Goal: Task Accomplishment & Management: Manage account settings

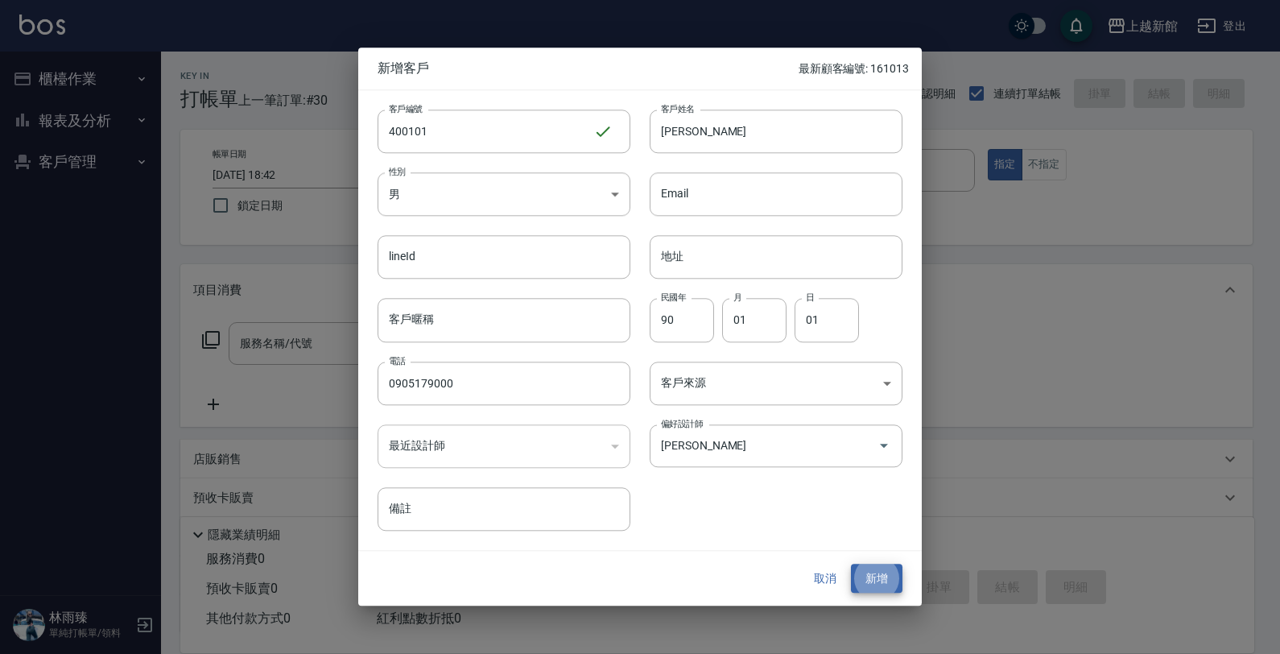
click at [851, 564] on button "新增" at bounding box center [877, 579] width 52 height 30
click at [878, 580] on button "新增" at bounding box center [877, 579] width 52 height 30
click at [831, 573] on button "取消" at bounding box center [825, 579] width 52 height 30
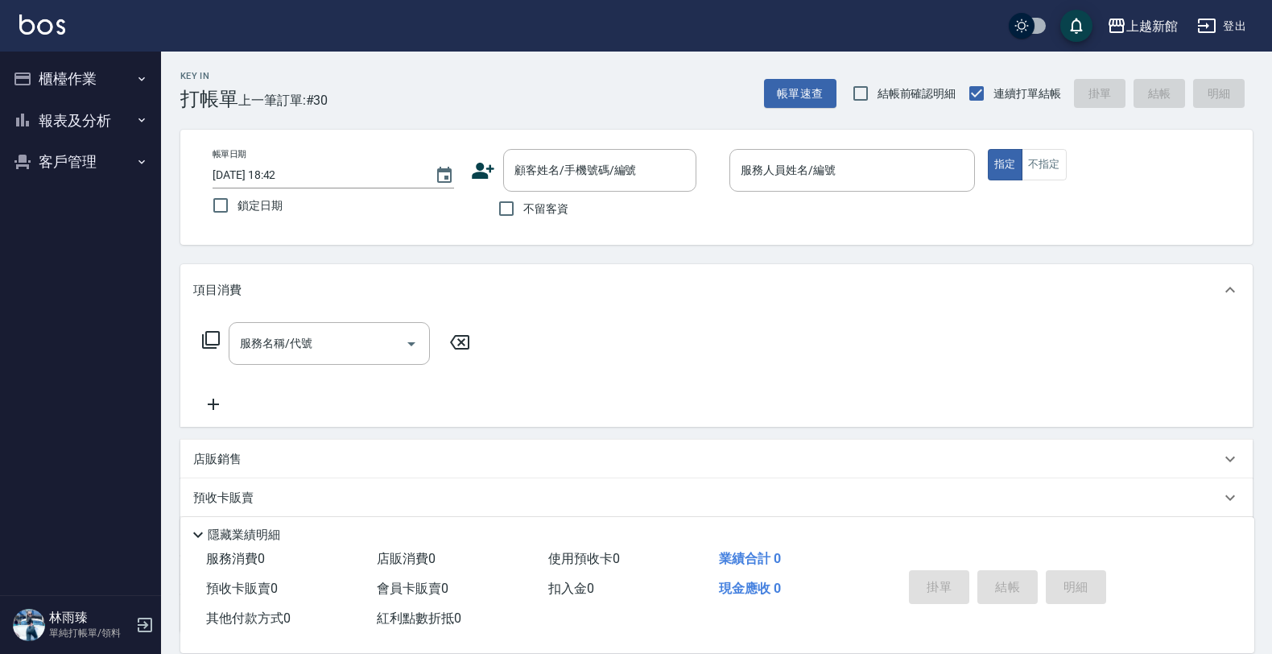
click at [91, 121] on button "報表及分析" at bounding box center [80, 121] width 148 height 42
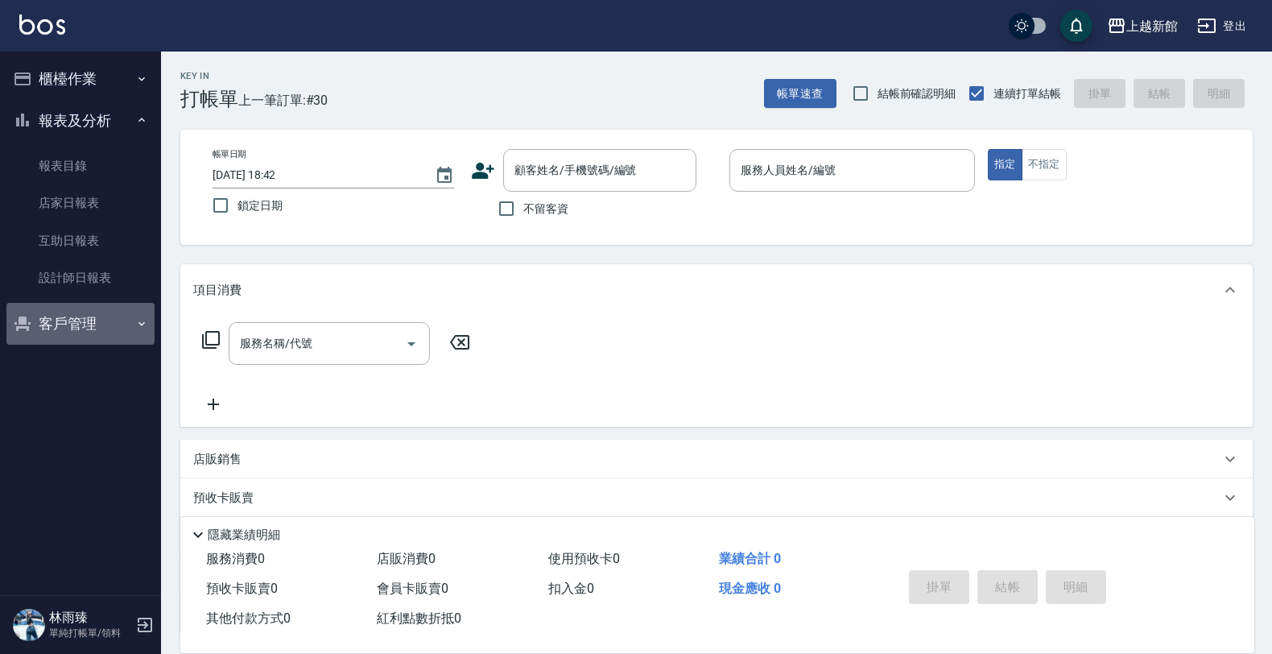
click at [89, 327] on button "客戶管理" at bounding box center [80, 324] width 148 height 42
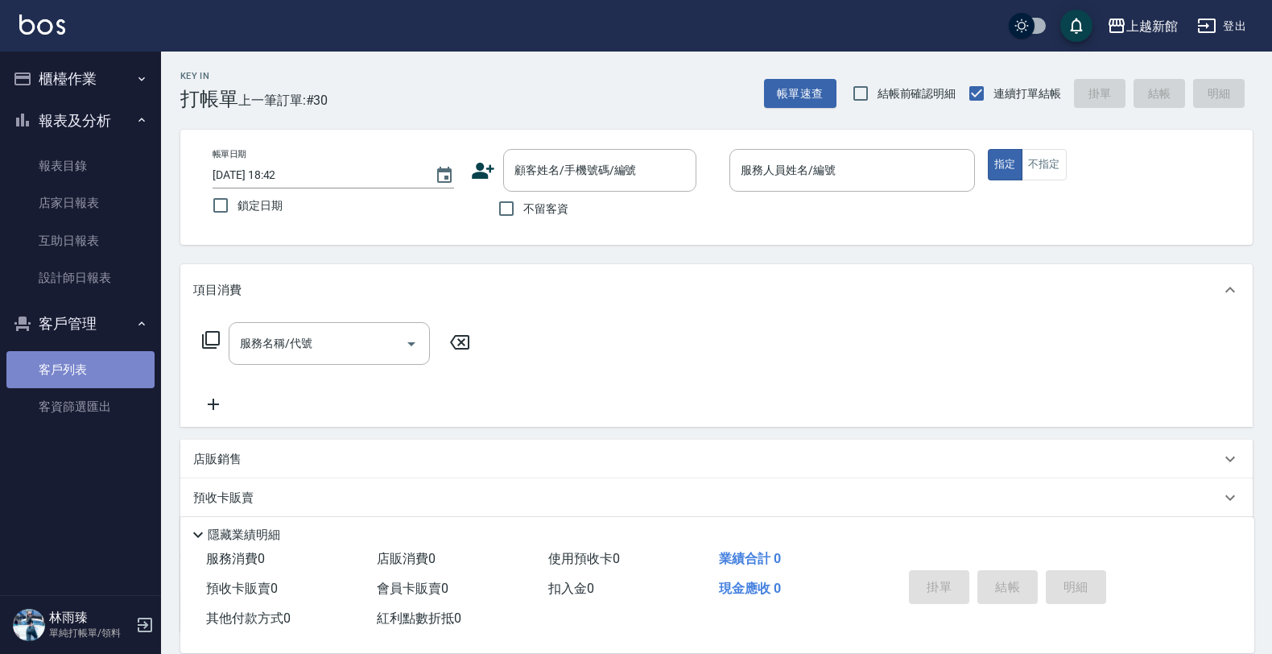
click at [91, 366] on link "客戶列表" at bounding box center [80, 369] width 148 height 37
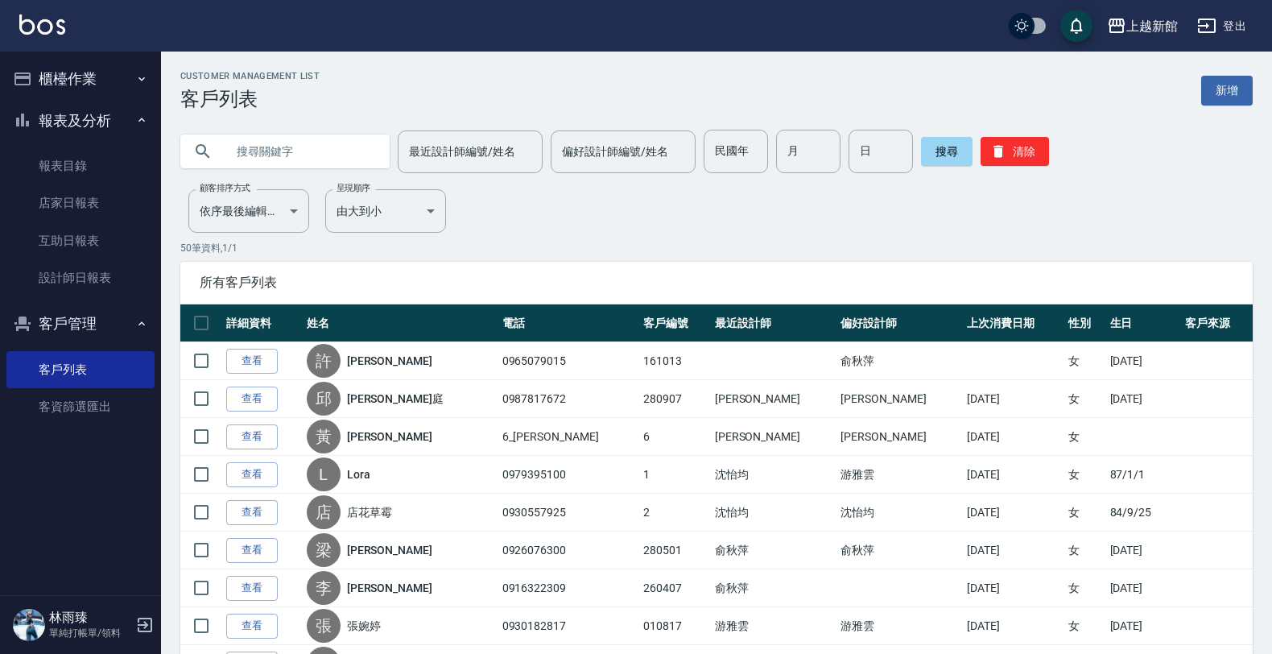
click at [302, 143] on input "text" at bounding box center [300, 151] width 151 height 43
type input "0905179000"
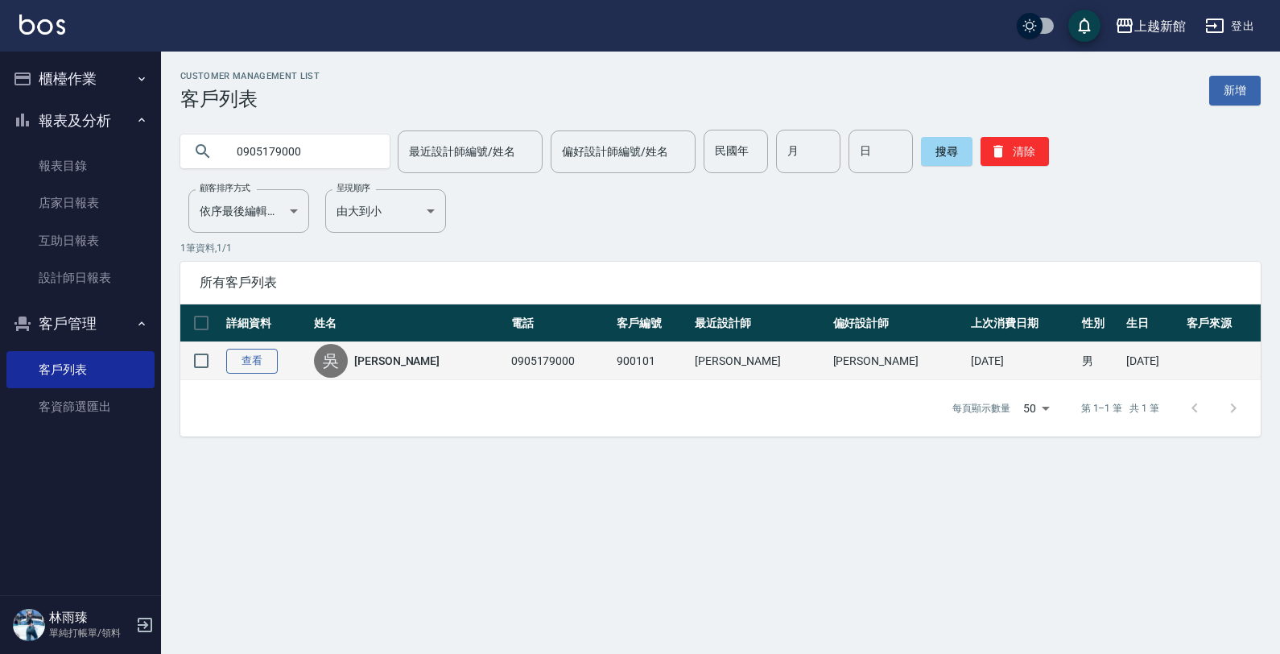
click at [254, 362] on link "查看" at bounding box center [252, 361] width 52 height 25
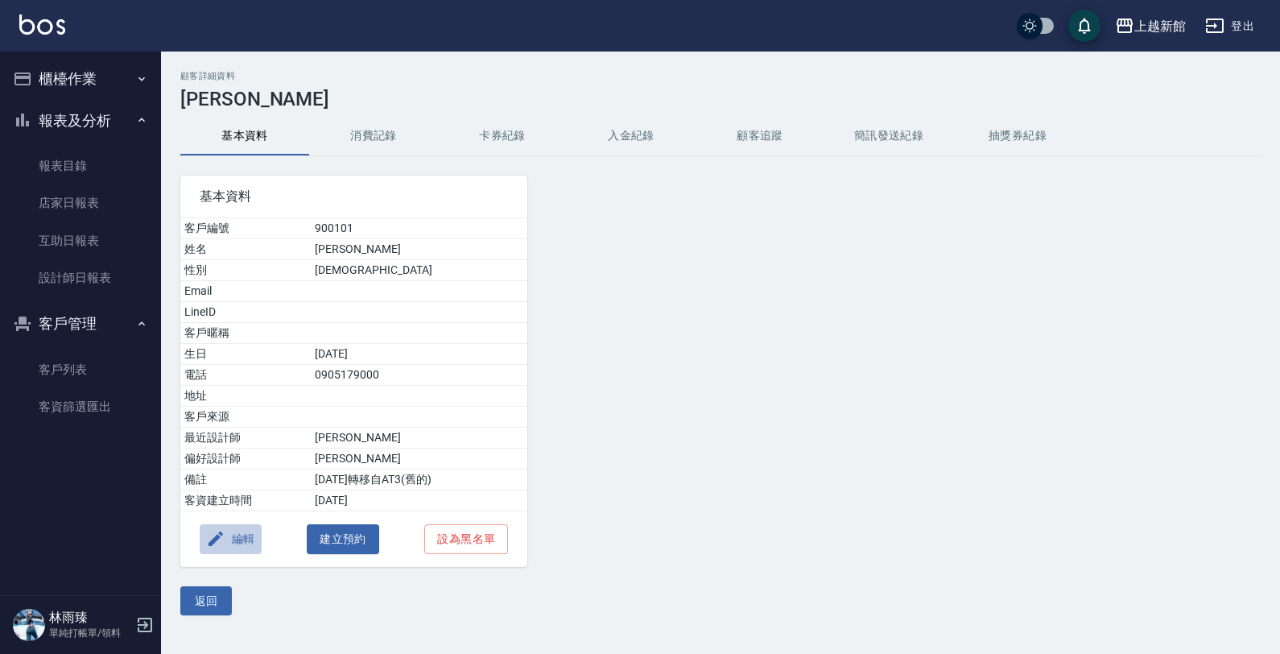
click at [242, 541] on button "編輯" at bounding box center [231, 539] width 62 height 30
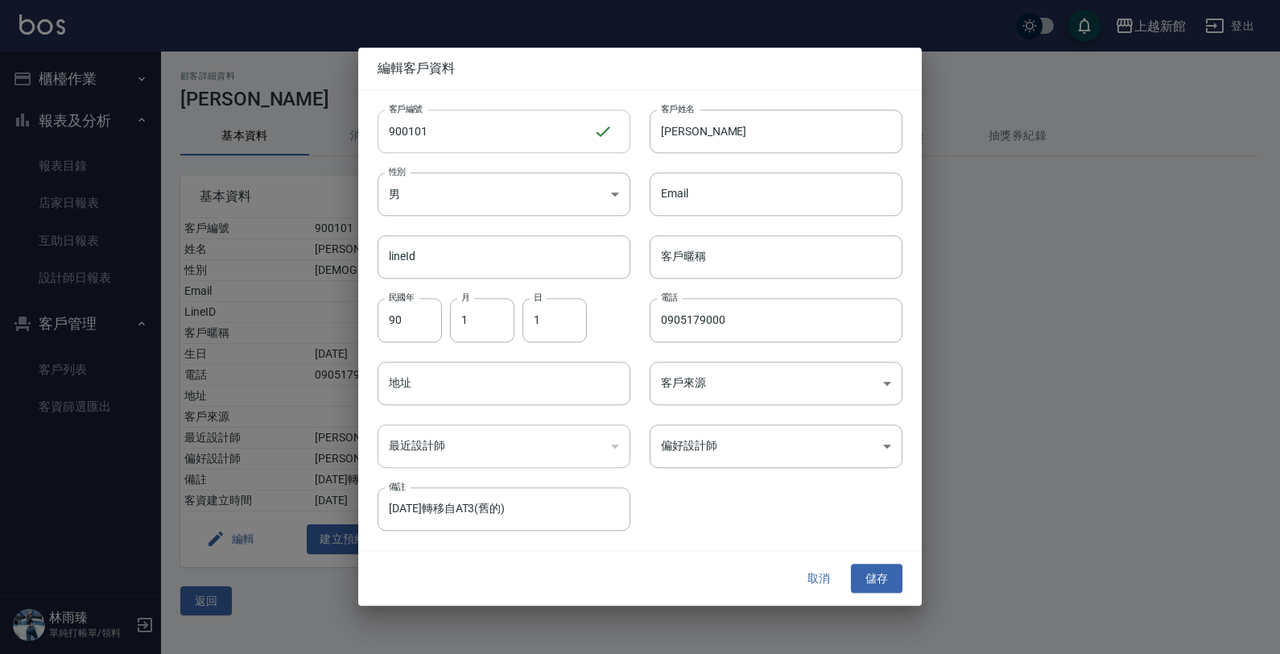
click at [400, 134] on input "900101" at bounding box center [486, 130] width 216 height 43
type input "400101"
click at [879, 568] on button "儲存" at bounding box center [877, 579] width 52 height 30
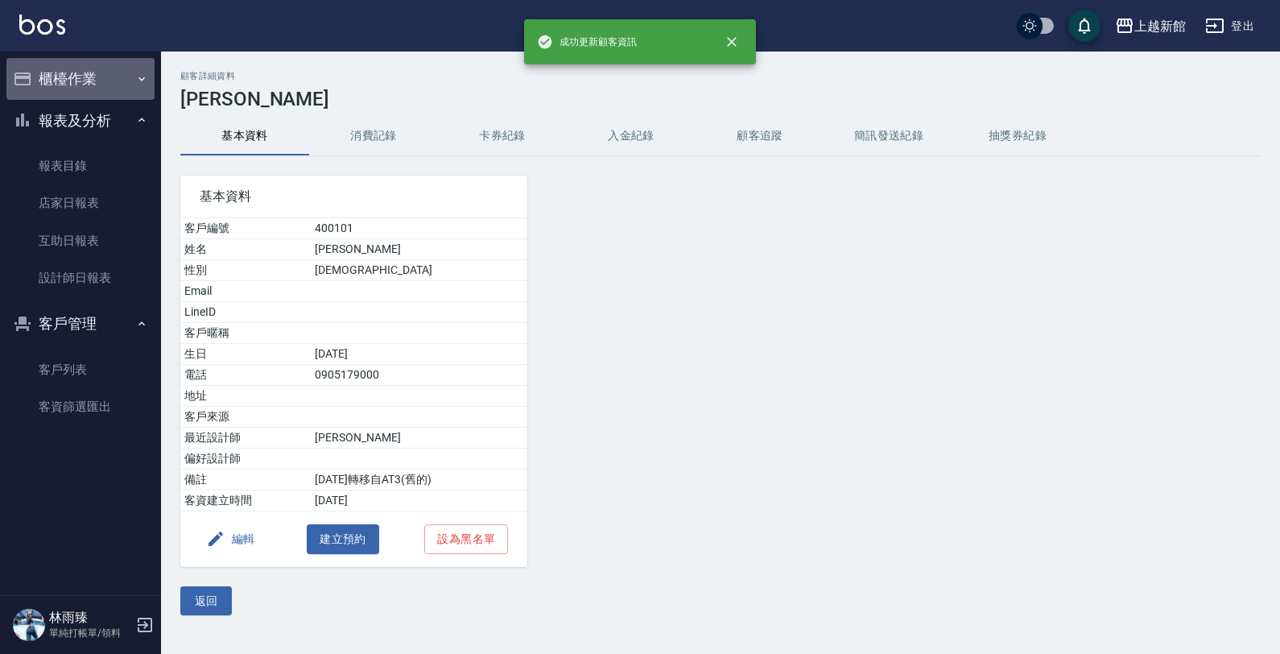
click at [60, 82] on button "櫃檯作業" at bounding box center [80, 79] width 148 height 42
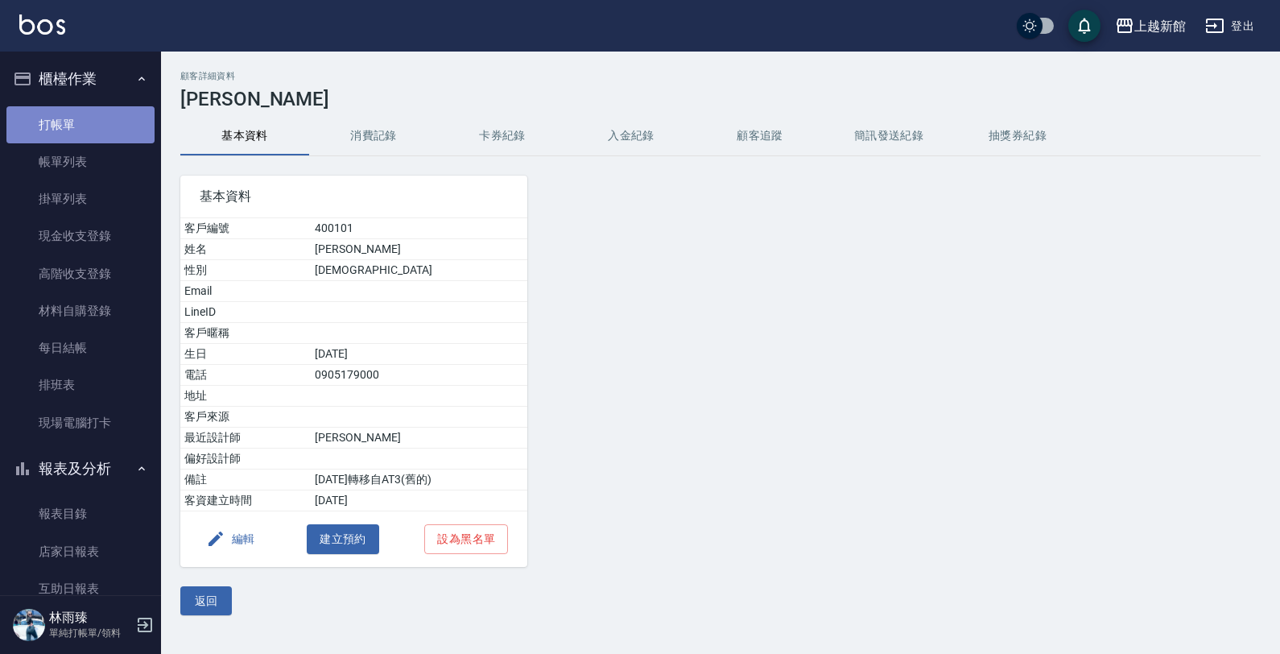
click at [93, 119] on link "打帳單" at bounding box center [80, 124] width 148 height 37
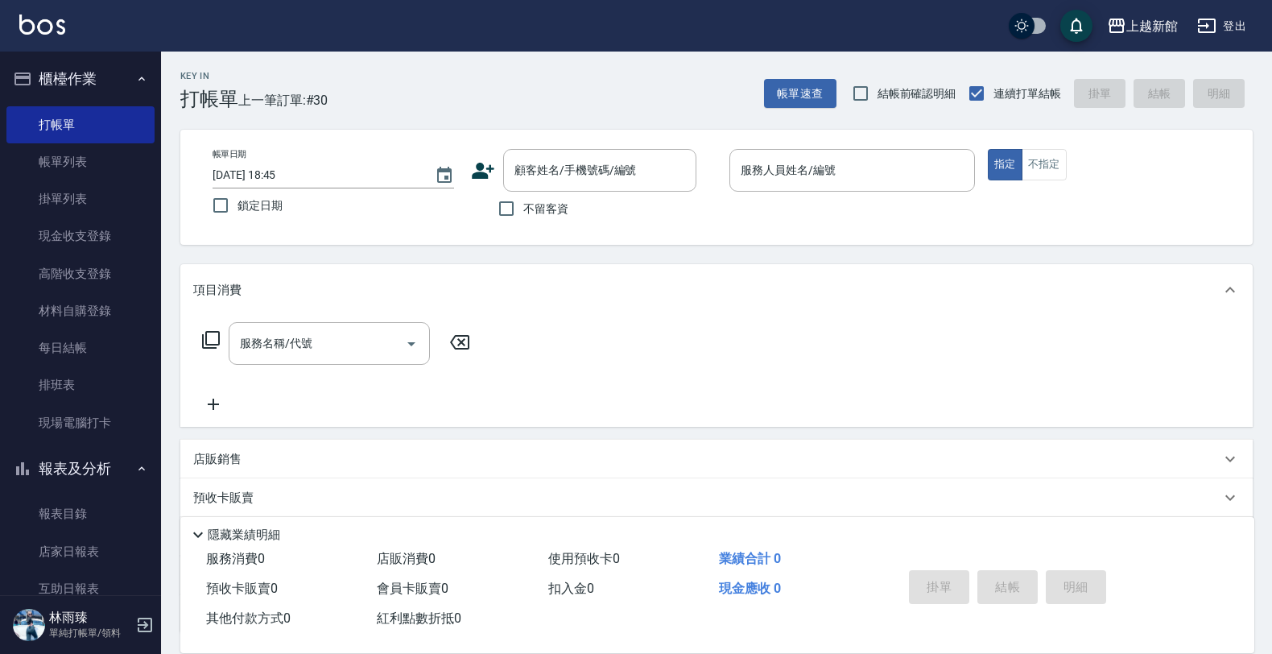
click at [480, 165] on icon at bounding box center [483, 171] width 23 height 16
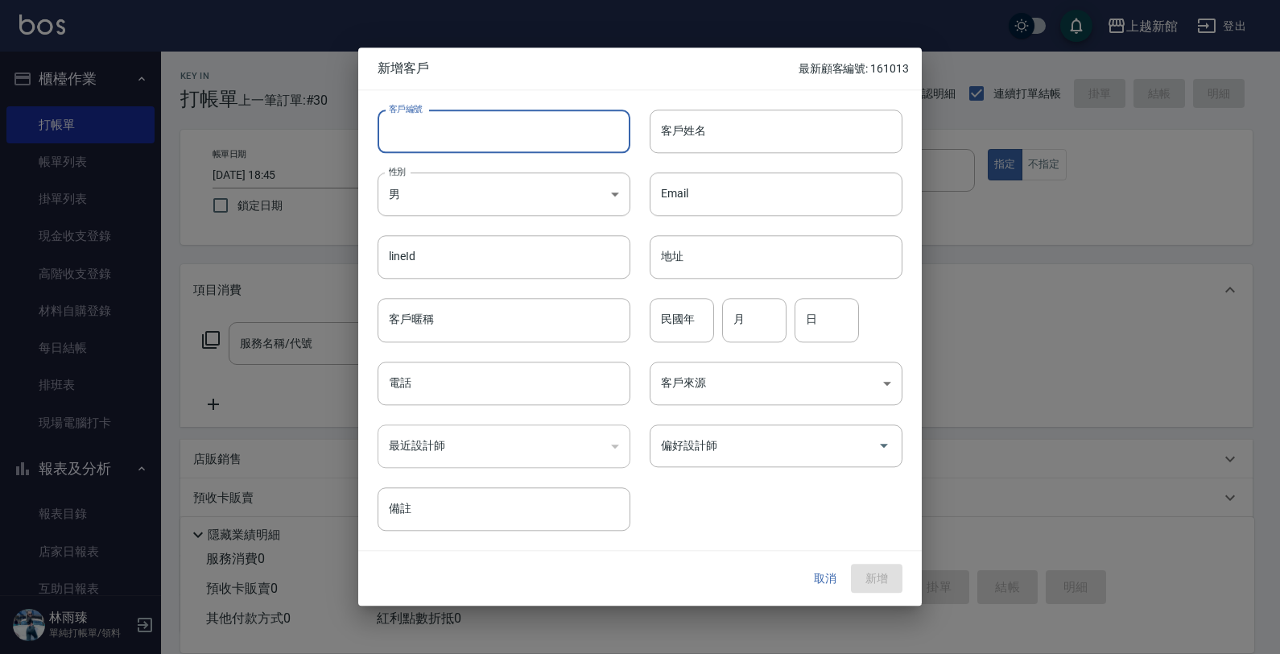
click at [535, 135] on input "客戶編號" at bounding box center [504, 130] width 253 height 43
type input "300214"
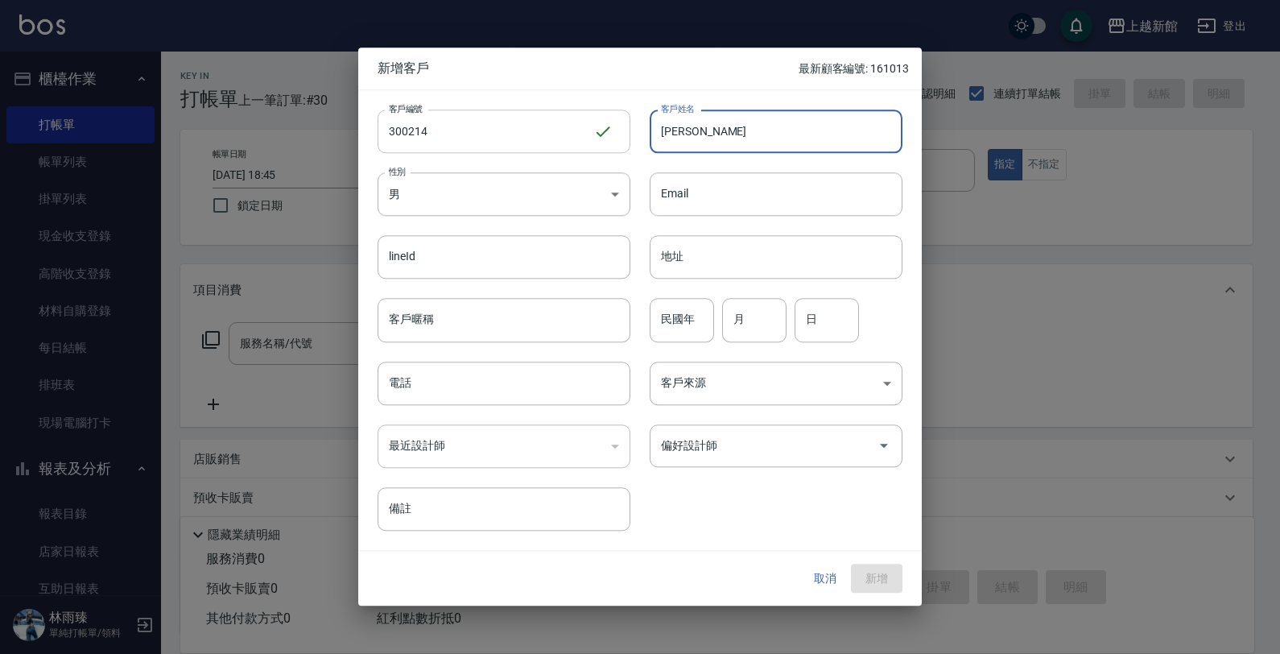
type input "[PERSON_NAME]"
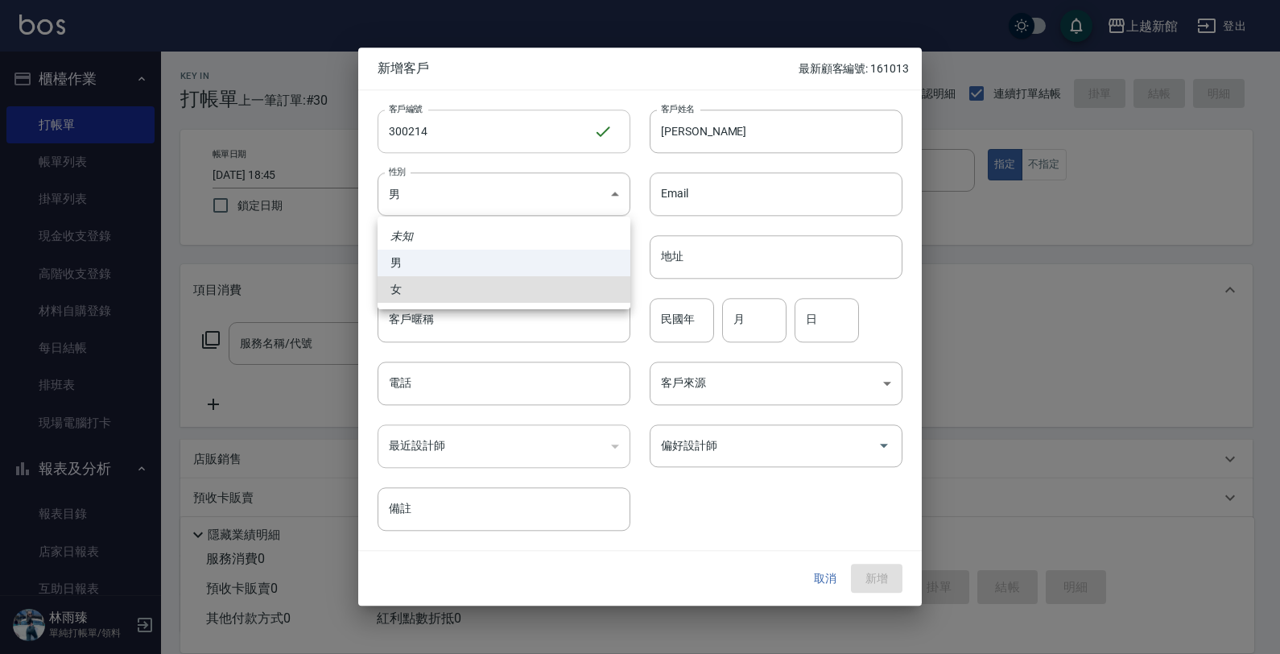
type input "[DEMOGRAPHIC_DATA]"
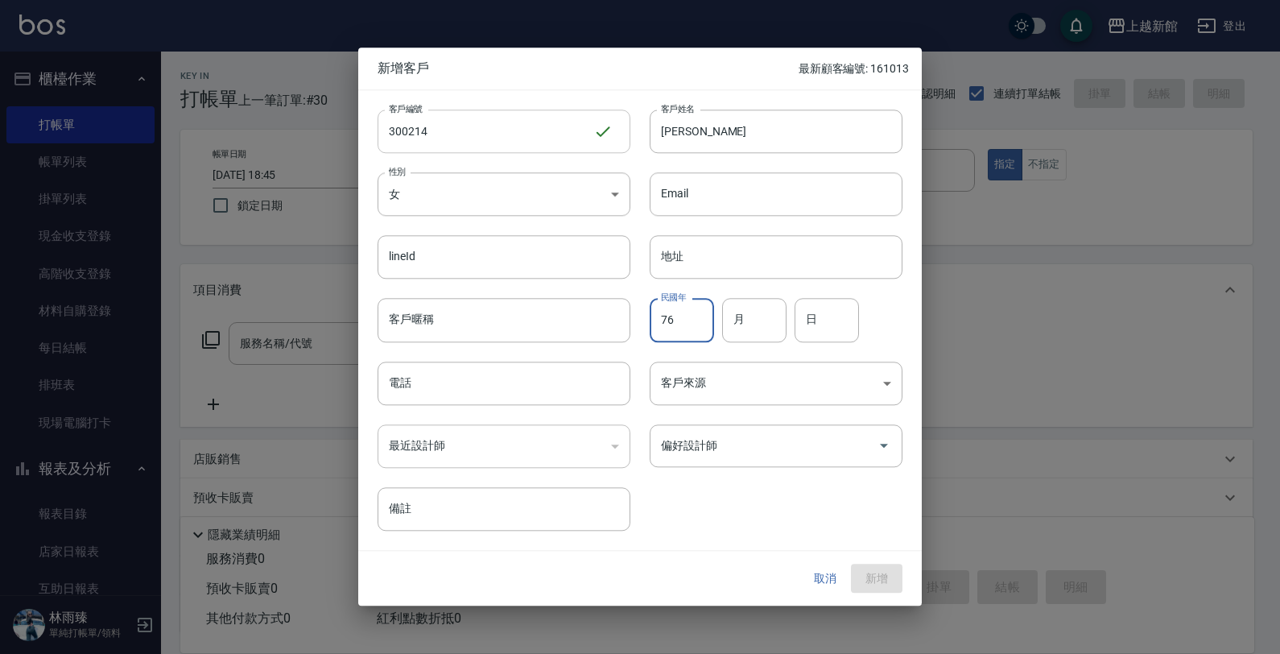
type input "76"
type input "02"
type input "14"
click at [433, 371] on input "電話" at bounding box center [504, 382] width 253 height 43
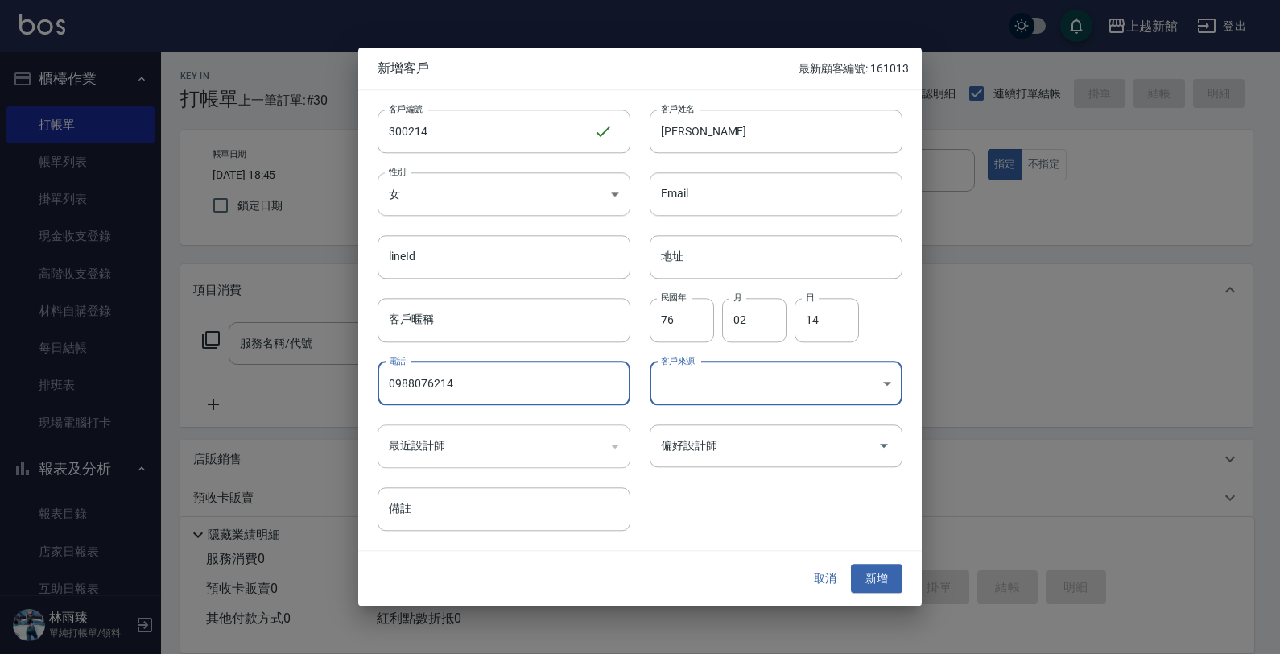
type input "0988076214"
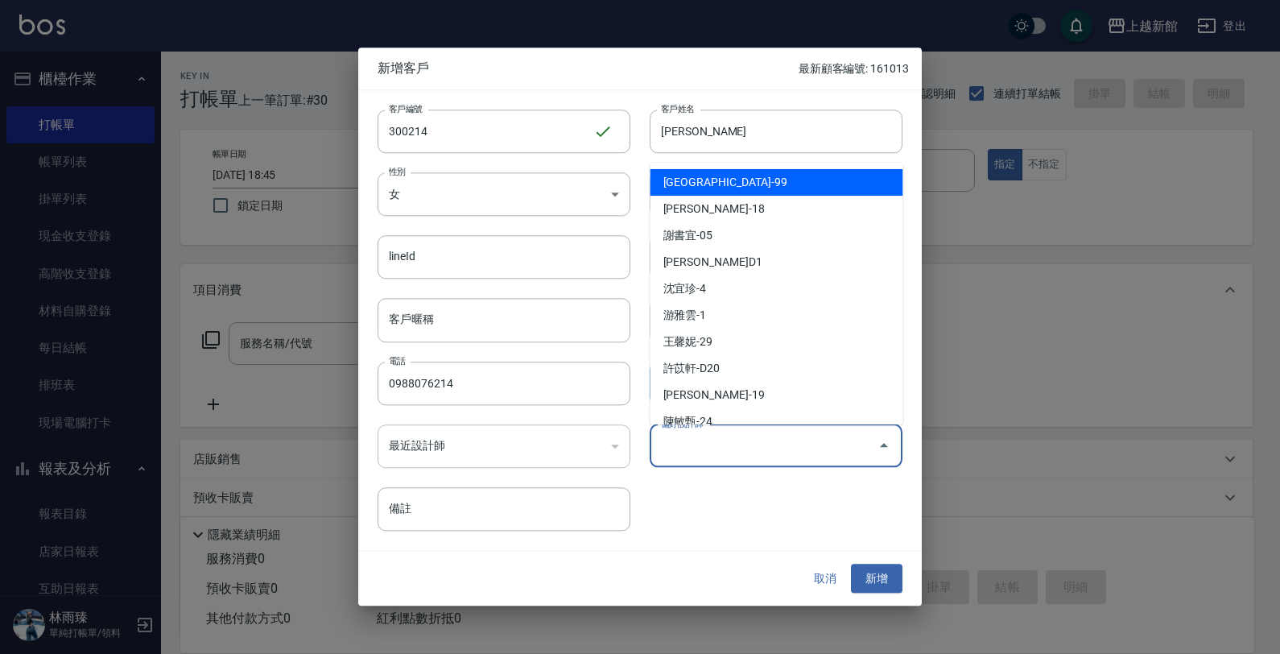
click at [811, 448] on input "偏好設計師" at bounding box center [764, 446] width 214 height 28
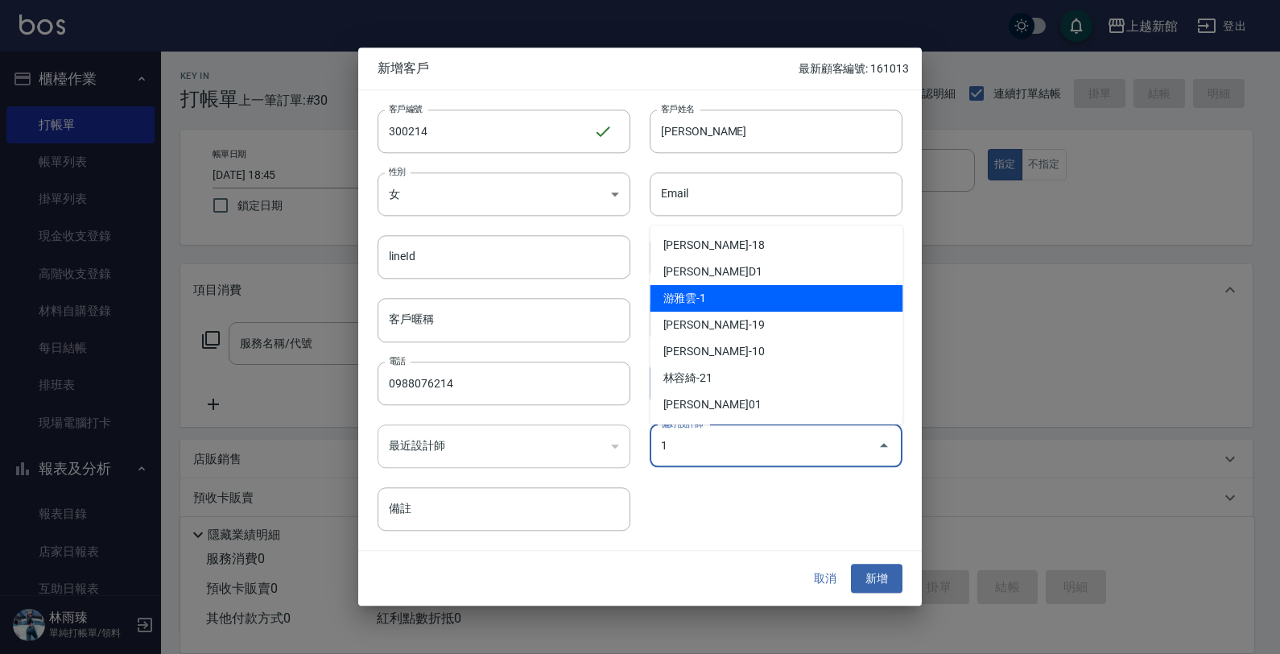
type input "游雅雲"
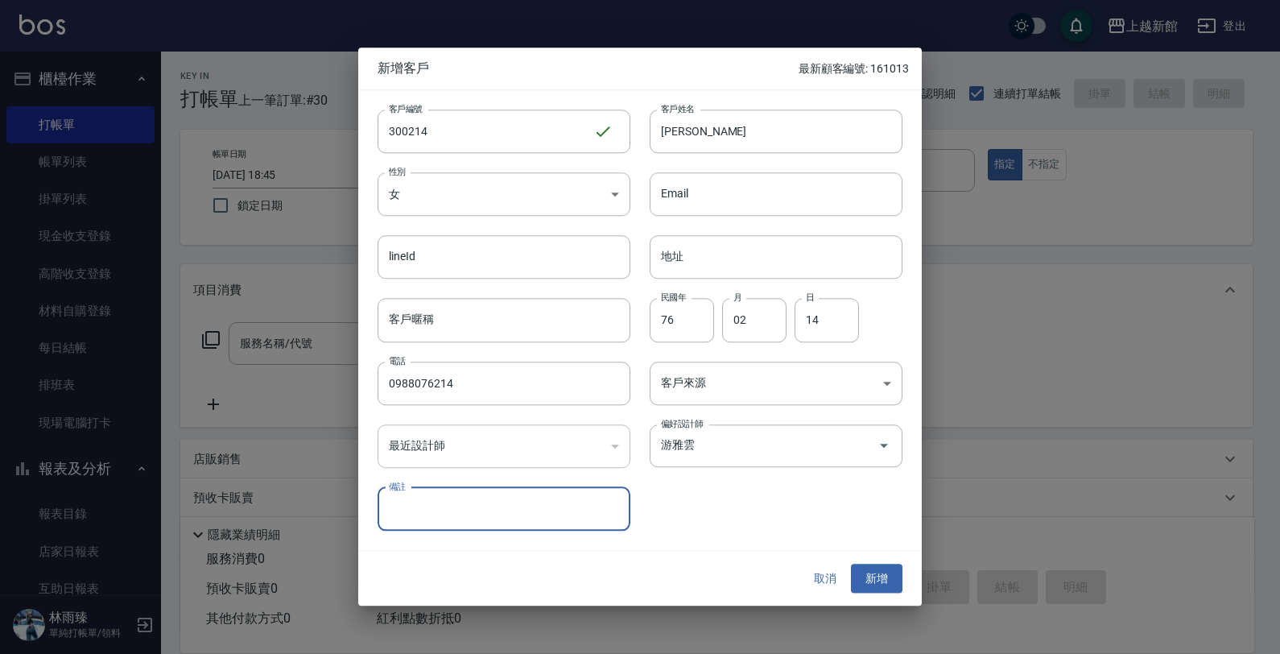
click at [851, 564] on button "新增" at bounding box center [877, 579] width 52 height 30
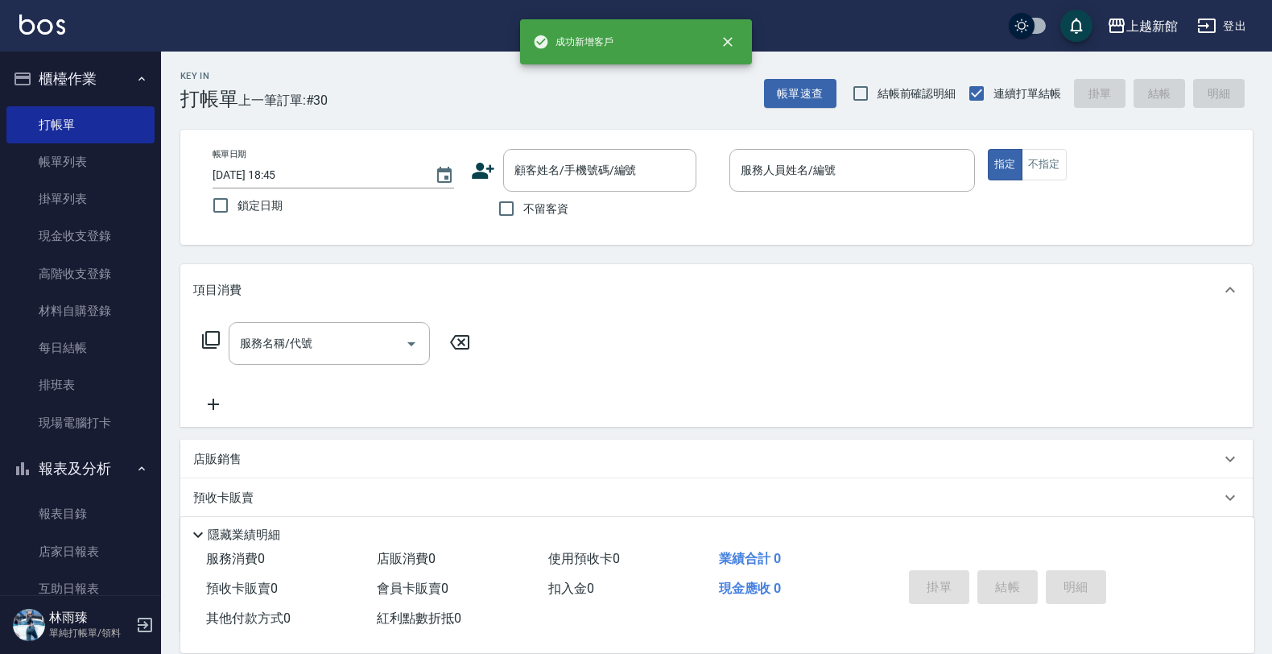
click at [483, 174] on icon at bounding box center [483, 171] width 23 height 16
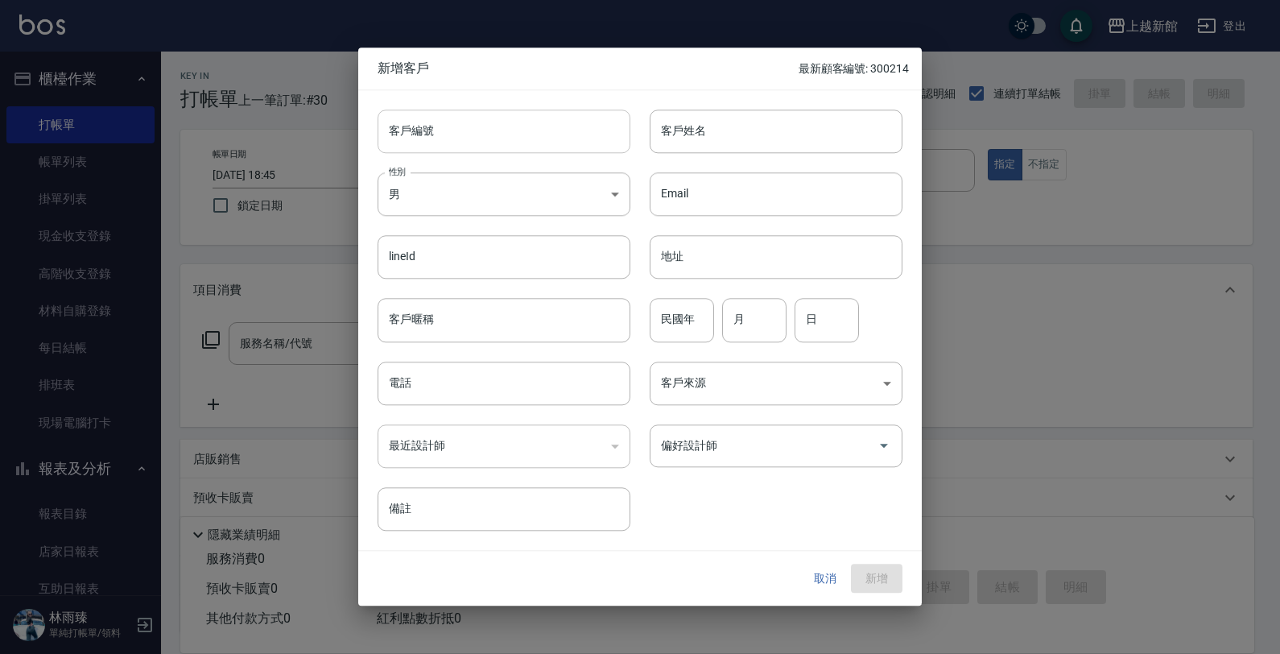
click at [517, 151] on input "客戶編號" at bounding box center [504, 130] width 253 height 43
type input "300612"
type input "[PERSON_NAME]"
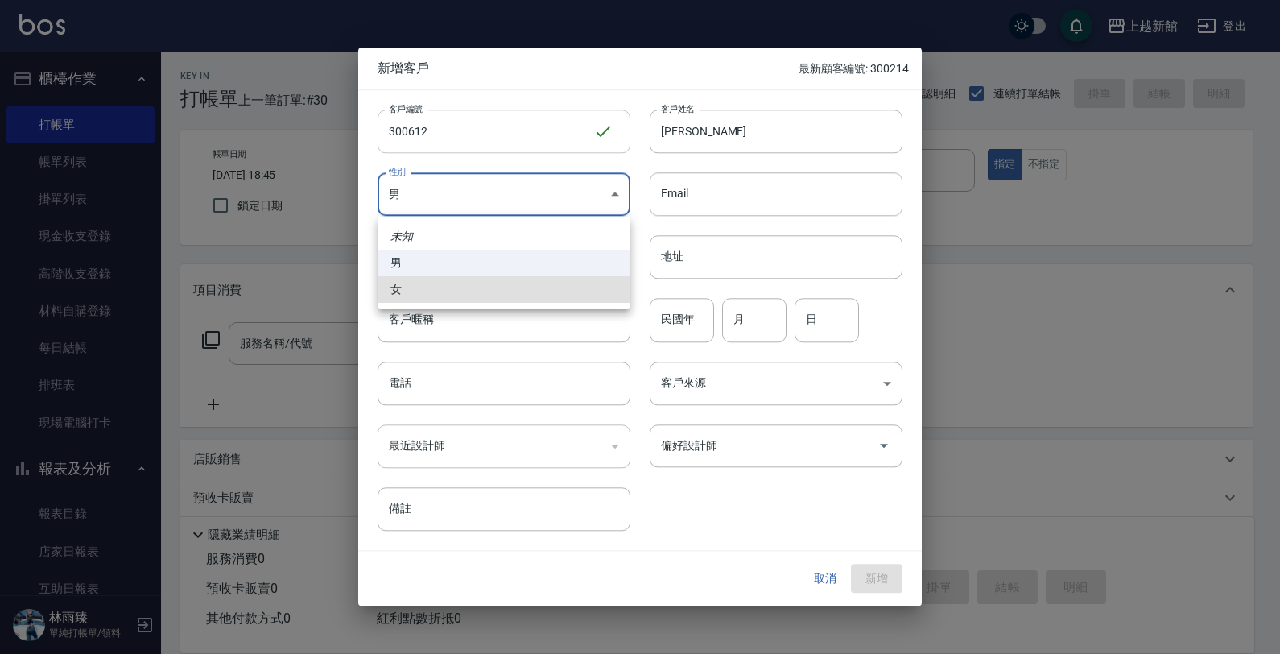
type input "[DEMOGRAPHIC_DATA]"
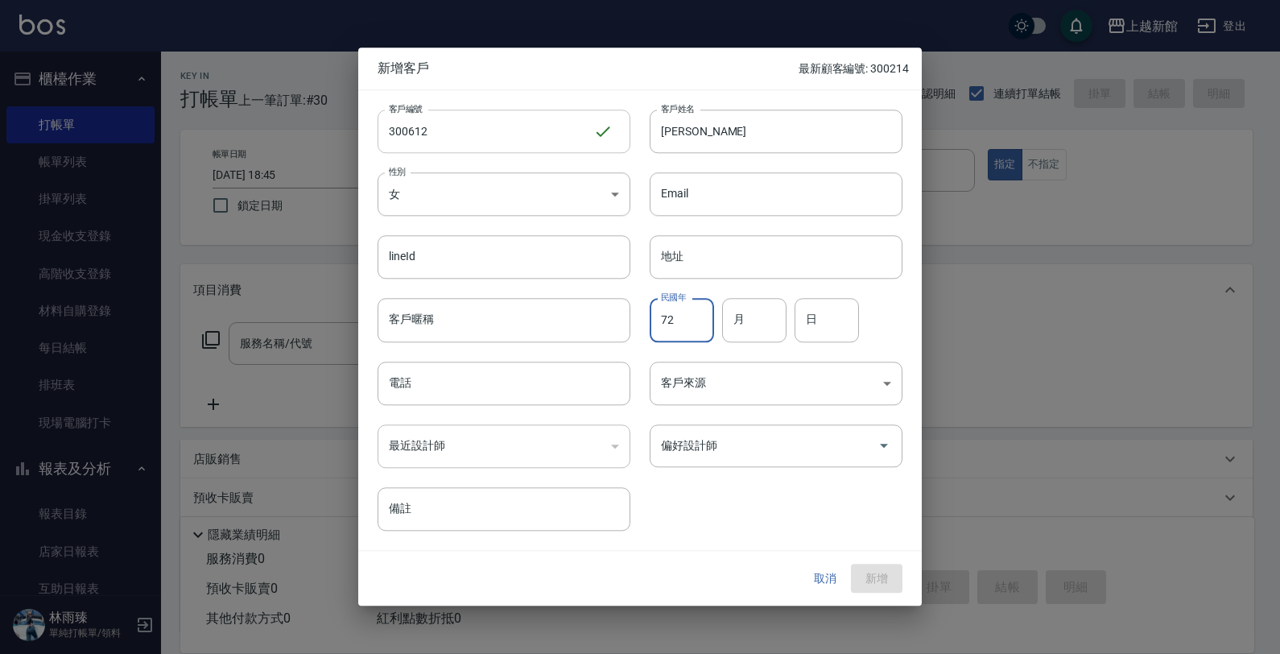
type input "72"
type input "06"
type input "12"
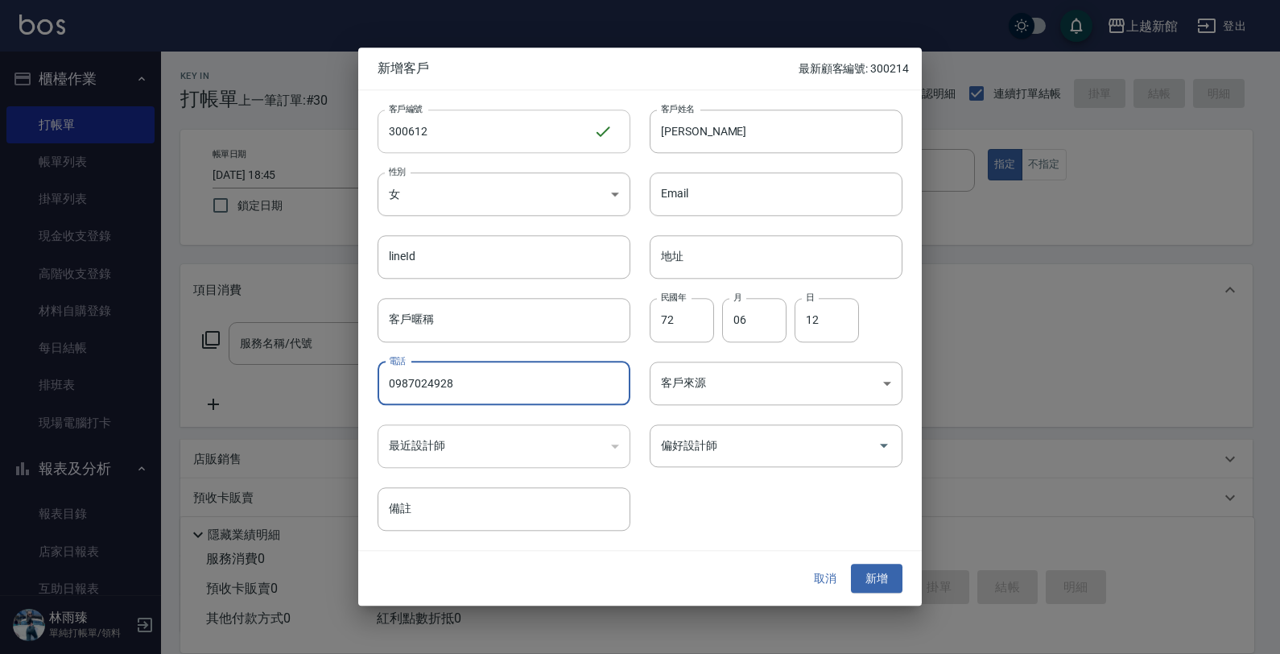
type input "0987024928"
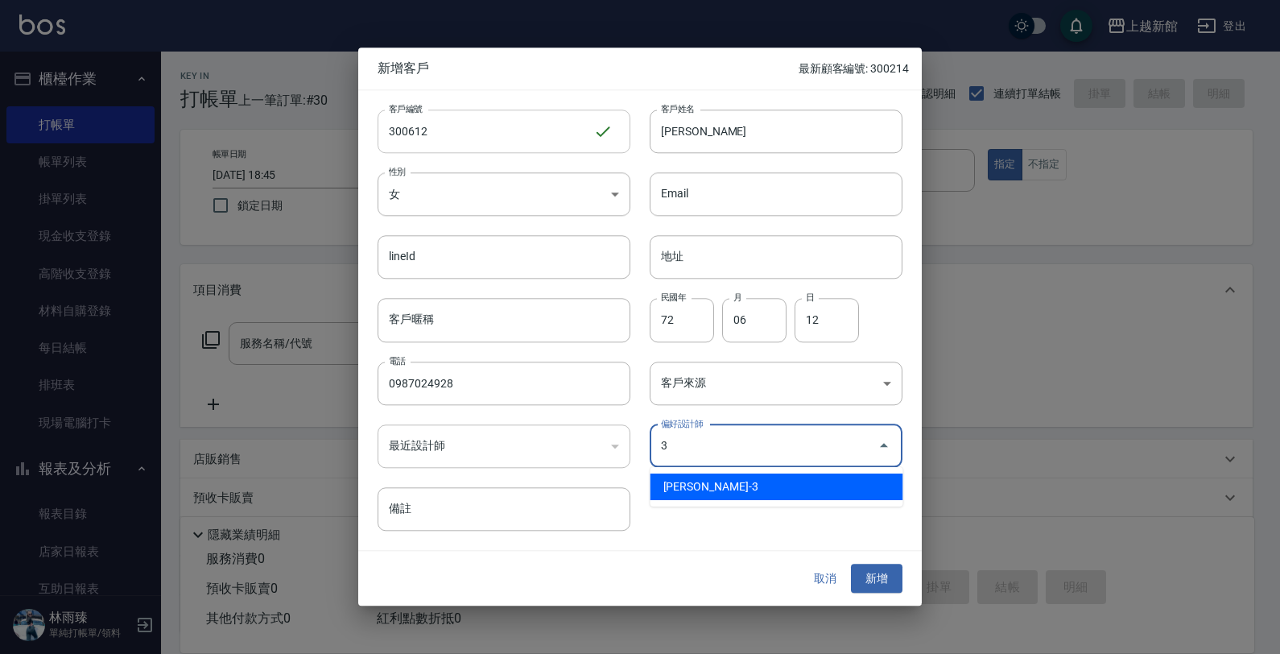
type input "俞秋萍"
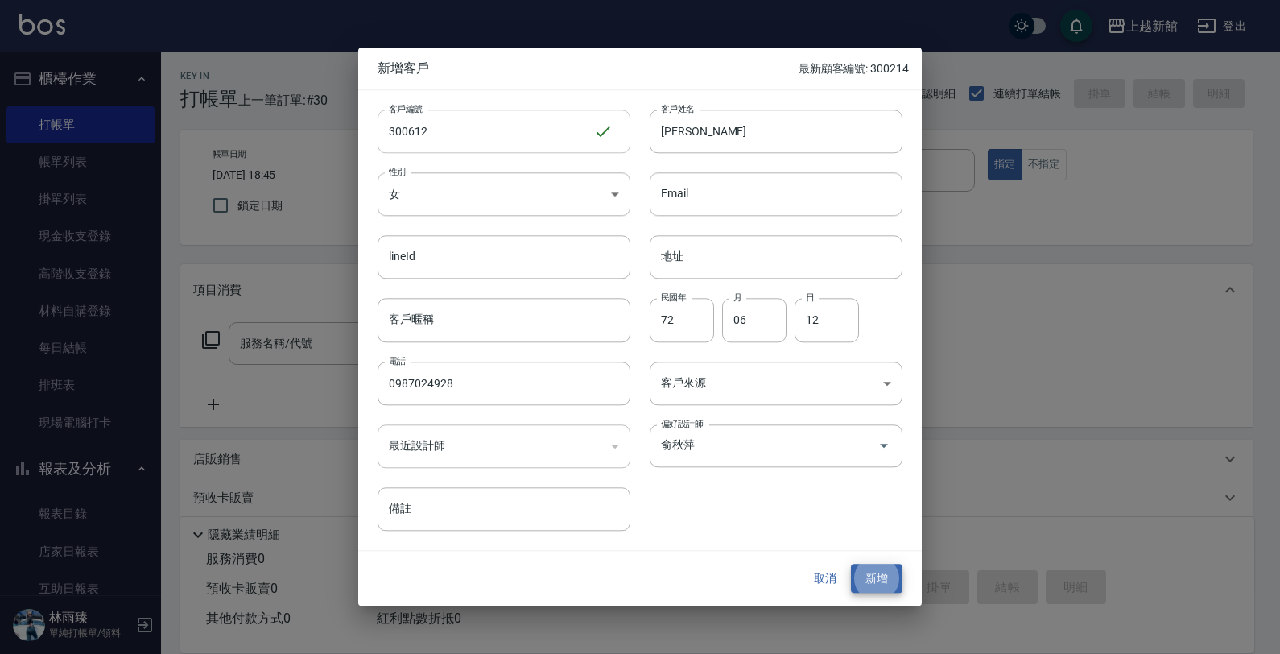
click at [851, 564] on button "新增" at bounding box center [877, 579] width 52 height 30
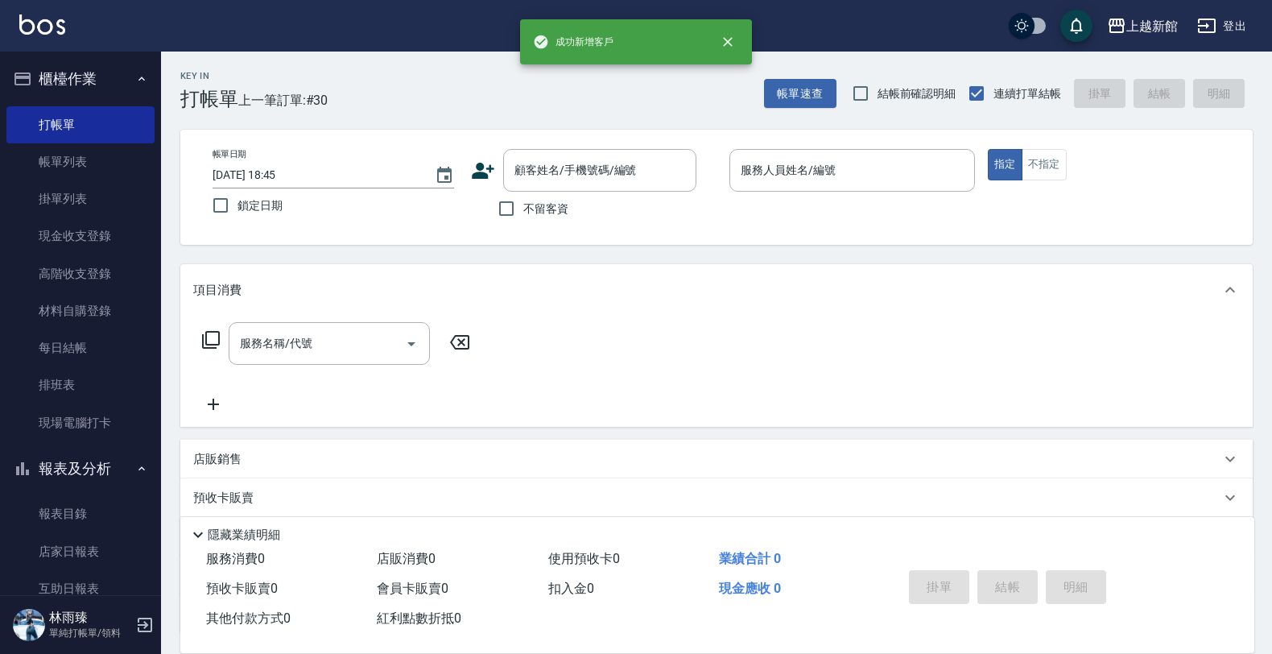
click at [480, 173] on icon at bounding box center [483, 171] width 23 height 16
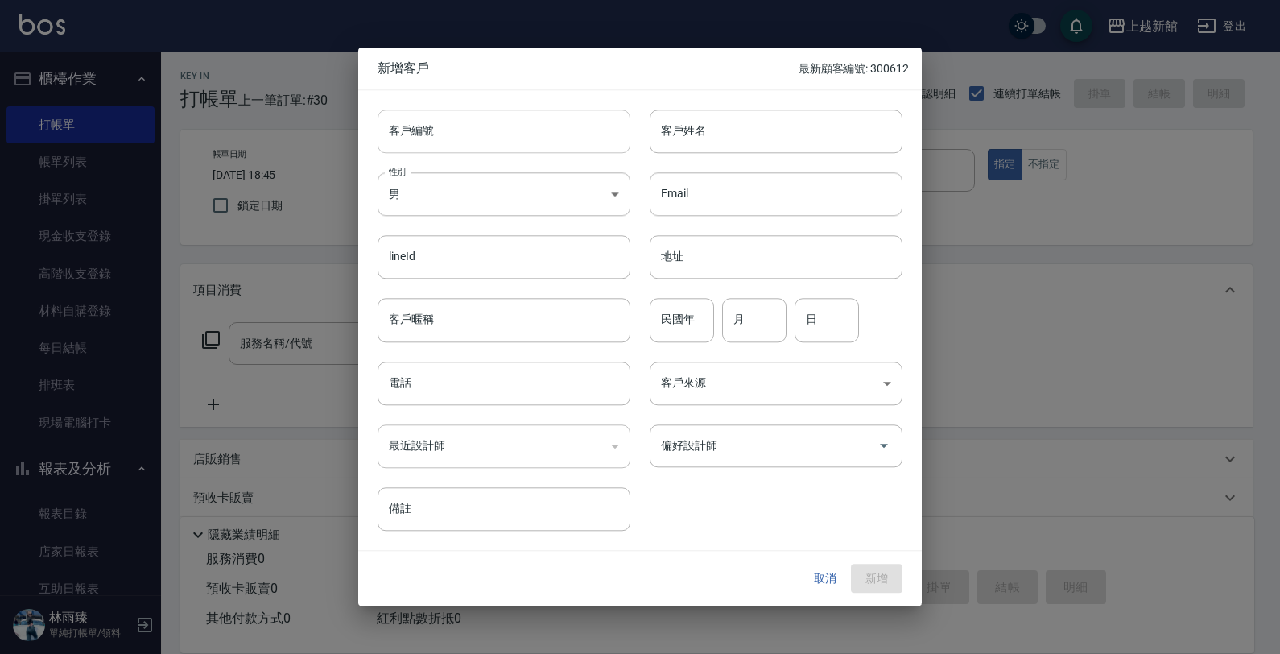
click at [510, 139] on input "客戶編號" at bounding box center [504, 130] width 253 height 43
type input "310202"
type input "[PERSON_NAME]"
type input "84"
type input "02"
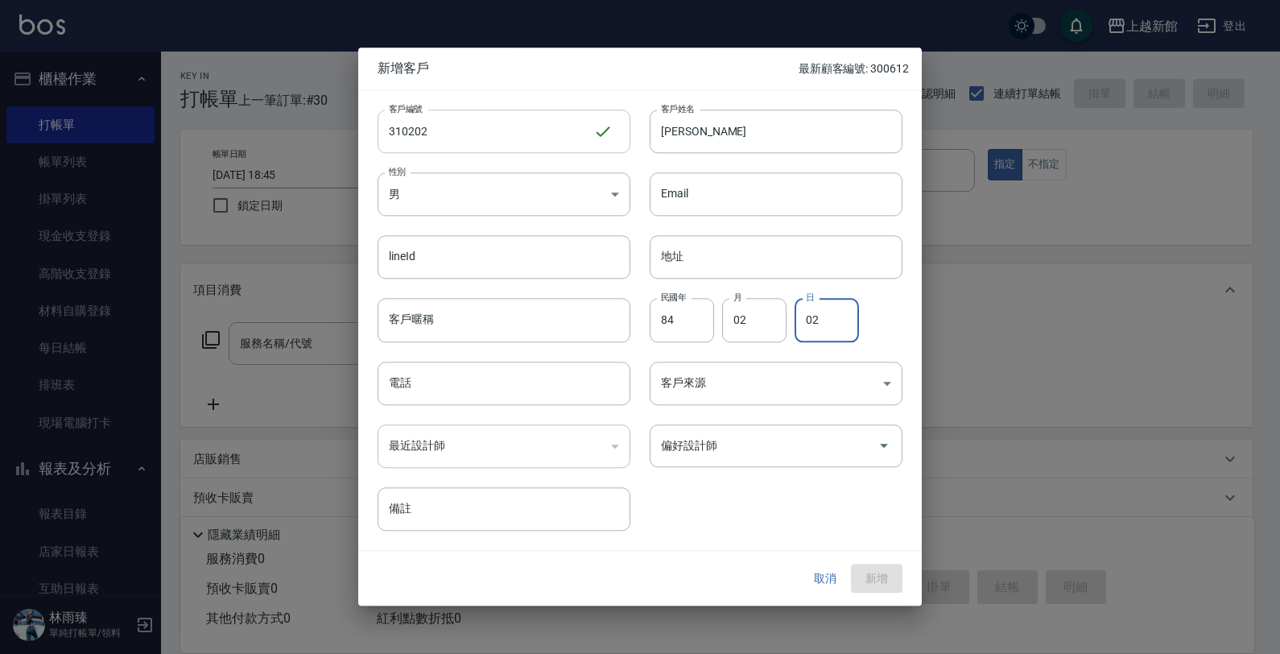
type input "02"
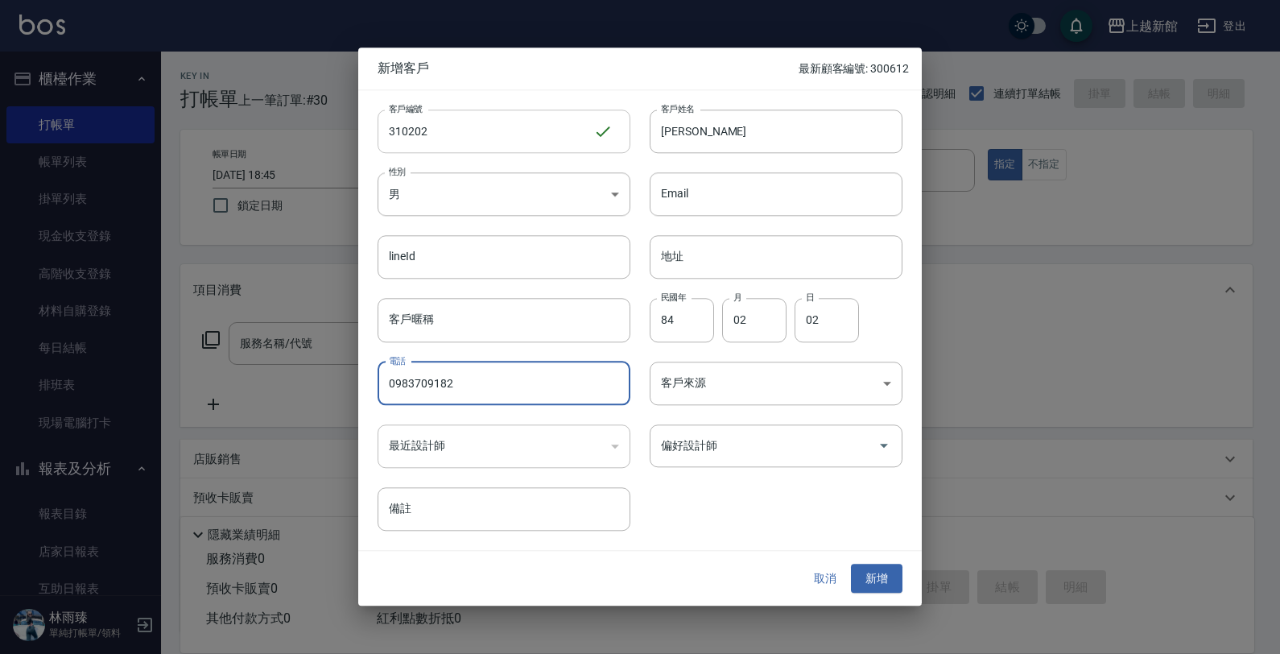
type input "0983709182"
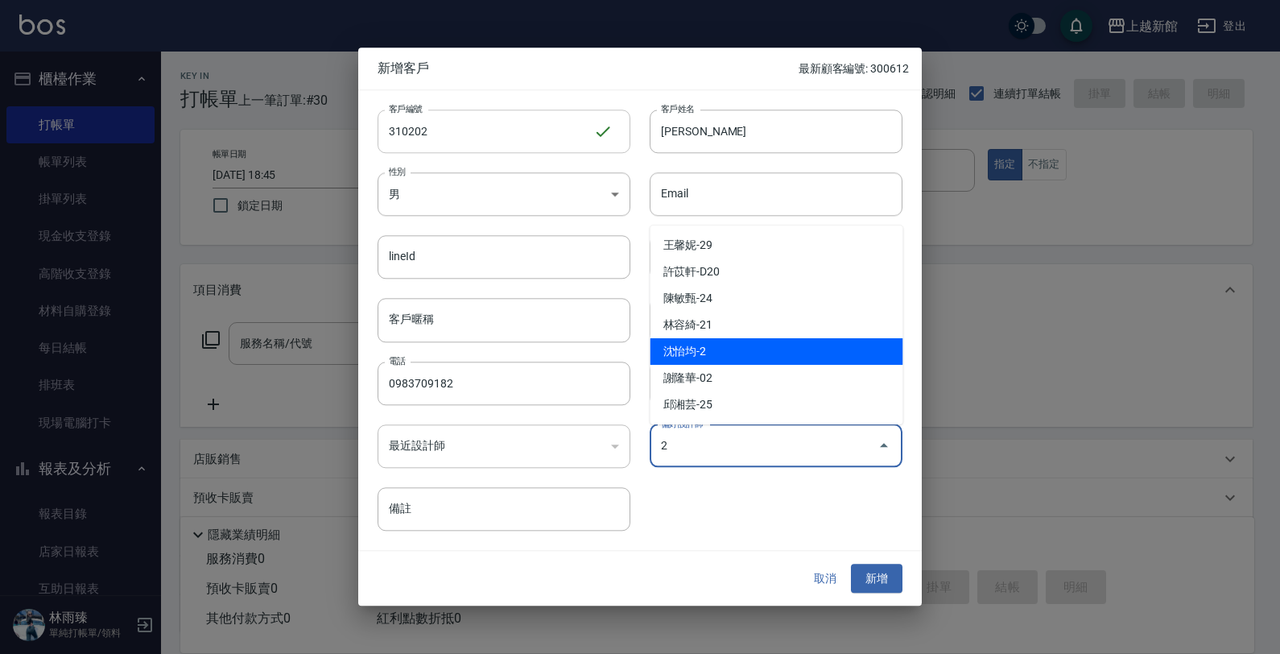
type input "沈怡均"
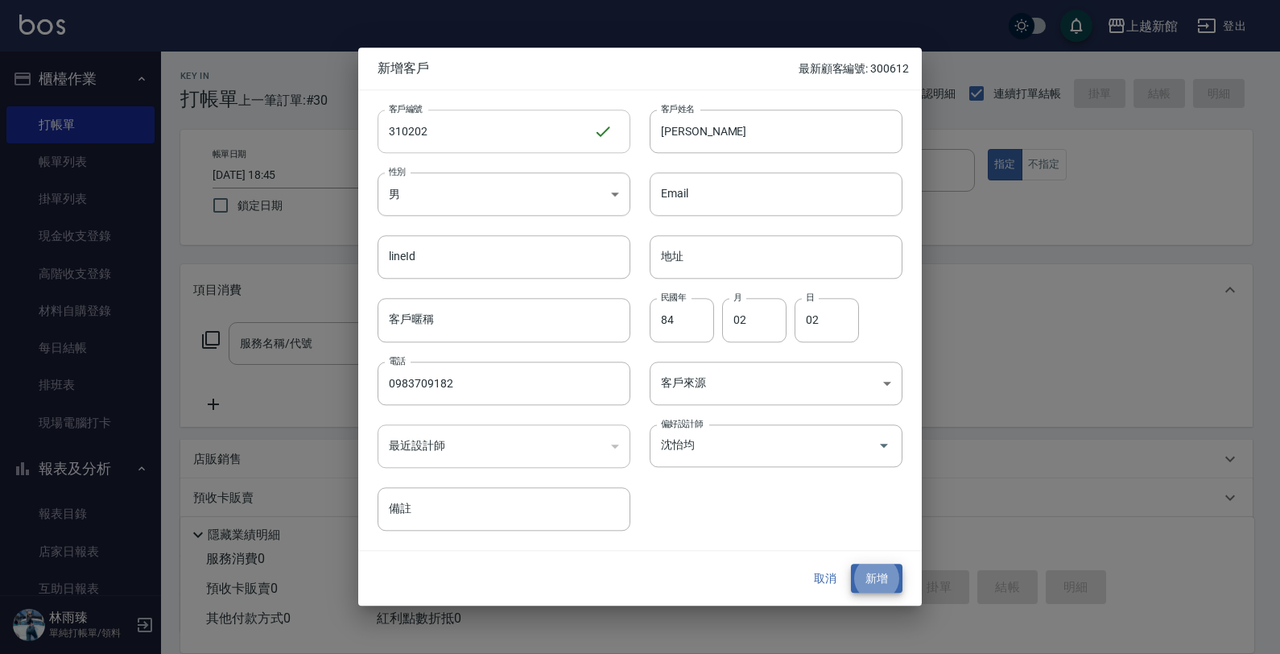
click at [851, 564] on button "新增" at bounding box center [877, 579] width 52 height 30
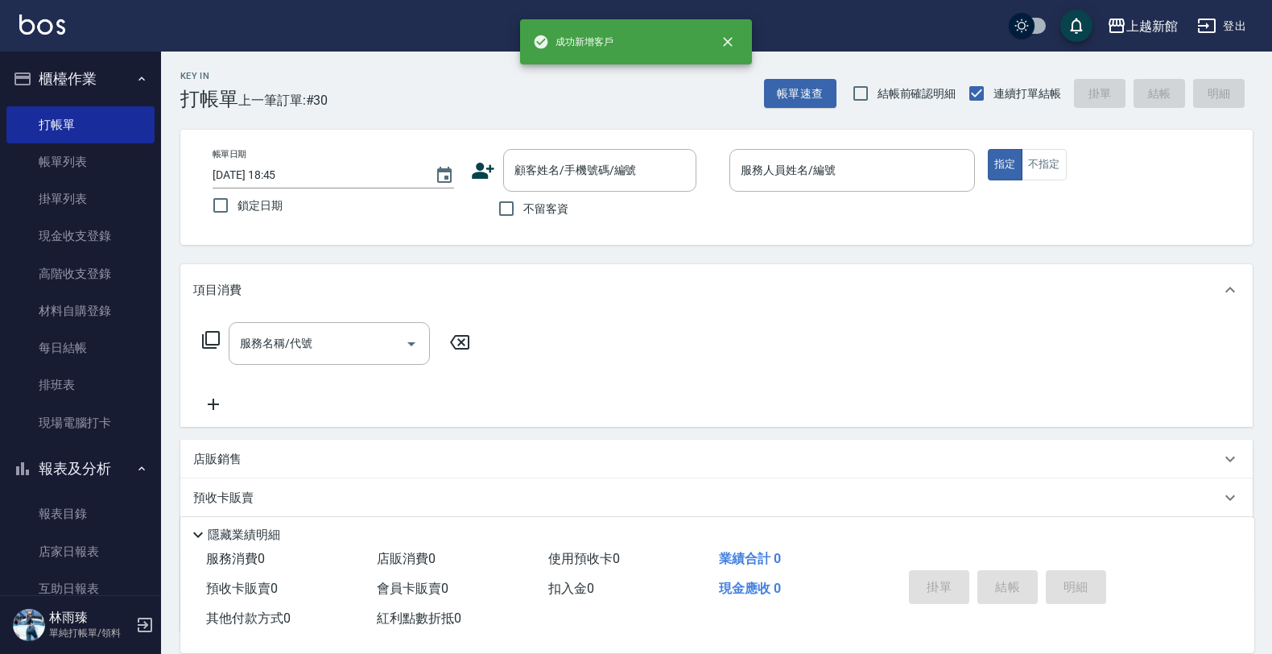
click at [480, 174] on icon at bounding box center [483, 171] width 23 height 16
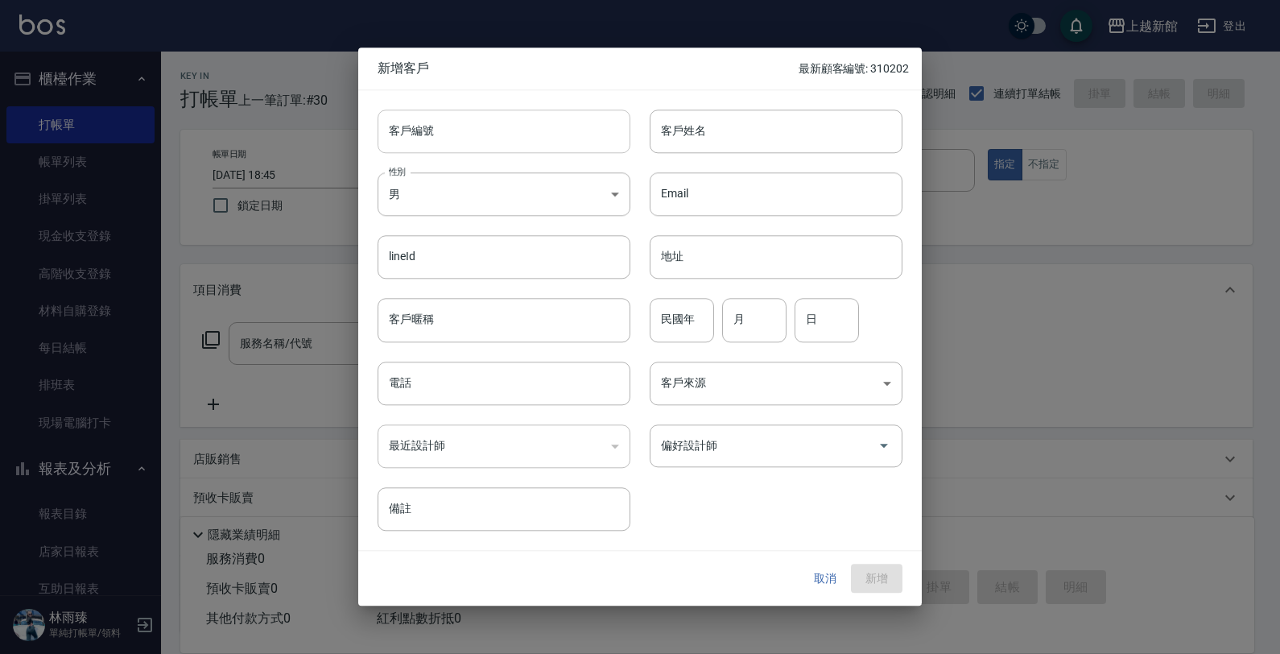
click at [502, 142] on input "客戶編號" at bounding box center [504, 130] width 253 height 43
type input "231202"
type input "[PERSON_NAME]"
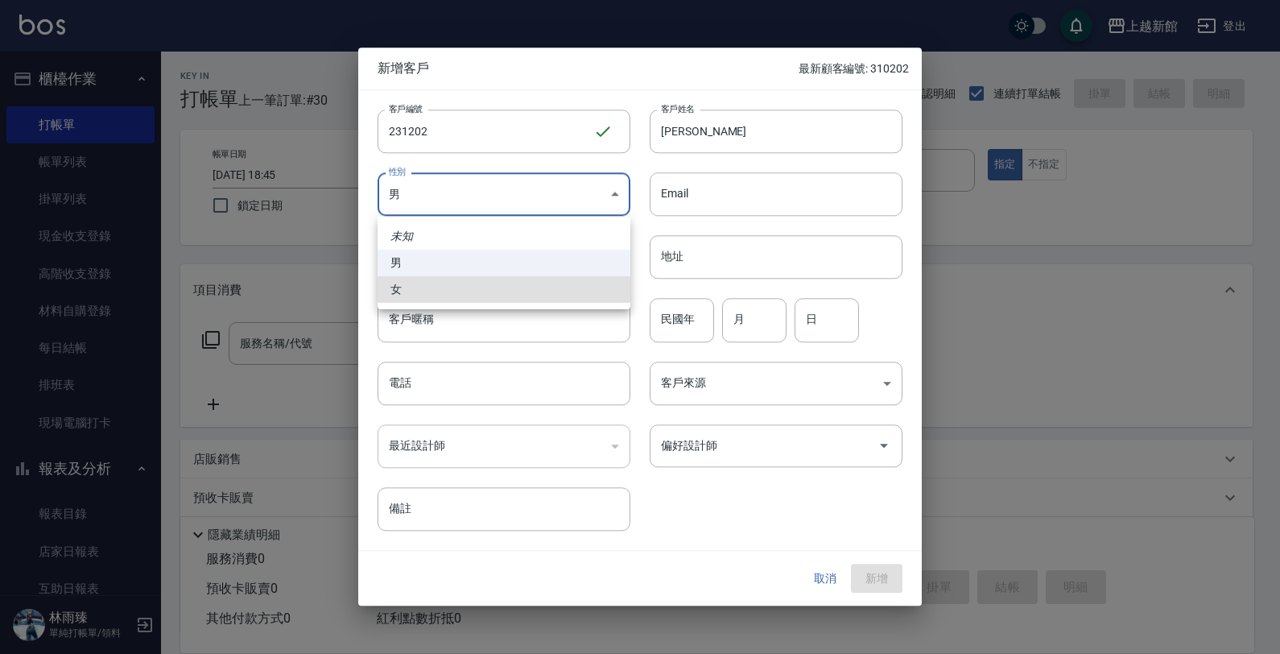
type input "[DEMOGRAPHIC_DATA]"
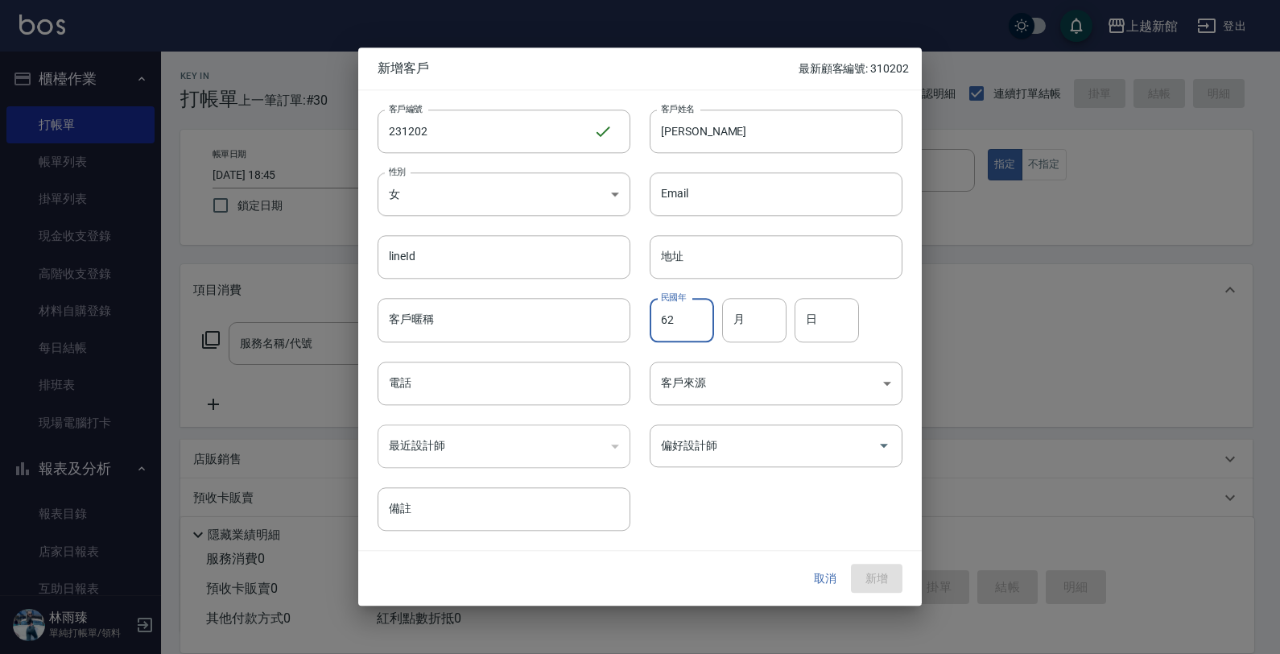
type input "62"
type input "12"
type input "02"
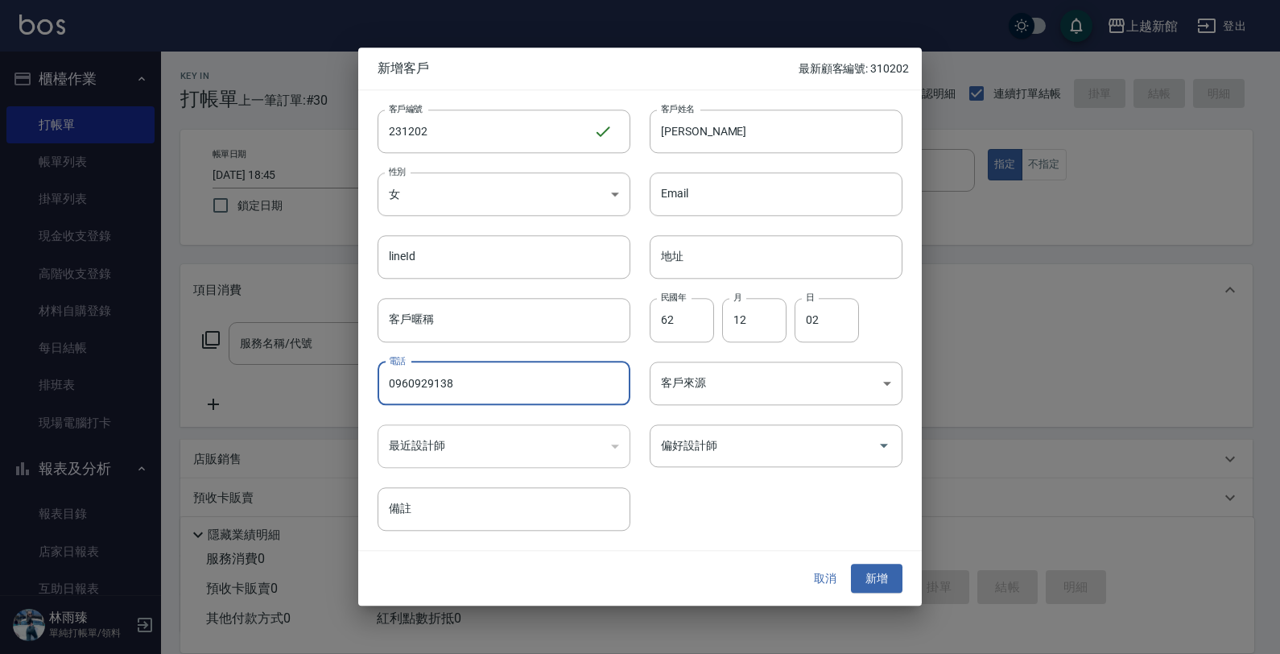
type input "0960929138"
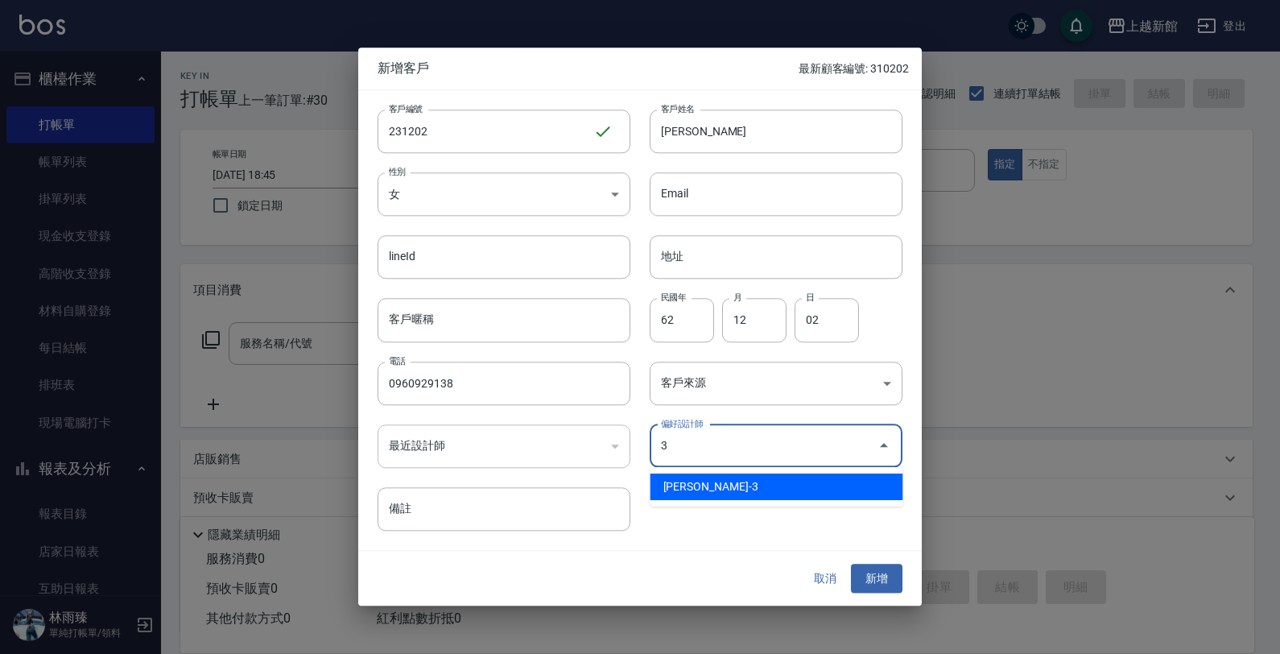
type input "俞秋萍"
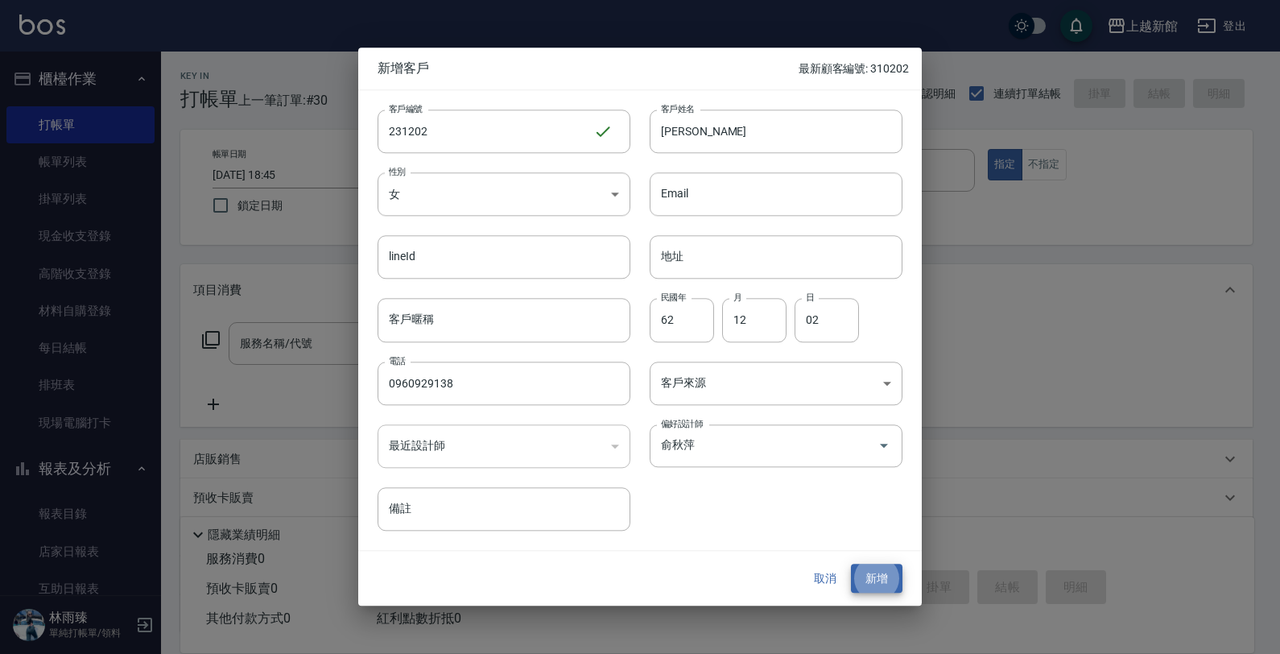
click at [851, 564] on button "新增" at bounding box center [877, 579] width 52 height 30
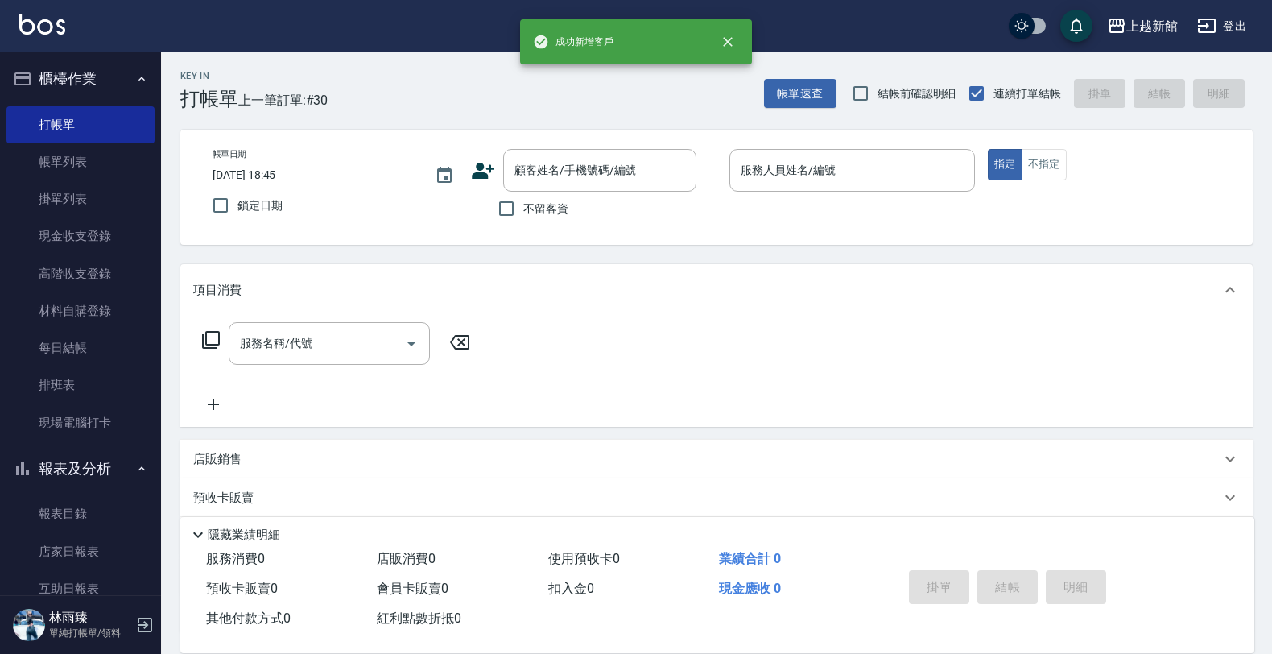
click at [489, 166] on icon at bounding box center [483, 171] width 23 height 16
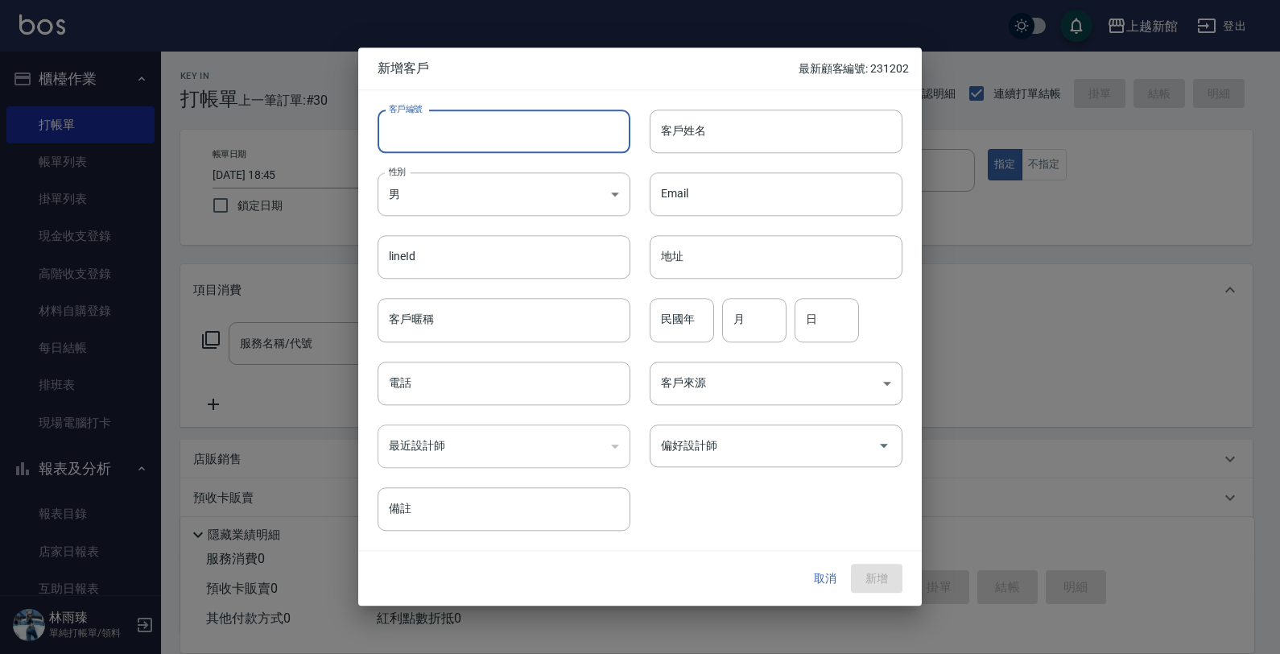
click at [505, 139] on input "客戶編號" at bounding box center [504, 130] width 253 height 43
type input "240618"
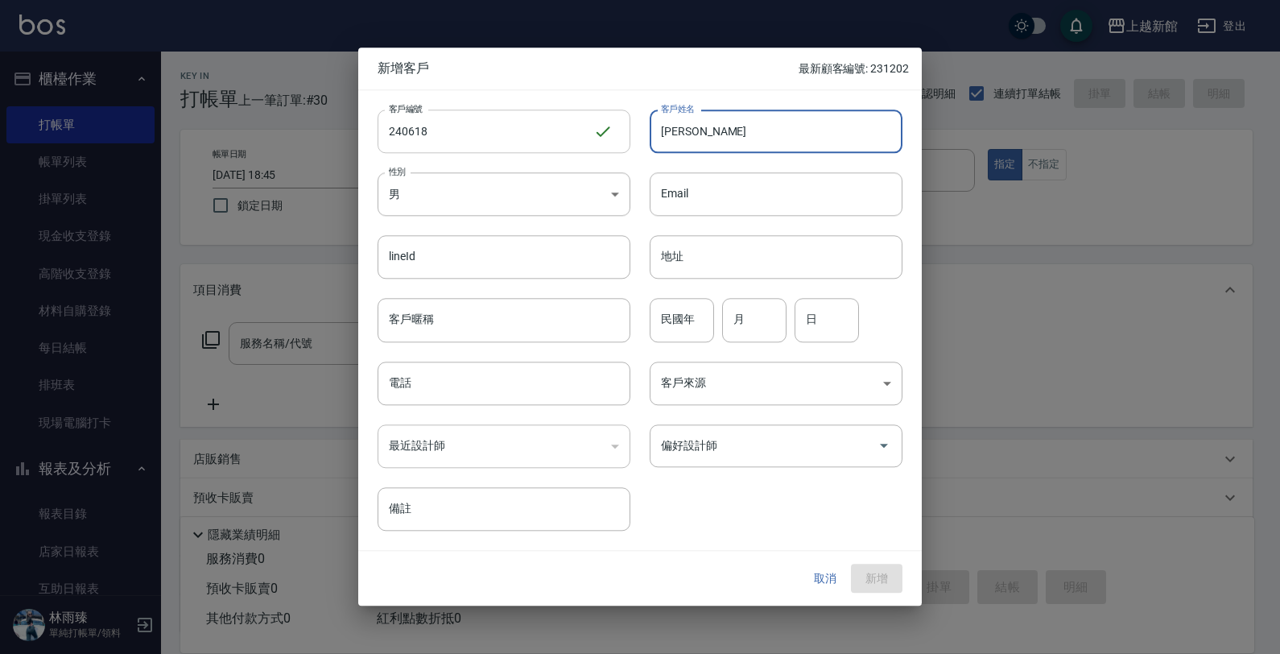
type input "[PERSON_NAME]"
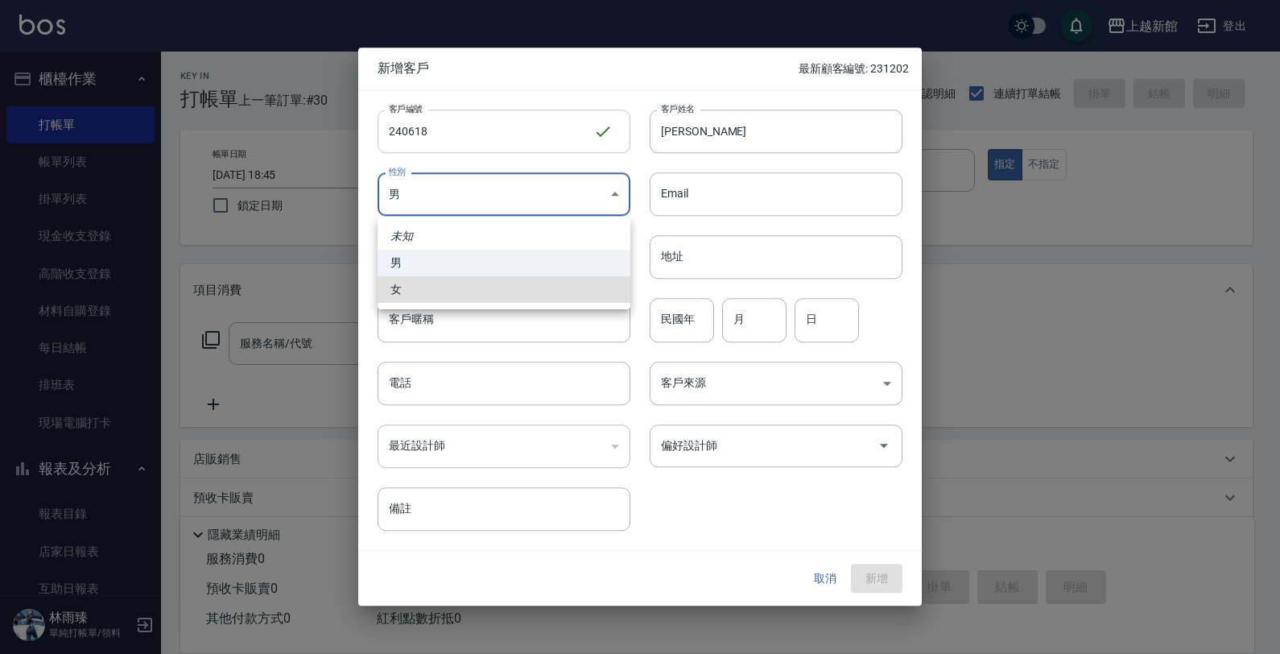
type input "[DEMOGRAPHIC_DATA]"
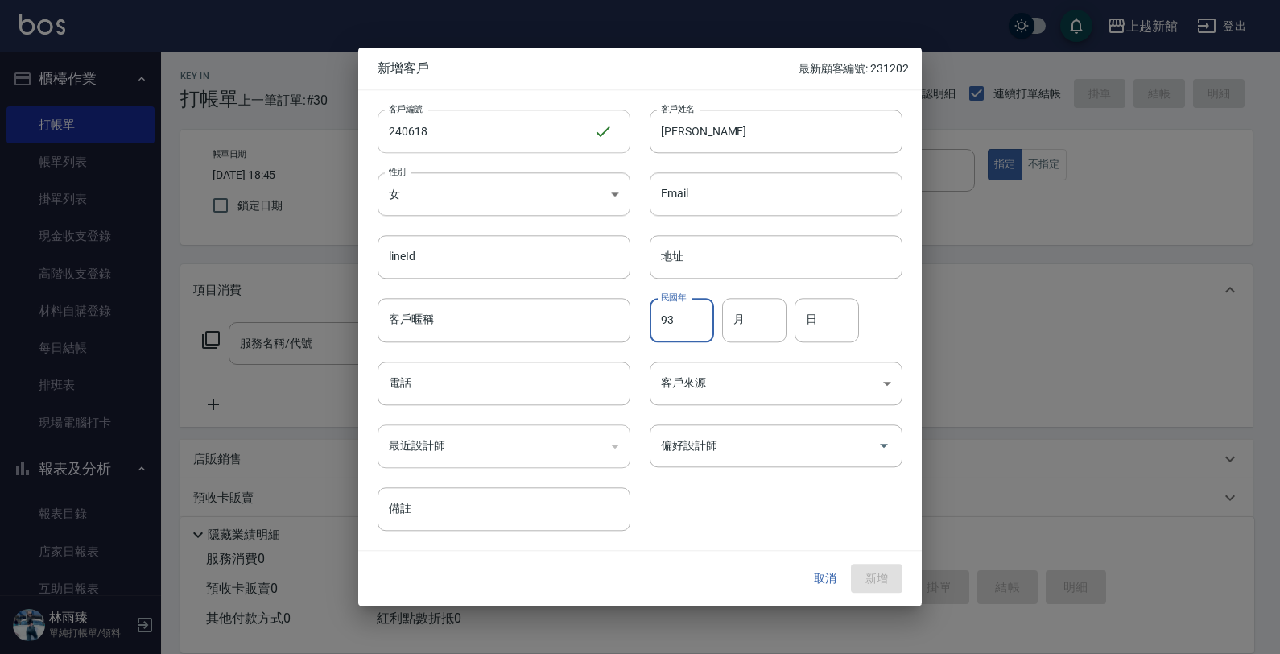
type input "93"
type input "06"
type input "18"
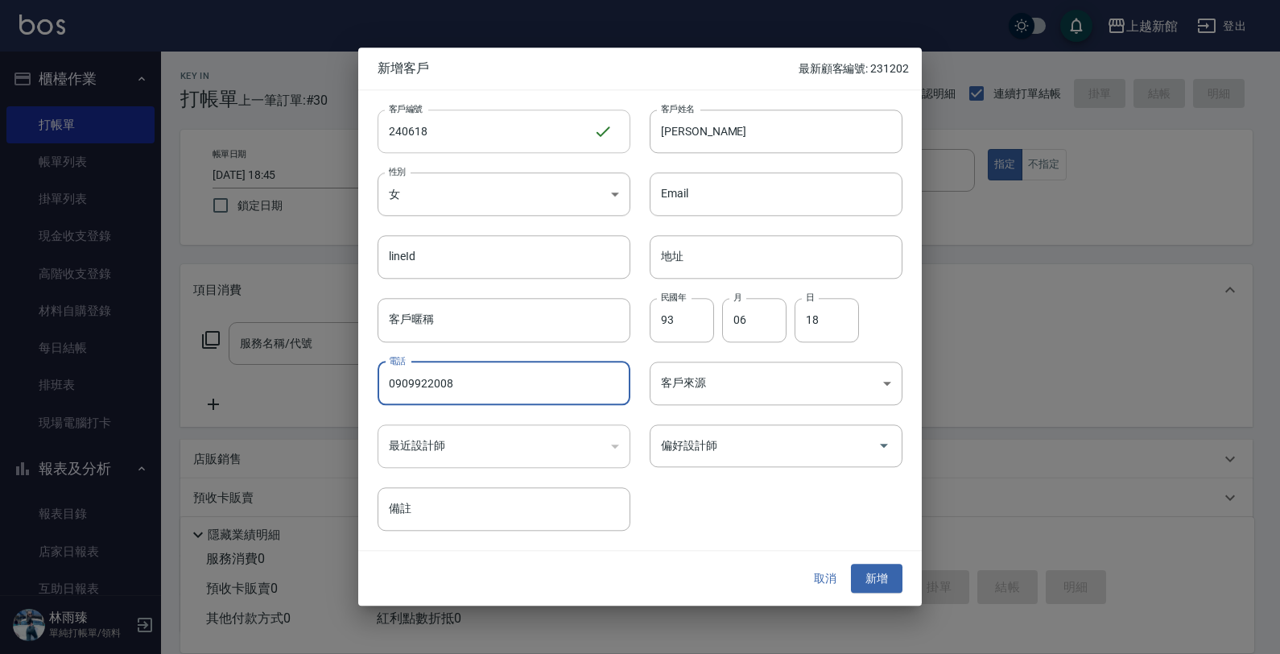
type input "0909922008"
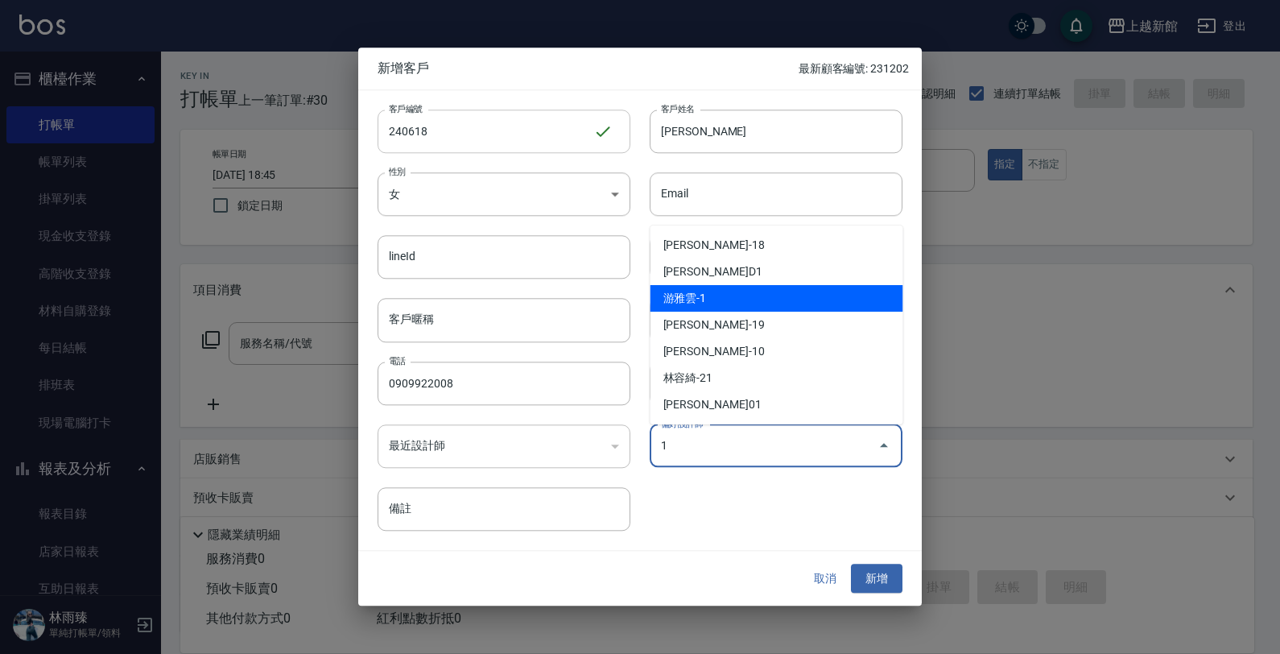
type input "游雅雲"
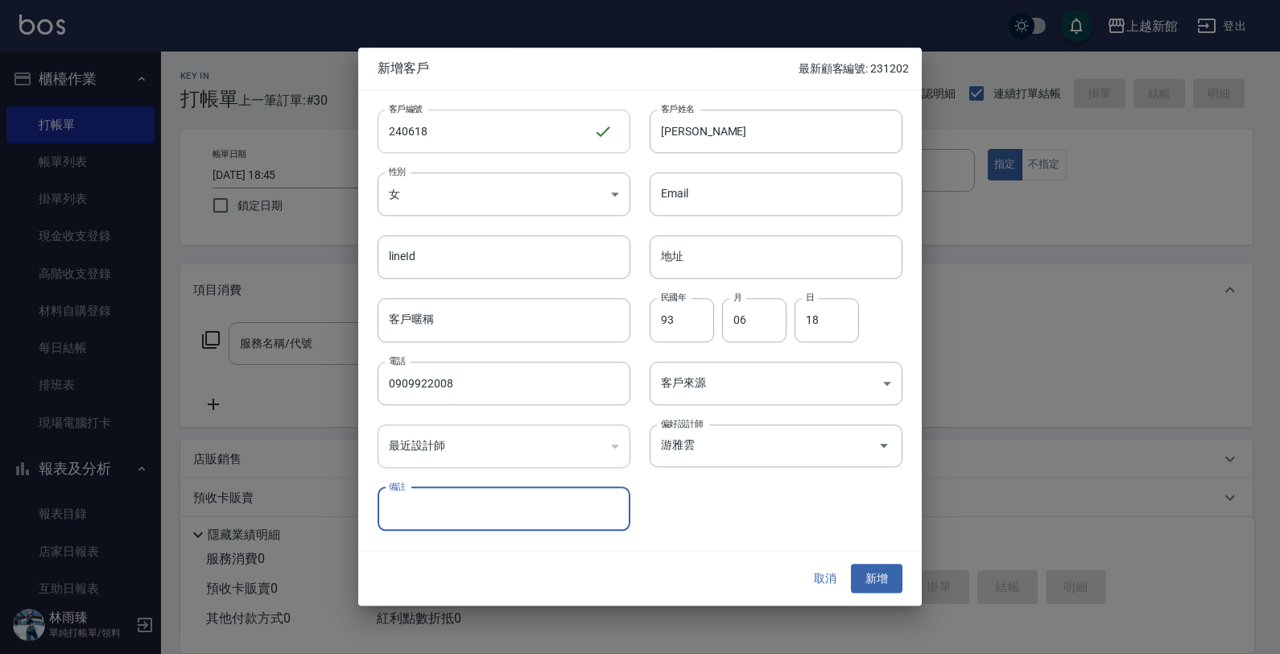
click at [851, 564] on button "新增" at bounding box center [877, 579] width 52 height 30
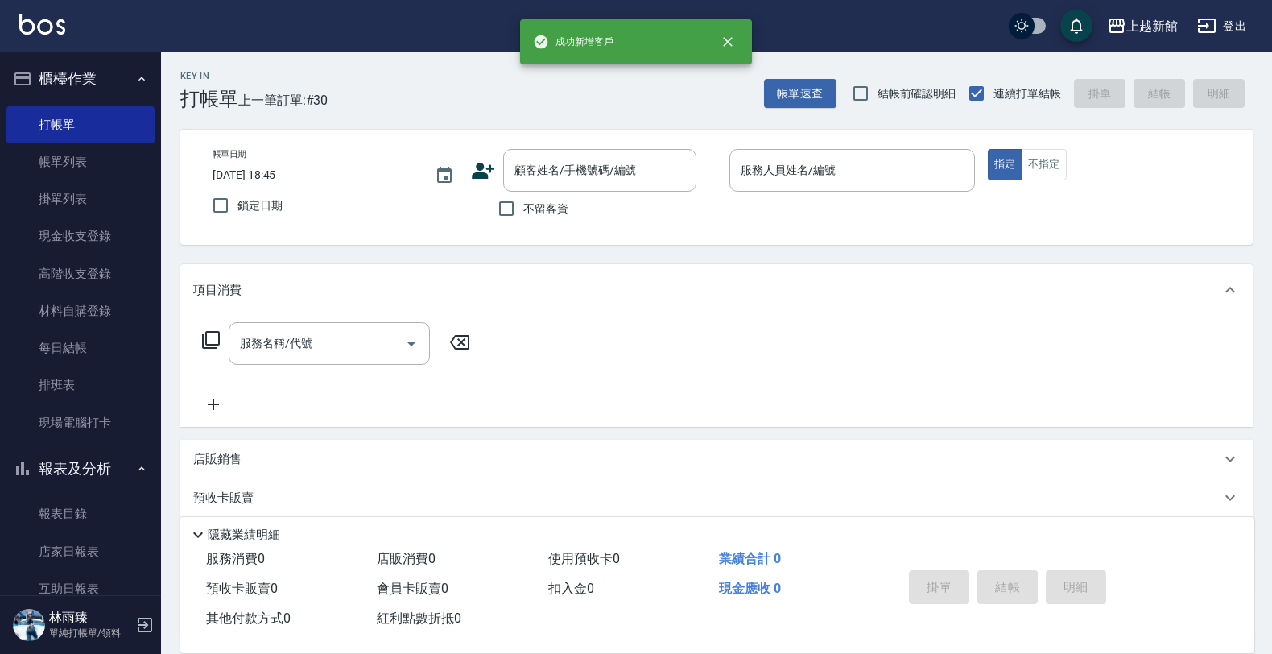
click at [492, 169] on icon at bounding box center [483, 171] width 24 height 24
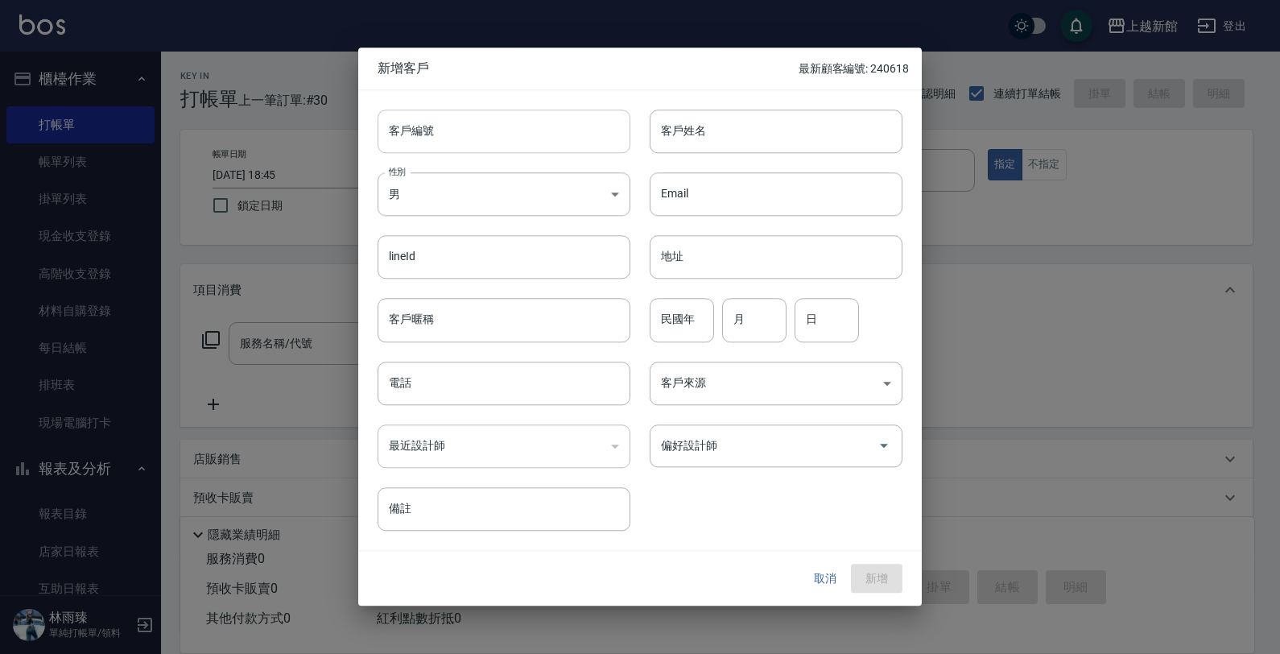
click at [499, 141] on input "客戶編號" at bounding box center [504, 130] width 253 height 43
type input "310524"
type input "[PERSON_NAME]"
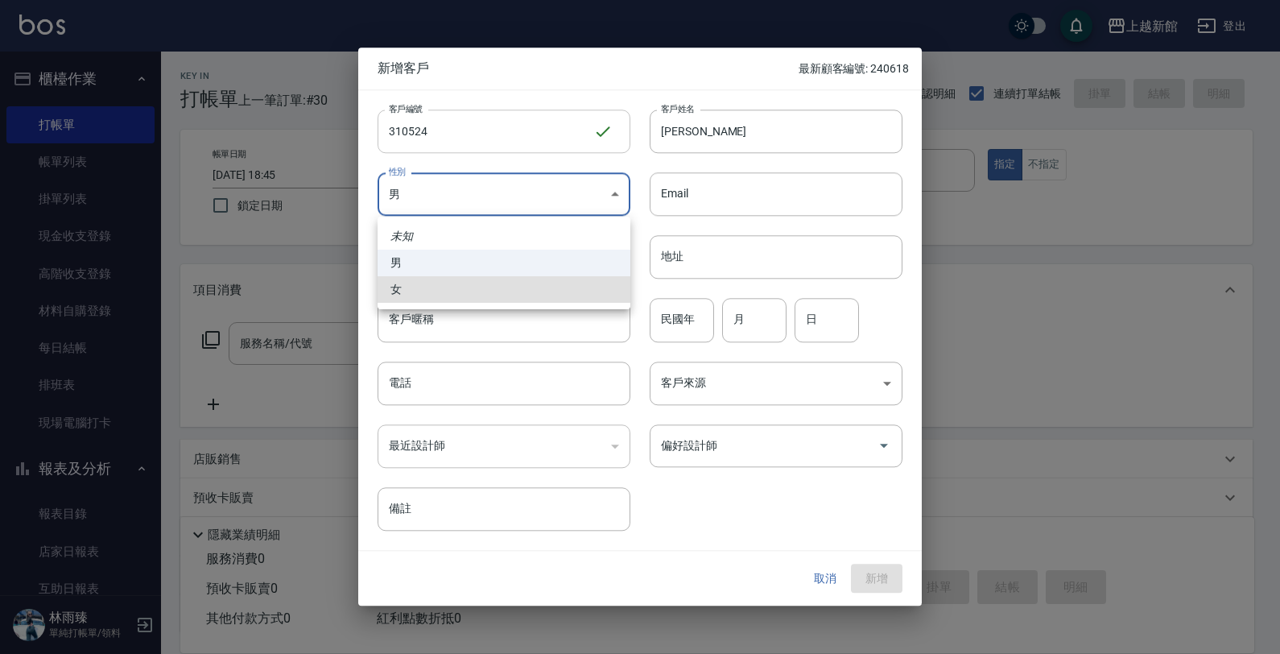
type input "[DEMOGRAPHIC_DATA]"
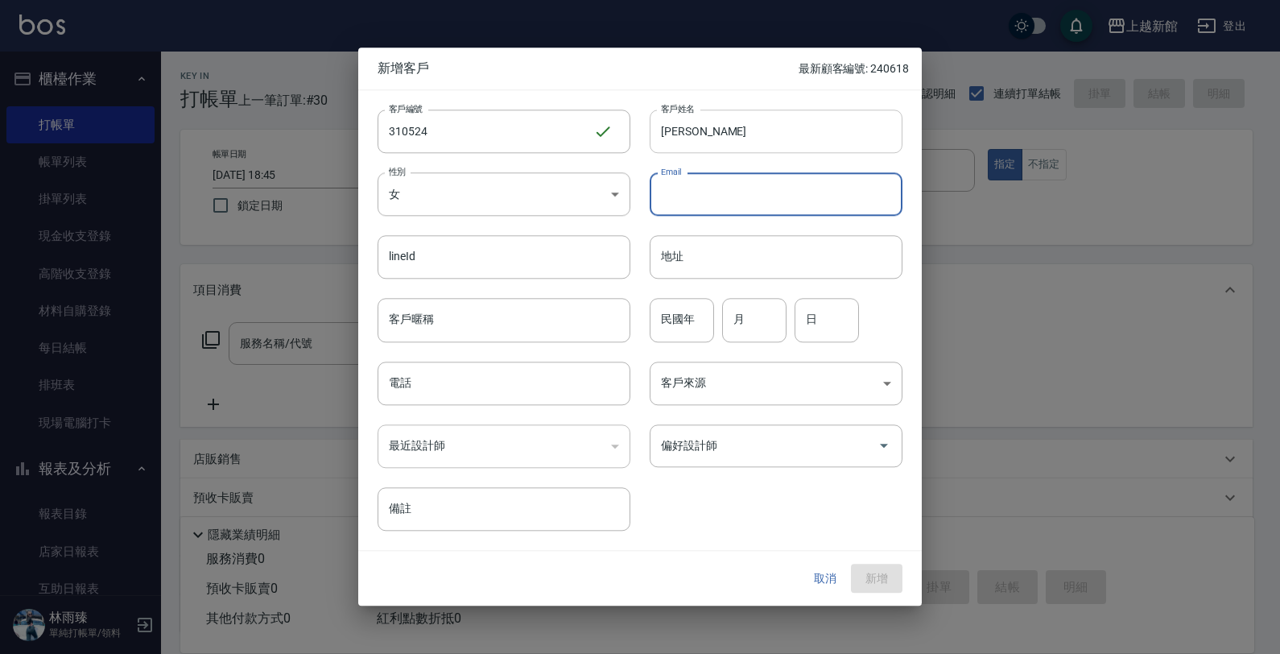
click at [713, 137] on input "[PERSON_NAME]" at bounding box center [776, 130] width 253 height 43
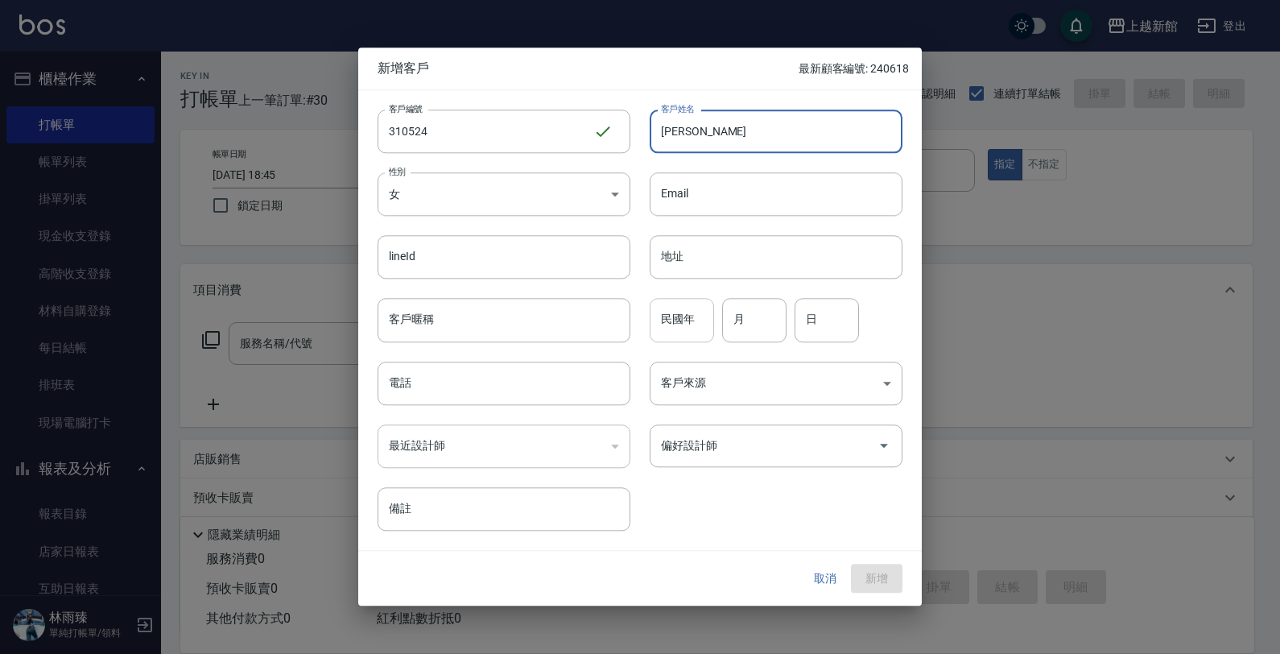
type input "[PERSON_NAME]"
click at [657, 316] on input "民國年" at bounding box center [682, 320] width 64 height 43
type input "00"
type input "05"
type input "24"
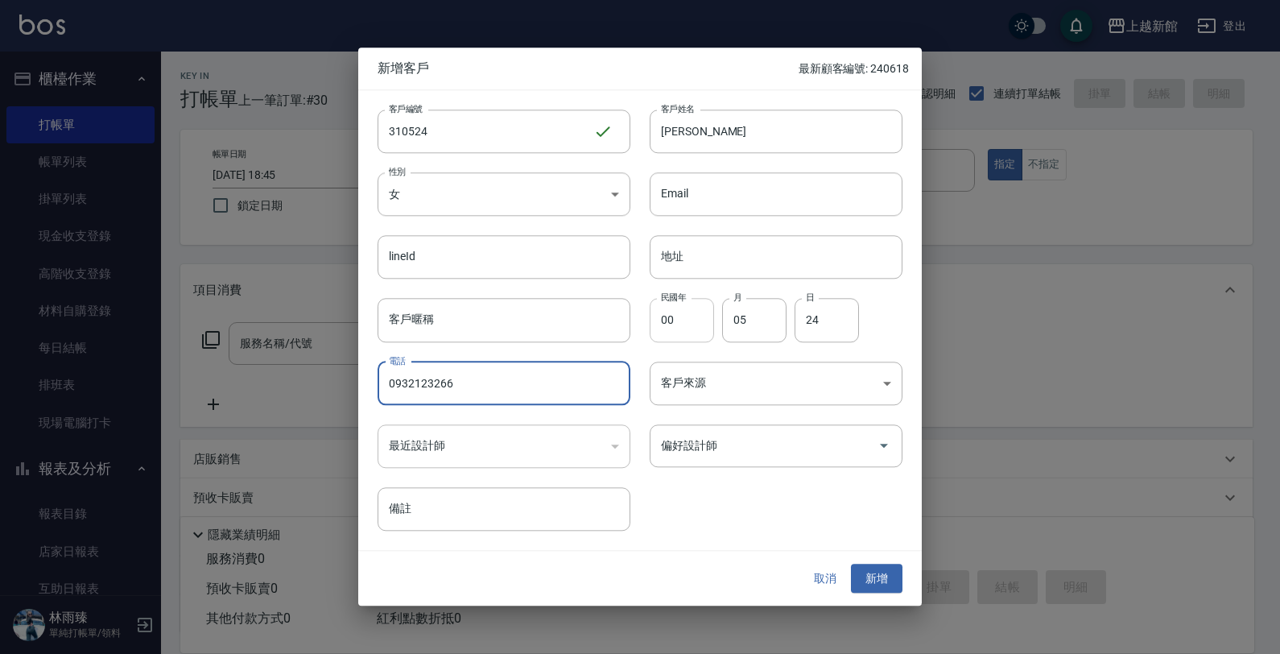
type input "0932123266"
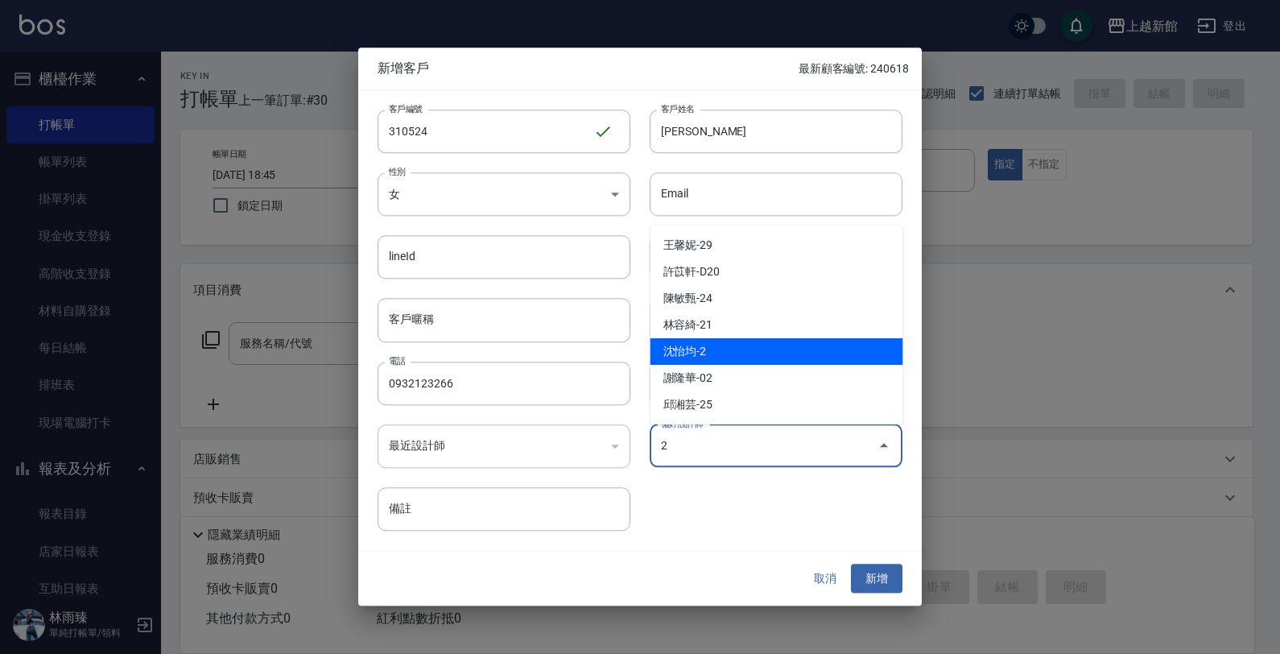
type input "沈怡均"
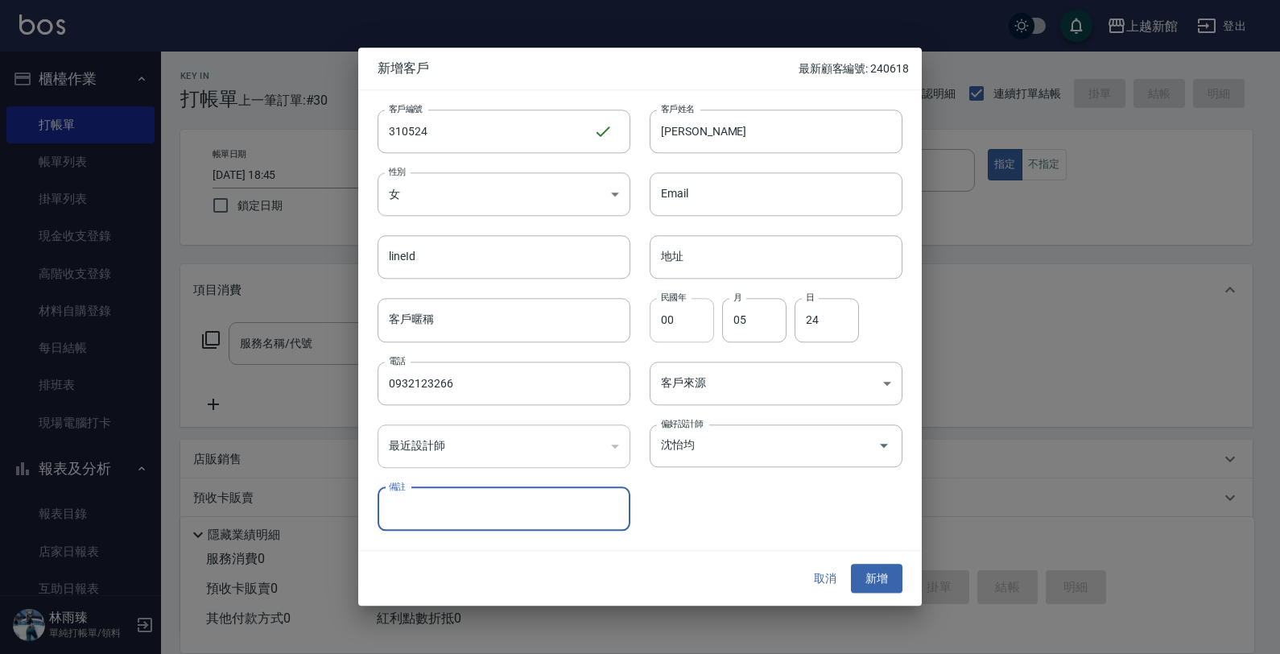
click at [851, 564] on button "新增" at bounding box center [877, 579] width 52 height 30
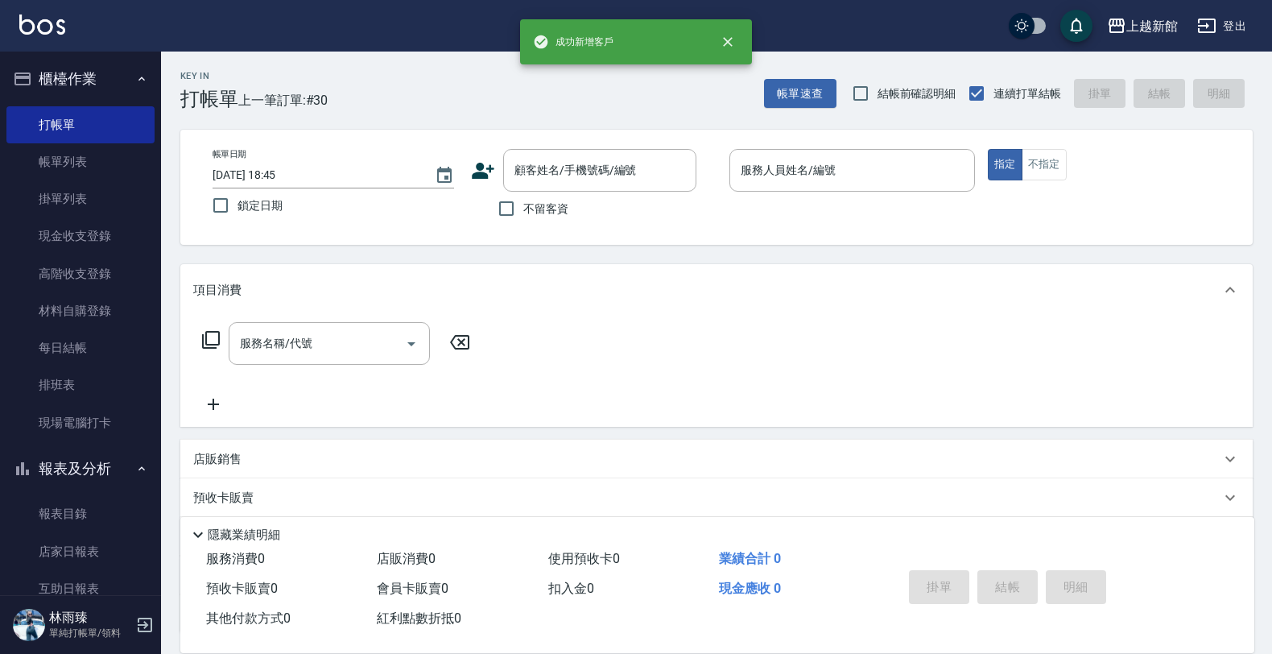
click at [485, 163] on icon at bounding box center [483, 171] width 24 height 24
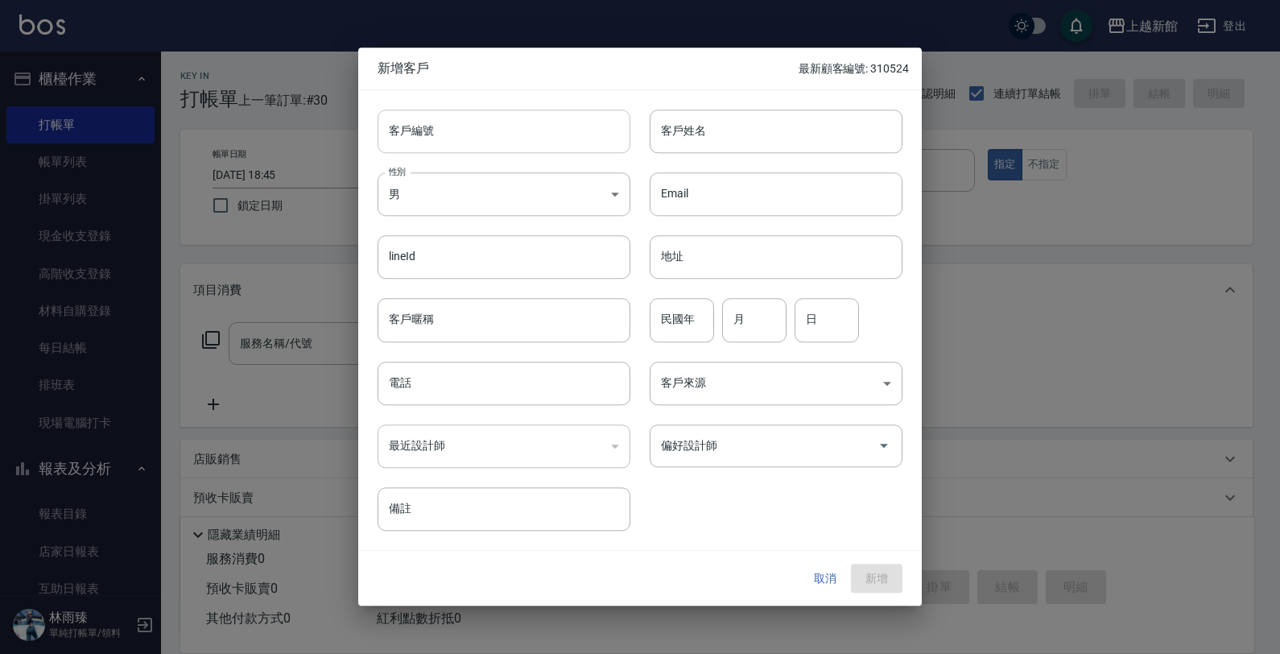
click at [508, 145] on input "客戶編號" at bounding box center [504, 130] width 253 height 43
type input "300528"
type input "[PERSON_NAME]"
type input "79"
type input "05"
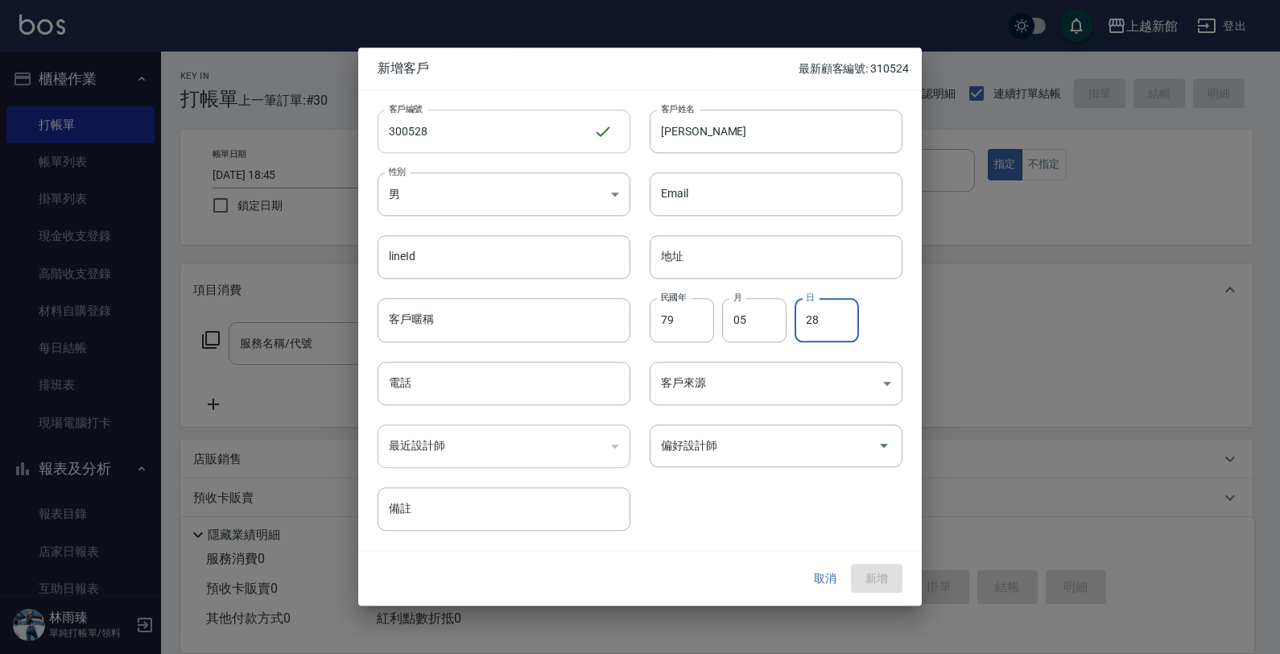
type input "28"
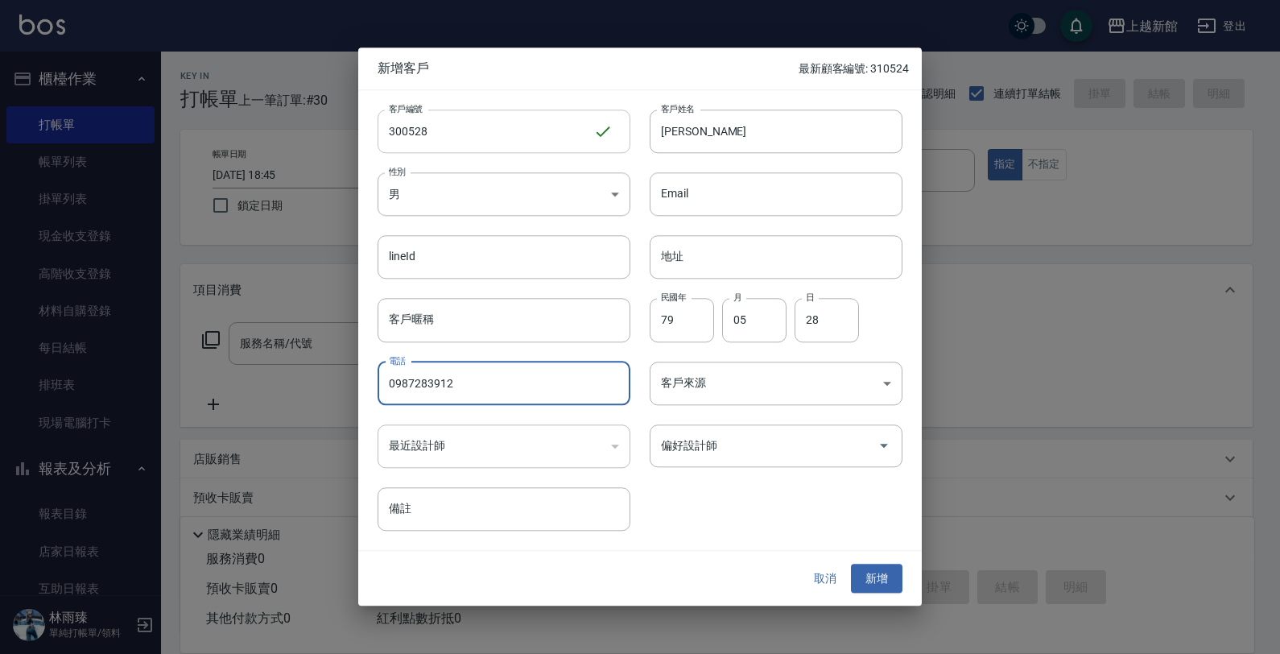
type input "0987283912"
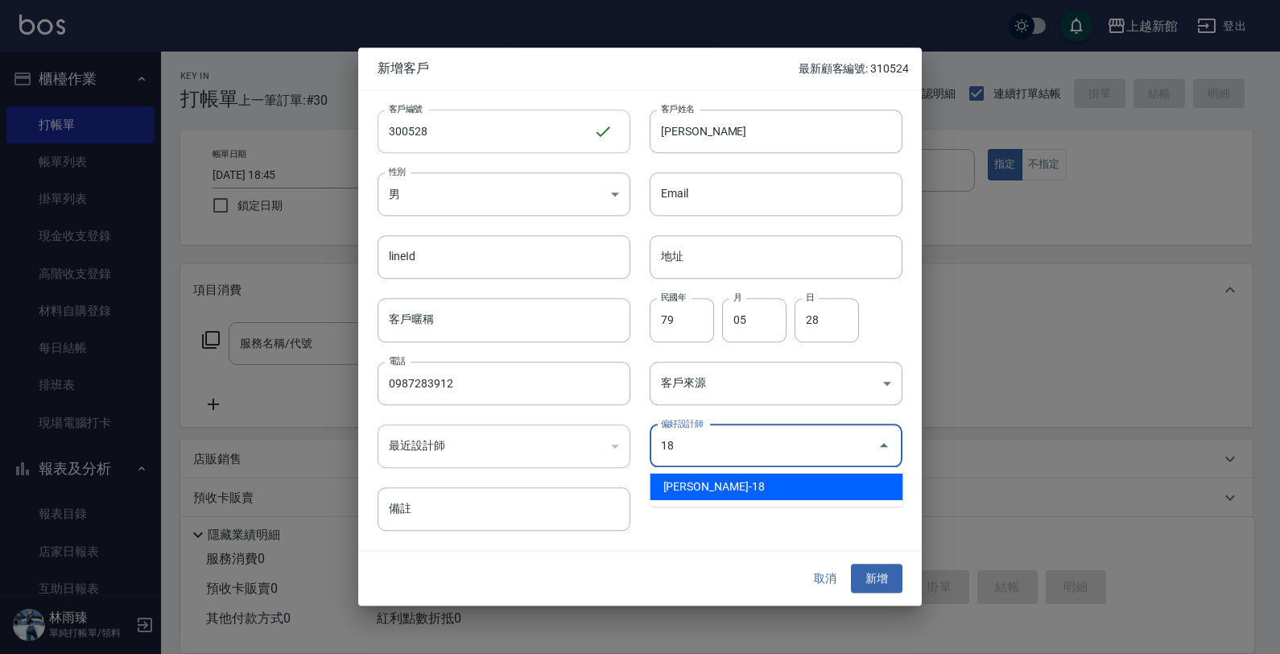
type input "[PERSON_NAME]"
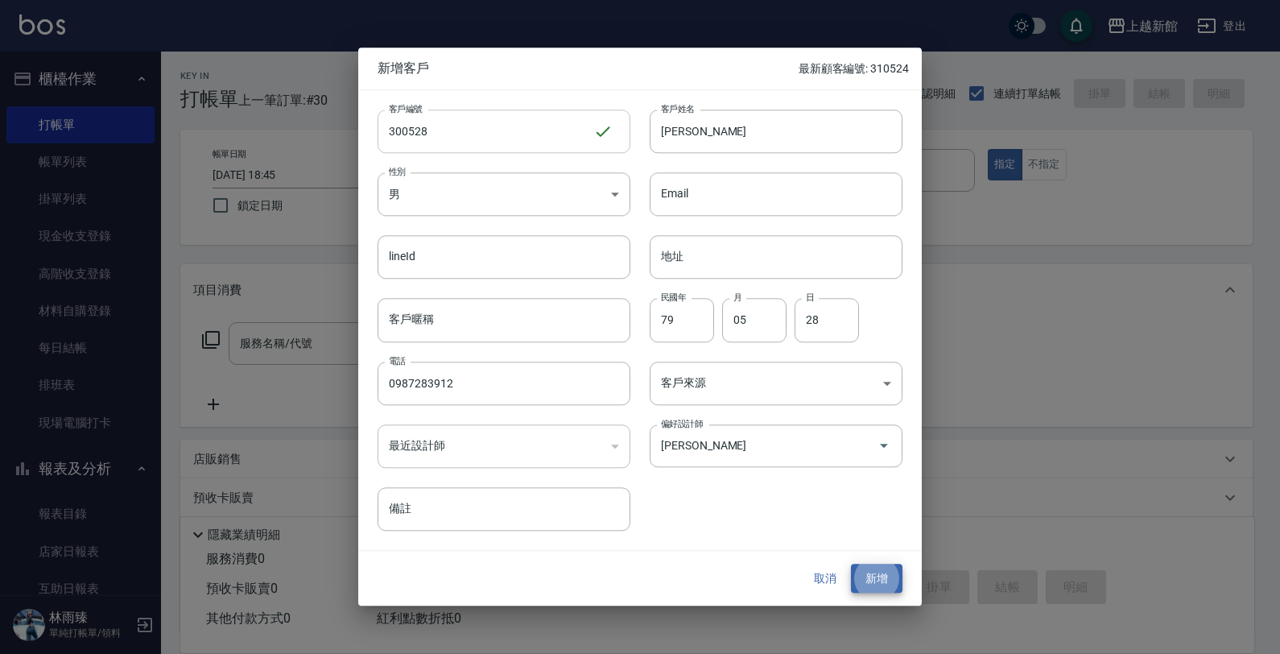
click at [851, 564] on button "新增" at bounding box center [877, 579] width 52 height 30
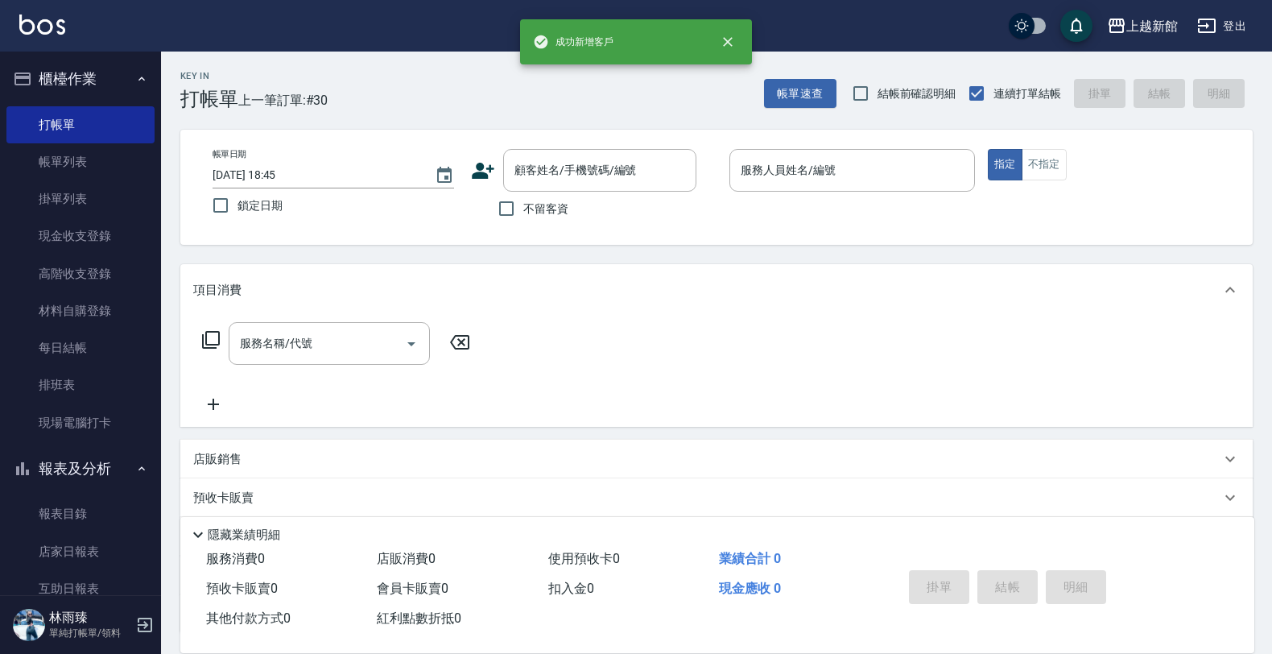
click at [484, 165] on icon at bounding box center [483, 171] width 24 height 24
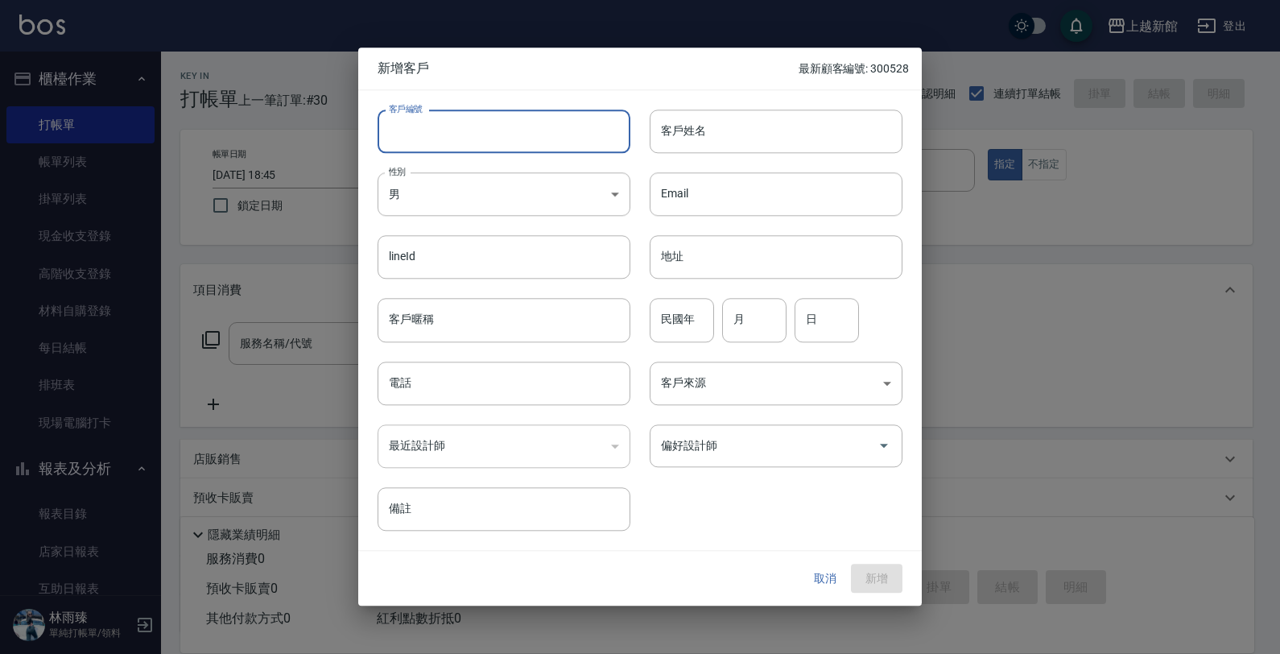
click at [513, 133] on input "客戶編號" at bounding box center [504, 130] width 253 height 43
type input "361121"
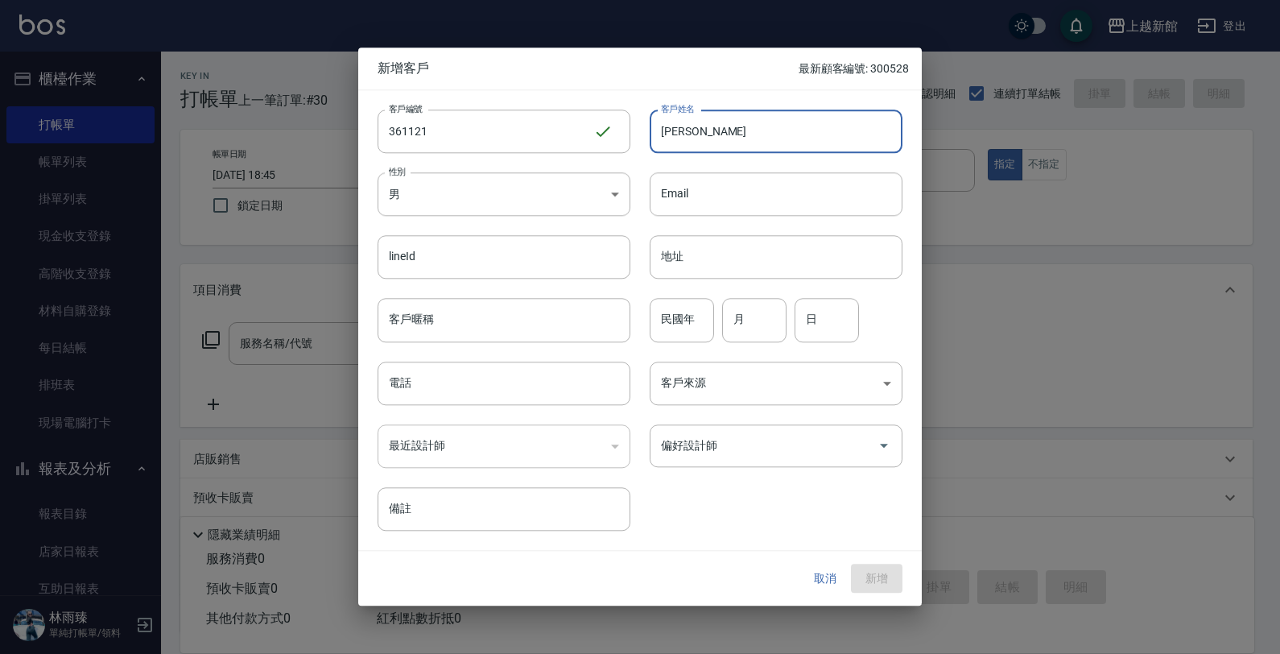
type input "[PERSON_NAME]"
type input "88"
type input "11"
type input "21"
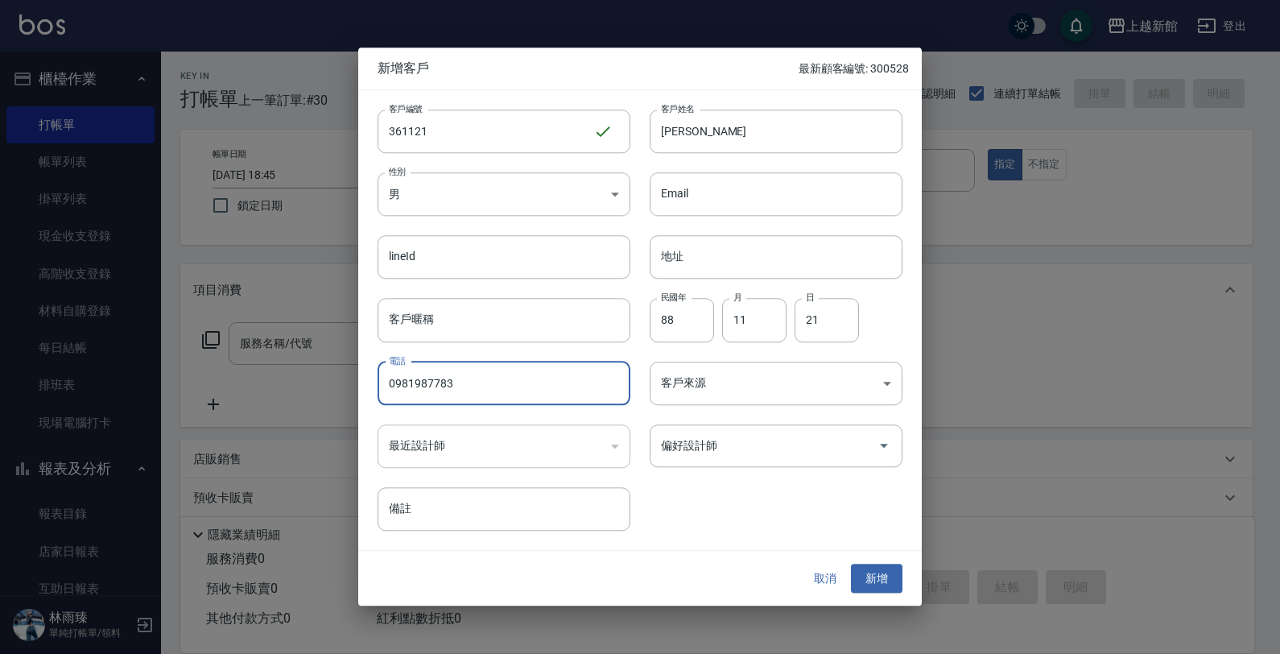
type input "0981987783"
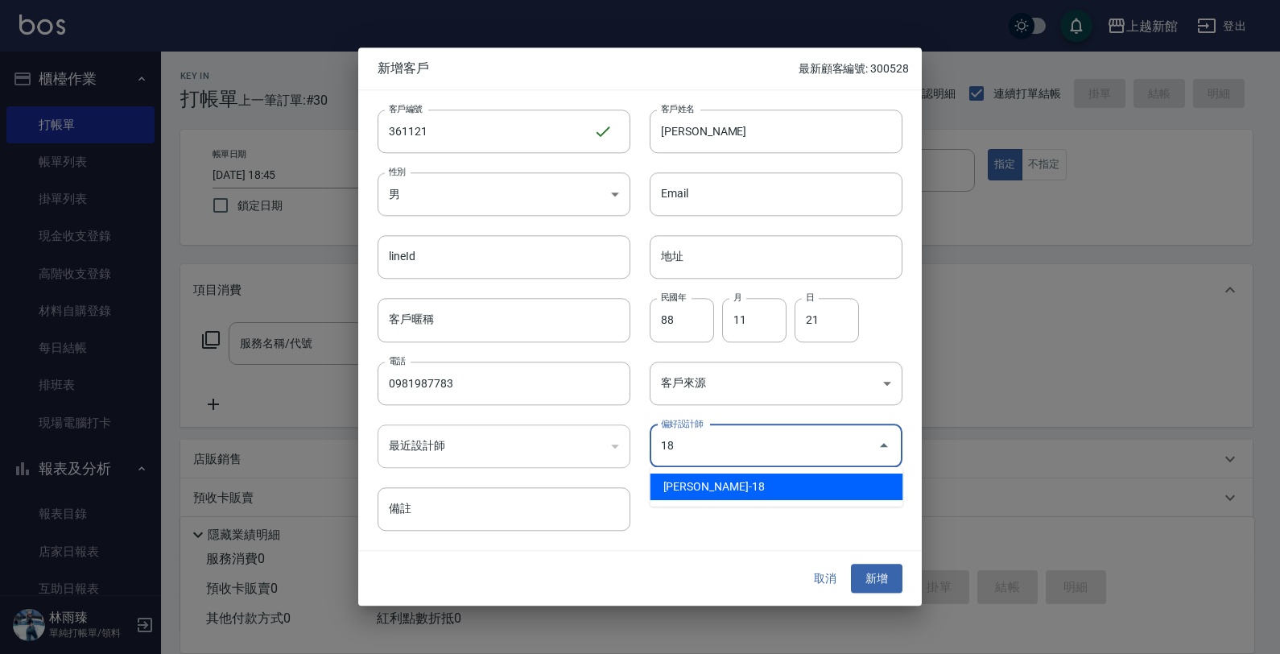
type input "[PERSON_NAME]"
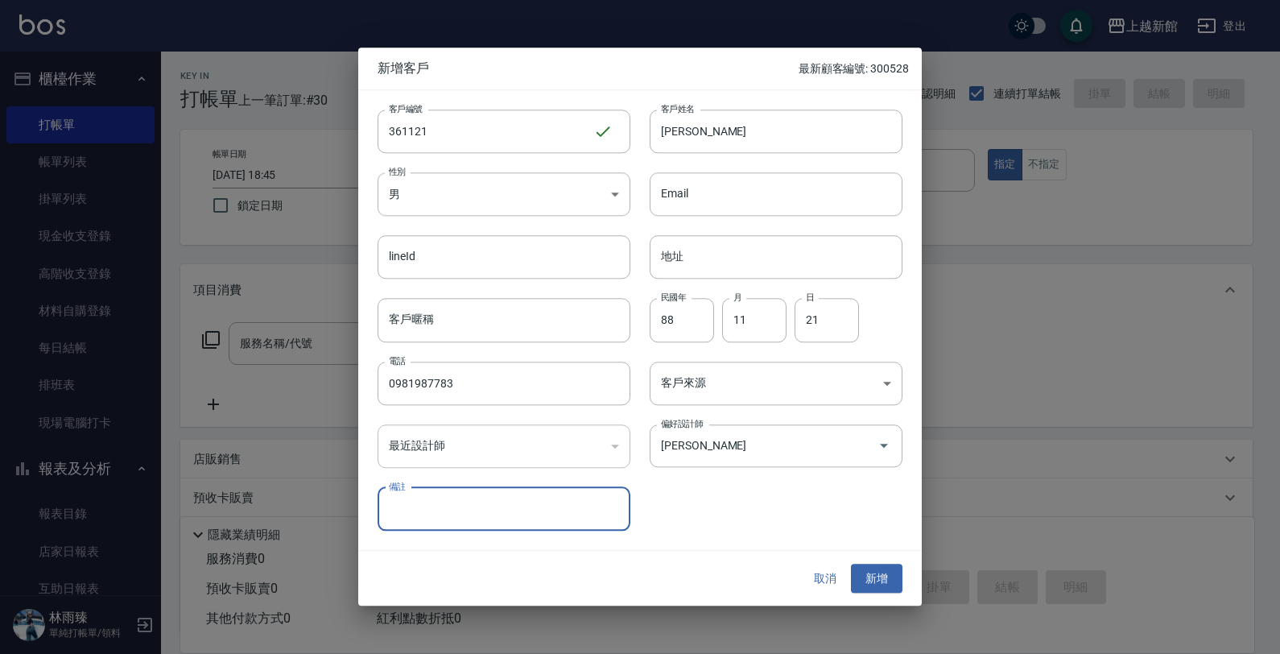
click at [851, 564] on button "新增" at bounding box center [877, 579] width 52 height 30
click at [820, 573] on button "取消" at bounding box center [825, 579] width 52 height 30
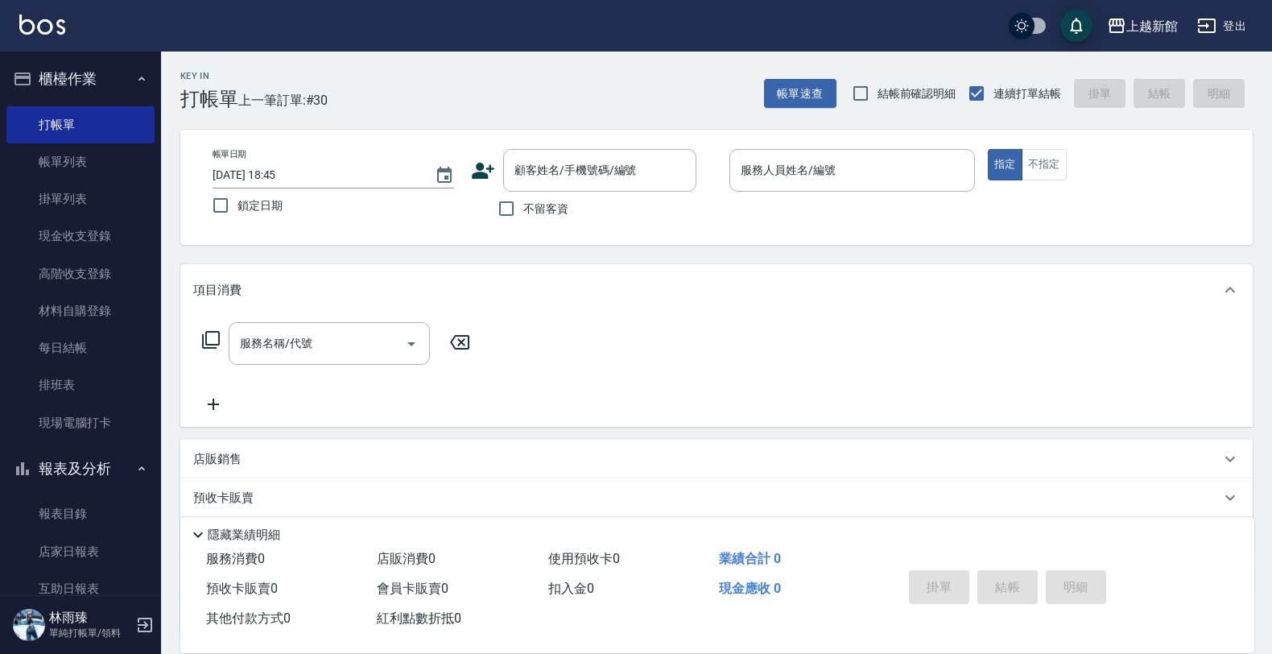
click at [97, 468] on button "報表及分析" at bounding box center [80, 469] width 148 height 42
click at [89, 541] on link "客戶列表" at bounding box center [80, 555] width 148 height 37
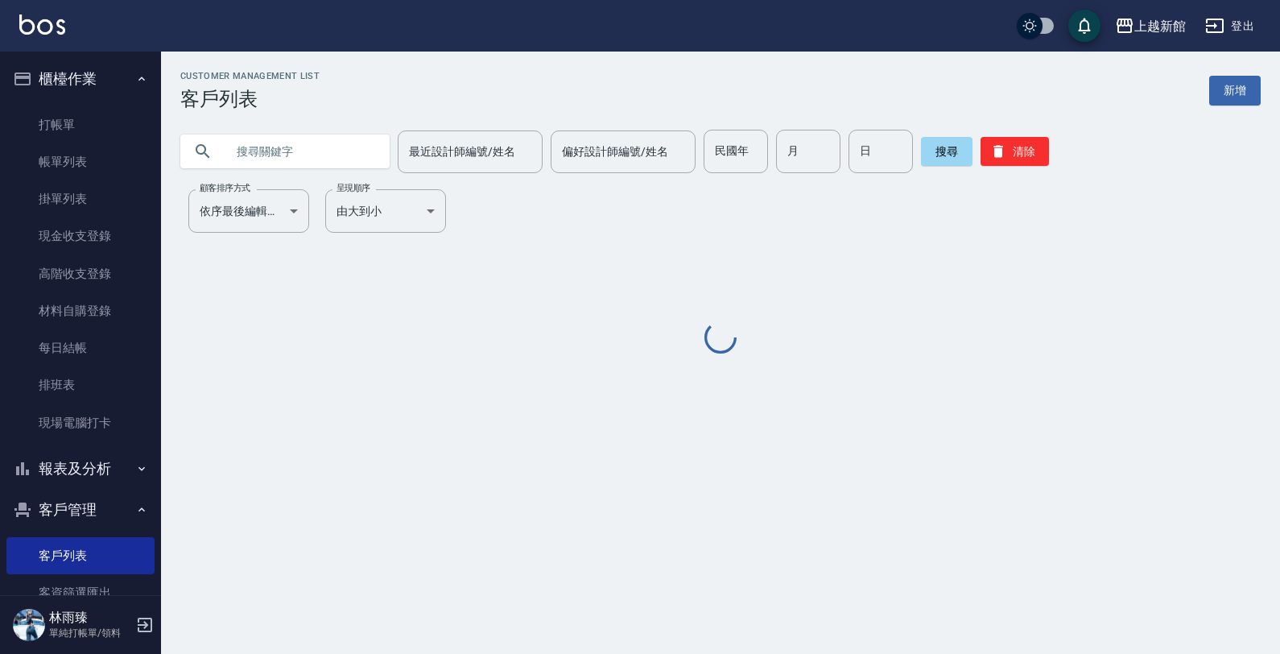
click at [348, 150] on input "text" at bounding box center [300, 151] width 151 height 43
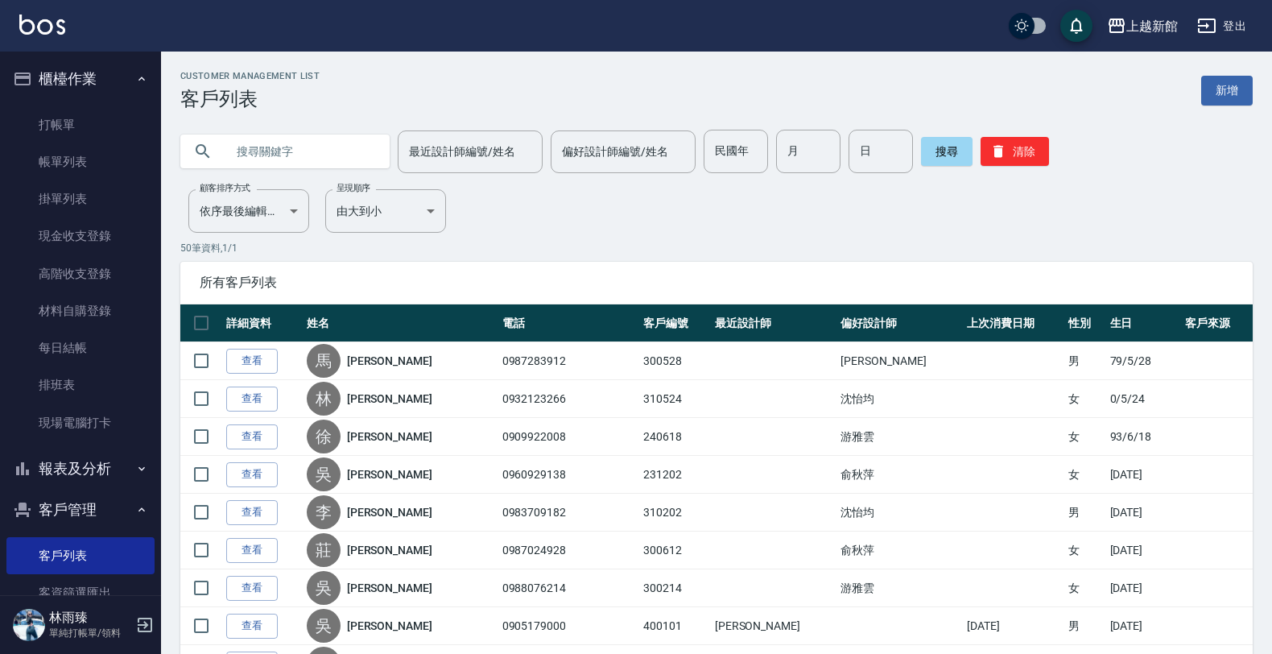
type input "3"
type input "0981987783"
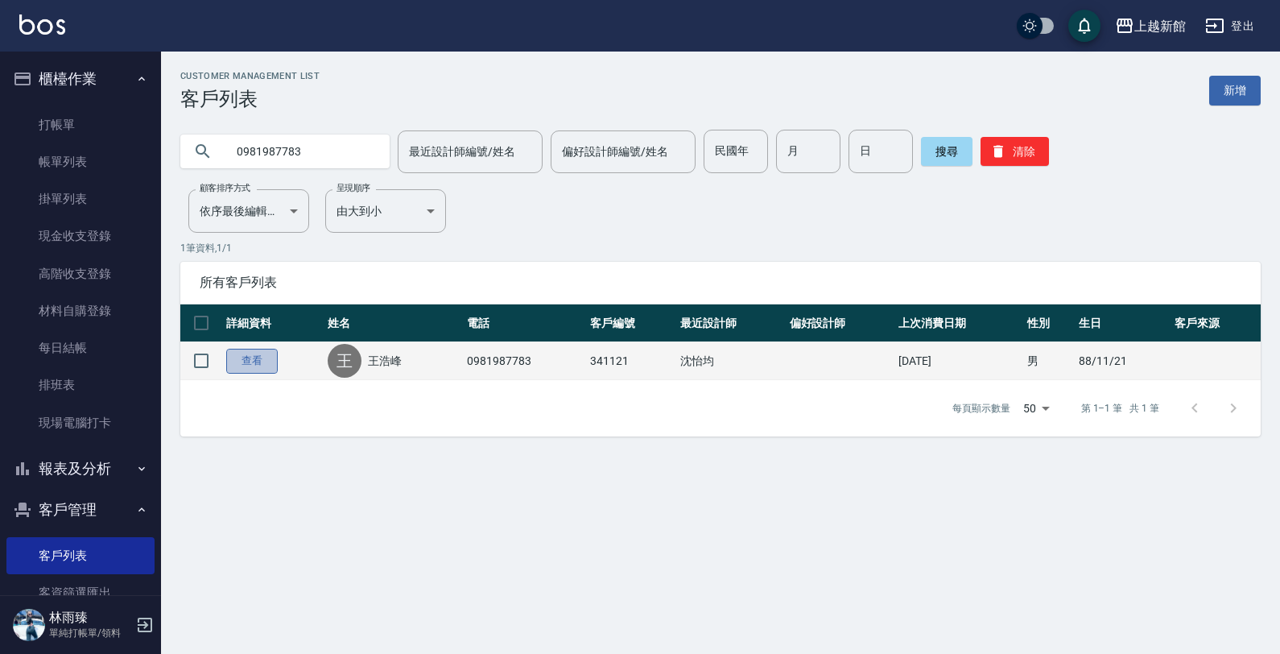
click at [255, 368] on link "查看" at bounding box center [252, 361] width 52 height 25
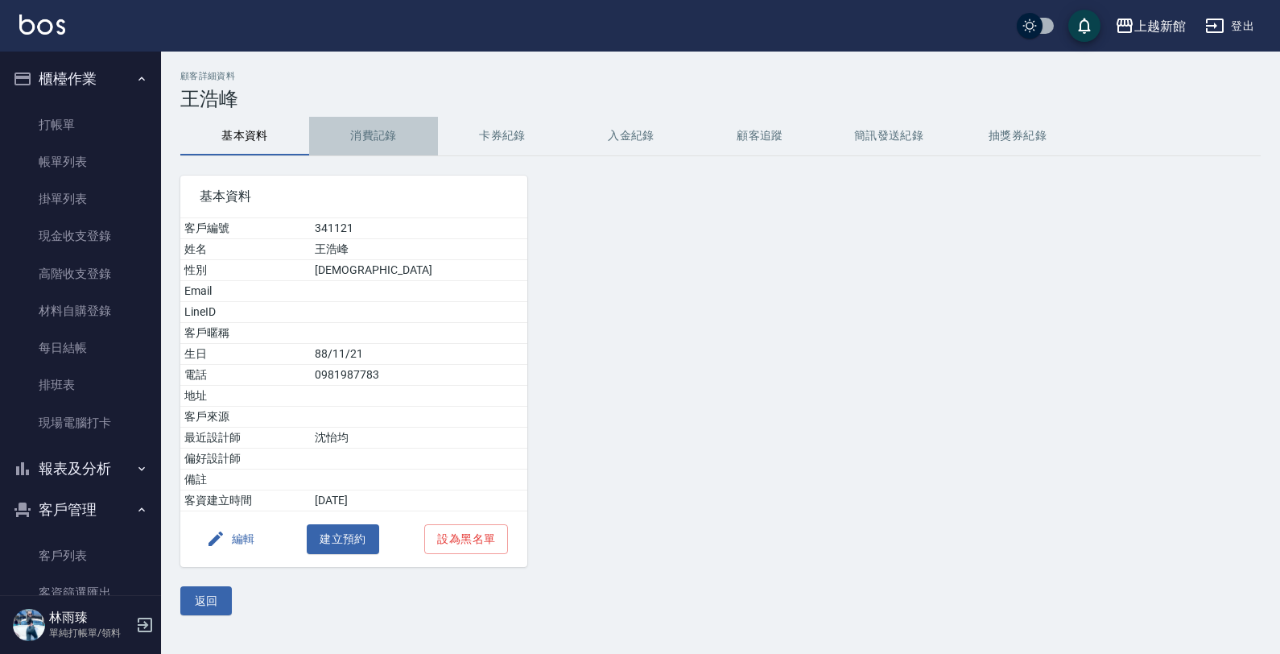
click at [407, 137] on button "消費記錄" at bounding box center [373, 136] width 129 height 39
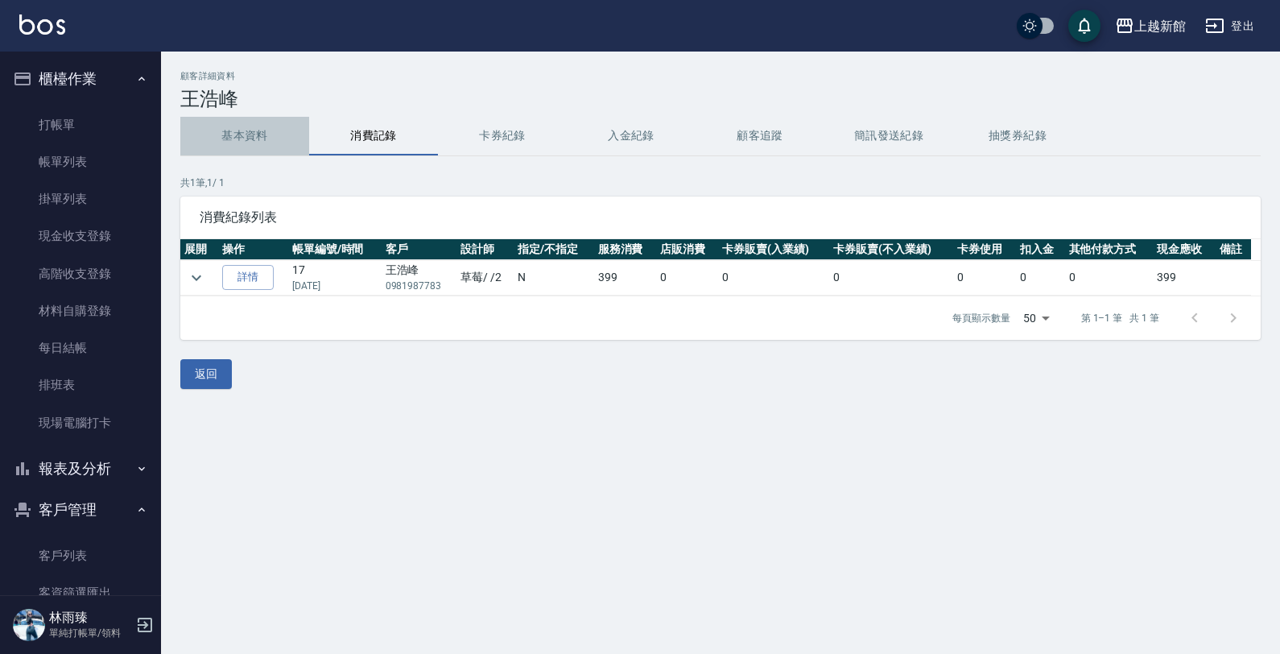
click at [268, 145] on button "基本資料" at bounding box center [244, 136] width 129 height 39
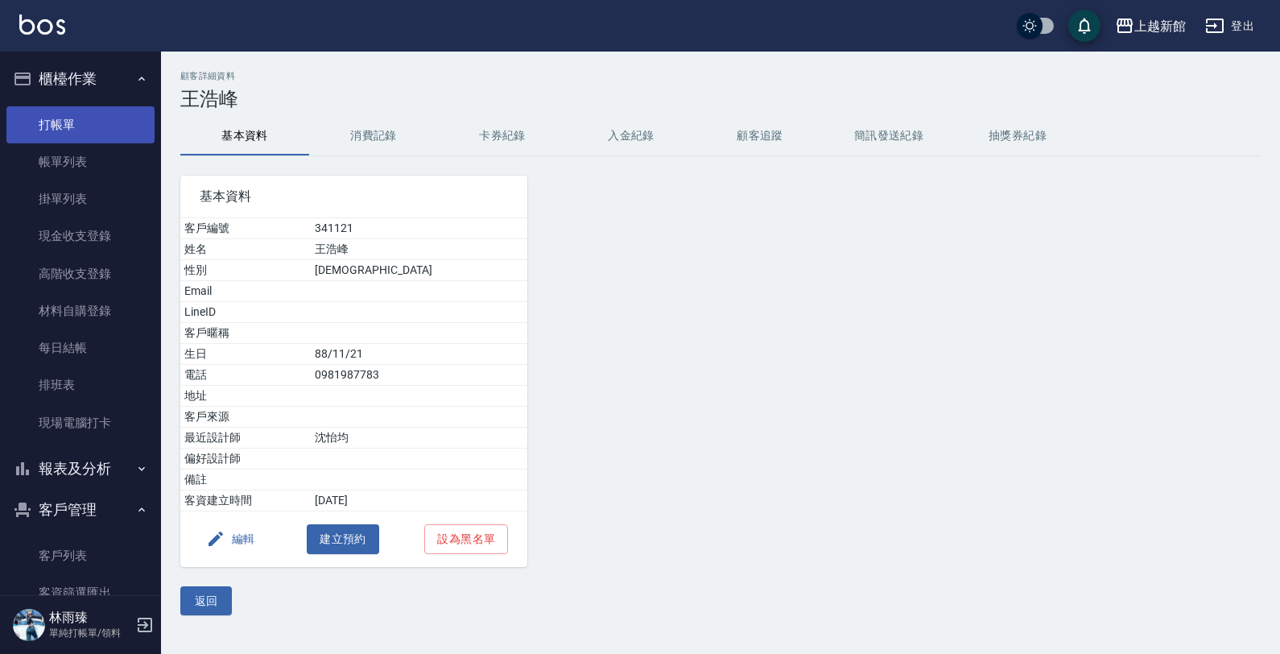
click at [85, 122] on link "打帳單" at bounding box center [80, 124] width 148 height 37
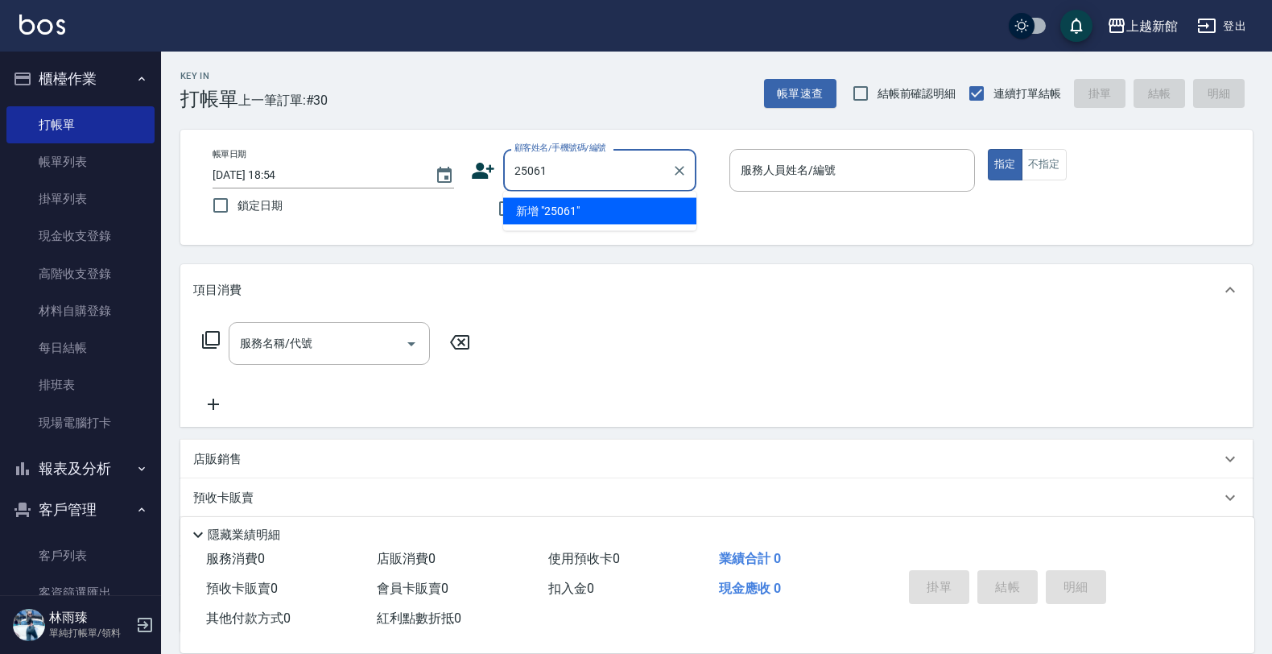
type input "250618"
drag, startPoint x: 685, startPoint y: 162, endPoint x: 675, endPoint y: 161, distance: 10.5
click at [684, 163] on icon "Clear" at bounding box center [679, 171] width 16 height 16
click at [492, 163] on icon at bounding box center [483, 171] width 24 height 24
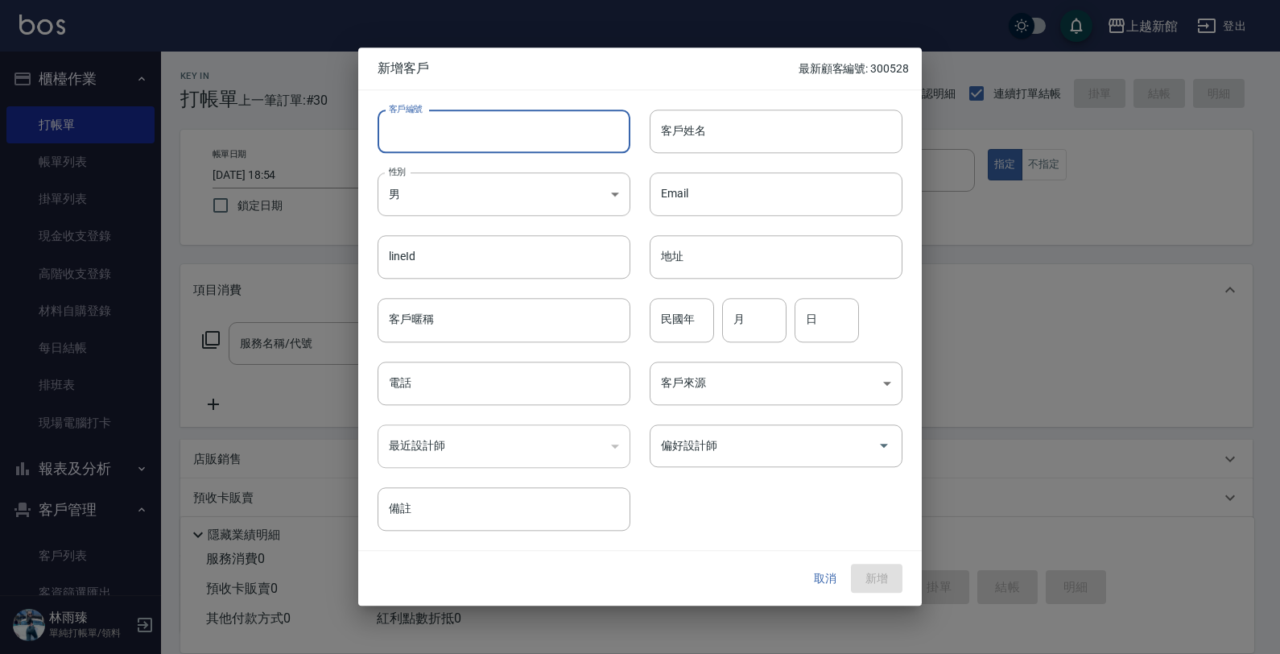
click at [507, 134] on input "客戶編號" at bounding box center [504, 130] width 253 height 43
type input "250618"
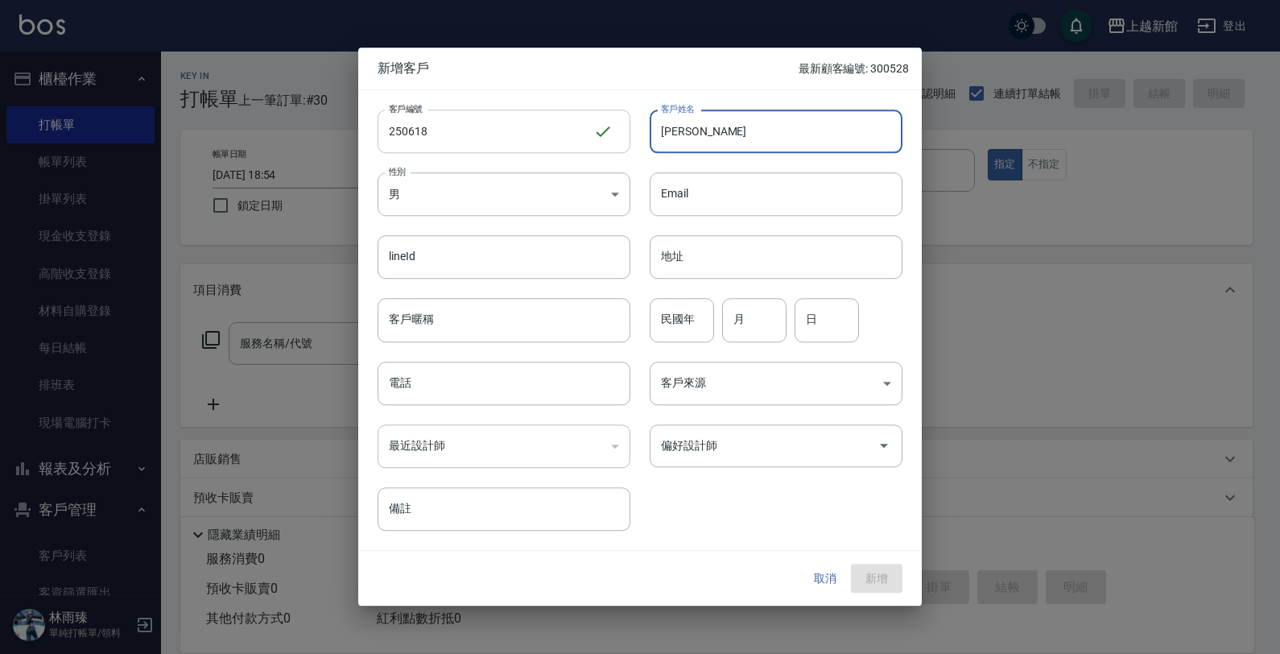
type input "[PERSON_NAME]"
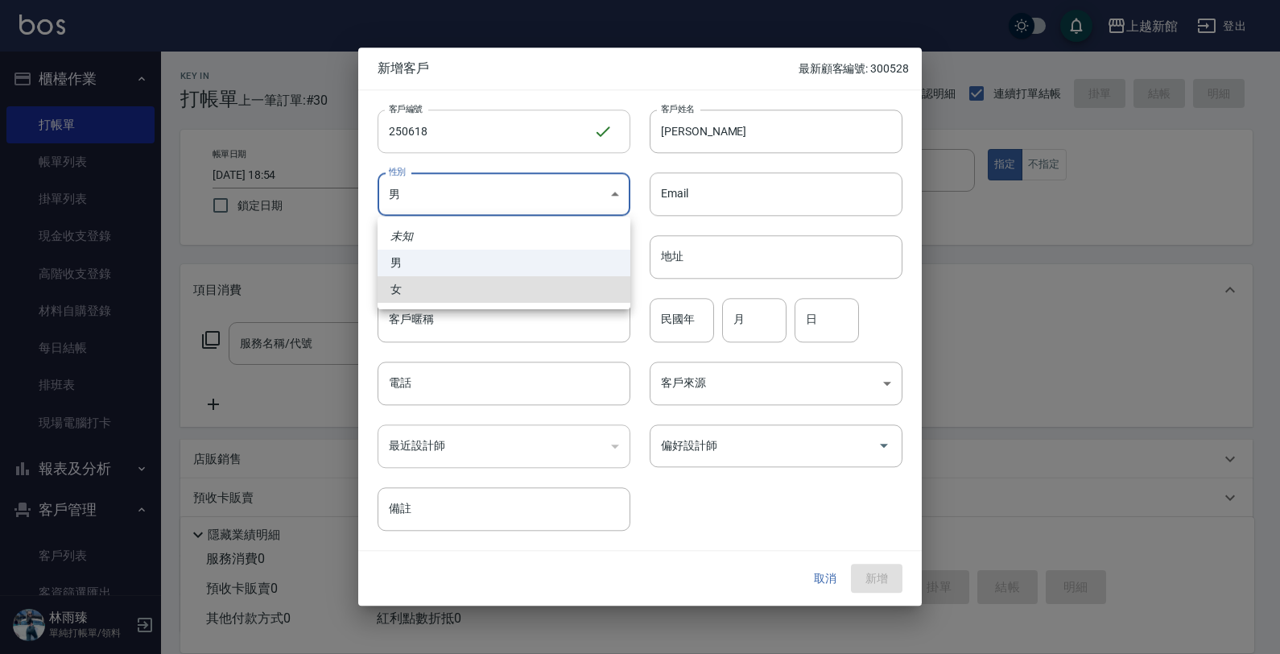
type input "[DEMOGRAPHIC_DATA]"
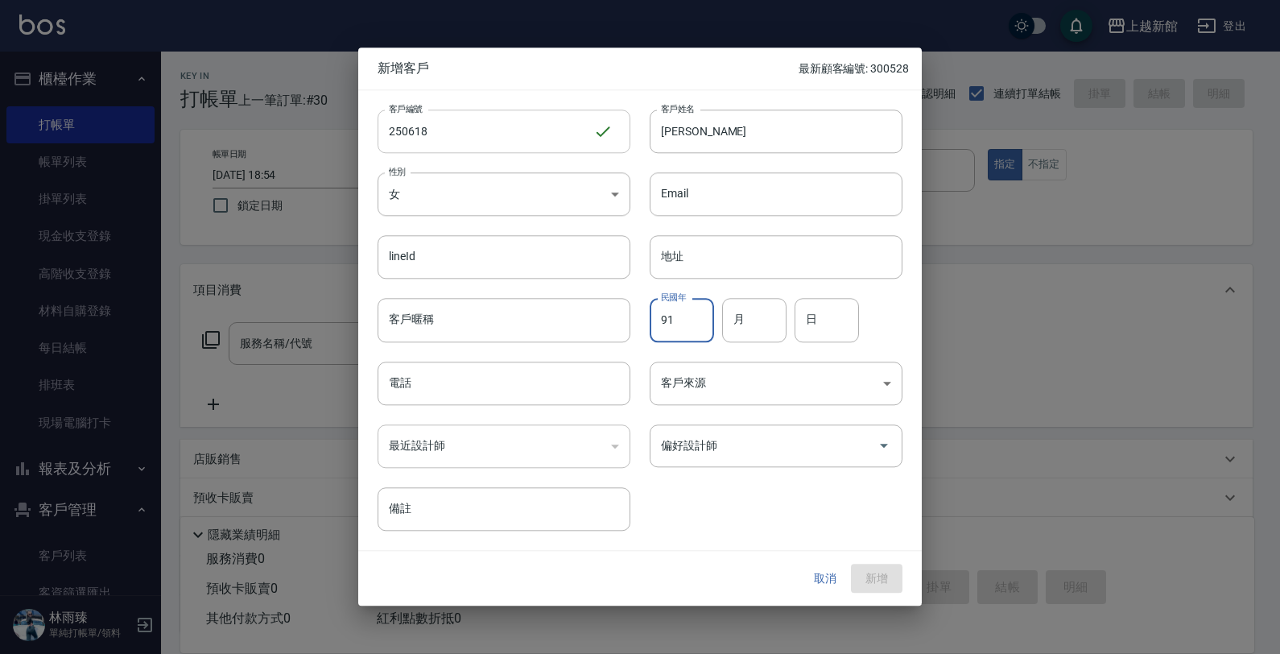
type input "91"
type input "06"
type input "18"
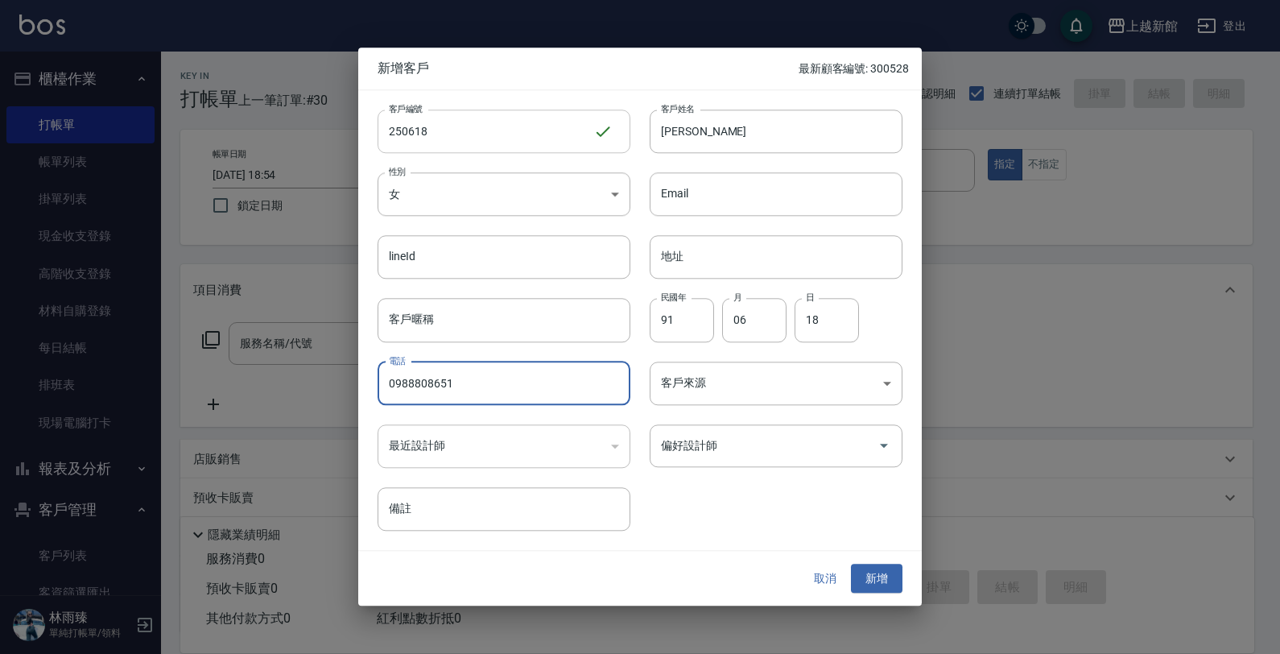
type input "0988808651"
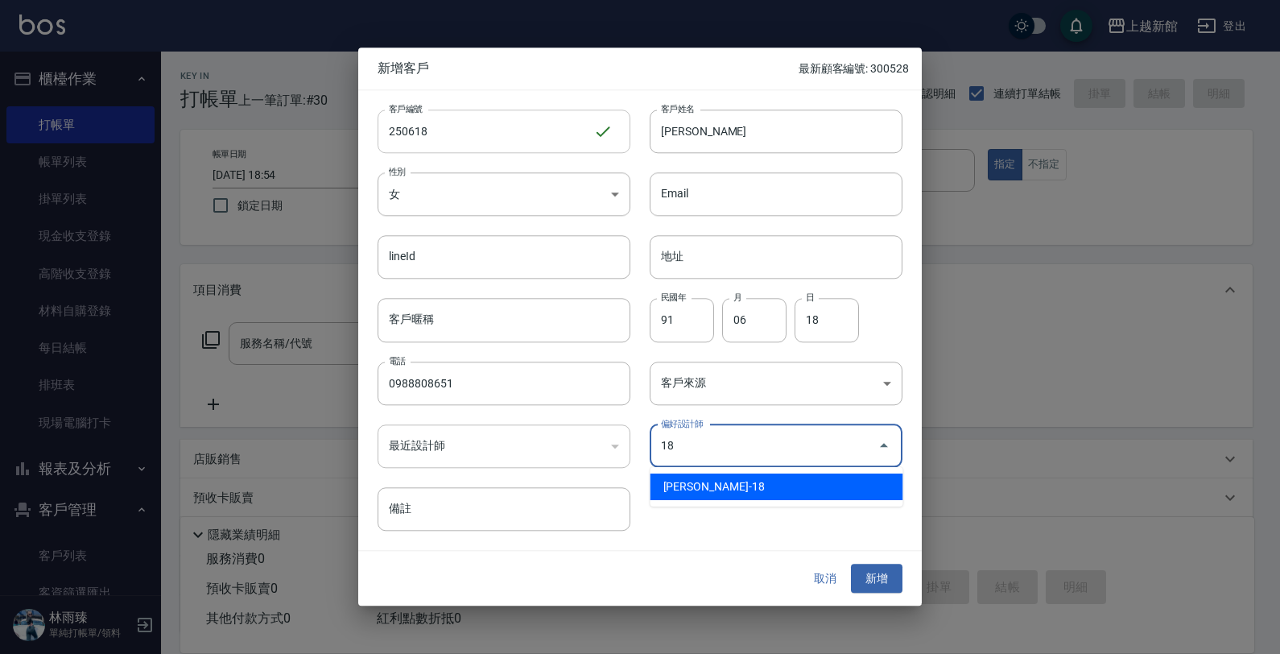
type input "[PERSON_NAME]"
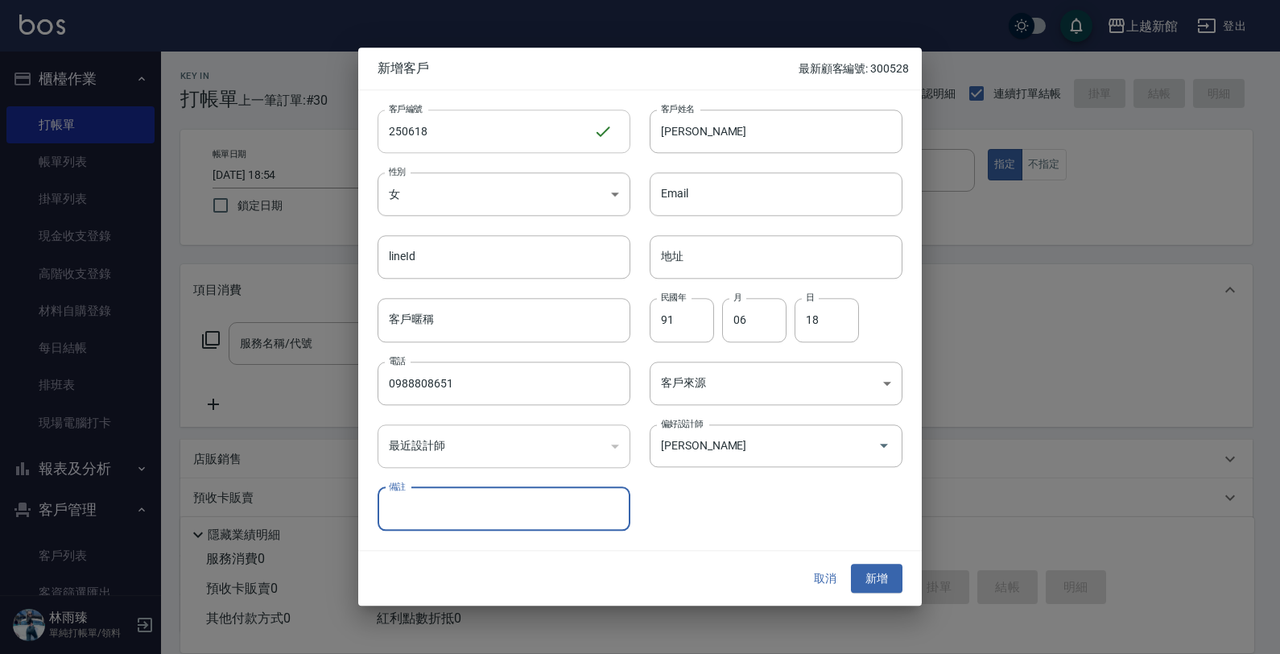
click at [851, 564] on button "新增" at bounding box center [877, 579] width 52 height 30
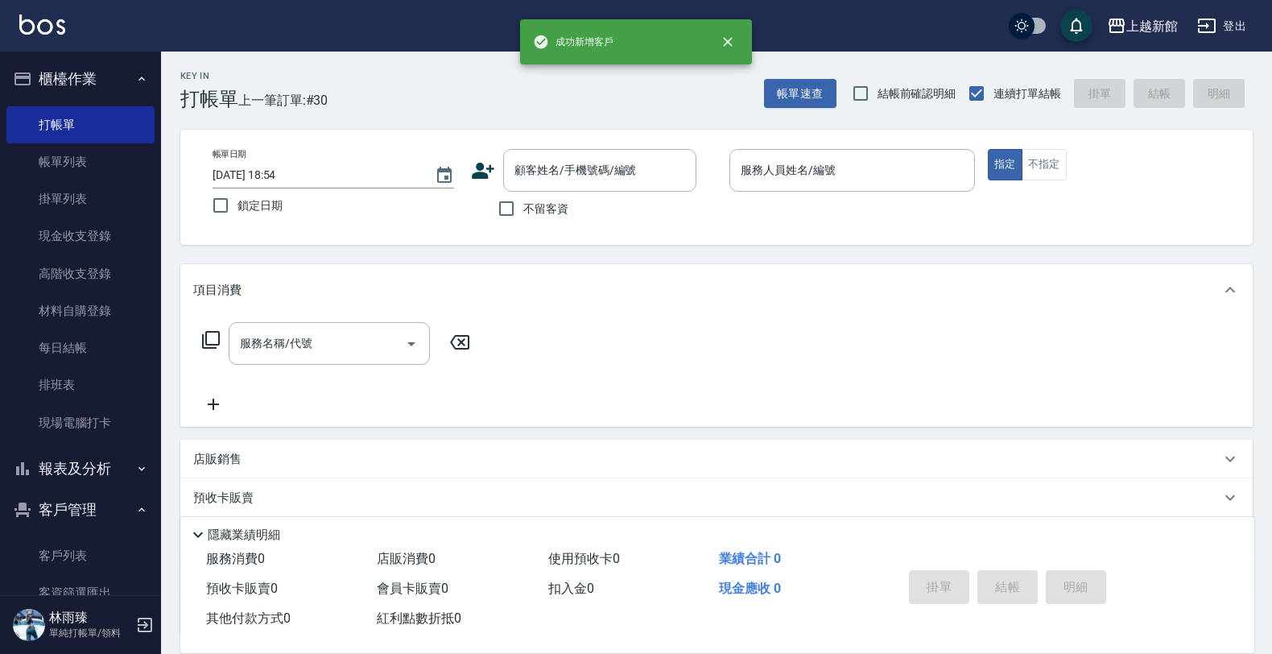
click at [477, 165] on icon at bounding box center [483, 171] width 24 height 24
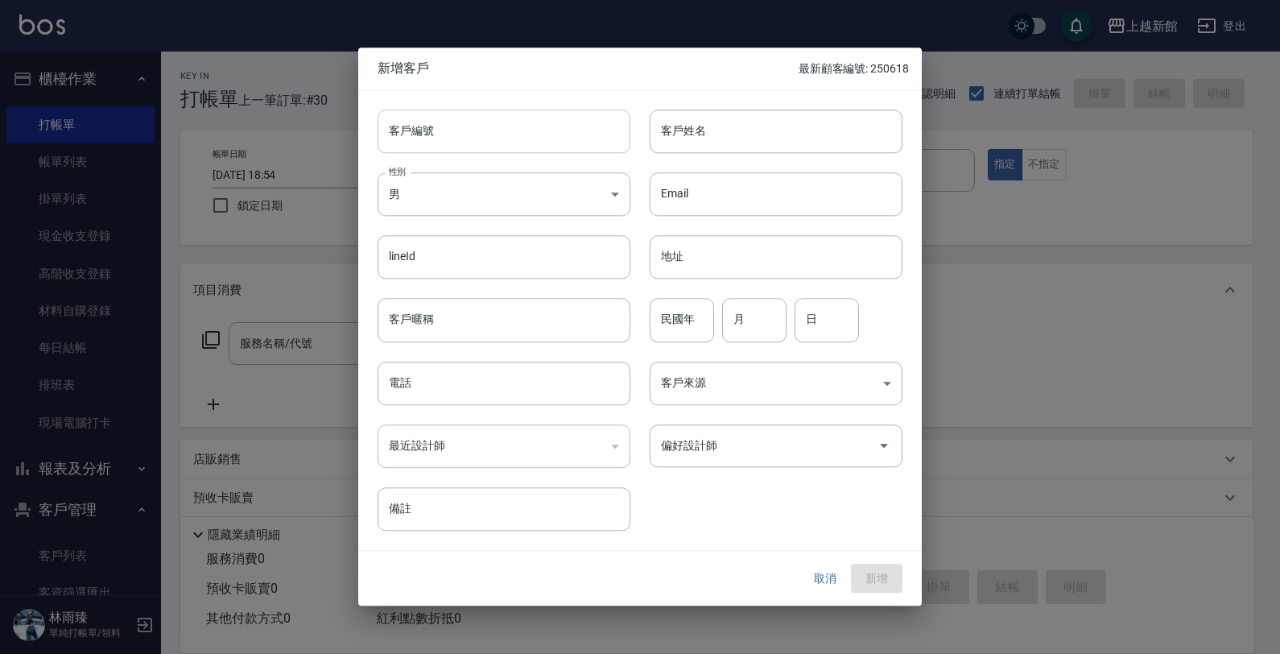
click at [487, 143] on input "客戶編號" at bounding box center [504, 130] width 253 height 43
type input "331111"
type input "蔡雅筑"
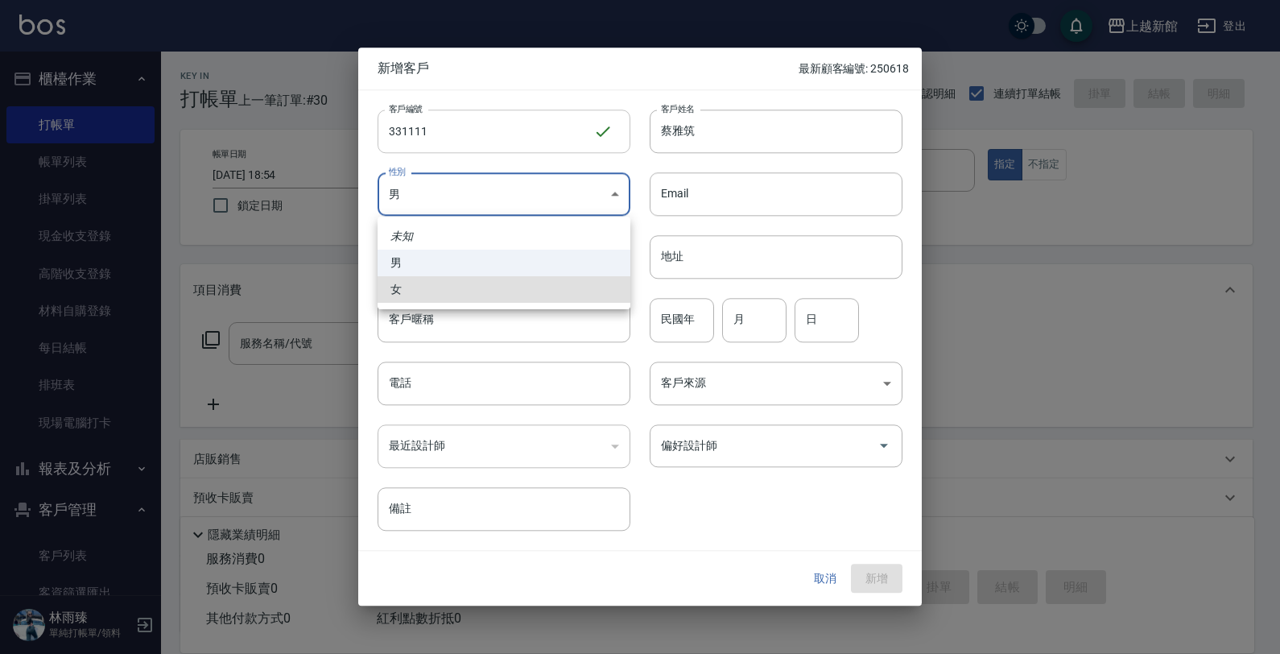
type input "[DEMOGRAPHIC_DATA]"
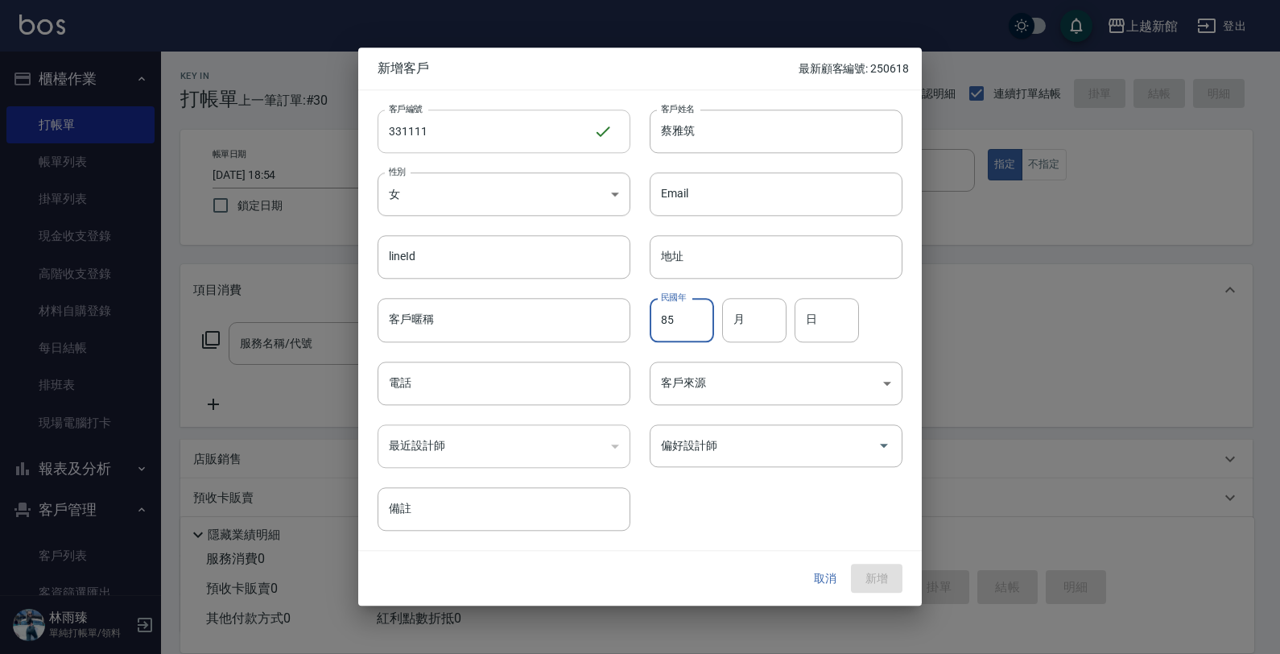
type input "85"
type input "11"
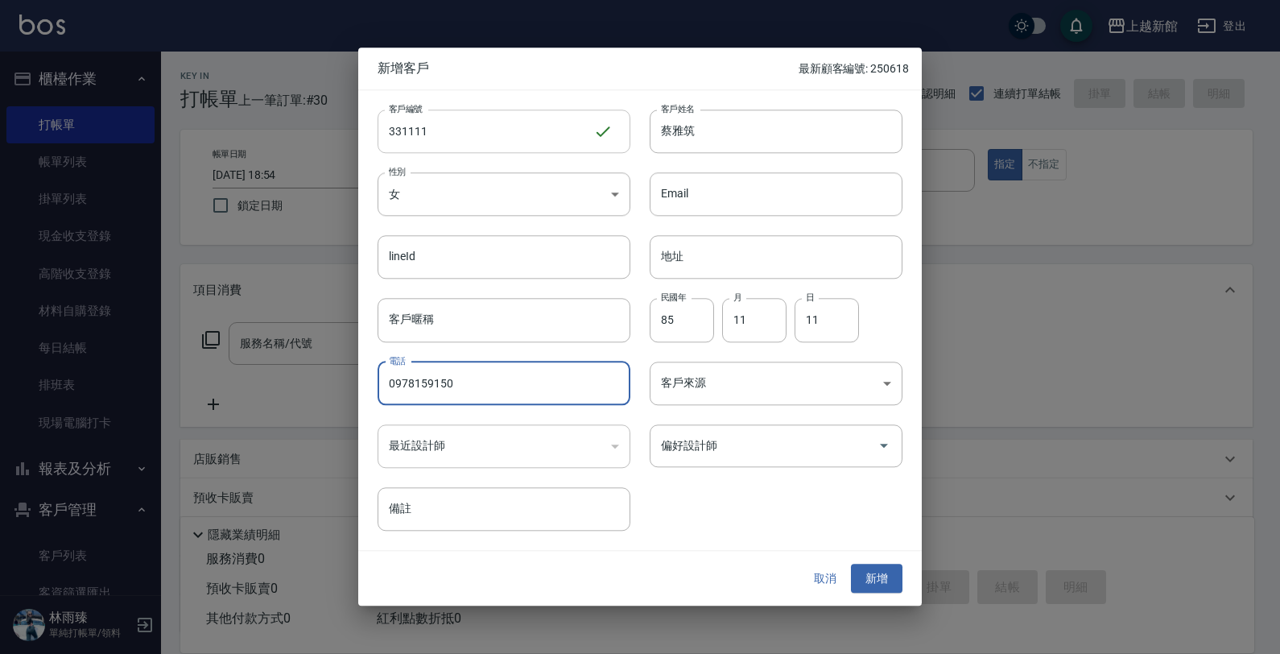
type input "0978159150"
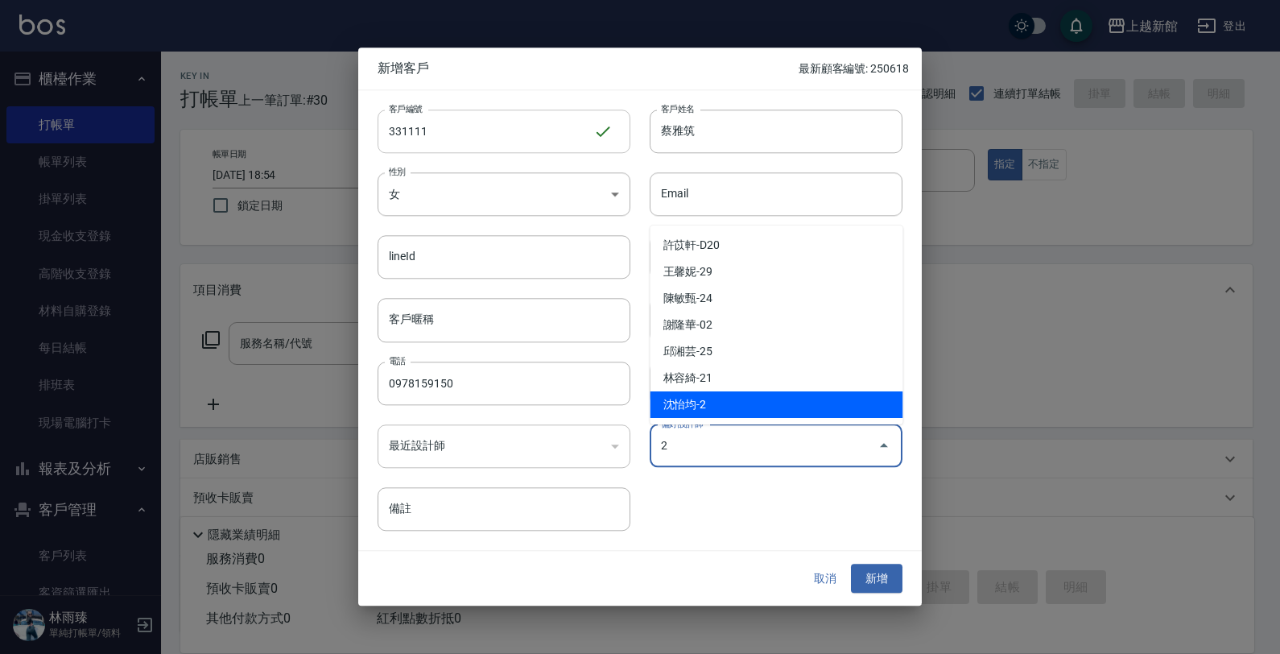
type input "沈怡均"
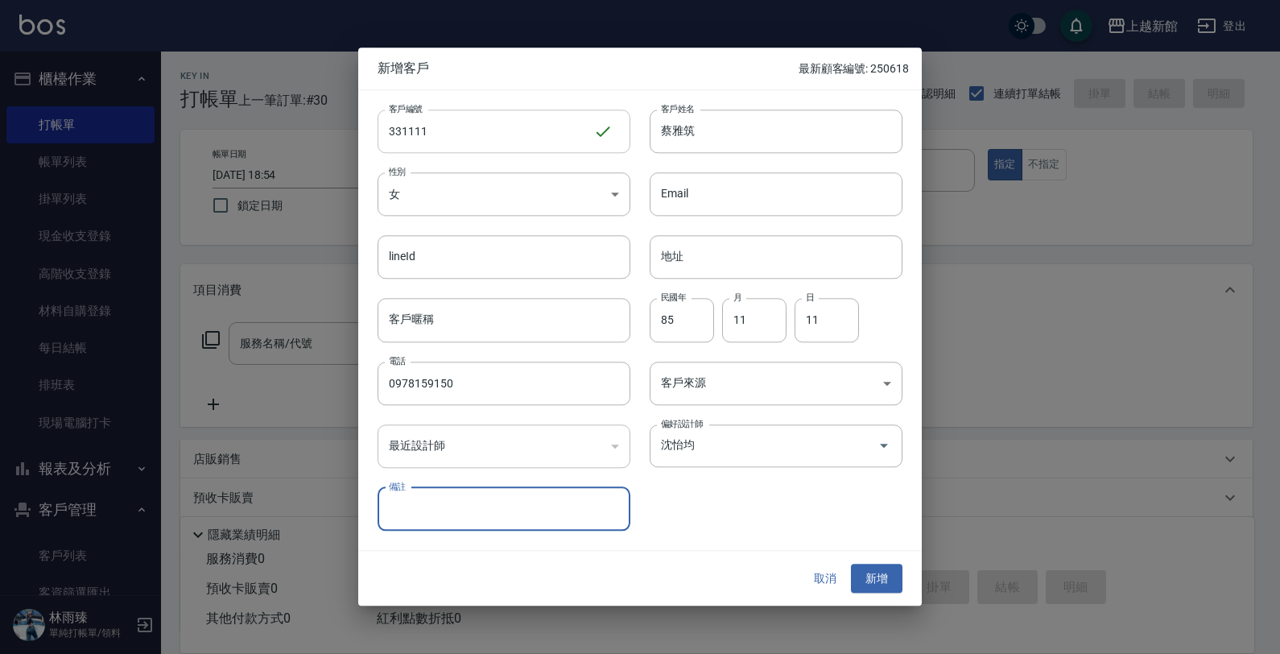
click at [851, 564] on button "新增" at bounding box center [877, 579] width 52 height 30
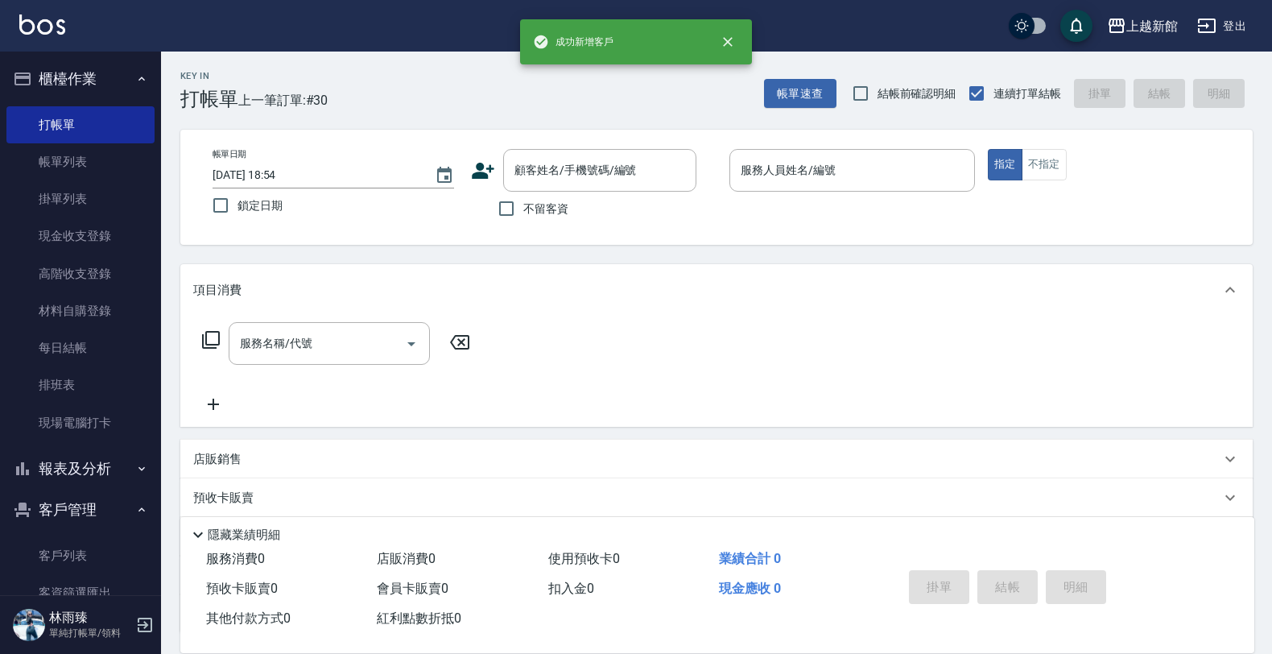
click at [485, 165] on icon at bounding box center [483, 171] width 24 height 24
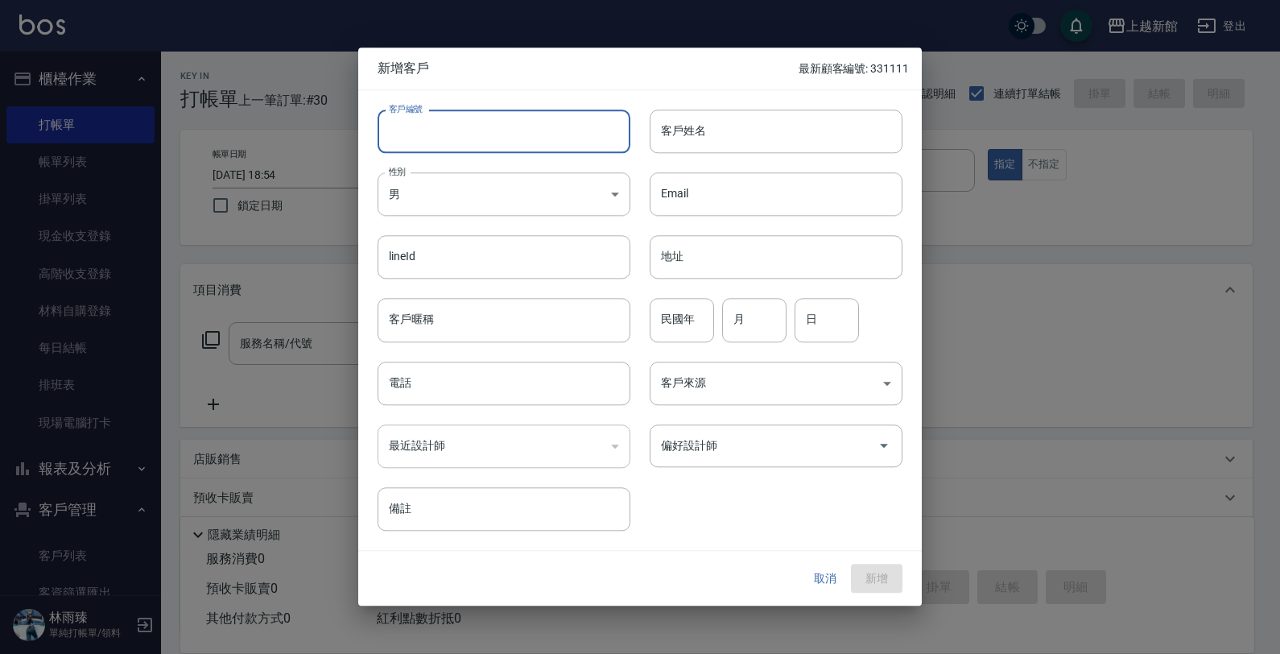
click at [497, 134] on input "客戶編號" at bounding box center [504, 130] width 253 height 43
type input "320106"
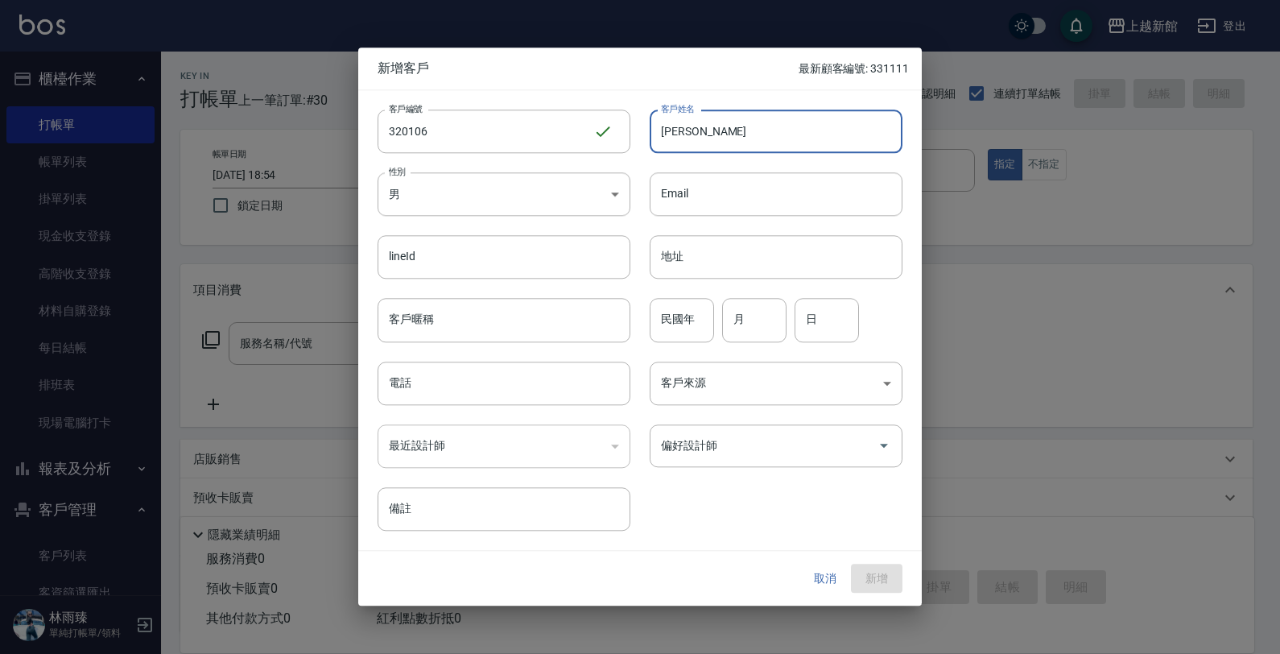
type input "[PERSON_NAME]"
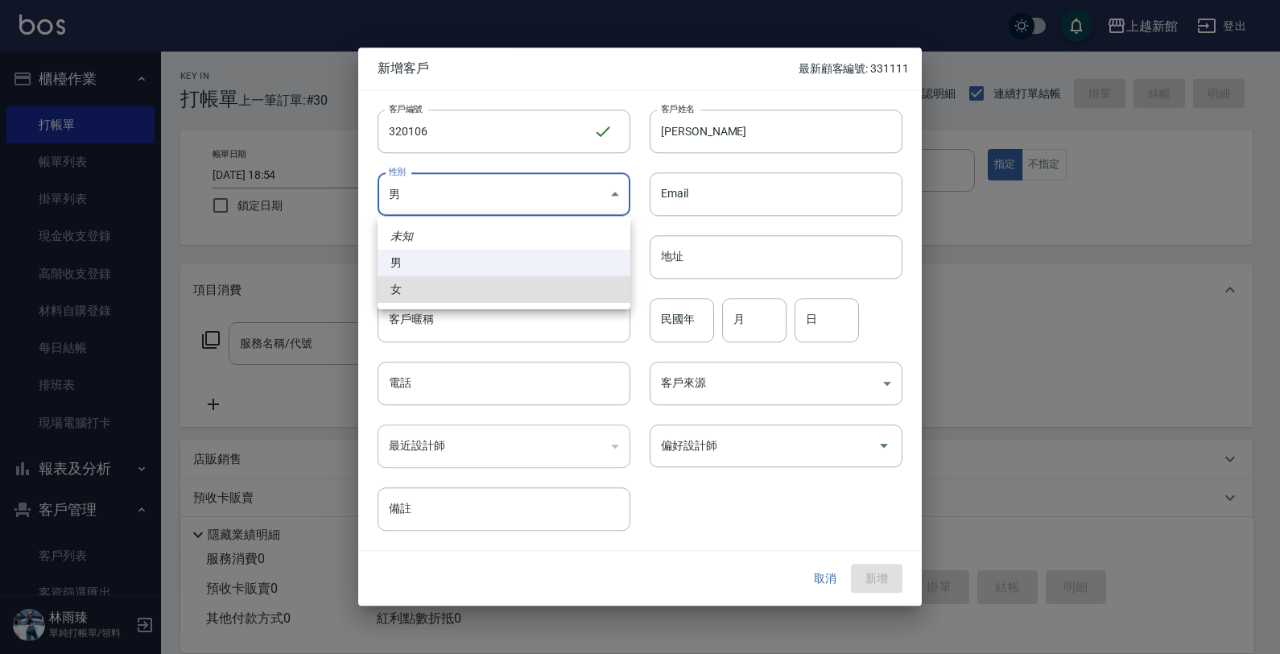
type input "[DEMOGRAPHIC_DATA]"
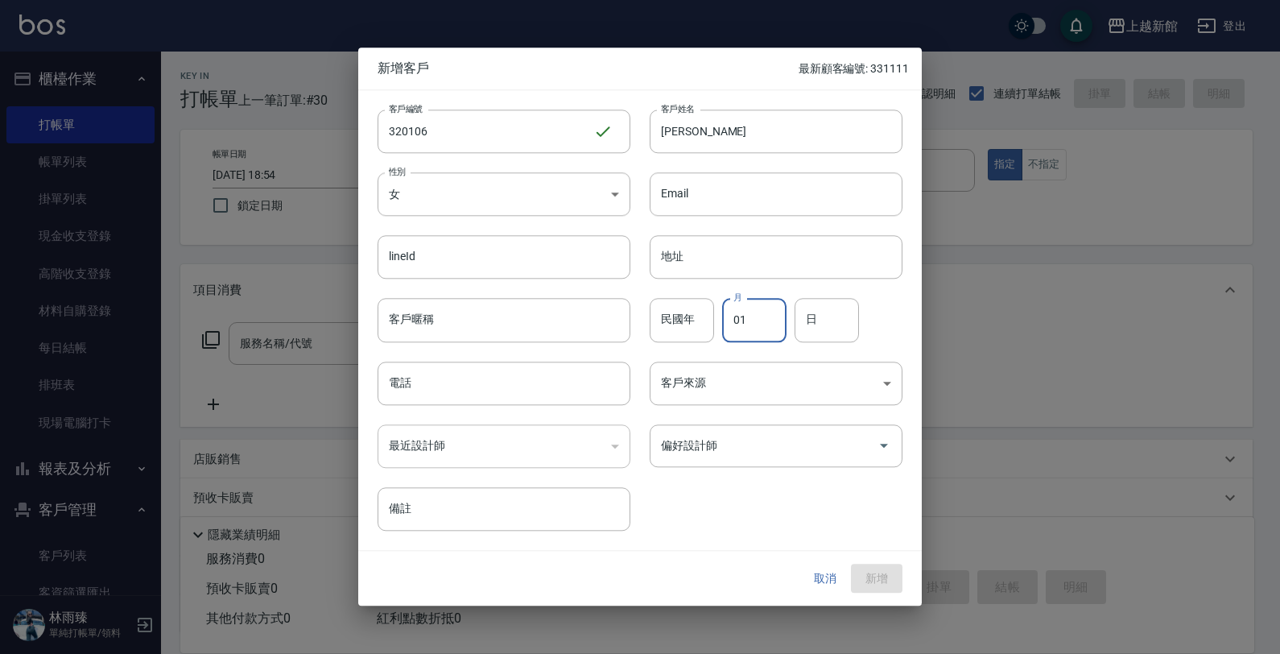
type input "01"
type input "06"
drag, startPoint x: 668, startPoint y: 312, endPoint x: 677, endPoint y: 306, distance: 10.5
click at [677, 306] on div "民國年 民國年" at bounding box center [682, 320] width 64 height 43
type input "00"
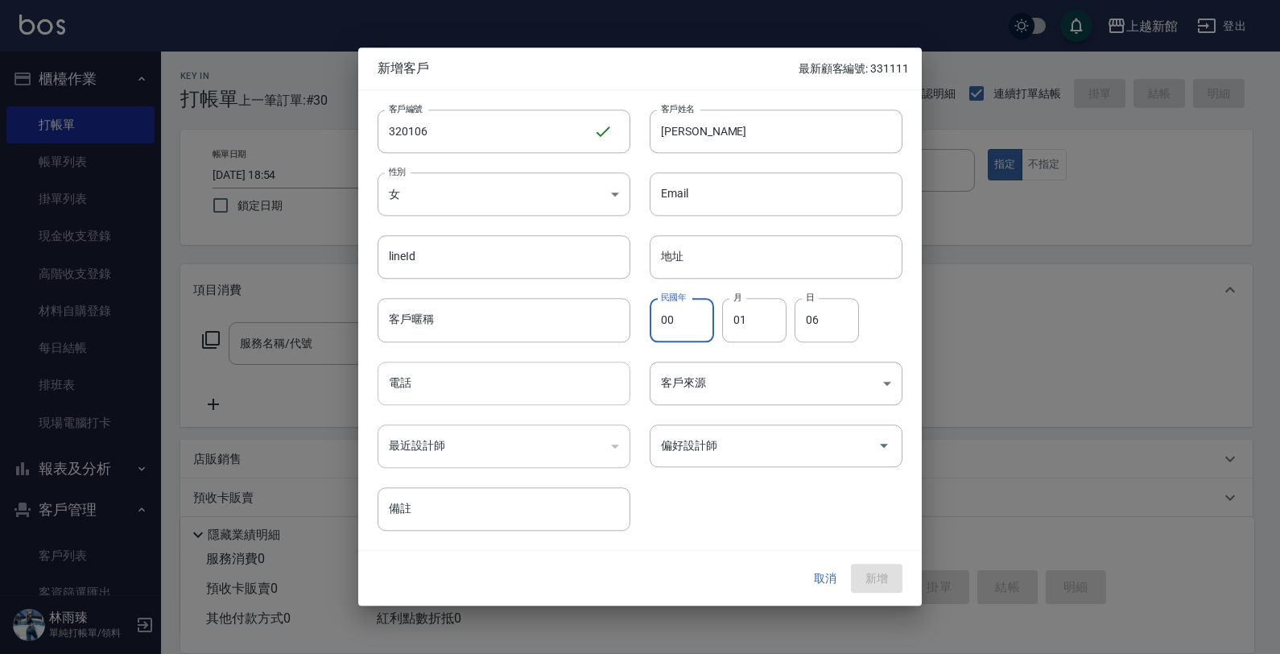
click at [589, 374] on input "電話" at bounding box center [504, 382] width 253 height 43
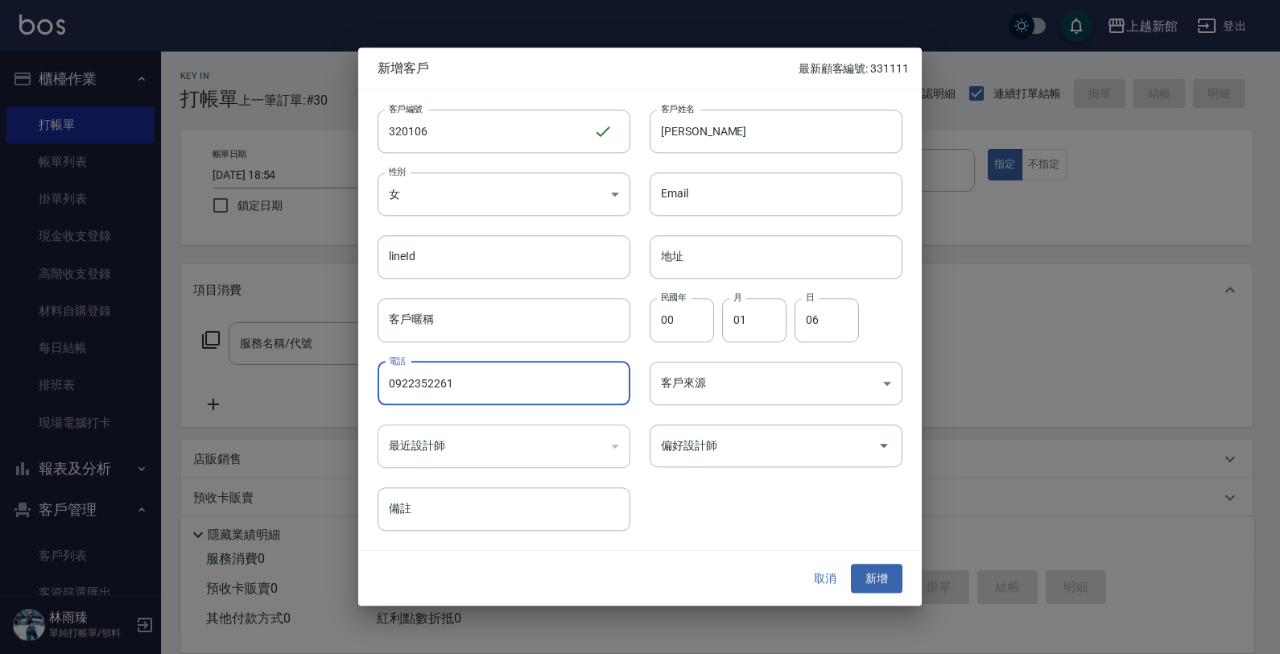
type input "0922352261"
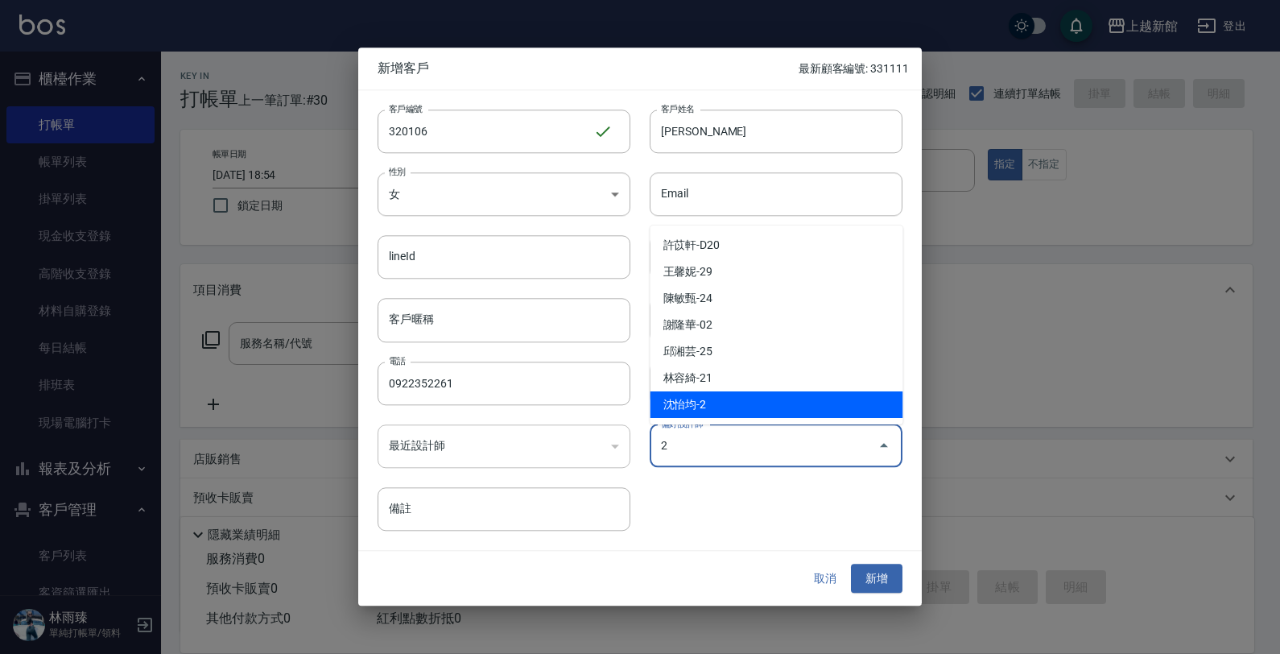
type input "沈怡均"
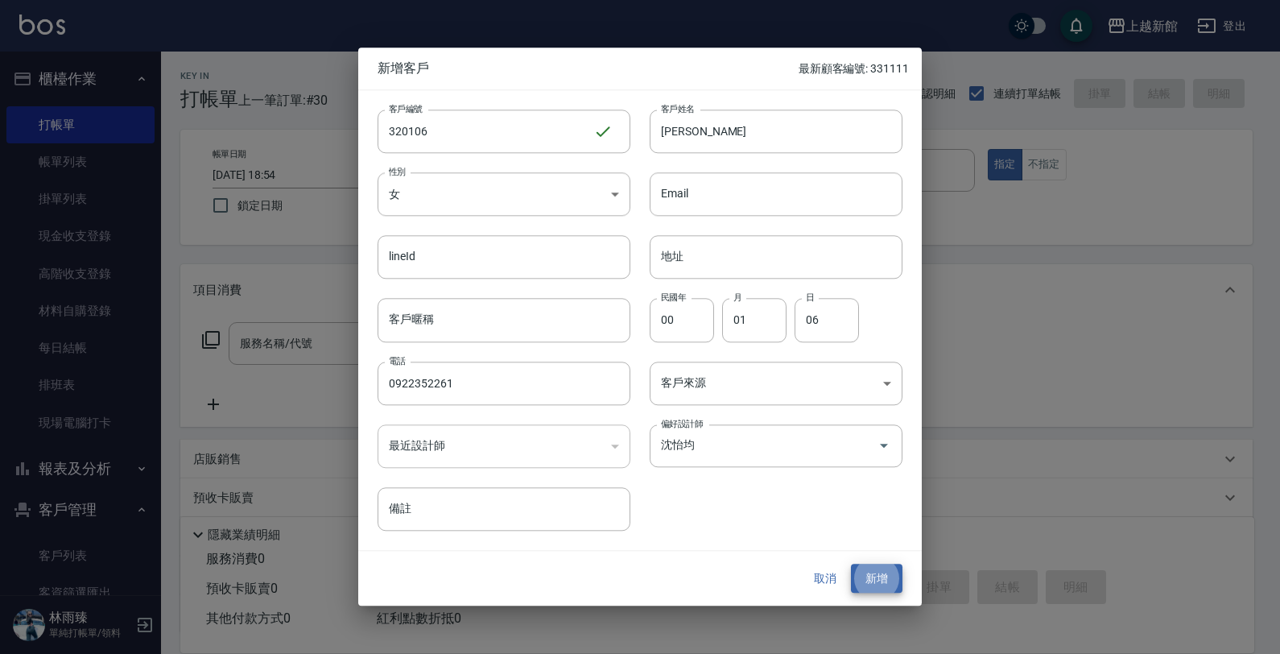
click at [851, 564] on button "新增" at bounding box center [877, 579] width 52 height 30
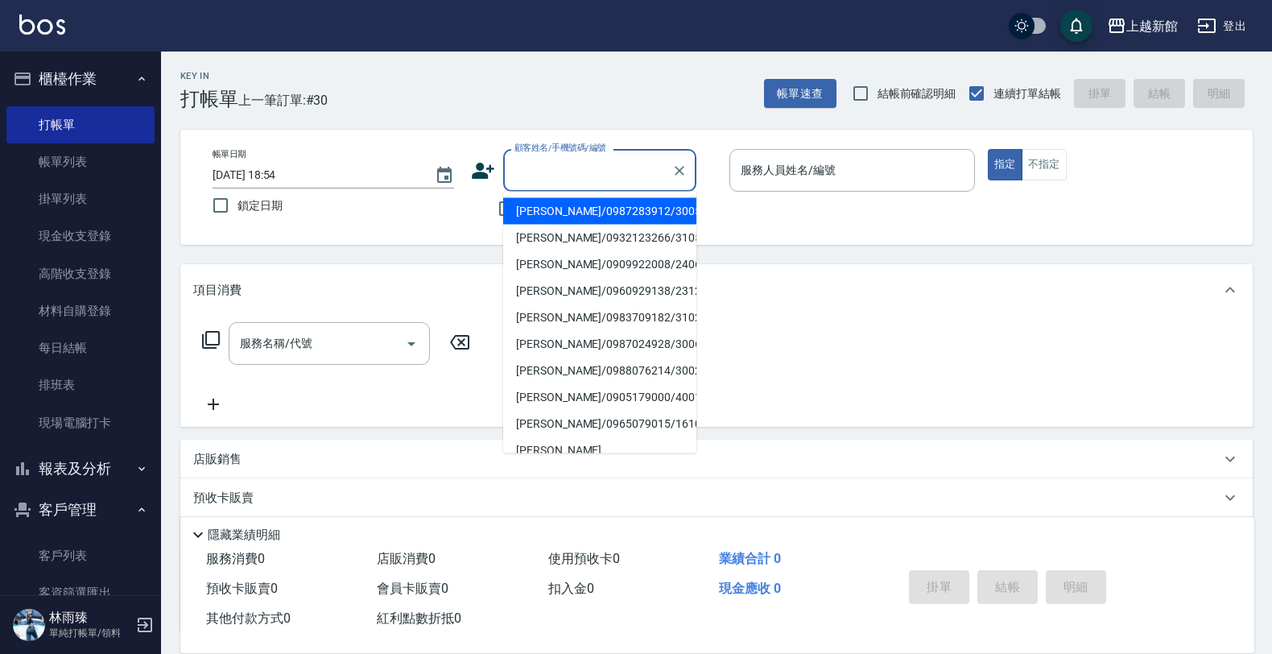
click at [580, 163] on input "顧客姓名/手機號碼/編號" at bounding box center [587, 170] width 155 height 28
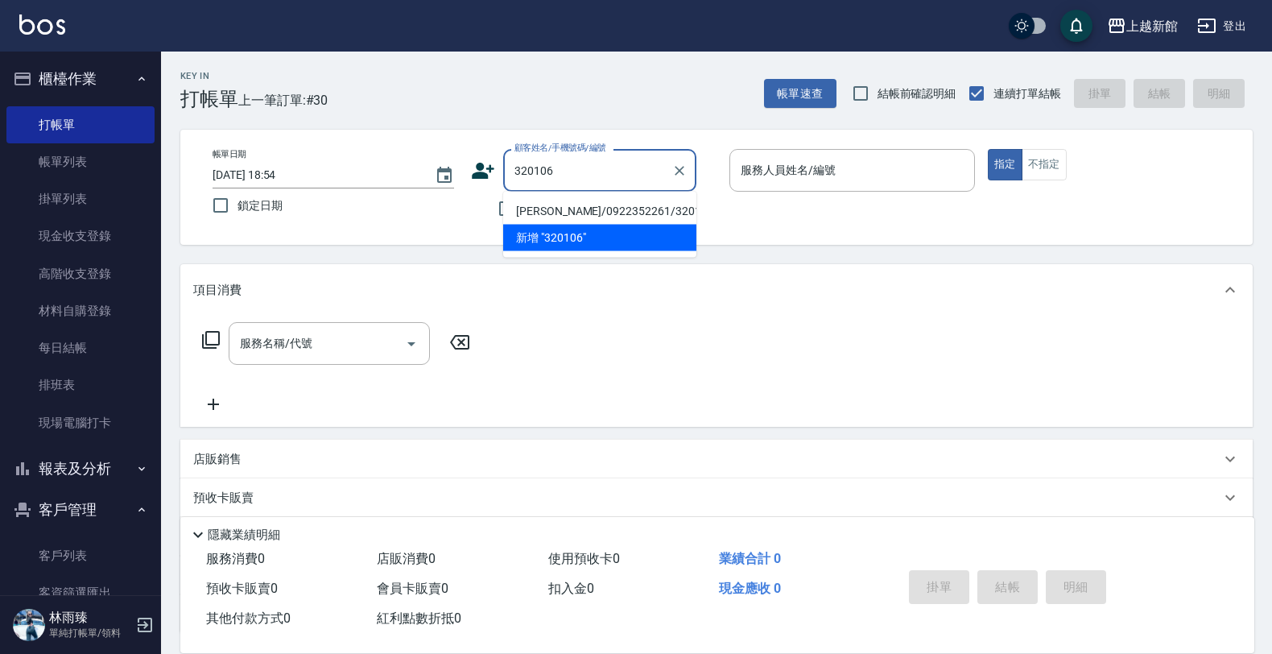
type input "[PERSON_NAME]/0922352261/320106"
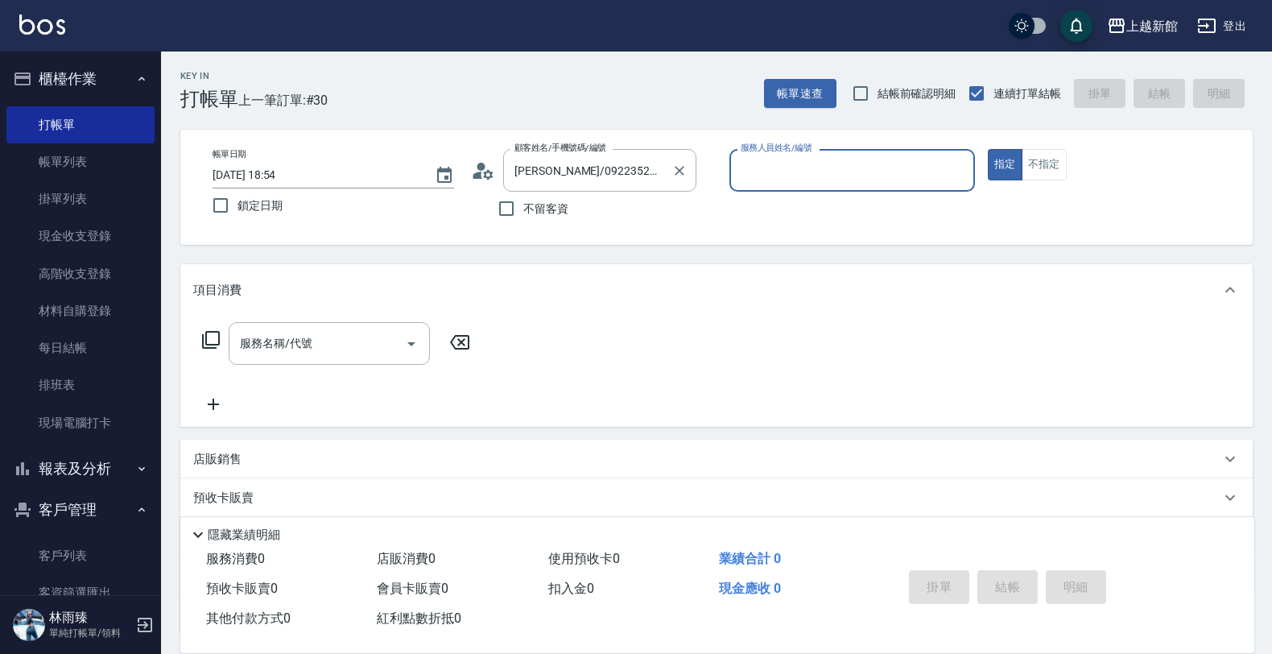
type input "草莓-2"
click at [988, 149] on button "指定" at bounding box center [1005, 164] width 35 height 31
type button "true"
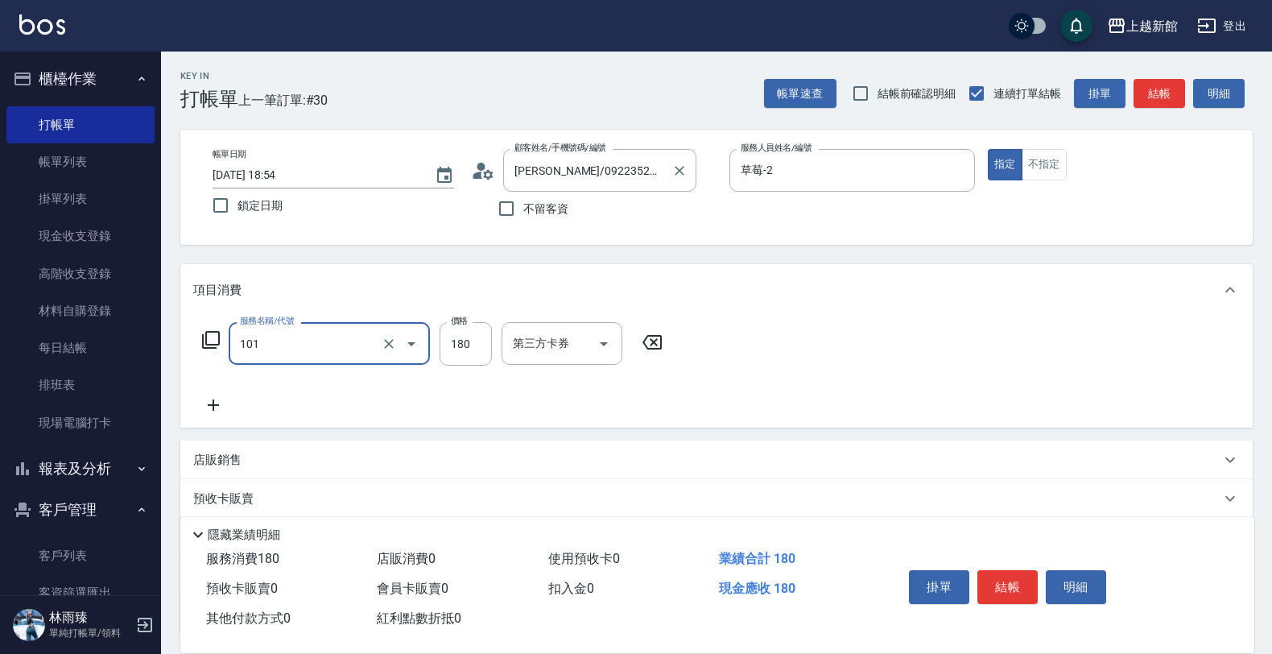
type input "洗髮250(101)"
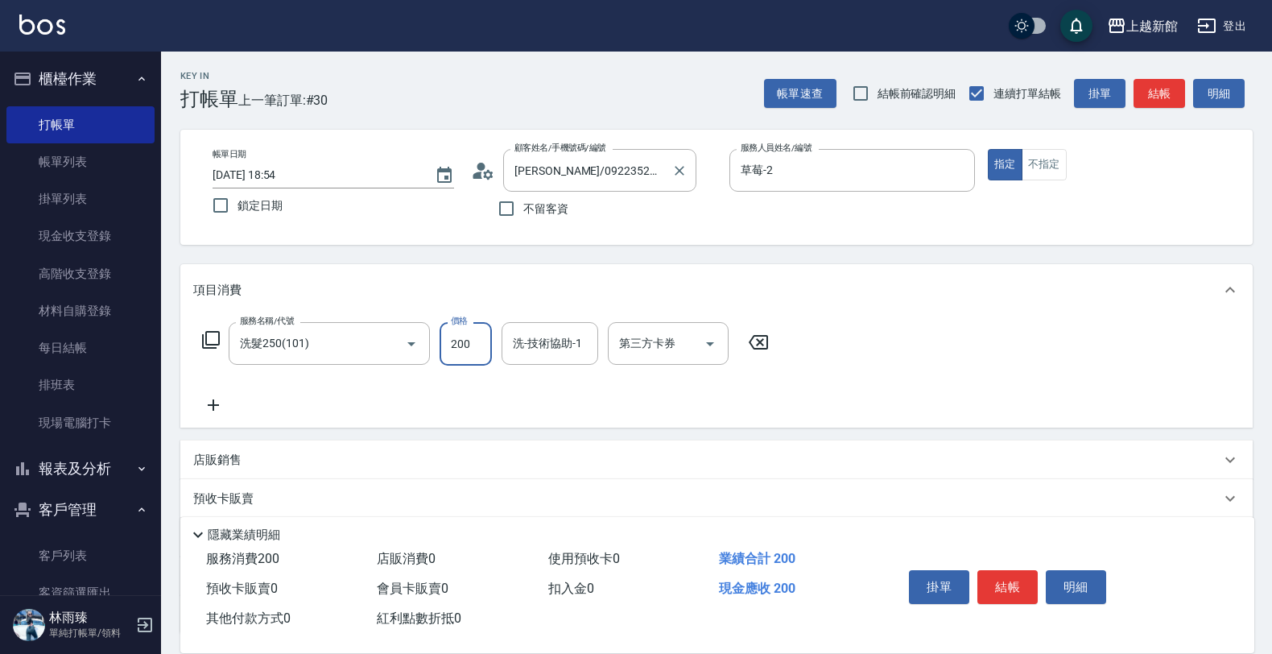
type input "200"
type input "[PERSON_NAME]-24"
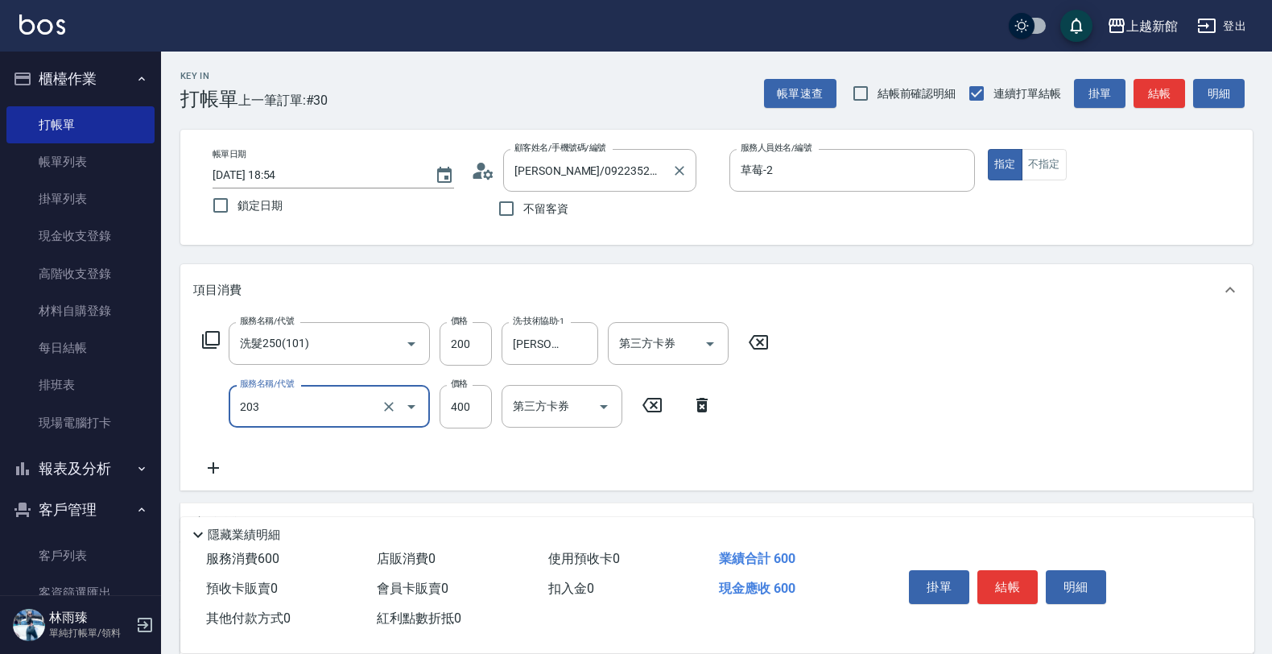
type input "指定單剪(203)"
type input "200"
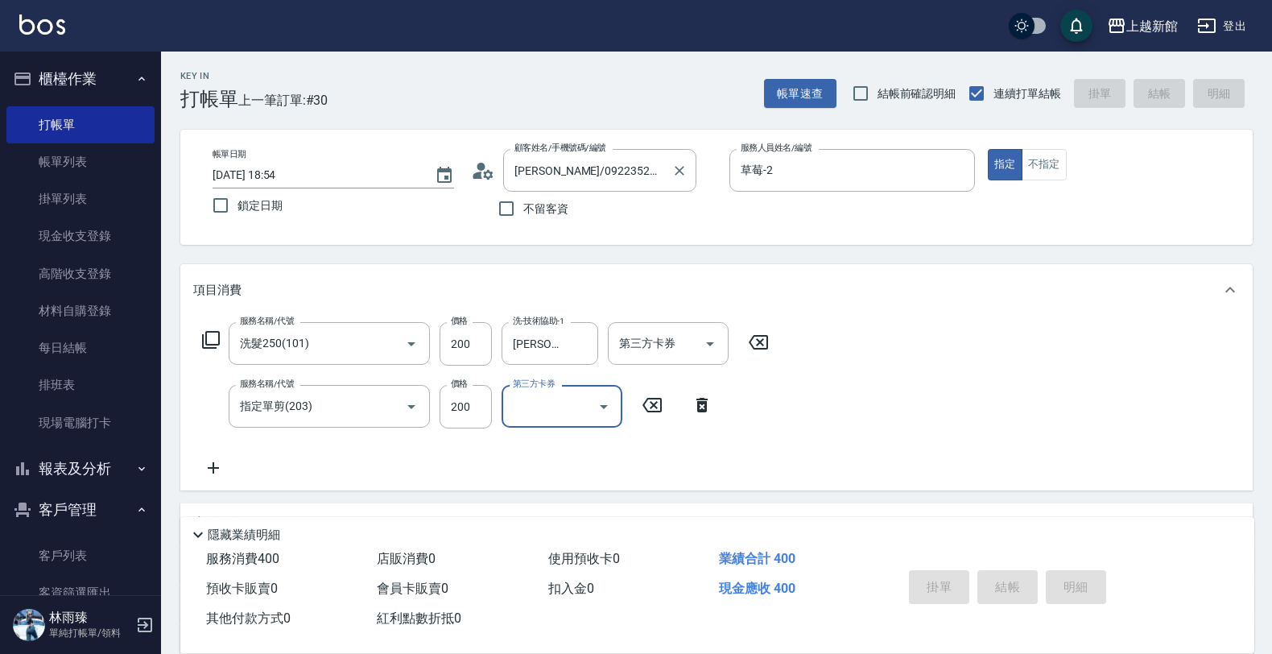
type input "[DATE] 19:00"
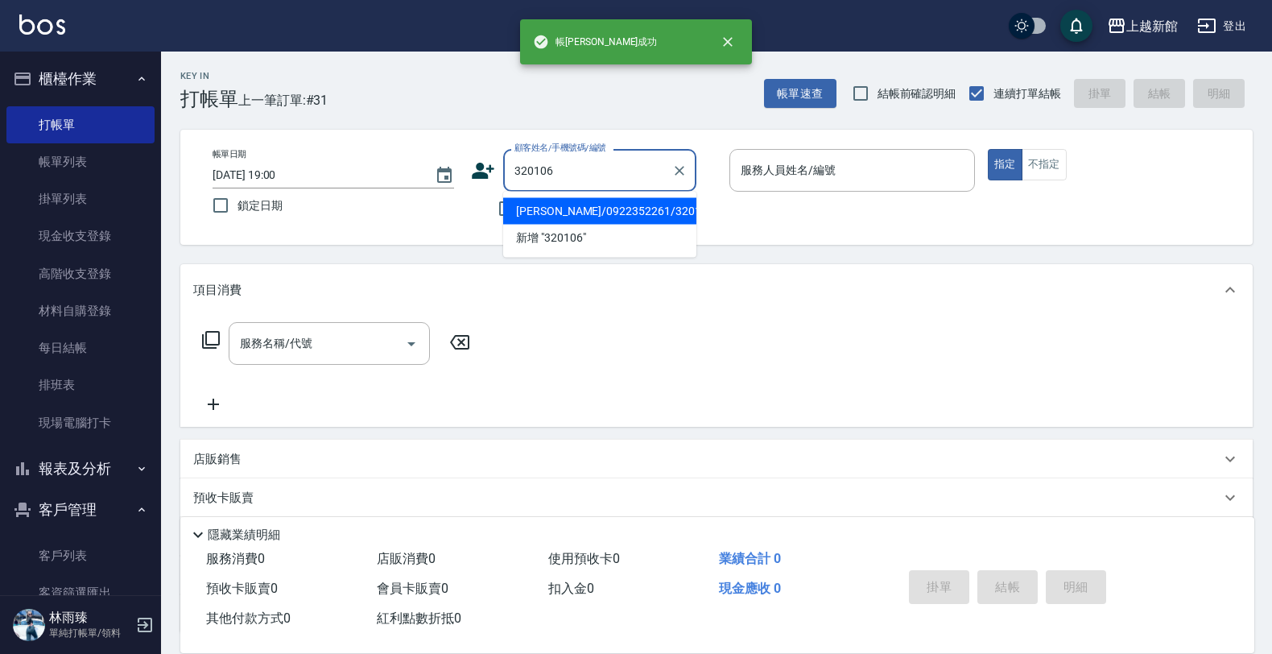
type input "[PERSON_NAME]/0922352261/320106"
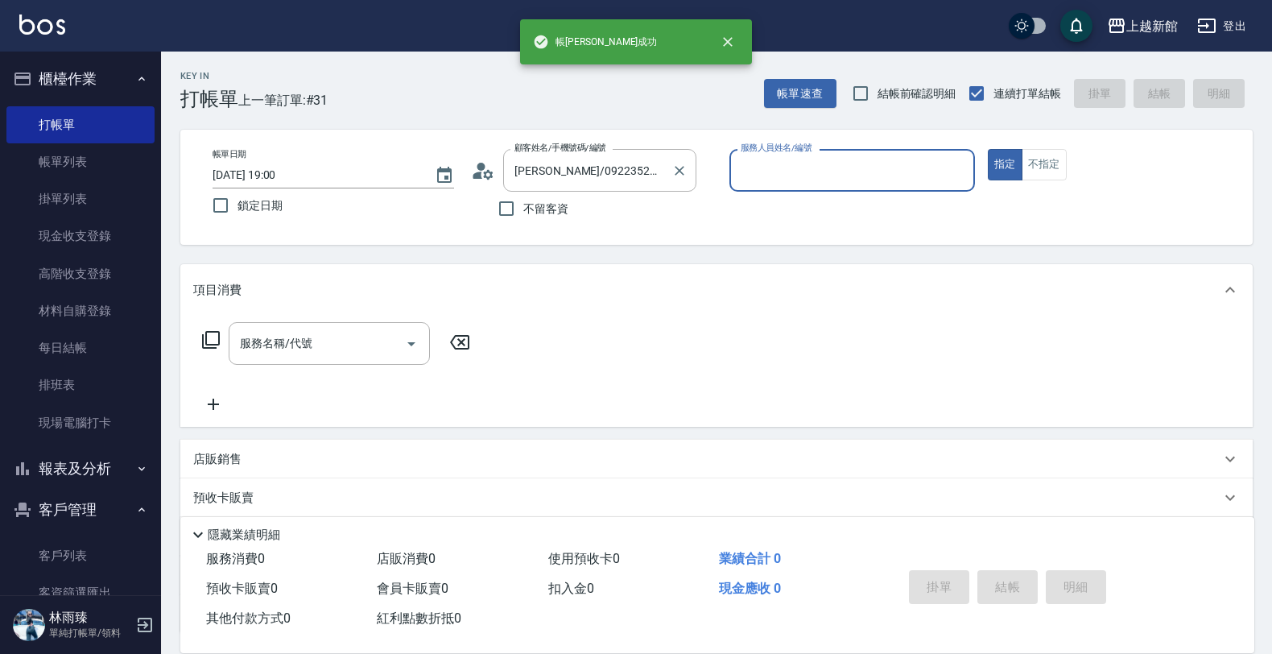
click at [988, 149] on button "指定" at bounding box center [1005, 164] width 35 height 31
type input "草莓-2"
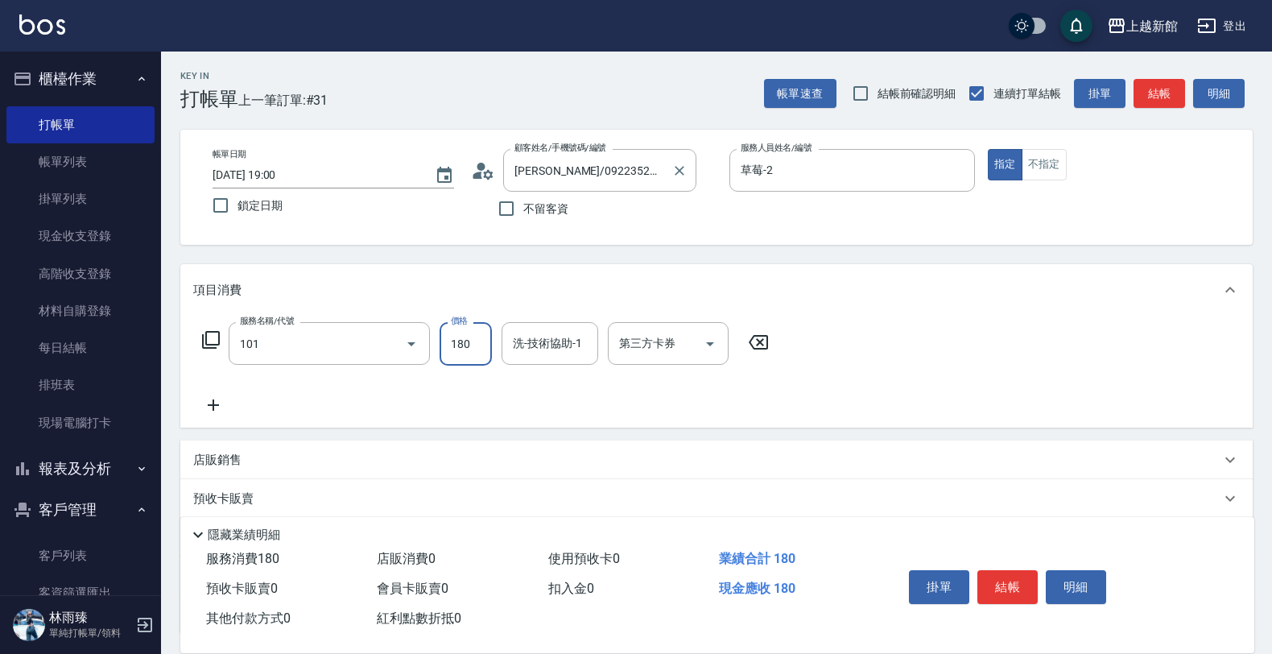
type input "洗髮250(101)"
type input "300"
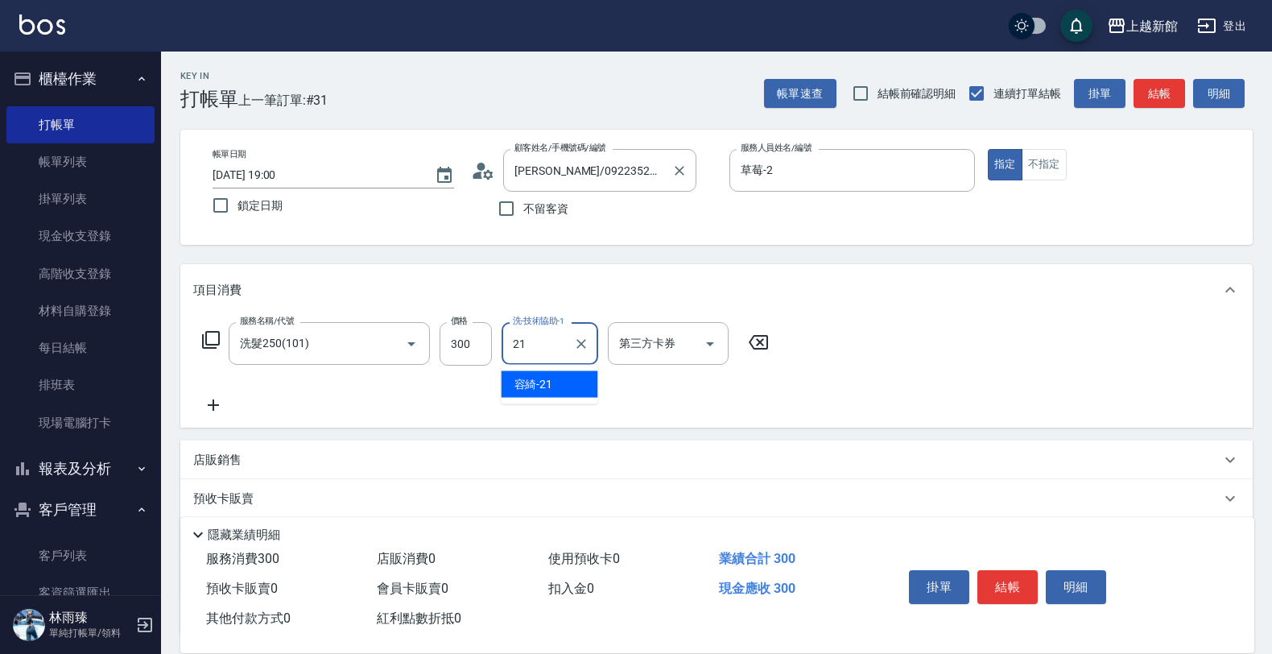
type input "容綺-21"
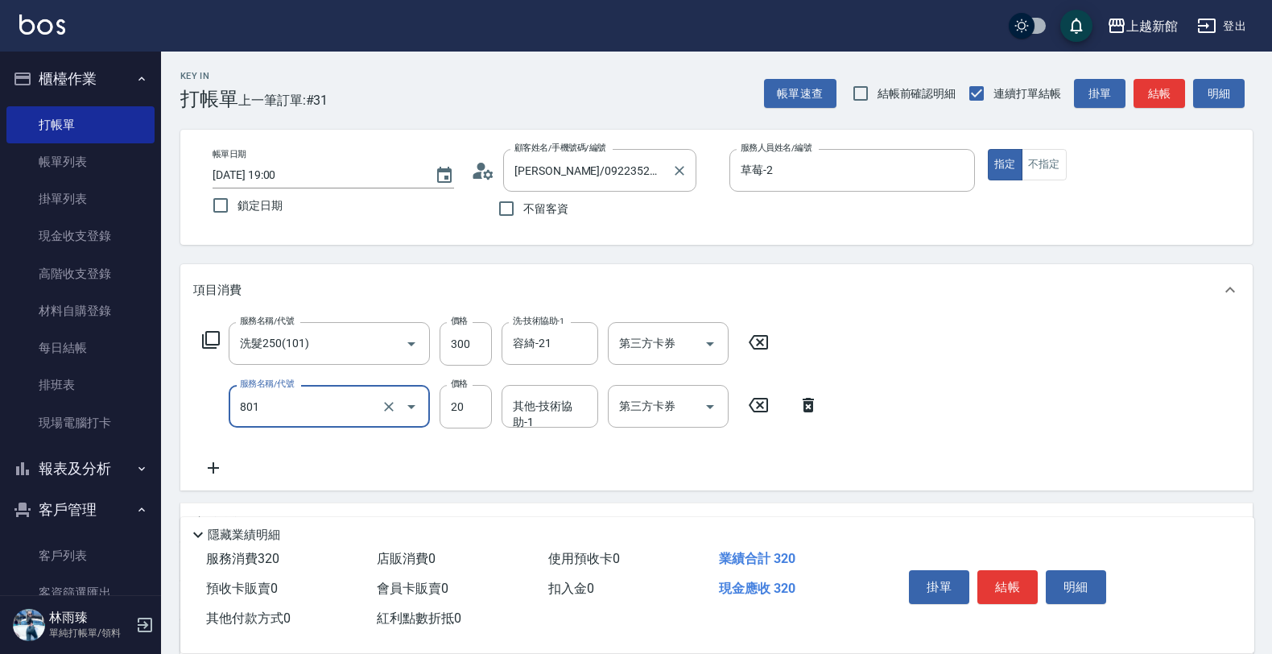
type input "潤絲(801)"
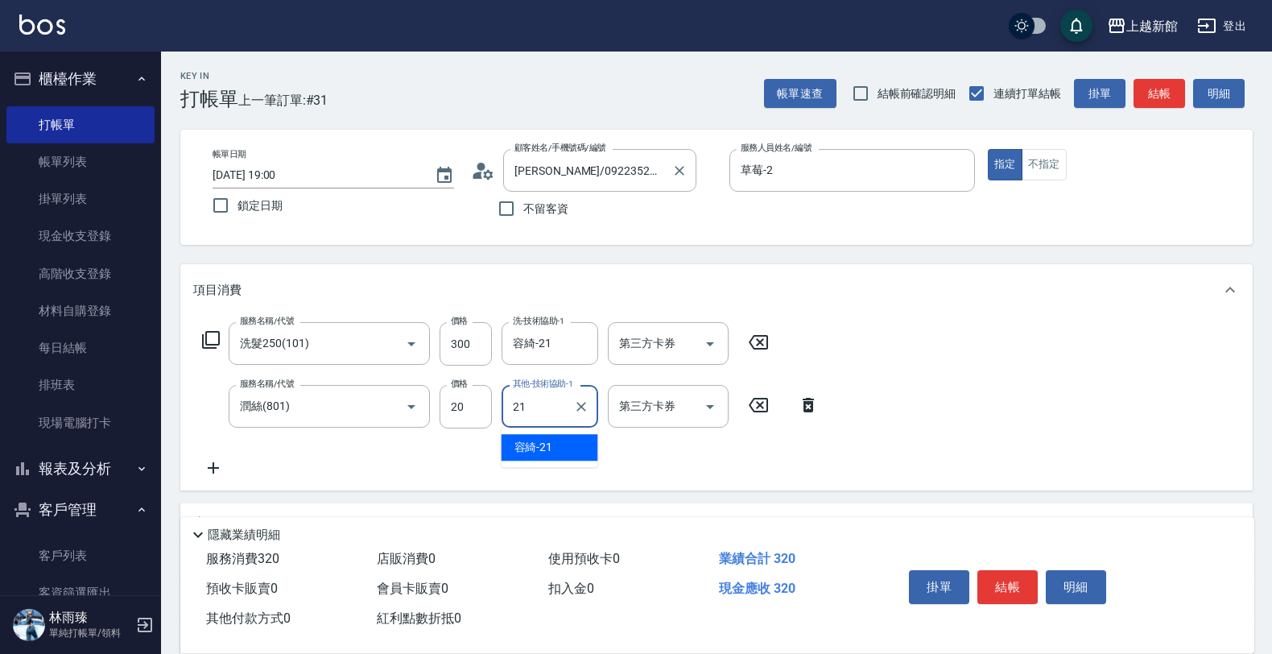
type input "容綺-21"
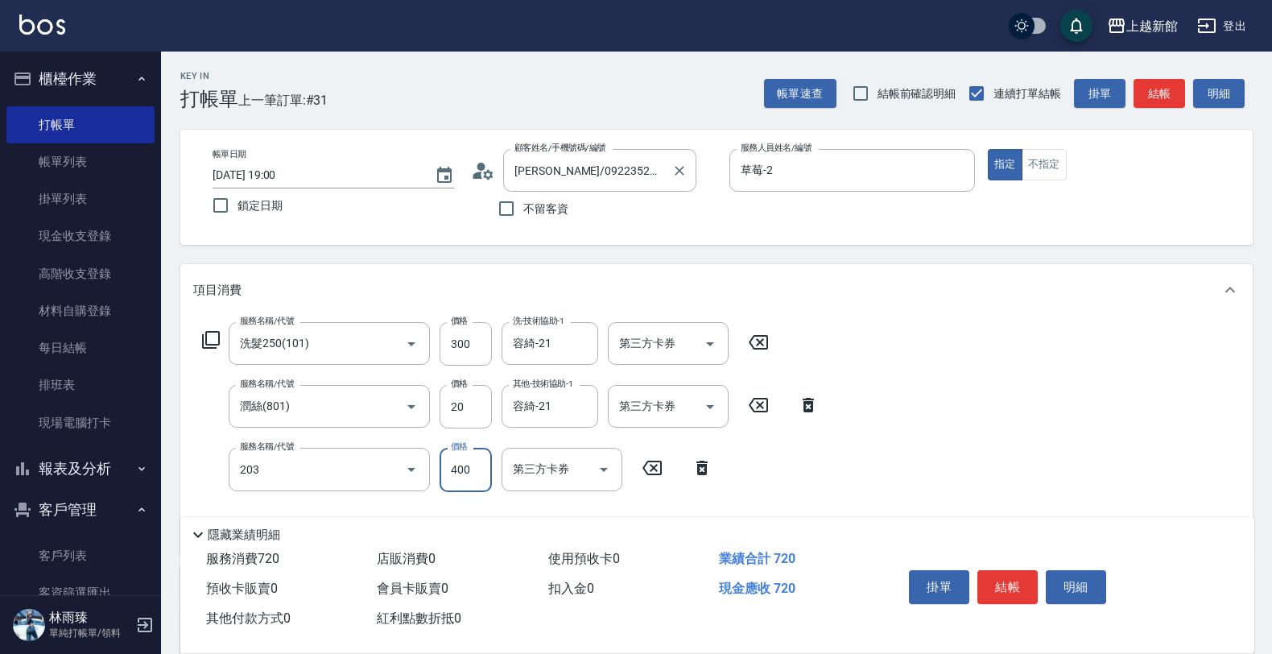
type input "指定單剪(203)"
type input "200"
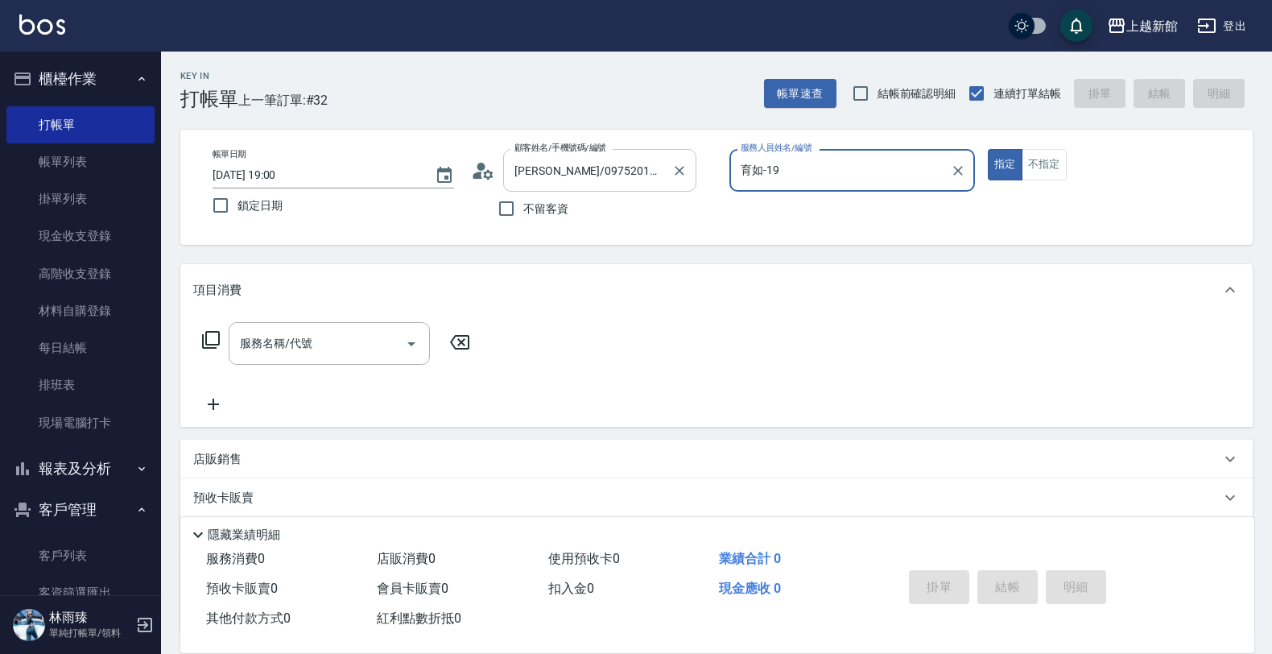
click at [988, 149] on button "指定" at bounding box center [1005, 164] width 35 height 31
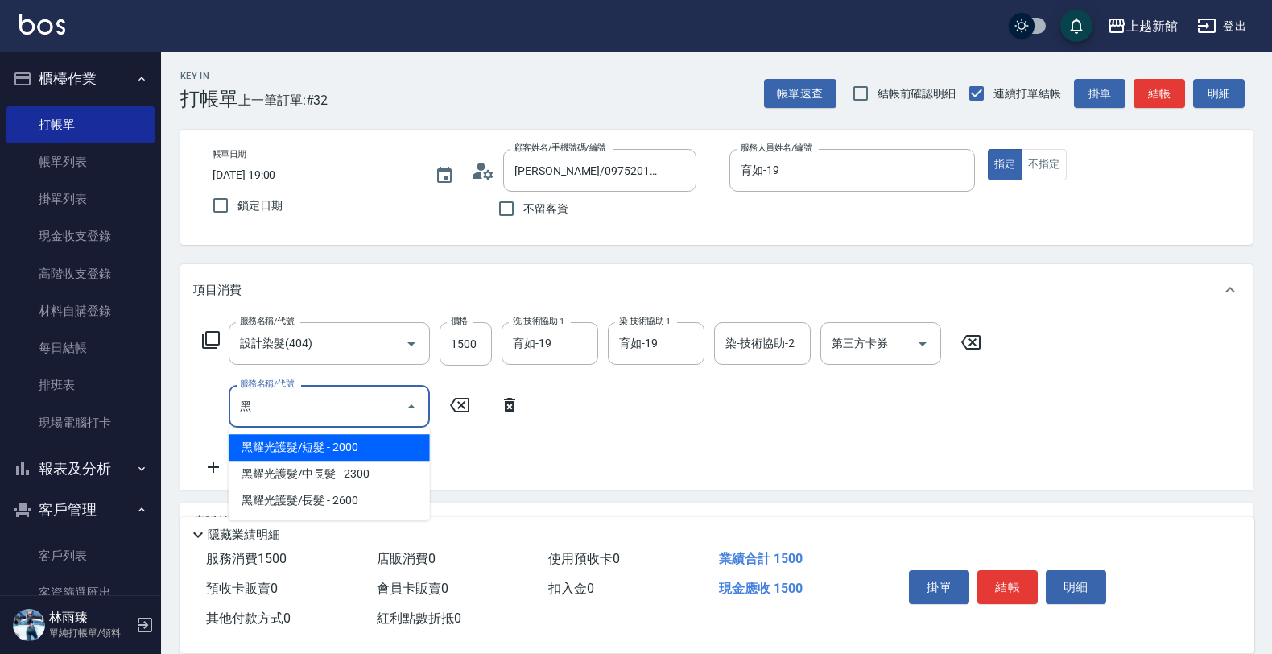
click at [416, 440] on span "黑耀光護髮/短髮 - 2000" at bounding box center [329, 447] width 201 height 27
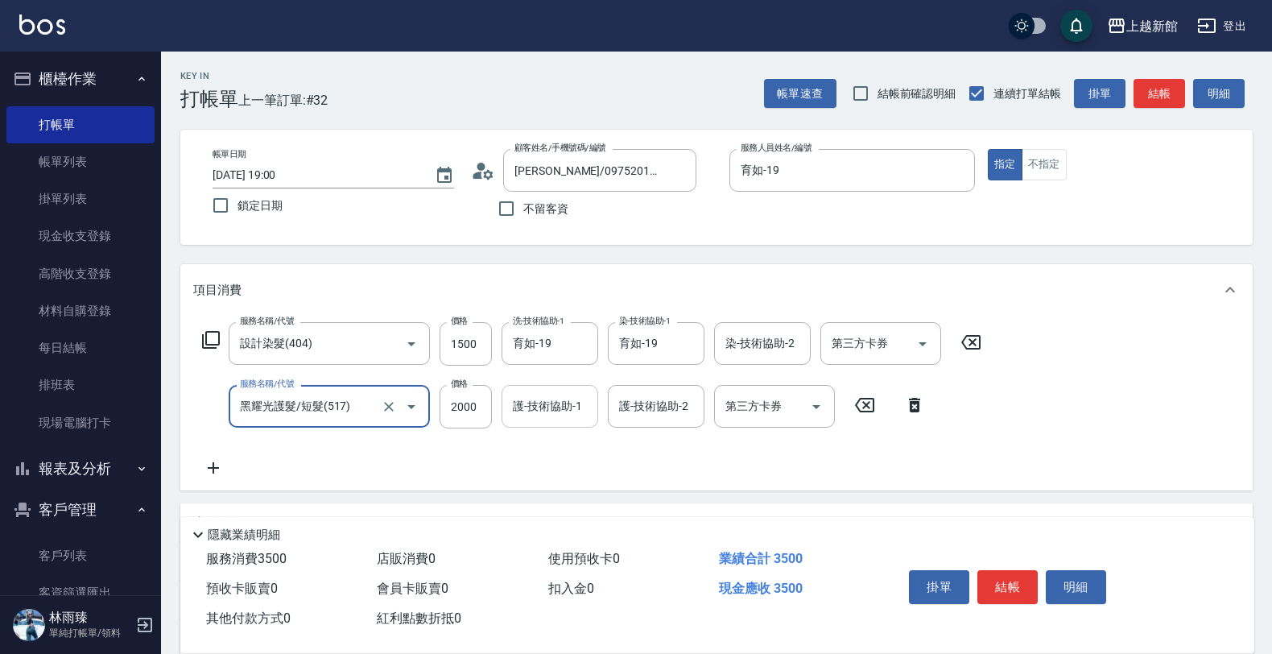
click at [542, 403] on div "護-技術協助-1 護-技術協助-1" at bounding box center [550, 406] width 97 height 43
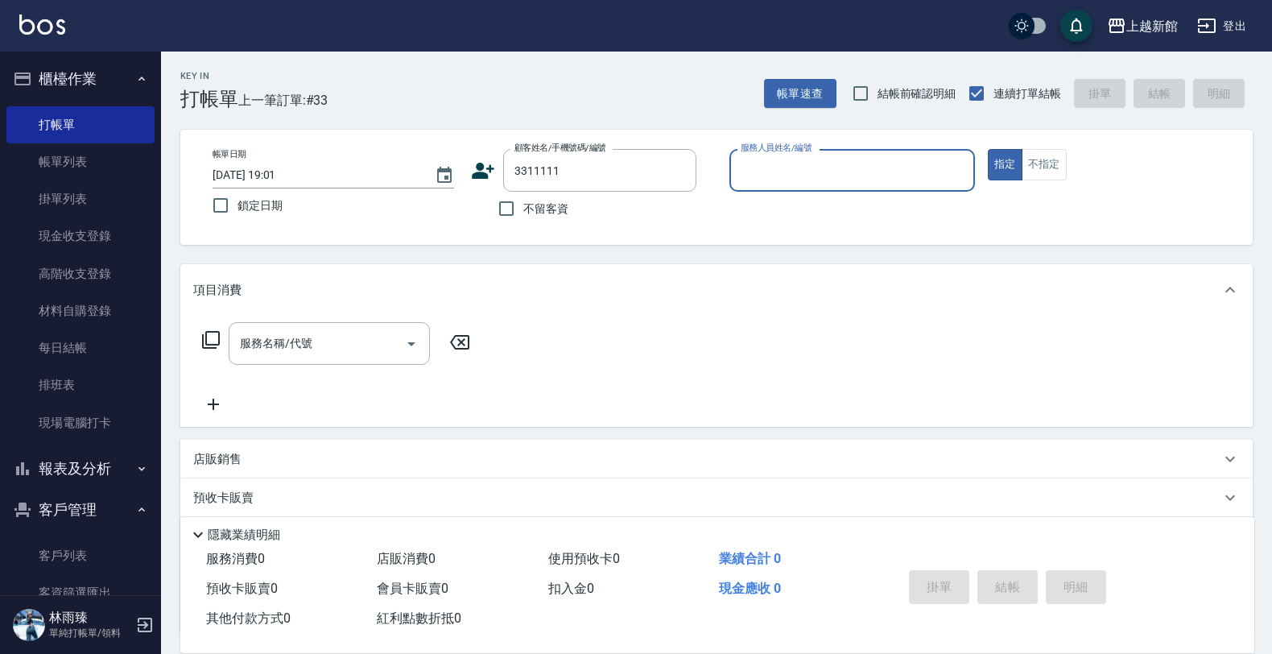
click at [988, 149] on button "指定" at bounding box center [1005, 164] width 35 height 31
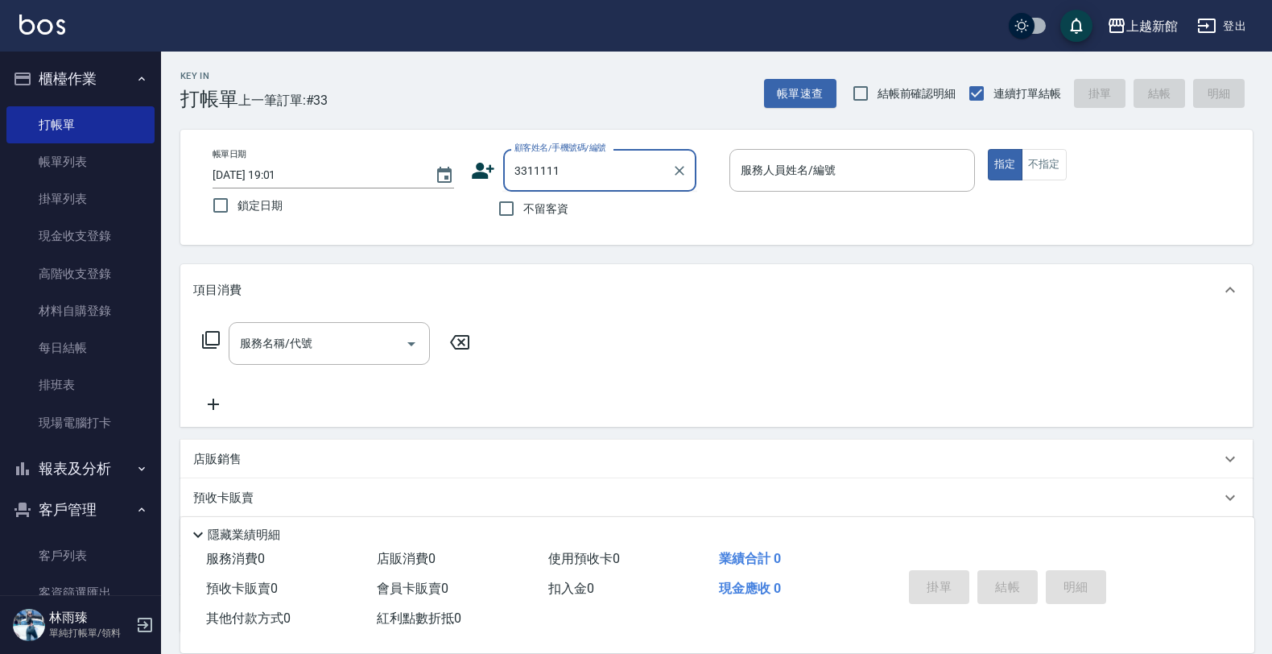
click at [568, 170] on input "3311111" at bounding box center [587, 170] width 155 height 28
click at [988, 149] on button "指定" at bounding box center [1005, 164] width 35 height 31
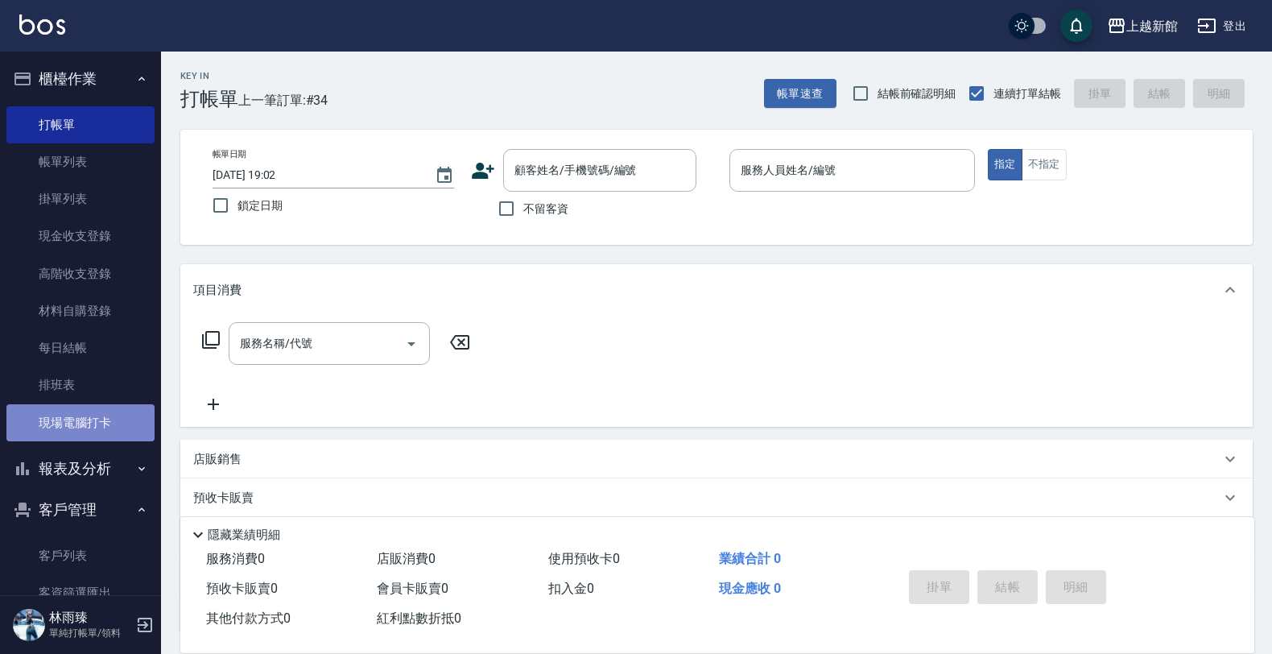
click at [115, 425] on link "現場電腦打卡" at bounding box center [80, 422] width 148 height 37
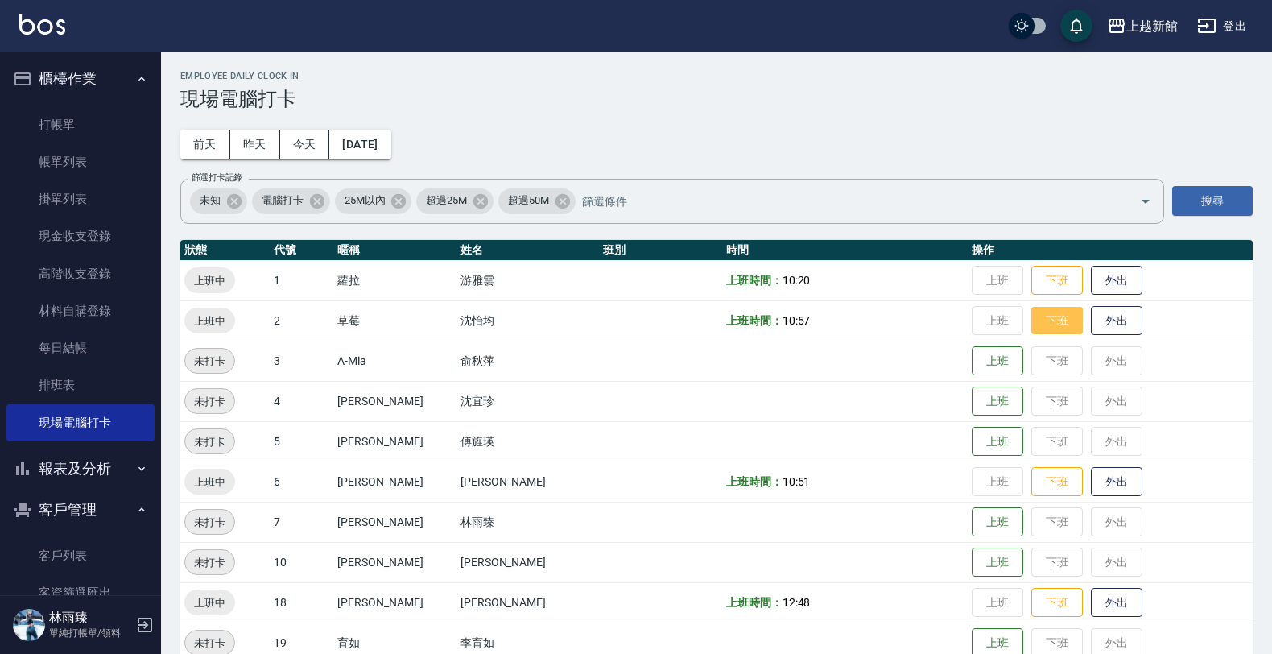
click at [1031, 324] on button "下班" at bounding box center [1057, 321] width 52 height 28
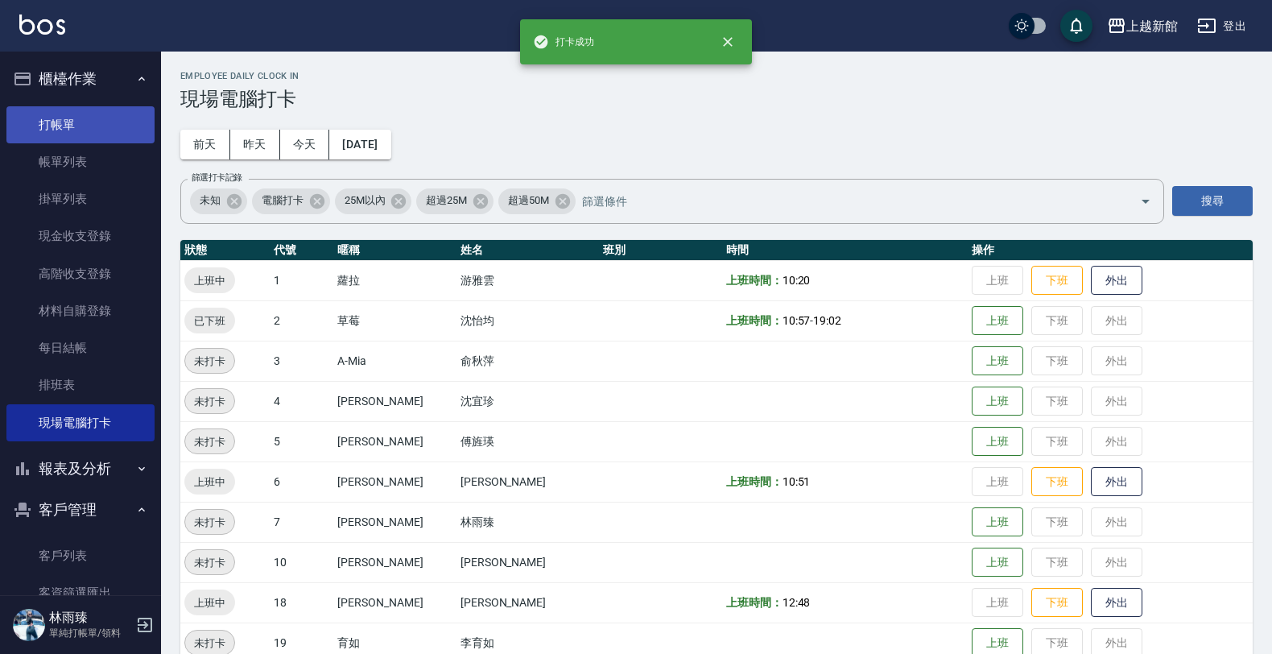
click at [55, 122] on link "打帳單" at bounding box center [80, 124] width 148 height 37
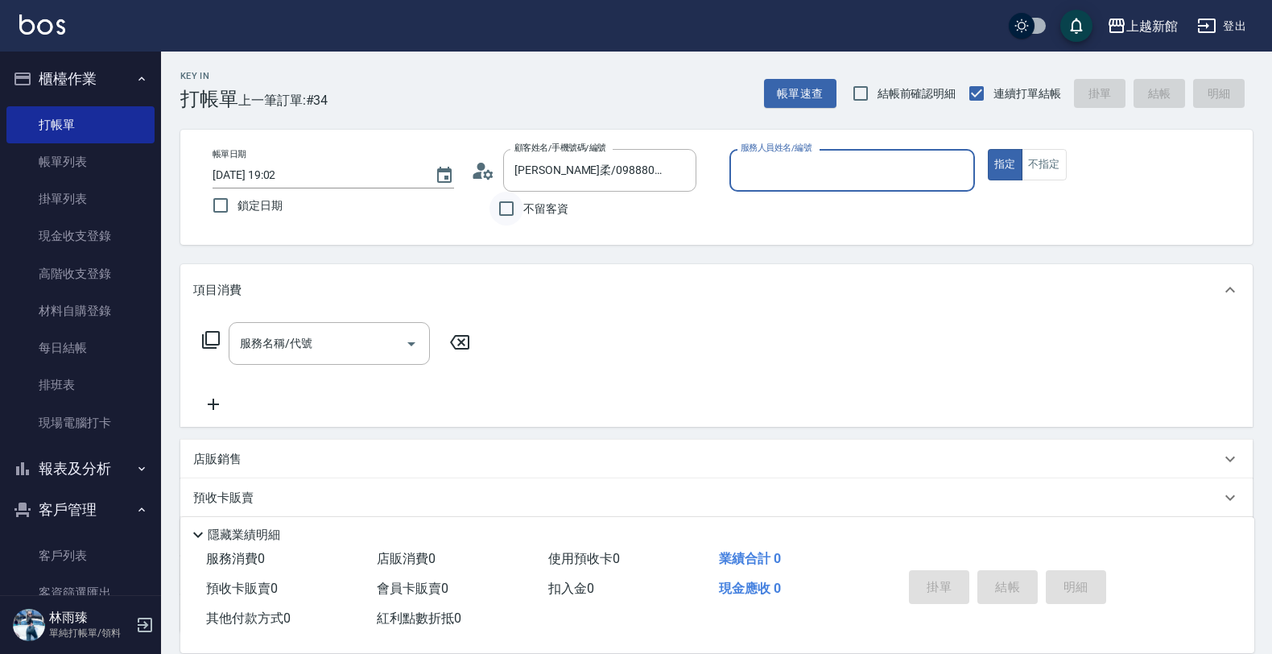
click at [988, 149] on button "指定" at bounding box center [1005, 164] width 35 height 31
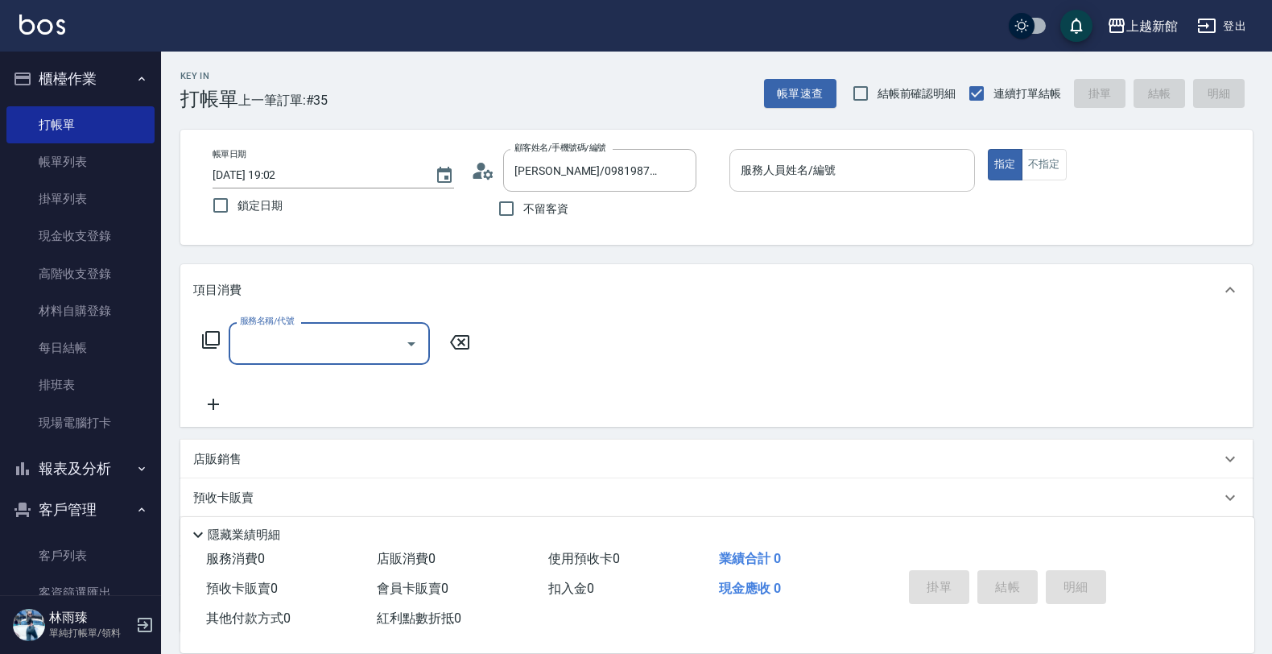
click at [855, 186] on div "服務人員姓名/編號" at bounding box center [852, 170] width 246 height 43
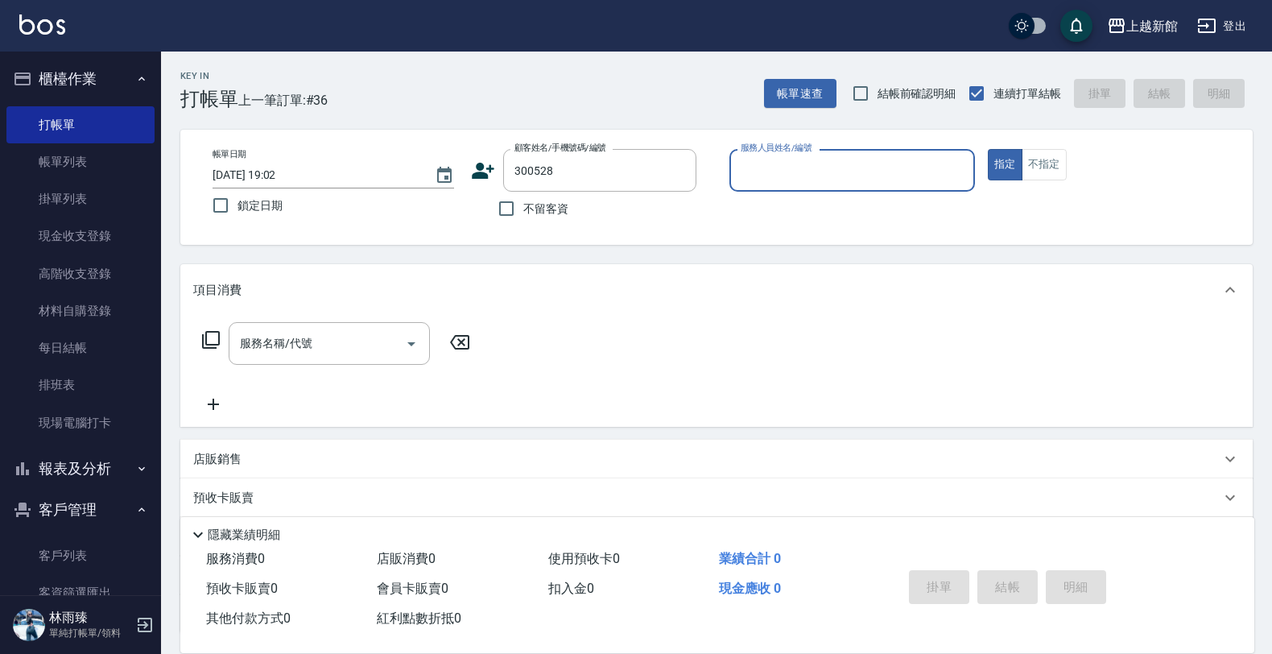
click at [988, 149] on button "指定" at bounding box center [1005, 164] width 35 height 31
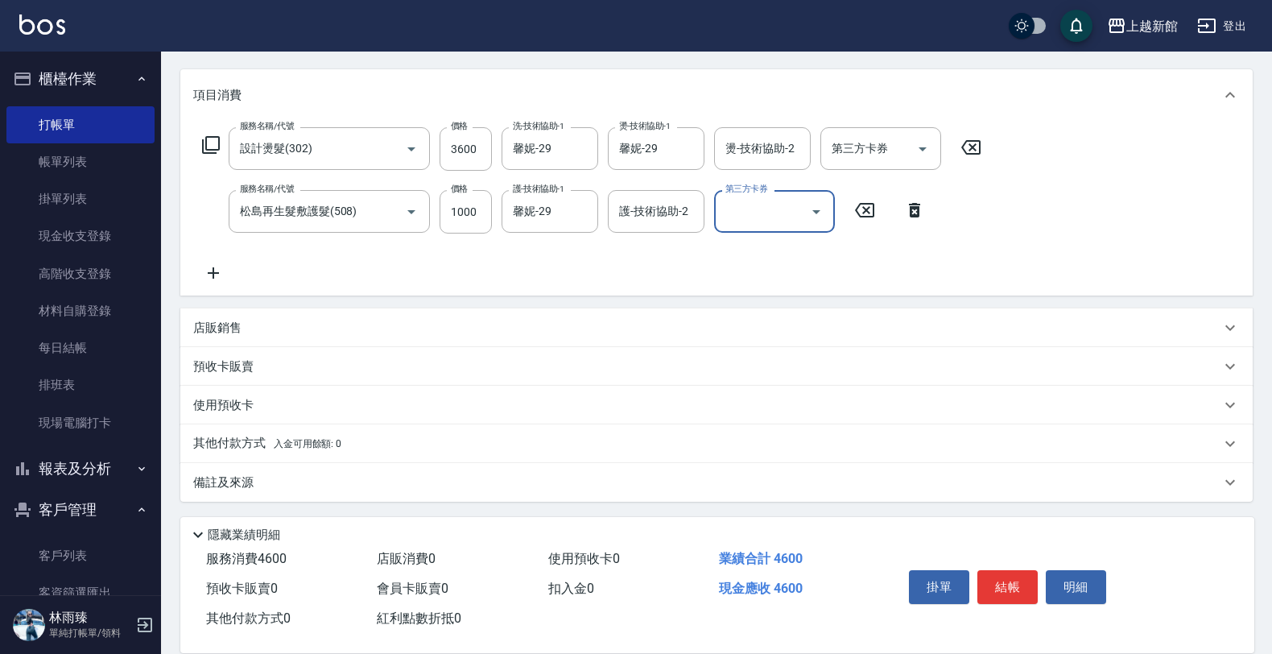
scroll to position [196, 0]
click at [601, 319] on div "店販銷售" at bounding box center [706, 327] width 1027 height 17
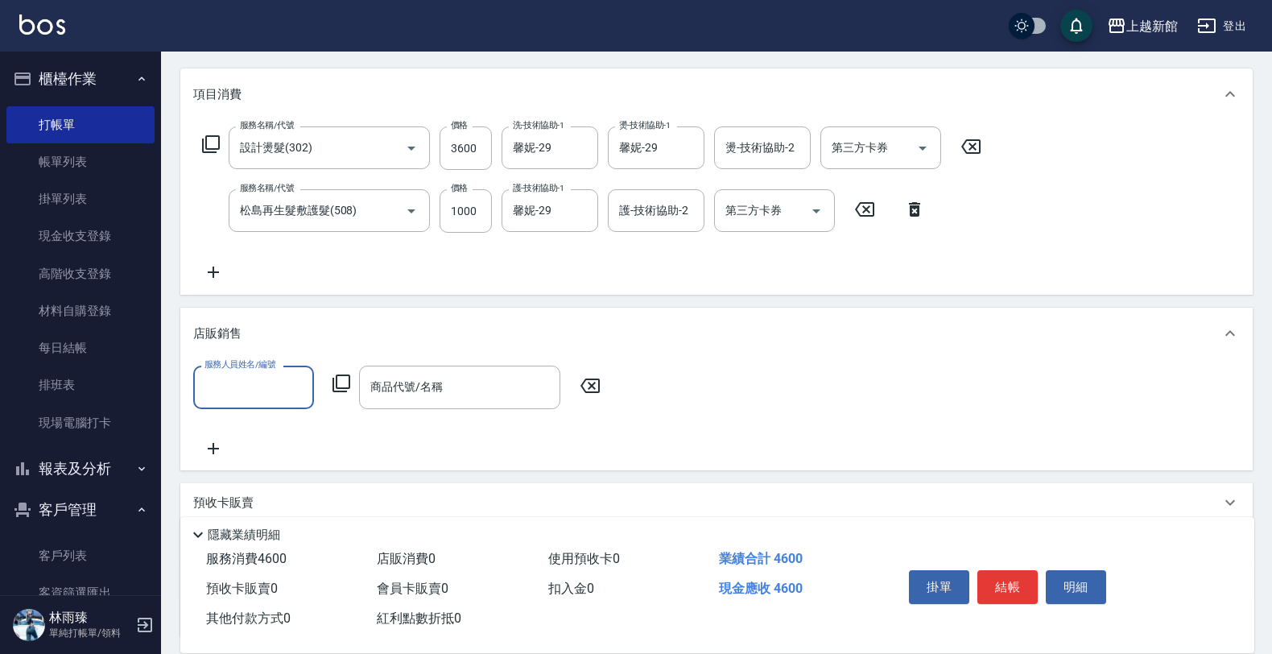
scroll to position [0, 0]
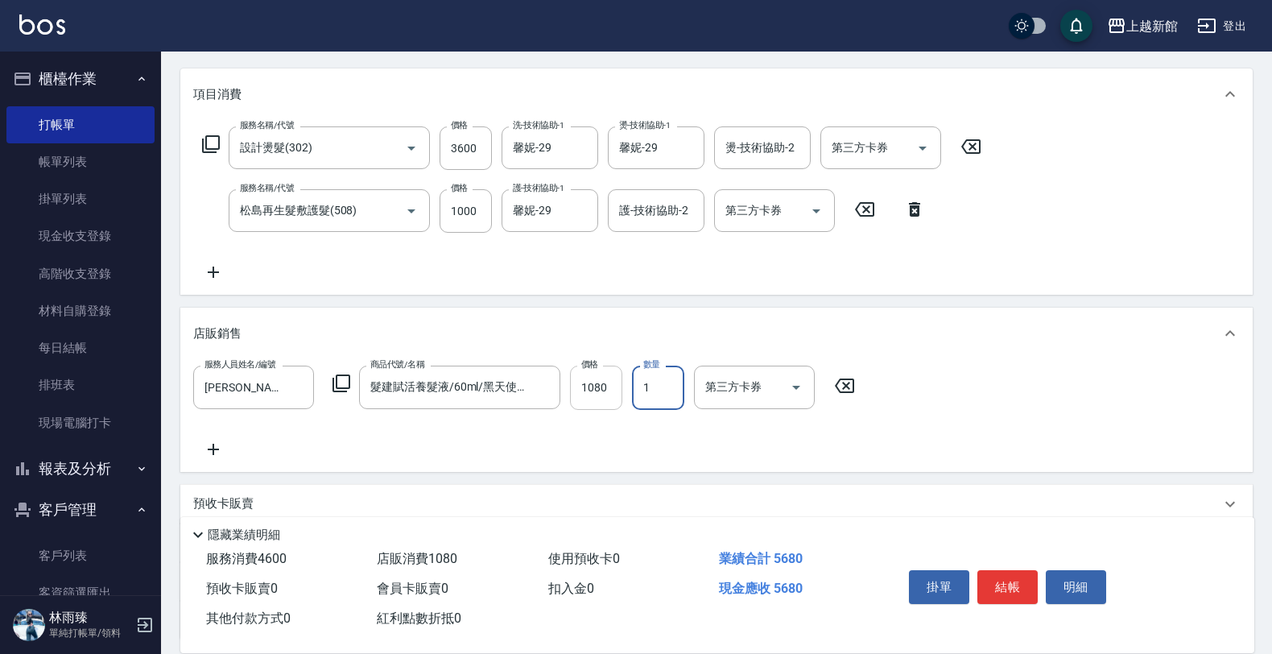
click at [597, 381] on input "1080" at bounding box center [596, 387] width 52 height 43
click at [346, 385] on icon at bounding box center [341, 383] width 19 height 19
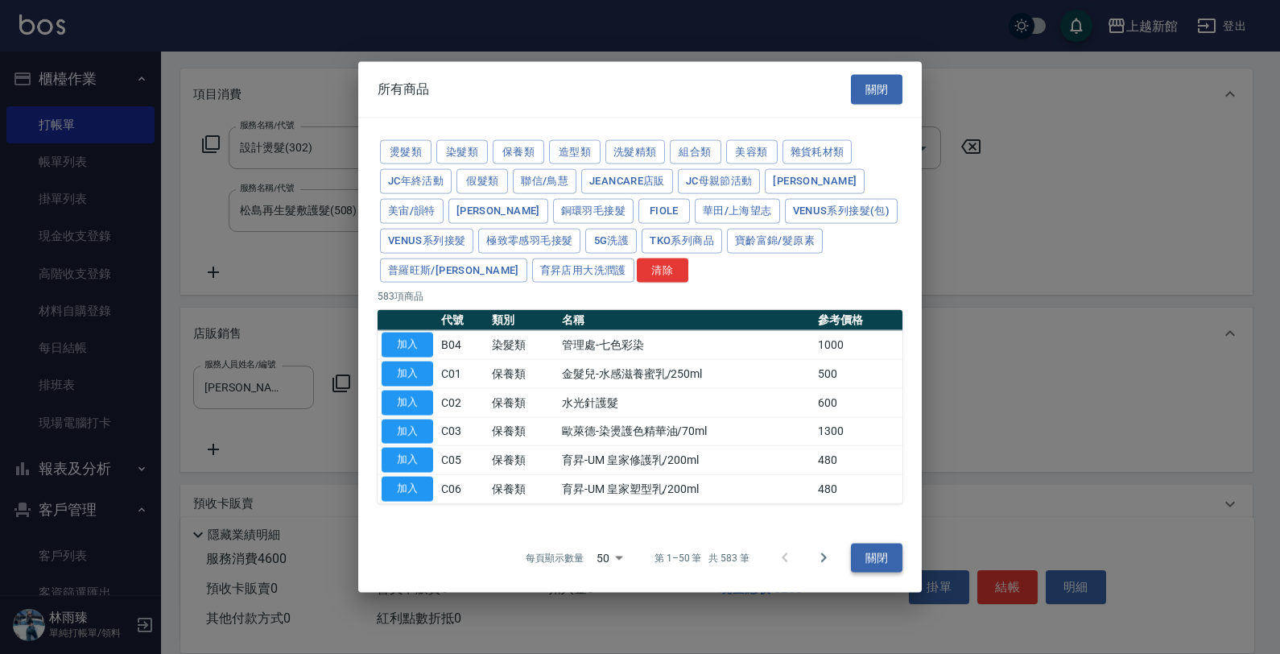
click at [859, 546] on button "關閉" at bounding box center [877, 558] width 52 height 30
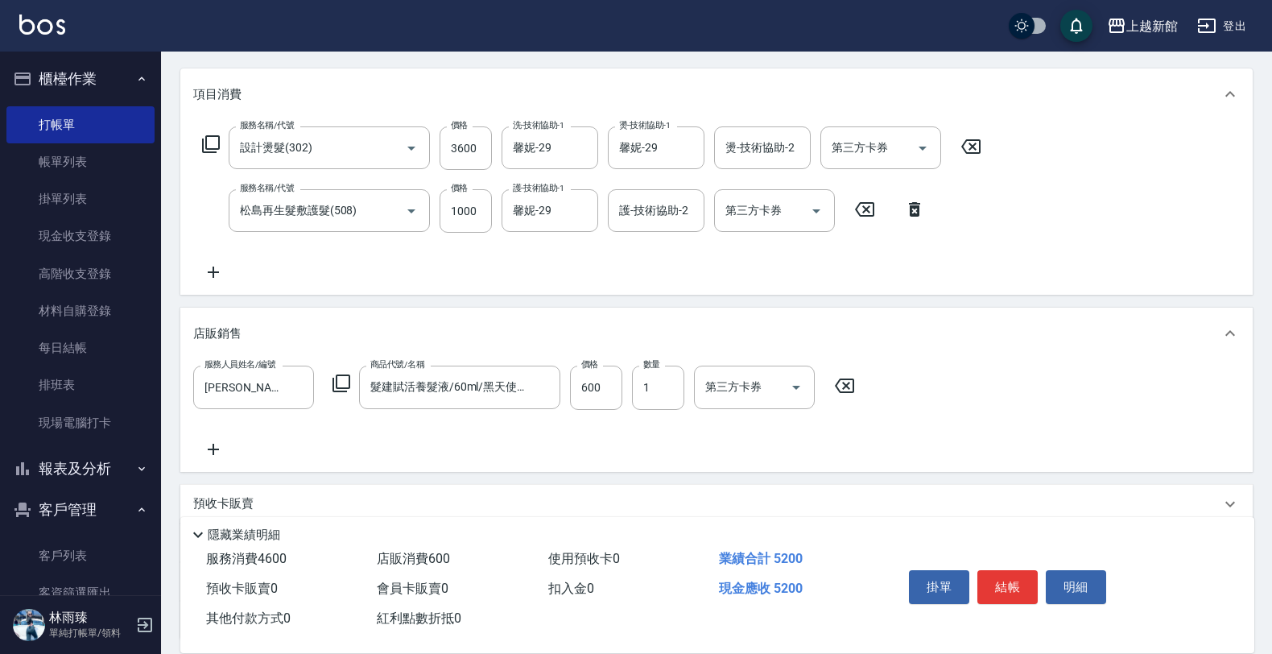
click at [342, 381] on icon at bounding box center [341, 383] width 19 height 19
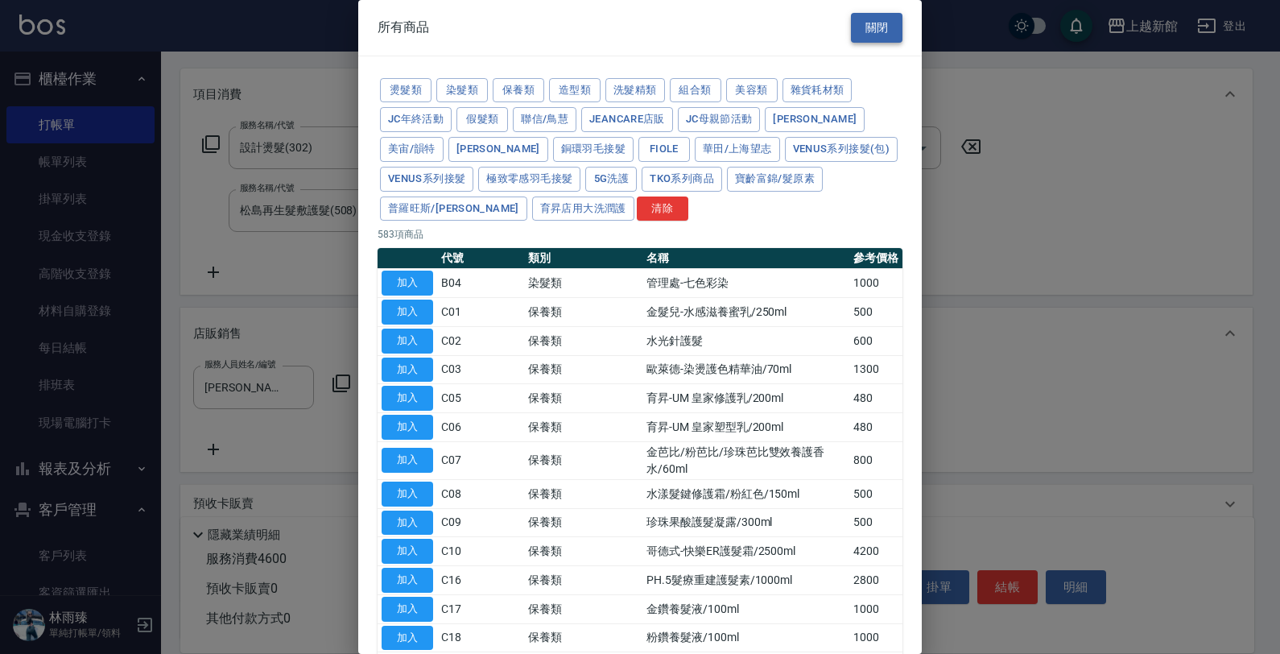
click at [890, 35] on button "關閉" at bounding box center [877, 28] width 52 height 30
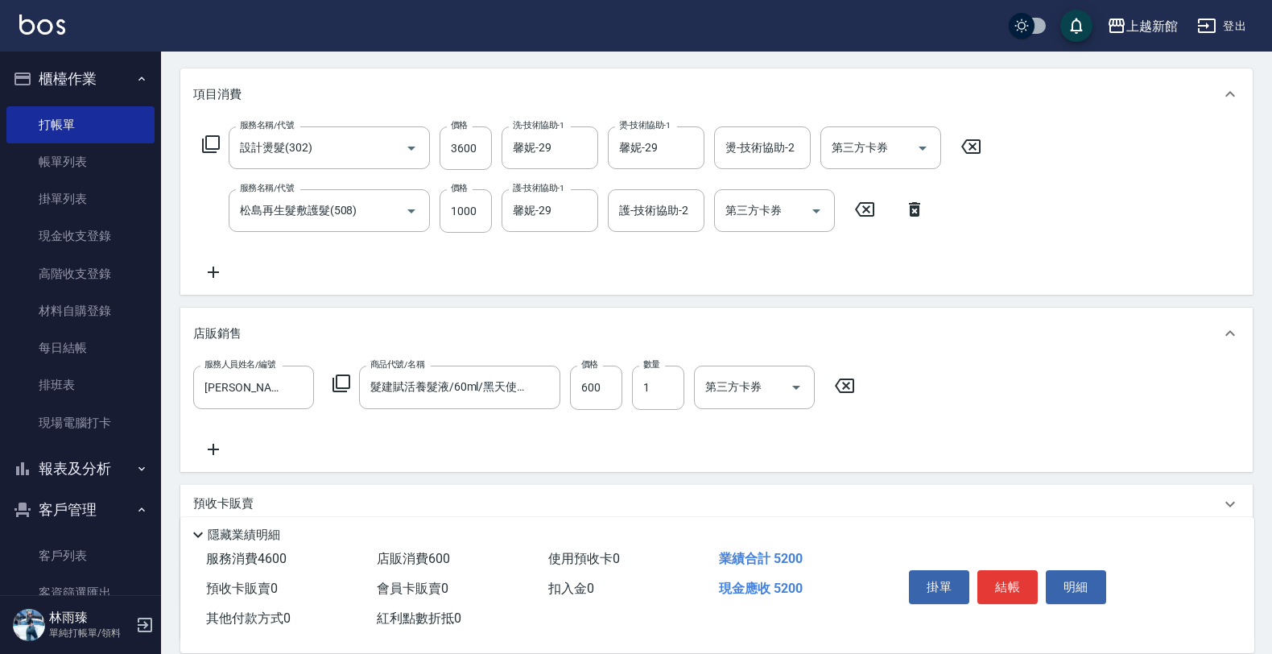
click at [220, 441] on icon at bounding box center [213, 449] width 40 height 19
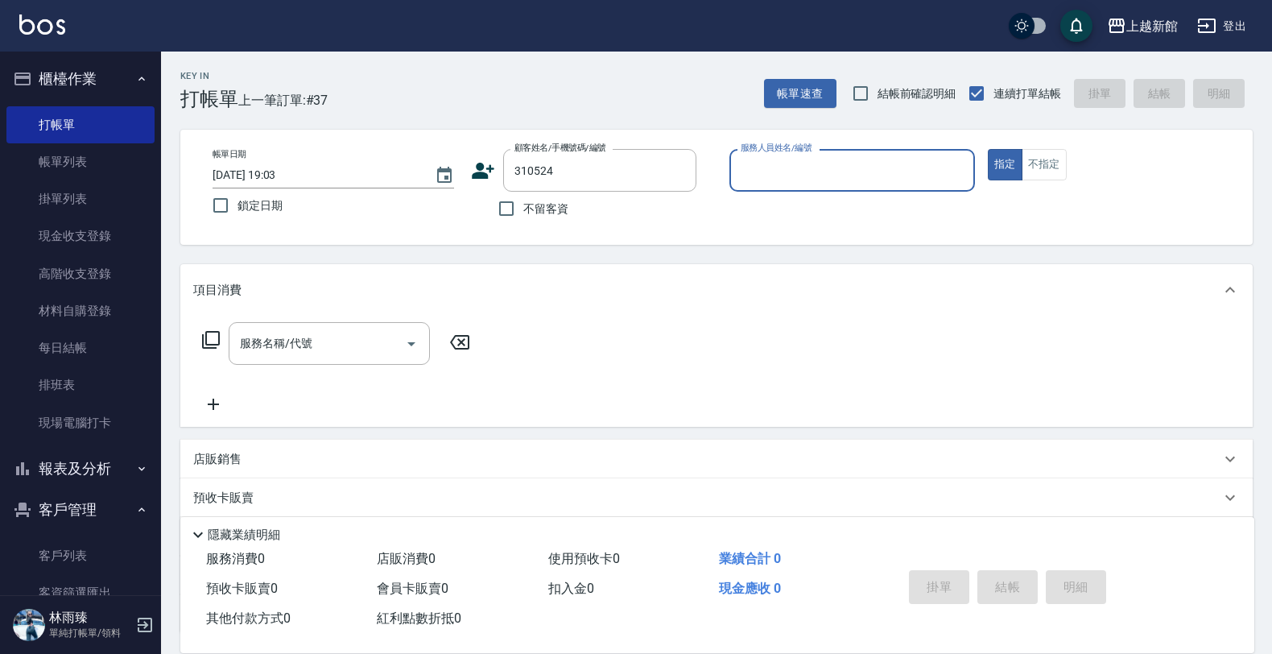
click at [988, 149] on button "指定" at bounding box center [1005, 164] width 35 height 31
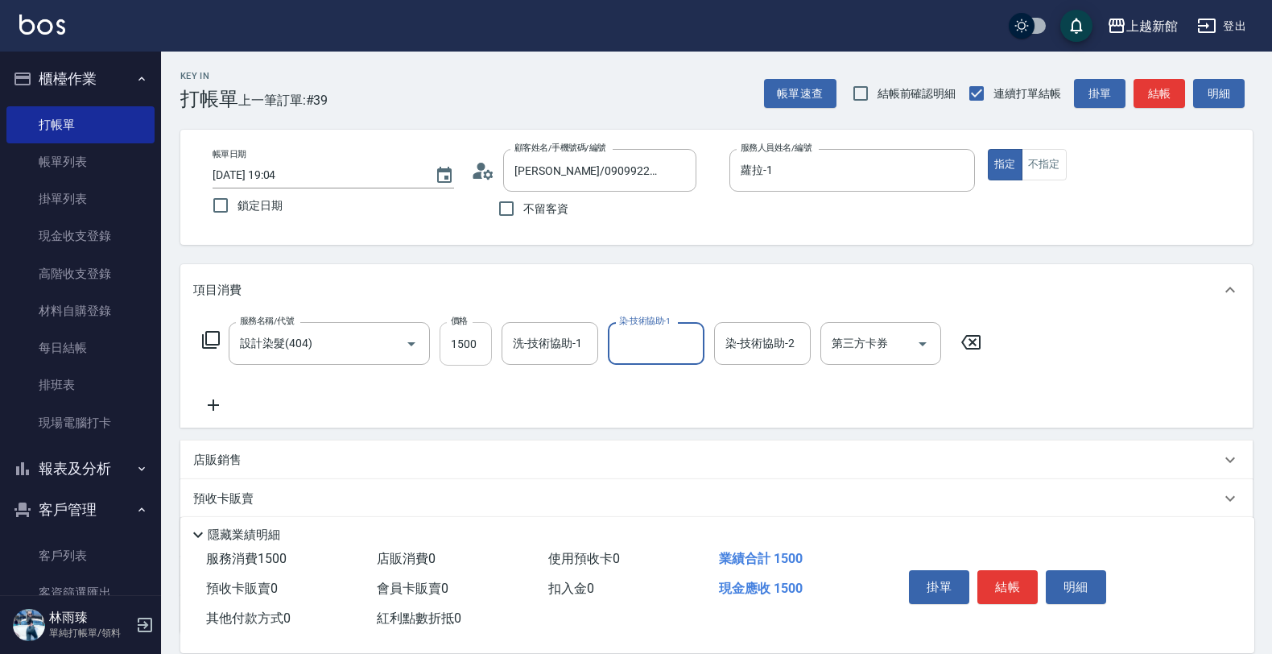
click at [455, 353] on input "1500" at bounding box center [466, 343] width 52 height 43
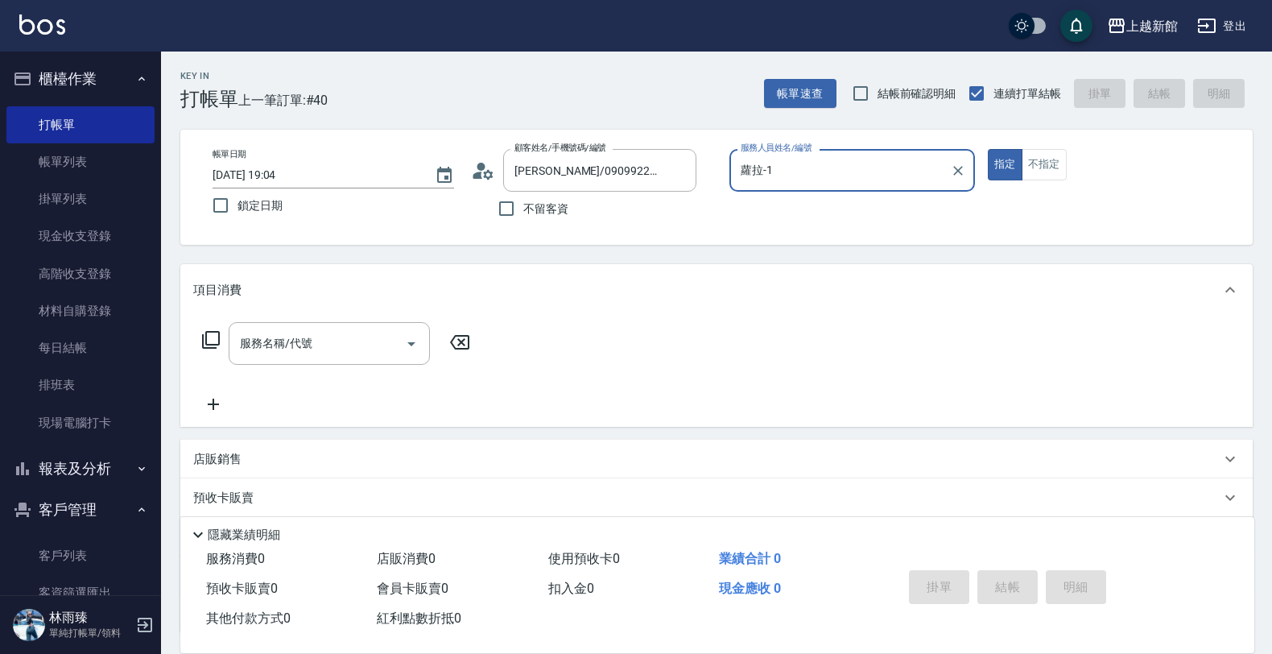
click at [988, 149] on button "指定" at bounding box center [1005, 164] width 35 height 31
click at [1022, 149] on button "不指定" at bounding box center [1044, 164] width 45 height 31
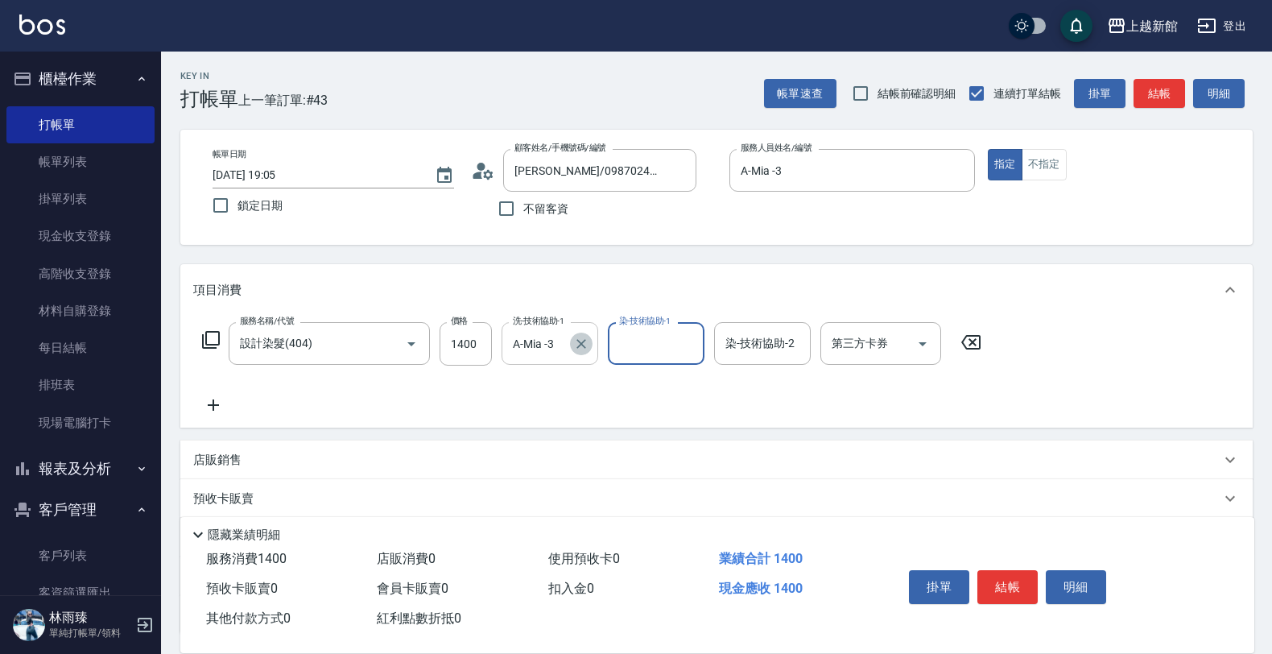
click at [582, 332] on button "Clear" at bounding box center [581, 343] width 23 height 23
click at [549, 332] on input "洗-技術協助-1" at bounding box center [550, 343] width 82 height 28
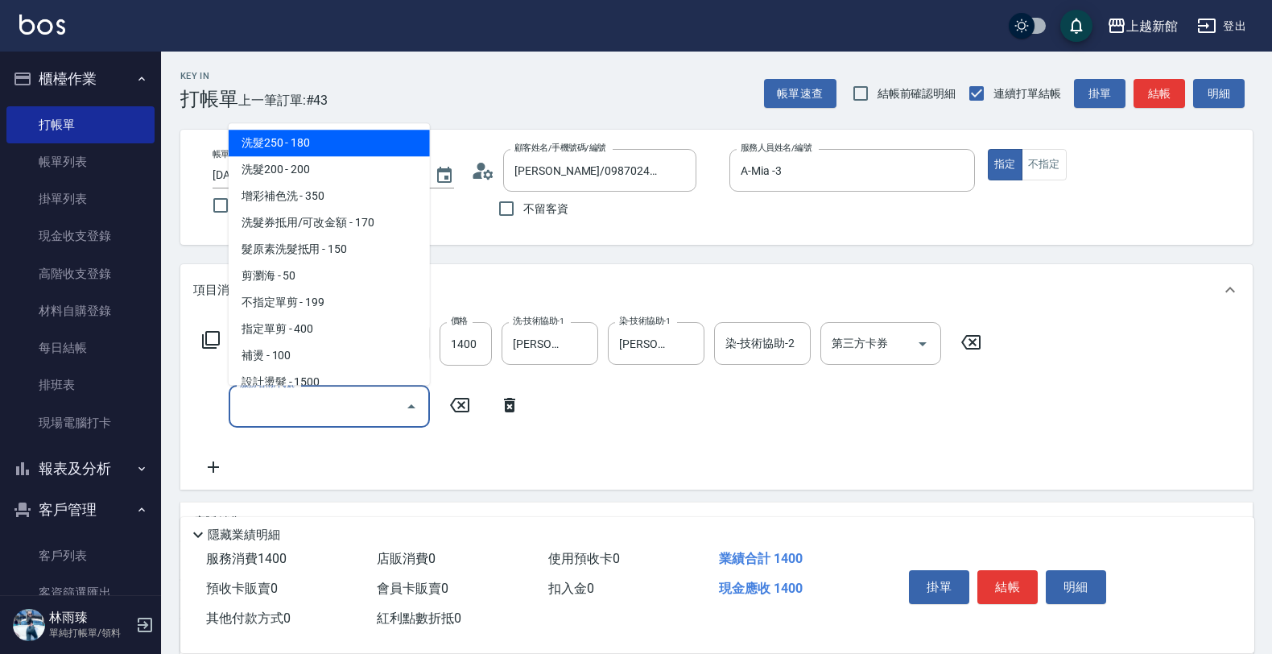
click at [372, 412] on input "服務名稱/代號" at bounding box center [317, 406] width 163 height 28
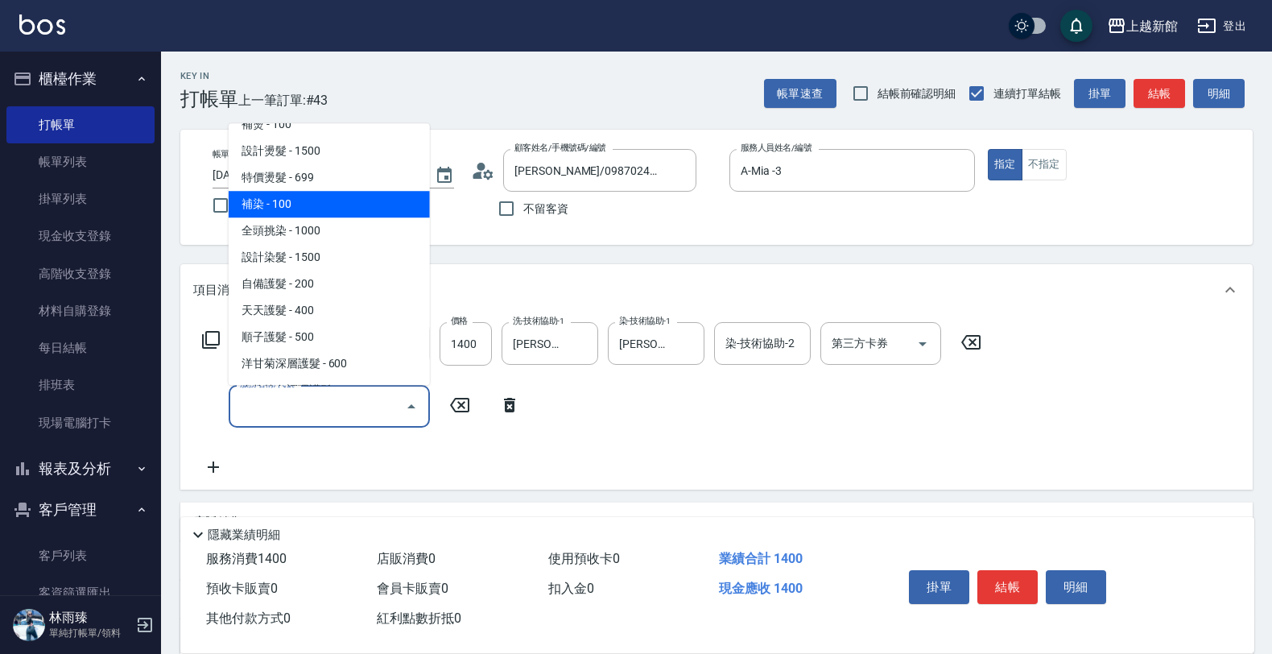
scroll to position [302, 0]
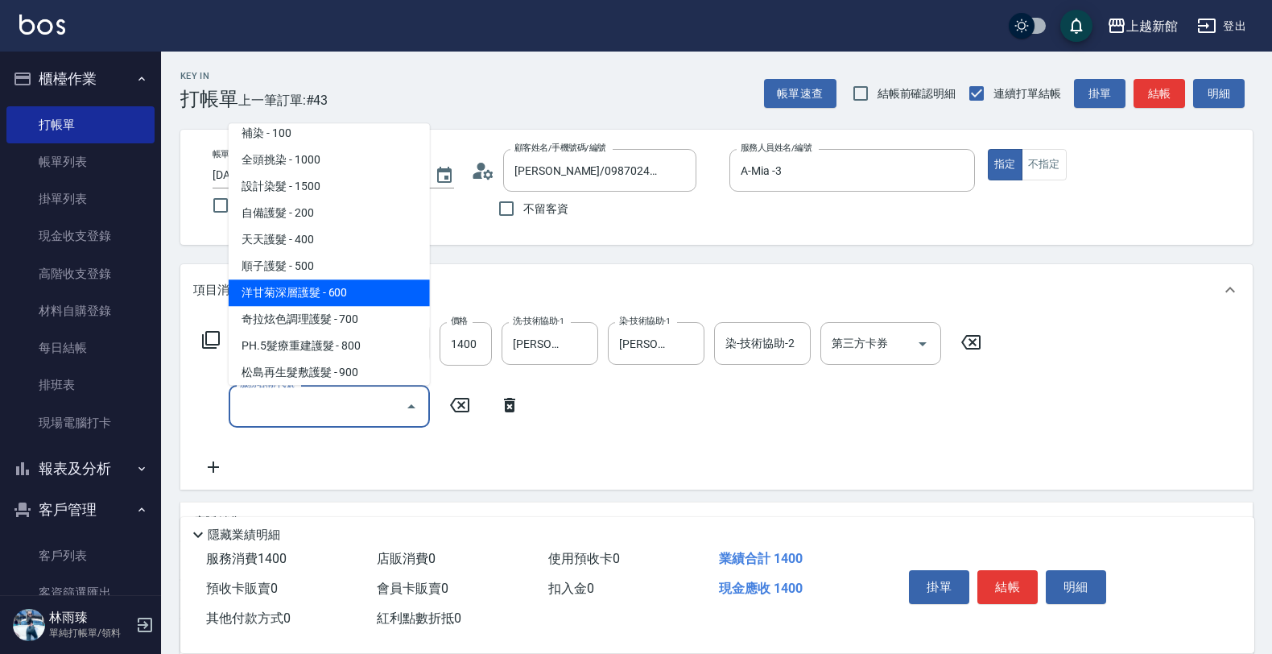
click at [358, 300] on span "洋甘菊深層護髮 - 600" at bounding box center [329, 292] width 201 height 27
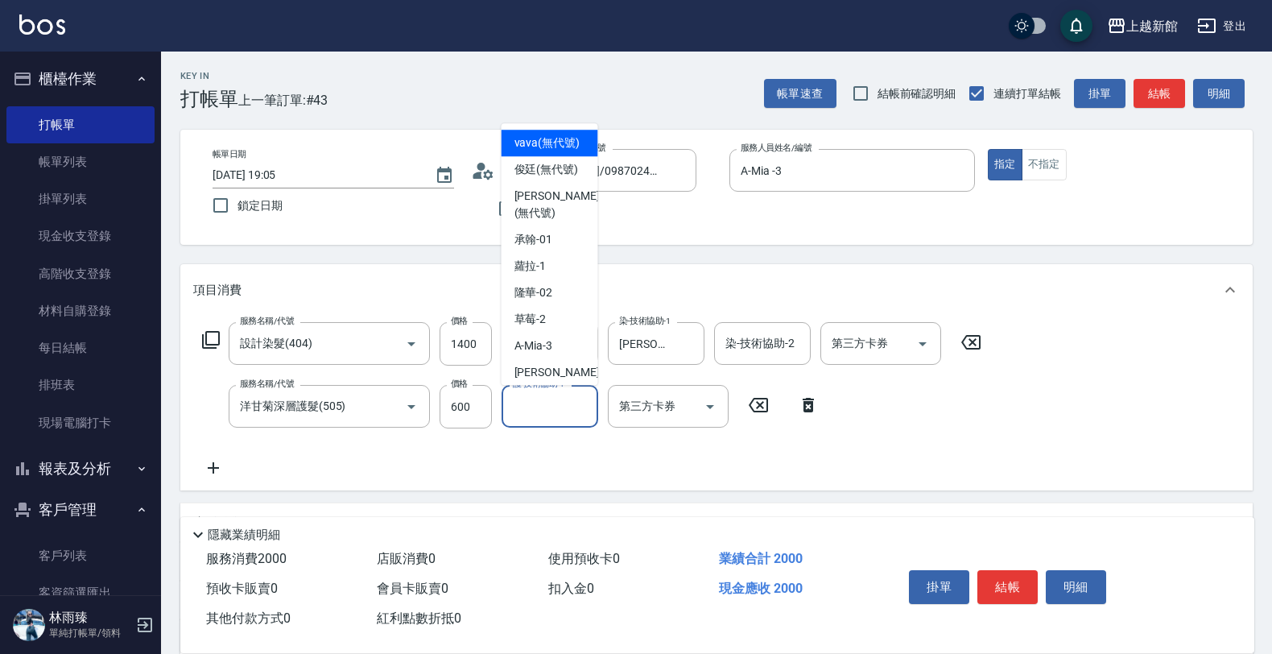
click at [530, 408] on input "護-技術協助-1" at bounding box center [550, 406] width 82 height 28
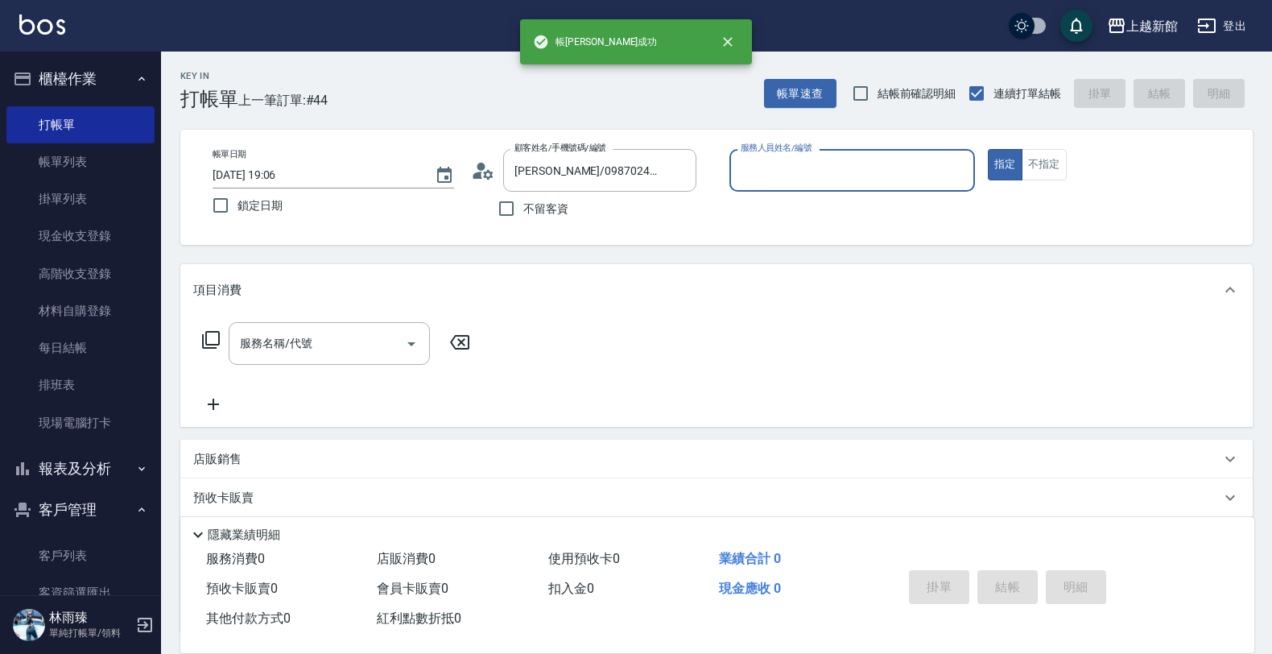
click at [988, 149] on button "指定" at bounding box center [1005, 164] width 35 height 31
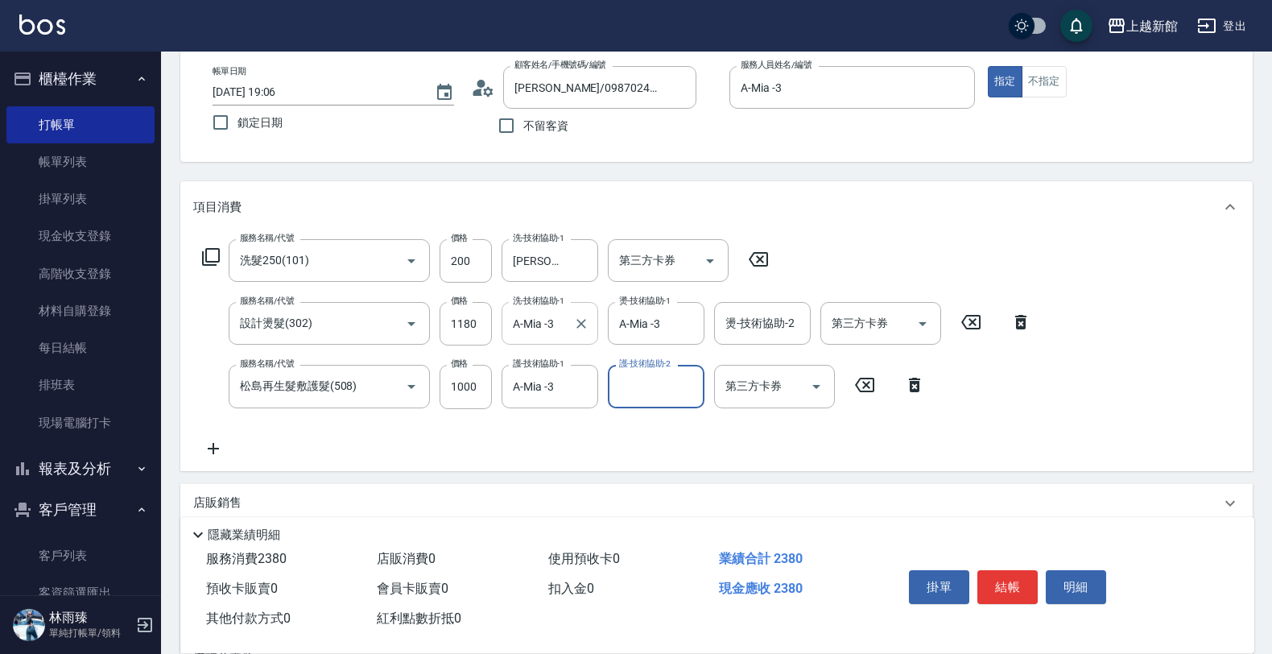
scroll to position [201, 0]
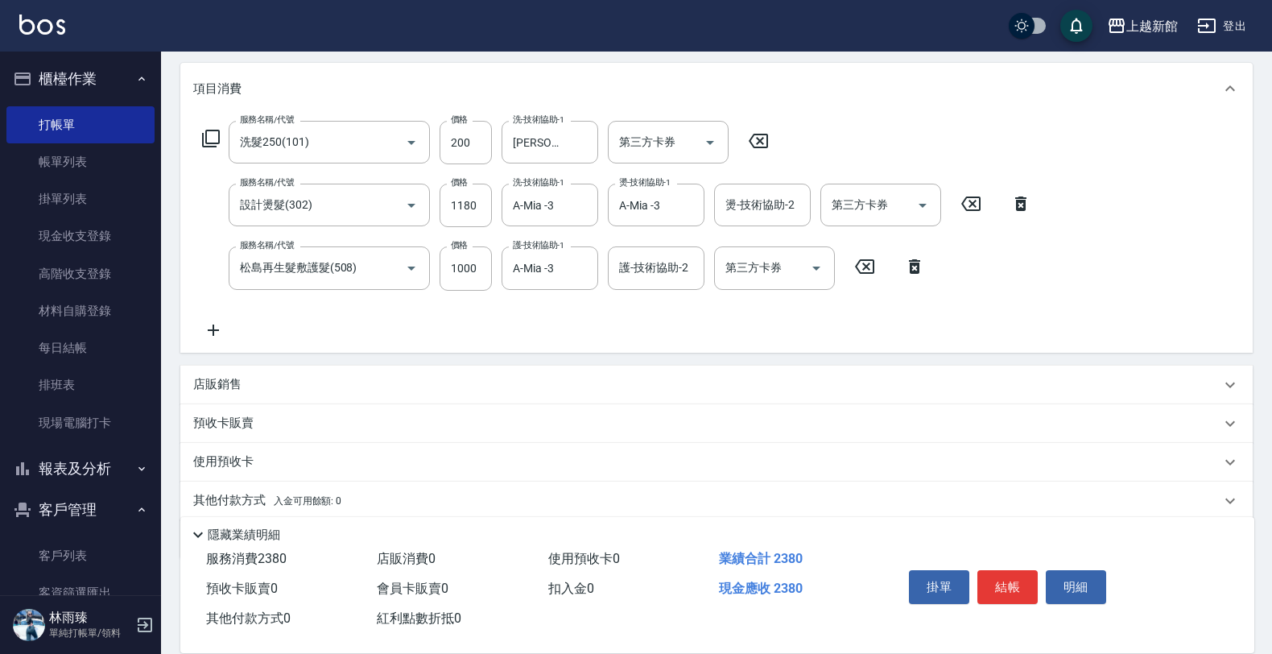
click at [530, 376] on div "店販銷售" at bounding box center [706, 384] width 1027 height 17
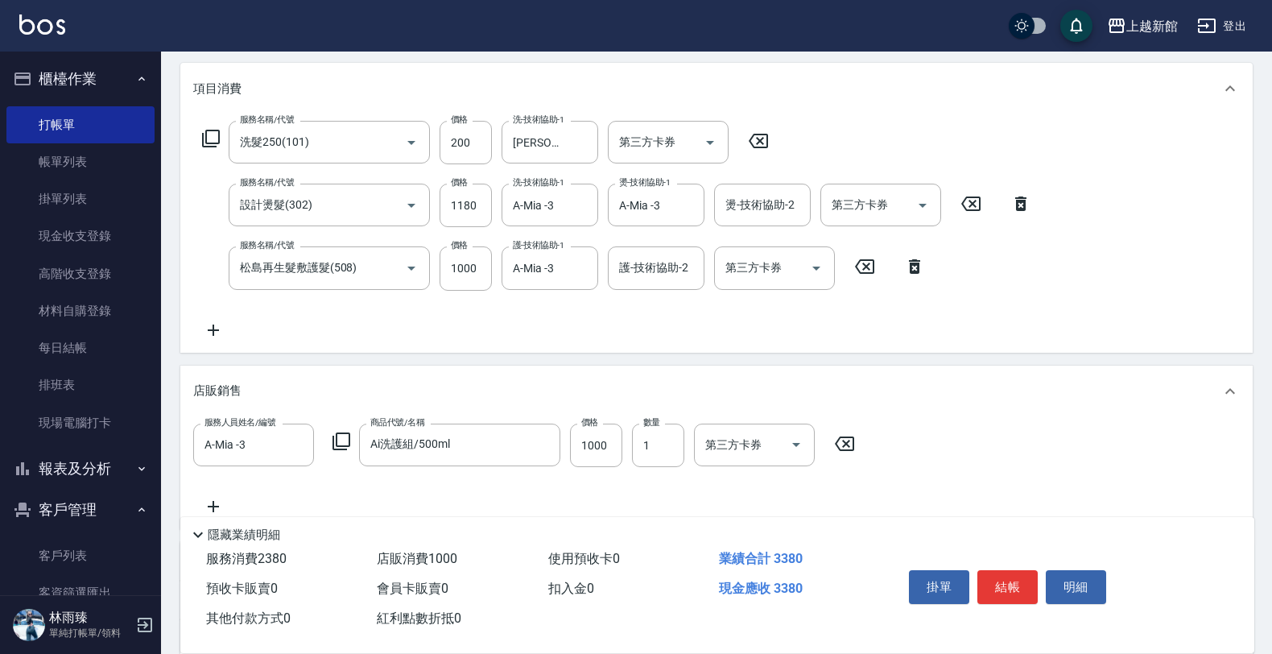
click at [762, 127] on div "服務名稱/代號 洗髮250(101) 服務名稱/代號 價格 200 價格 洗-技術協助-1 小敏-24 洗-技術協助-1 第三方卡券 第三方卡券" at bounding box center [485, 142] width 585 height 43
click at [762, 142] on icon at bounding box center [758, 140] width 40 height 19
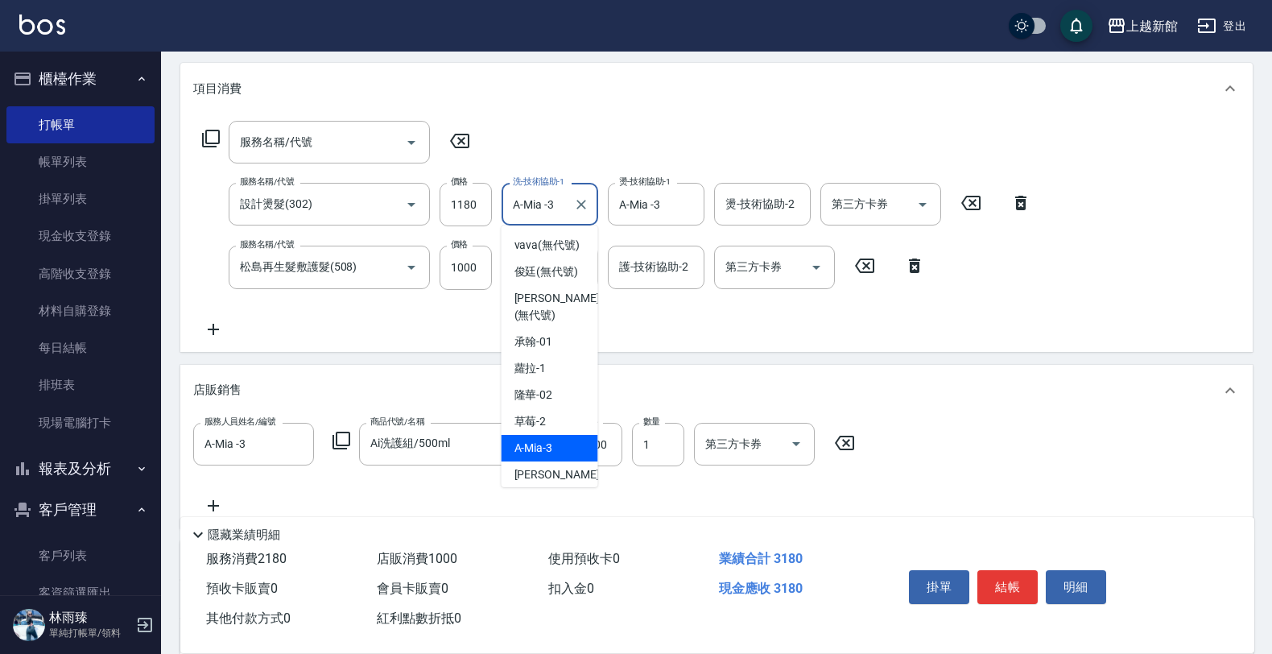
click at [549, 196] on input "A-Mia -3" at bounding box center [538, 204] width 58 height 28
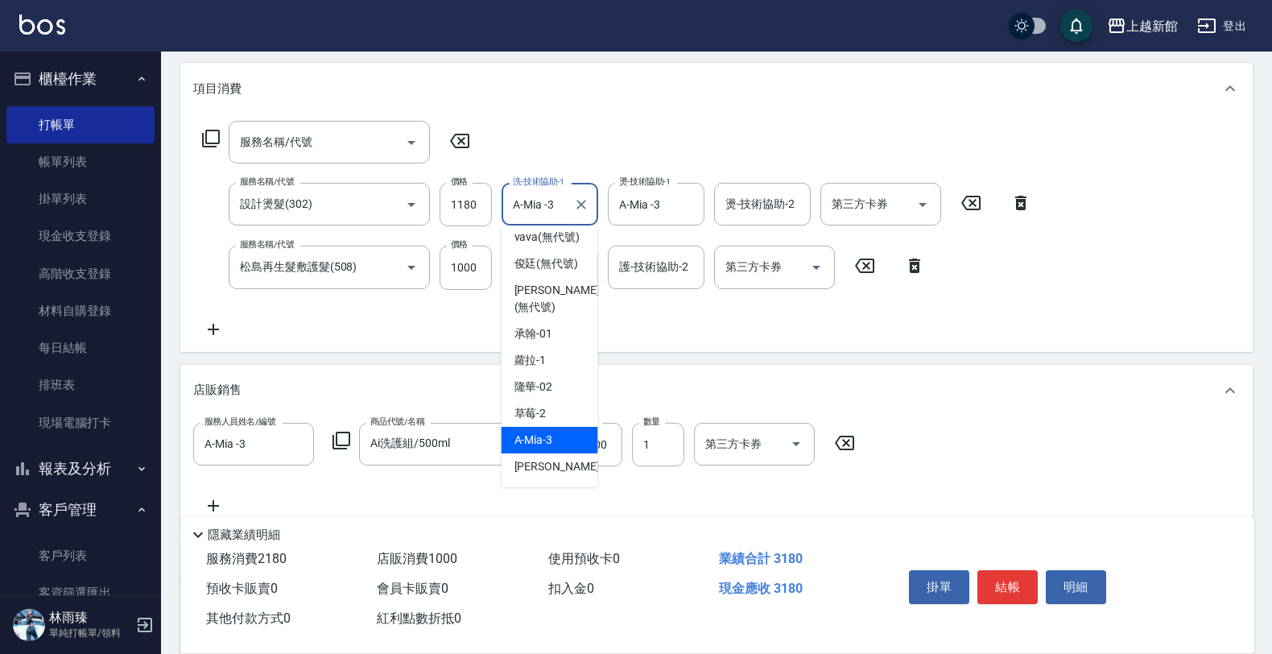
click at [588, 203] on icon "Clear" at bounding box center [581, 204] width 16 height 16
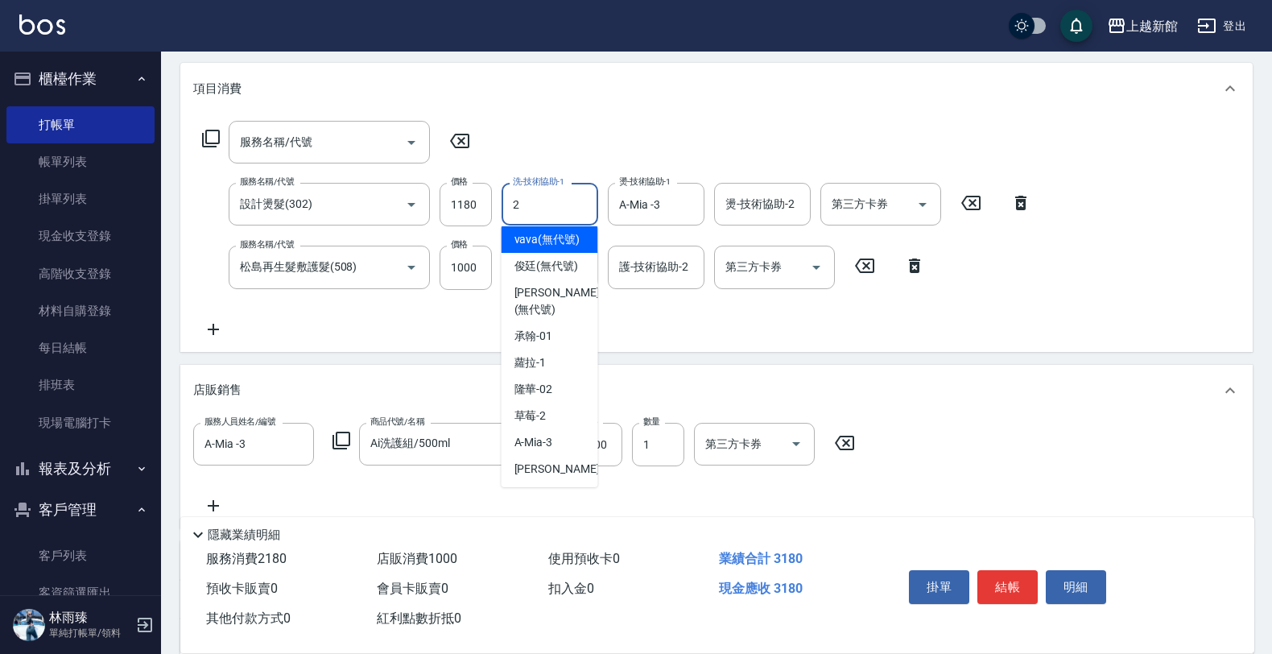
scroll to position [0, 0]
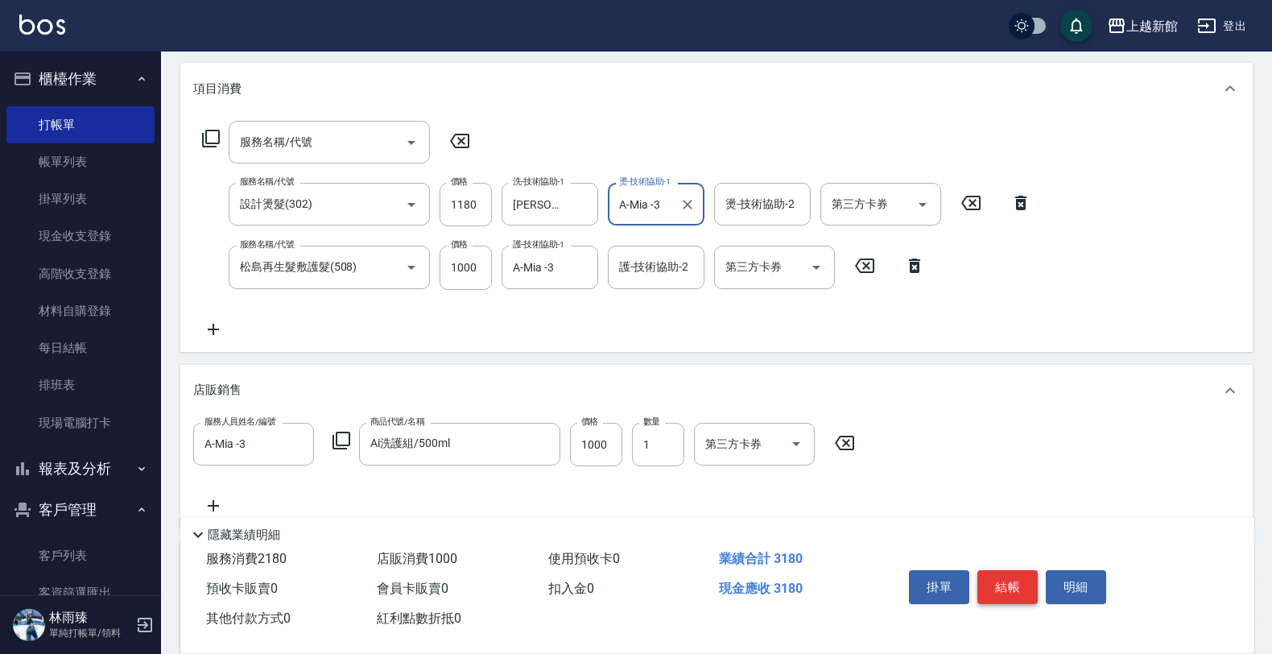
click at [1010, 580] on button "結帳" at bounding box center [1007, 587] width 60 height 34
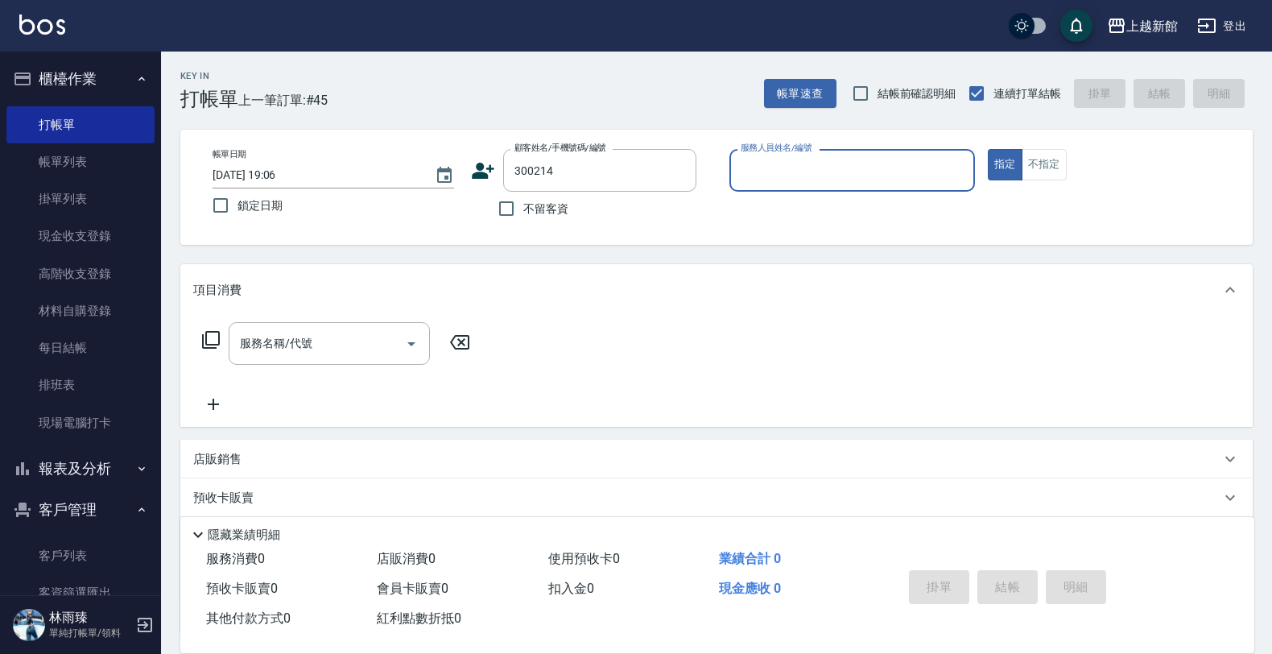
click at [988, 149] on button "指定" at bounding box center [1005, 164] width 35 height 31
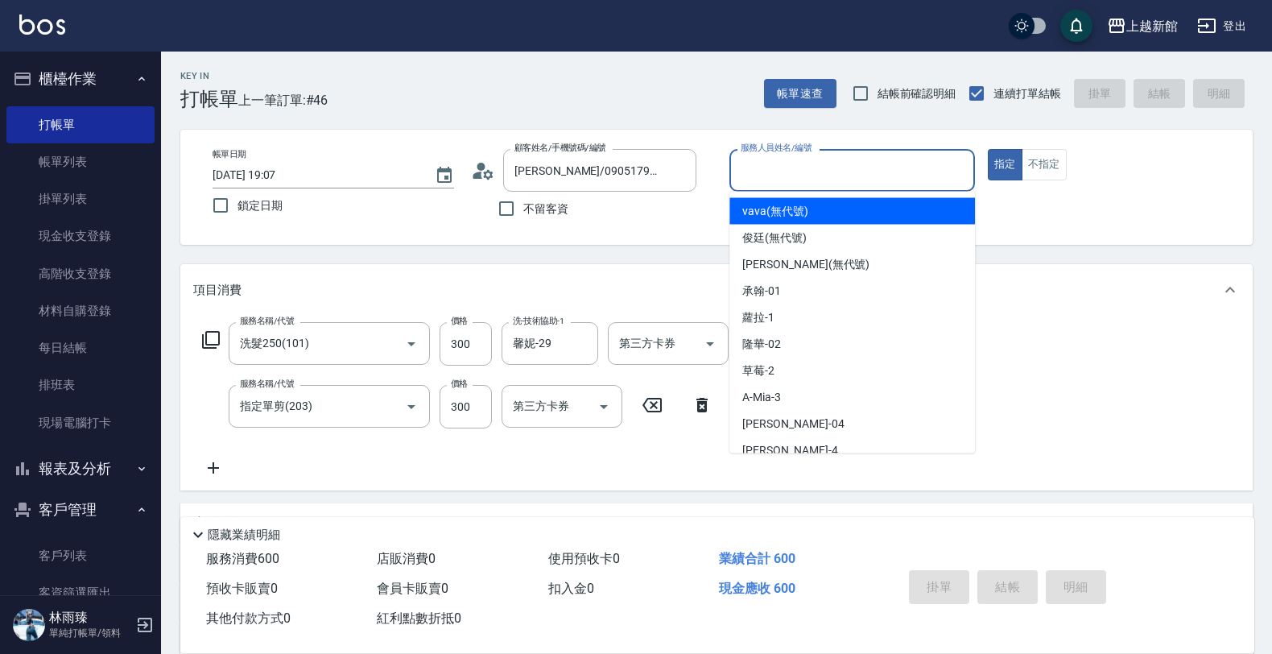
drag, startPoint x: 838, startPoint y: 183, endPoint x: 845, endPoint y: 174, distance: 11.4
click at [843, 178] on input "服務人員姓名/編號" at bounding box center [852, 170] width 231 height 28
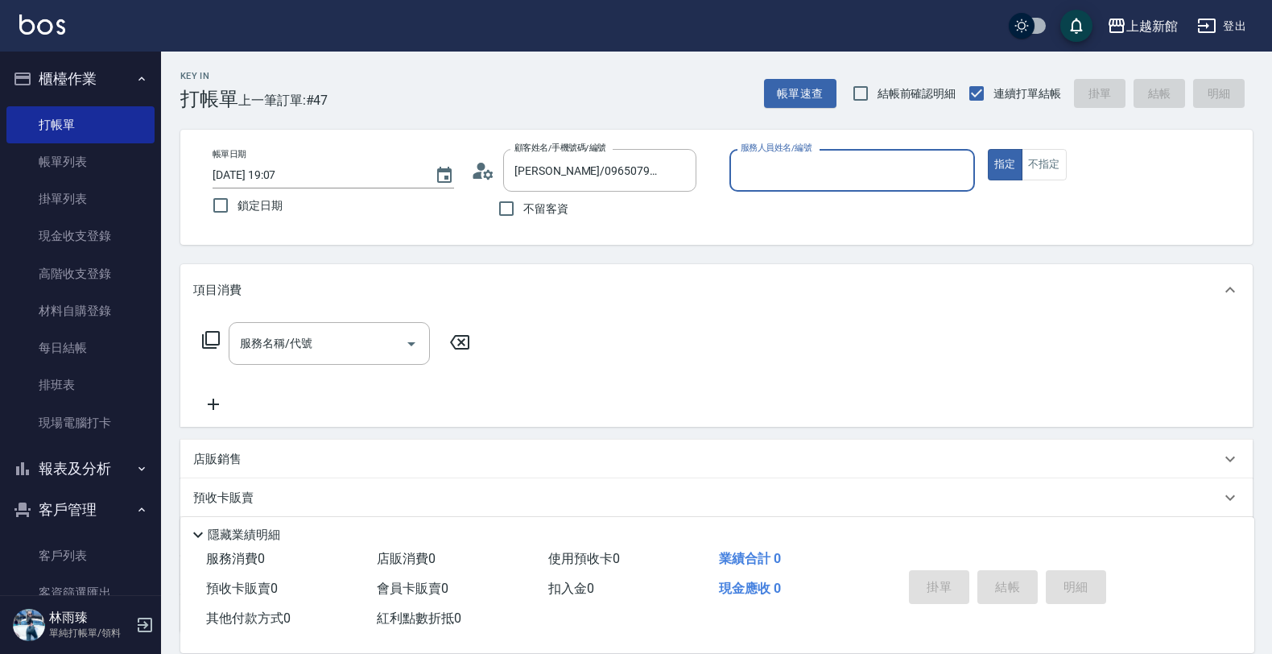
click at [988, 149] on button "指定" at bounding box center [1005, 164] width 35 height 31
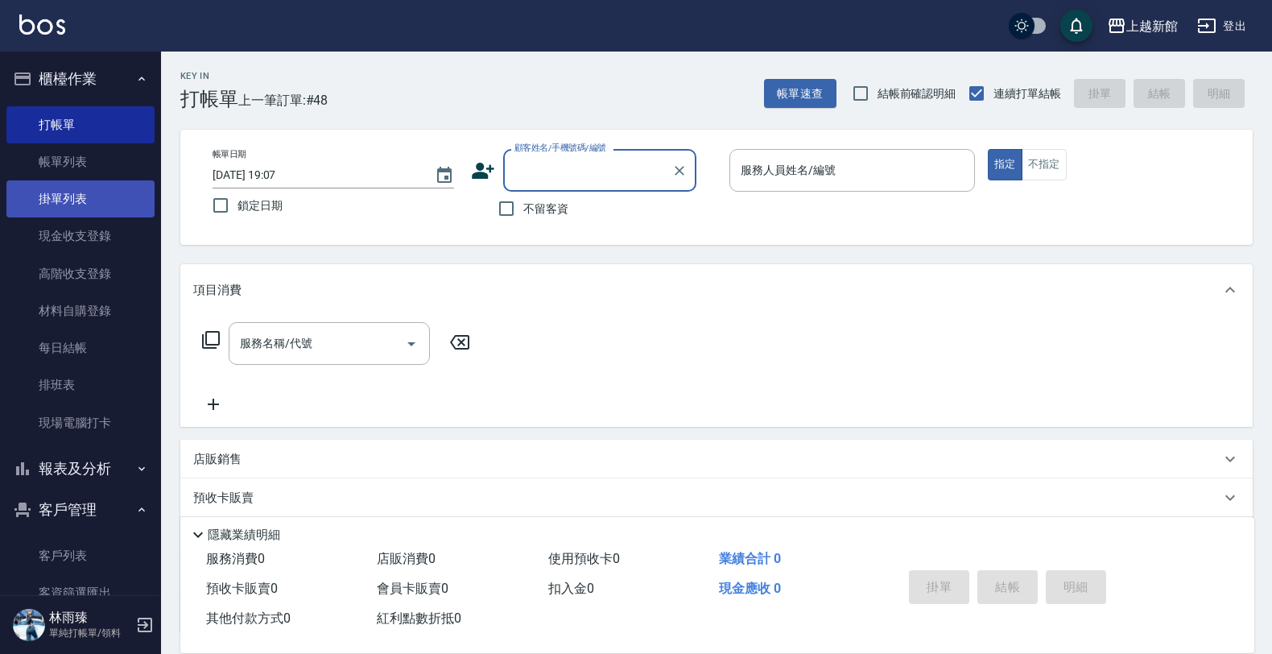
scroll to position [42, 0]
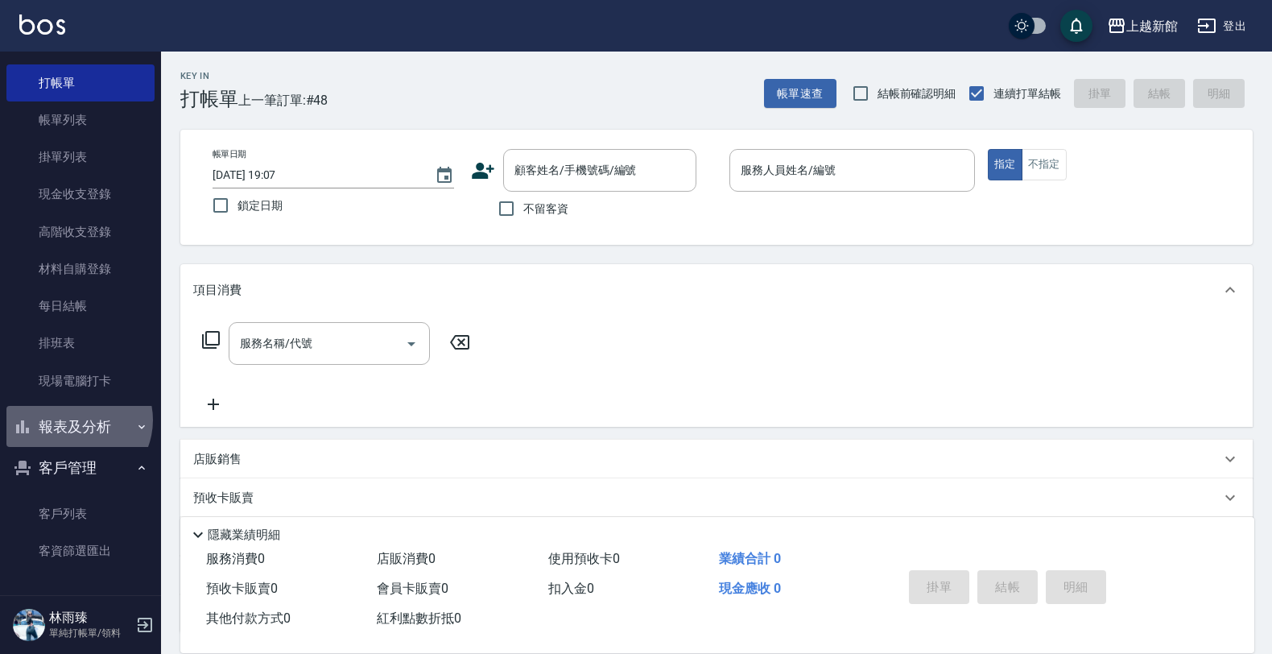
drag, startPoint x: 75, startPoint y: 419, endPoint x: 82, endPoint y: 432, distance: 14.8
click at [76, 419] on button "報表及分析" at bounding box center [80, 427] width 148 height 42
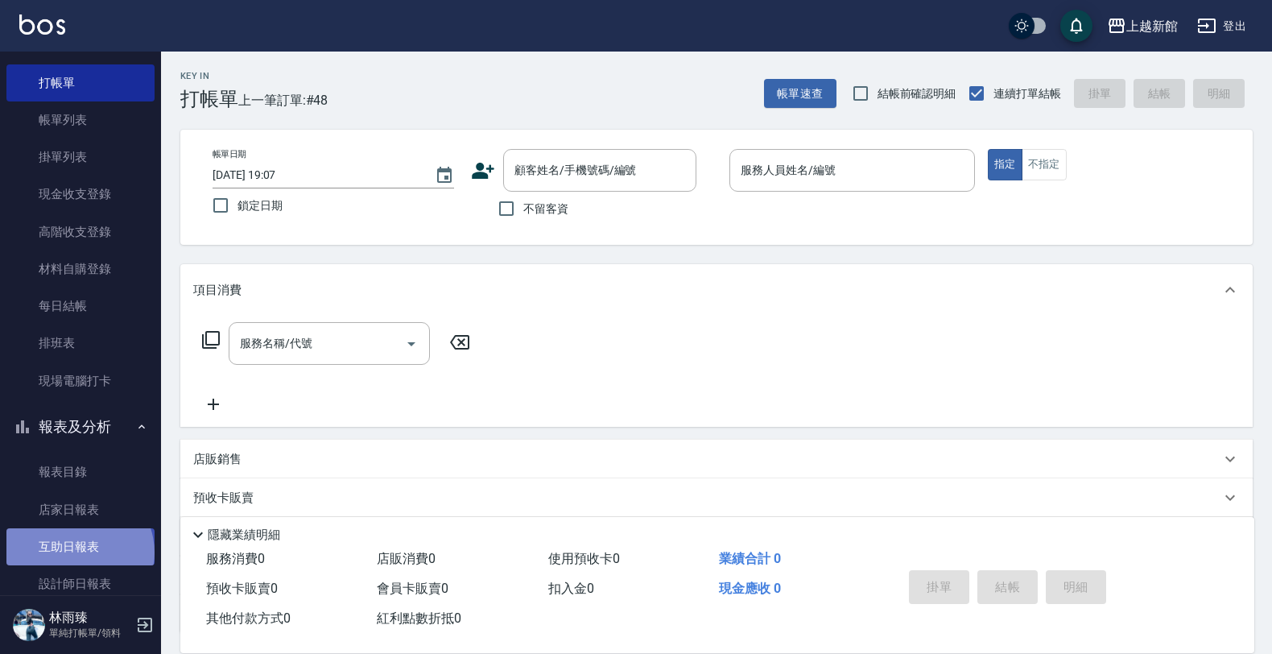
click at [81, 551] on link "互助日報表" at bounding box center [80, 546] width 148 height 37
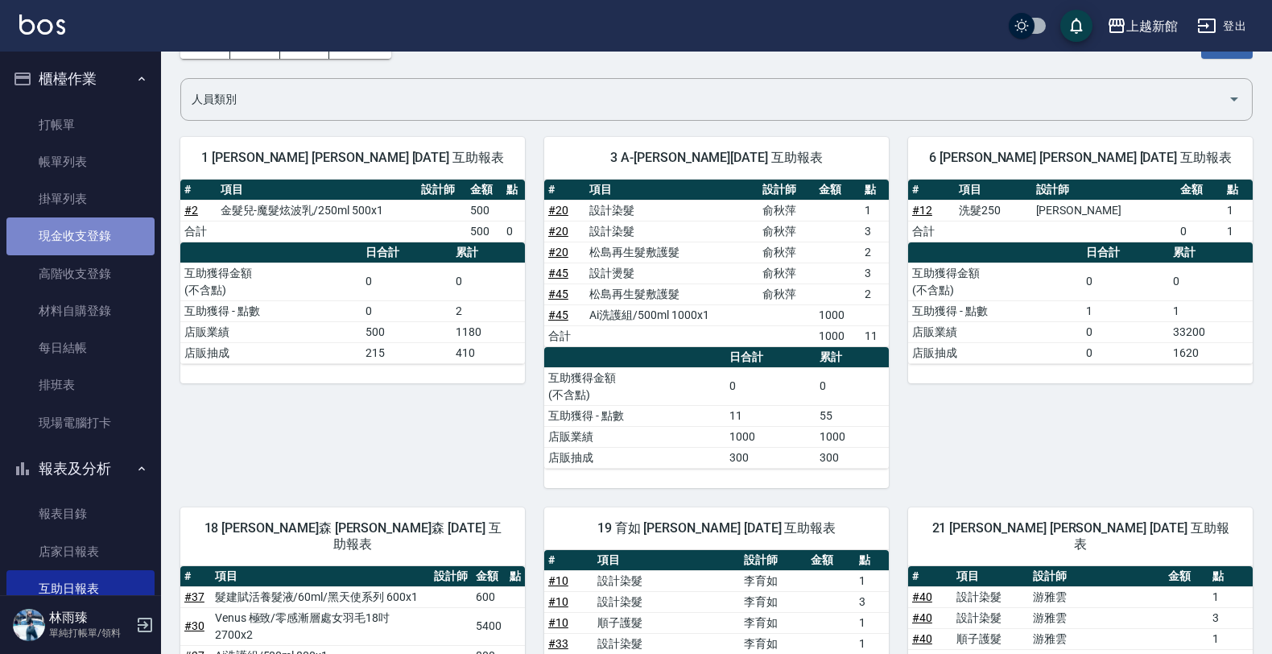
click at [87, 236] on link "現金收支登錄" at bounding box center [80, 235] width 148 height 37
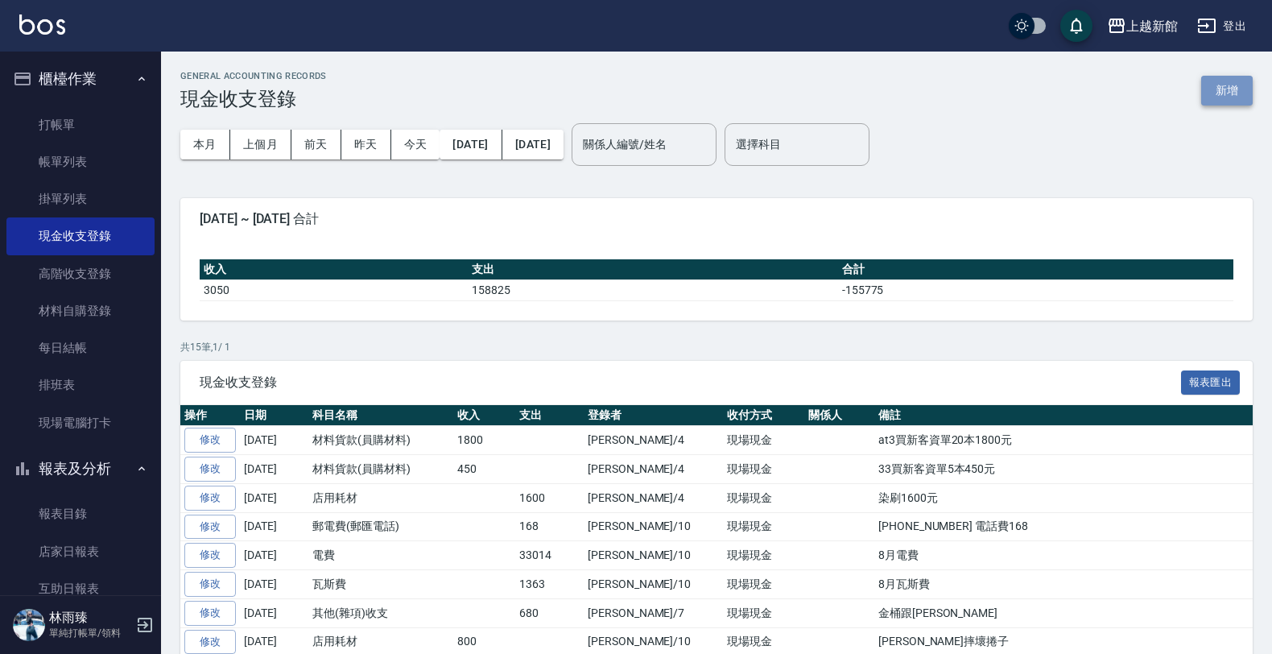
click at [1201, 81] on button "新增" at bounding box center [1227, 91] width 52 height 30
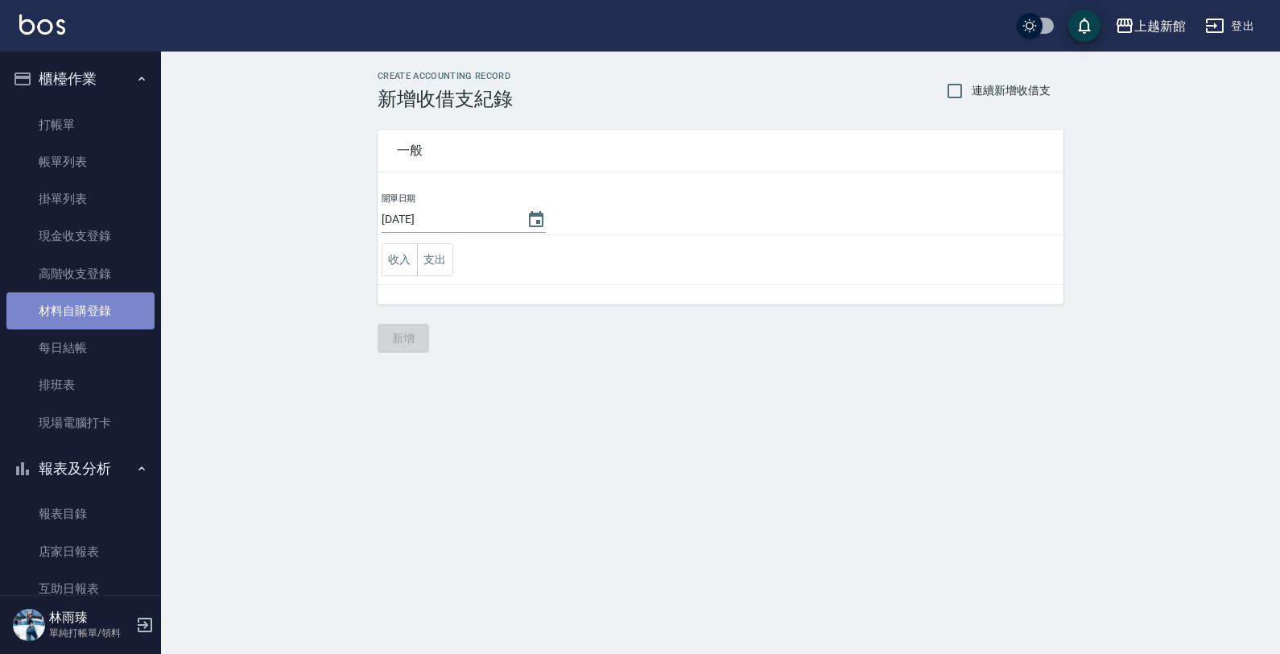
click at [105, 310] on link "材料自購登錄" at bounding box center [80, 310] width 148 height 37
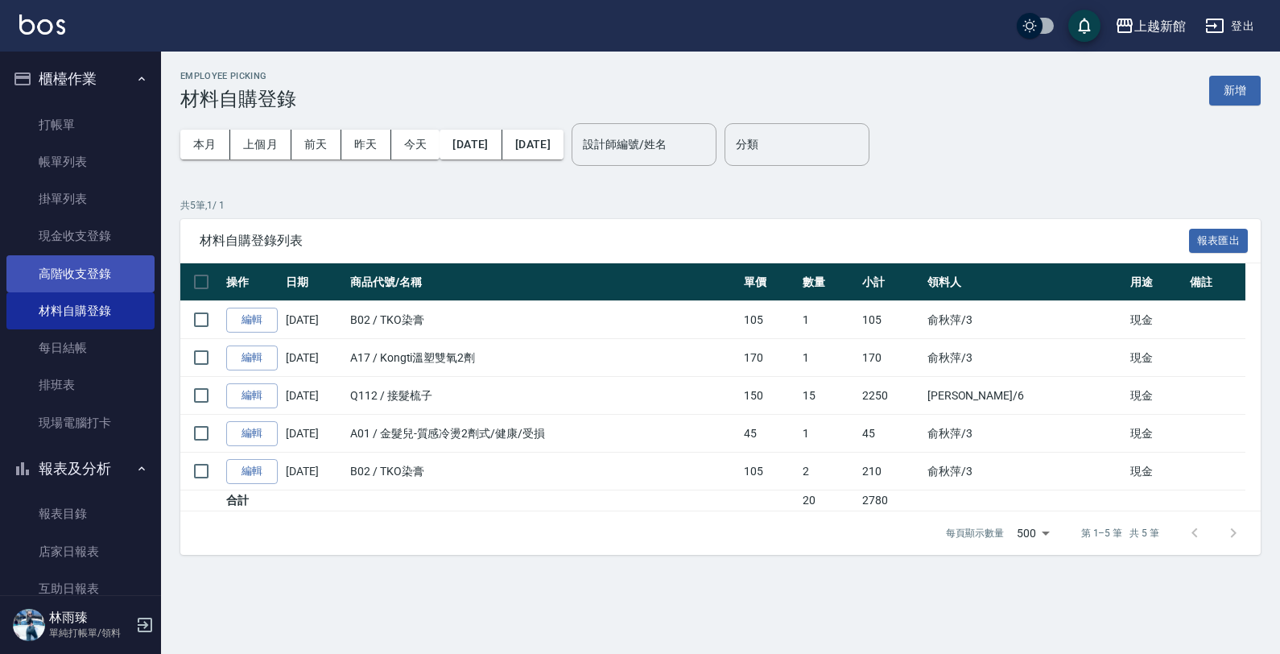
click at [113, 275] on link "高階收支登錄" at bounding box center [80, 273] width 148 height 37
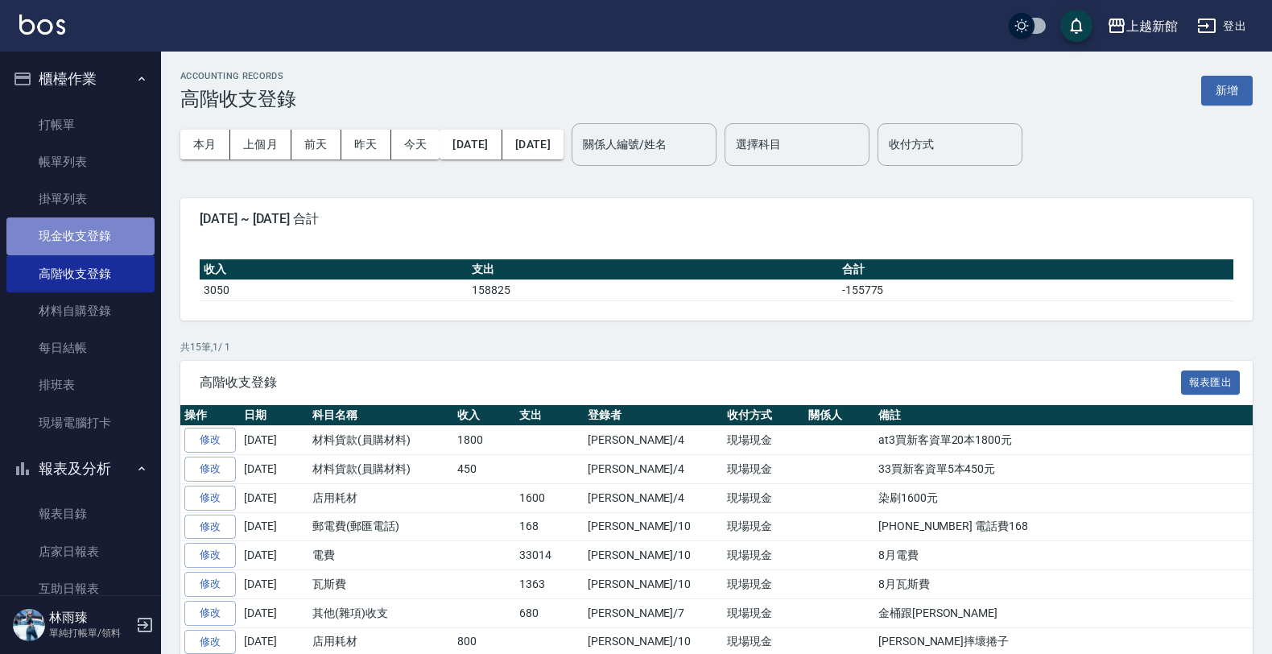
click at [81, 235] on link "現金收支登錄" at bounding box center [80, 235] width 148 height 37
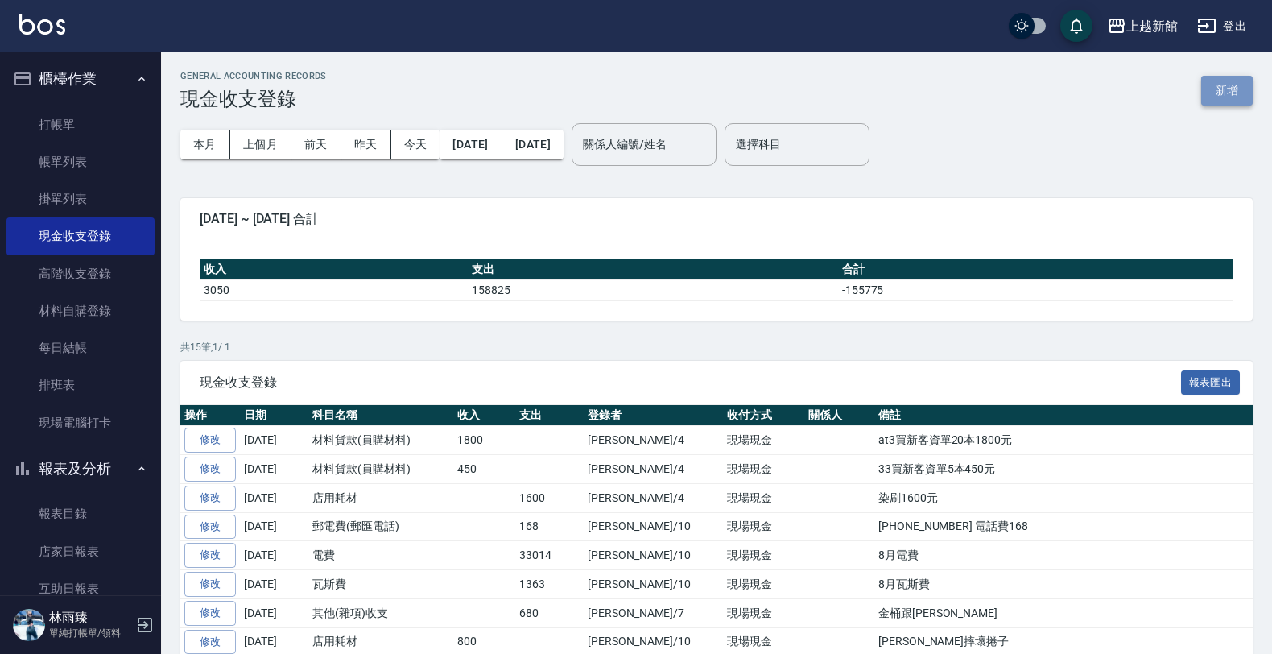
click at [1229, 90] on button "新增" at bounding box center [1227, 91] width 52 height 30
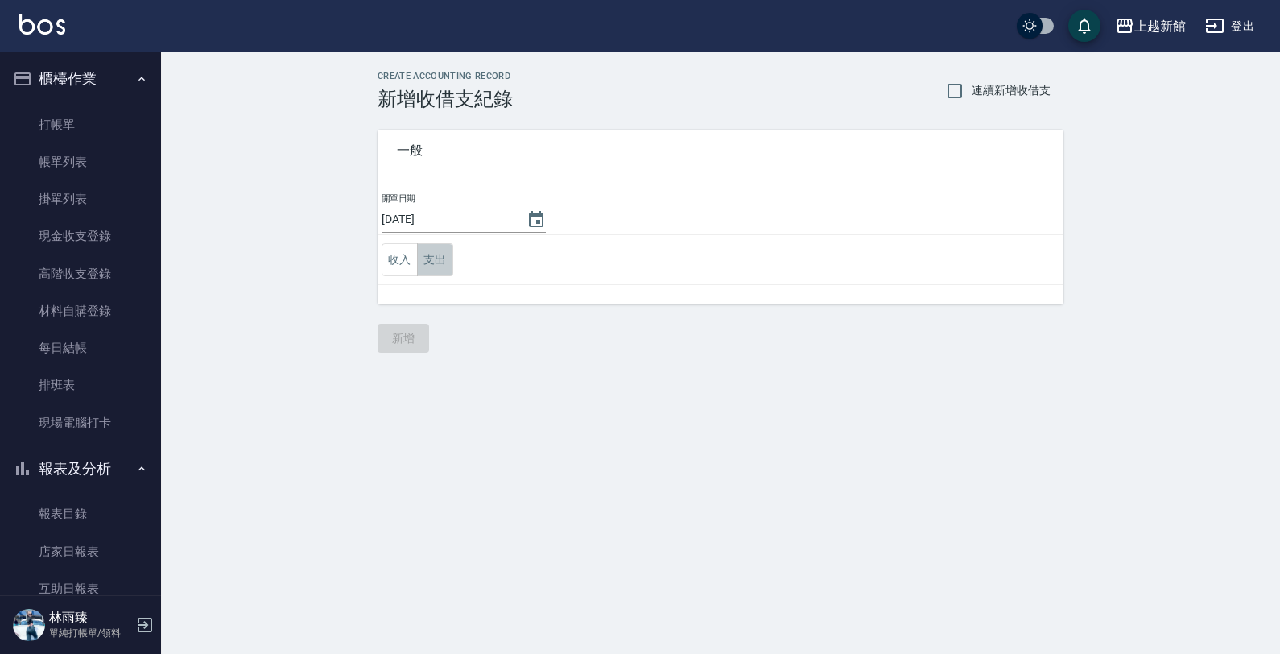
click at [440, 266] on button "支出" at bounding box center [435, 259] width 36 height 33
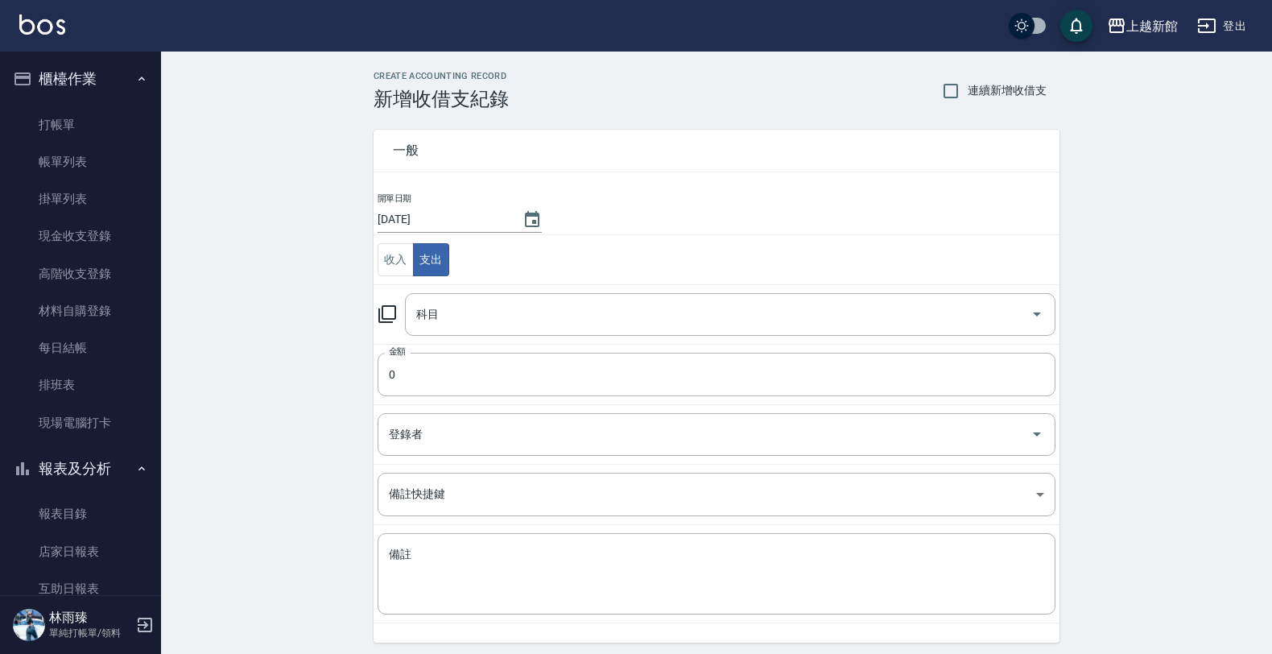
click at [386, 316] on icon at bounding box center [387, 313] width 19 height 19
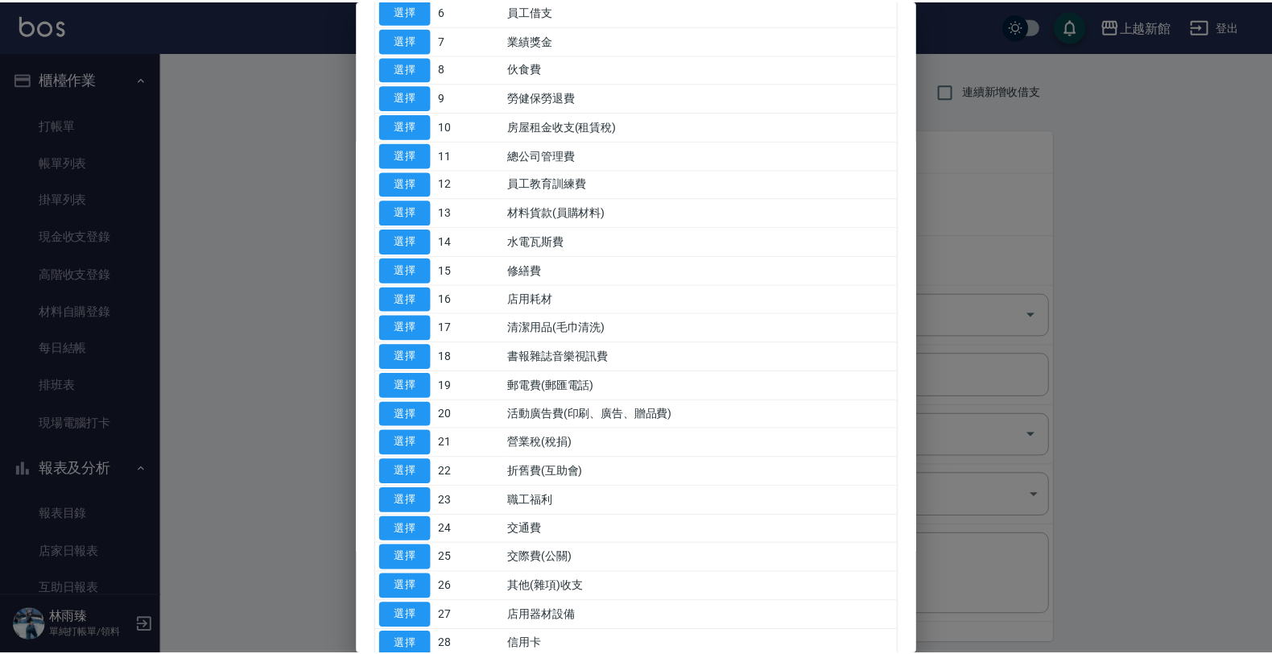
scroll to position [302, 0]
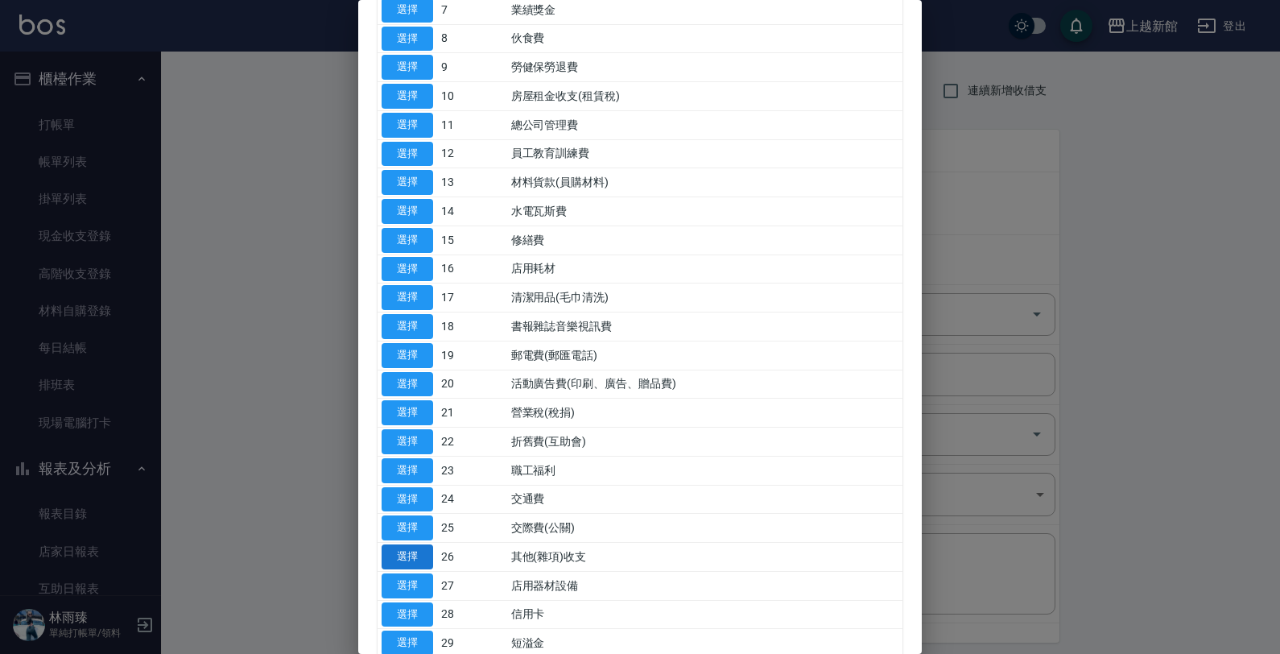
click at [399, 554] on button "選擇" at bounding box center [408, 556] width 52 height 25
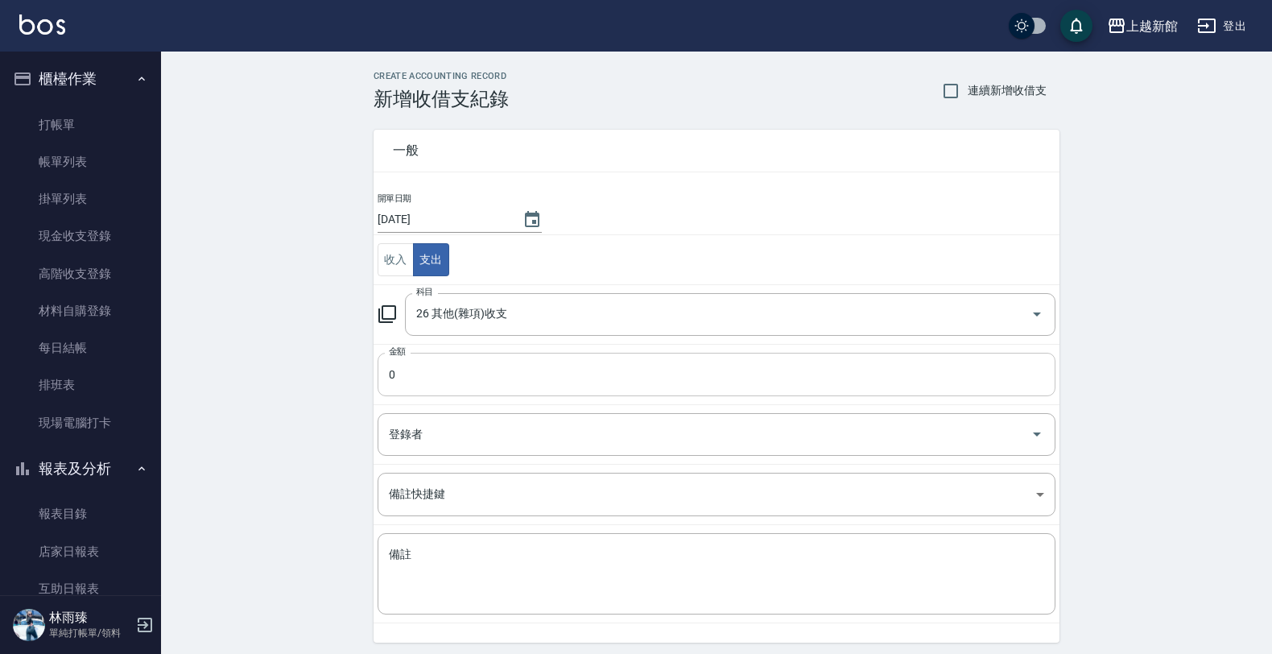
click at [483, 377] on input "0" at bounding box center [717, 374] width 678 height 43
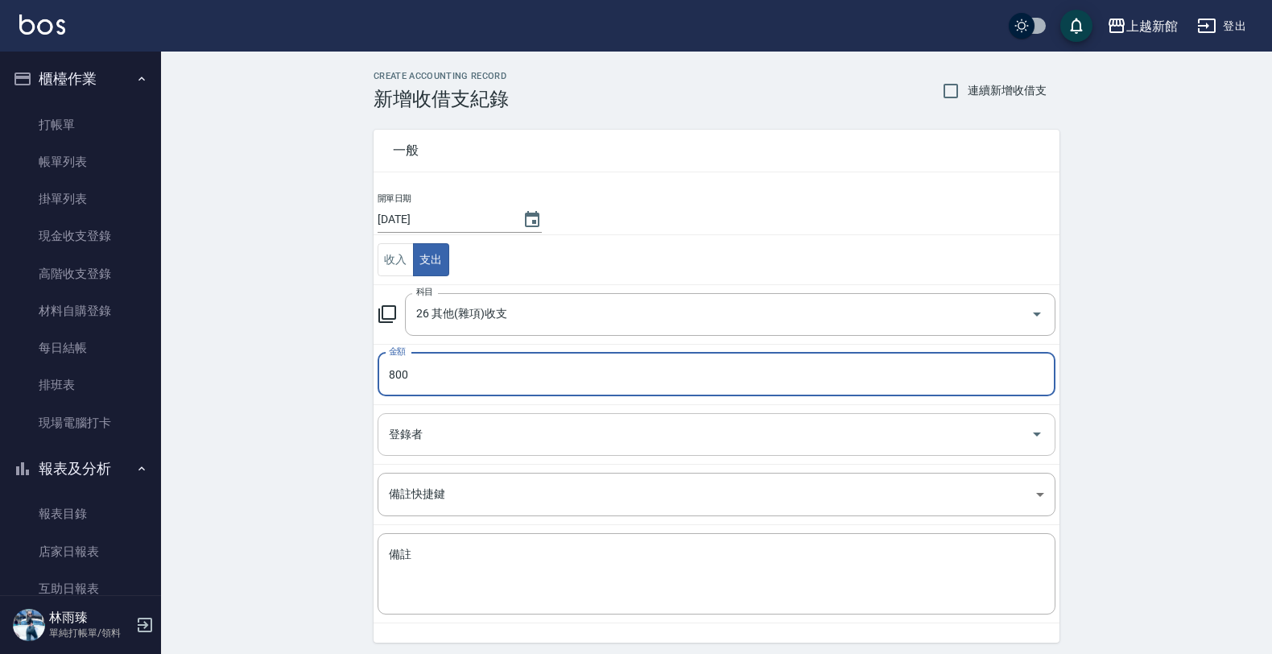
click at [477, 432] on input "登錄者" at bounding box center [704, 434] width 639 height 28
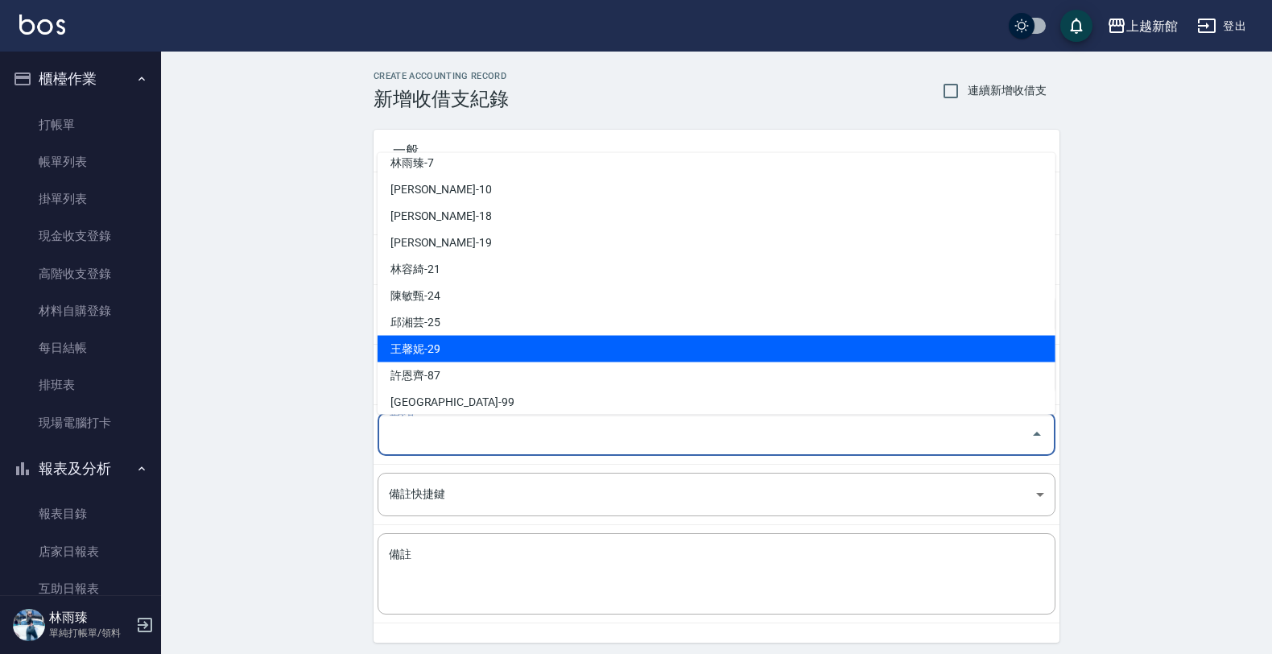
click at [472, 351] on li "王馨妮-29" at bounding box center [717, 349] width 678 height 27
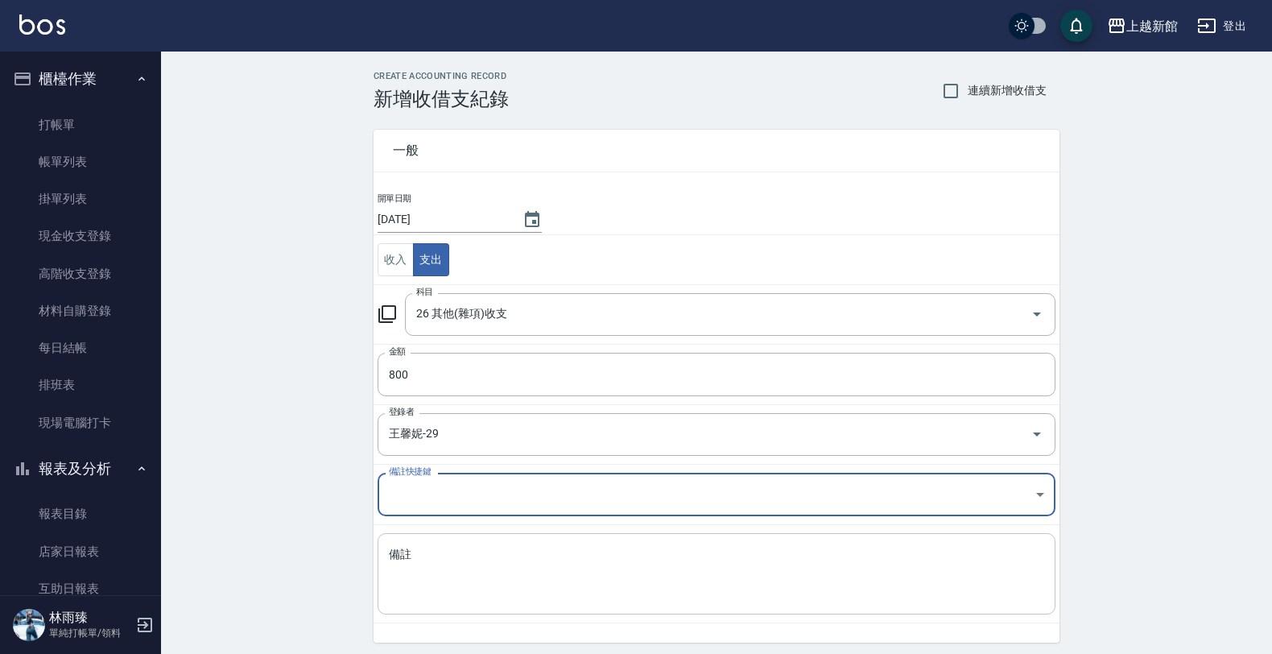
click at [440, 554] on textarea "備註" at bounding box center [716, 574] width 655 height 55
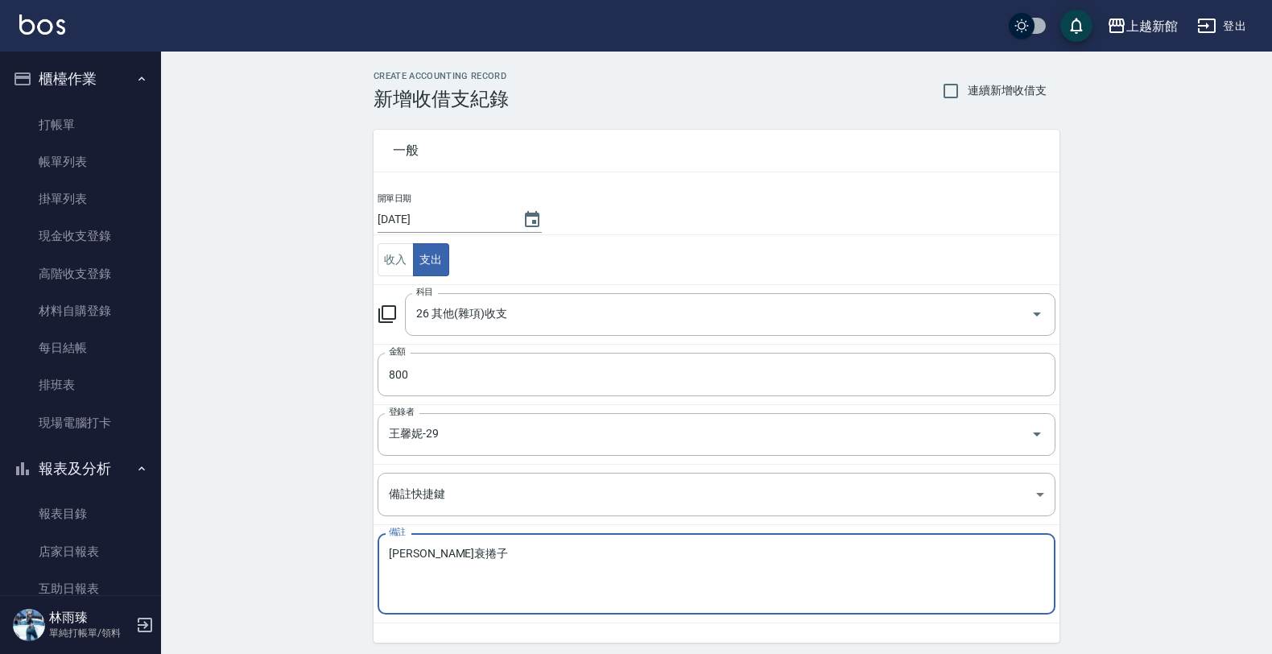
click at [423, 557] on textarea "[PERSON_NAME]衰捲子" at bounding box center [716, 574] width 655 height 55
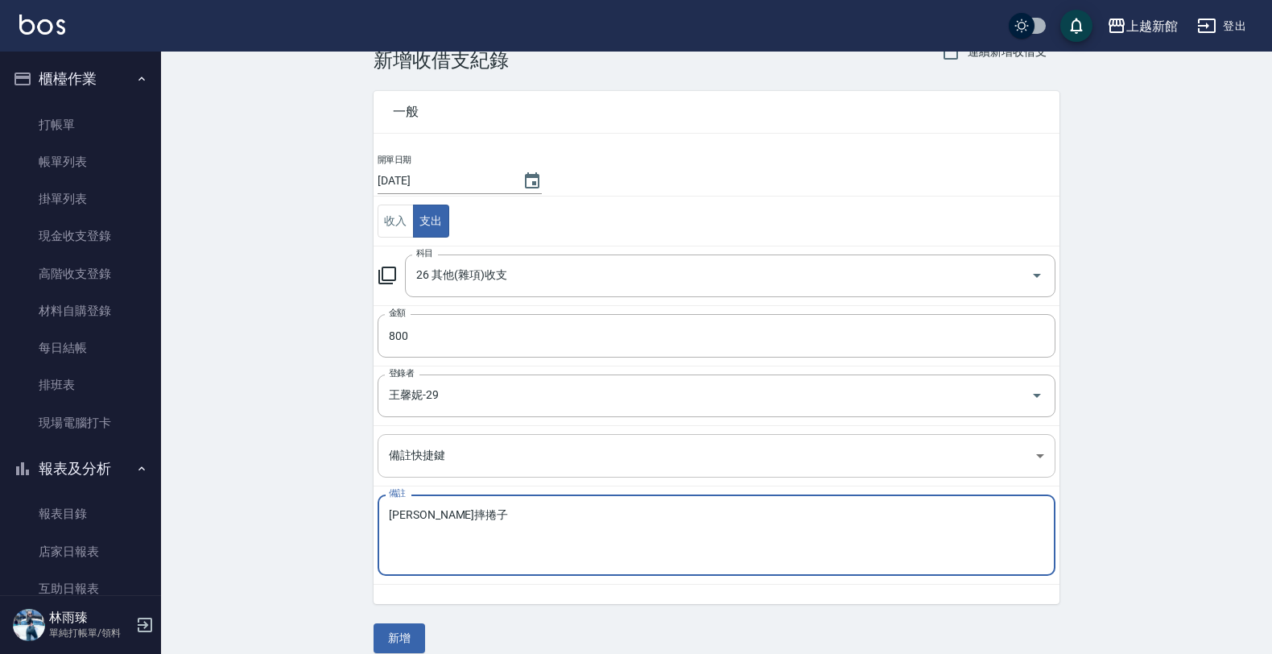
scroll to position [58, 0]
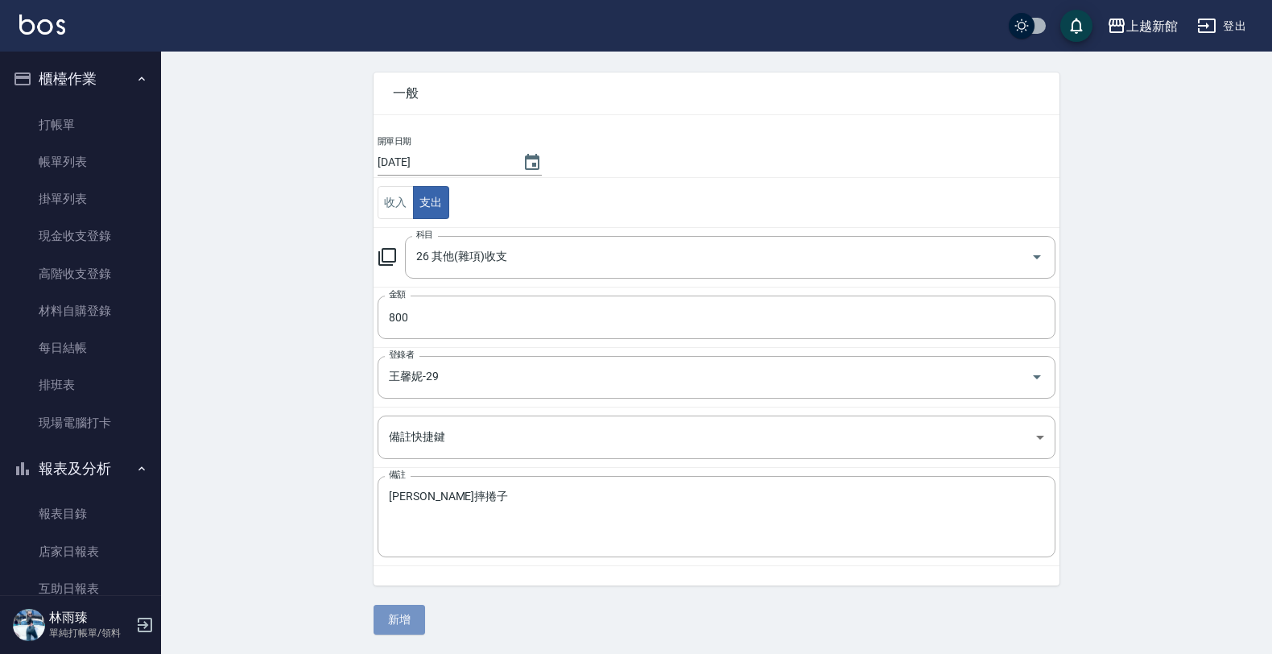
click at [399, 610] on button "新增" at bounding box center [400, 620] width 52 height 30
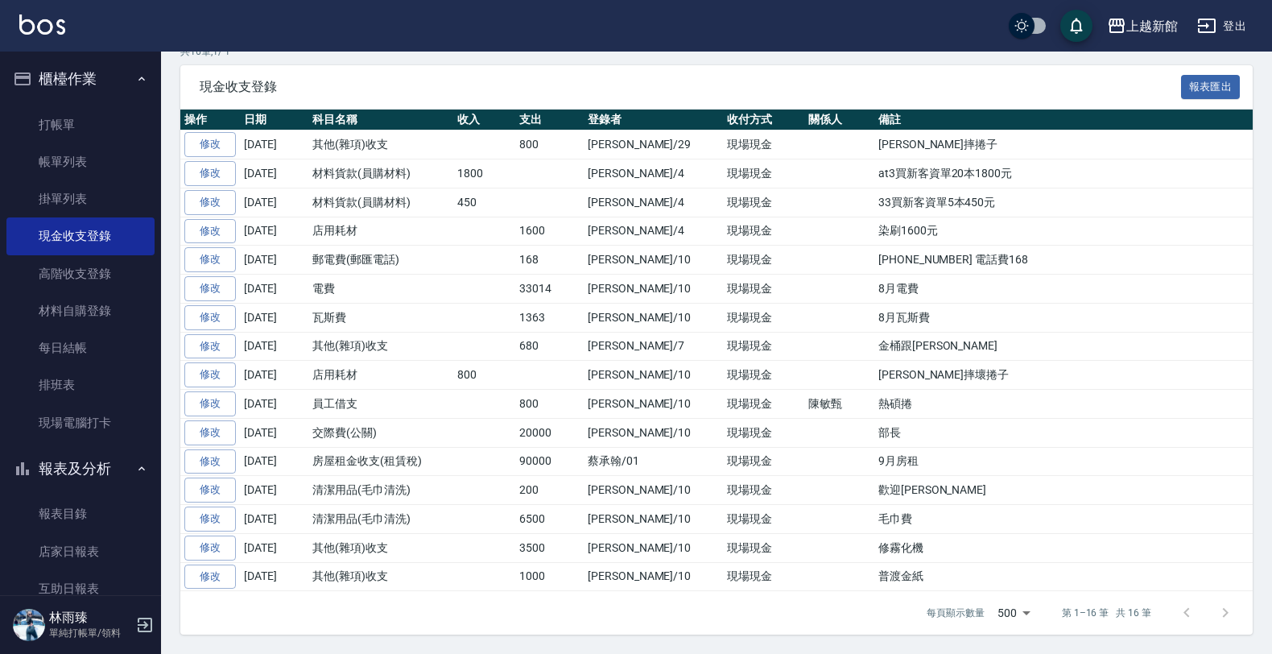
scroll to position [314, 0]
click at [85, 267] on link "高階收支登錄" at bounding box center [80, 273] width 148 height 37
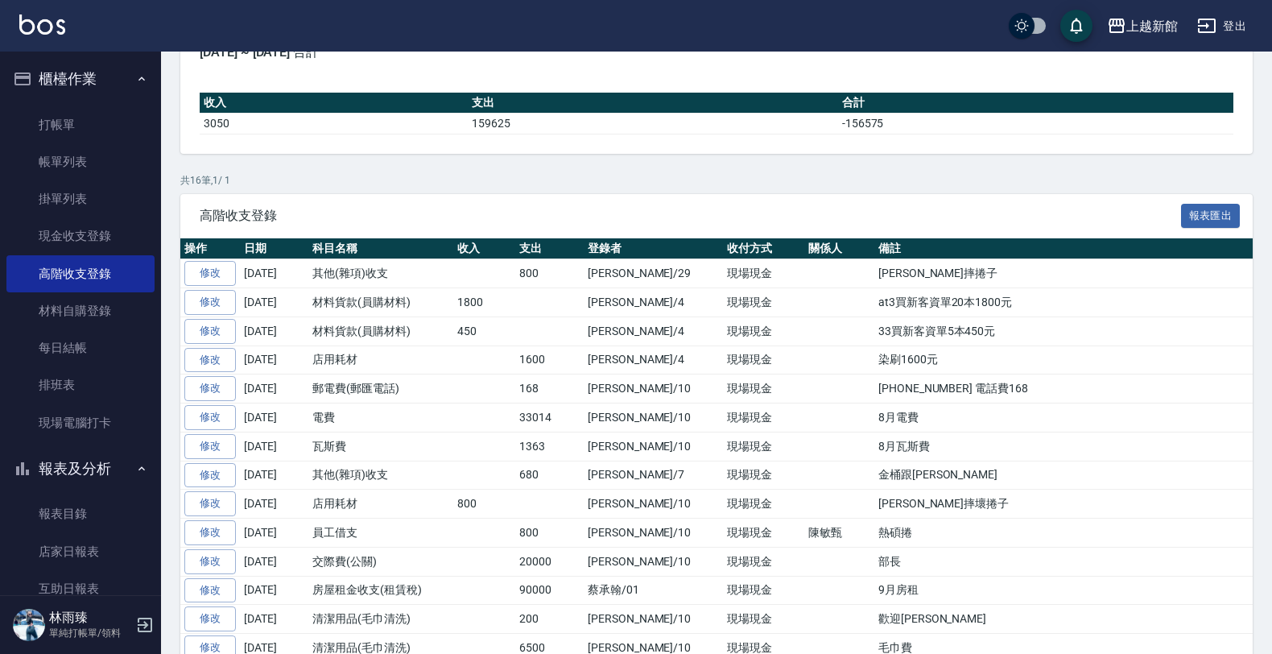
scroll to position [201, 0]
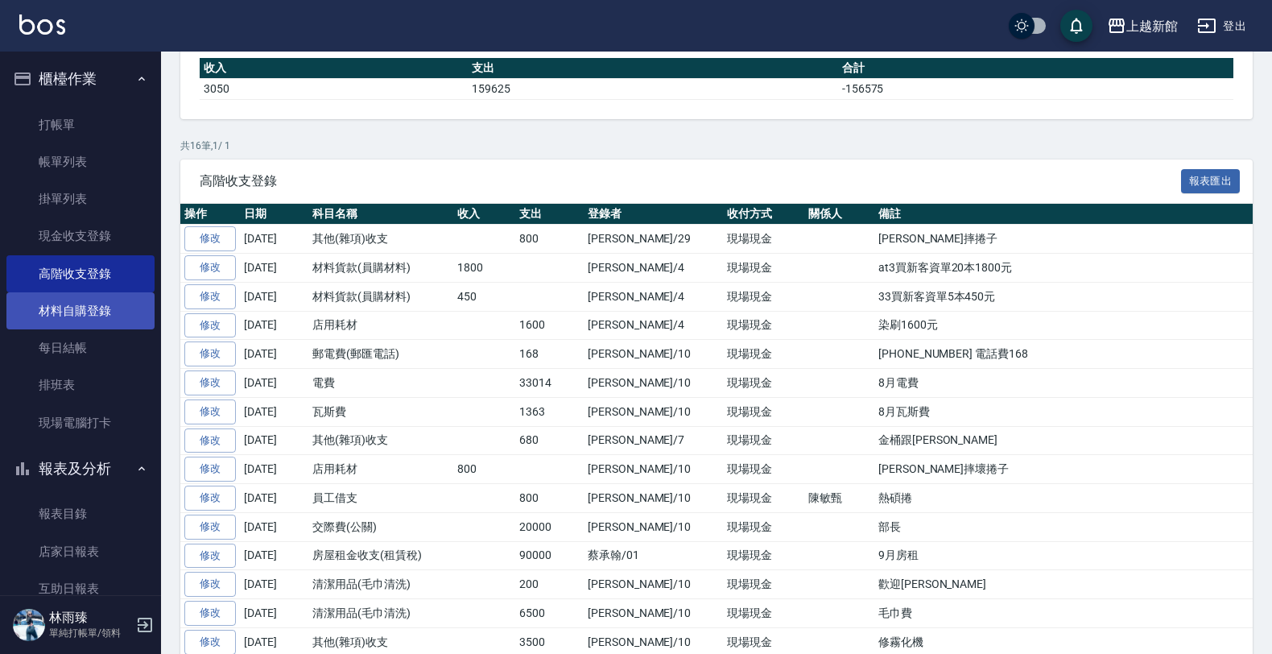
click at [63, 308] on link "材料自購登錄" at bounding box center [80, 310] width 148 height 37
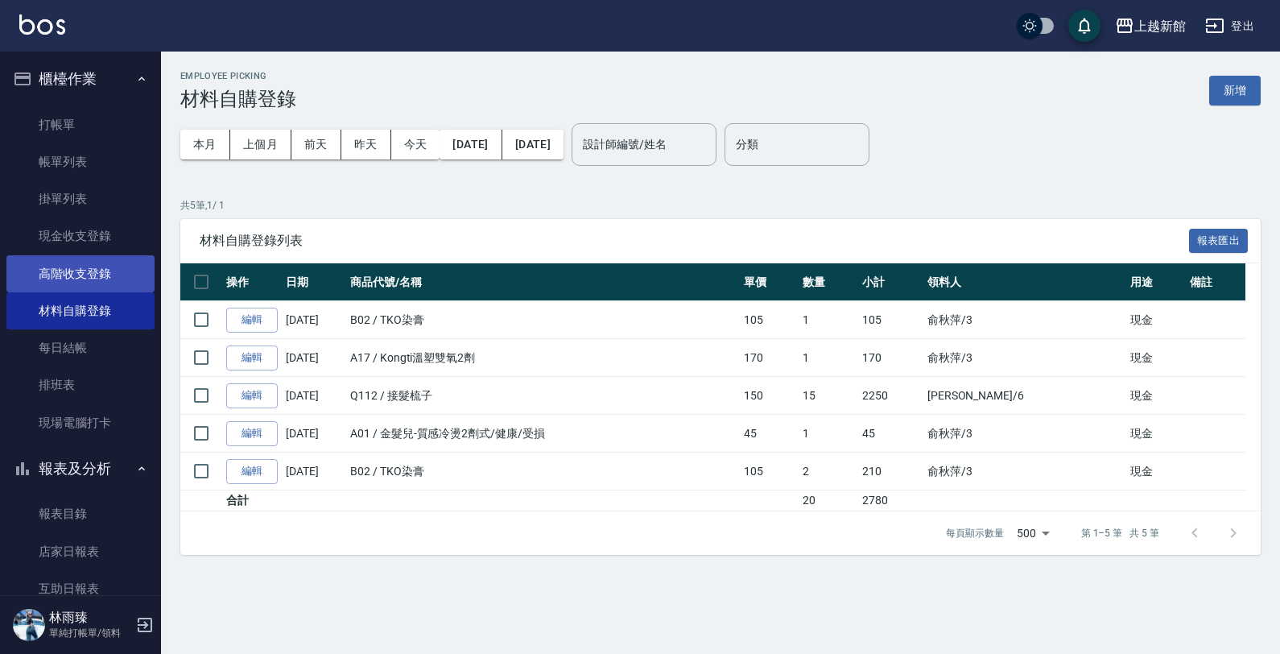
click at [83, 274] on link "高階收支登錄" at bounding box center [80, 273] width 148 height 37
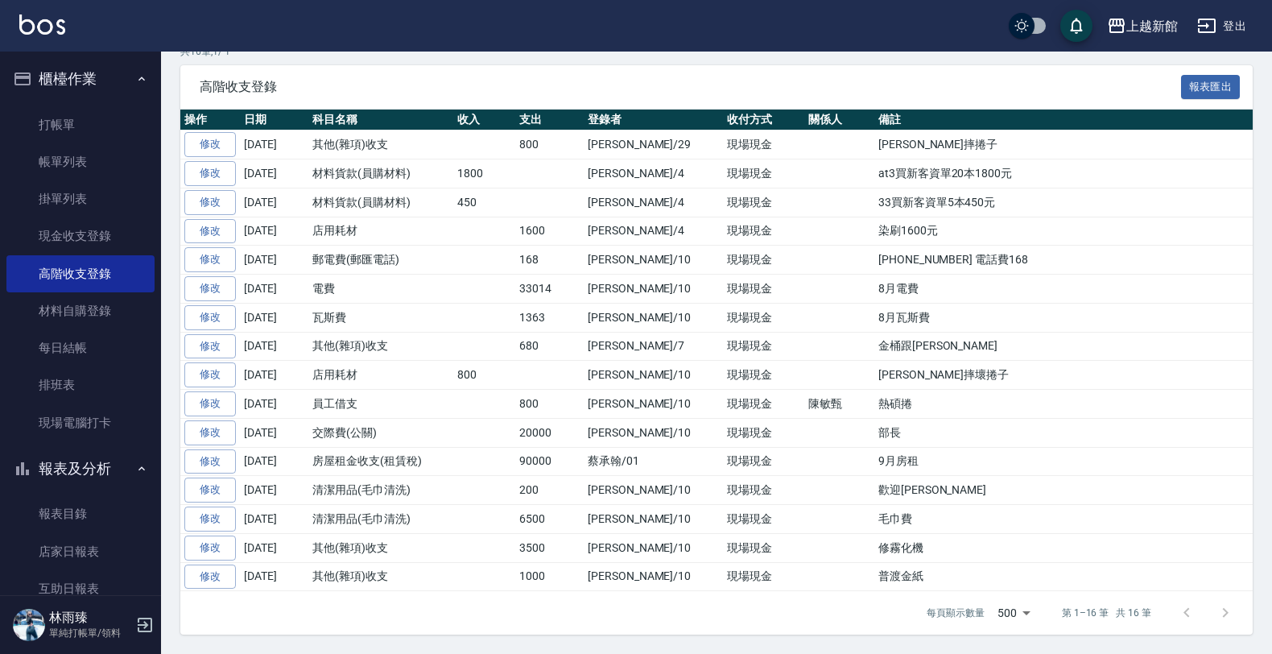
scroll to position [113, 0]
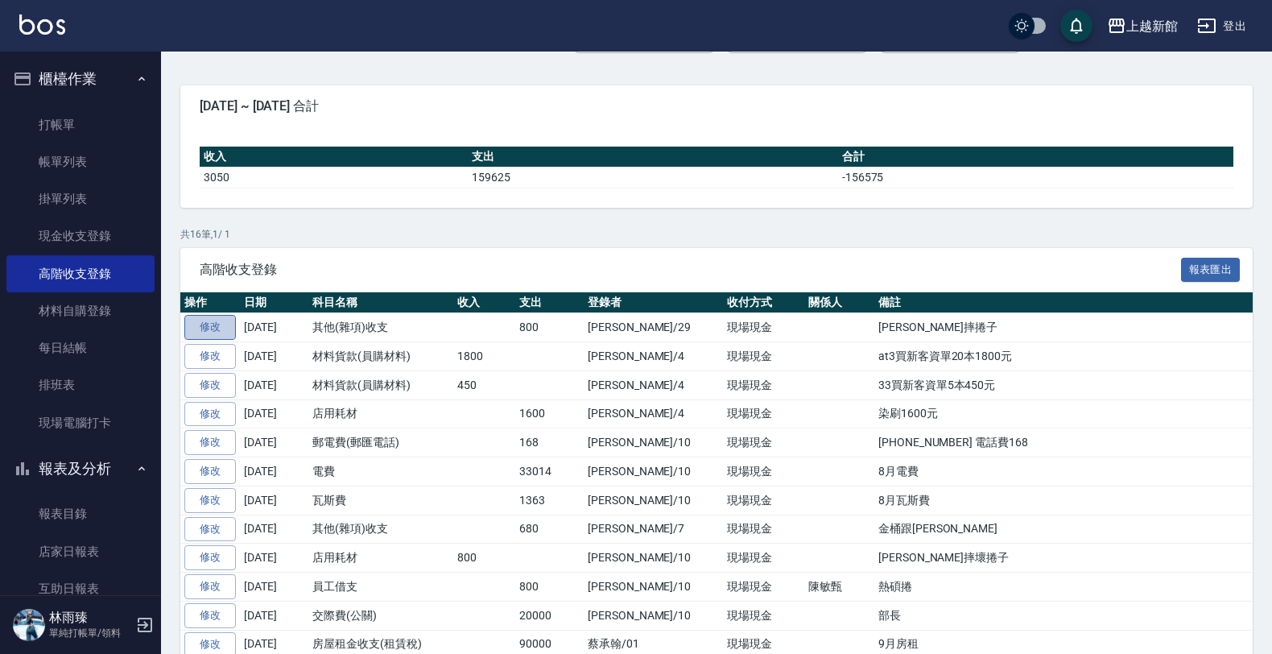
click at [226, 324] on link "修改" at bounding box center [210, 327] width 52 height 25
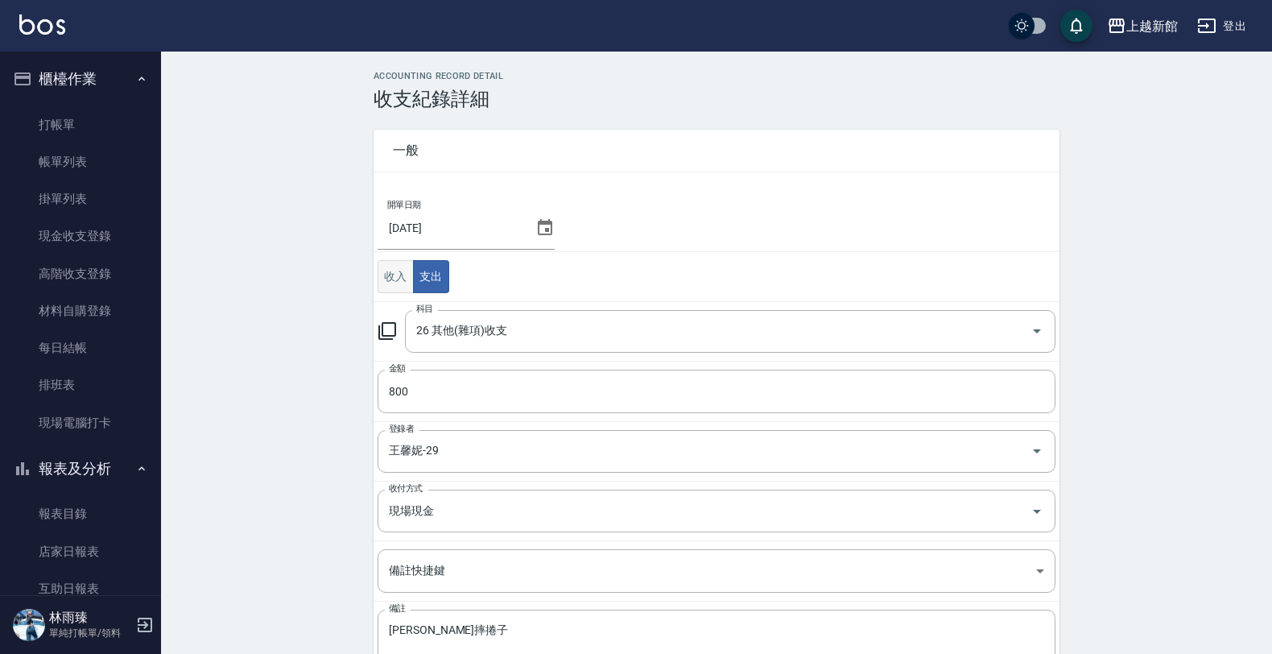
click at [399, 276] on button "收入" at bounding box center [396, 276] width 36 height 33
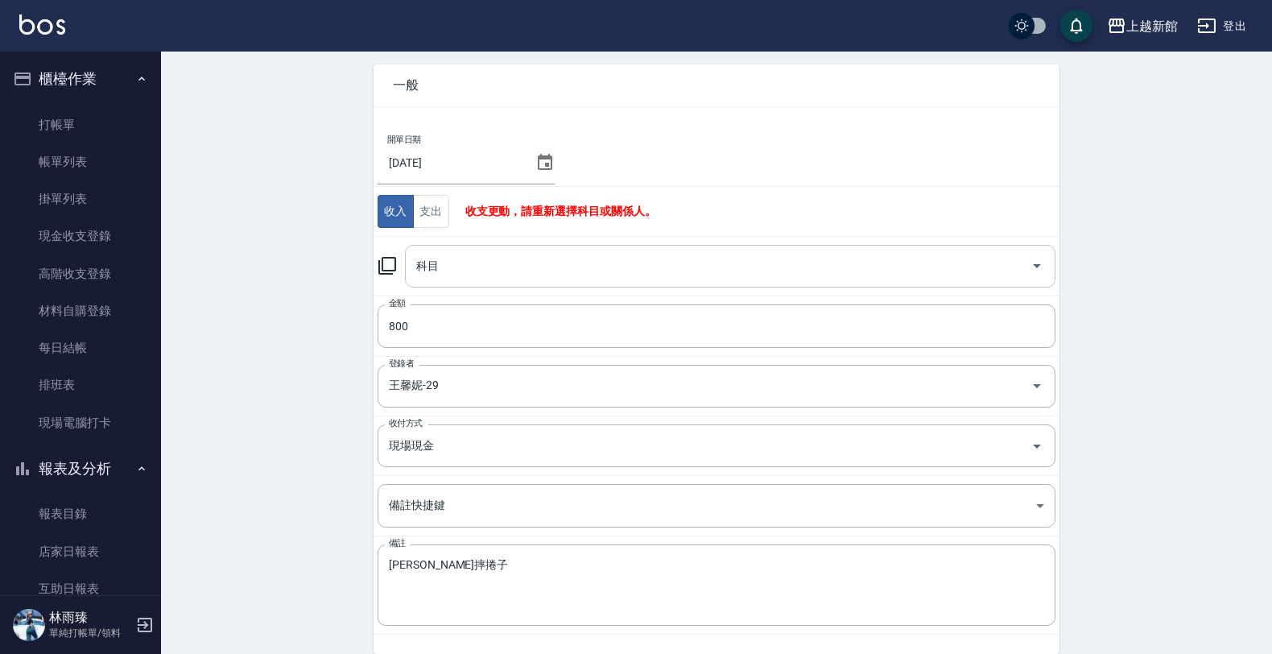
scroll to position [101, 0]
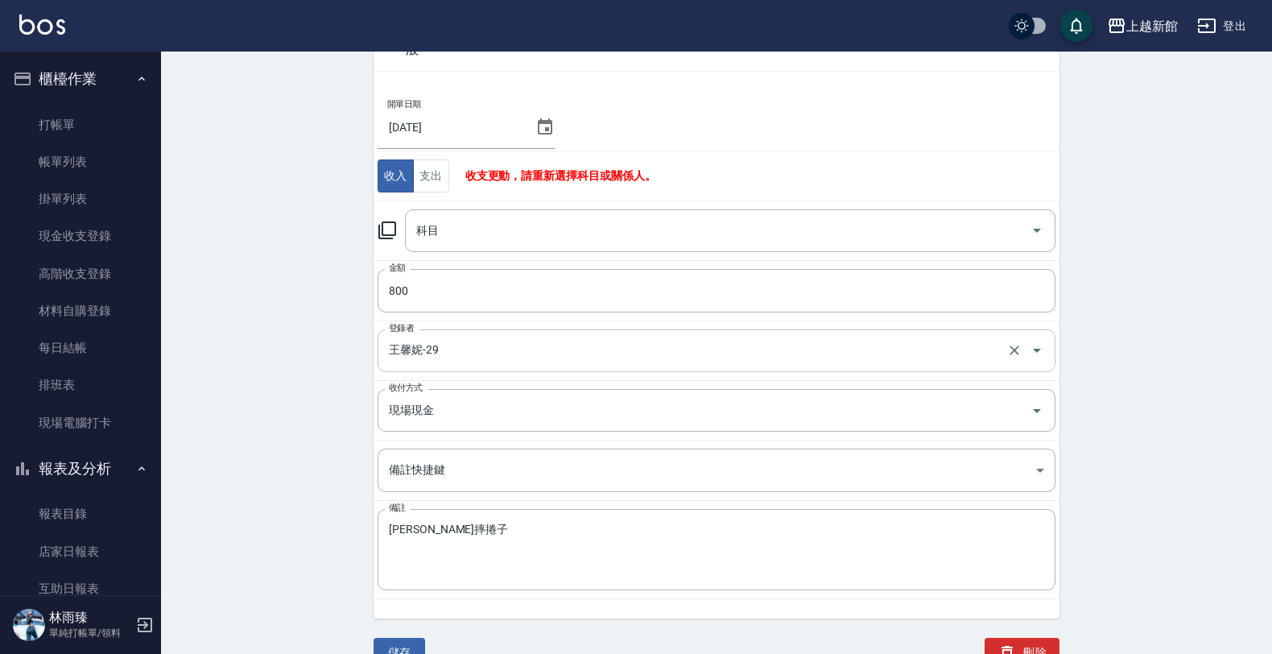
click at [536, 351] on input "王馨妮-29" at bounding box center [694, 351] width 618 height 28
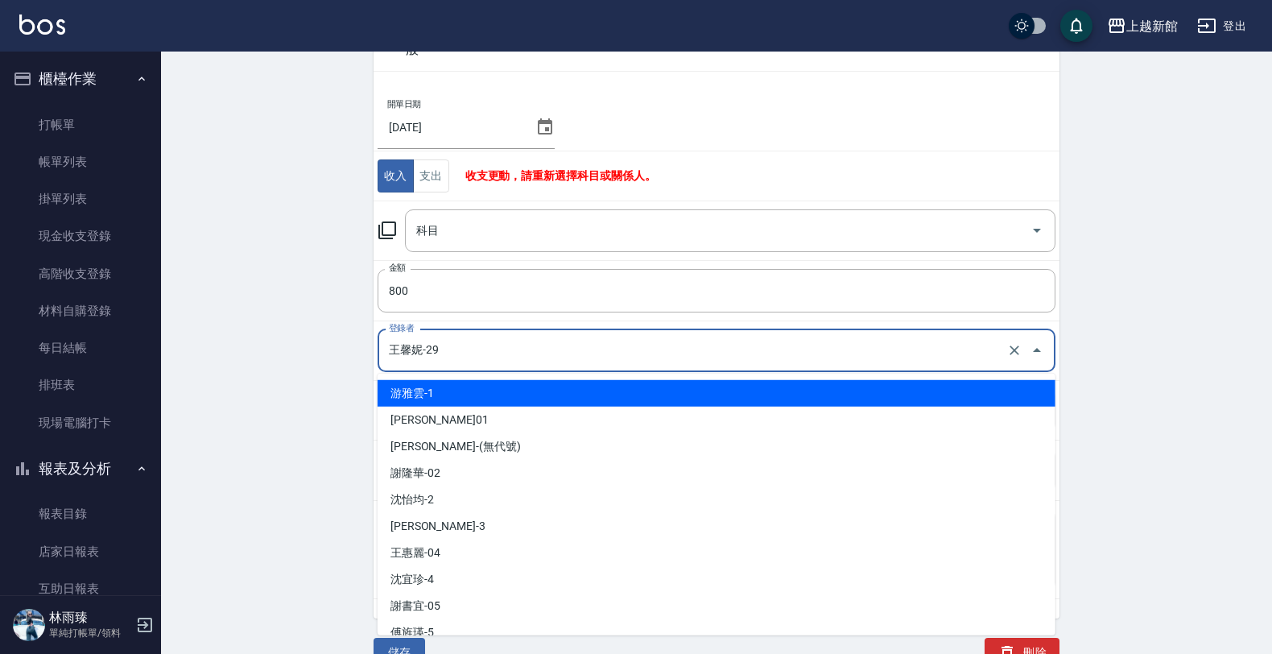
click at [526, 349] on input "王馨妮-29" at bounding box center [694, 351] width 618 height 28
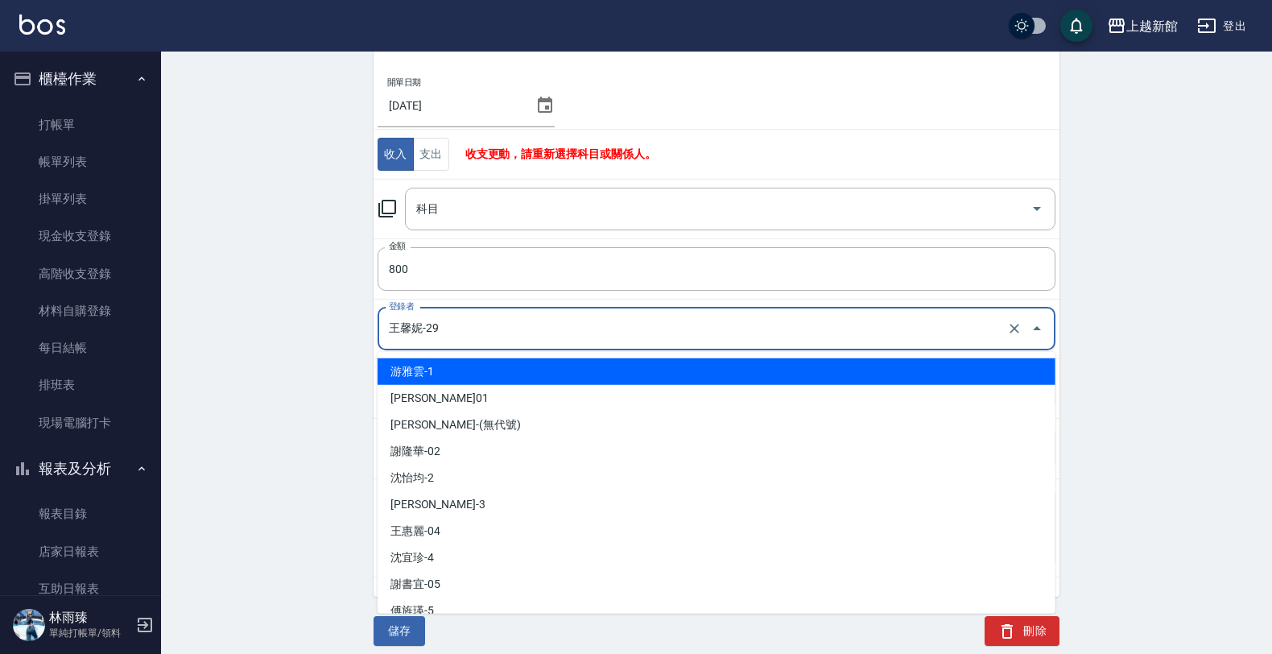
scroll to position [134, 0]
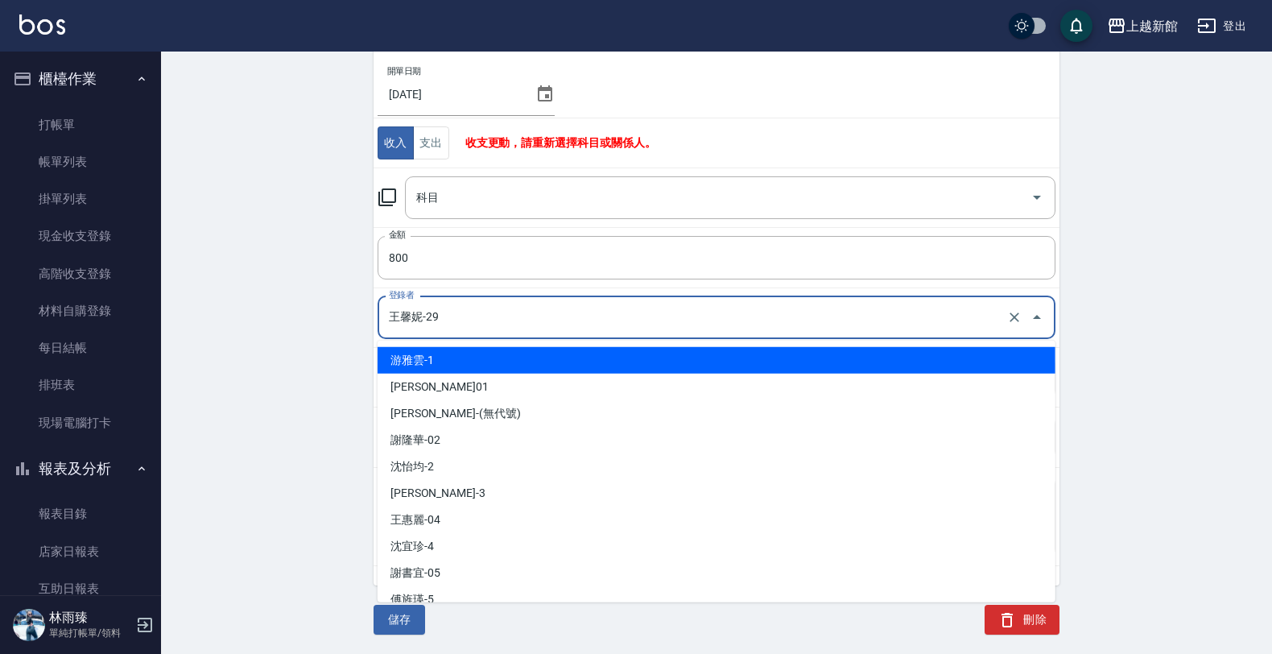
click at [190, 390] on div "ACCOUNTING RECORD DETAIL 收支紀錄詳細 一般 開單日期 [DATE] 收入 支出 收支更動，請重新選擇科目或關係人。 科目 科目 金額…" at bounding box center [716, 295] width 1111 height 717
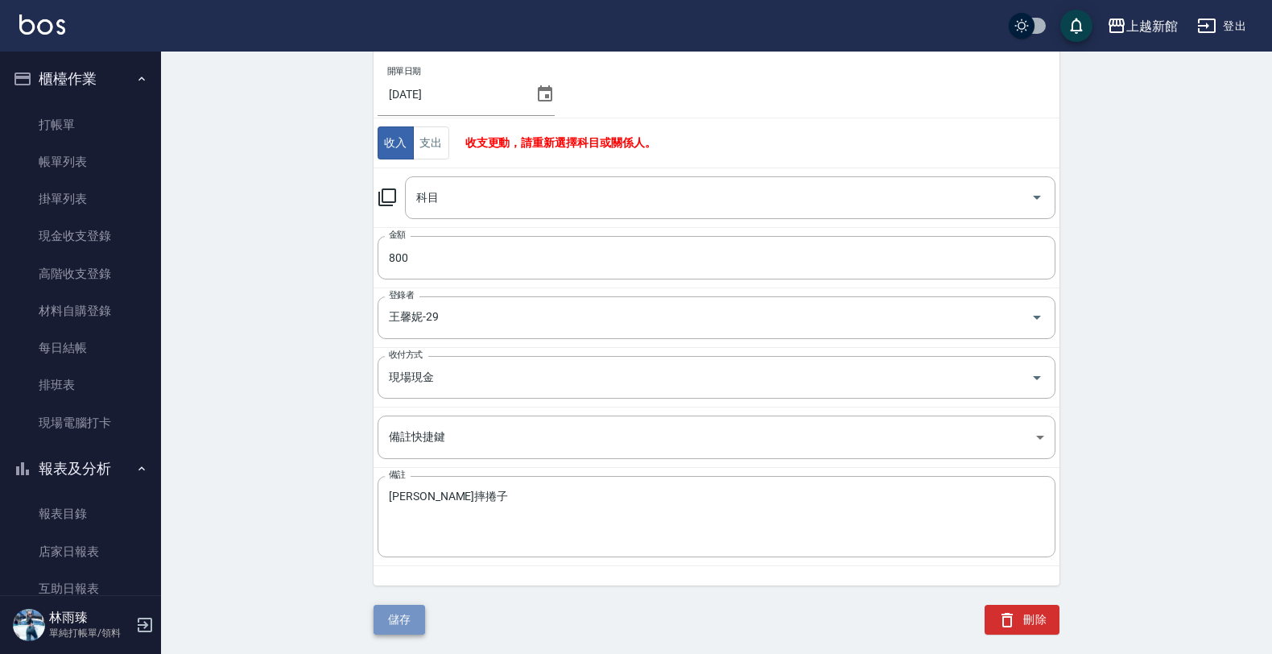
click at [389, 620] on button "儲存" at bounding box center [400, 620] width 52 height 30
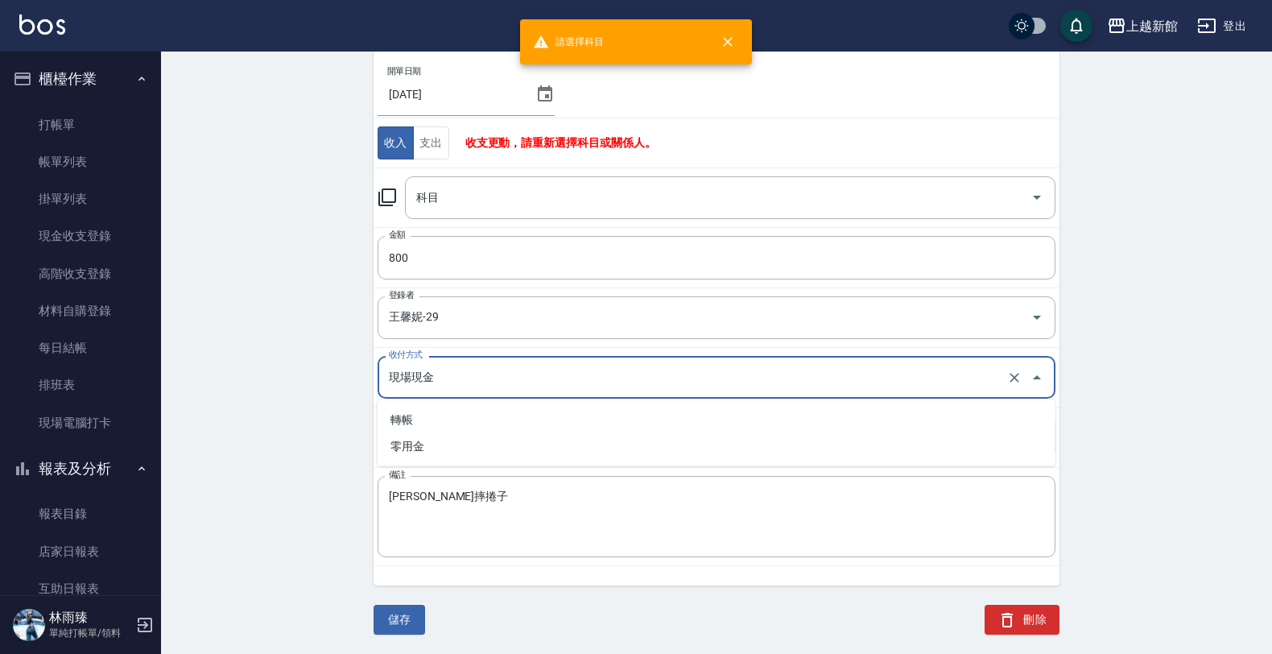
click at [491, 384] on input "現場現金" at bounding box center [694, 377] width 618 height 28
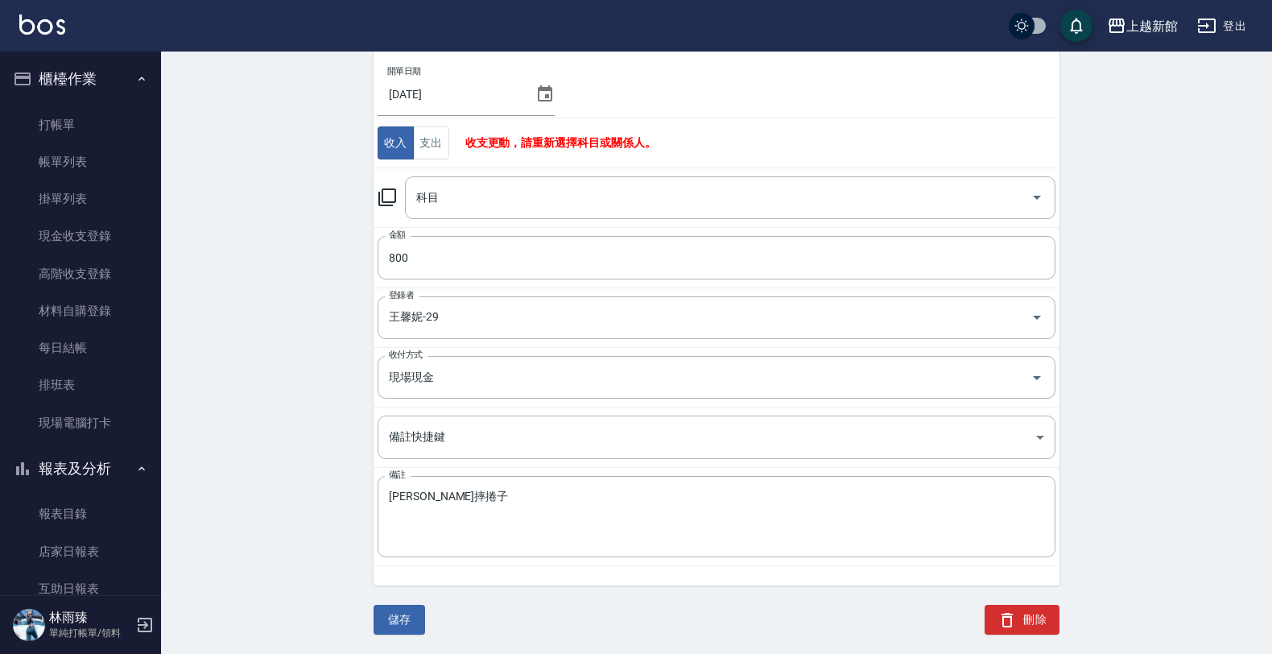
click at [320, 447] on div "ACCOUNTING RECORD DETAIL 收支紀錄詳細 一般 開單日期 [DATE] 收入 支出 收支更動，請重新選擇科目或關係人。 科目 科目 金額…" at bounding box center [716, 295] width 1111 height 717
click at [1037, 383] on icon "Open" at bounding box center [1036, 377] width 19 height 19
click at [254, 432] on div "ACCOUNTING RECORD DETAIL 收支紀錄詳細 一般 開單日期 [DATE] 收入 支出 收支更動，請重新選擇科目或關係人。 科目 科目 金額…" at bounding box center [716, 295] width 1111 height 717
click at [1025, 617] on button "刪除" at bounding box center [1022, 620] width 75 height 30
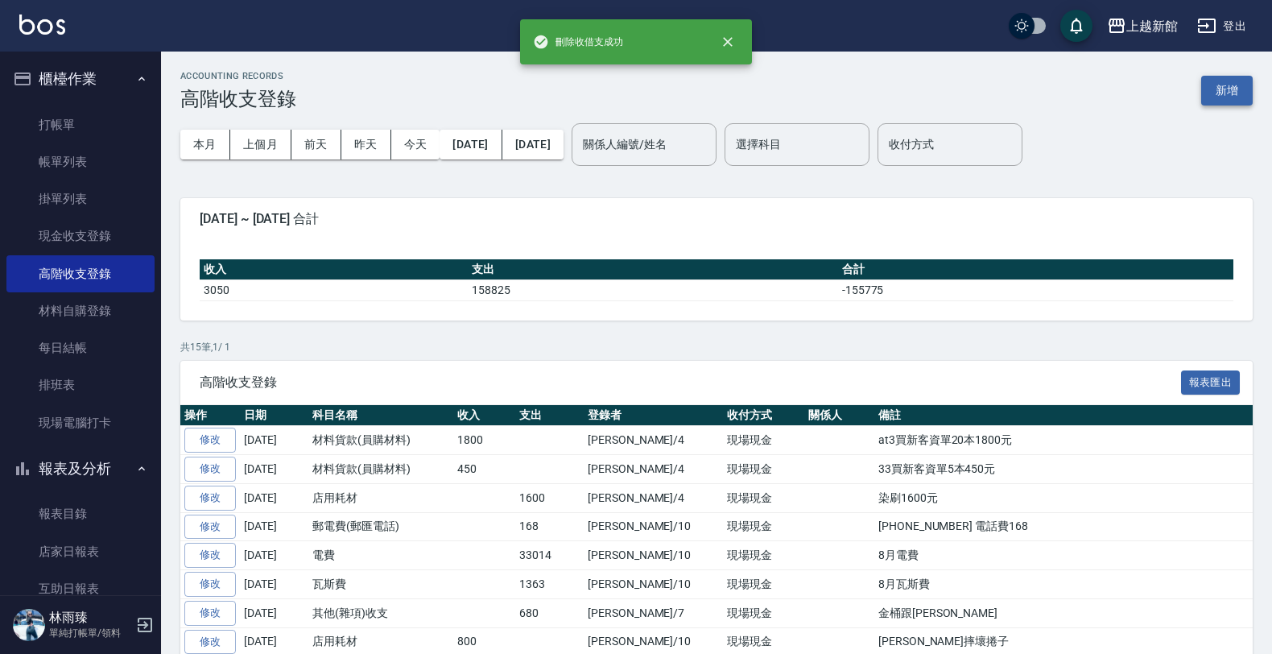
click at [1236, 97] on button "新增" at bounding box center [1227, 91] width 52 height 30
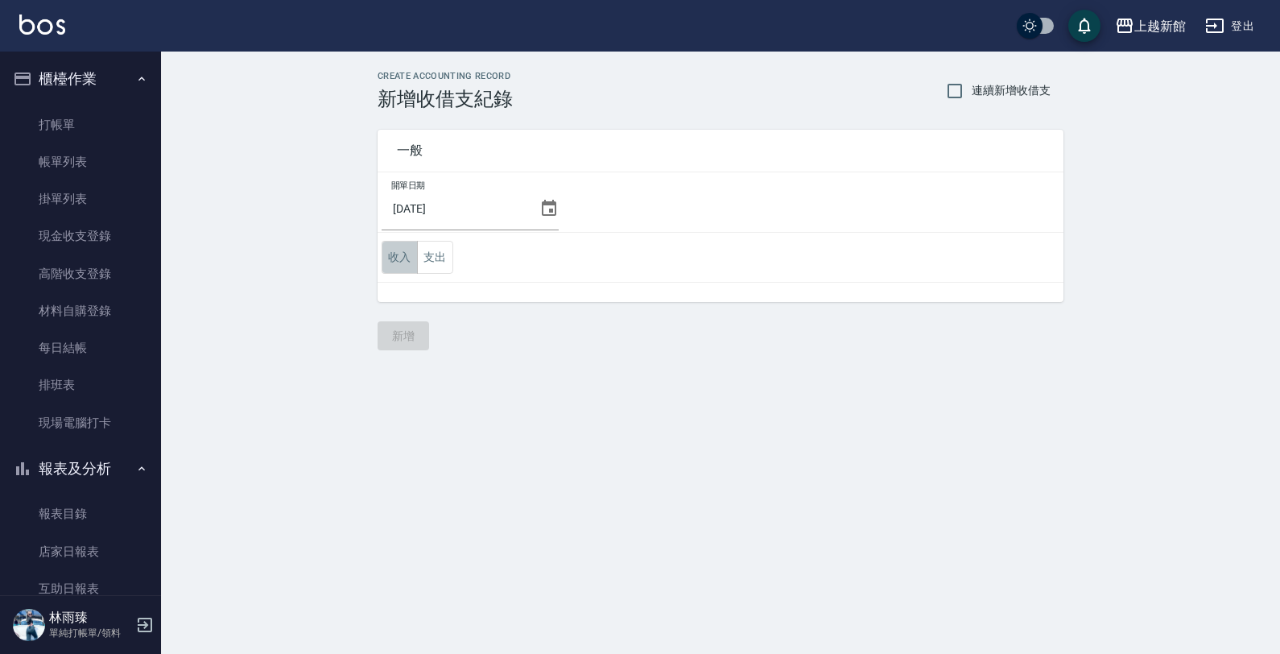
click at [386, 262] on button "收入" at bounding box center [400, 257] width 36 height 33
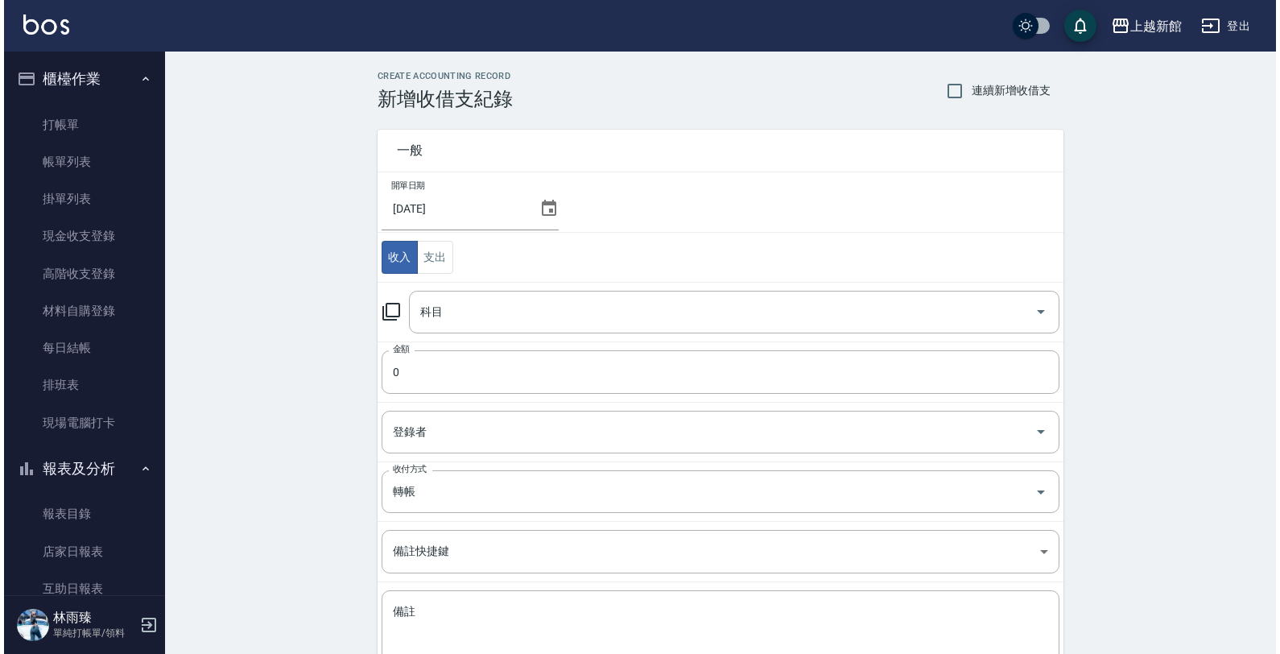
scroll to position [101, 0]
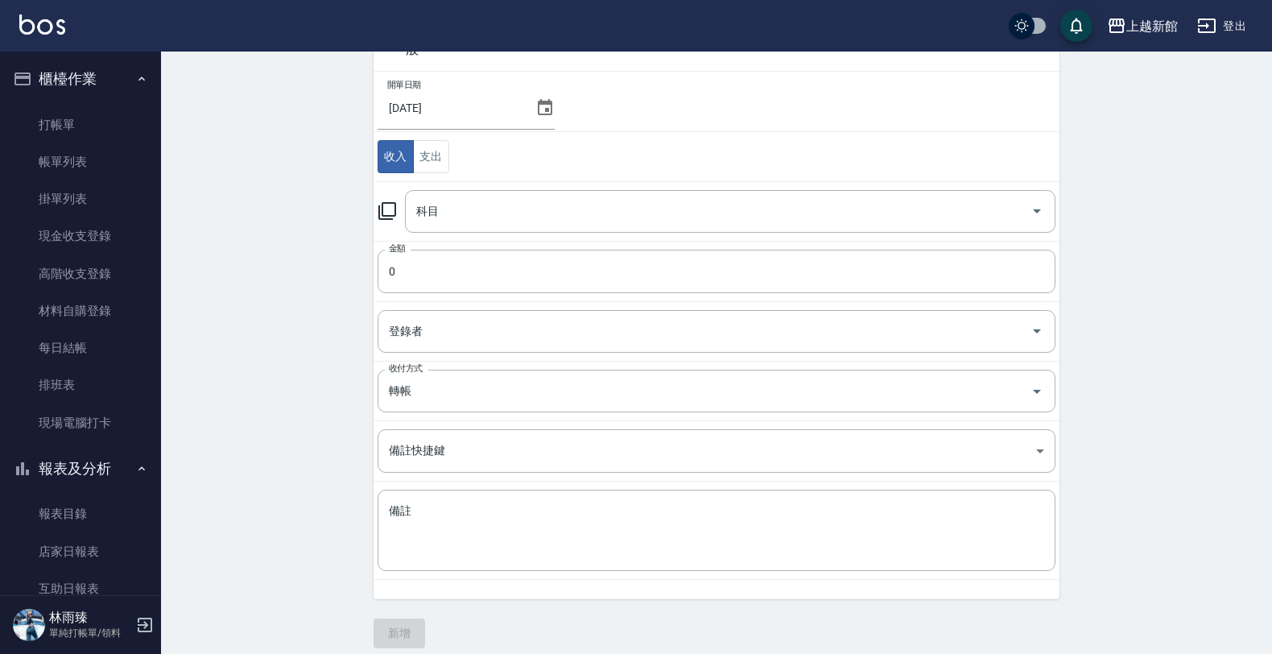
click at [380, 214] on icon at bounding box center [387, 210] width 19 height 19
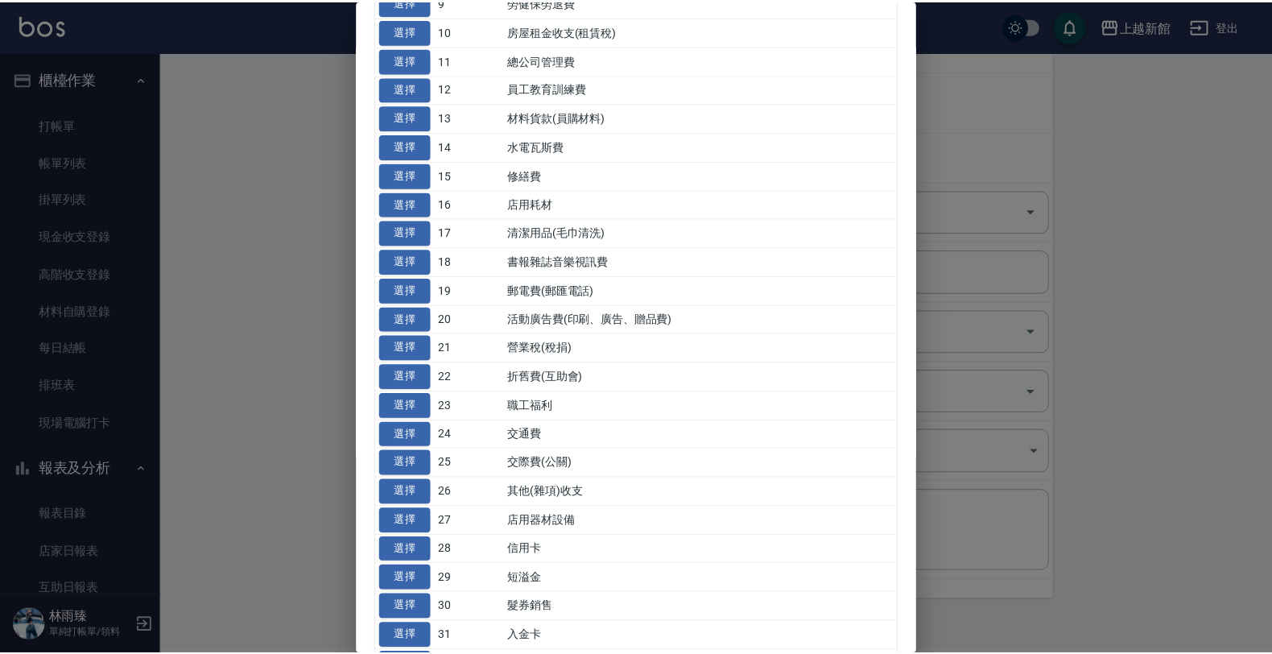
scroll to position [403, 0]
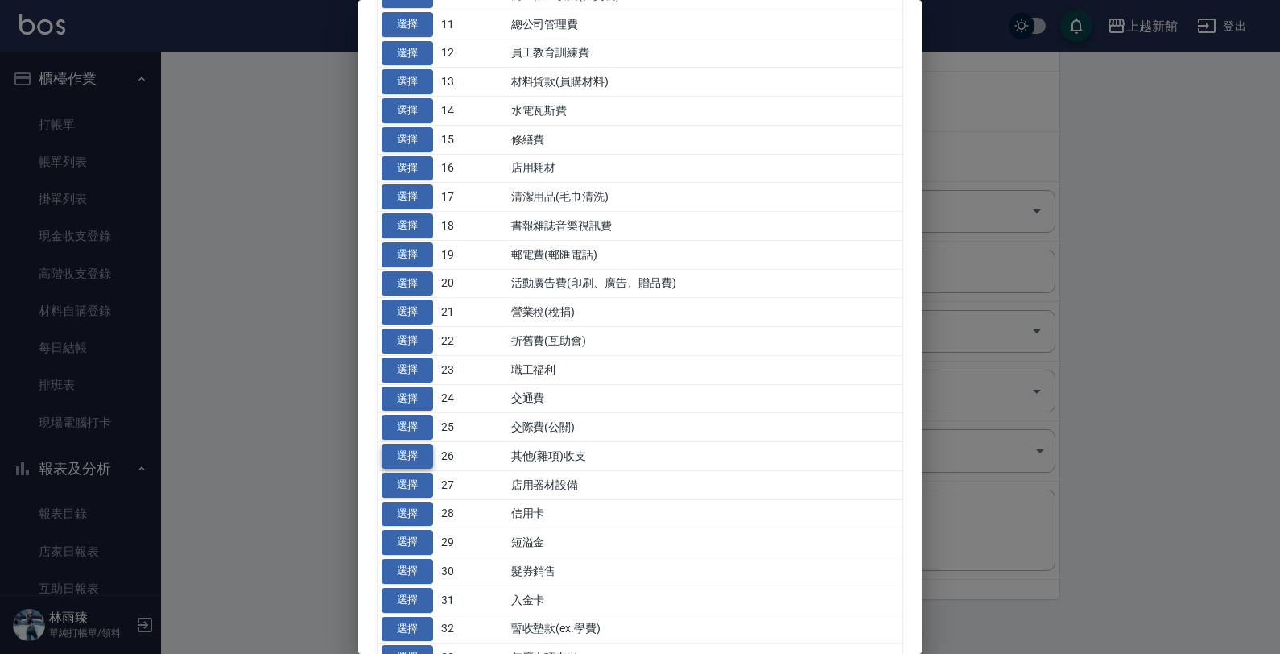
click at [408, 461] on button "選擇" at bounding box center [408, 456] width 52 height 25
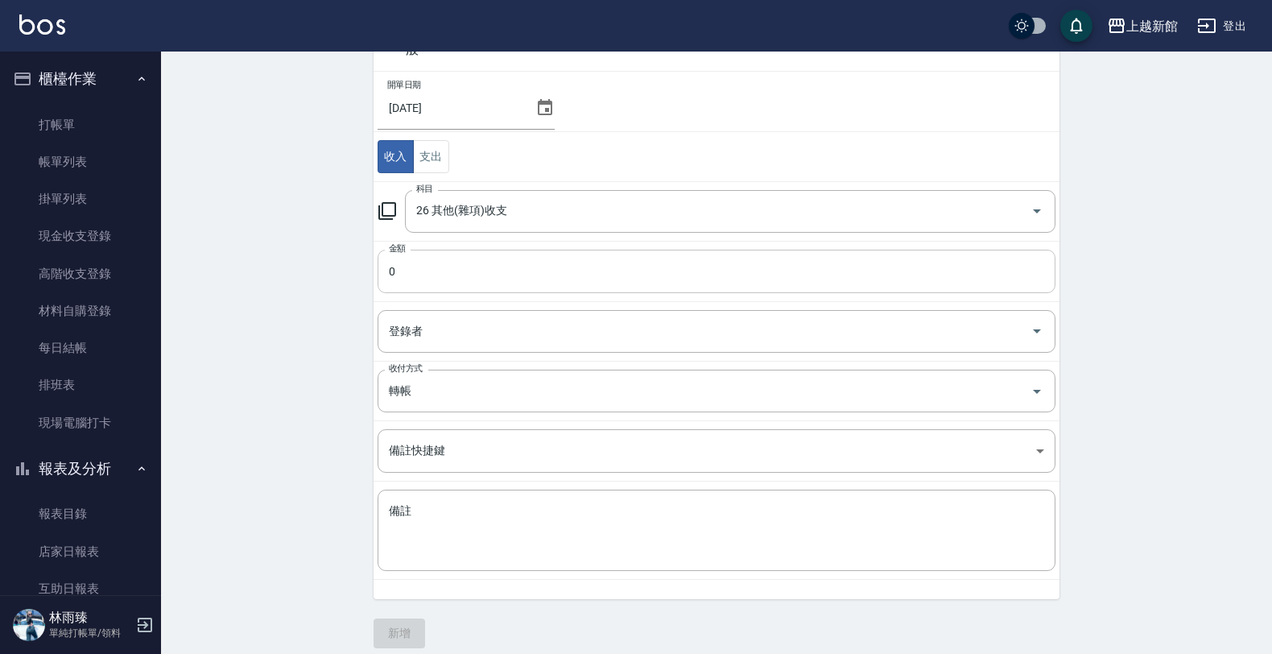
click at [451, 279] on input "0" at bounding box center [717, 271] width 678 height 43
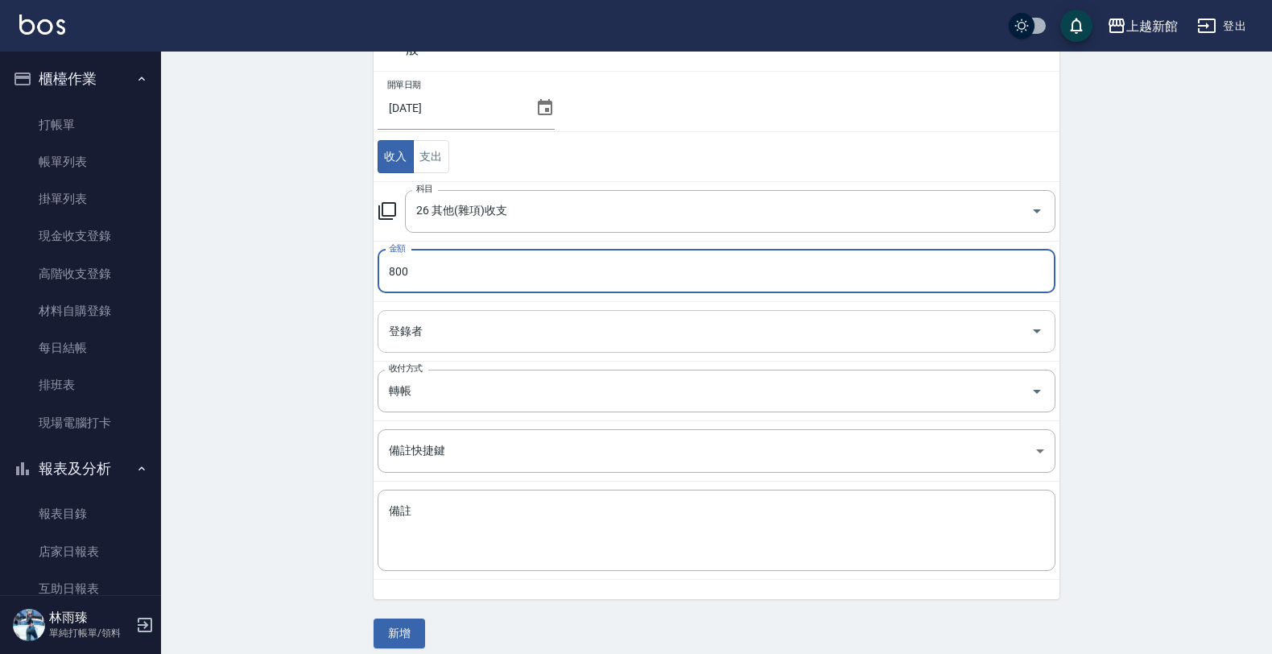
click at [456, 327] on input "登錄者" at bounding box center [704, 331] width 639 height 28
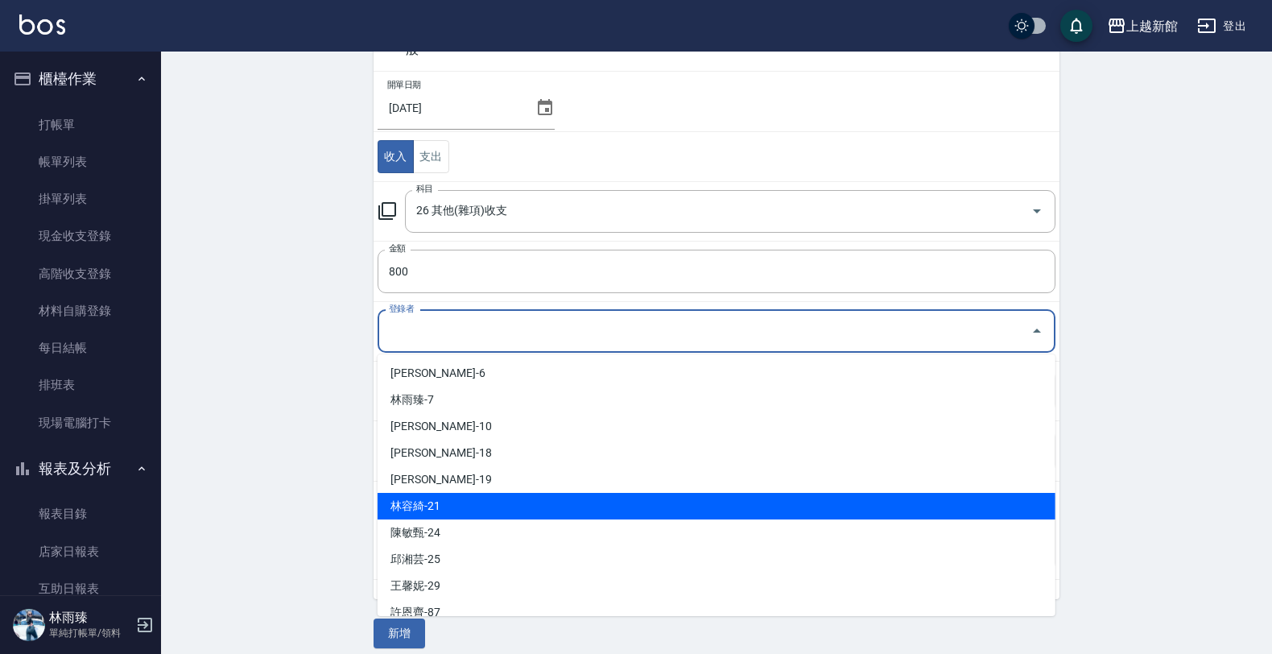
scroll to position [302, 0]
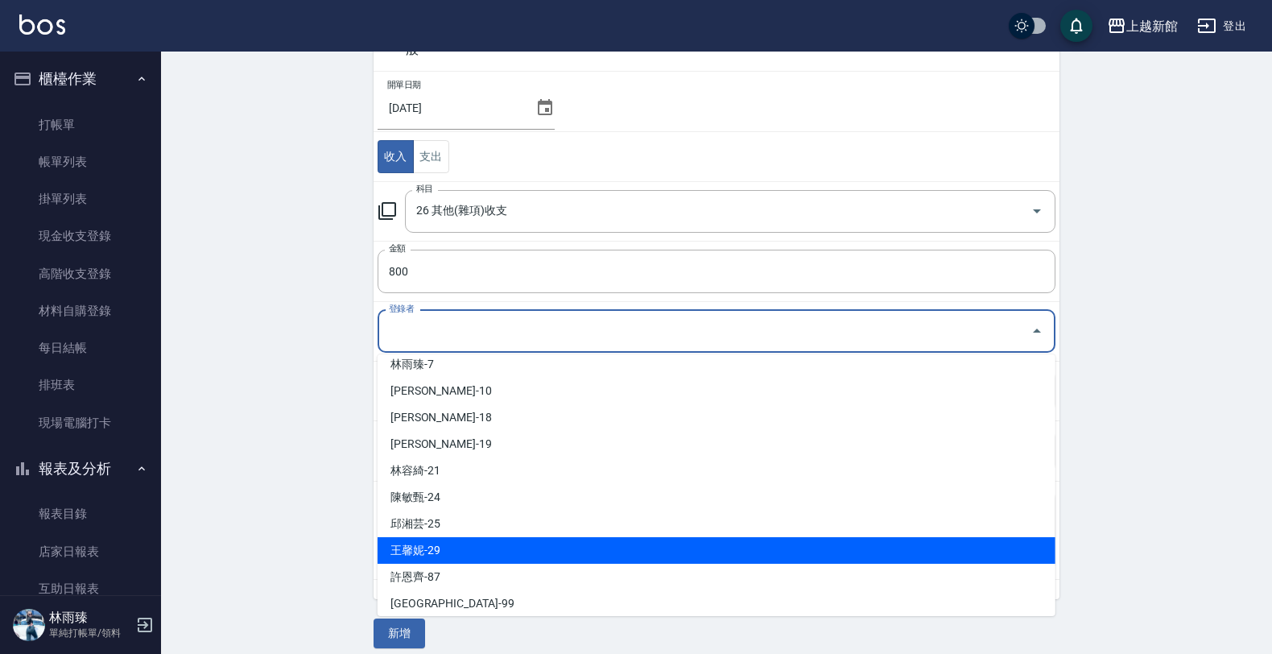
click at [441, 544] on li "王馨妮-29" at bounding box center [717, 550] width 678 height 27
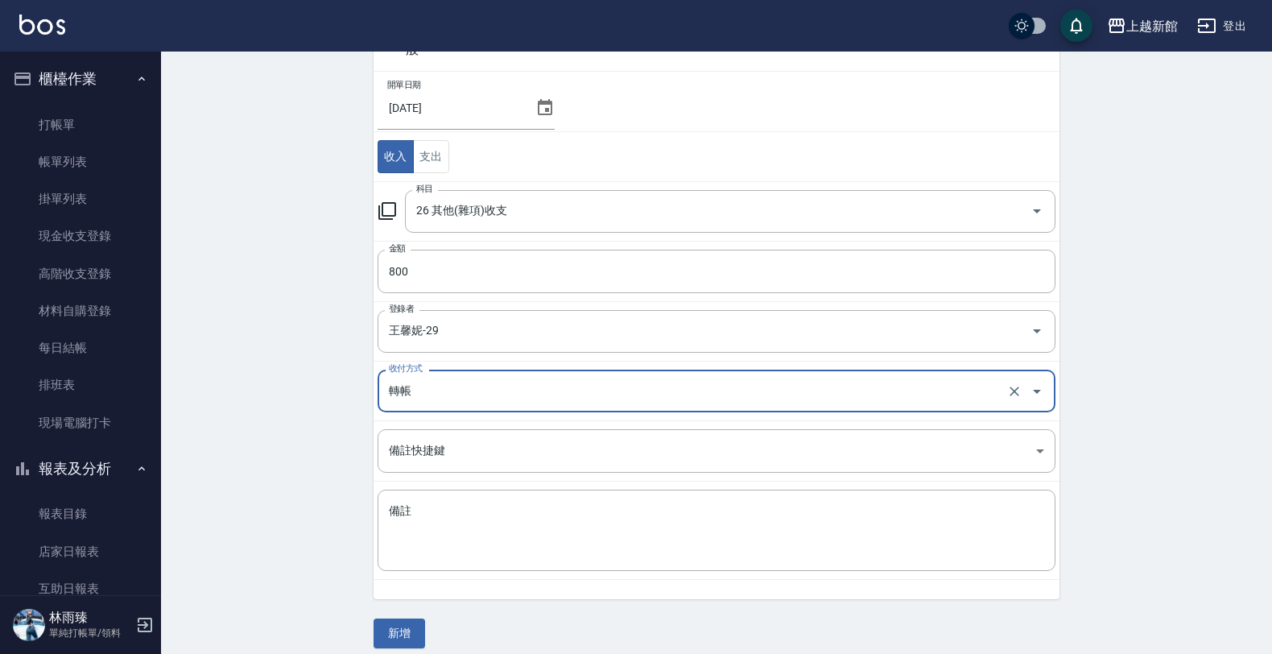
click at [528, 376] on div "轉帳 收付方式" at bounding box center [717, 391] width 678 height 43
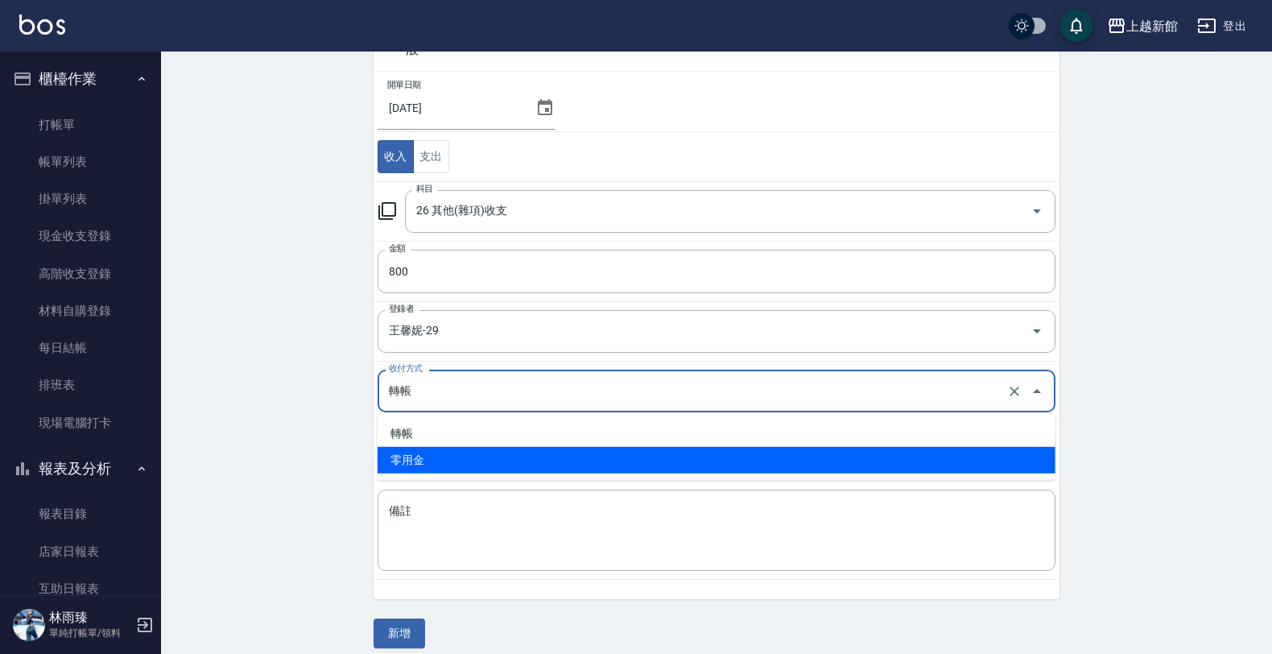
click at [416, 461] on li "零用金" at bounding box center [717, 460] width 678 height 27
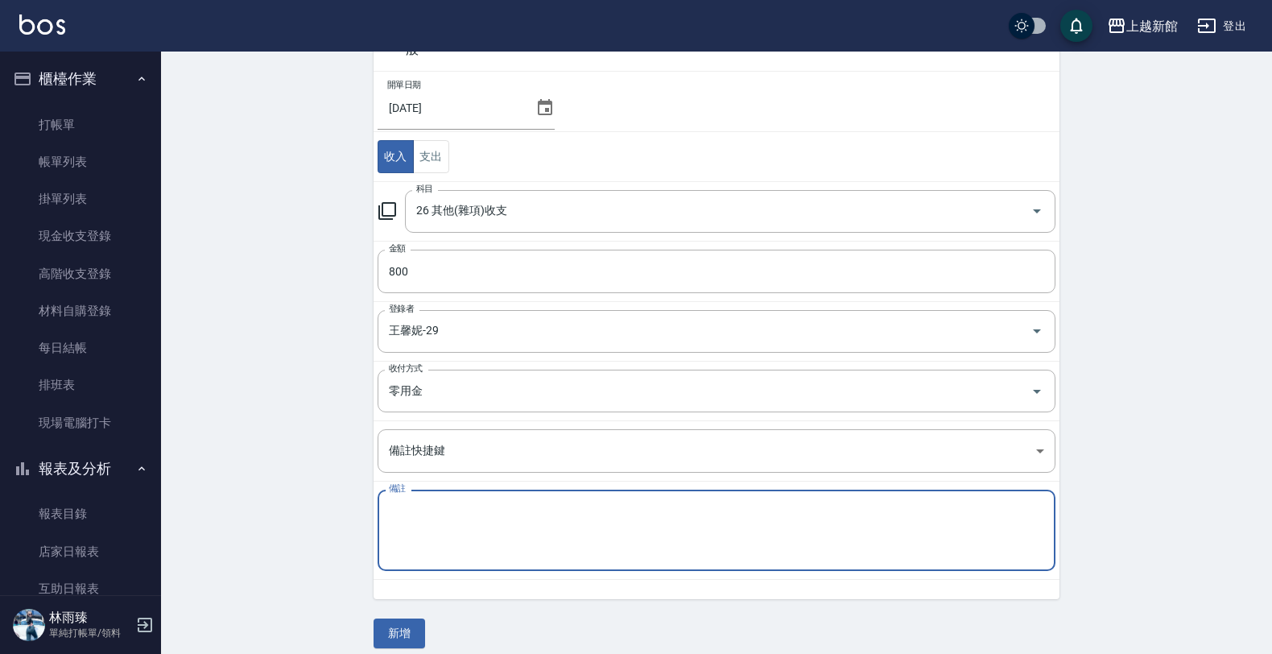
click at [419, 515] on textarea "備註" at bounding box center [716, 530] width 655 height 55
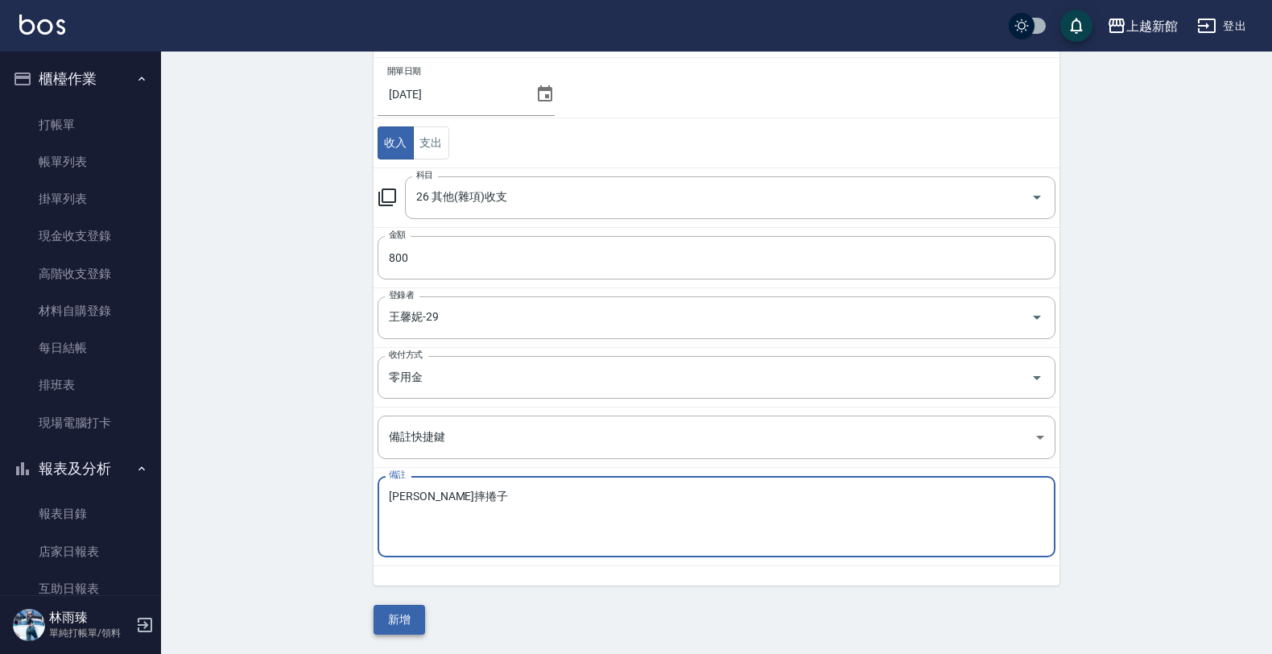
click at [388, 622] on button "新增" at bounding box center [400, 620] width 52 height 30
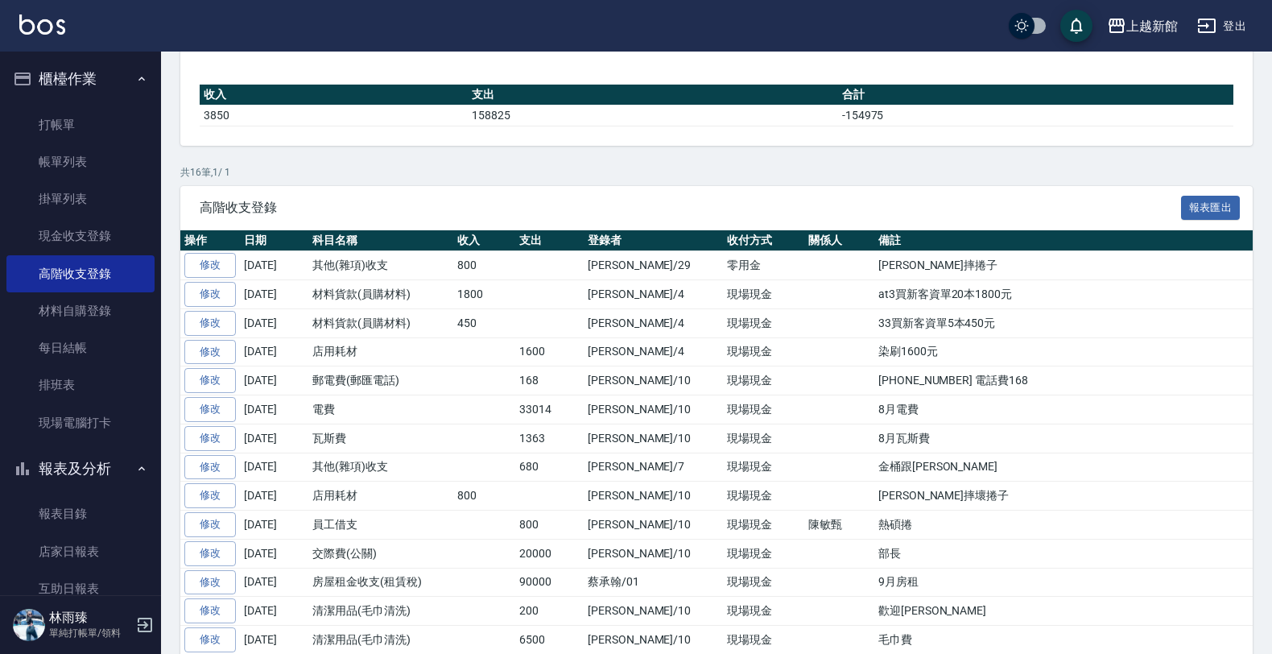
scroll to position [201, 0]
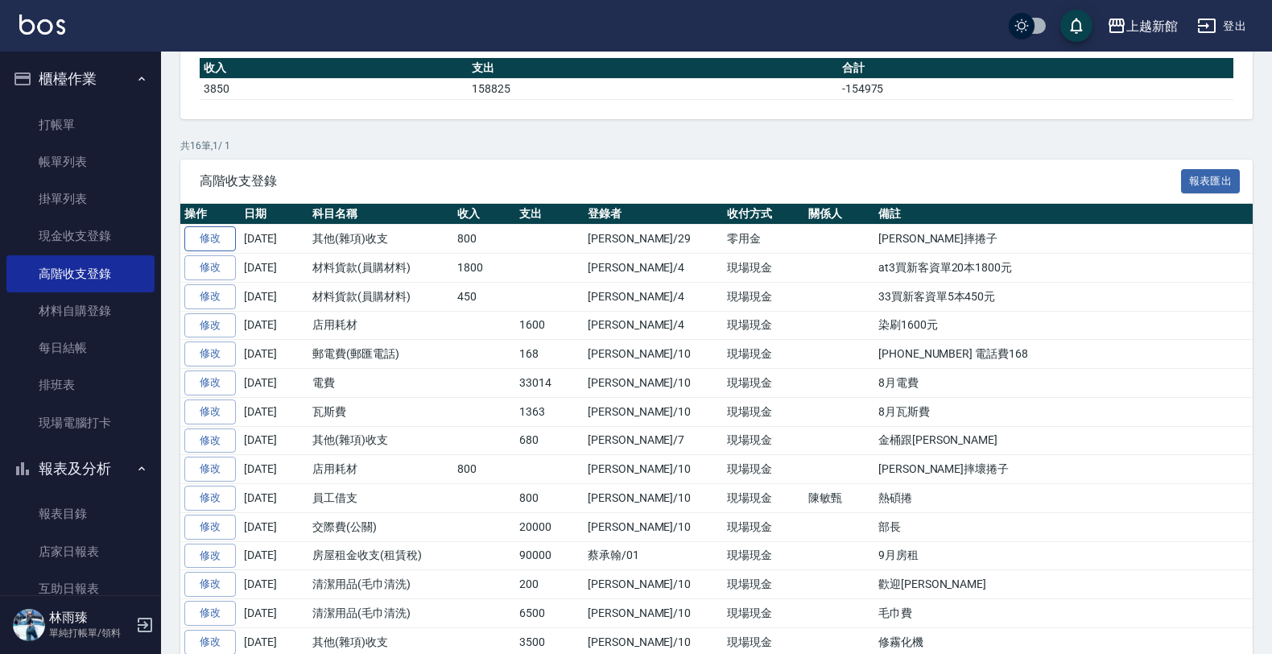
click at [218, 243] on link "修改" at bounding box center [210, 238] width 52 height 25
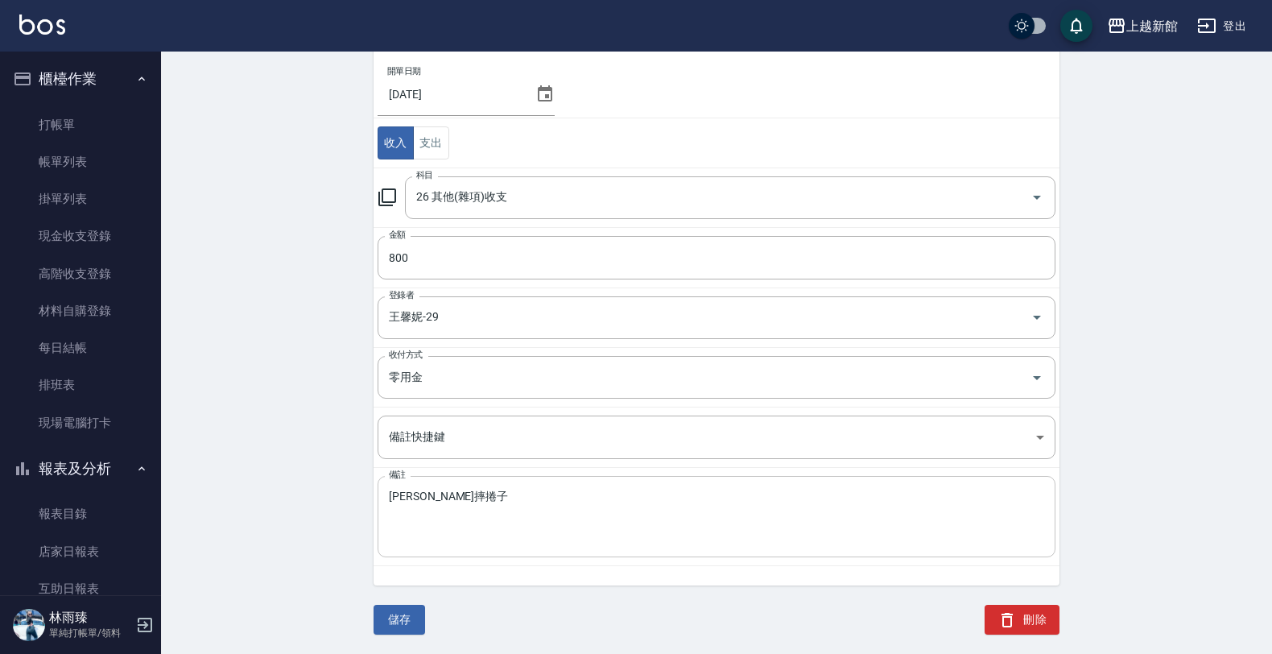
scroll to position [134, 0]
click at [1035, 617] on button "刪除" at bounding box center [1022, 620] width 75 height 30
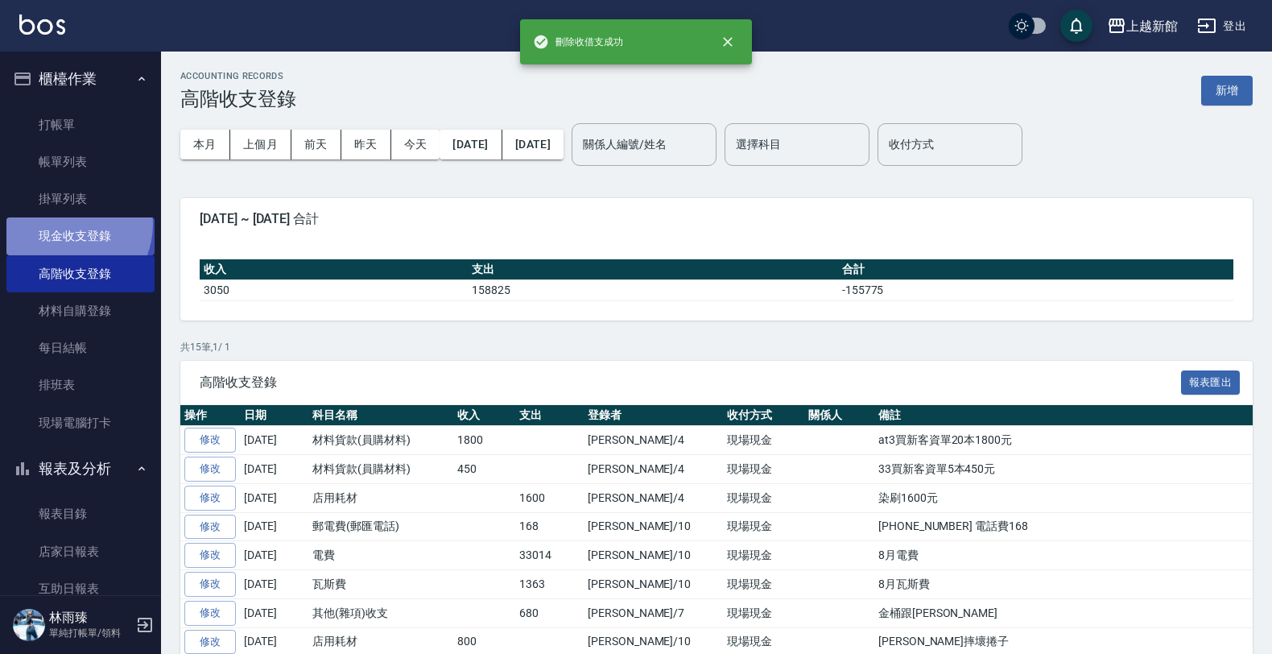
click at [63, 224] on link "現金收支登錄" at bounding box center [80, 235] width 148 height 37
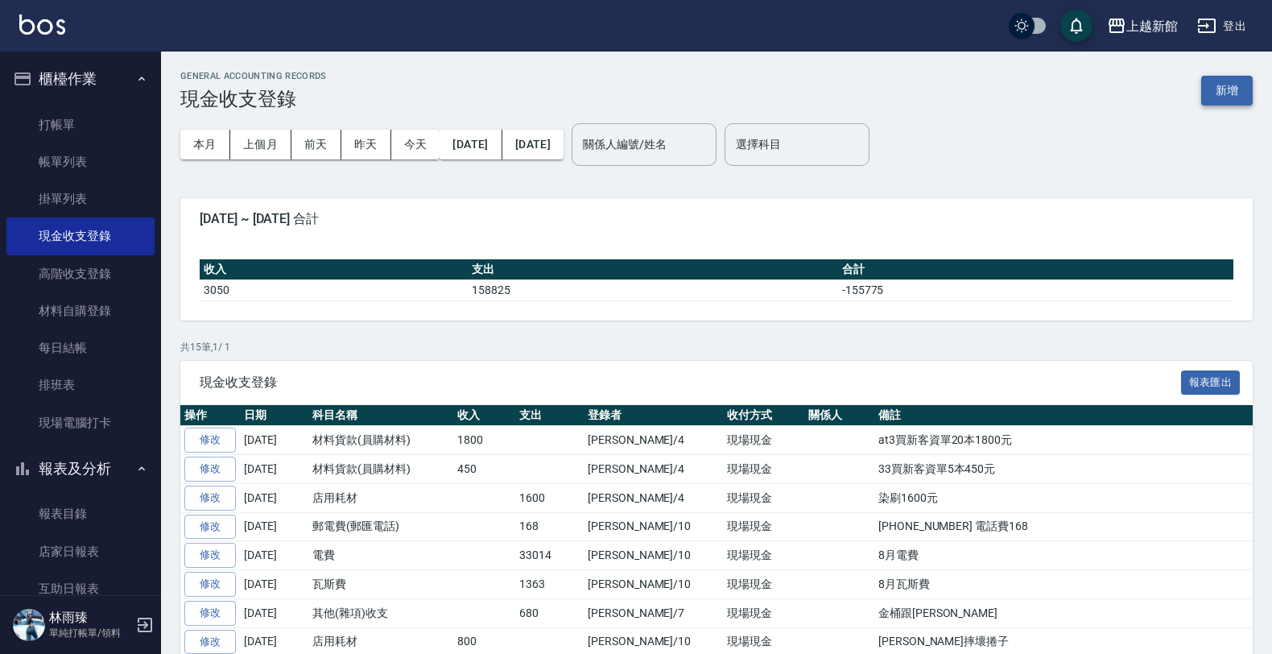
click at [1229, 81] on button "新增" at bounding box center [1227, 91] width 52 height 30
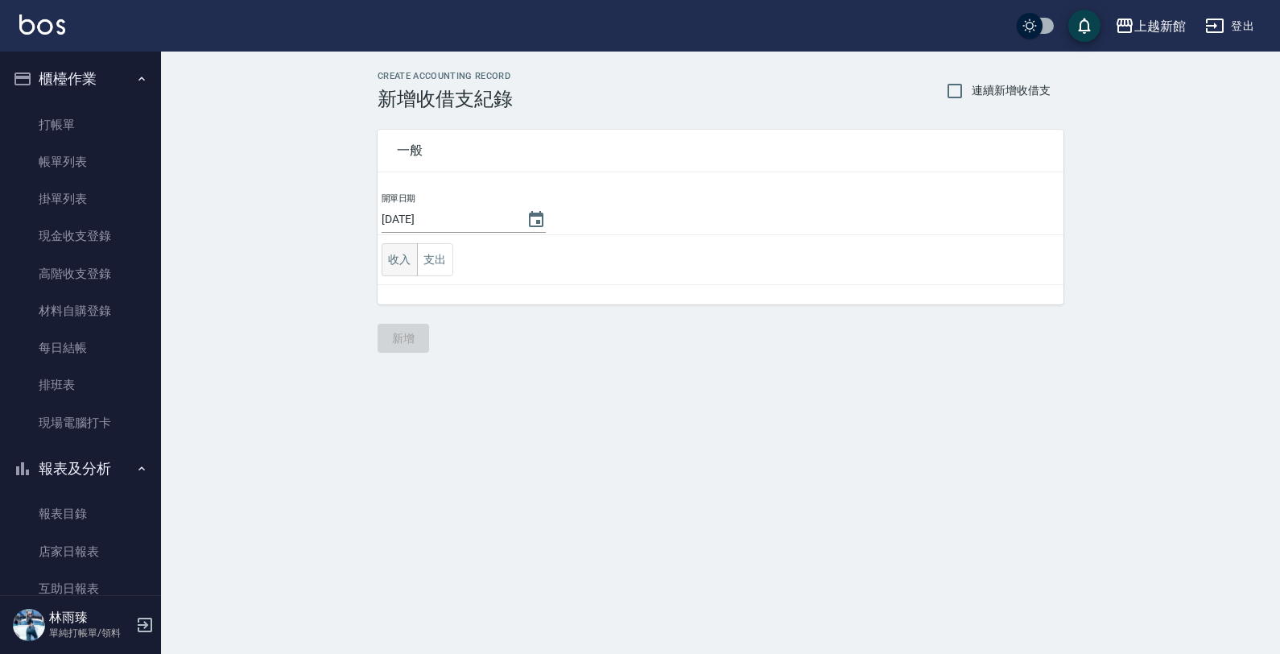
click at [391, 262] on button "收入" at bounding box center [400, 259] width 36 height 33
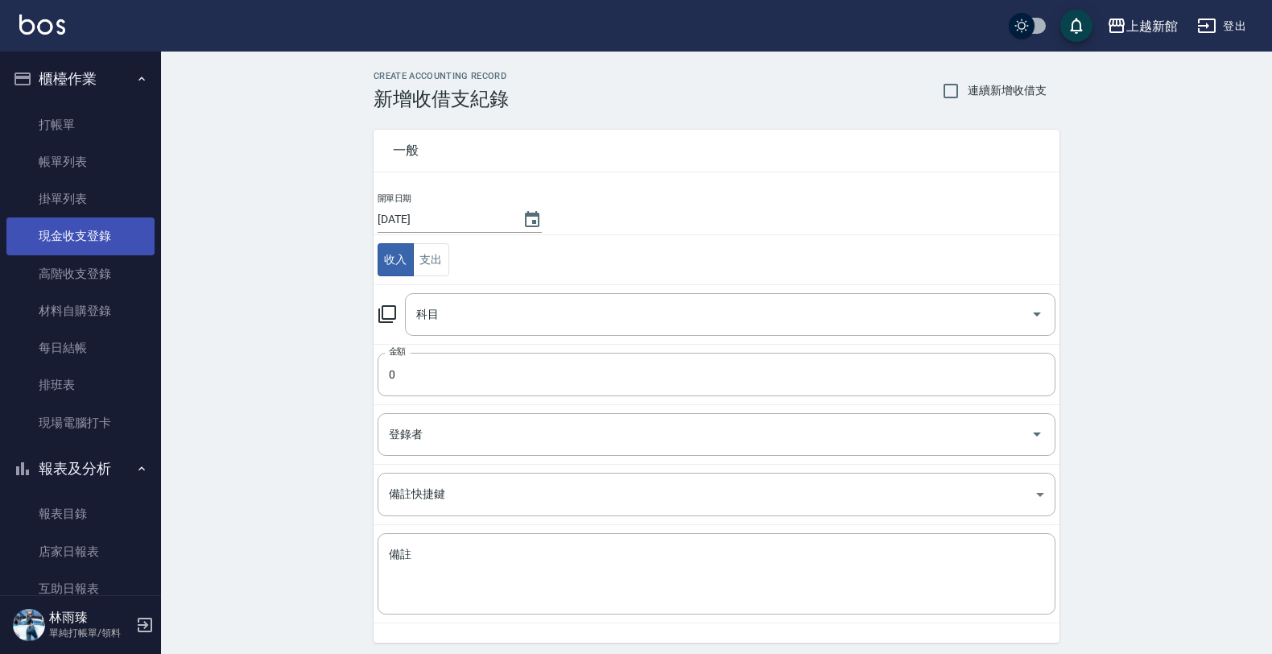
click at [74, 228] on link "現金收支登錄" at bounding box center [80, 235] width 148 height 37
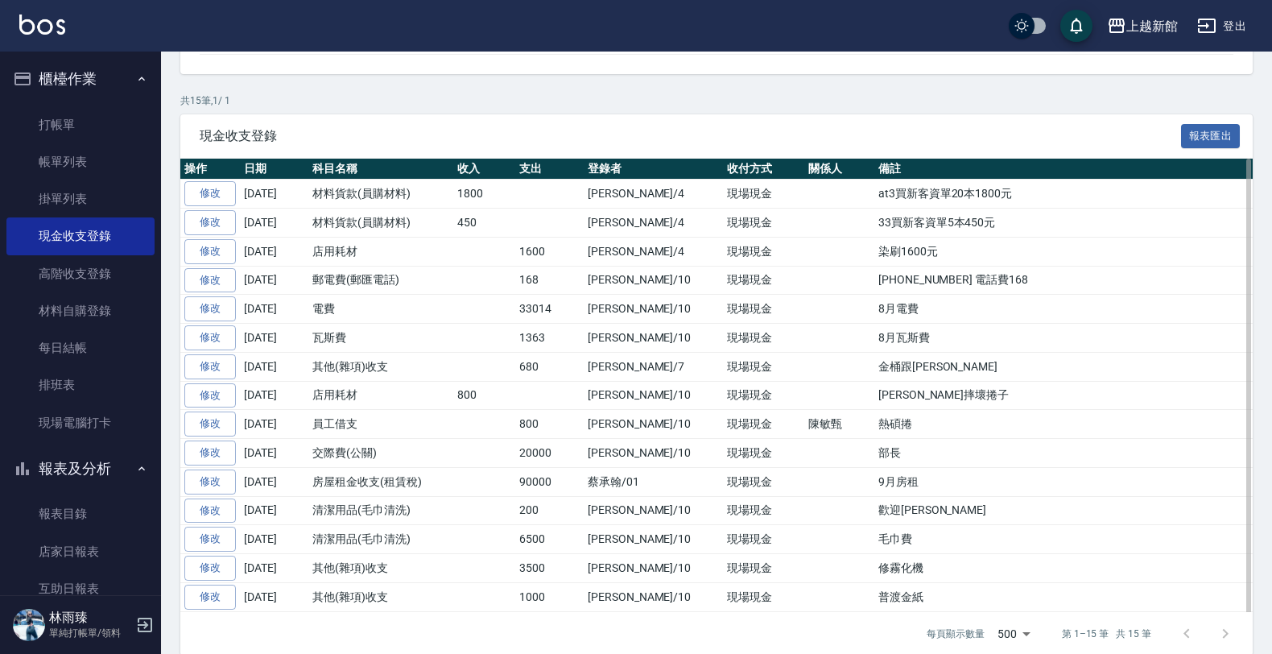
scroll to position [284, 0]
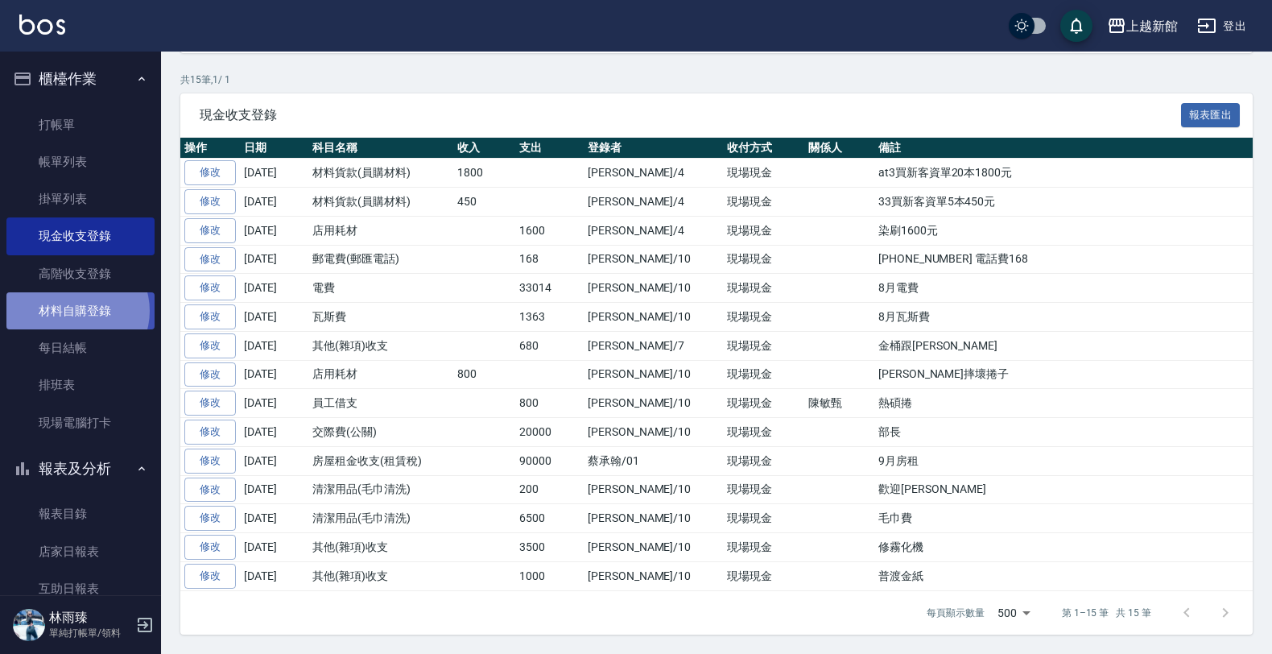
click at [77, 311] on link "材料自購登錄" at bounding box center [80, 310] width 148 height 37
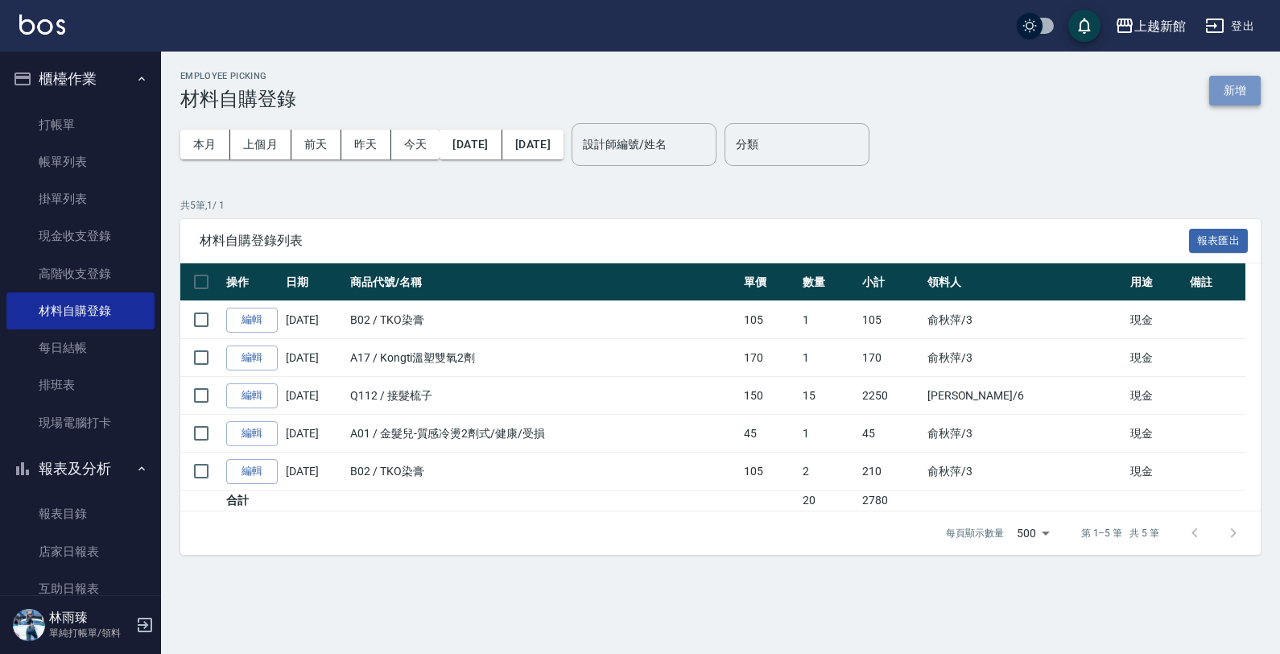
click at [1226, 89] on button "新增" at bounding box center [1235, 91] width 52 height 30
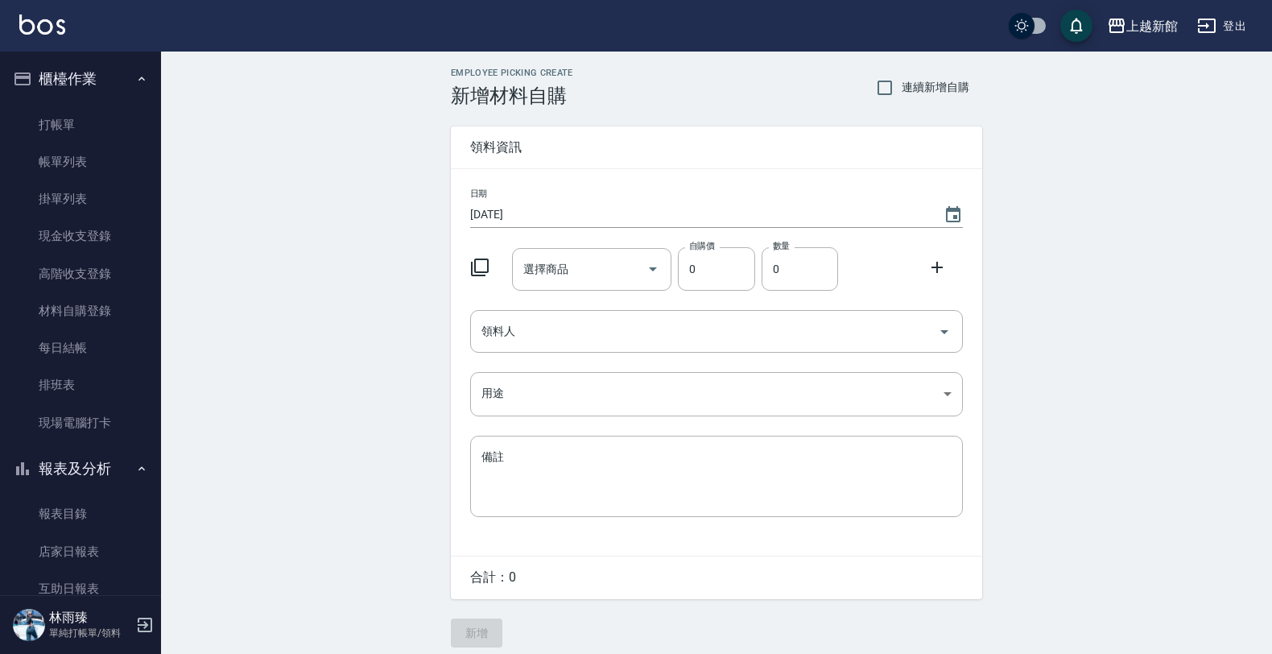
scroll to position [12, 0]
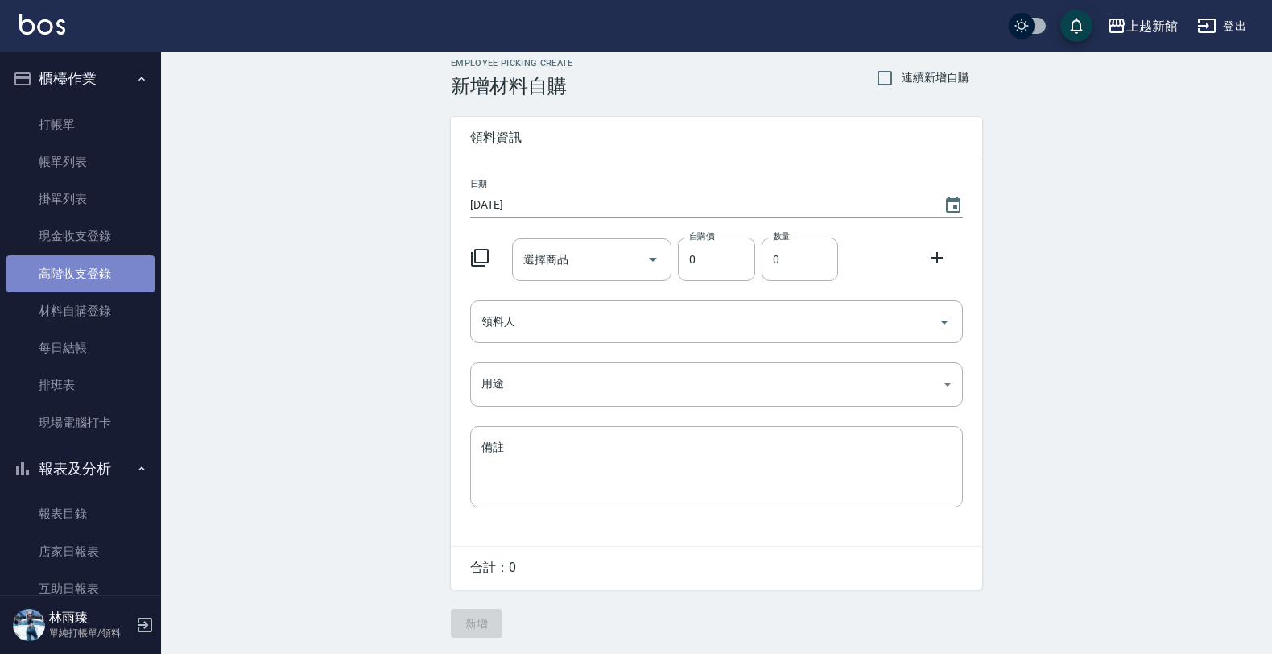
click at [85, 262] on link "高階收支登錄" at bounding box center [80, 273] width 148 height 37
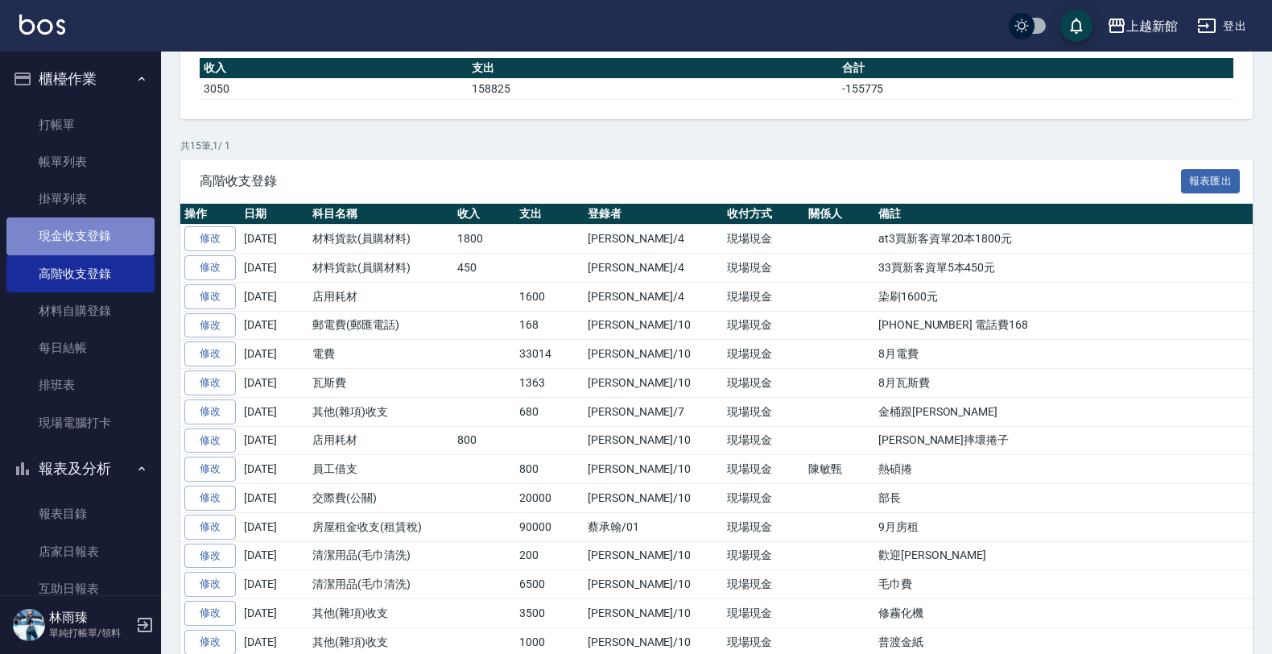
click at [93, 225] on link "現金收支登錄" at bounding box center [80, 235] width 148 height 37
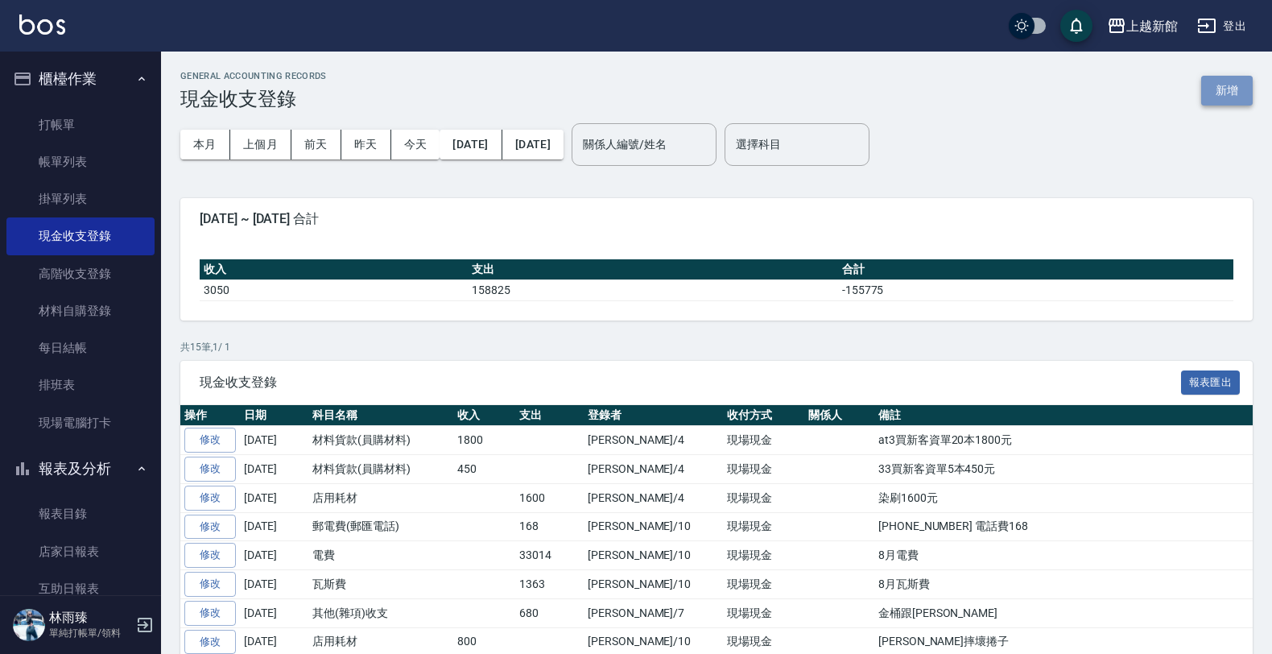
click at [1216, 89] on button "新增" at bounding box center [1227, 91] width 52 height 30
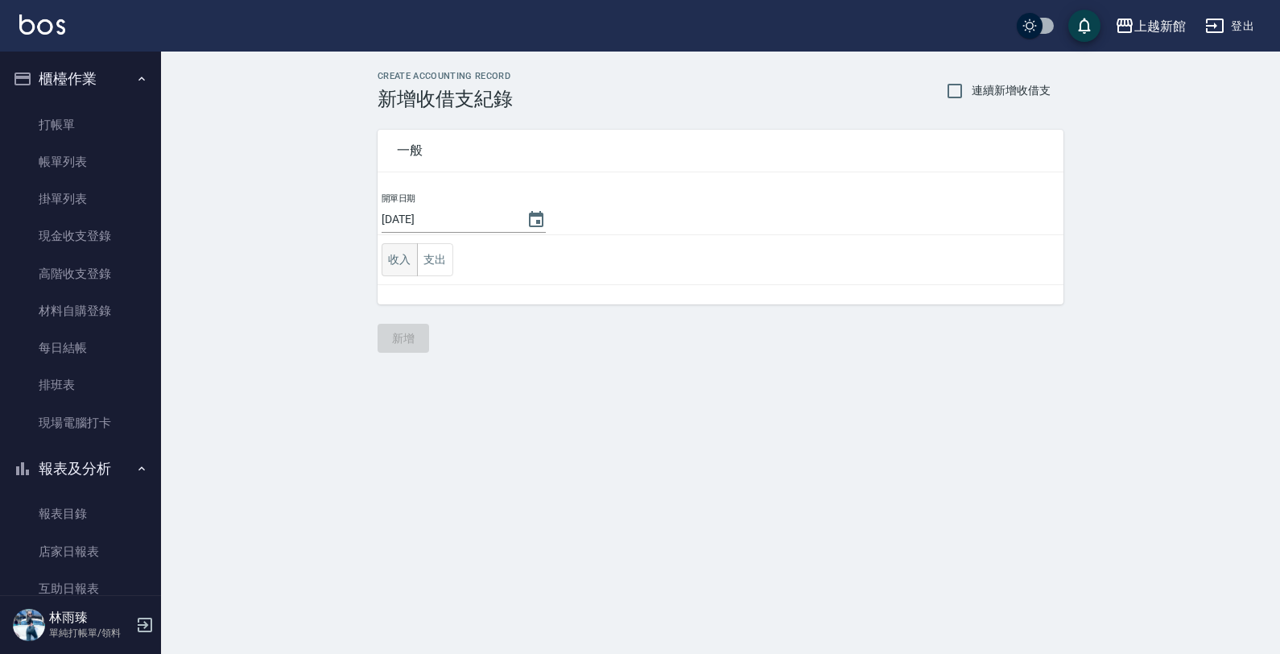
click at [399, 259] on button "收入" at bounding box center [400, 259] width 36 height 33
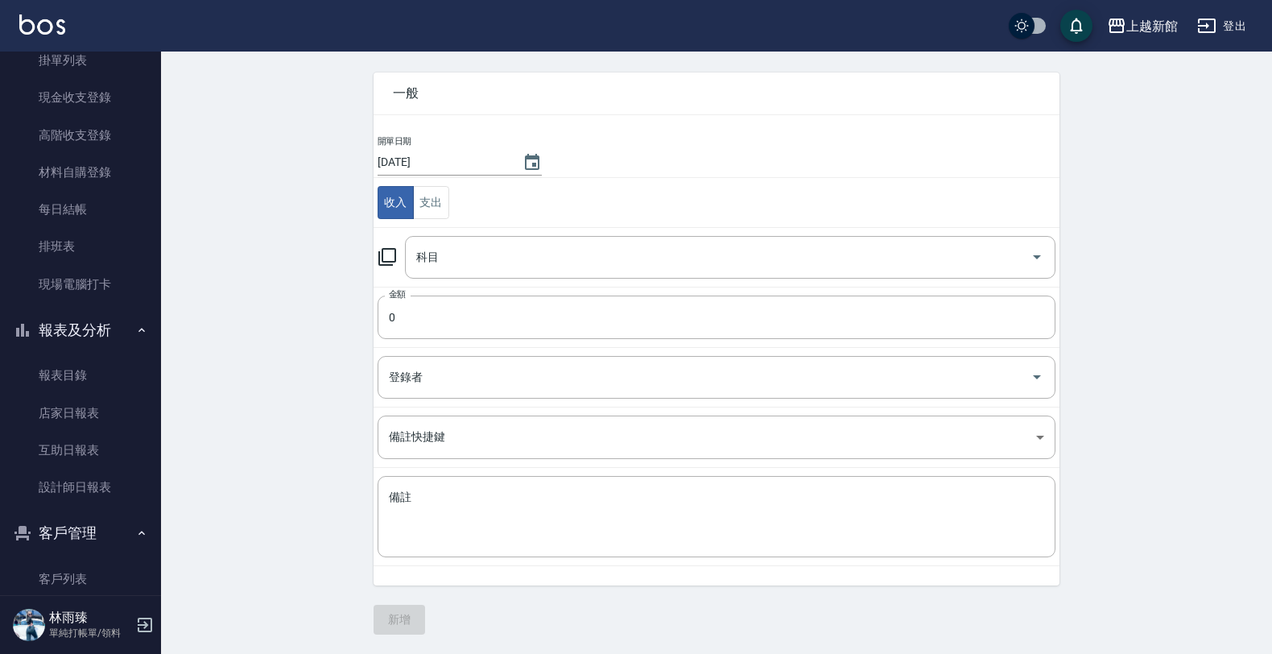
scroll to position [103, 0]
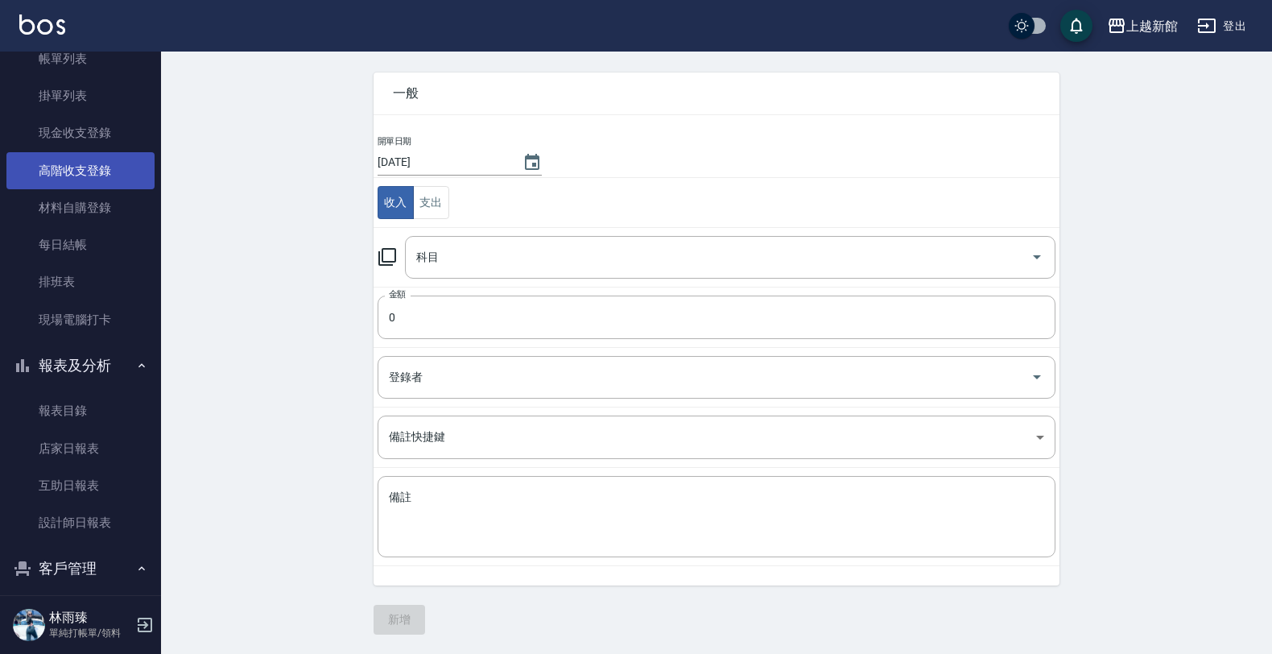
click at [123, 167] on link "高階收支登錄" at bounding box center [80, 170] width 148 height 37
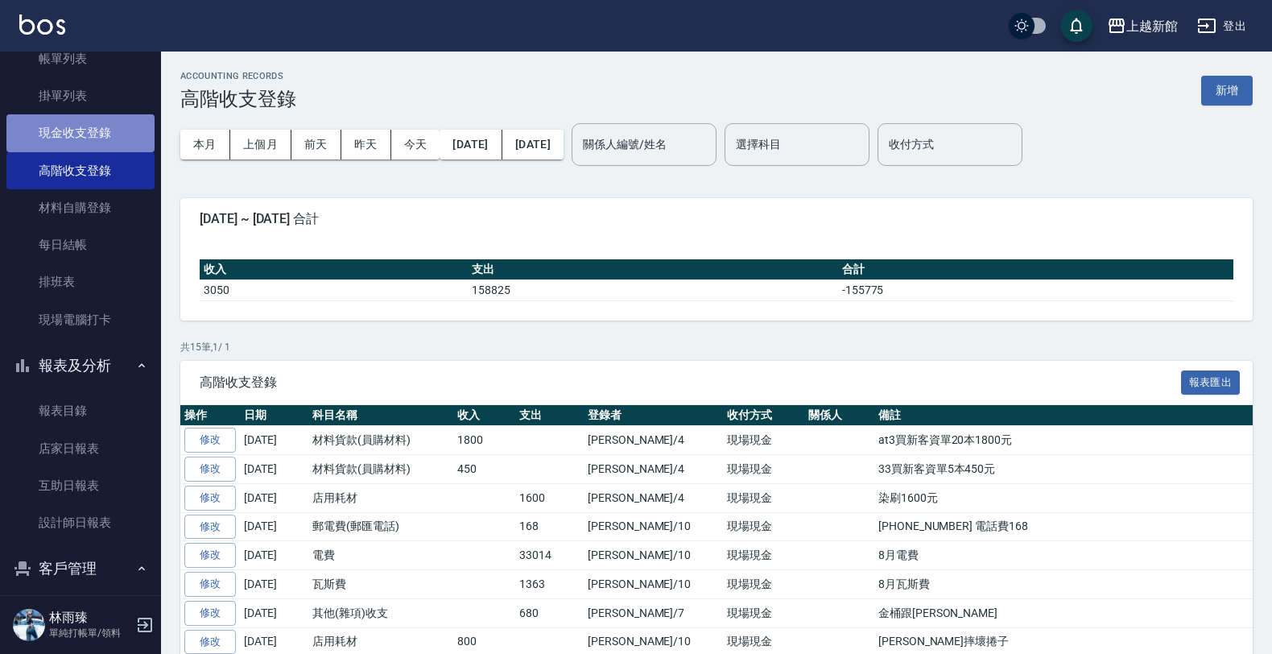
click at [86, 130] on link "現金收支登錄" at bounding box center [80, 132] width 148 height 37
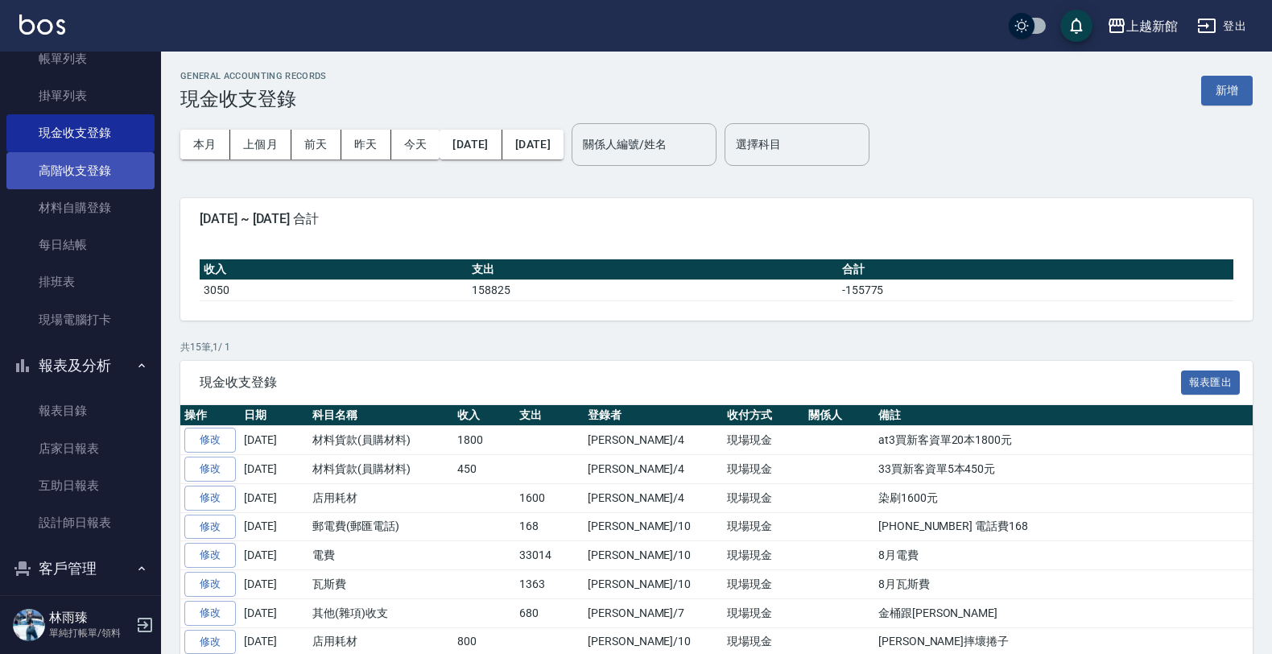
click at [90, 166] on link "高階收支登錄" at bounding box center [80, 170] width 148 height 37
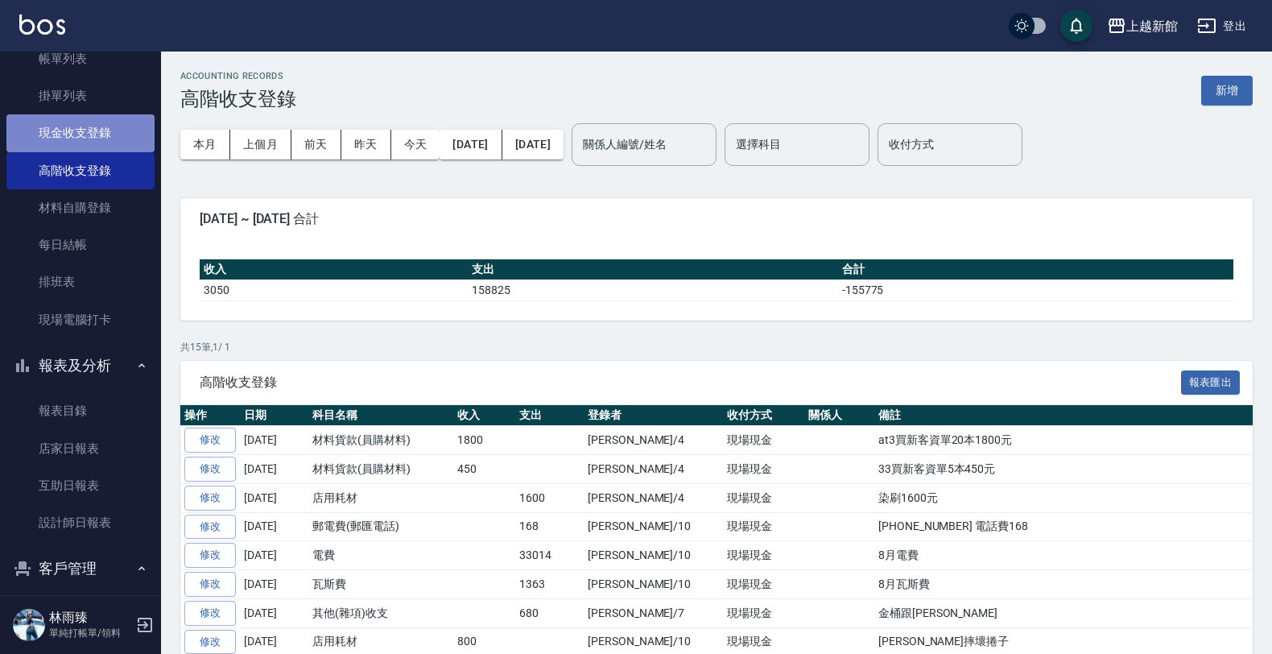
click at [105, 123] on link "現金收支登錄" at bounding box center [80, 132] width 148 height 37
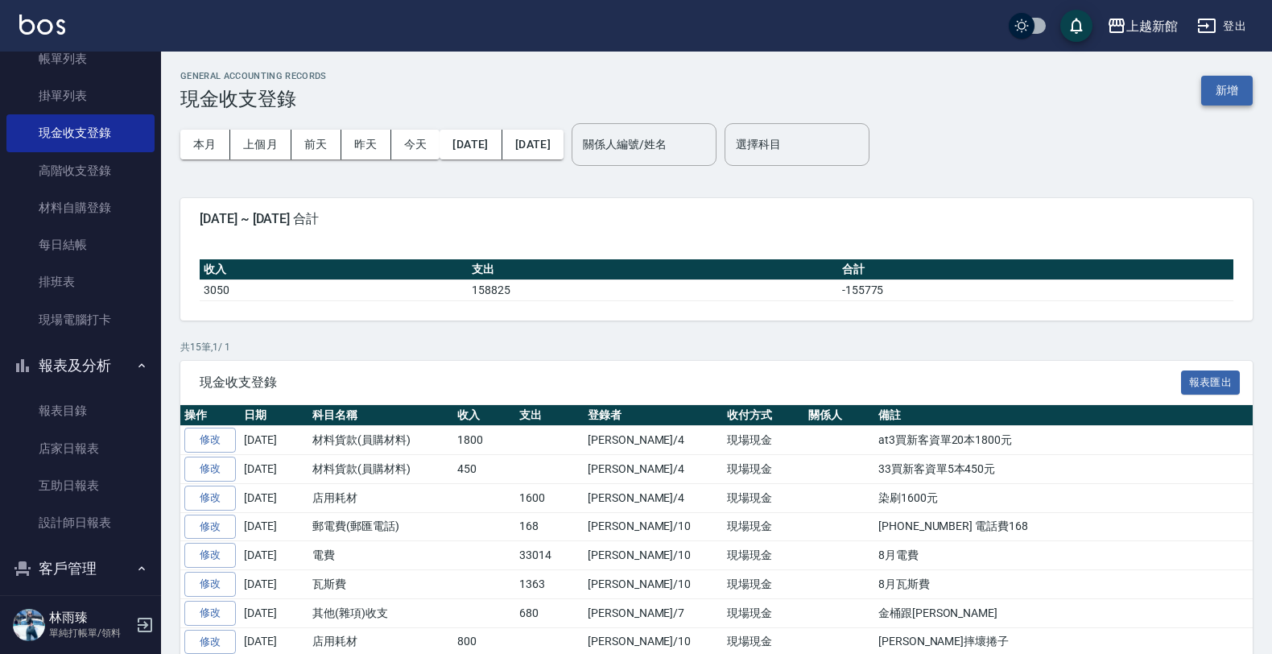
click at [1233, 83] on button "新增" at bounding box center [1227, 91] width 52 height 30
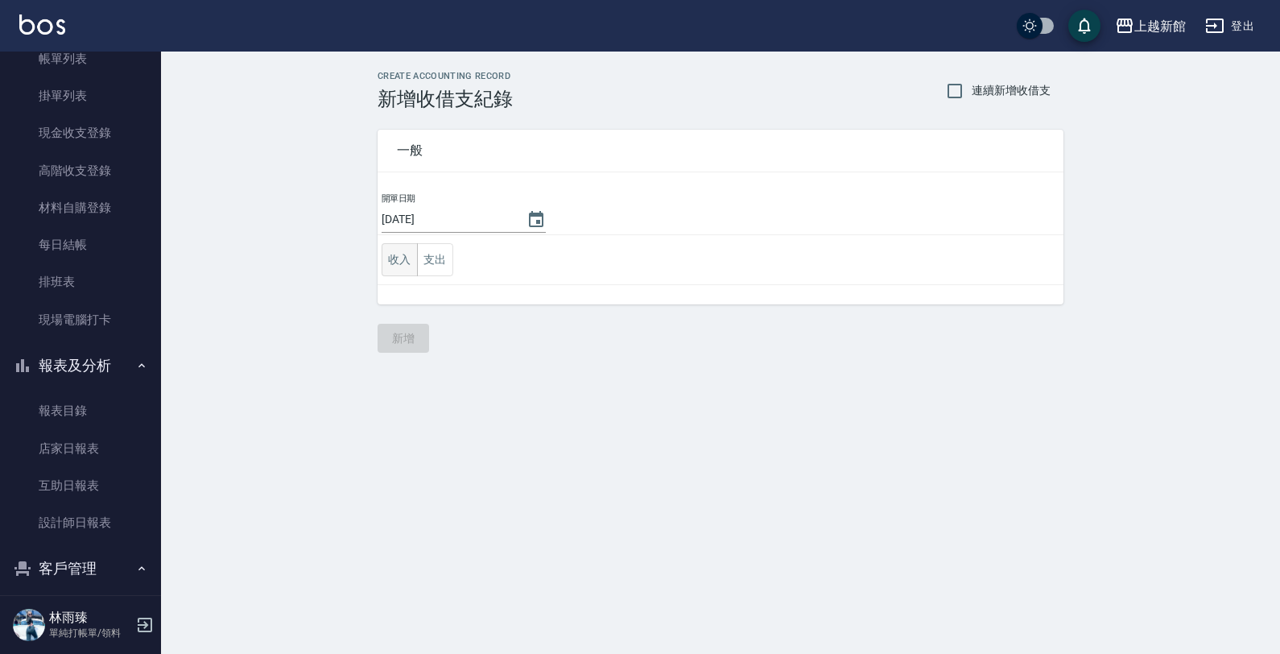
click at [395, 266] on button "收入" at bounding box center [400, 259] width 36 height 33
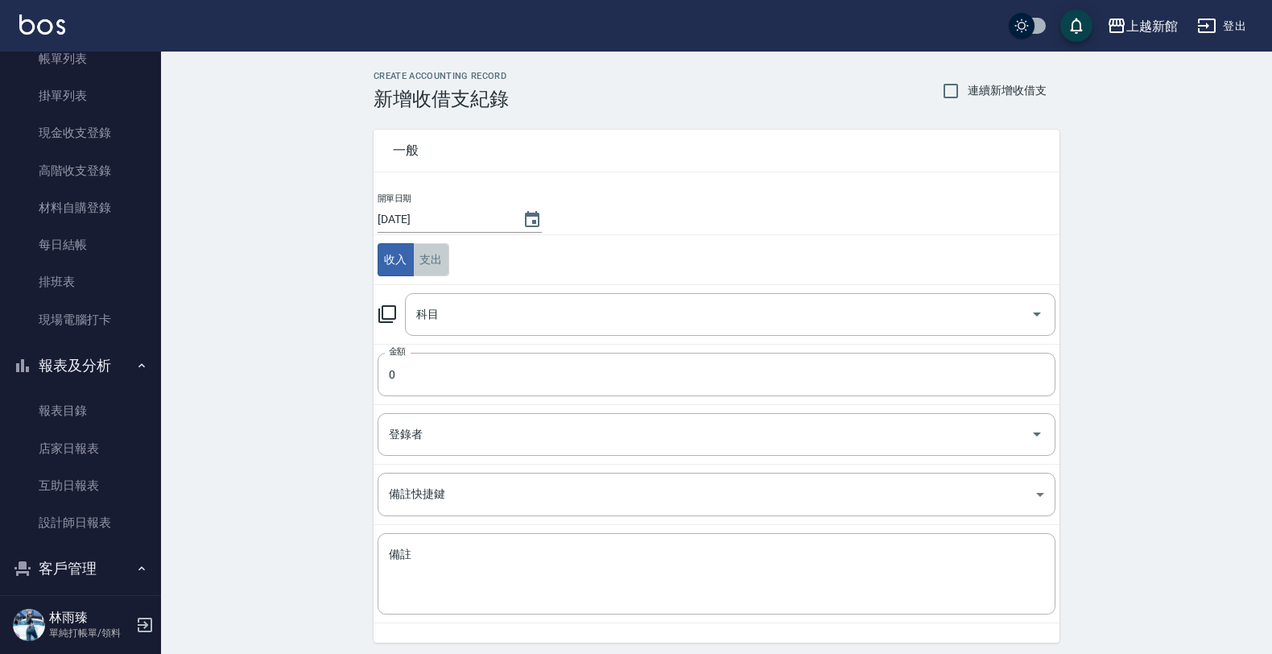
click at [416, 256] on button "支出" at bounding box center [431, 259] width 36 height 33
click at [85, 159] on link "高階收支登錄" at bounding box center [80, 170] width 148 height 37
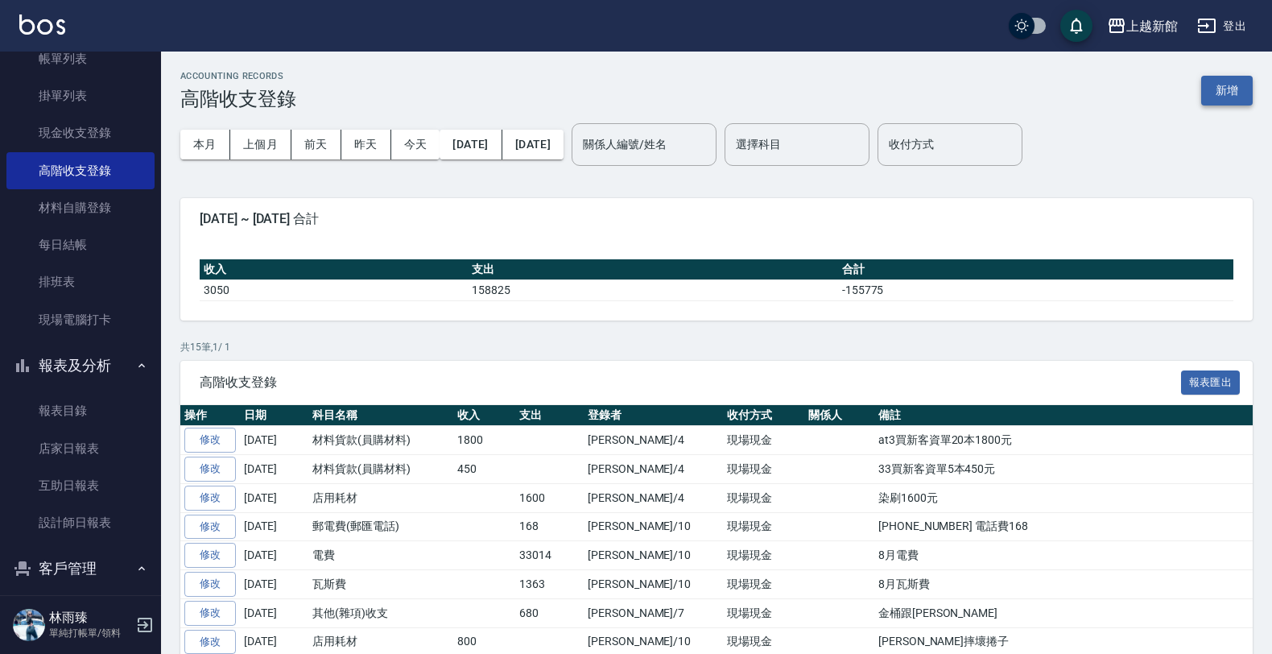
click at [1224, 98] on button "新增" at bounding box center [1227, 91] width 52 height 30
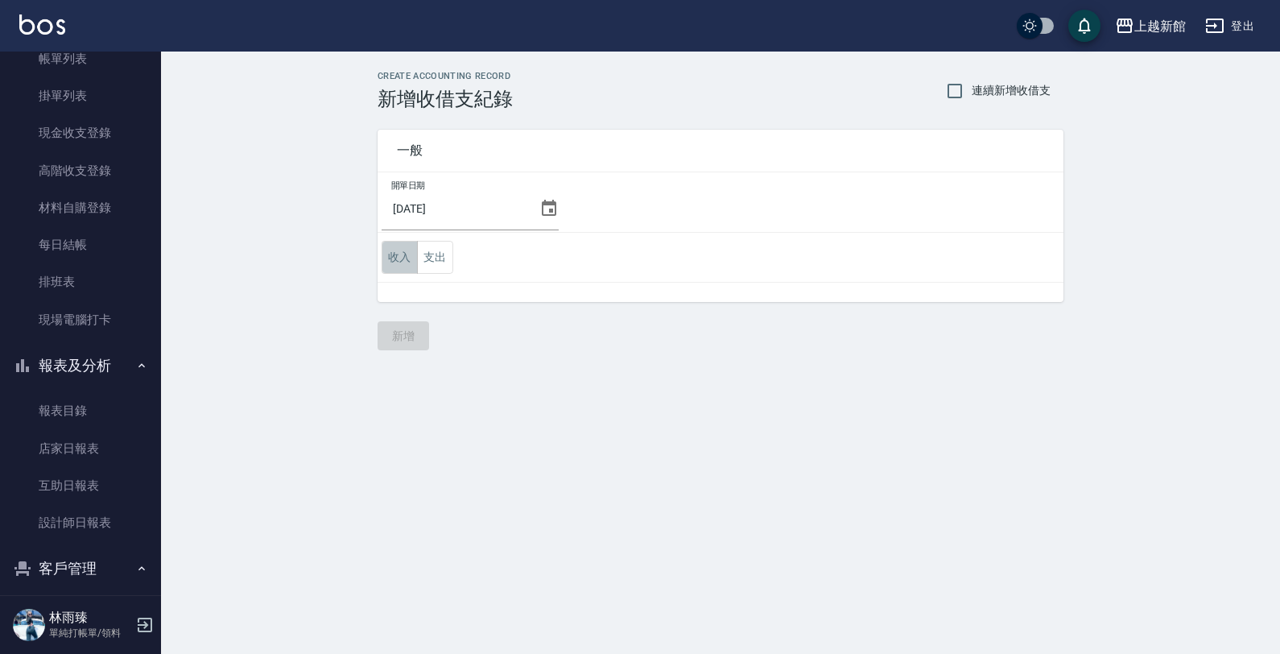
click at [399, 256] on button "收入" at bounding box center [400, 257] width 36 height 33
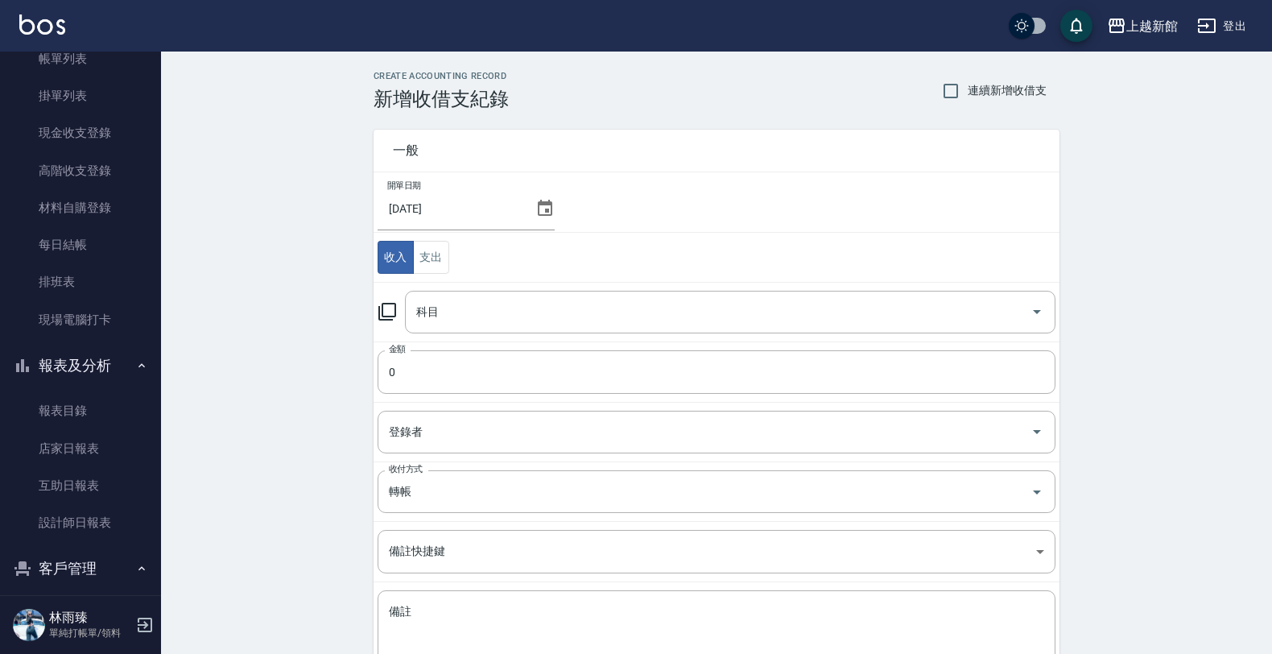
click at [452, 260] on td "收入 支出" at bounding box center [717, 258] width 686 height 50
click at [432, 260] on button "支出" at bounding box center [431, 257] width 36 height 33
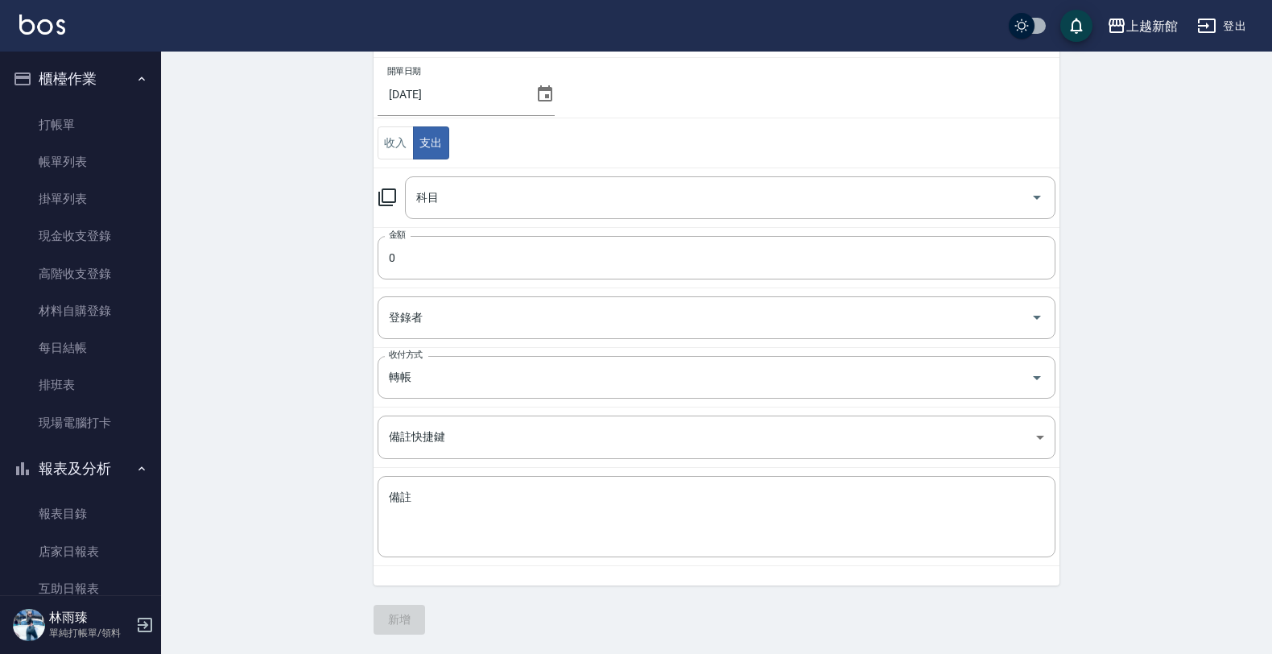
click at [213, 204] on div "CREATE ACCOUNTING RECORD 新增收借支紀錄 連續新增收借支 一般 開單日期 [DATE] 收入 支出 科目 科目 金額 0 金額 登錄者…" at bounding box center [716, 295] width 1111 height 717
click at [85, 246] on link "現金收支登錄" at bounding box center [80, 235] width 148 height 37
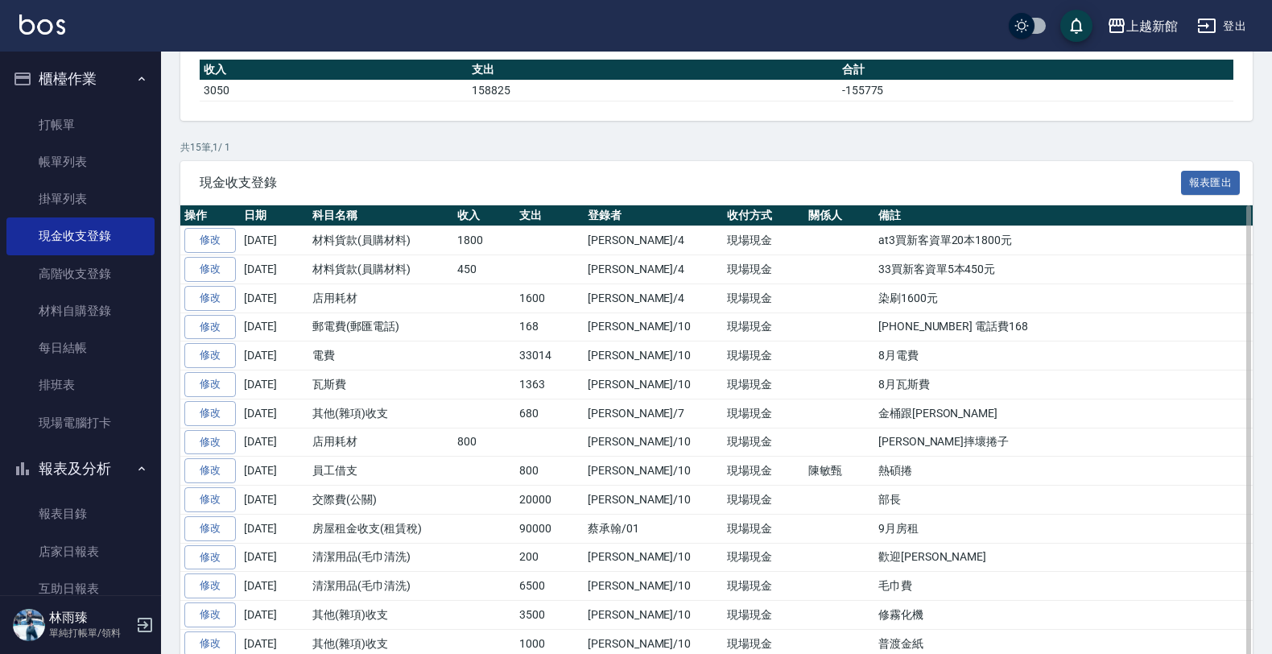
scroll to position [201, 0]
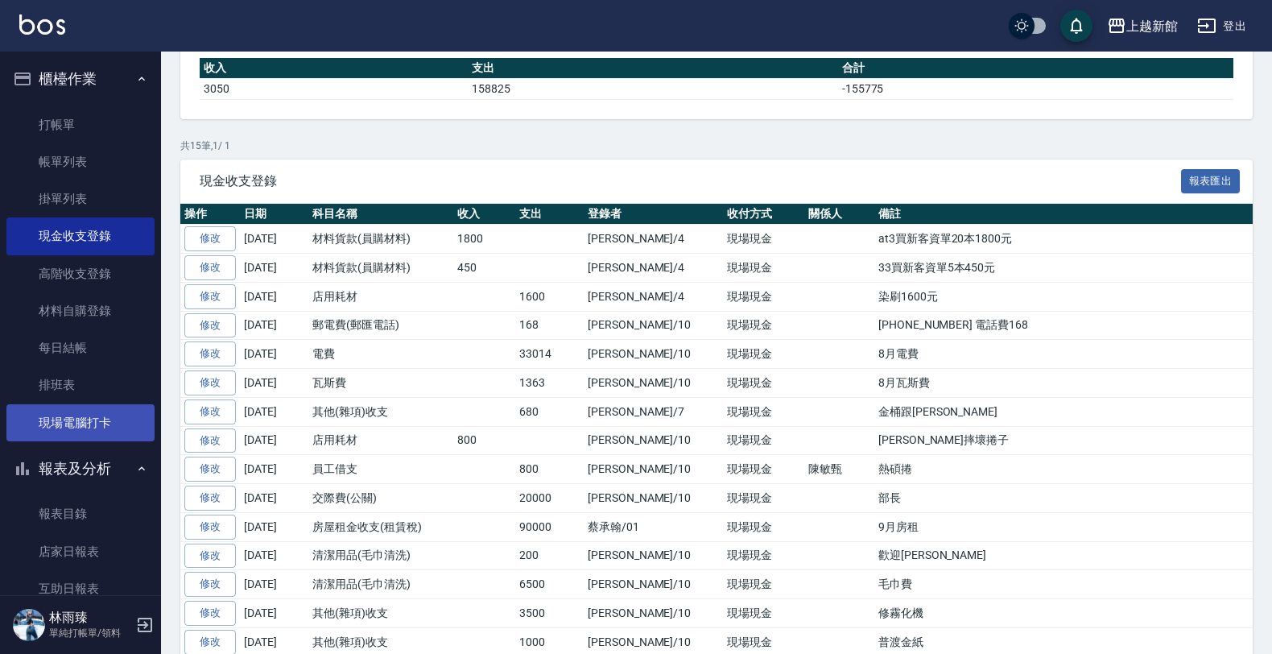
click at [87, 421] on link "現場電腦打卡" at bounding box center [80, 422] width 148 height 37
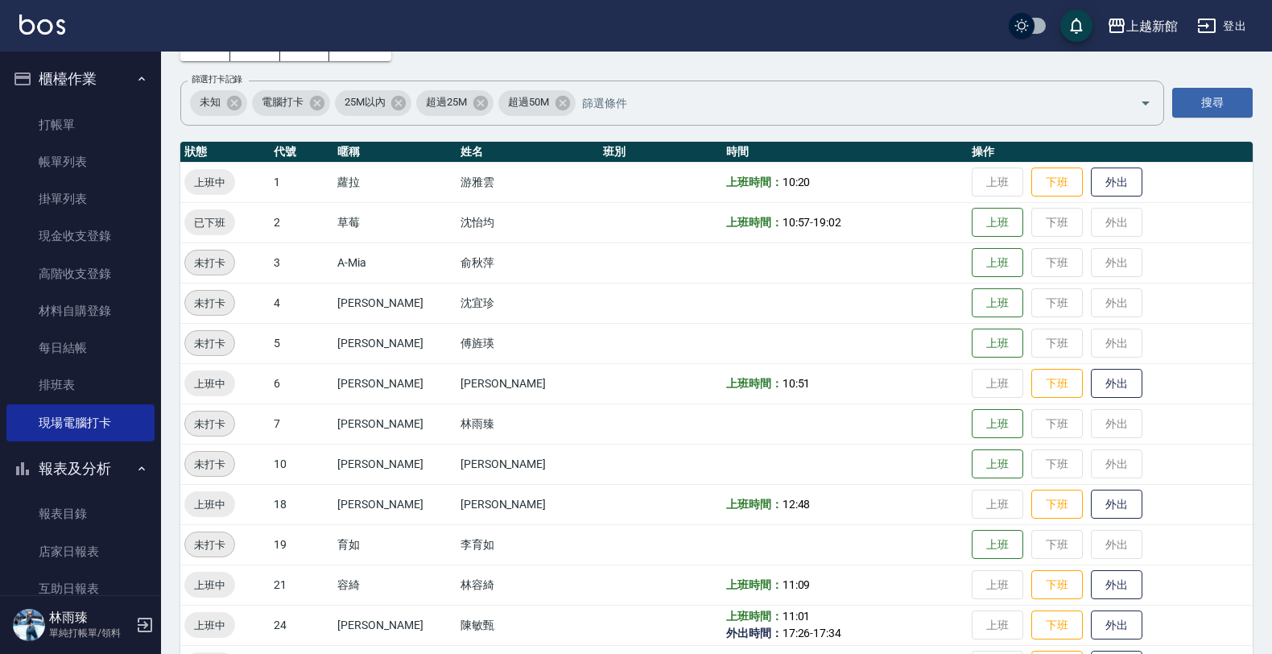
scroll to position [201, 0]
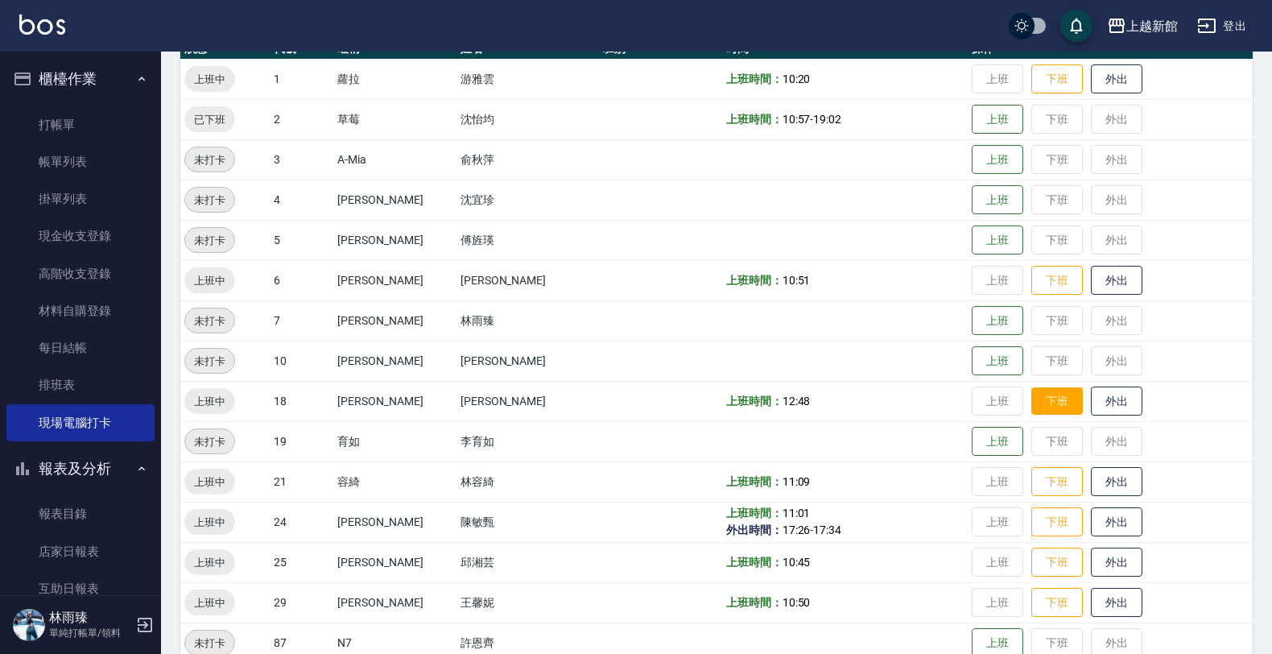
click at [1031, 400] on button "下班" at bounding box center [1057, 401] width 52 height 28
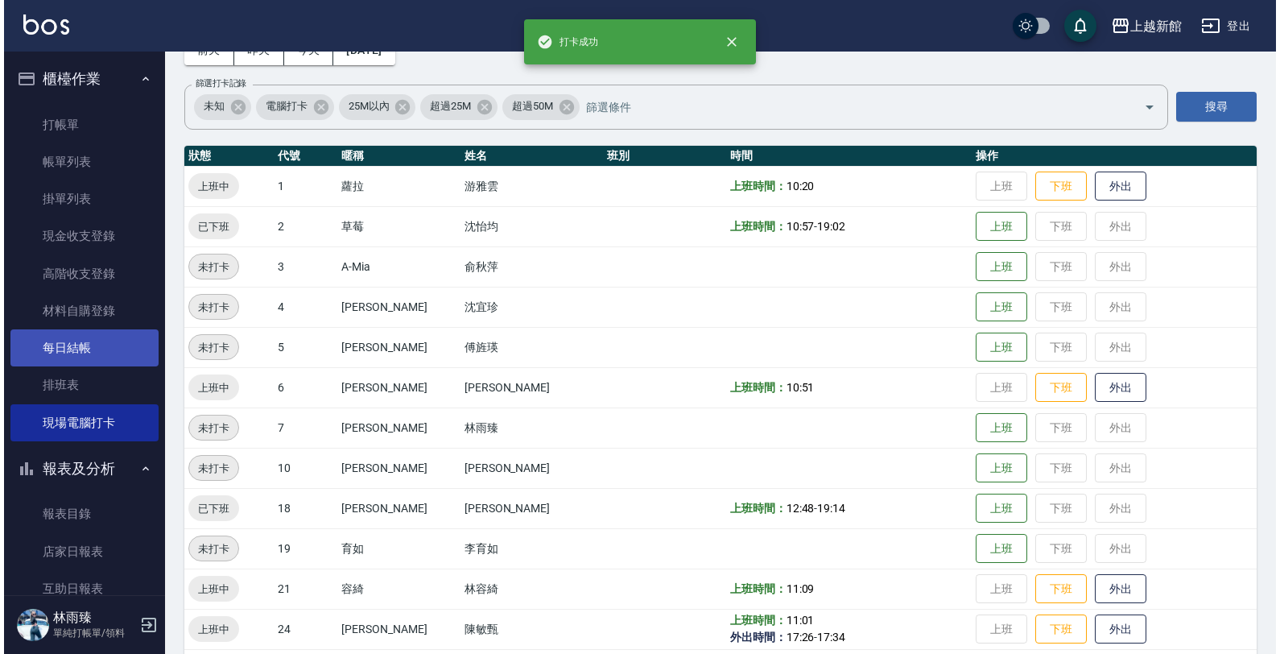
scroll to position [0, 0]
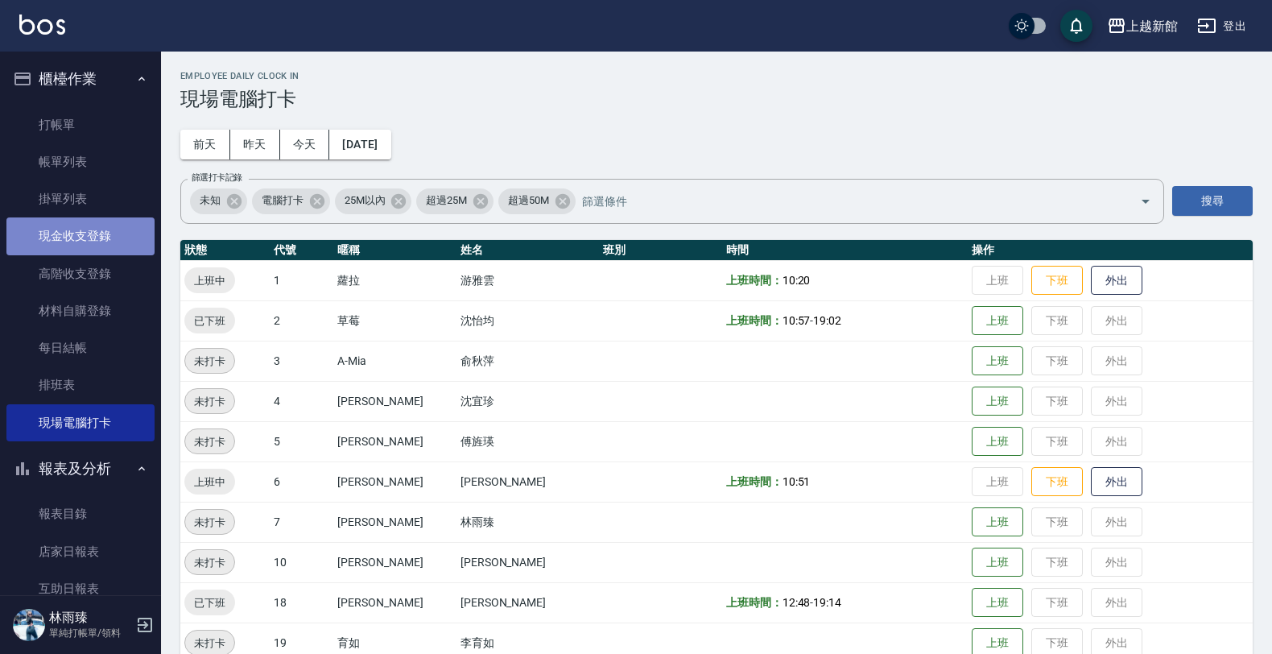
click at [87, 243] on link "現金收支登錄" at bounding box center [80, 235] width 148 height 37
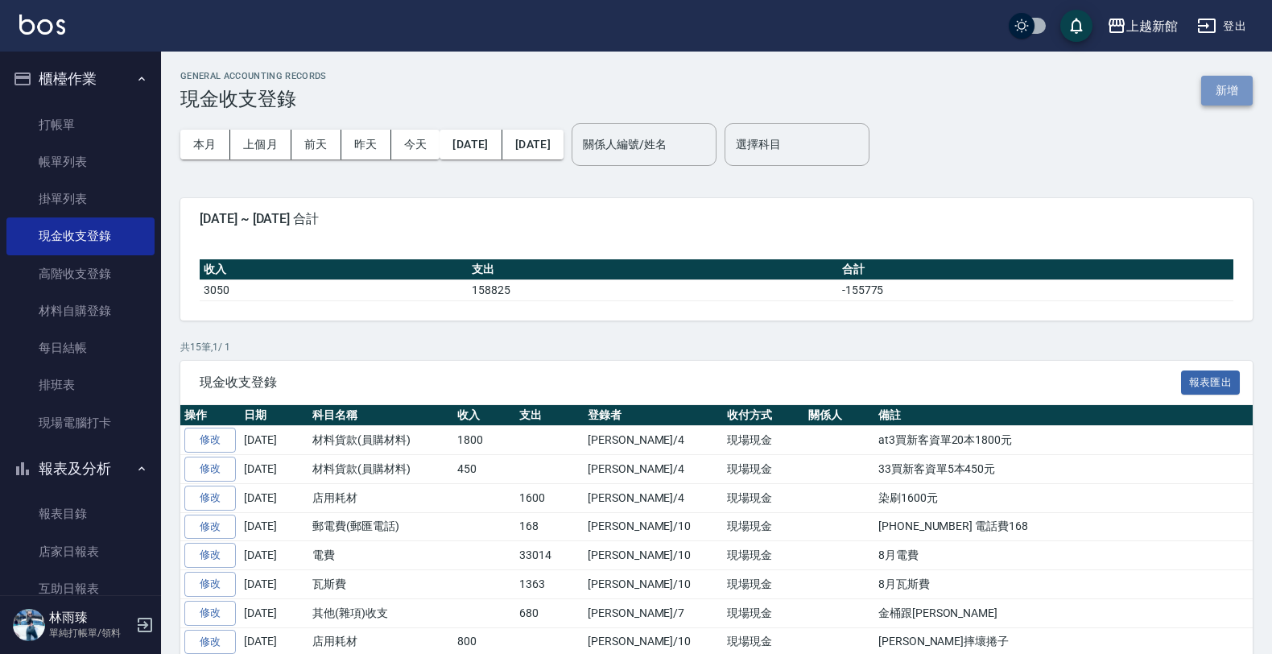
click at [1225, 89] on button "新增" at bounding box center [1227, 91] width 52 height 30
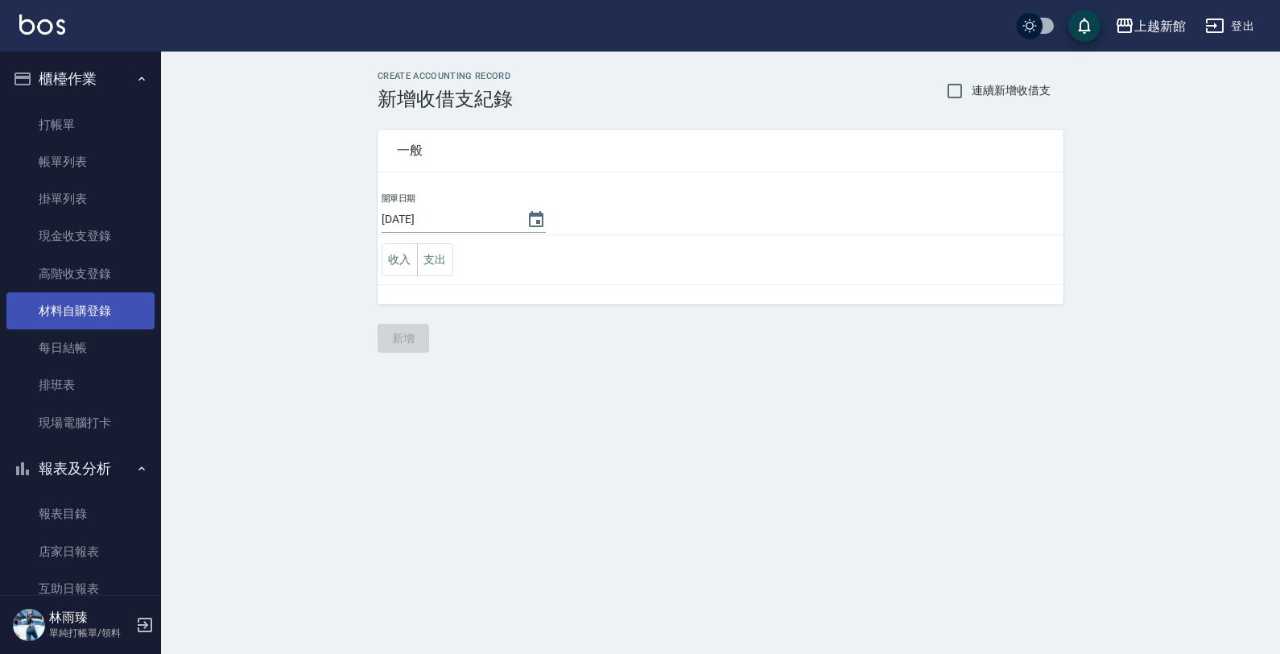
click at [72, 299] on link "材料自購登錄" at bounding box center [80, 310] width 148 height 37
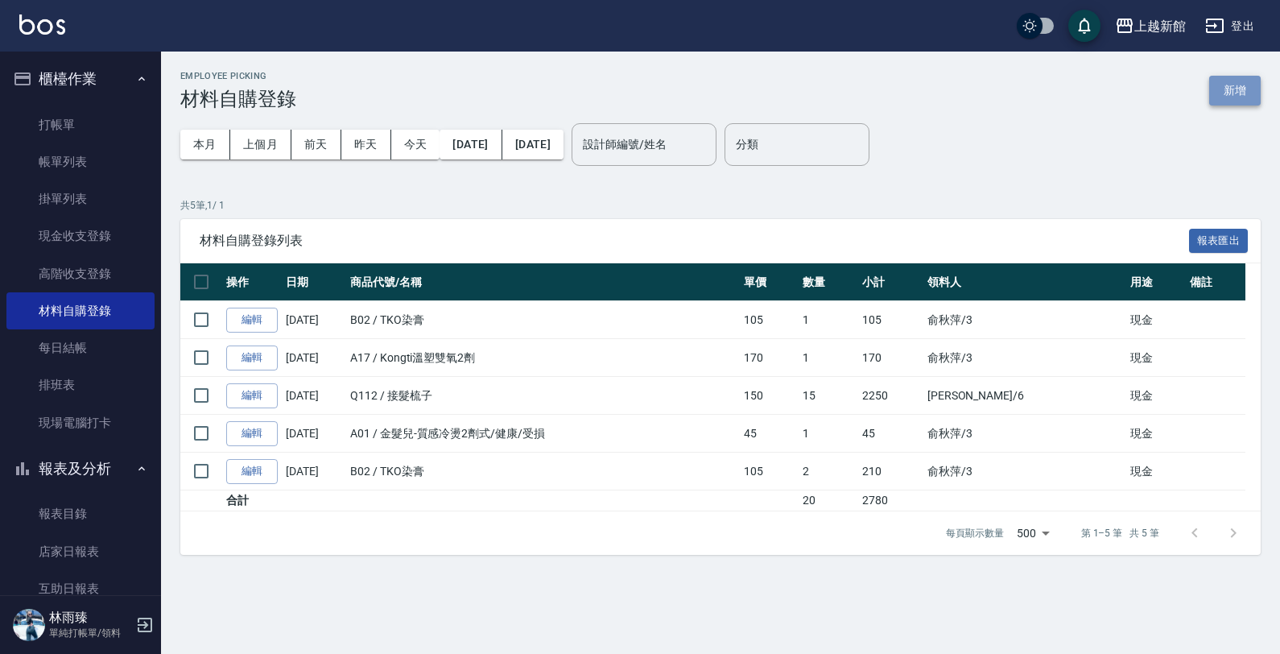
click at [1218, 93] on button "新增" at bounding box center [1235, 91] width 52 height 30
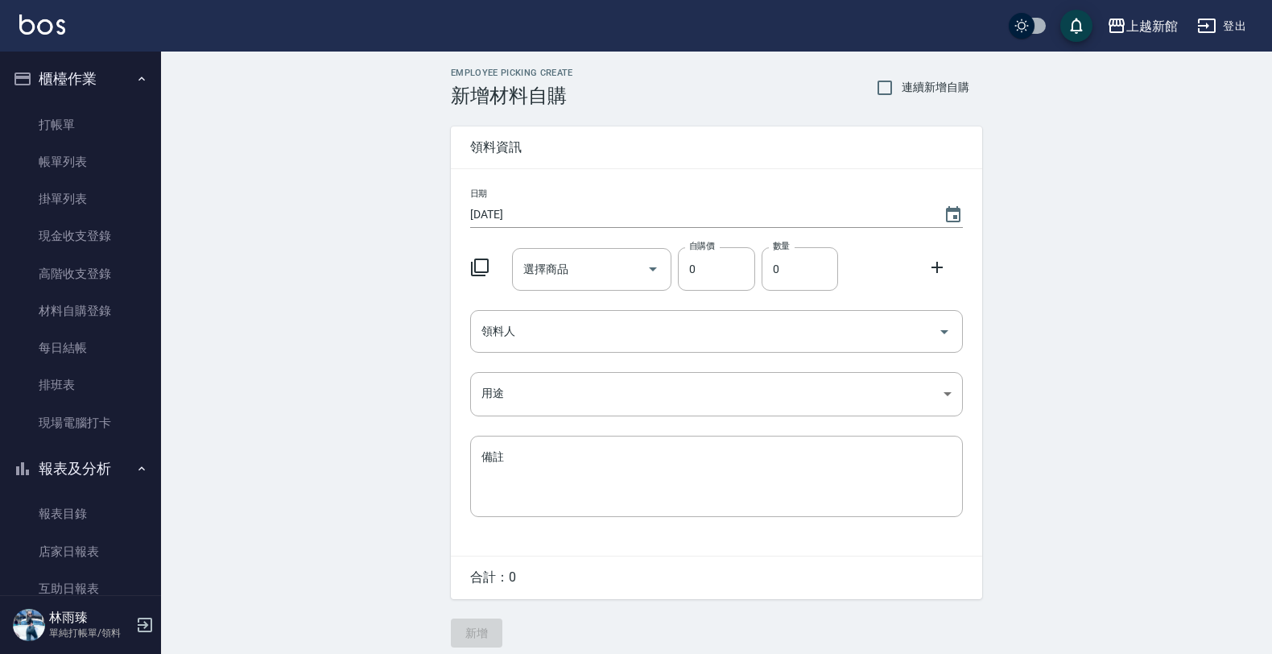
click at [468, 266] on div at bounding box center [485, 265] width 42 height 29
click at [475, 264] on icon at bounding box center [480, 267] width 18 height 18
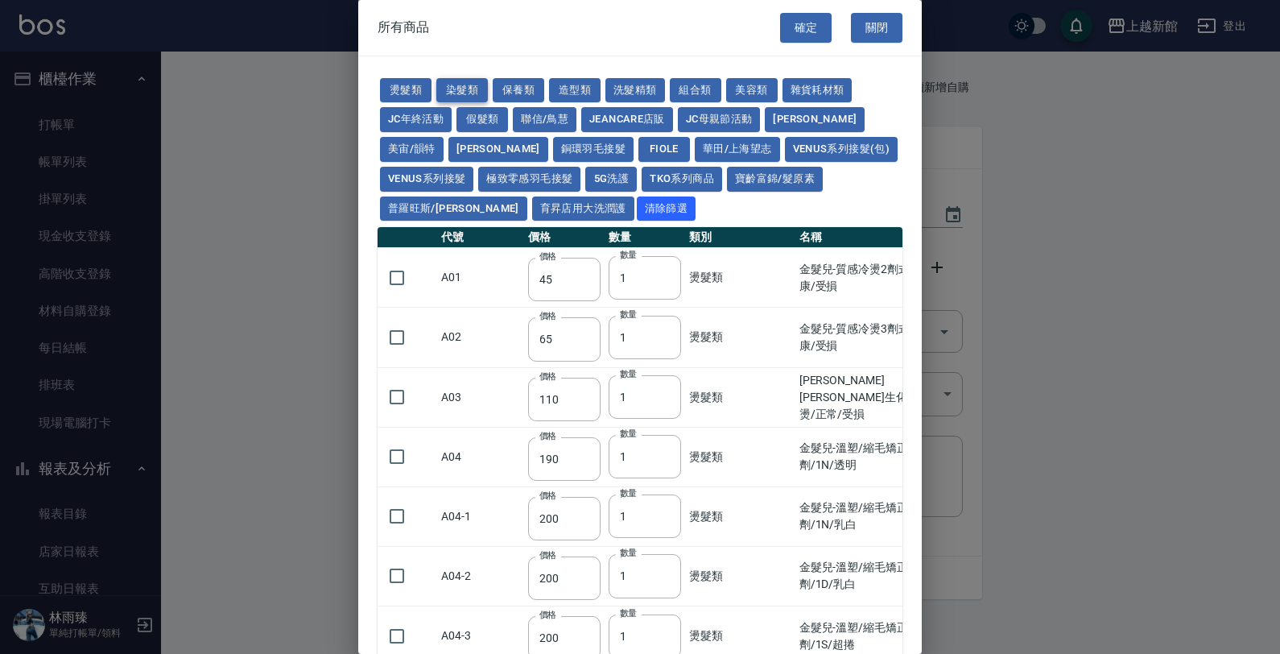
click at [445, 90] on button "染髮類" at bounding box center [462, 90] width 52 height 25
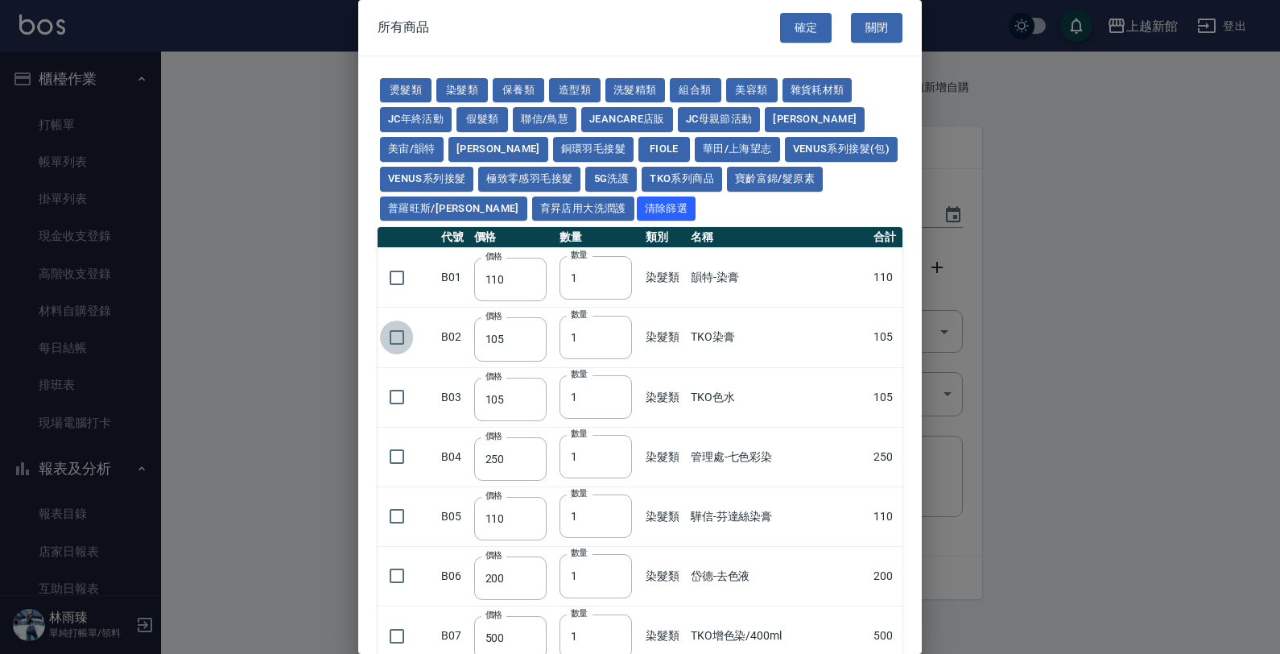
click at [395, 339] on input "checkbox" at bounding box center [397, 337] width 34 height 34
click at [589, 342] on input "1" at bounding box center [596, 337] width 72 height 43
drag, startPoint x: 582, startPoint y: 327, endPoint x: 554, endPoint y: 337, distance: 29.8
click at [556, 337] on td "數量 1 數量" at bounding box center [599, 338] width 86 height 60
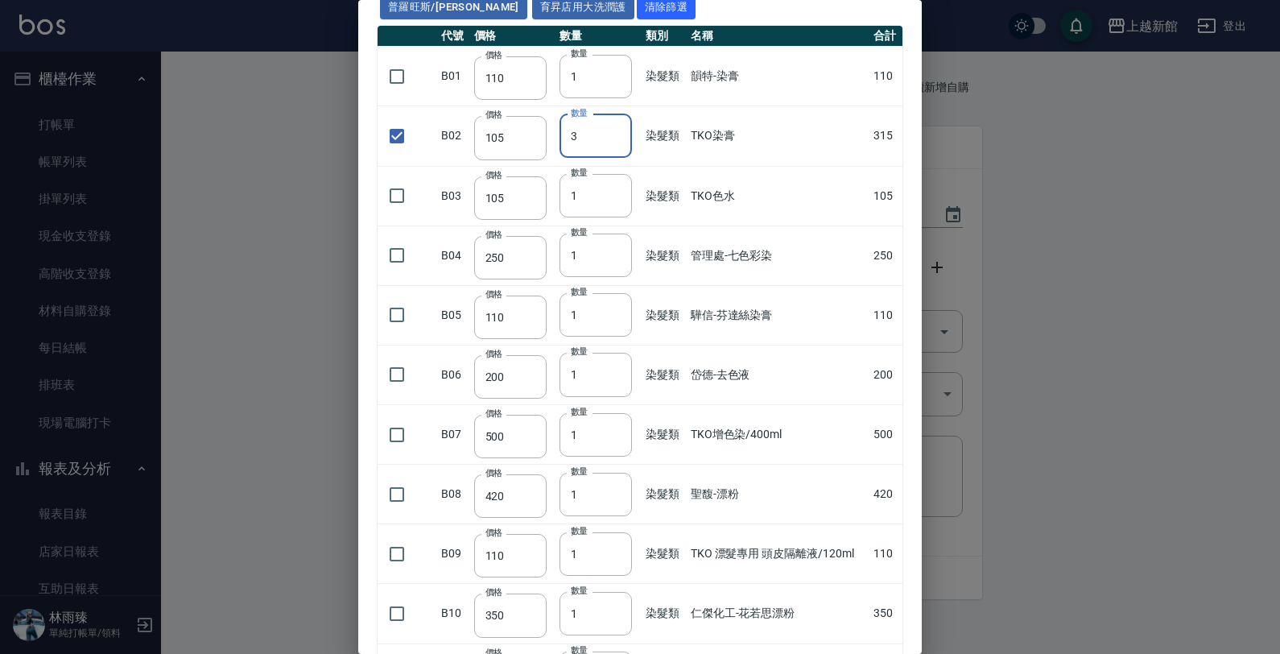
scroll to position [101, 0]
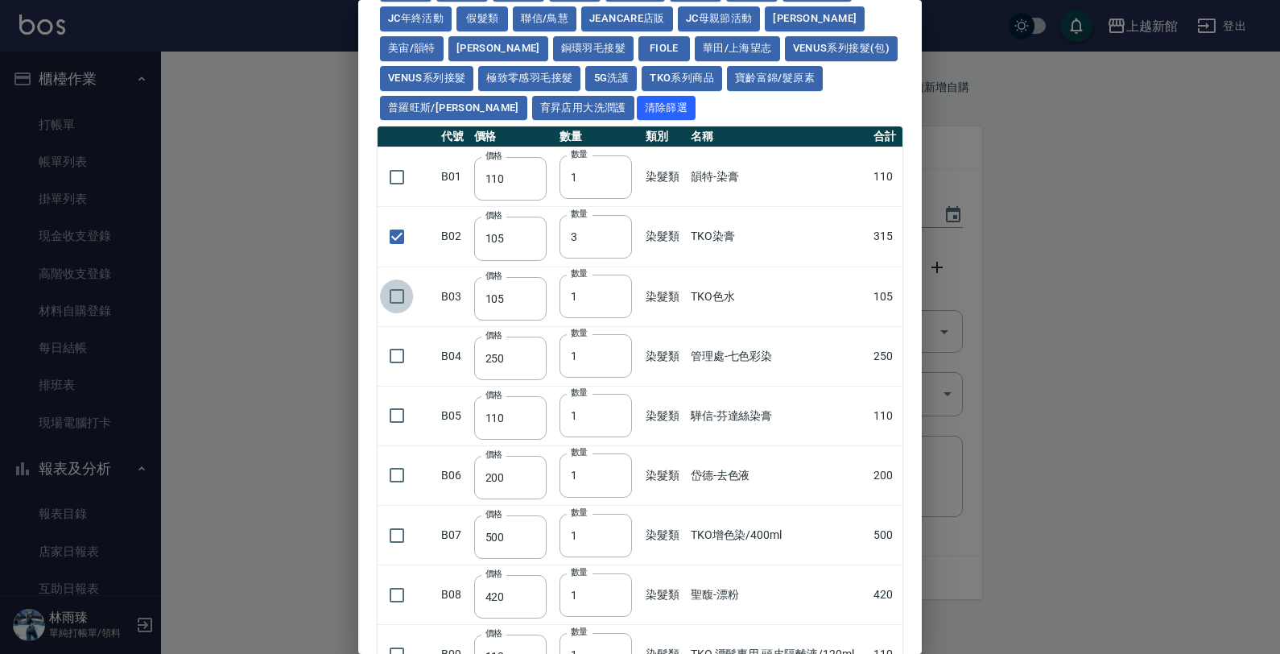
click at [384, 292] on input "checkbox" at bounding box center [397, 296] width 34 height 34
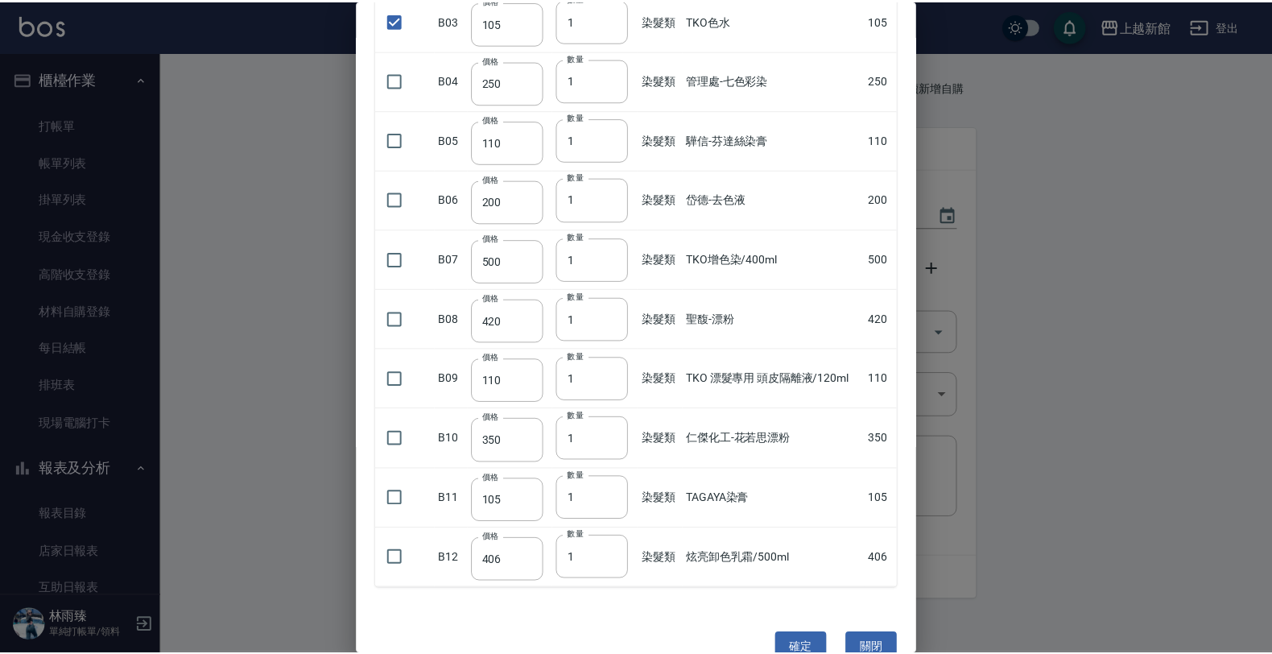
scroll to position [412, 0]
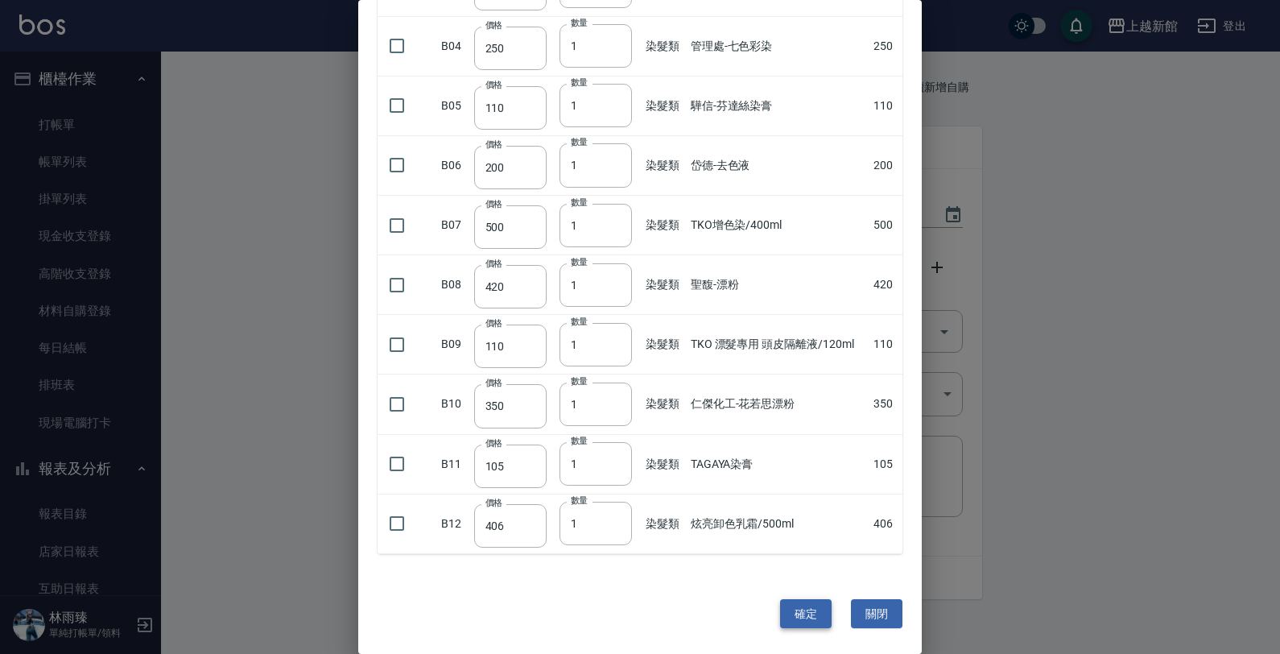
click at [794, 606] on button "確定" at bounding box center [806, 614] width 52 height 30
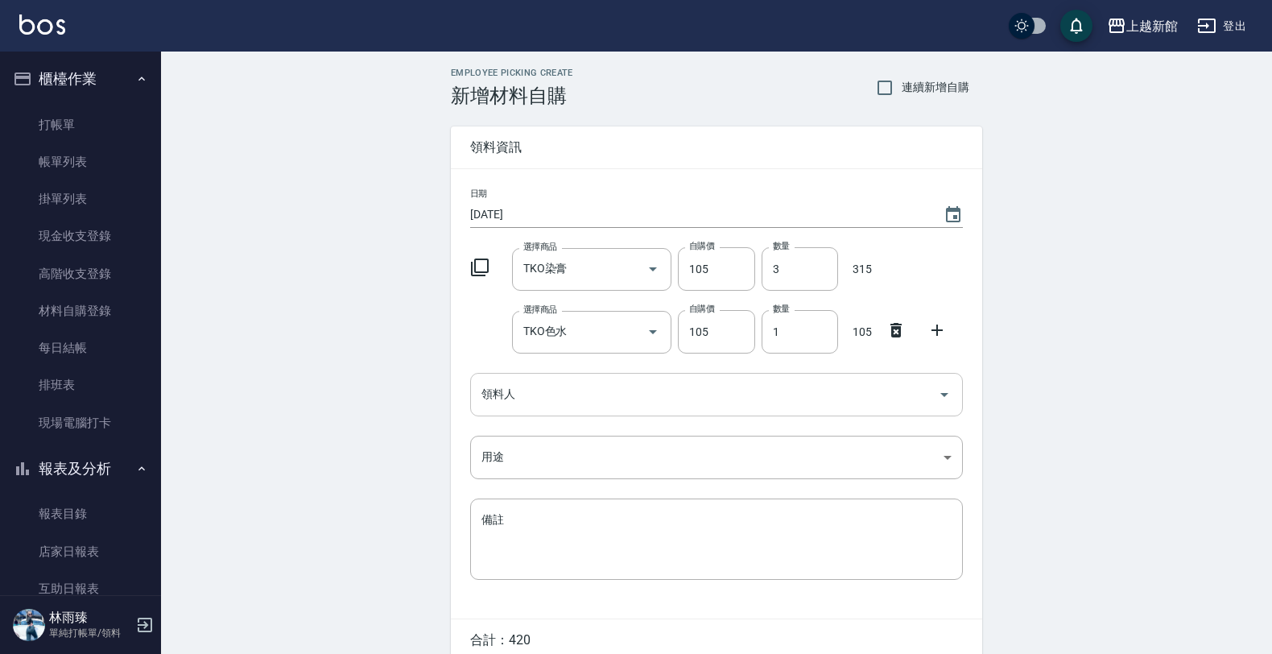
click at [640, 409] on div "領料人" at bounding box center [716, 394] width 493 height 43
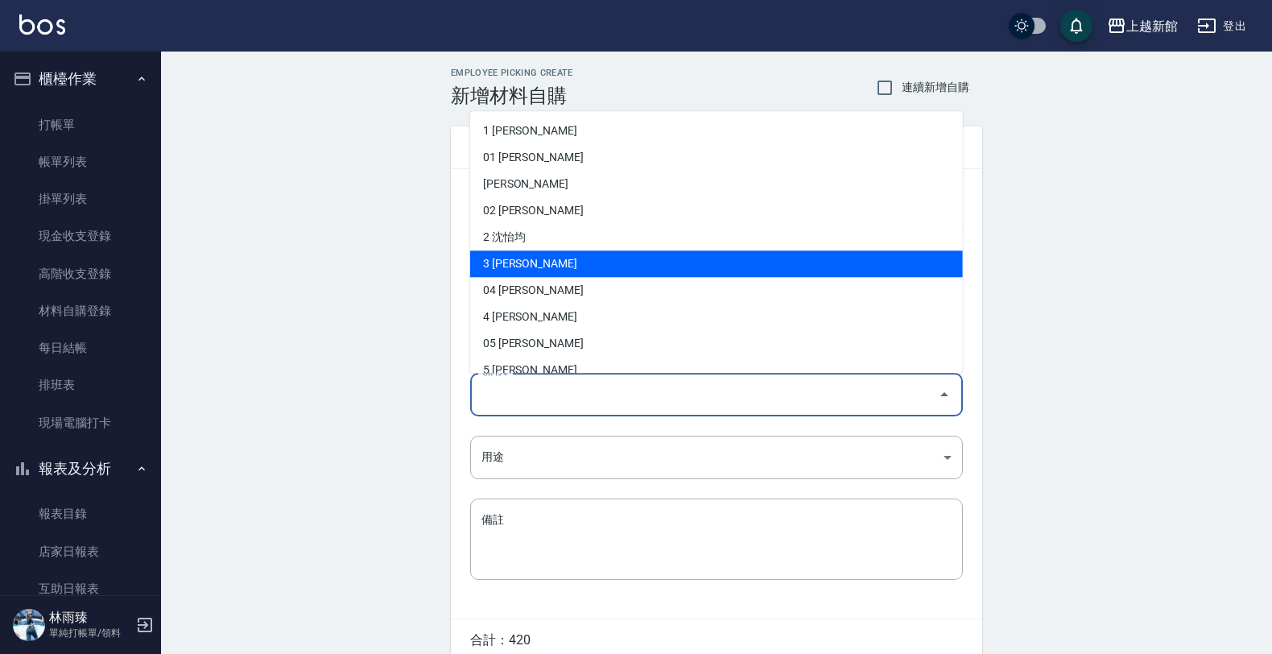
click at [570, 254] on li "3 [PERSON_NAME]" at bounding box center [716, 263] width 493 height 27
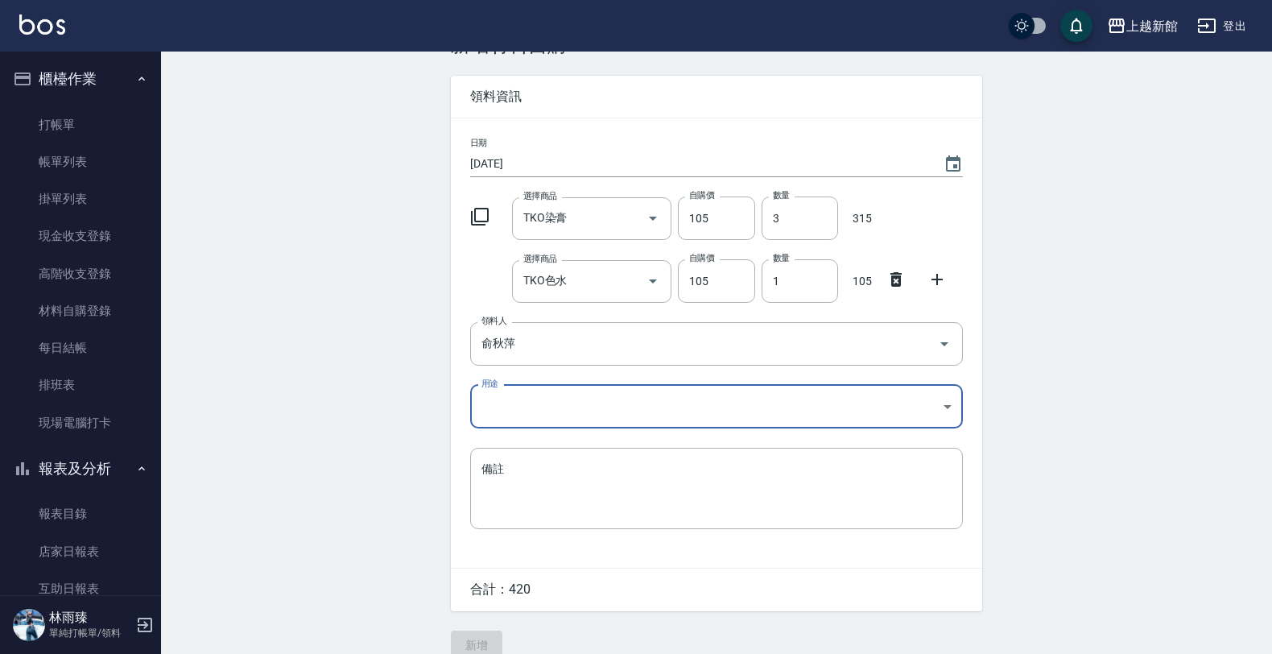
scroll to position [74, 0]
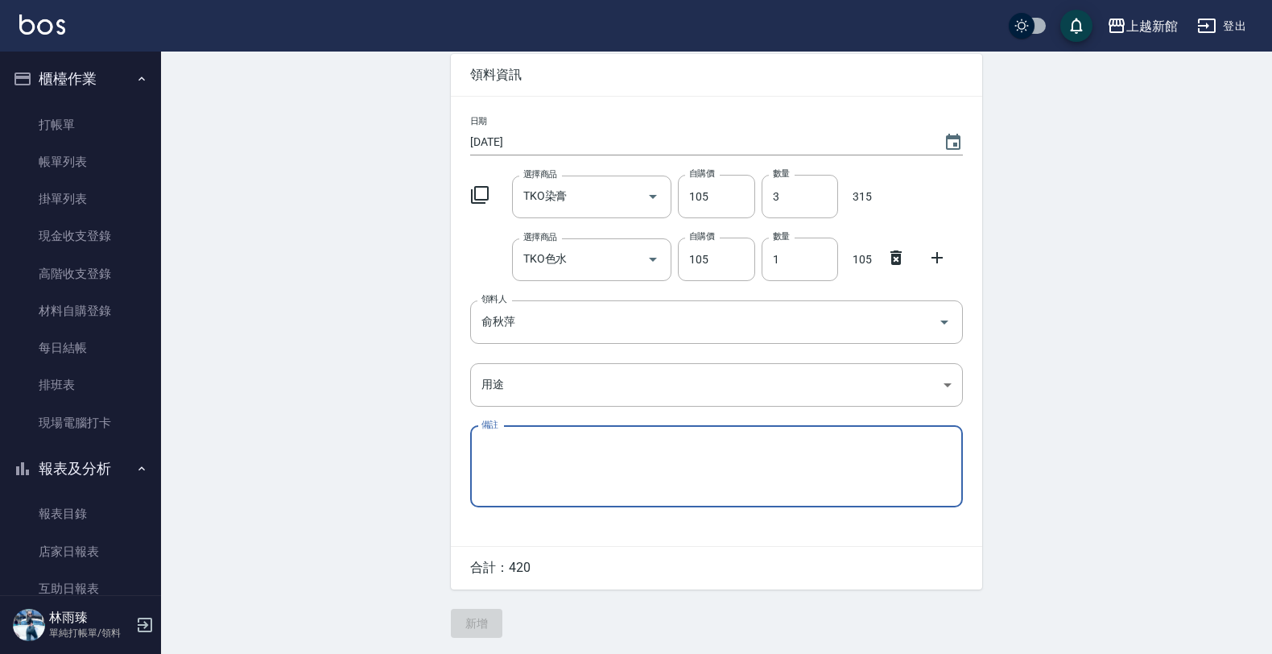
click at [503, 440] on textarea "備註" at bounding box center [716, 466] width 470 height 55
click at [632, 375] on body "上越新館 登出 櫃檯作業 打帳單 帳單列表 掛單列表 現金收支登錄 高階收支登錄 材料自購登錄 每日結帳 排班表 現場電腦打卡 報表及分析 報表目錄 店家日報…" at bounding box center [640, 291] width 1280 height 726
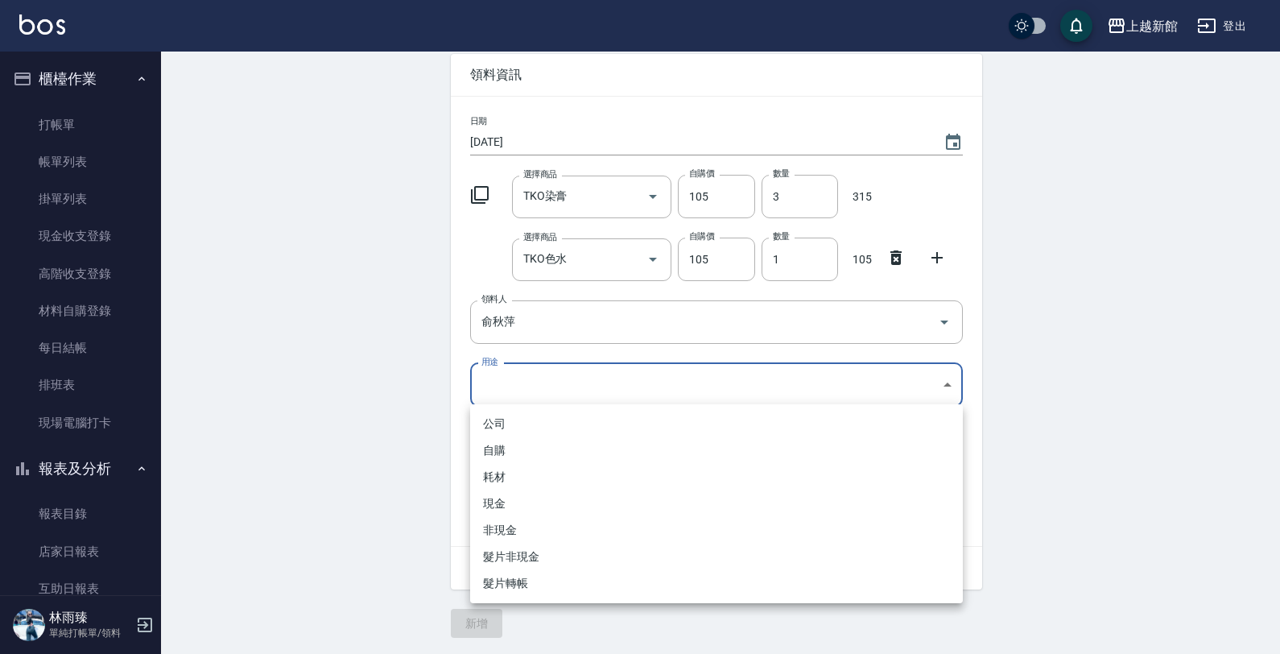
click at [532, 503] on li "現金" at bounding box center [716, 503] width 493 height 27
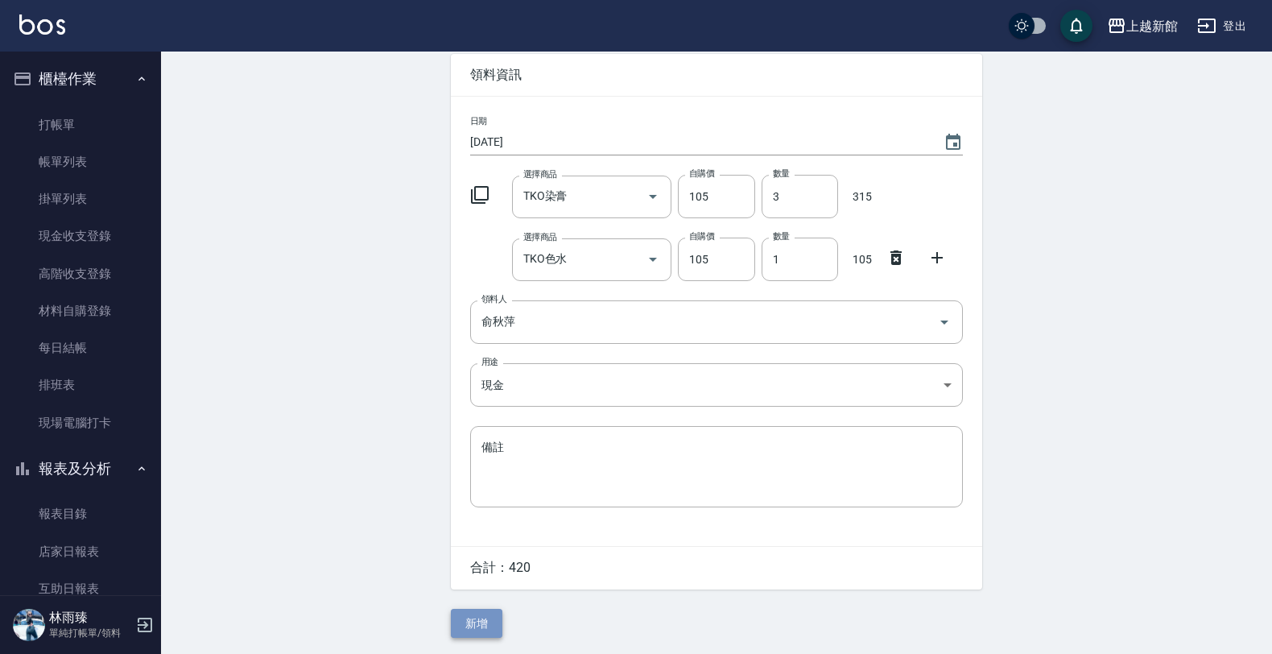
click at [484, 617] on button "新增" at bounding box center [477, 624] width 52 height 30
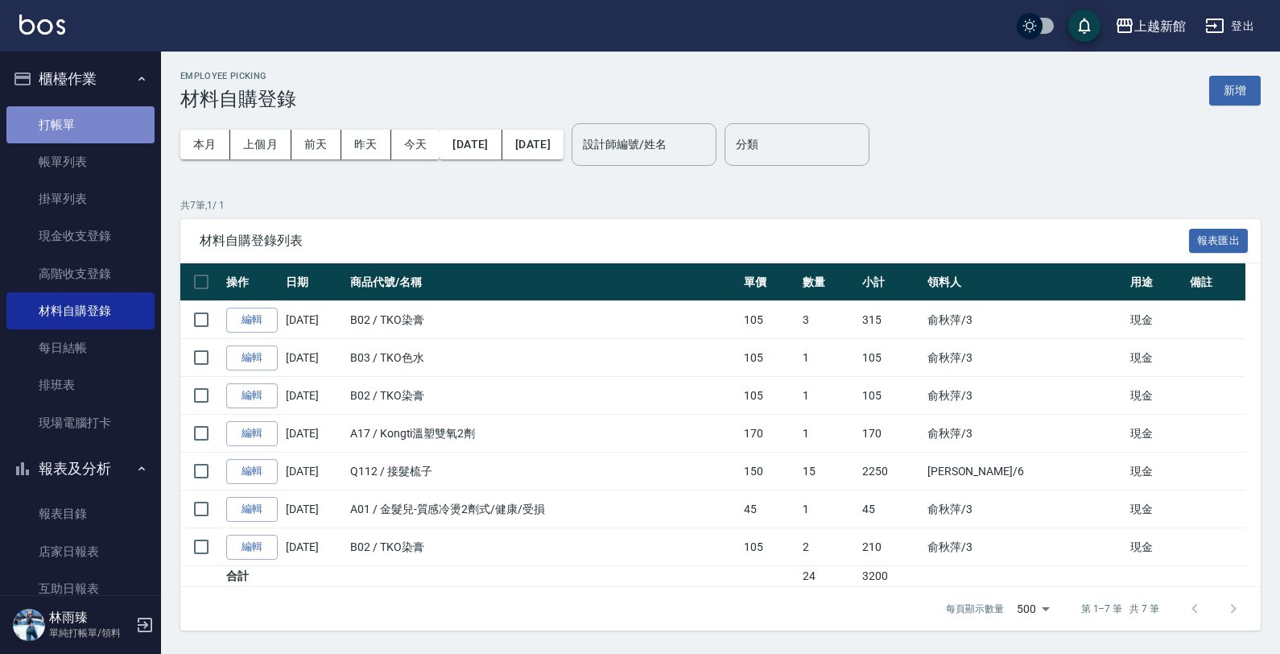
click at [106, 114] on link "打帳單" at bounding box center [80, 124] width 148 height 37
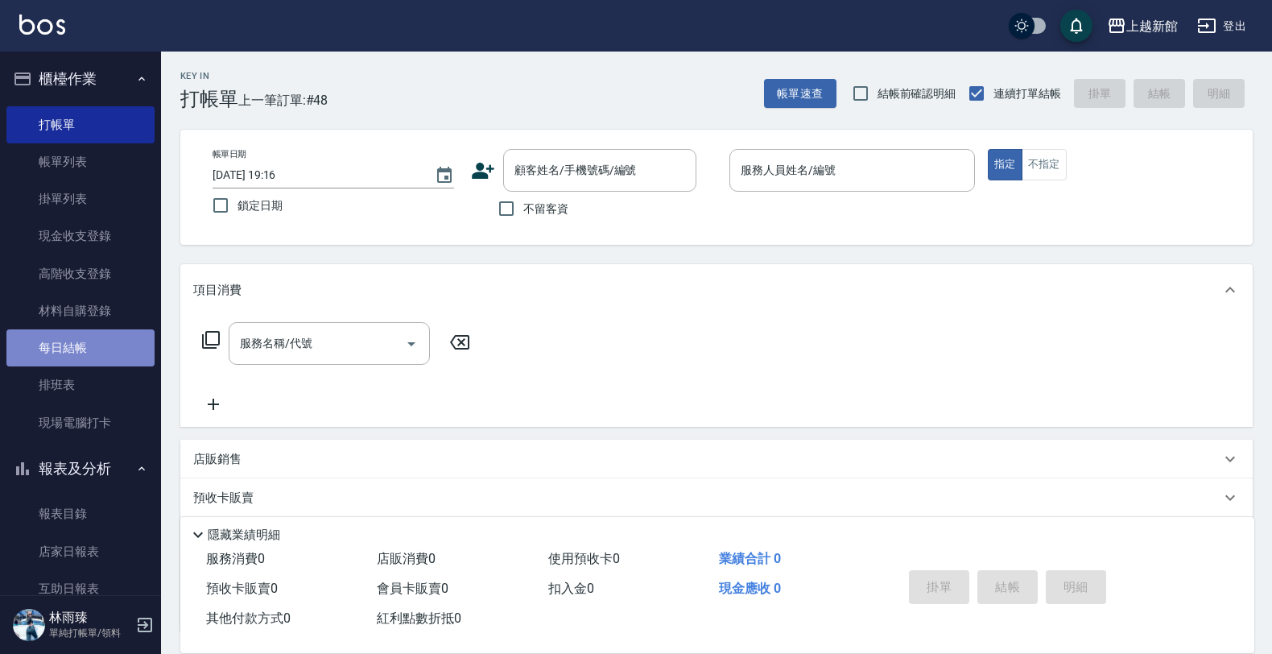
click at [98, 345] on link "每日結帳" at bounding box center [80, 347] width 148 height 37
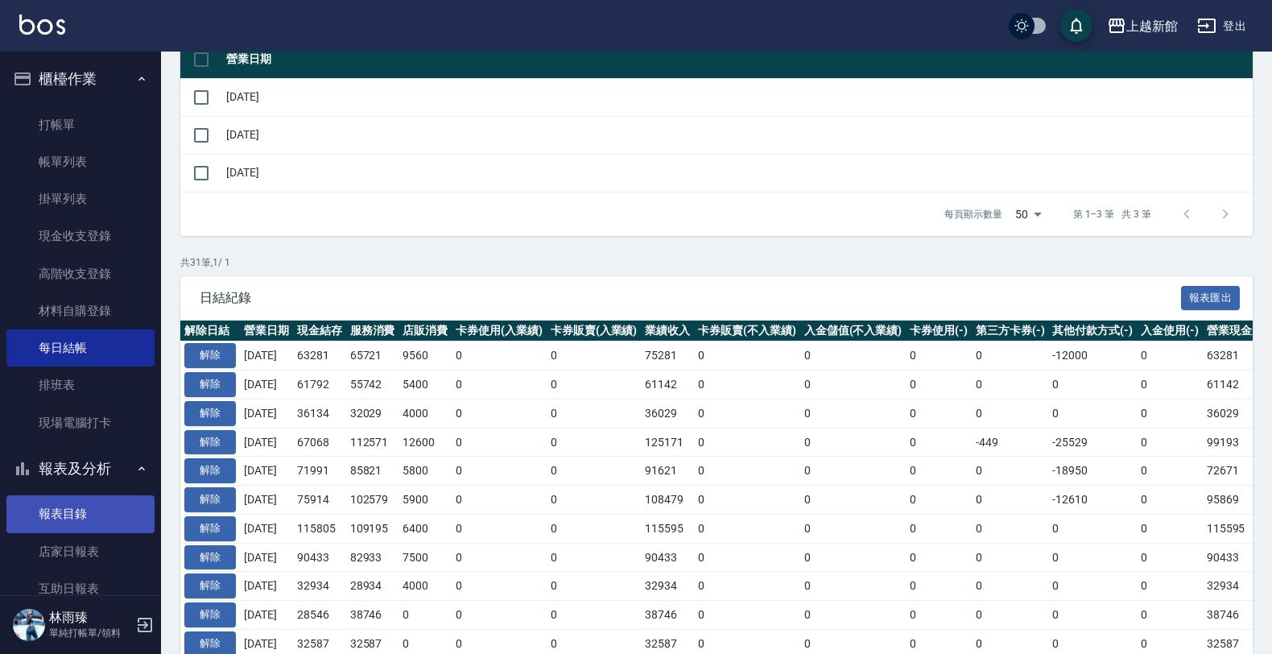
scroll to position [201, 0]
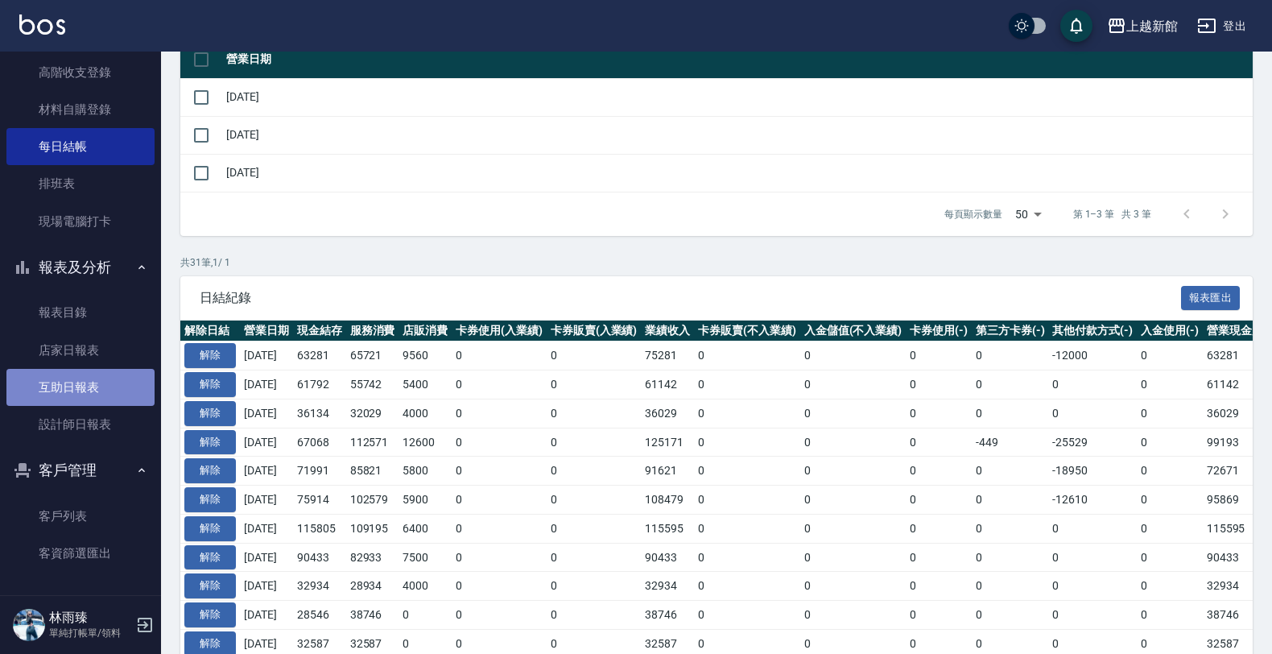
click at [85, 390] on link "互助日報表" at bounding box center [80, 387] width 148 height 37
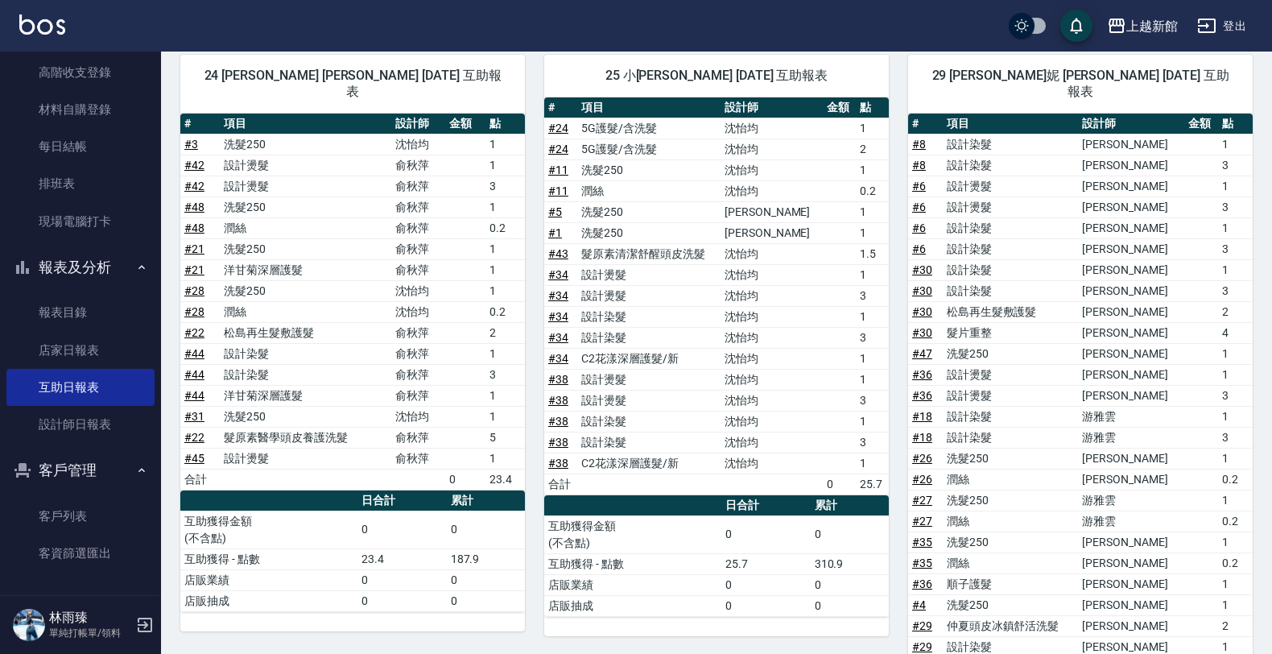
scroll to position [1303, 0]
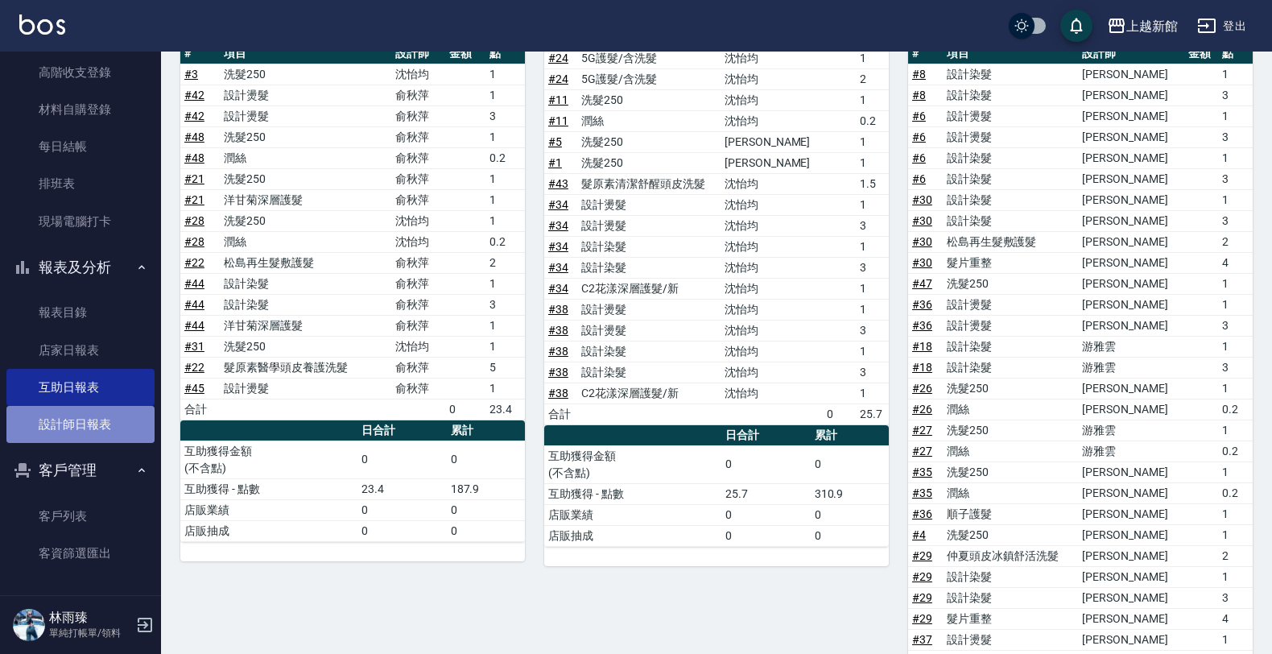
click at [107, 408] on link "設計師日報表" at bounding box center [80, 424] width 148 height 37
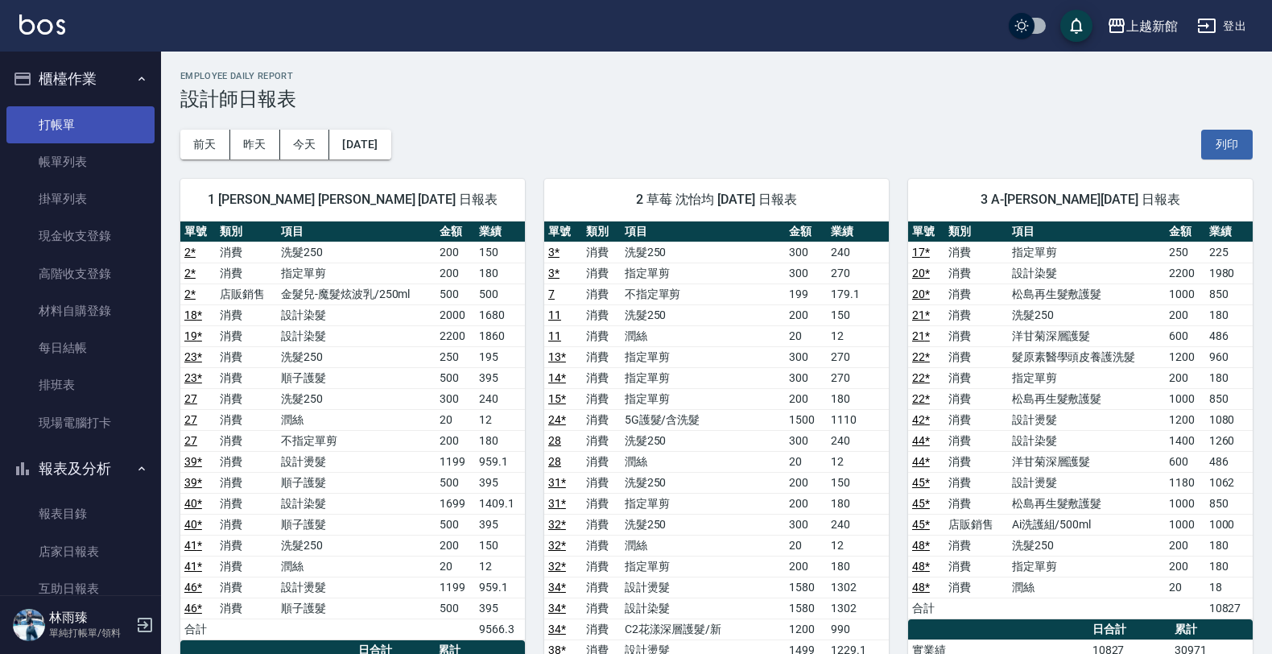
click at [58, 130] on link "打帳單" at bounding box center [80, 124] width 148 height 37
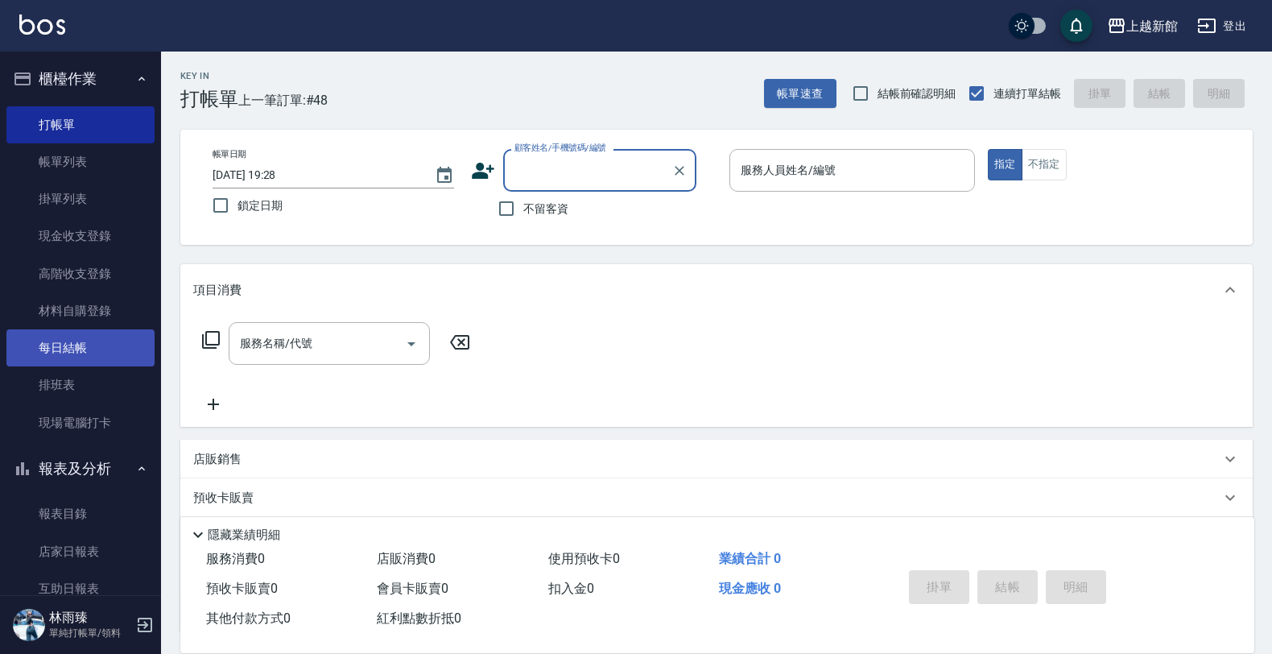
click at [83, 346] on link "每日結帳" at bounding box center [80, 347] width 148 height 37
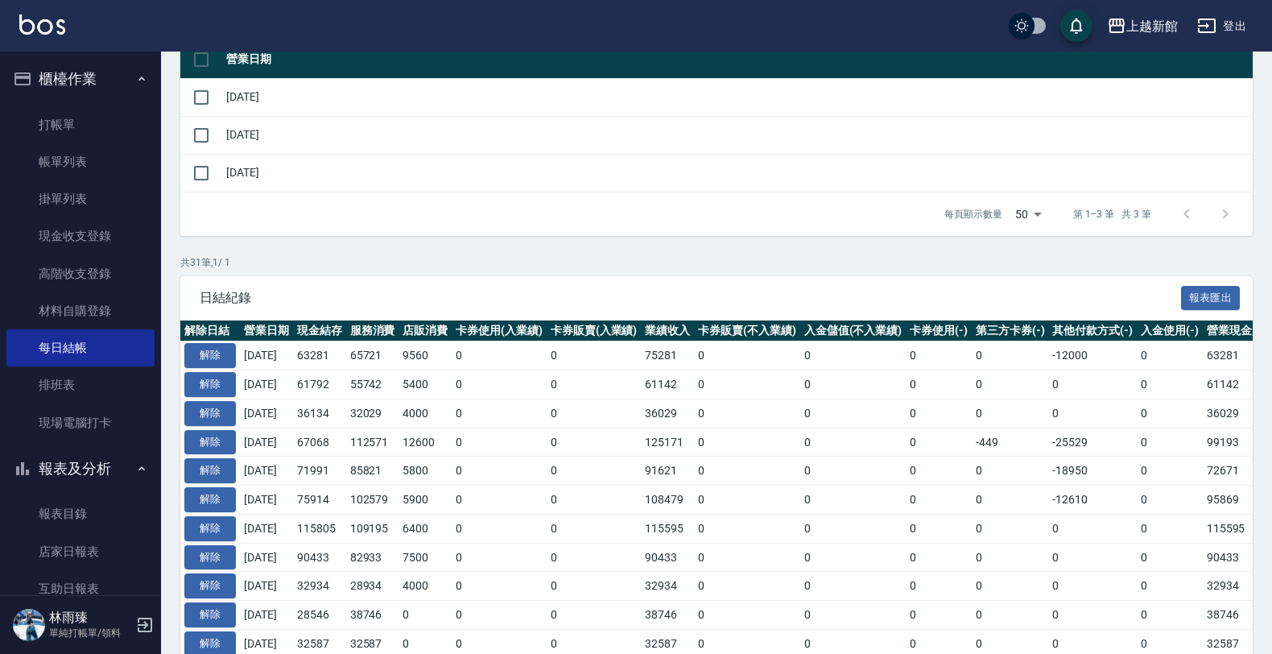
scroll to position [201, 0]
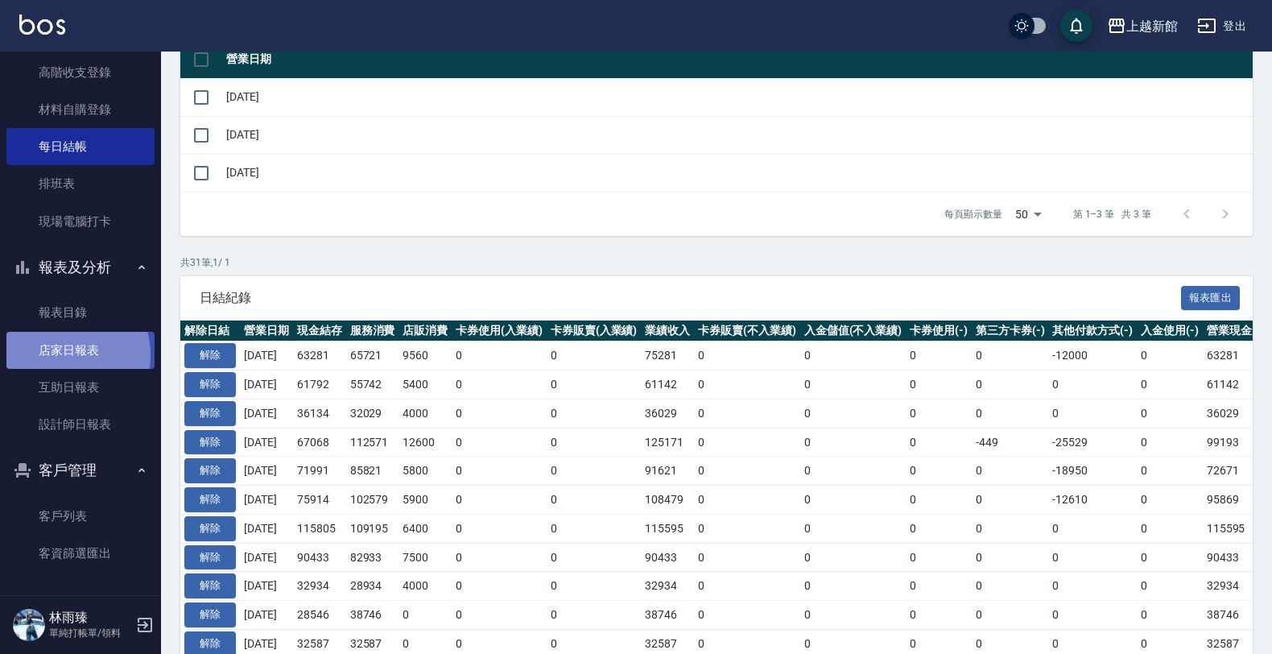
click at [66, 354] on link "店家日報表" at bounding box center [80, 350] width 148 height 37
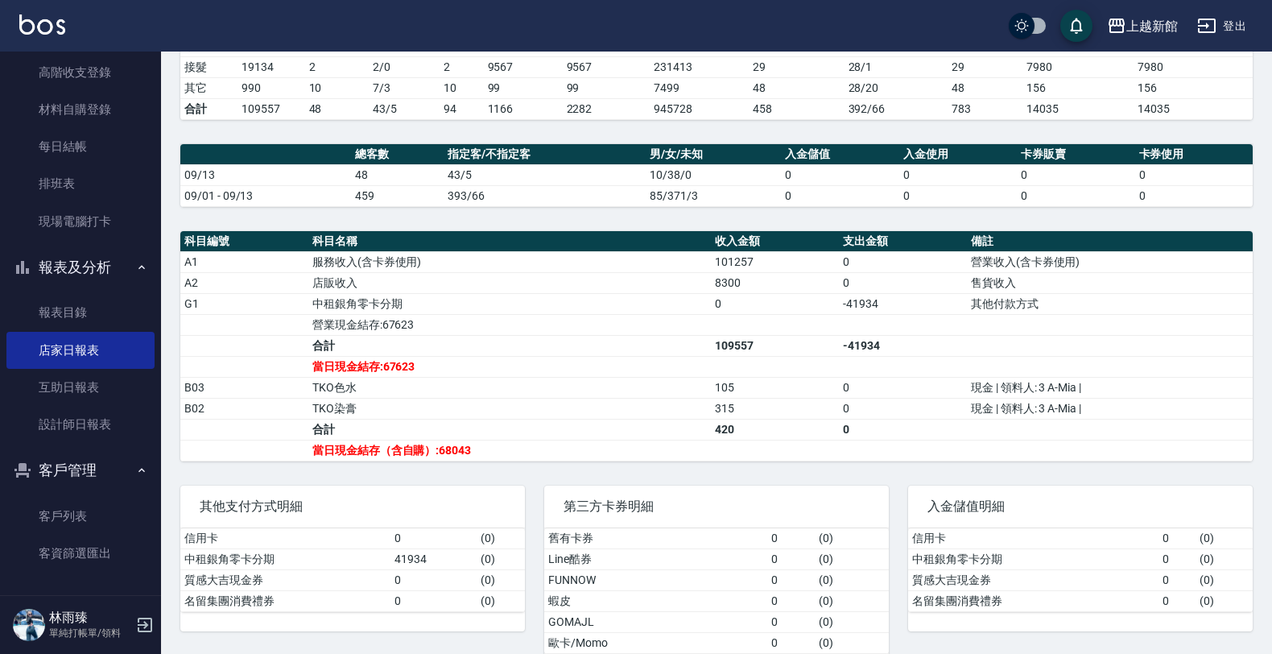
scroll to position [415, 0]
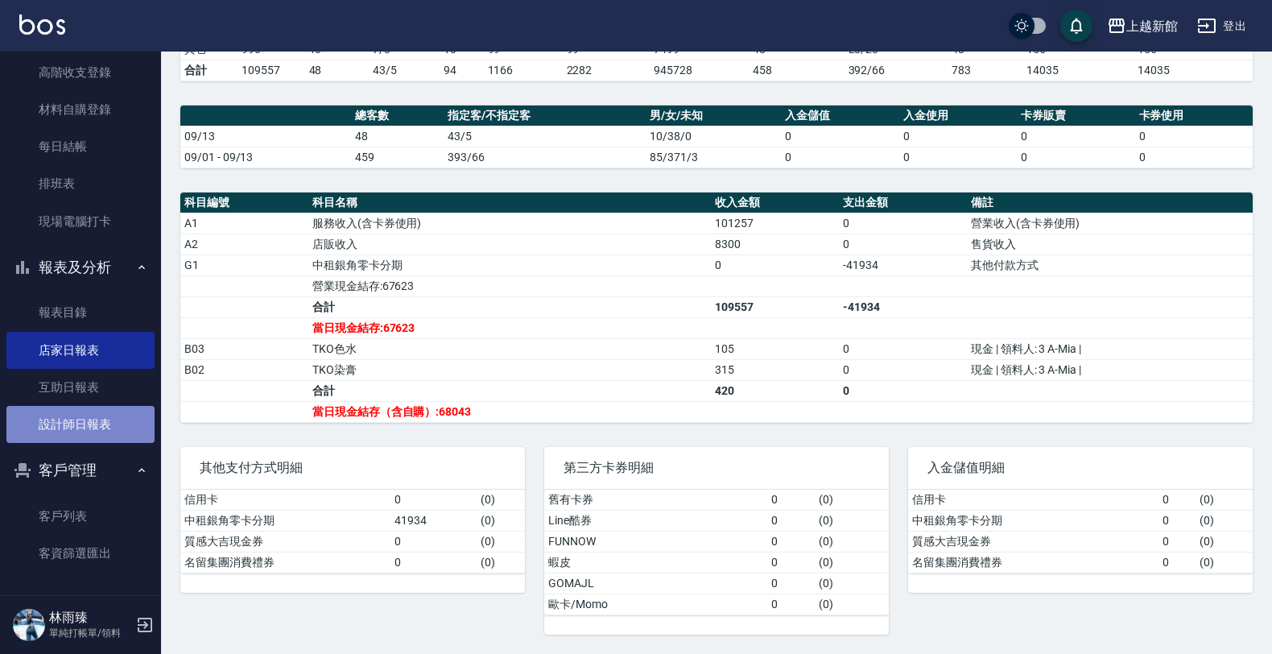
click at [81, 419] on link "設計師日報表" at bounding box center [80, 424] width 148 height 37
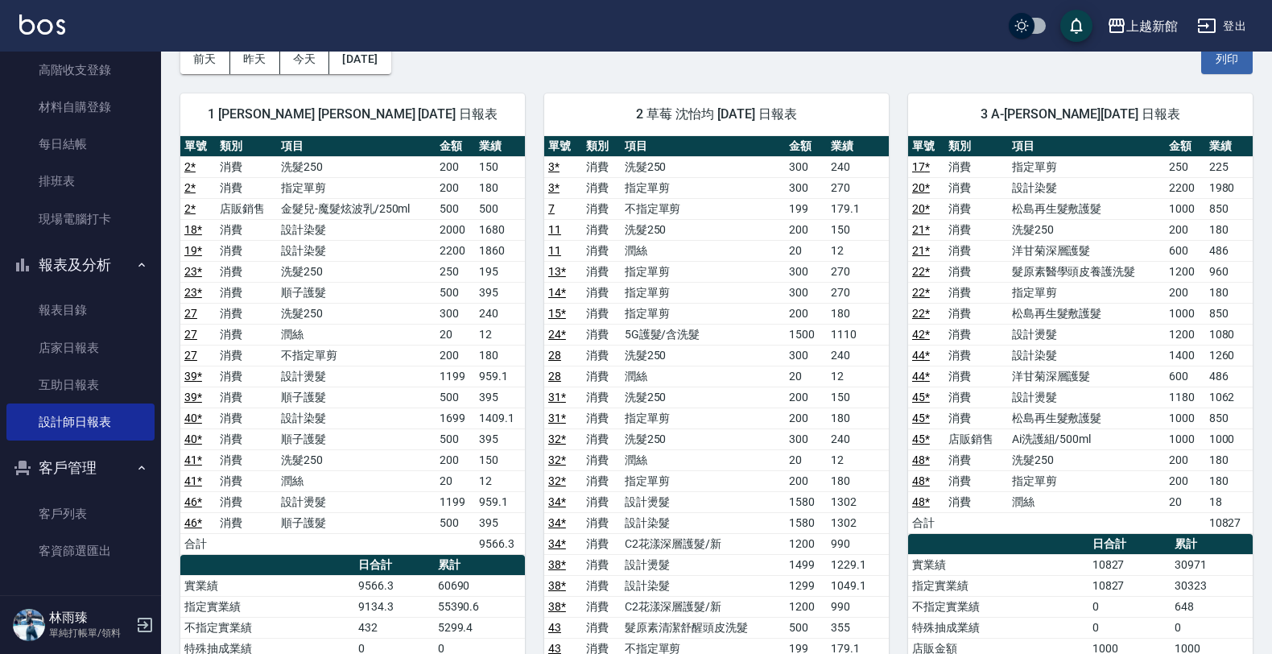
scroll to position [89, 0]
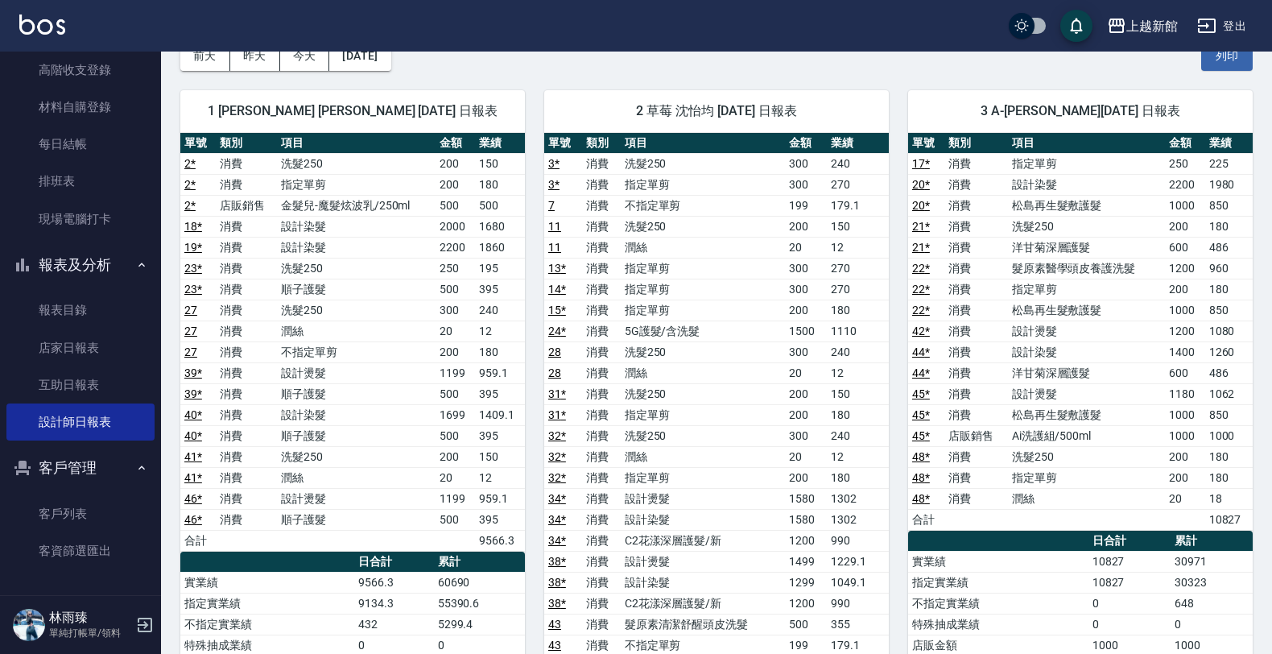
drag, startPoint x: 1264, startPoint y: 122, endPoint x: 1280, endPoint y: 151, distance: 33.2
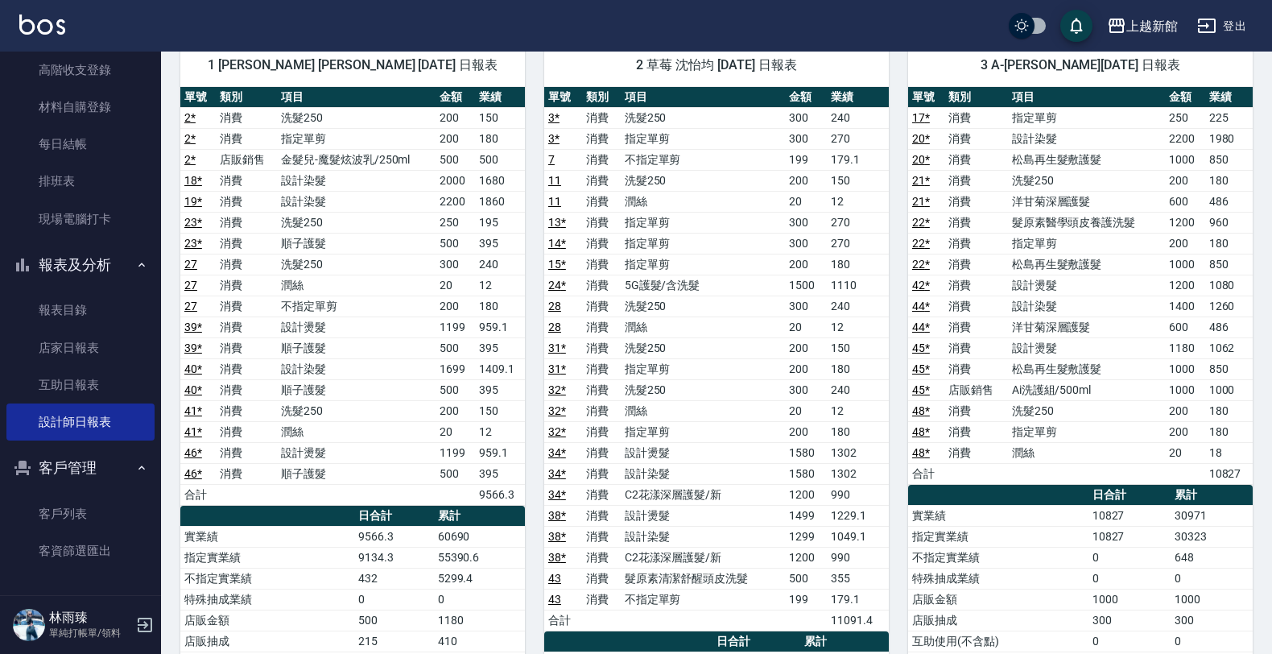
scroll to position [138, 0]
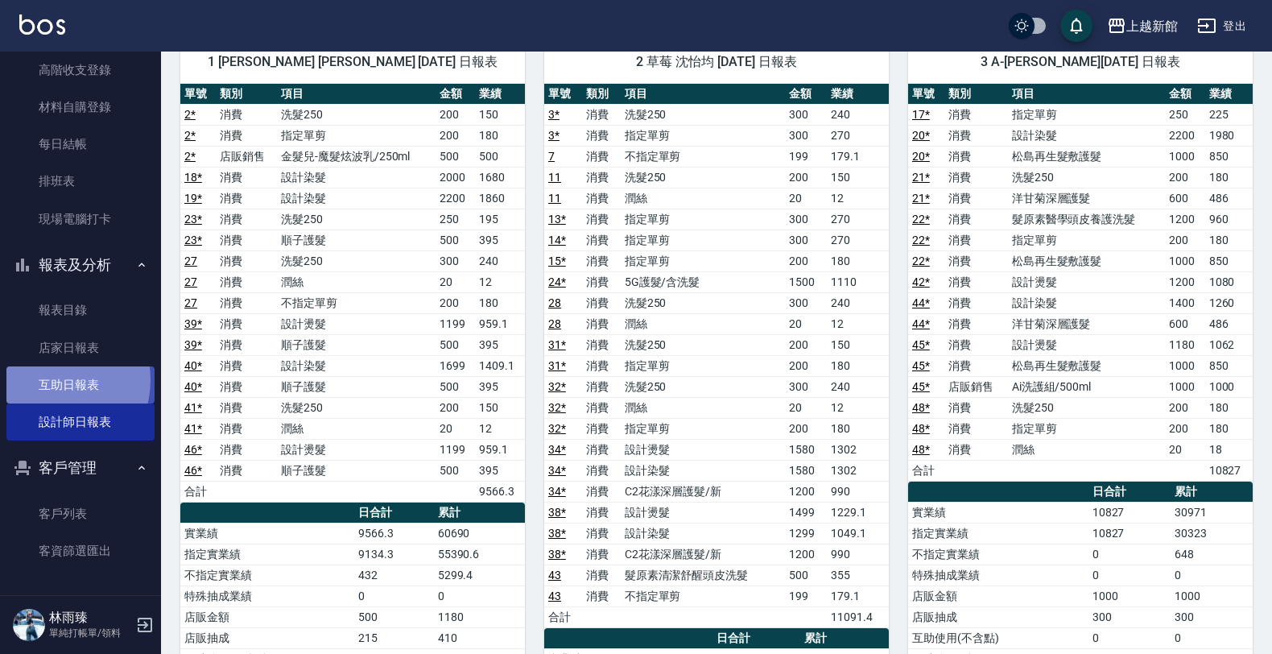
click at [53, 379] on link "互助日報表" at bounding box center [80, 384] width 148 height 37
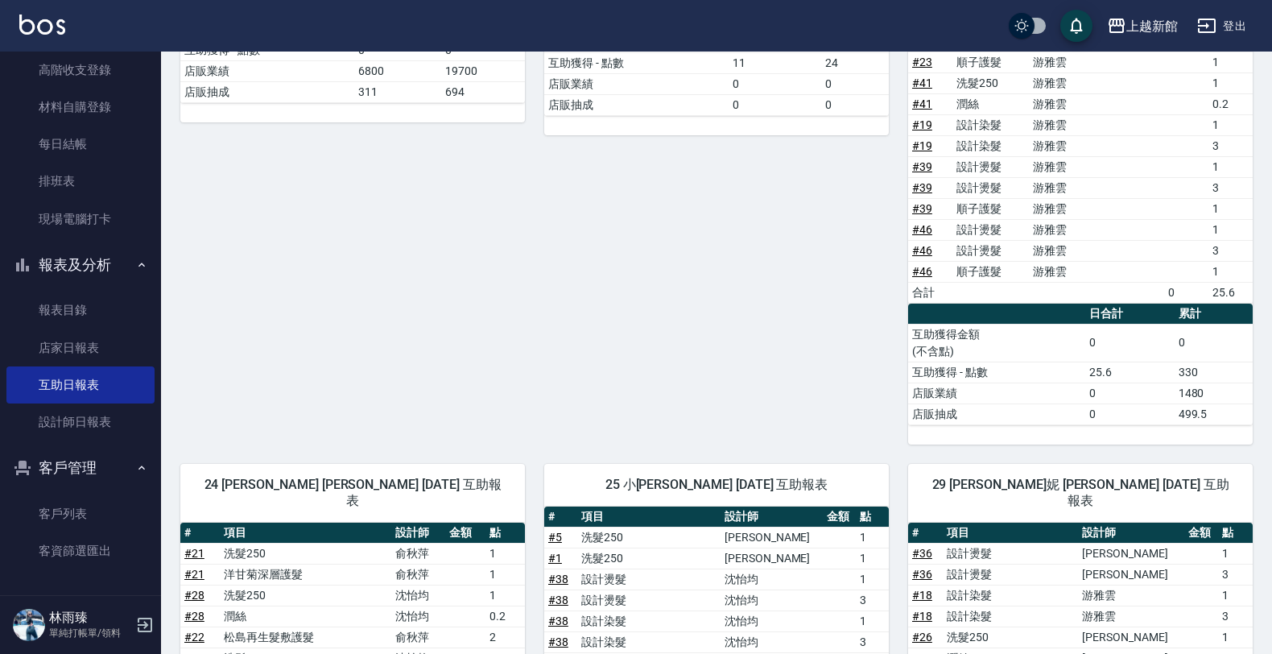
scroll to position [799, 0]
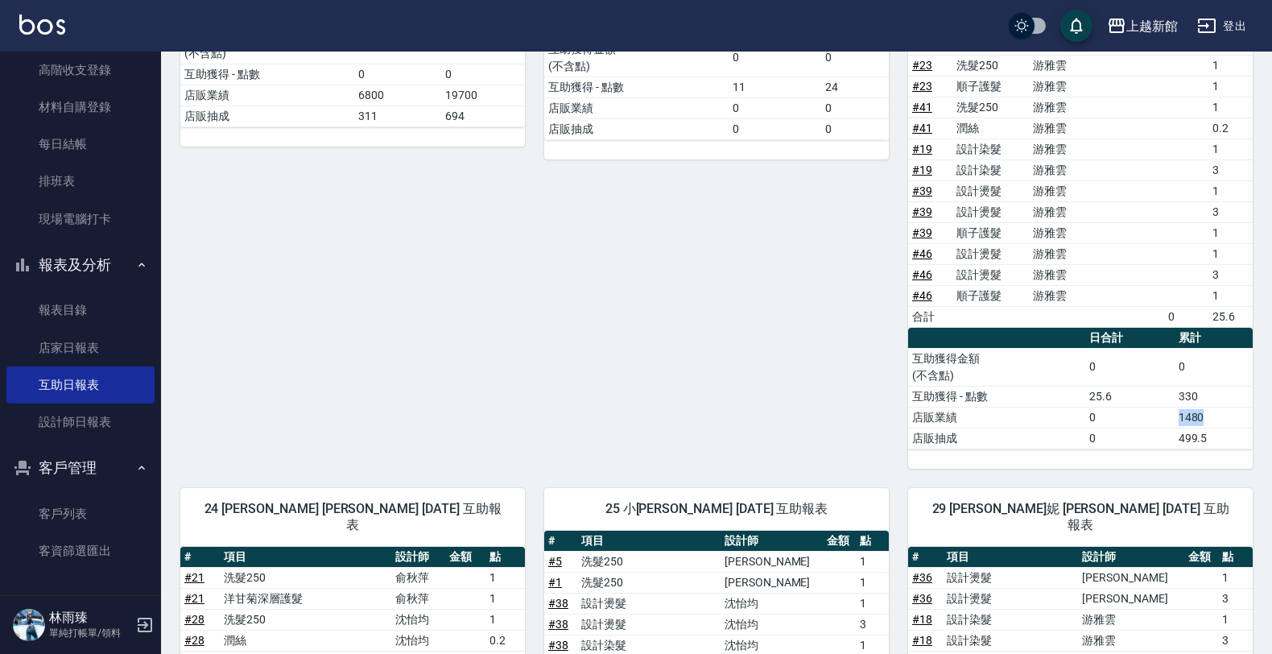
drag, startPoint x: 1181, startPoint y: 407, endPoint x: 1208, endPoint y: 409, distance: 27.4
click at [1208, 409] on td "1480" at bounding box center [1214, 417] width 78 height 21
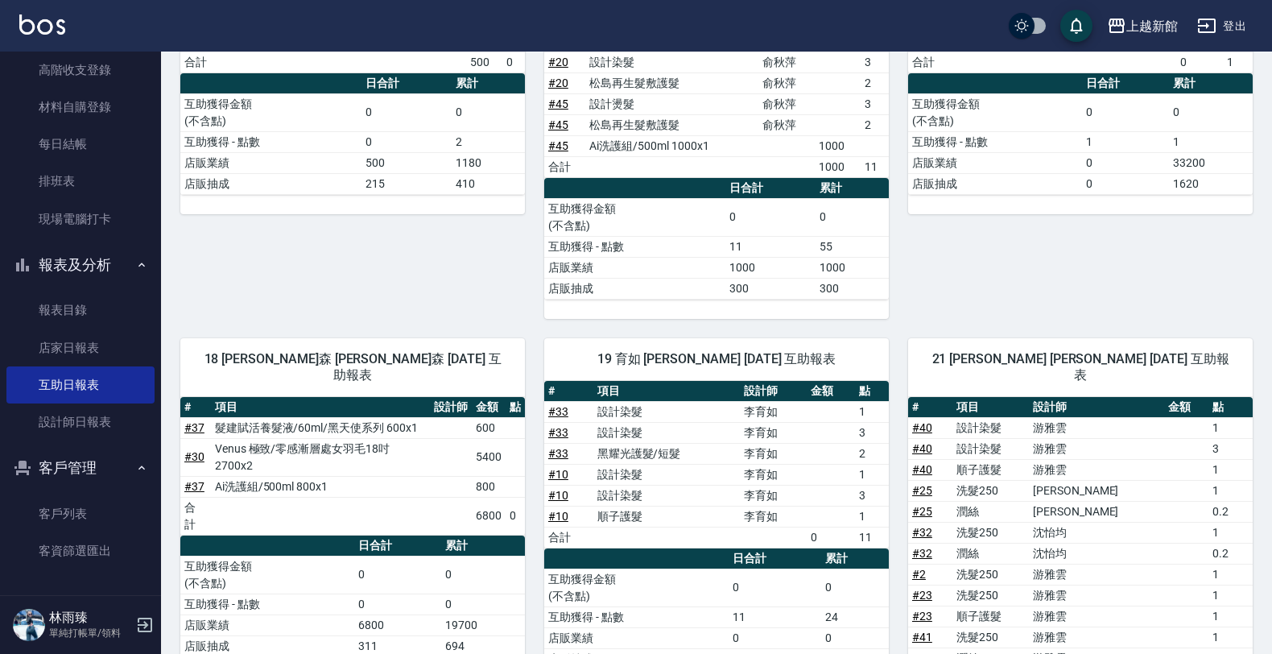
scroll to position [173, 0]
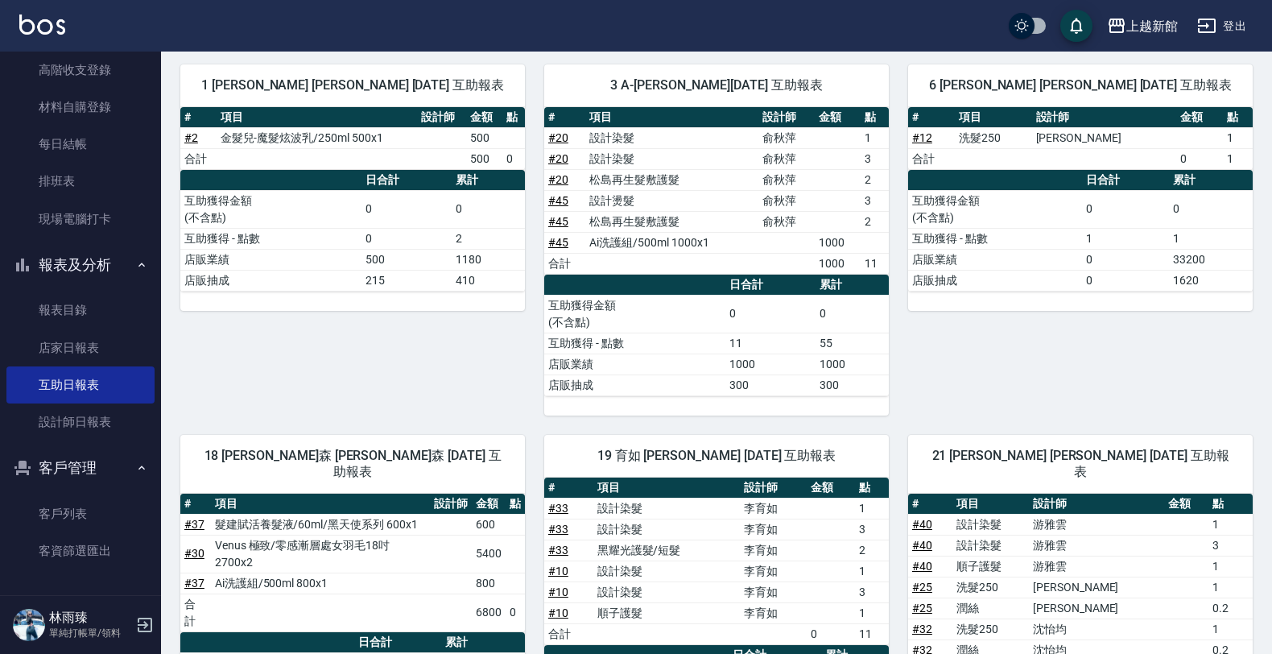
click at [704, 335] on td "互助獲得 - 點數" at bounding box center [634, 342] width 181 height 21
click at [1229, 362] on div "6 [PERSON_NAME] [PERSON_NAME] [DATE] 互助報表 # 項目 設計師 金額 點 # 12 洗髮250 [PERSON_NAME…" at bounding box center [1071, 230] width 364 height 370
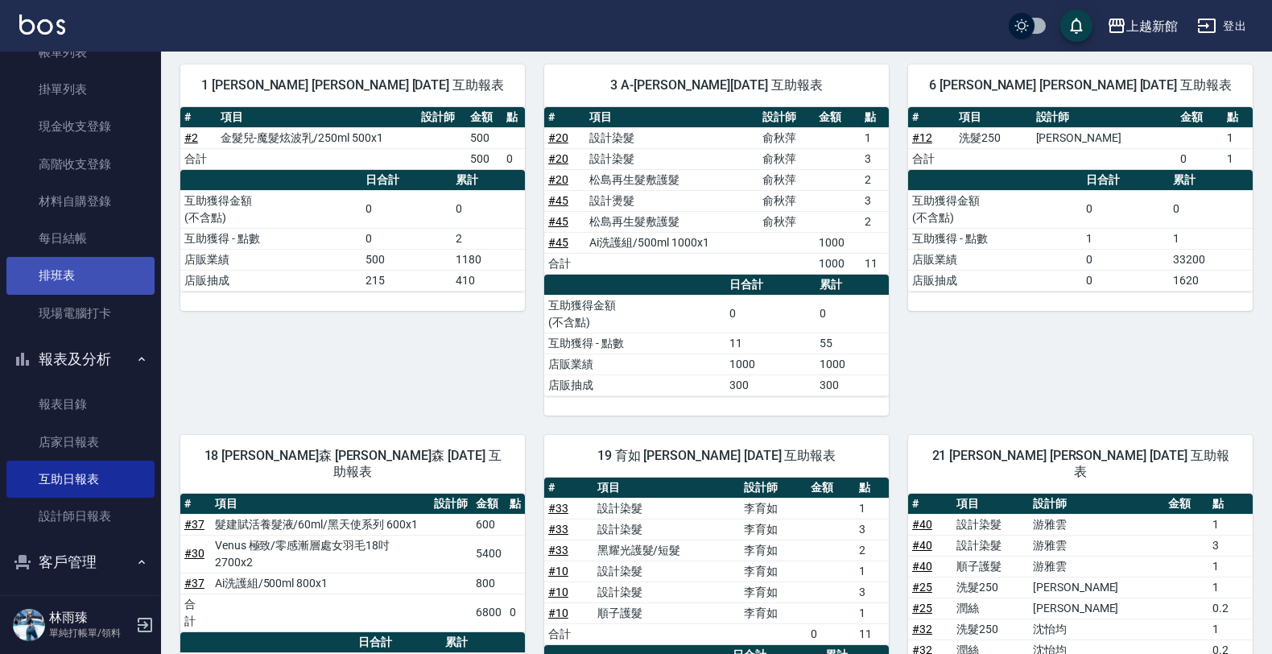
scroll to position [2, 0]
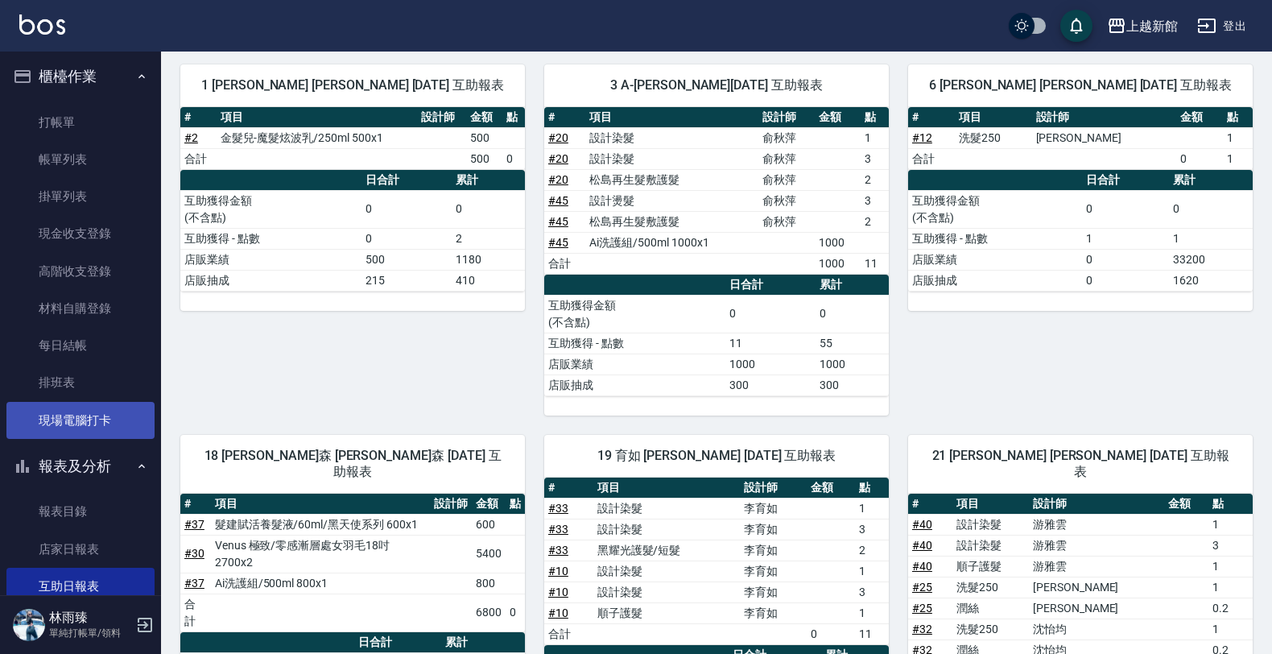
click at [85, 419] on link "現場電腦打卡" at bounding box center [80, 420] width 148 height 37
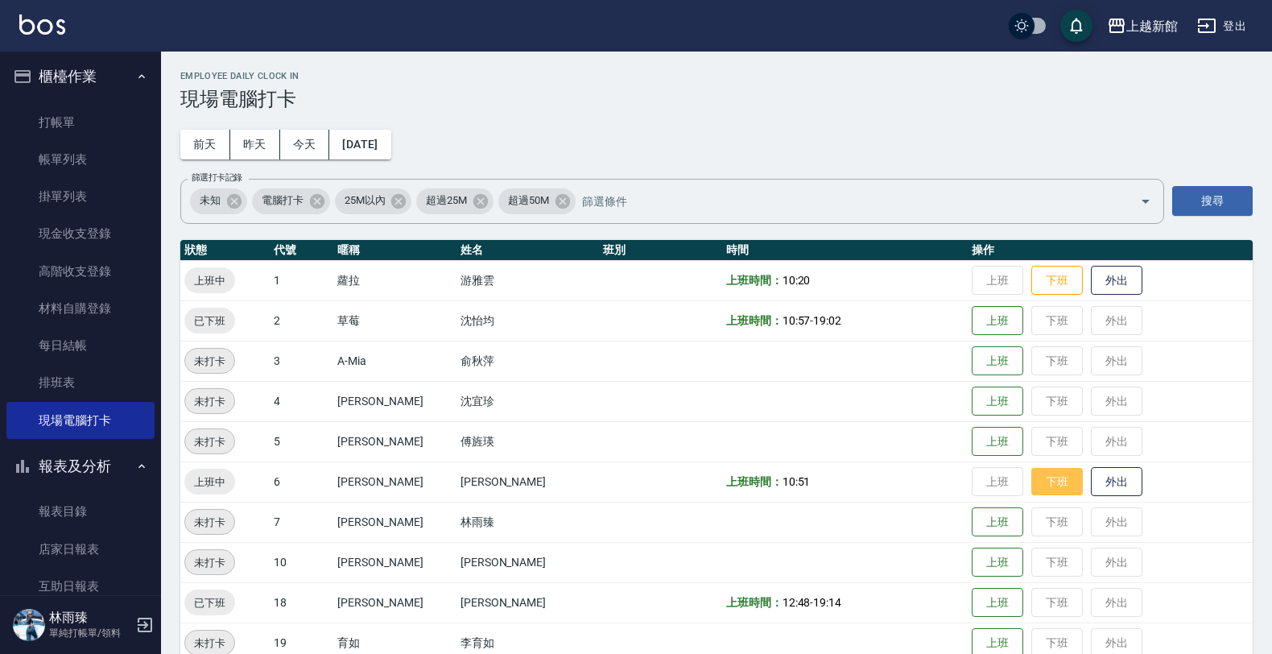
click at [1040, 485] on button "下班" at bounding box center [1057, 482] width 52 height 28
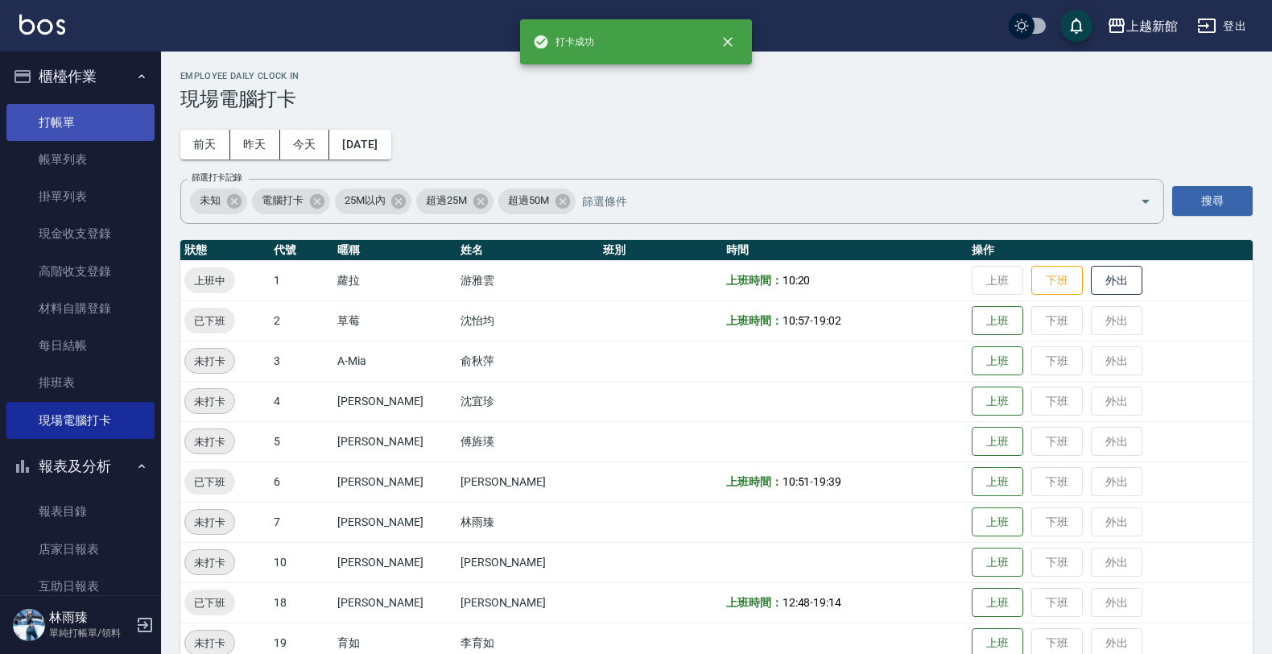
click at [127, 119] on link "打帳單" at bounding box center [80, 122] width 148 height 37
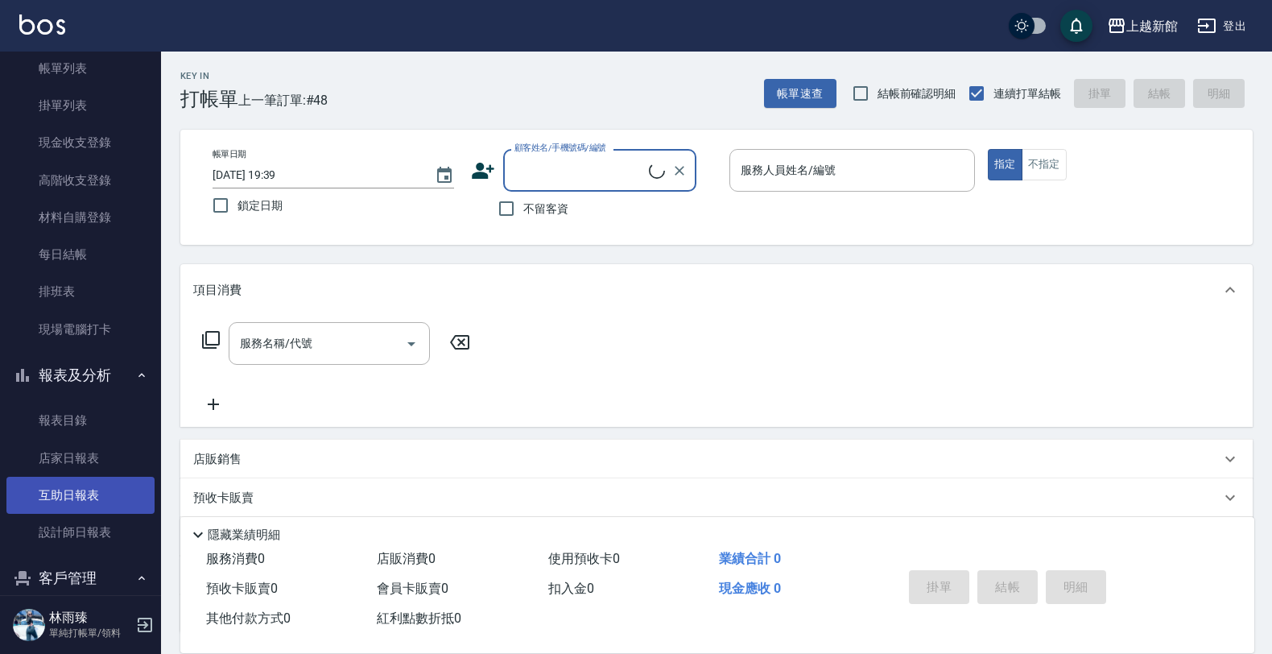
scroll to position [204, 0]
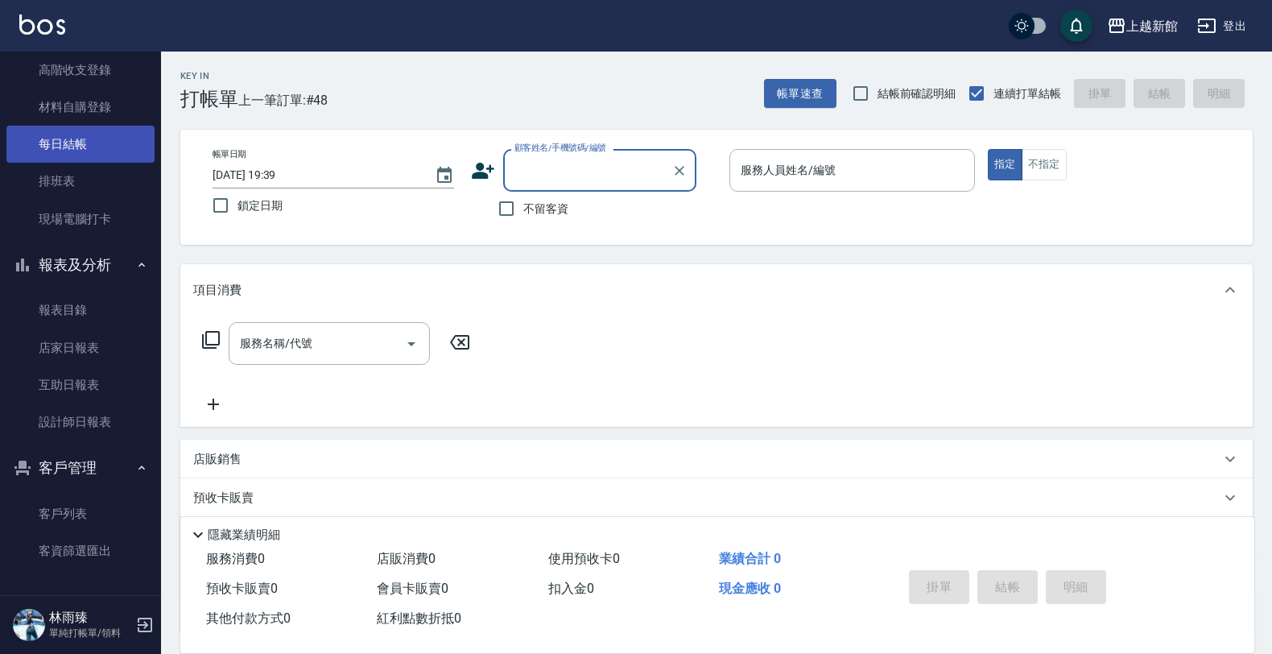
click at [101, 151] on link "每日結帳" at bounding box center [80, 144] width 148 height 37
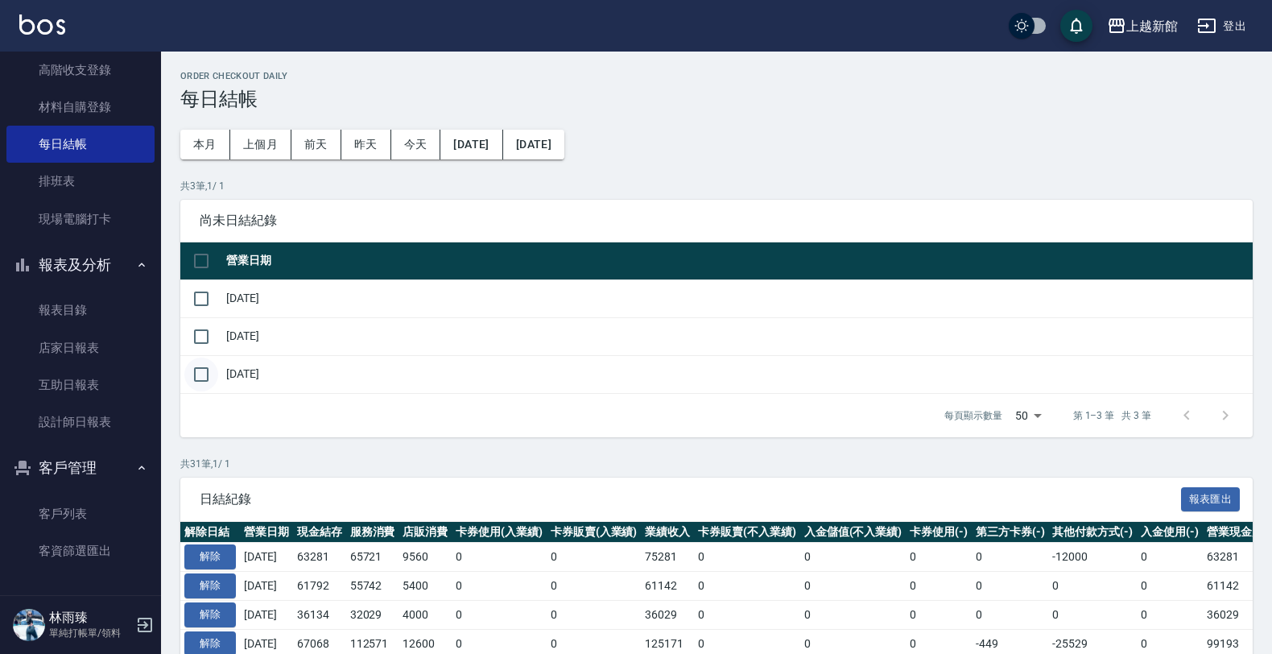
click at [204, 362] on input "checkbox" at bounding box center [201, 374] width 34 height 34
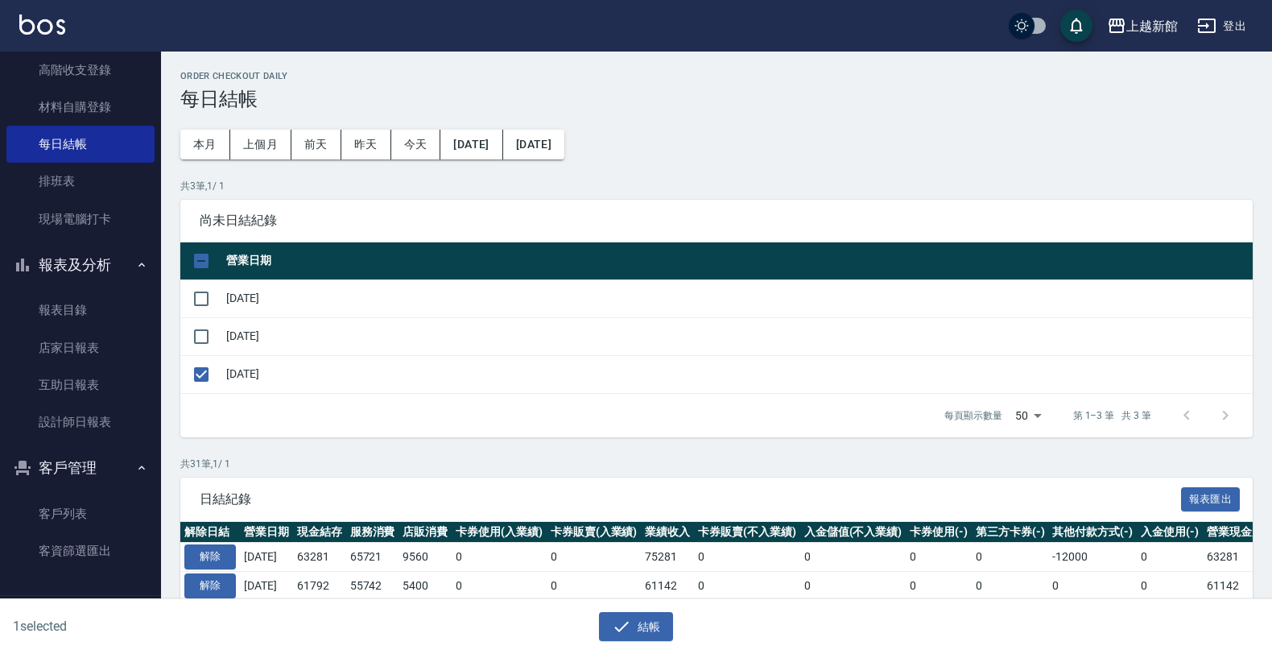
click at [473, 299] on td "[DATE]" at bounding box center [737, 298] width 1030 height 38
drag, startPoint x: 208, startPoint y: 370, endPoint x: 218, endPoint y: 374, distance: 11.2
click at [204, 368] on input "checkbox" at bounding box center [201, 374] width 34 height 34
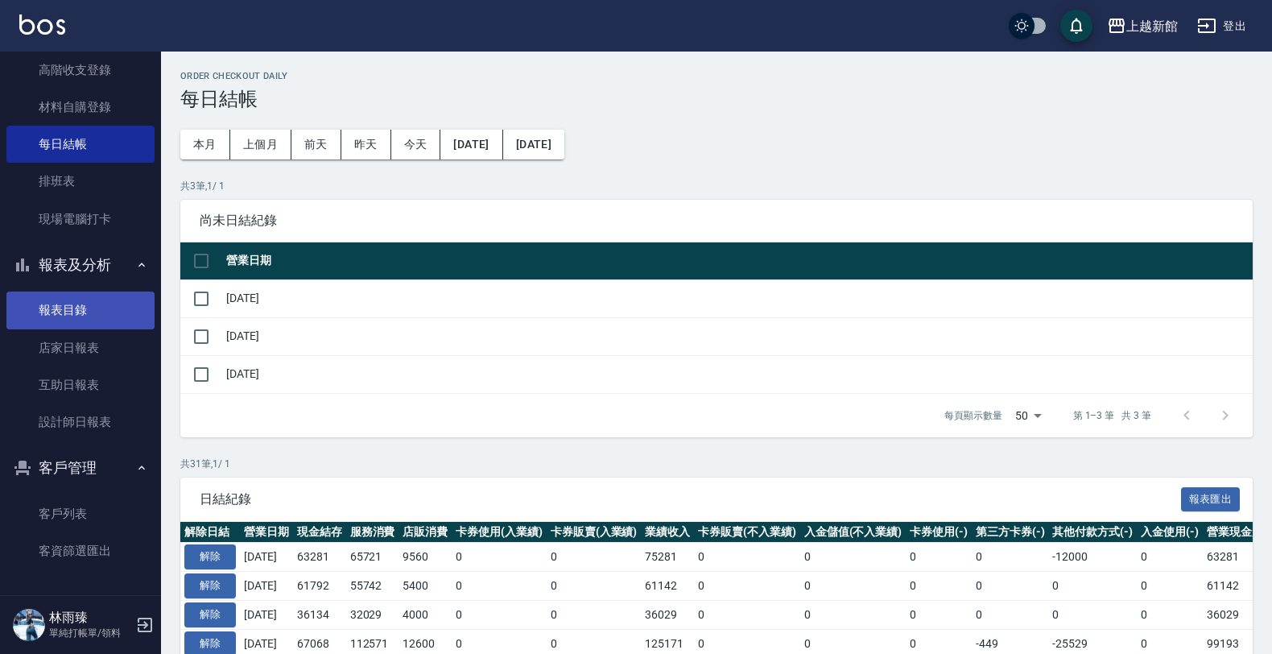
click at [117, 307] on link "報表目錄" at bounding box center [80, 309] width 148 height 37
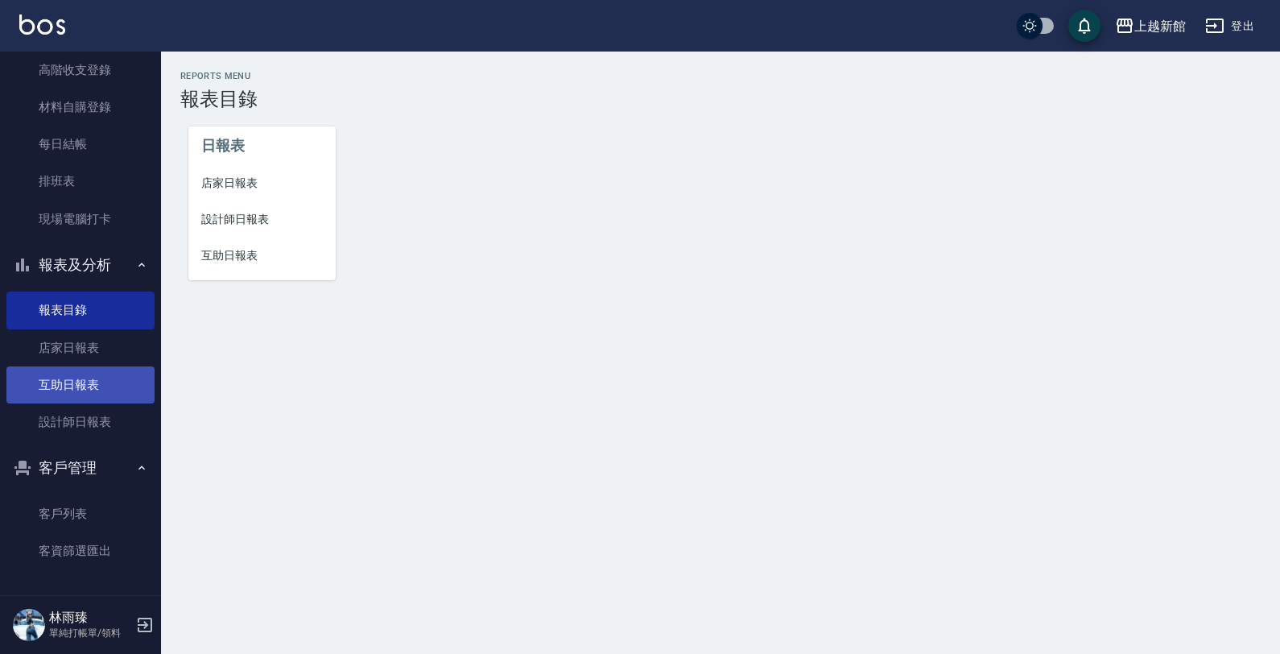
click at [29, 392] on link "互助日報表" at bounding box center [80, 384] width 148 height 37
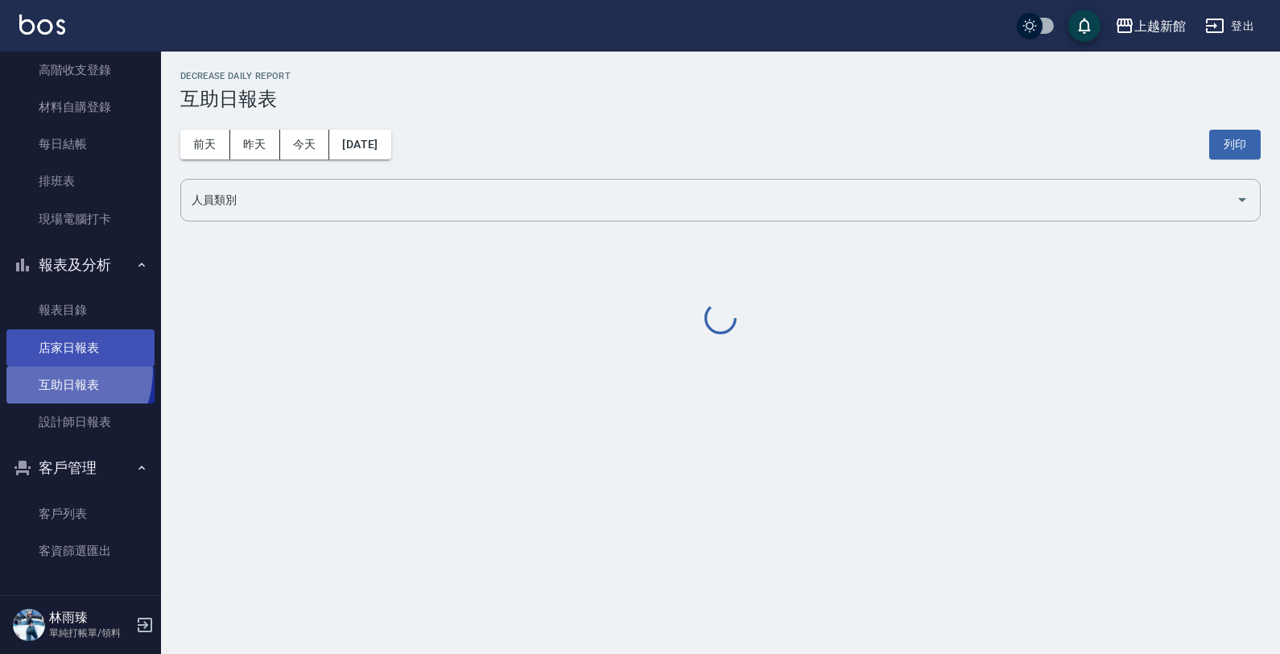
drag, startPoint x: 46, startPoint y: 370, endPoint x: 55, endPoint y: 359, distance: 14.3
click at [48, 368] on link "互助日報表" at bounding box center [80, 384] width 148 height 37
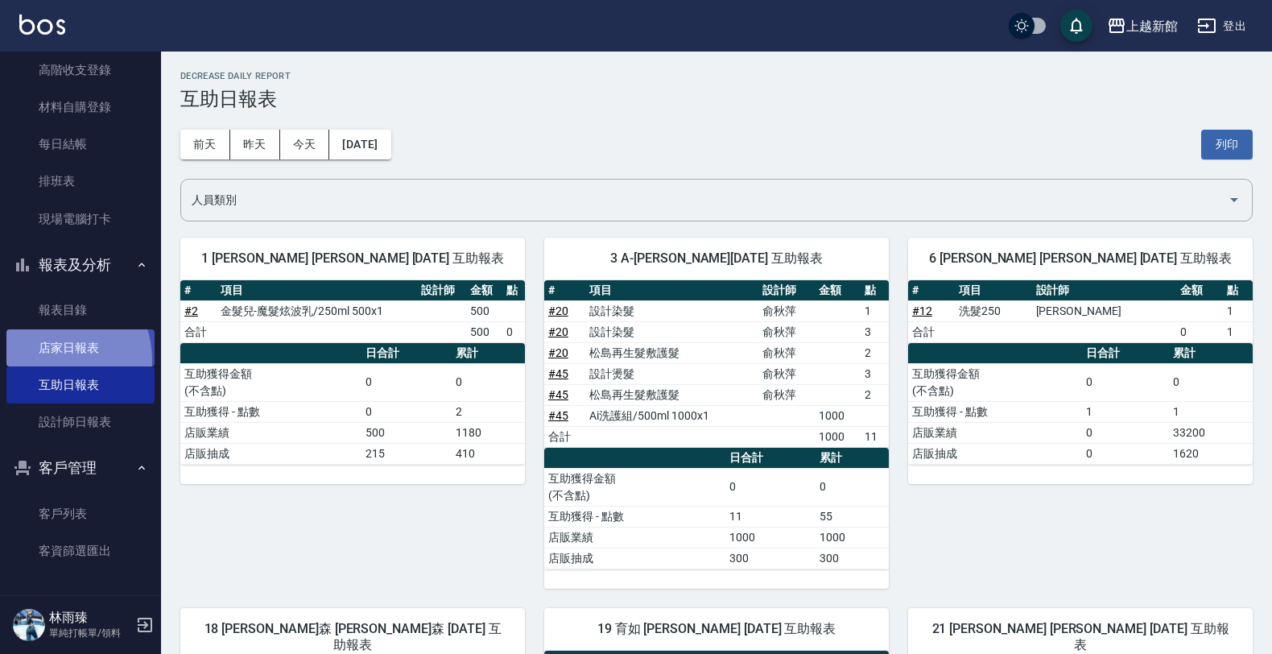
click at [55, 359] on link "店家日報表" at bounding box center [80, 347] width 148 height 37
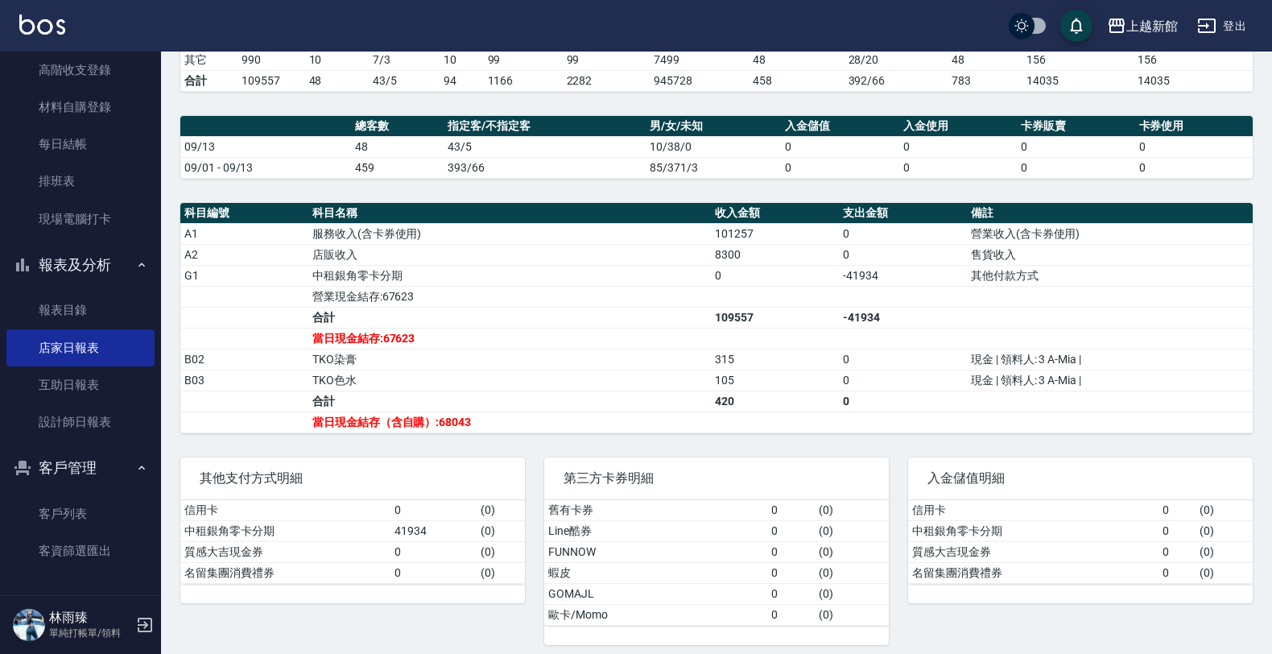
scroll to position [415, 0]
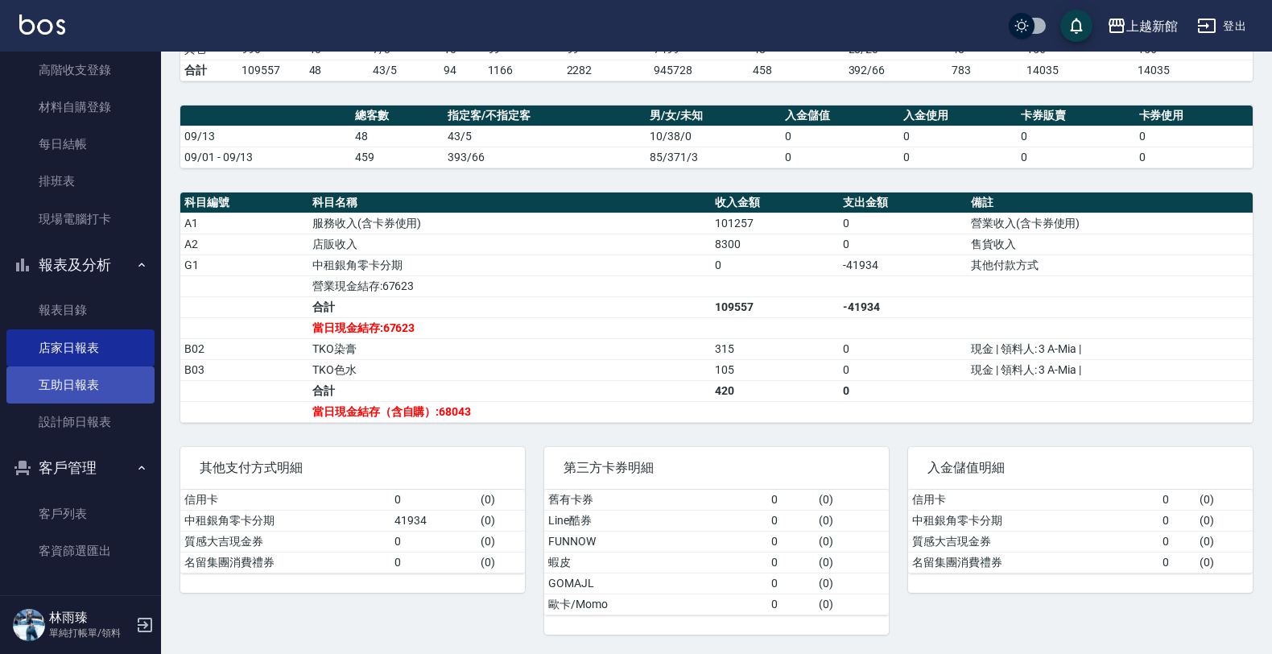
click at [65, 384] on link "互助日報表" at bounding box center [80, 384] width 148 height 37
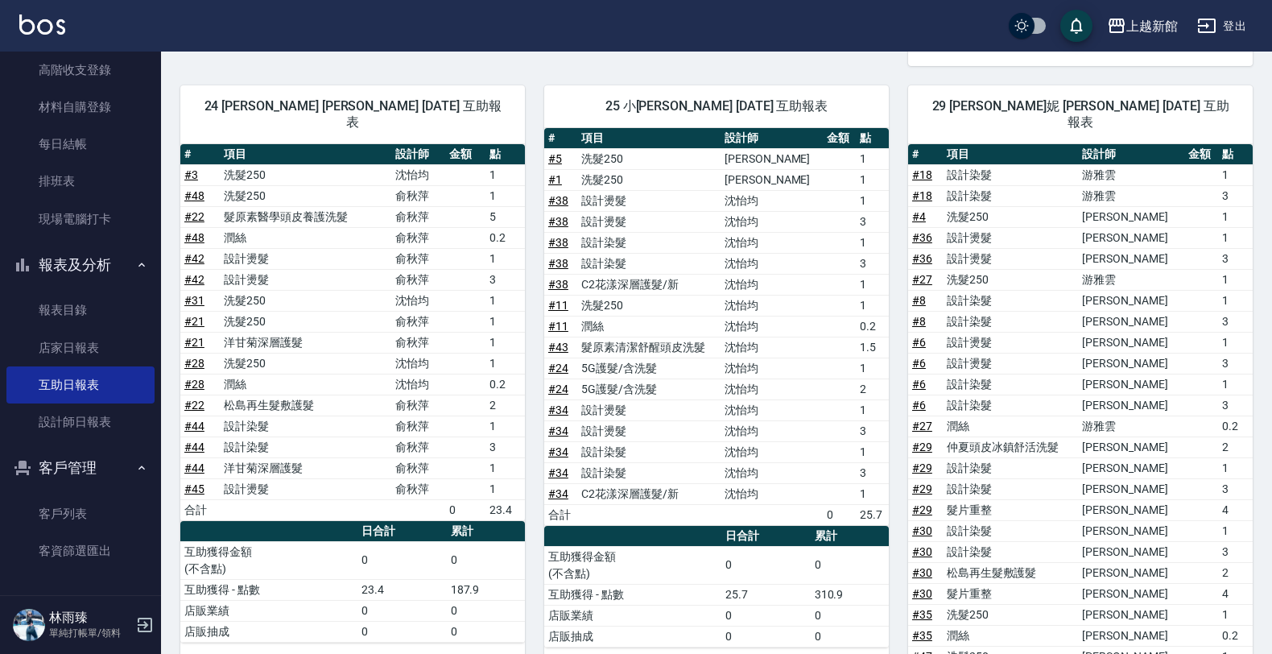
scroll to position [699, 0]
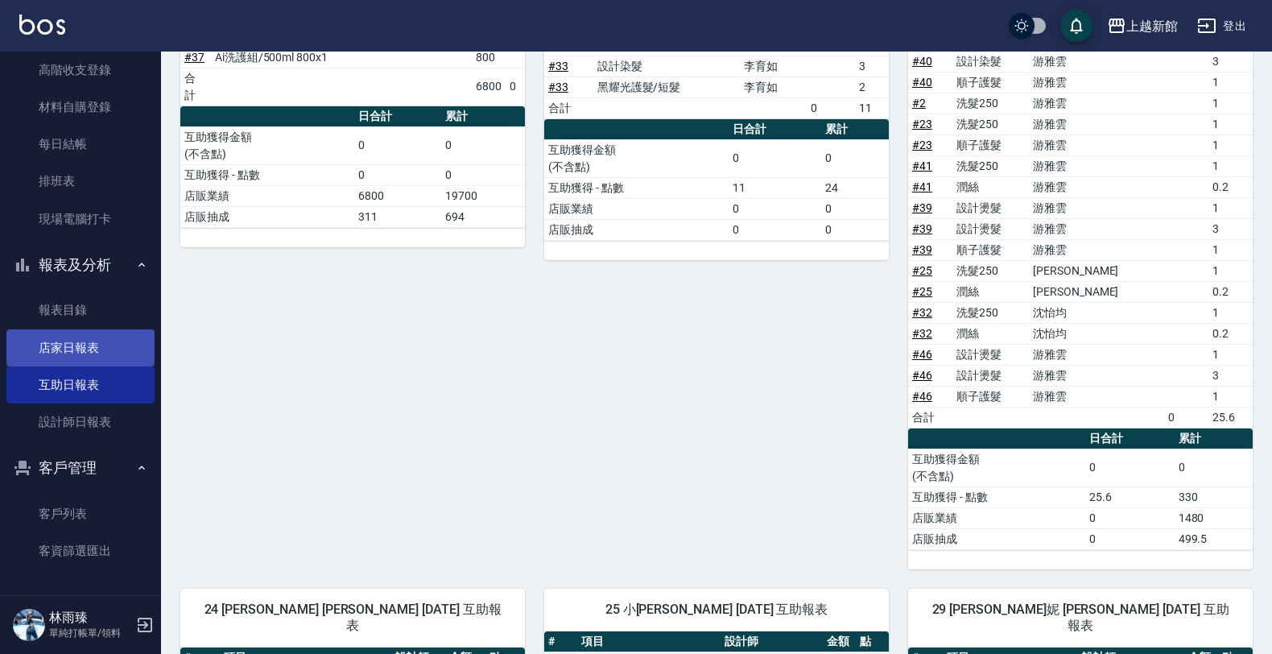
click at [117, 346] on link "店家日報表" at bounding box center [80, 347] width 148 height 37
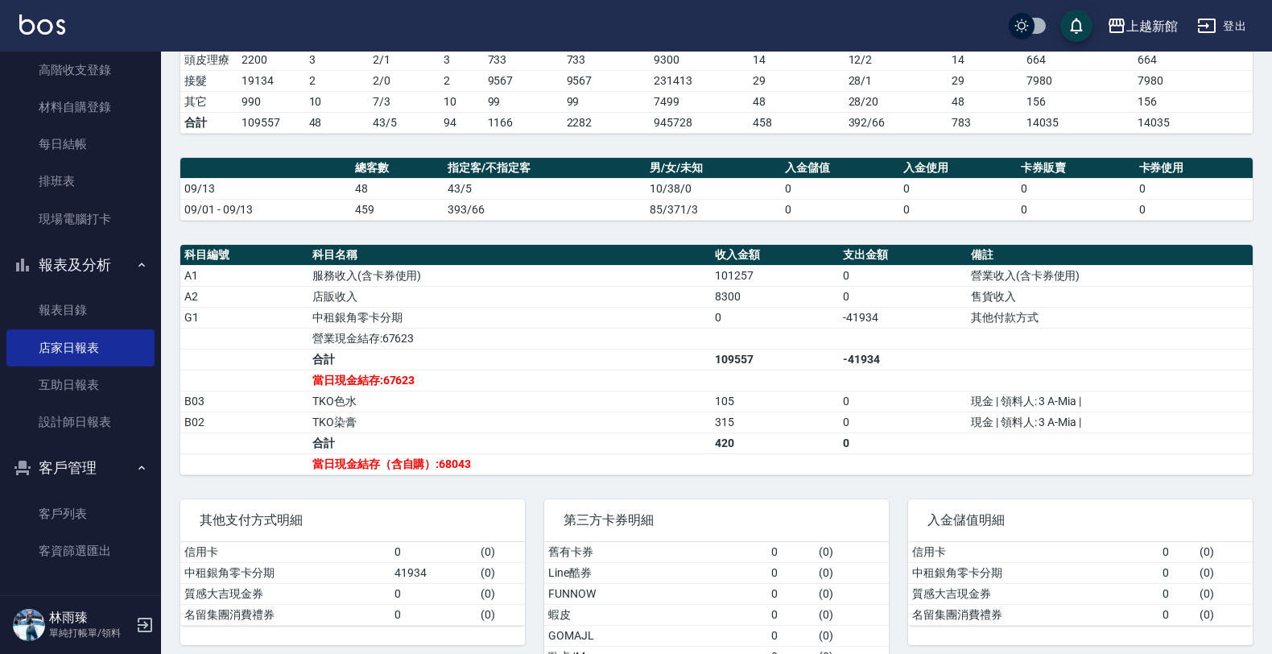
scroll to position [415, 0]
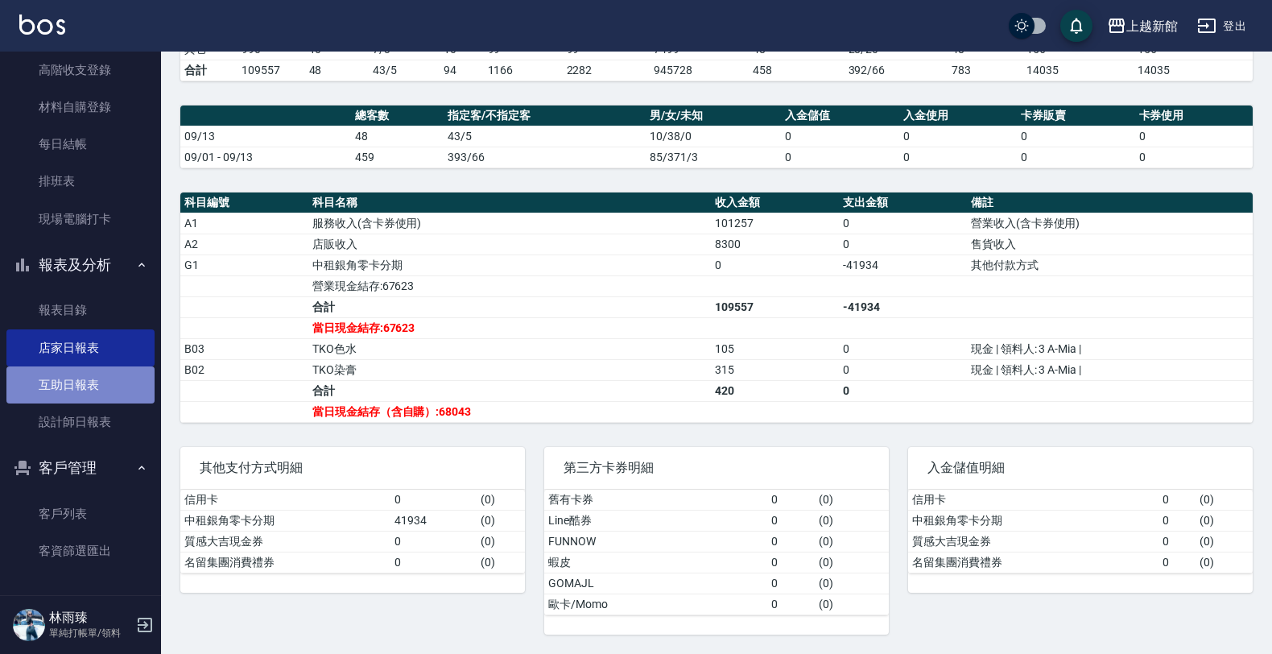
click at [91, 392] on link "互助日報表" at bounding box center [80, 384] width 148 height 37
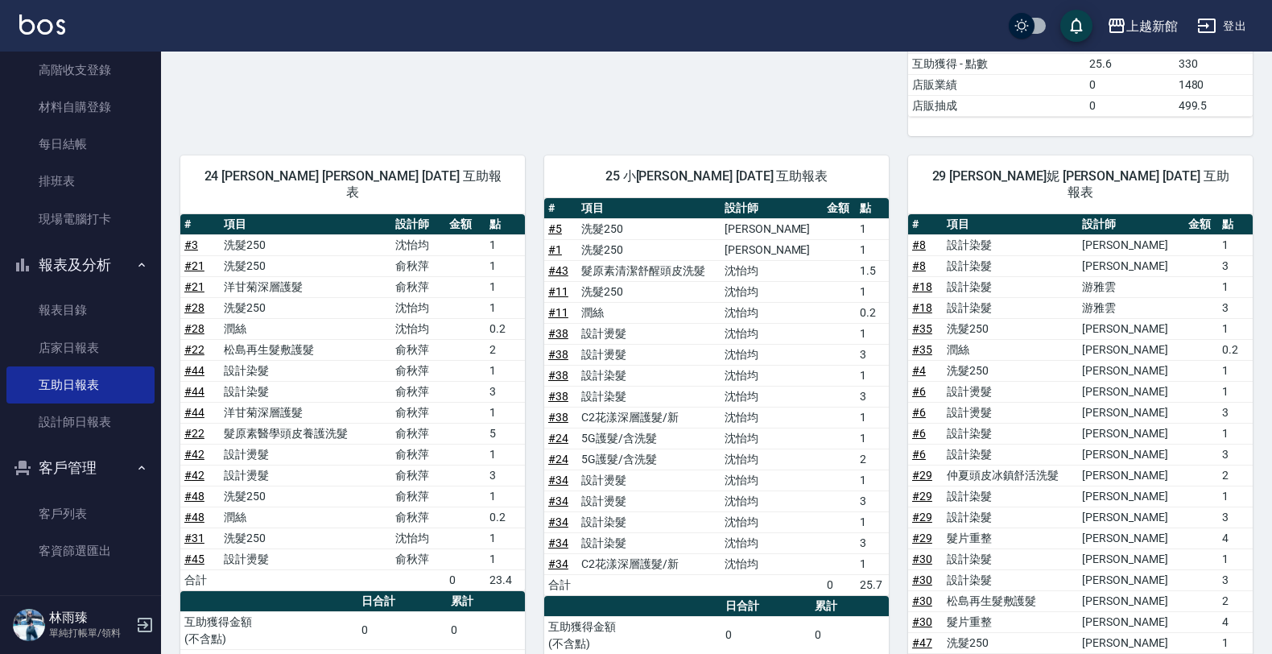
scroll to position [1101, 0]
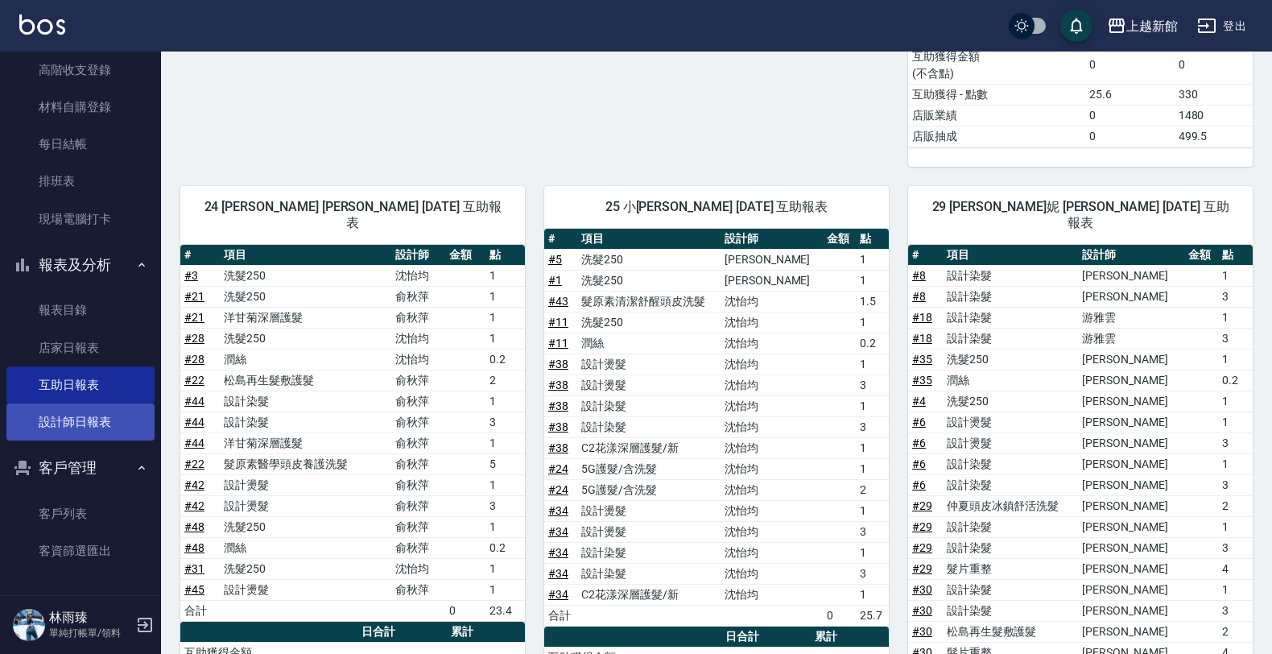
click at [62, 424] on link "設計師日報表" at bounding box center [80, 421] width 148 height 37
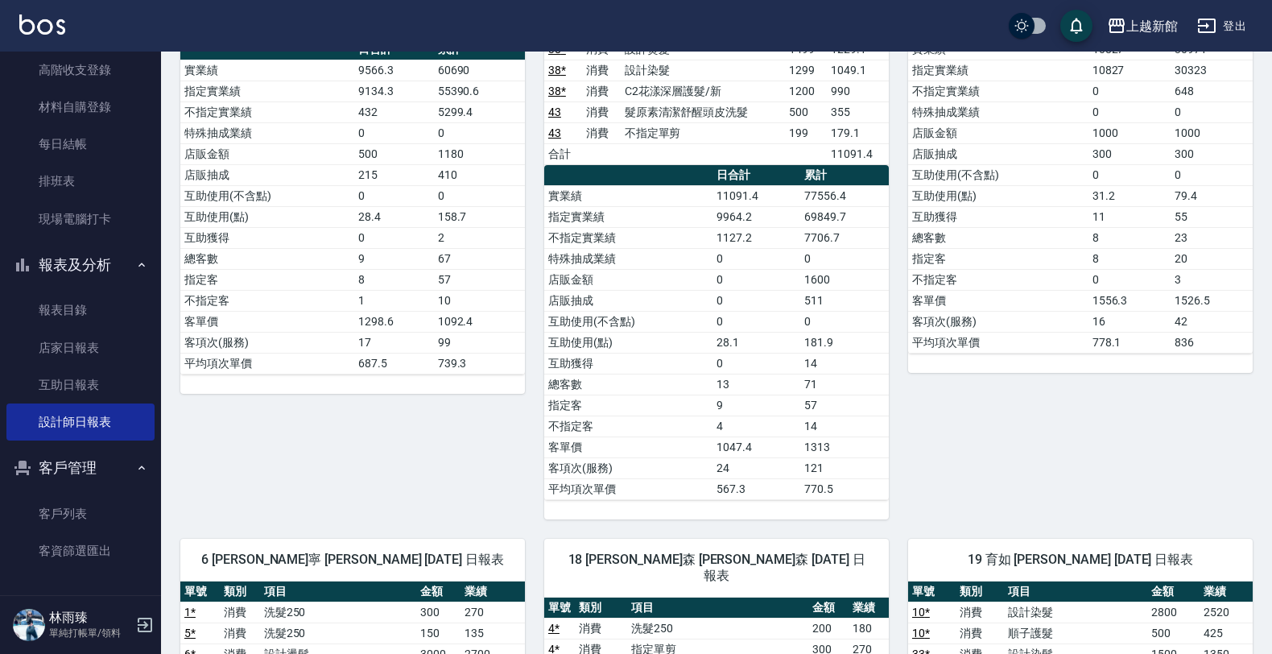
scroll to position [704, 0]
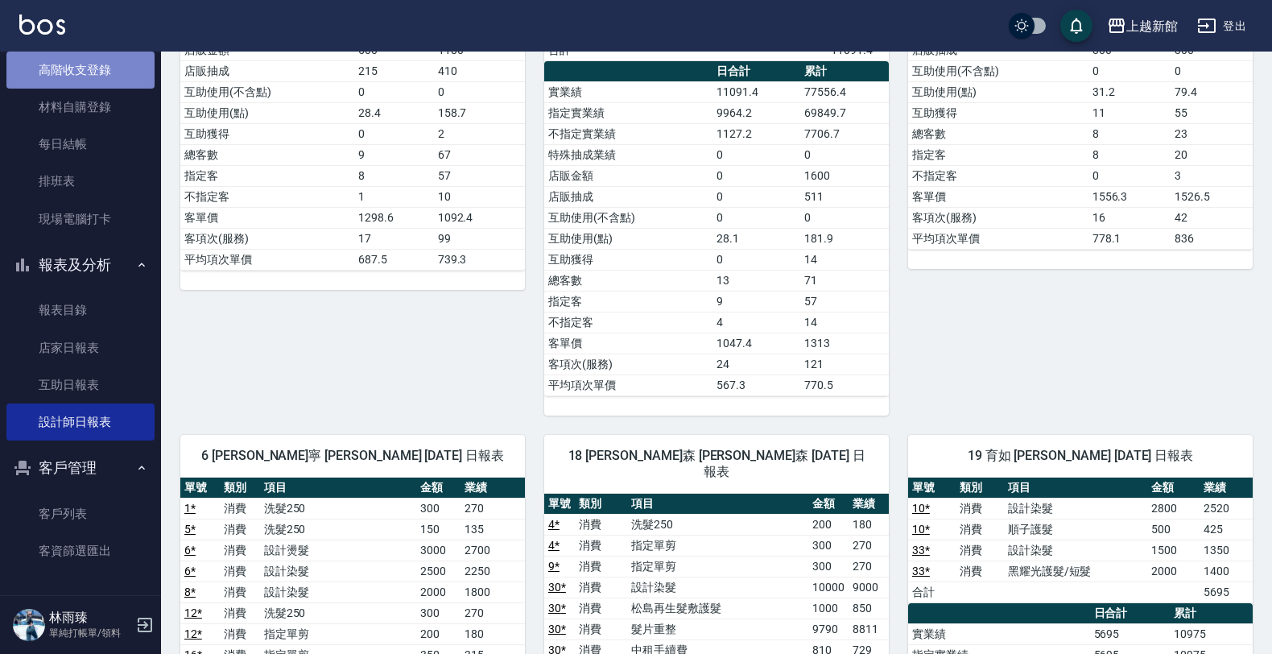
click at [95, 79] on link "高階收支登錄" at bounding box center [80, 70] width 148 height 37
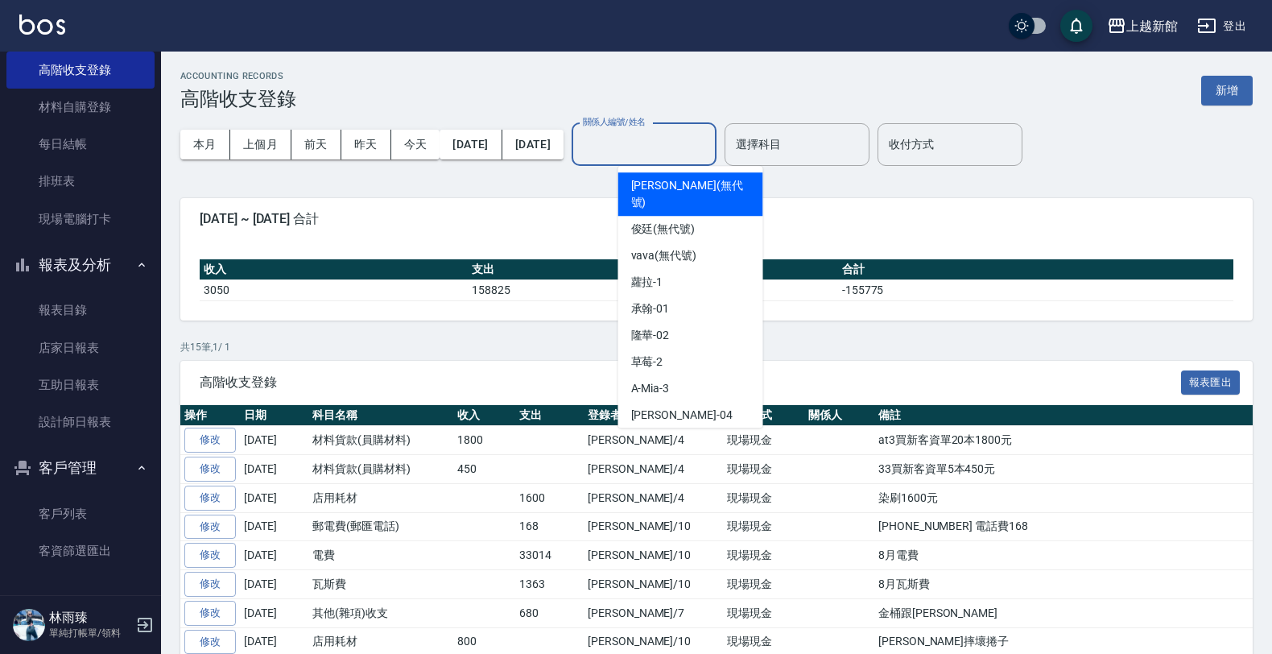
click at [709, 151] on input "關係人編號/姓名" at bounding box center [644, 144] width 130 height 28
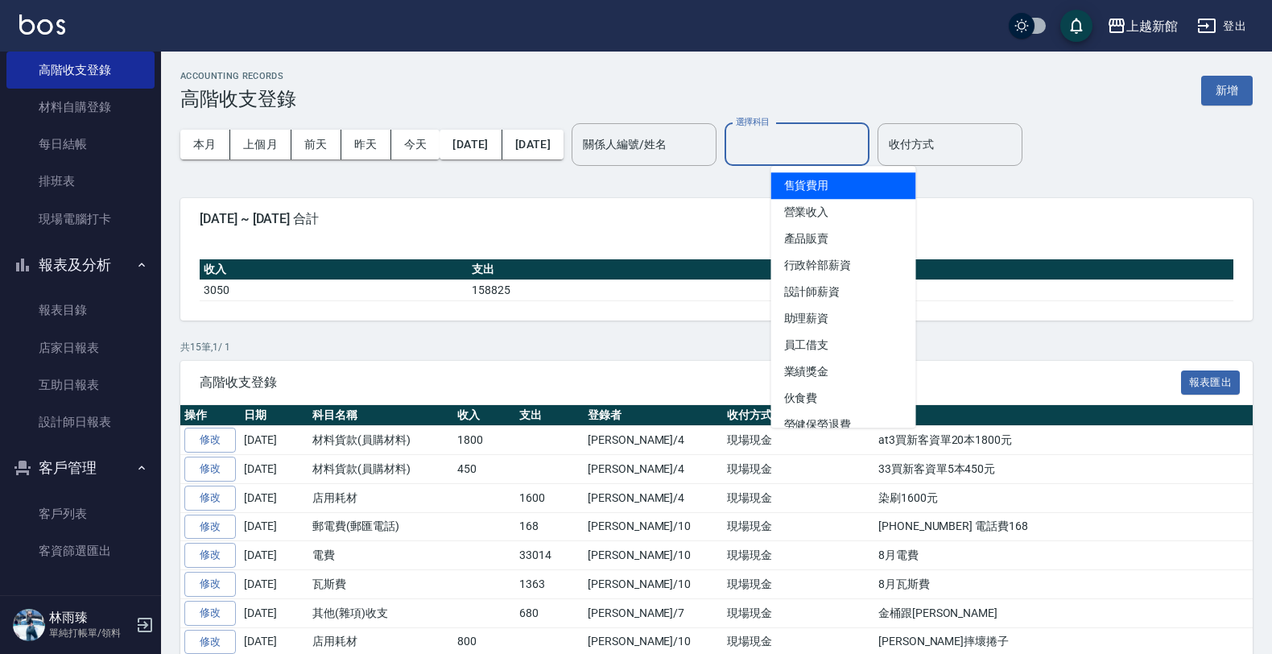
click at [802, 159] on div "選擇科目" at bounding box center [797, 144] width 145 height 43
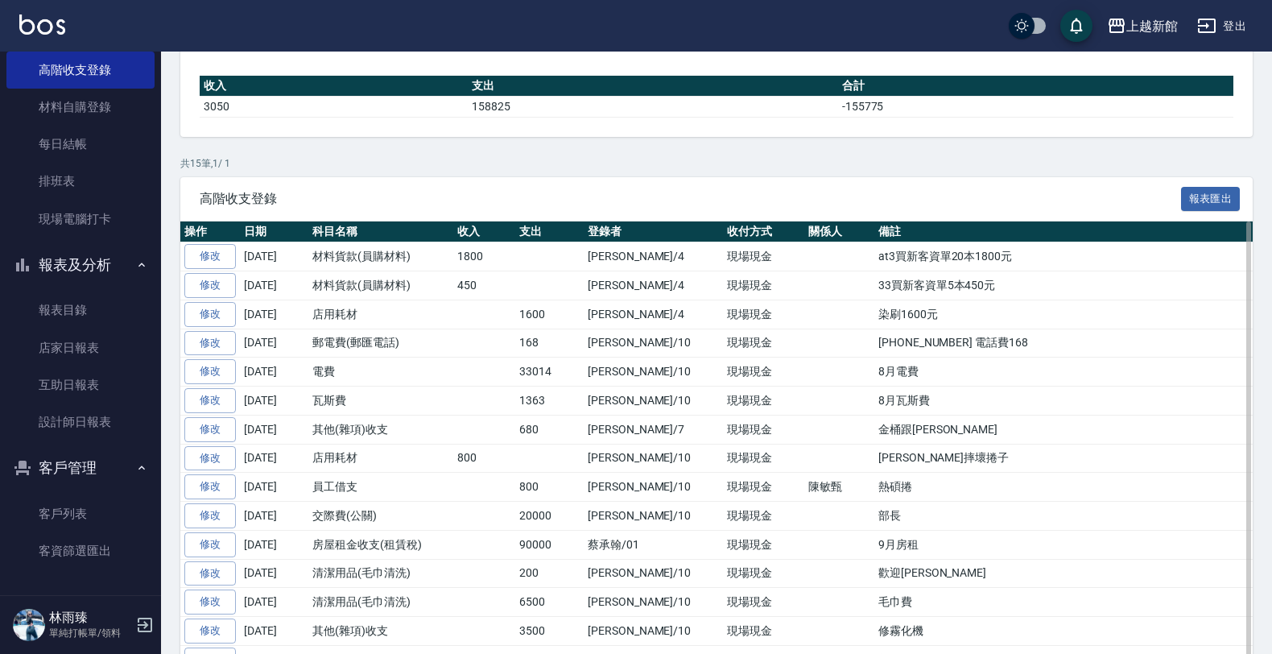
scroll to position [83, 0]
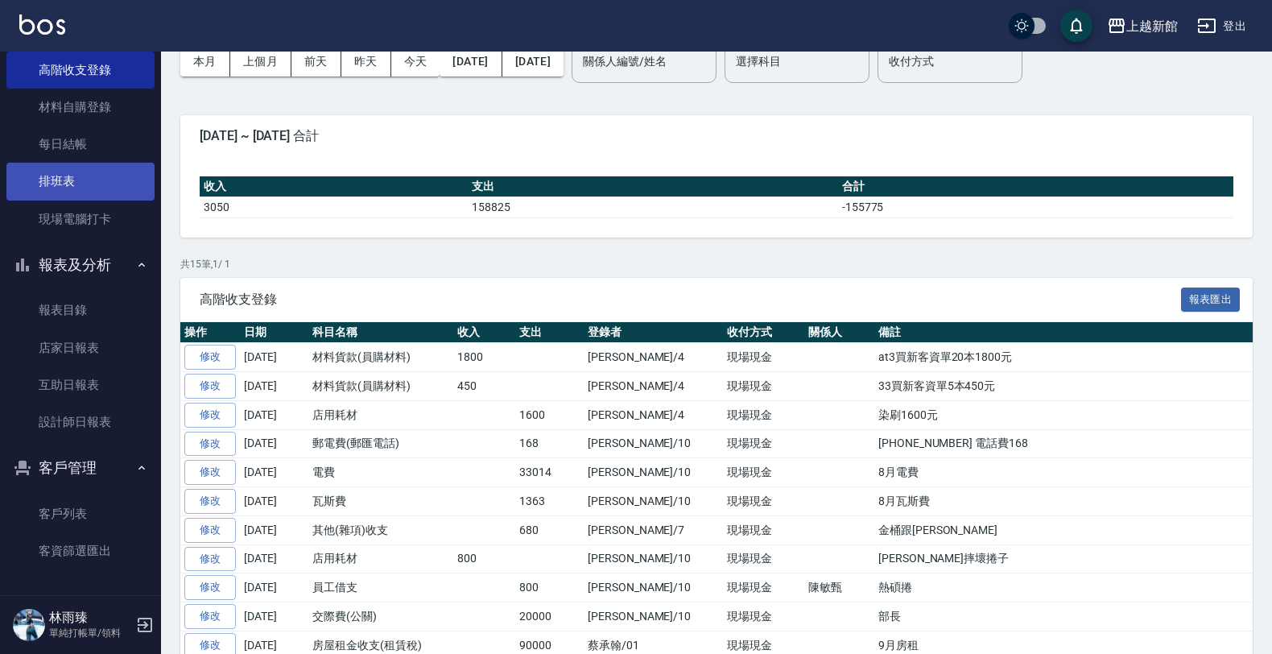
click at [61, 184] on link "排班表" at bounding box center [80, 181] width 148 height 37
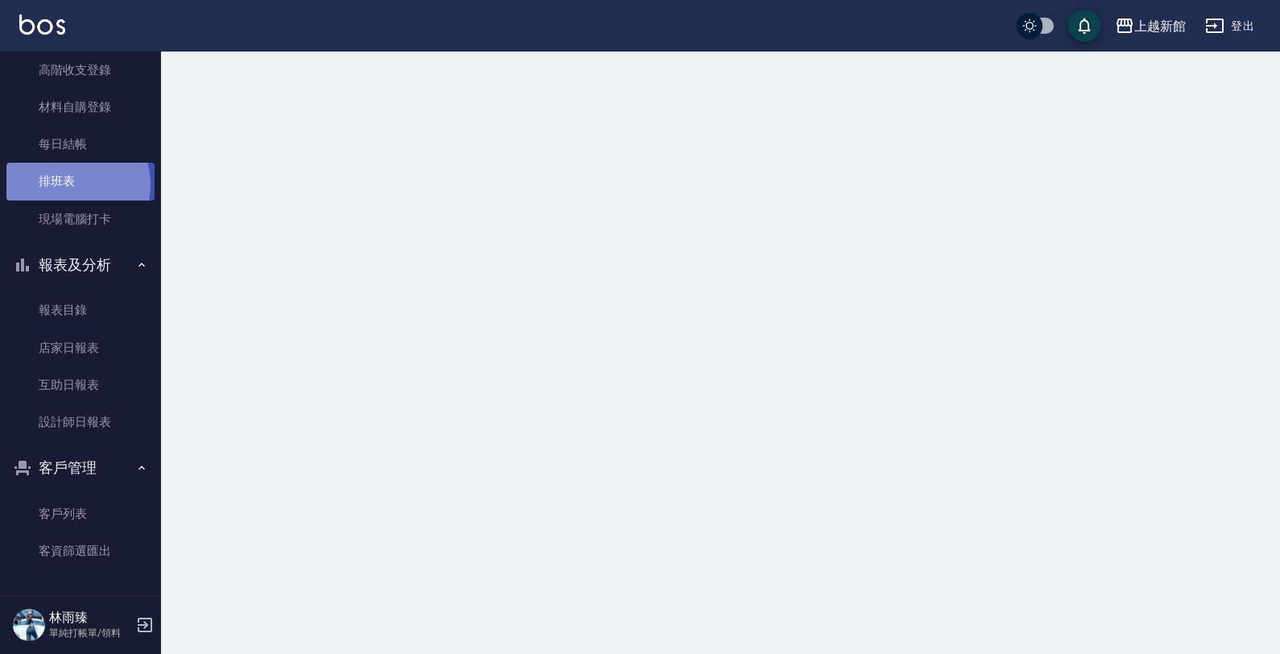
click at [61, 184] on link "排班表" at bounding box center [80, 181] width 148 height 37
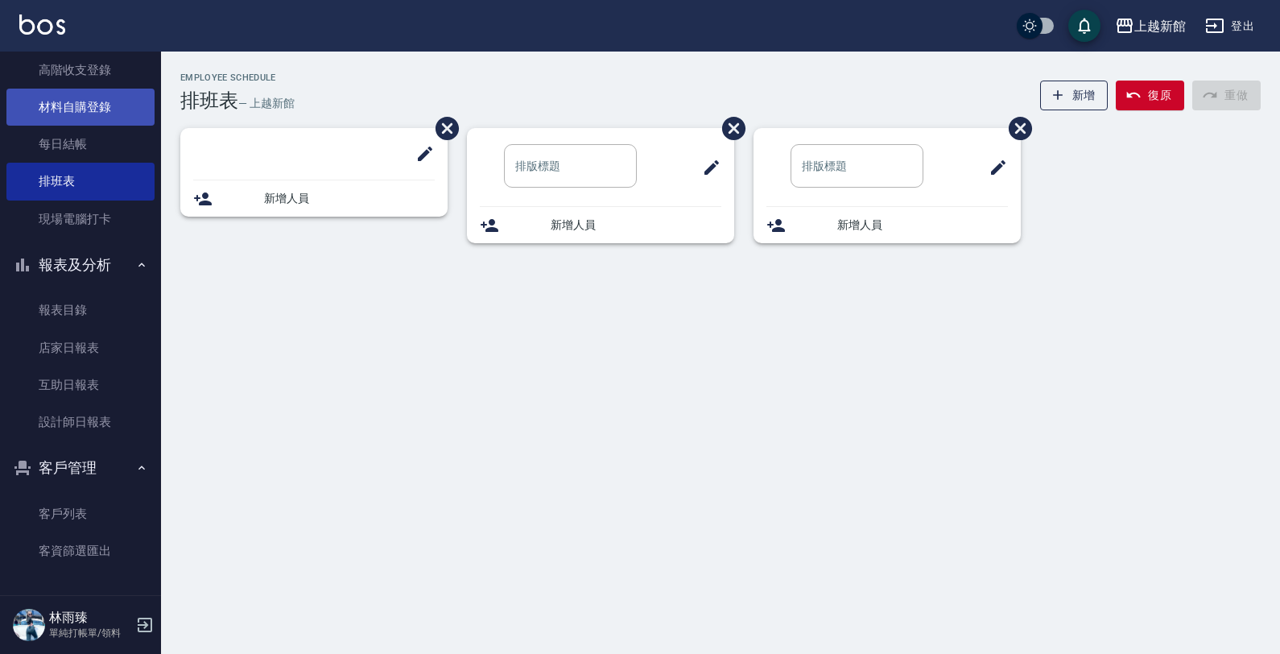
click at [71, 118] on link "材料自購登錄" at bounding box center [80, 107] width 148 height 37
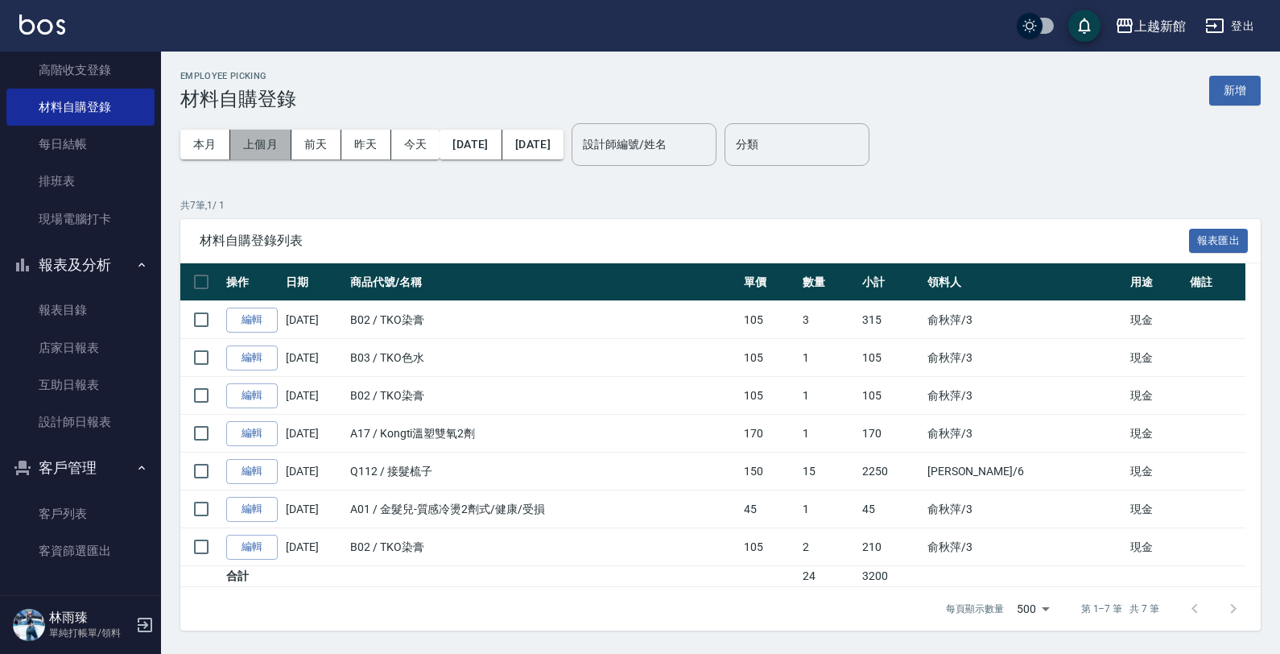
click at [255, 134] on button "上個月" at bounding box center [260, 145] width 61 height 30
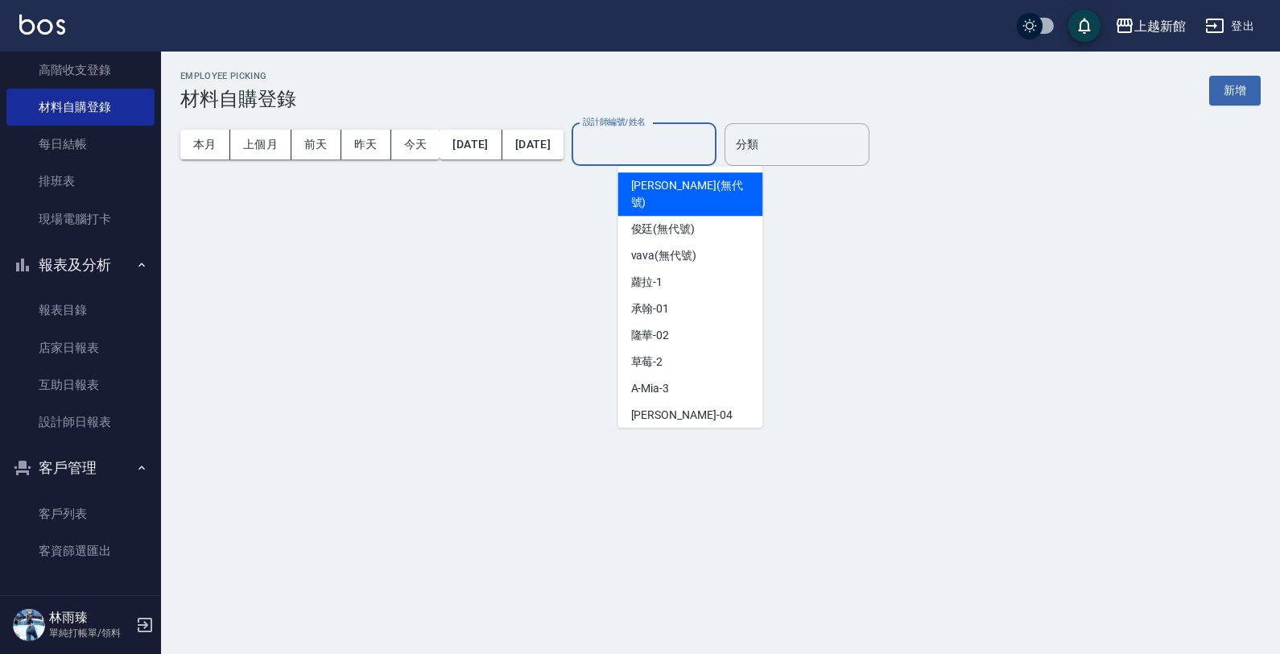
click at [709, 151] on input "設計師編號/姓名" at bounding box center [644, 144] width 130 height 28
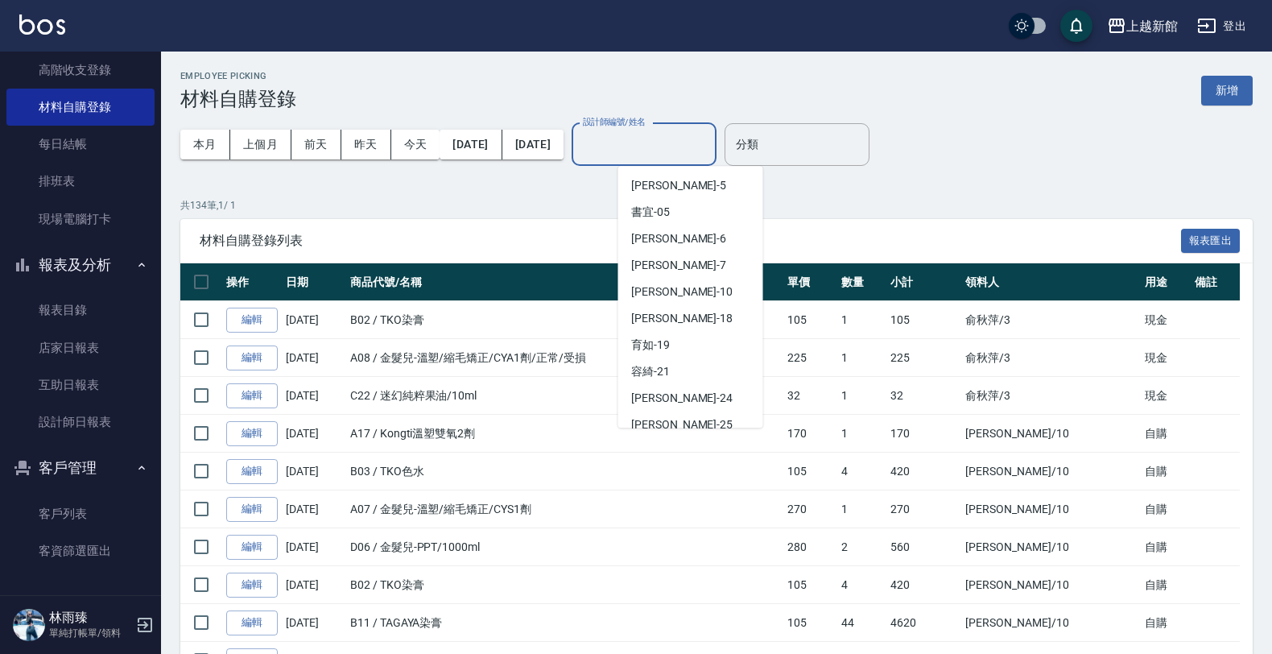
scroll to position [316, 0]
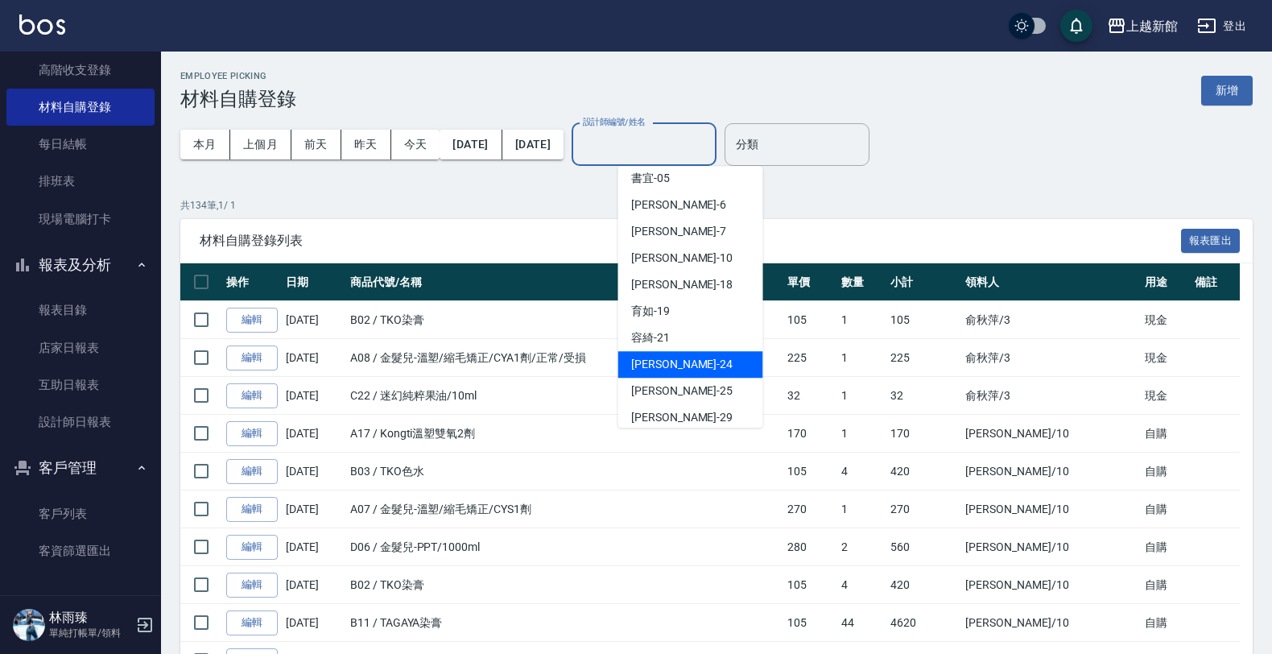
click at [660, 356] on span "[PERSON_NAME] -24" at bounding box center [681, 364] width 101 height 17
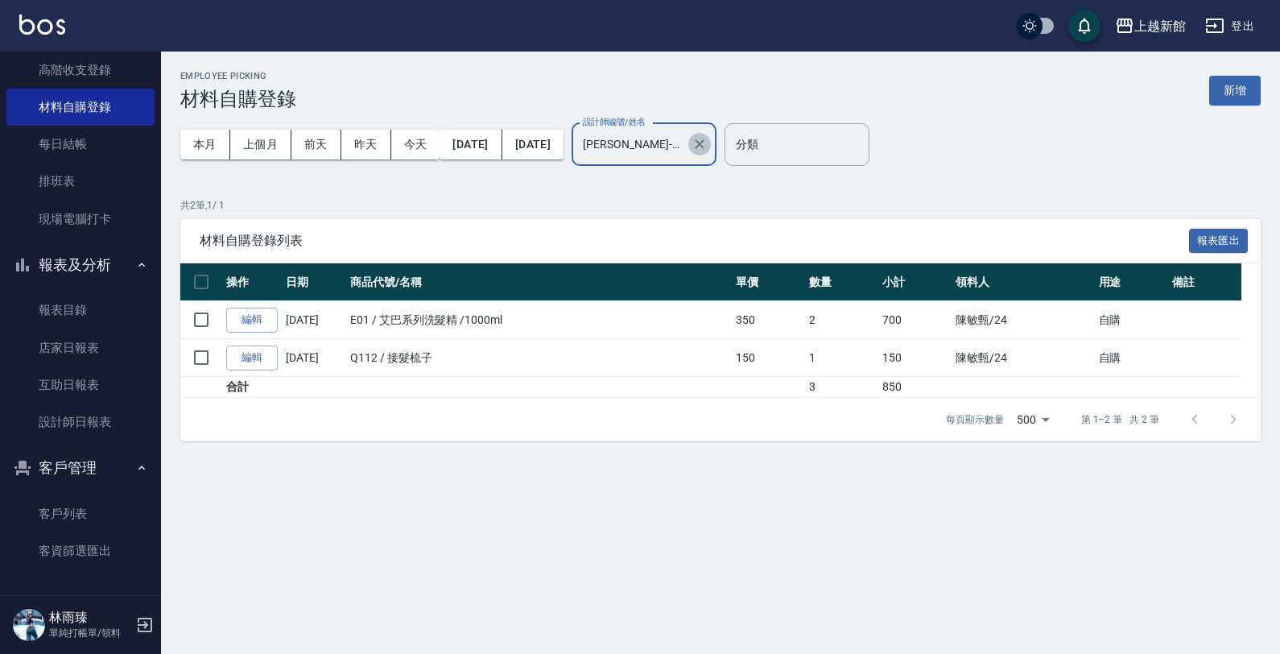
click at [708, 145] on icon "Clear" at bounding box center [700, 144] width 16 height 16
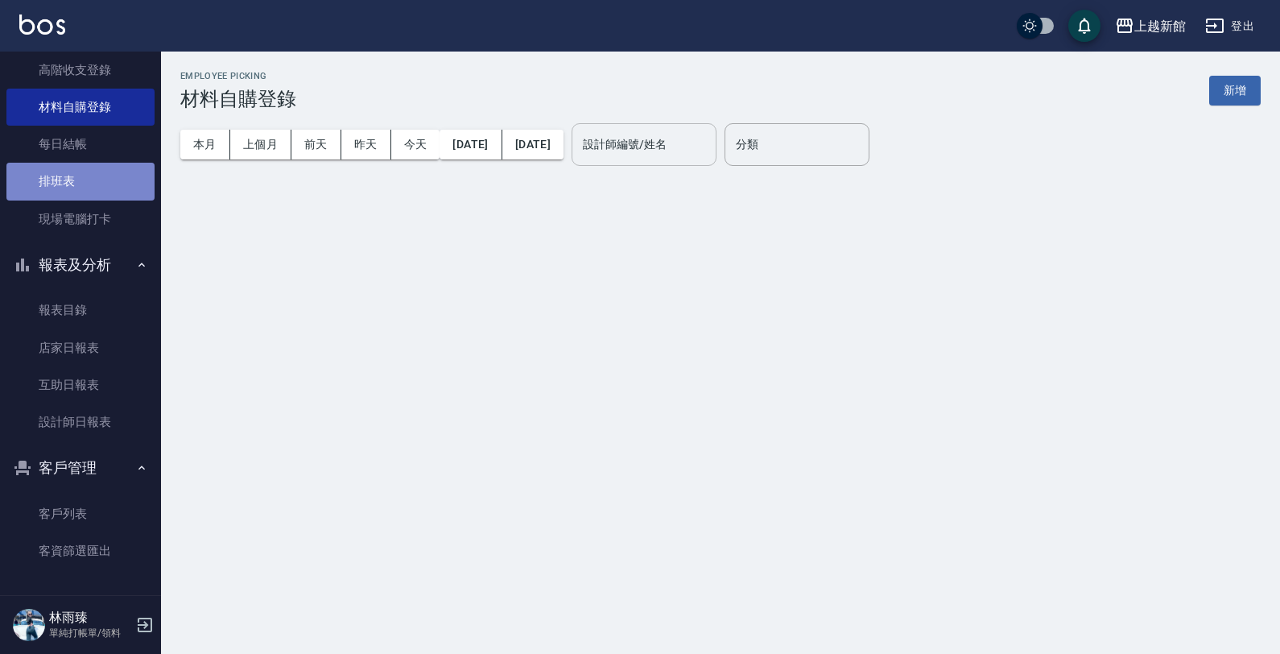
click at [95, 192] on link "排班表" at bounding box center [80, 181] width 148 height 37
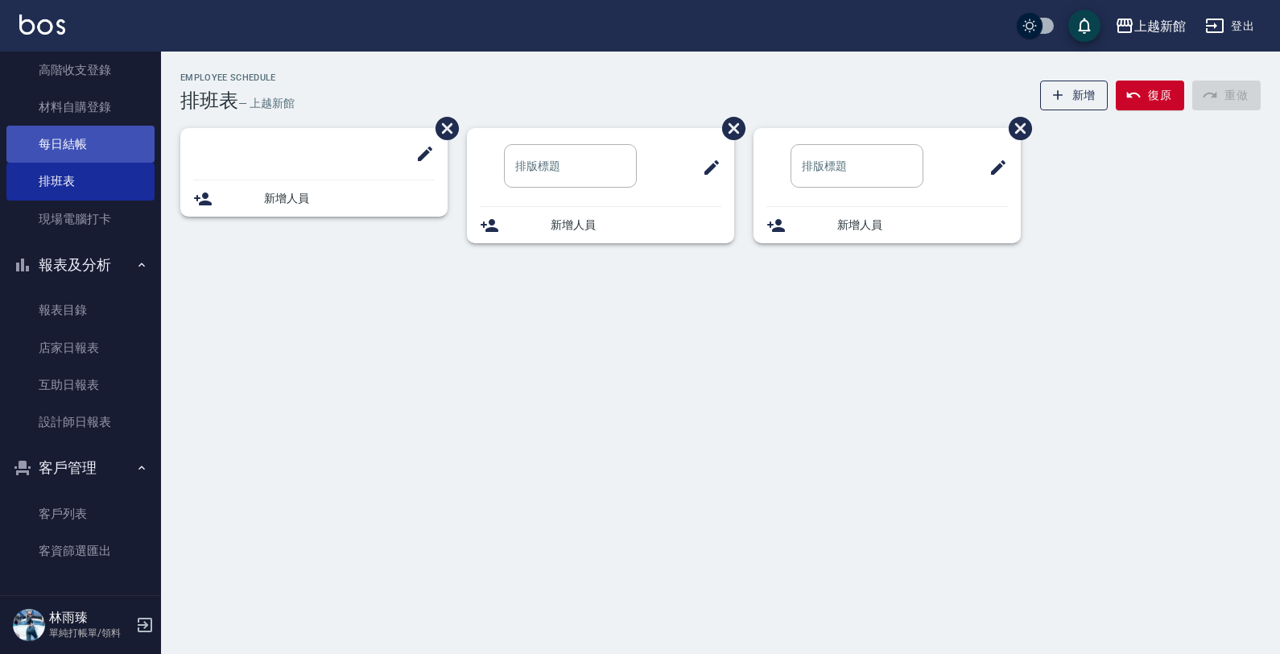
click at [118, 150] on link "每日結帳" at bounding box center [80, 144] width 148 height 37
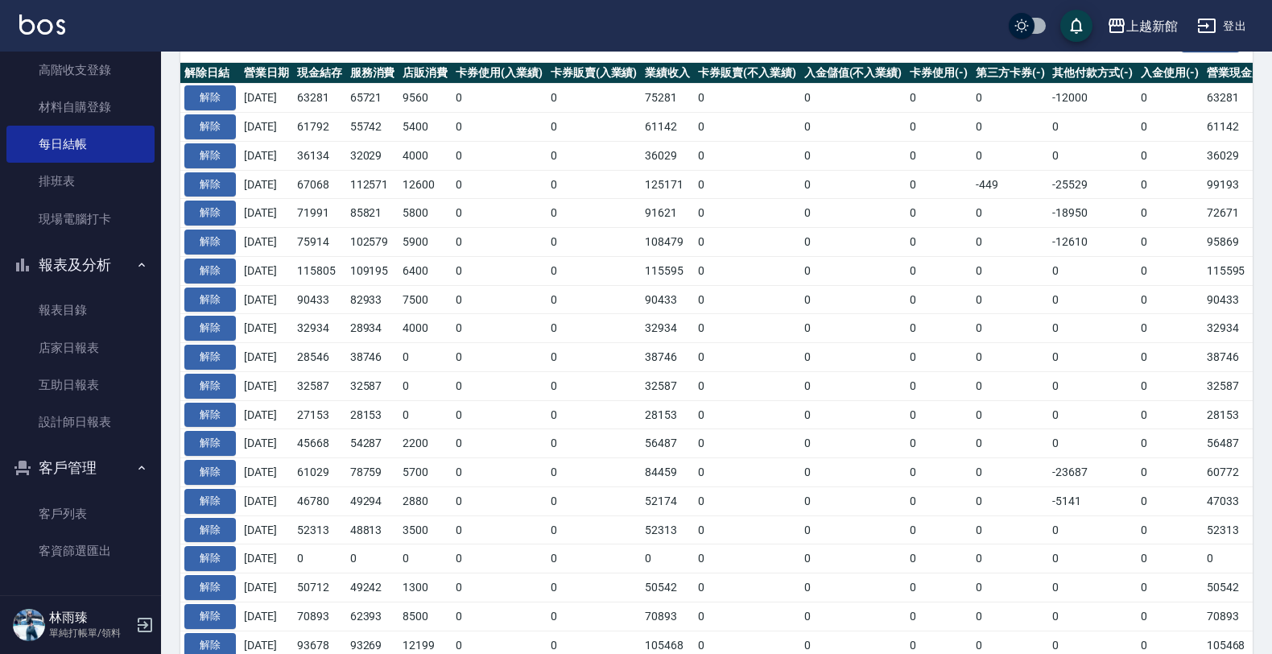
scroll to position [101, 0]
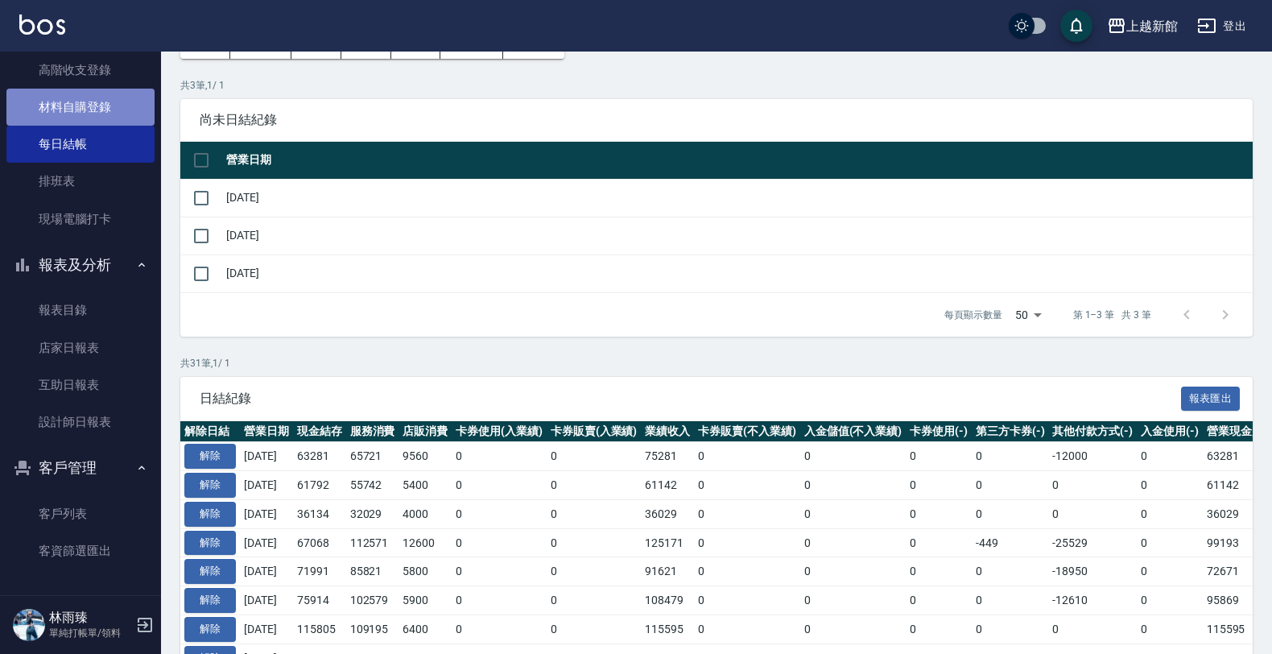
click at [82, 117] on link "材料自購登錄" at bounding box center [80, 107] width 148 height 37
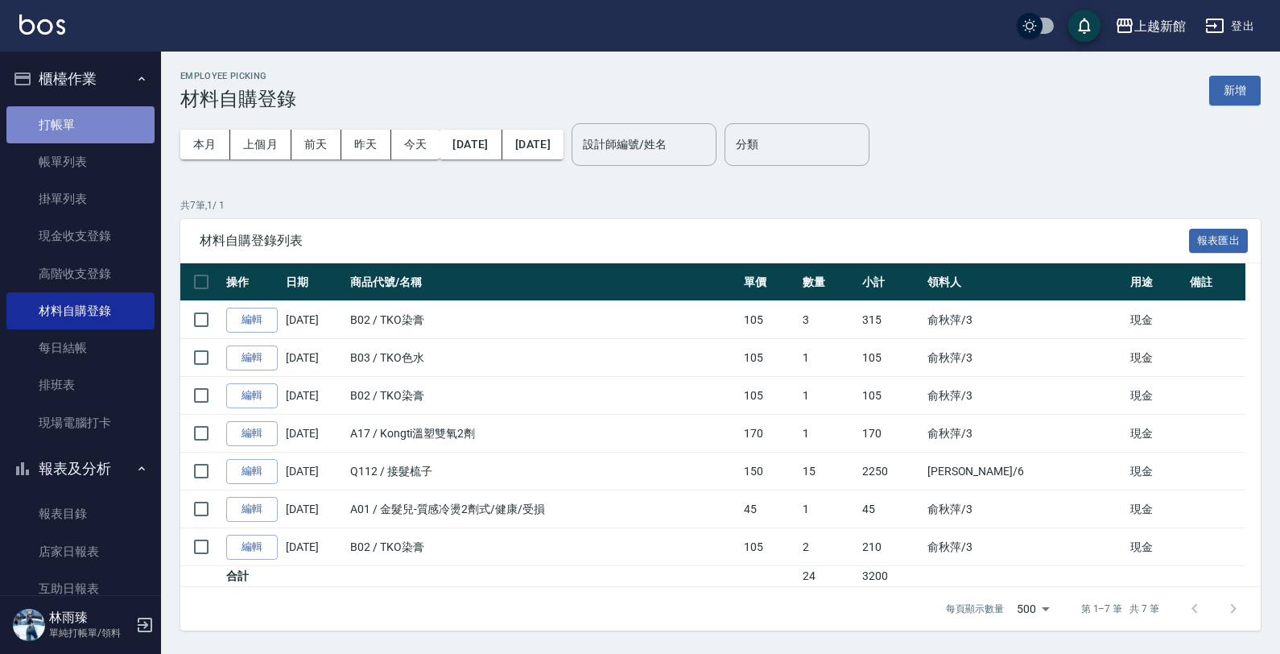
click at [81, 122] on link "打帳單" at bounding box center [80, 124] width 148 height 37
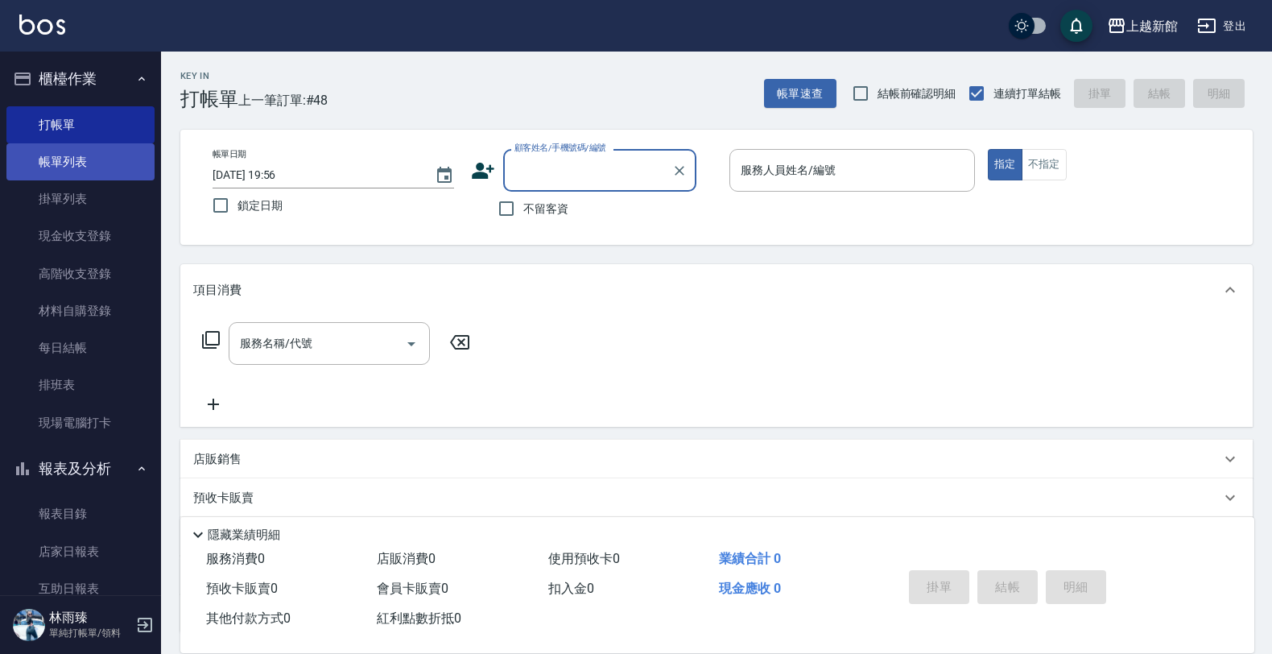
click at [114, 157] on link "帳單列表" at bounding box center [80, 161] width 148 height 37
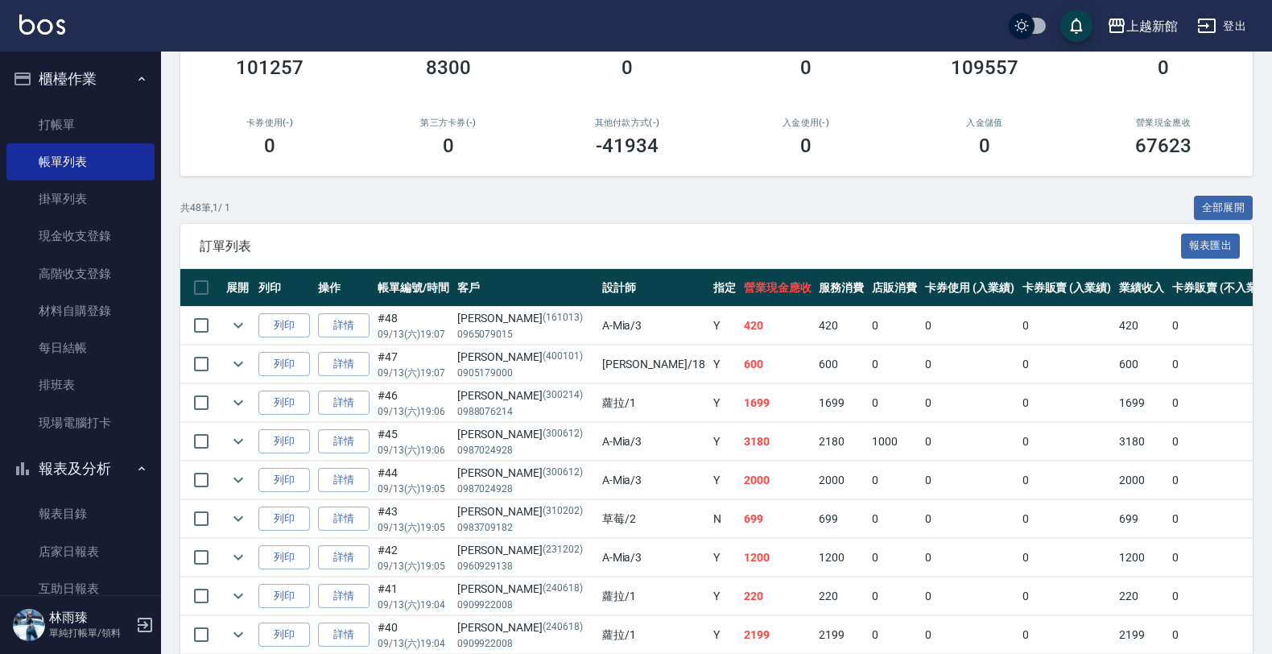
scroll to position [503, 0]
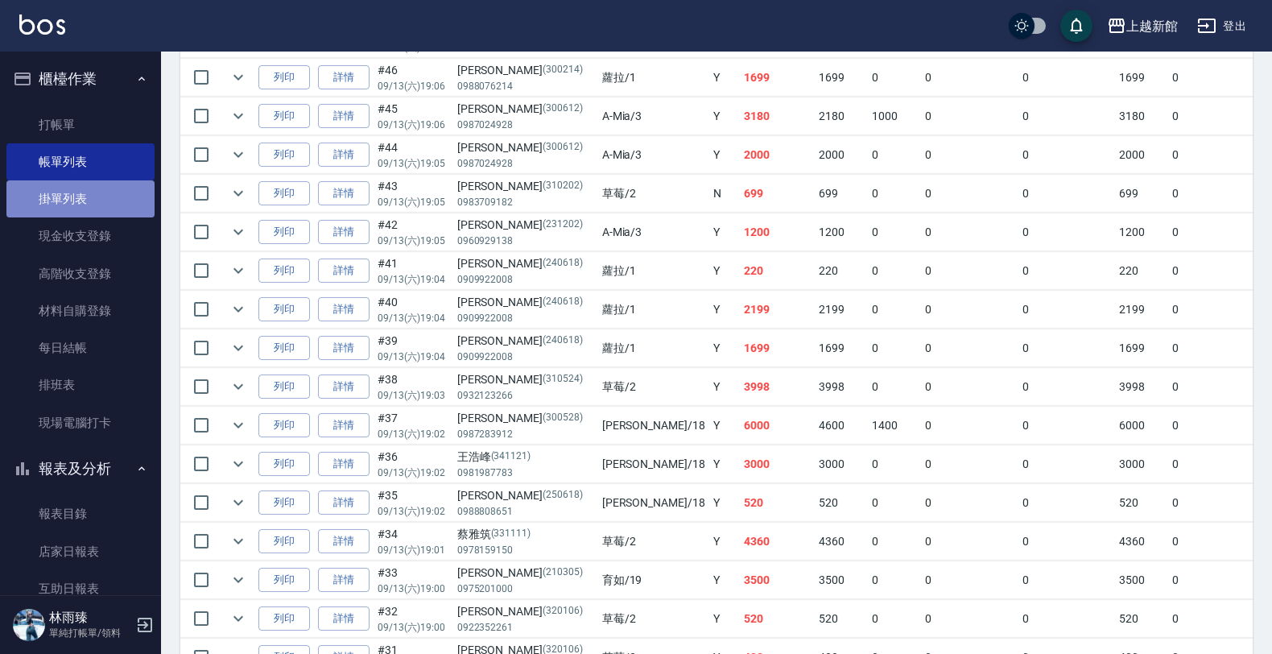
click at [86, 211] on link "掛單列表" at bounding box center [80, 198] width 148 height 37
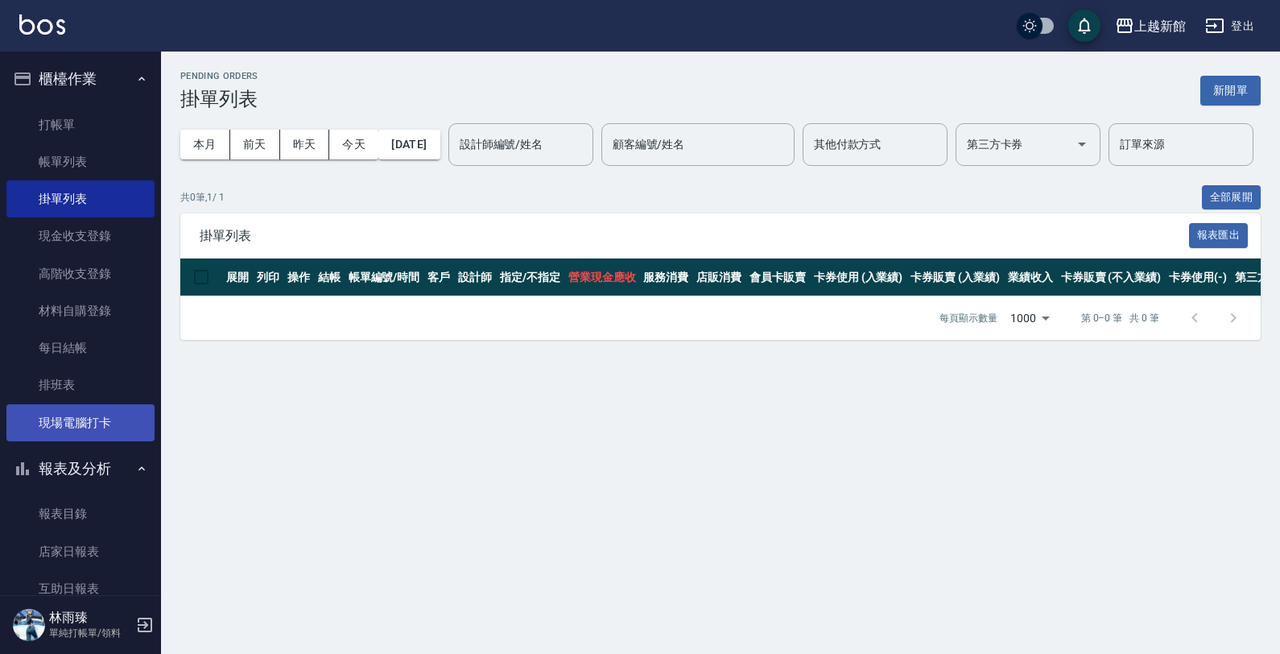
click at [83, 428] on link "現場電腦打卡" at bounding box center [80, 422] width 148 height 37
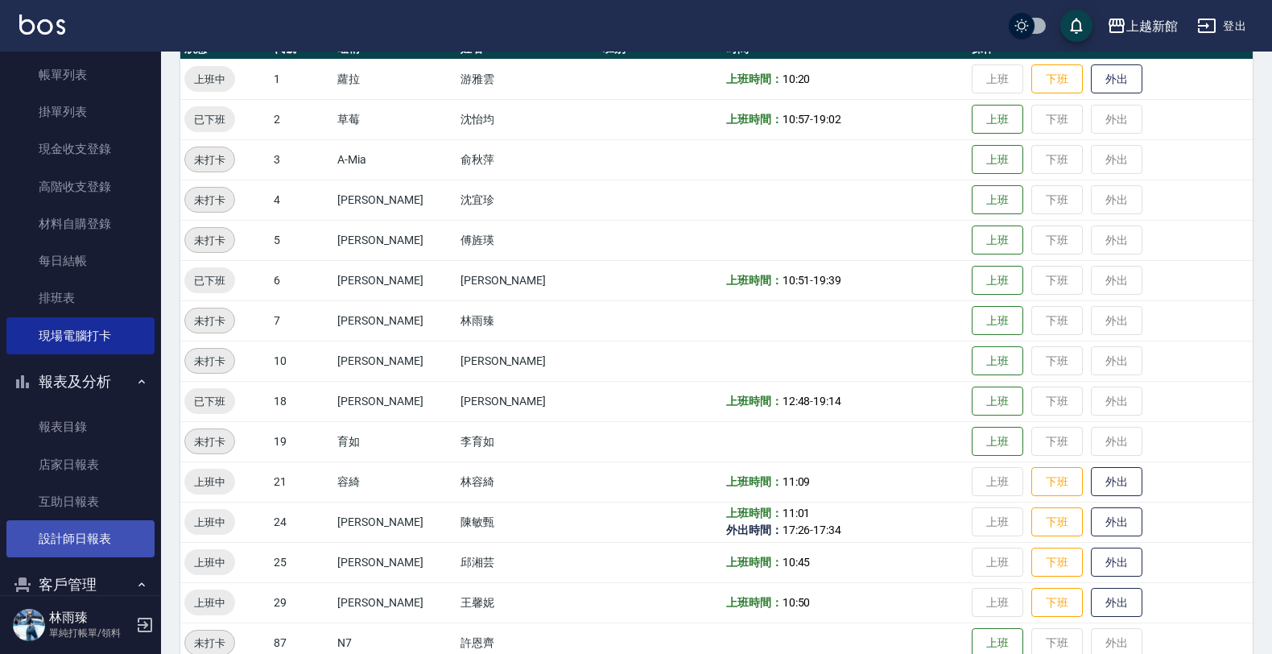
scroll to position [201, 0]
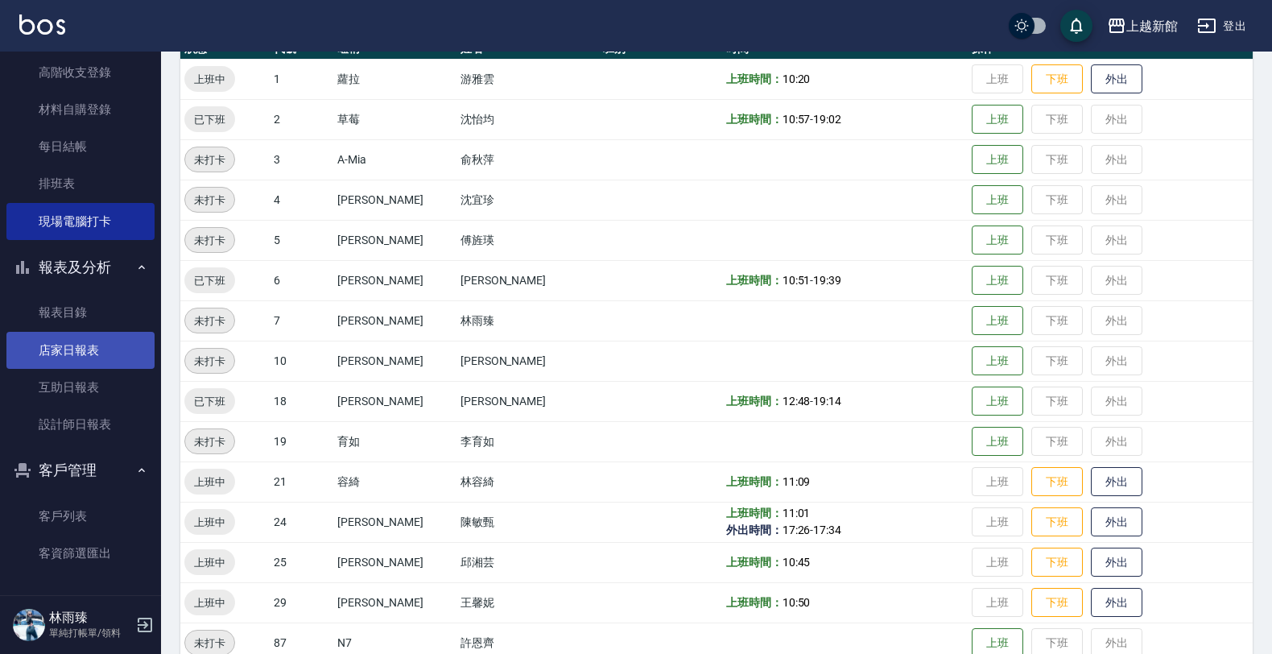
click at [77, 346] on link "店家日報表" at bounding box center [80, 350] width 148 height 37
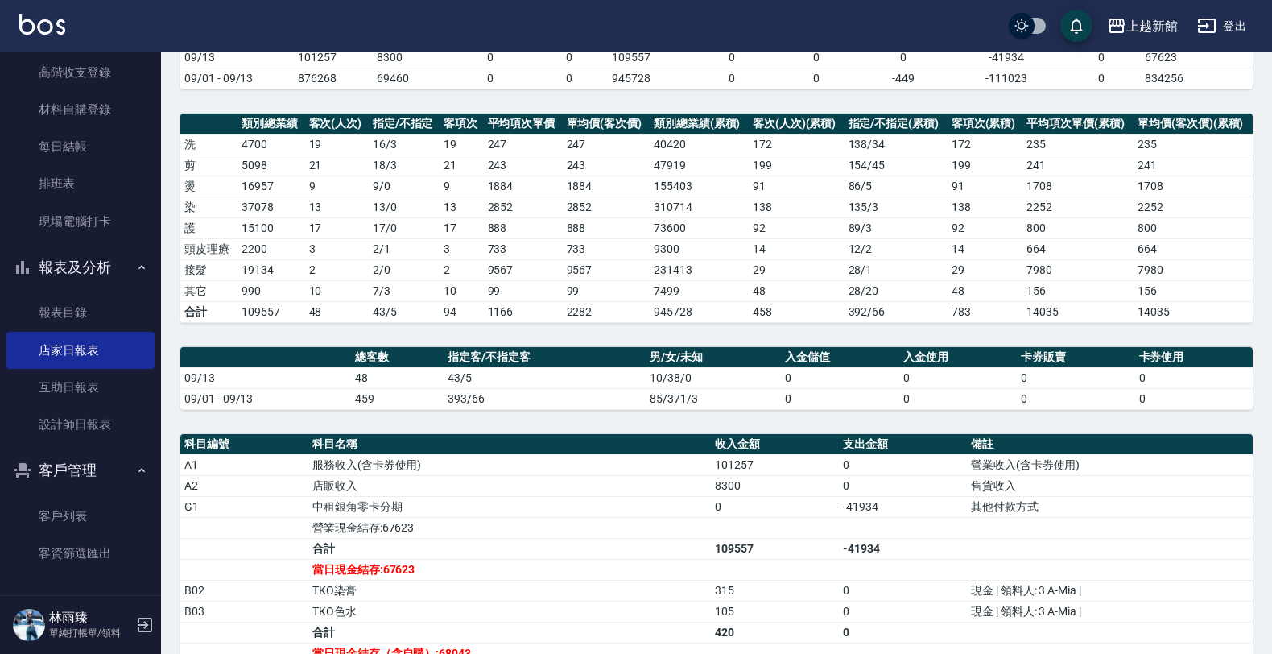
scroll to position [201, 0]
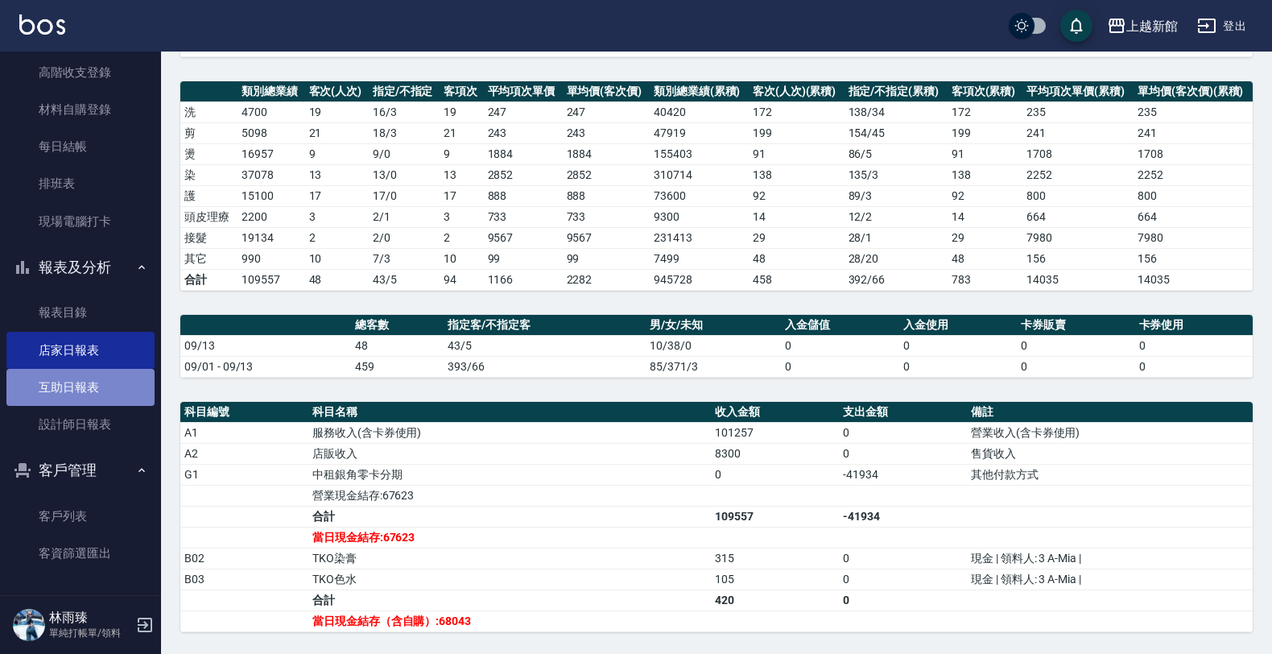
click at [102, 386] on link "互助日報表" at bounding box center [80, 387] width 148 height 37
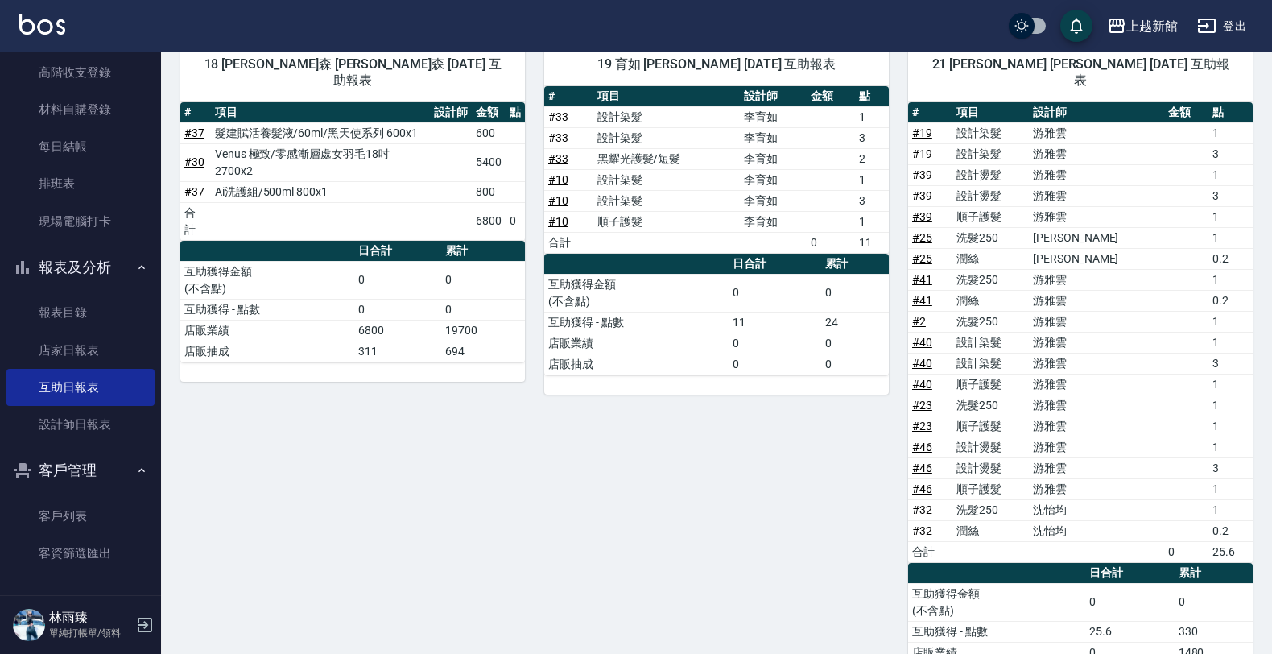
scroll to position [554, 0]
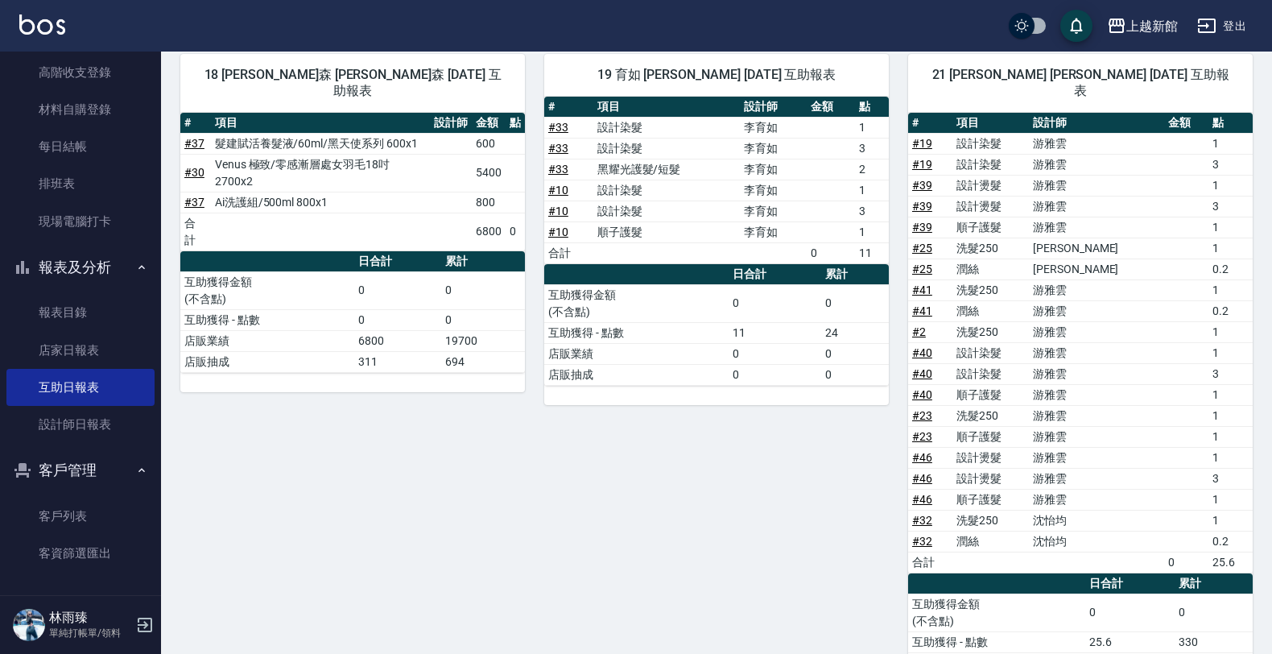
drag, startPoint x: 1270, startPoint y: 250, endPoint x: 1266, endPoint y: 271, distance: 21.3
click at [1262, 275] on div "上越新館 [DATE] 互助日報表 列印時間： [DATE][PHONE_NUMBER]:59 Decrease Daily Report 互助日報表 [DA…" at bounding box center [716, 560] width 1111 height 2125
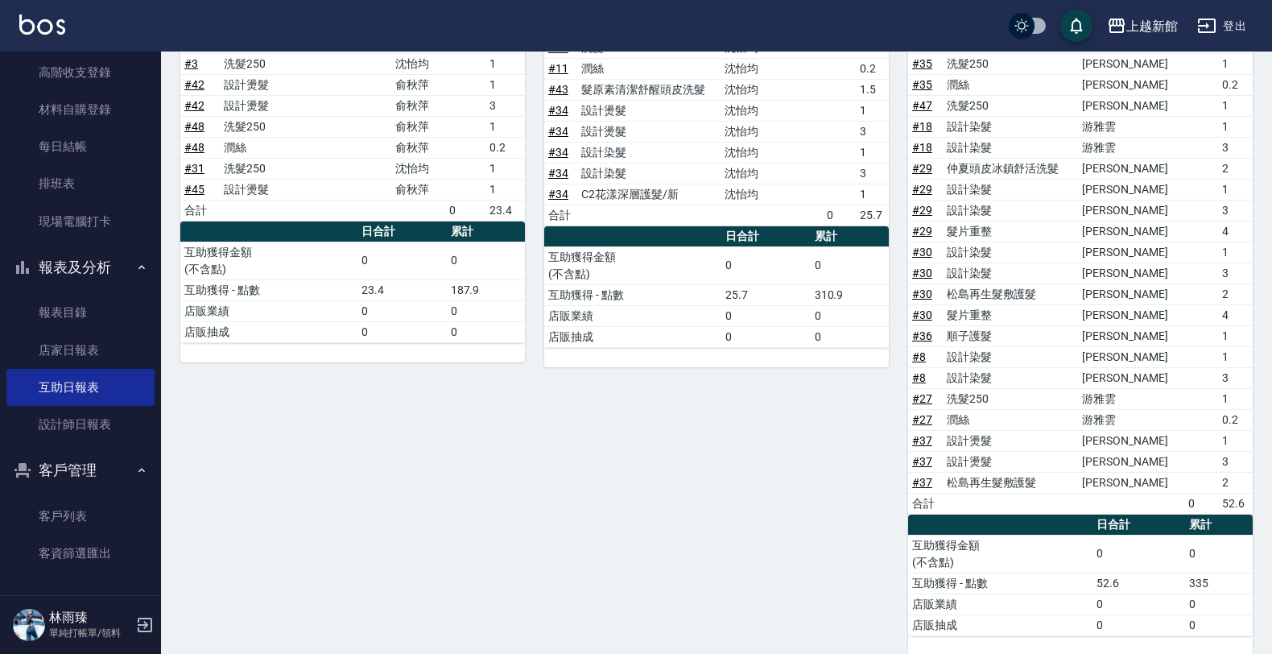
scroll to position [1504, 0]
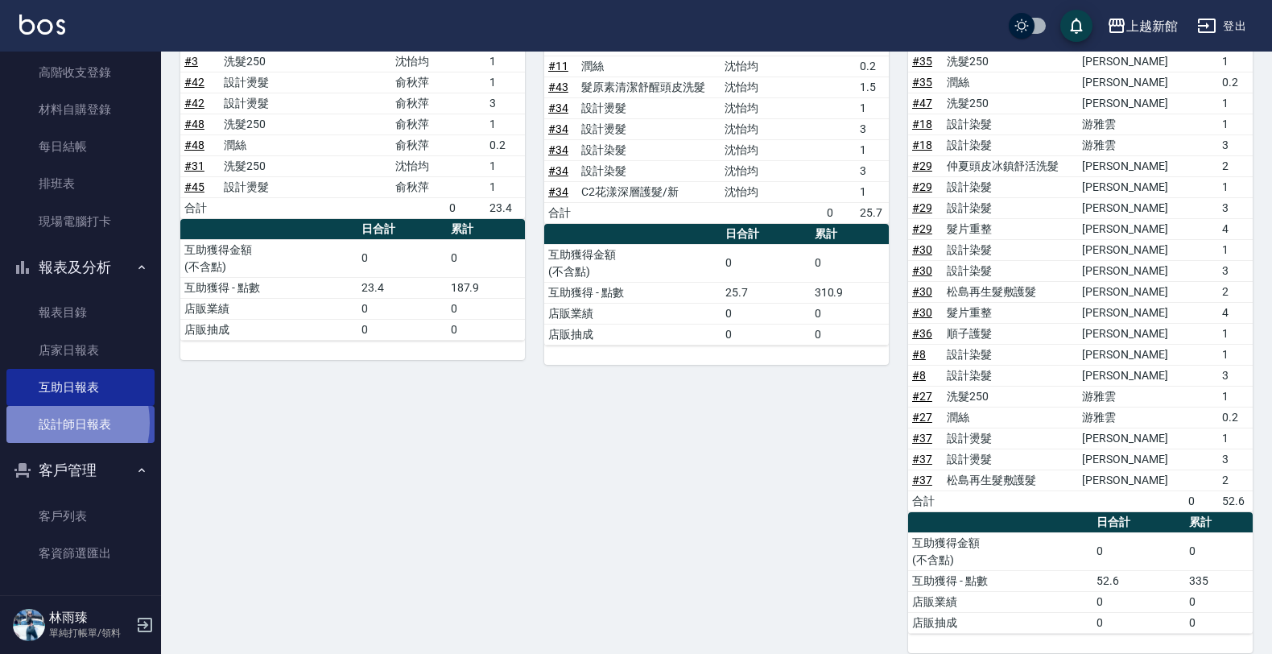
click at [48, 424] on link "設計師日報表" at bounding box center [80, 424] width 148 height 37
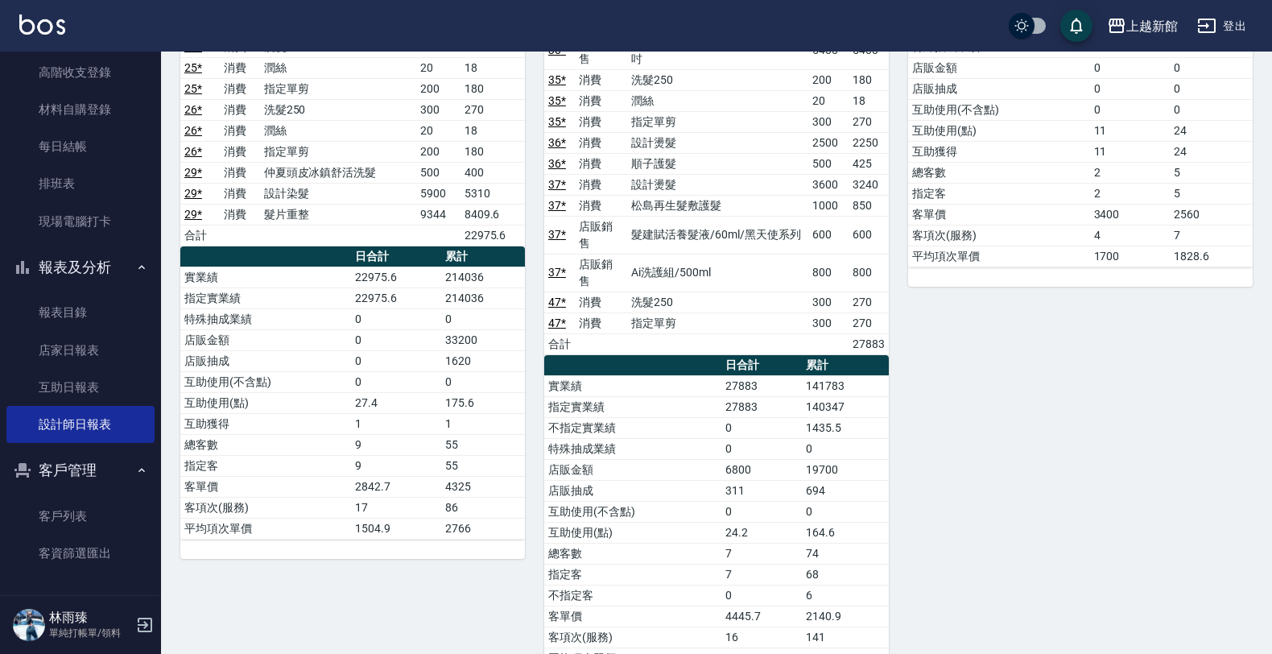
scroll to position [1334, 0]
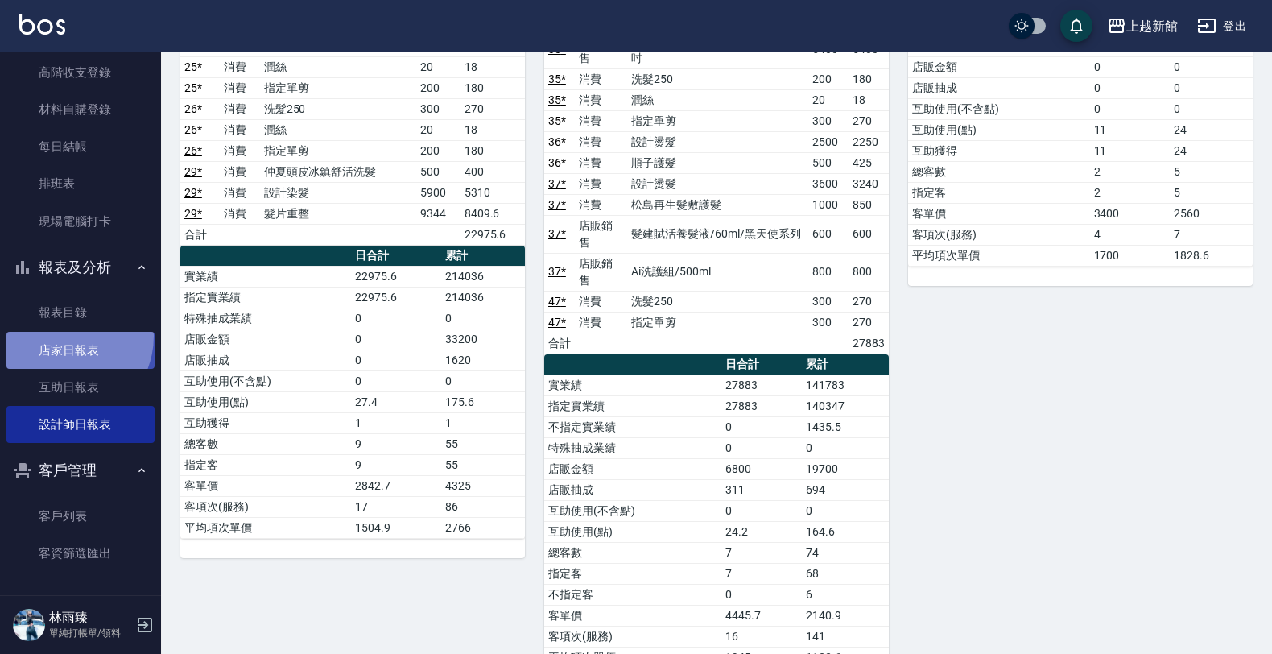
click at [63, 336] on link "店家日報表" at bounding box center [80, 350] width 148 height 37
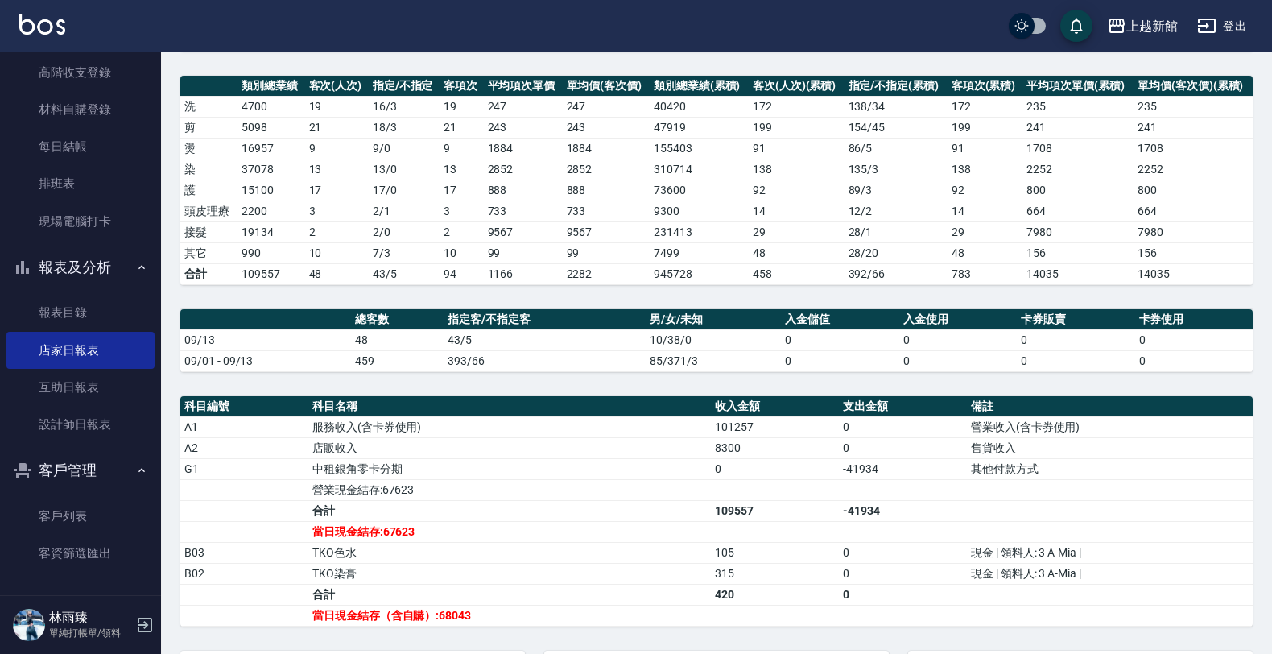
scroll to position [213, 0]
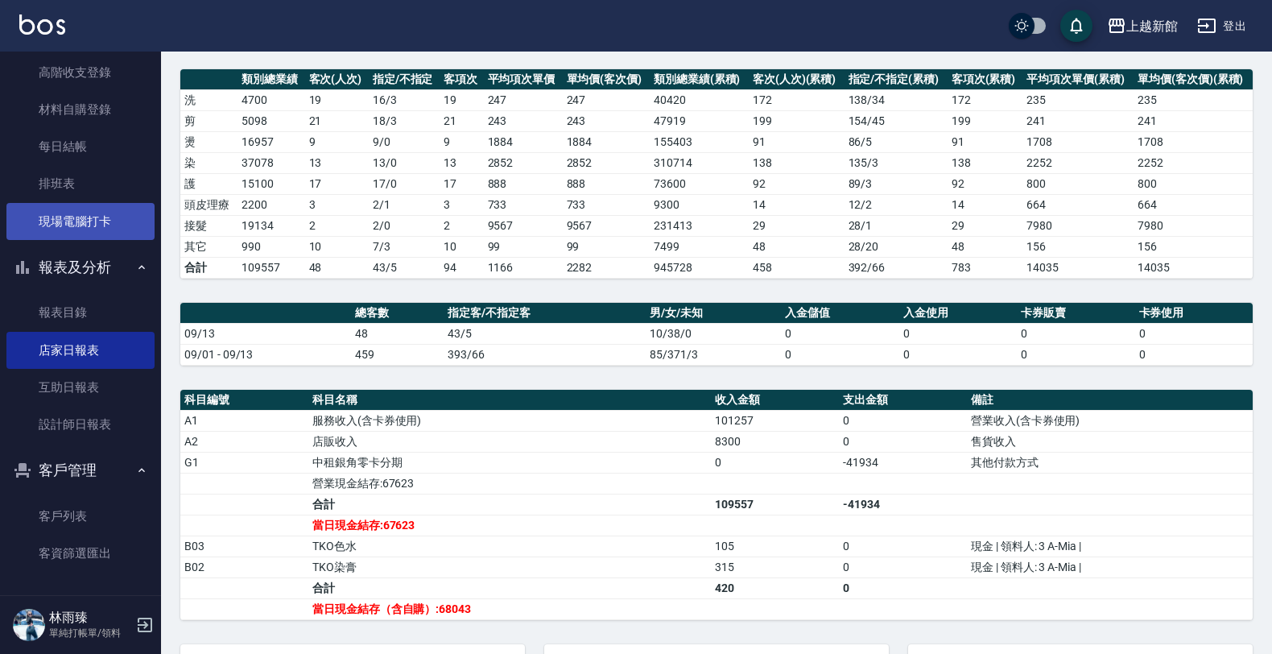
click at [44, 208] on link "現場電腦打卡" at bounding box center [80, 221] width 148 height 37
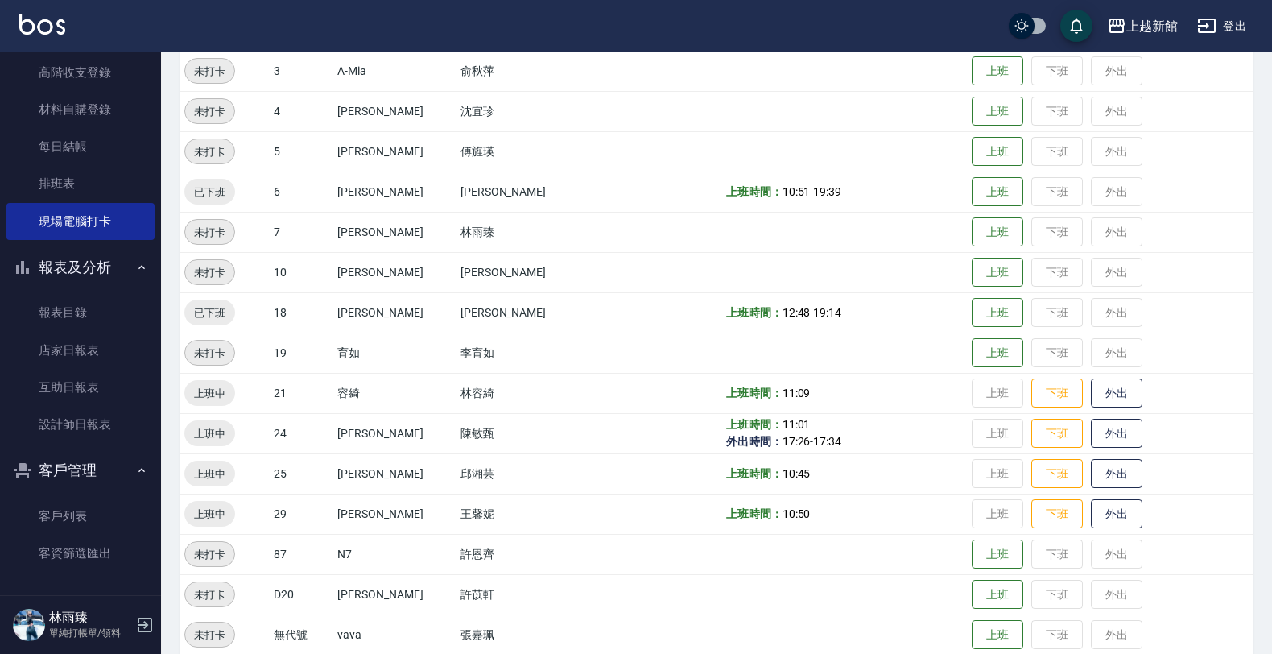
scroll to position [302, 0]
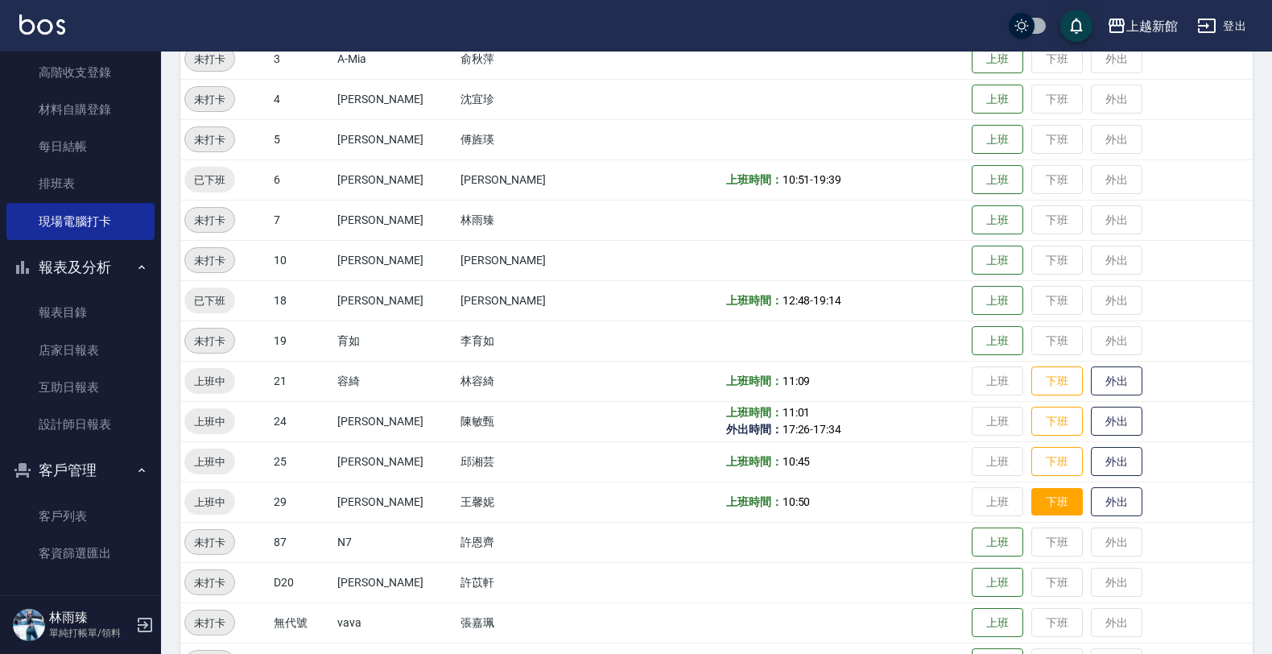
click at [1031, 499] on button "下班" at bounding box center [1057, 502] width 52 height 28
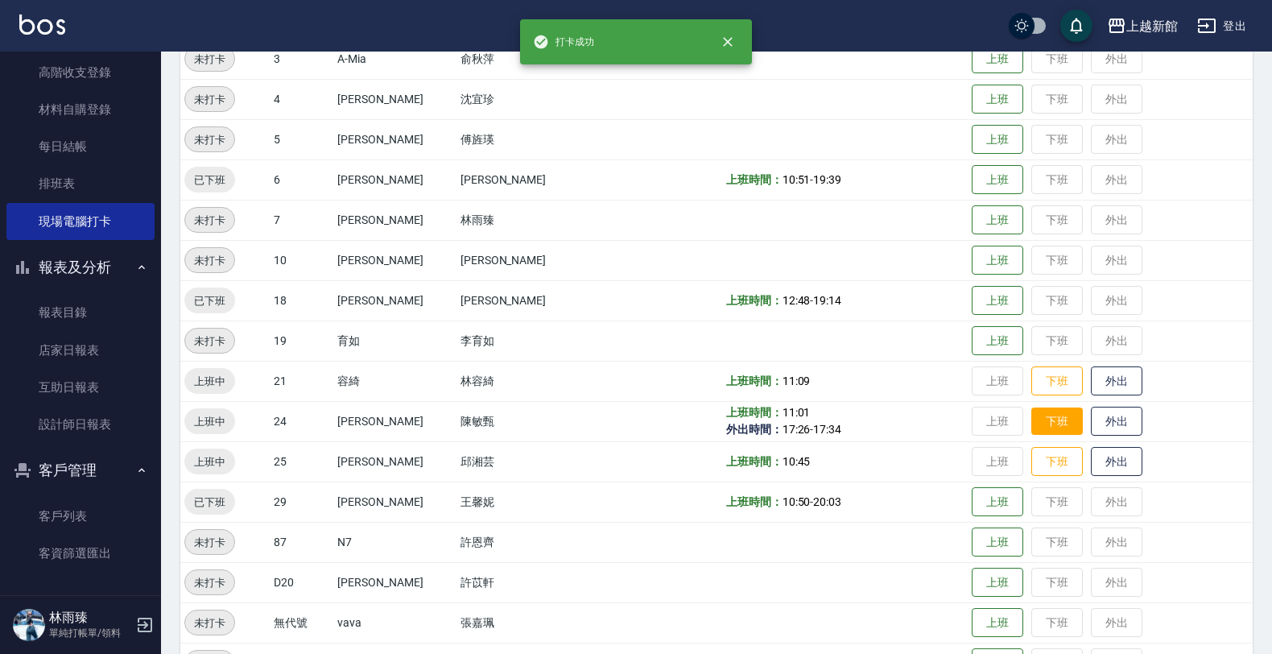
click at [1031, 432] on button "下班" at bounding box center [1057, 421] width 52 height 28
click at [1031, 456] on button "下班" at bounding box center [1057, 462] width 52 height 28
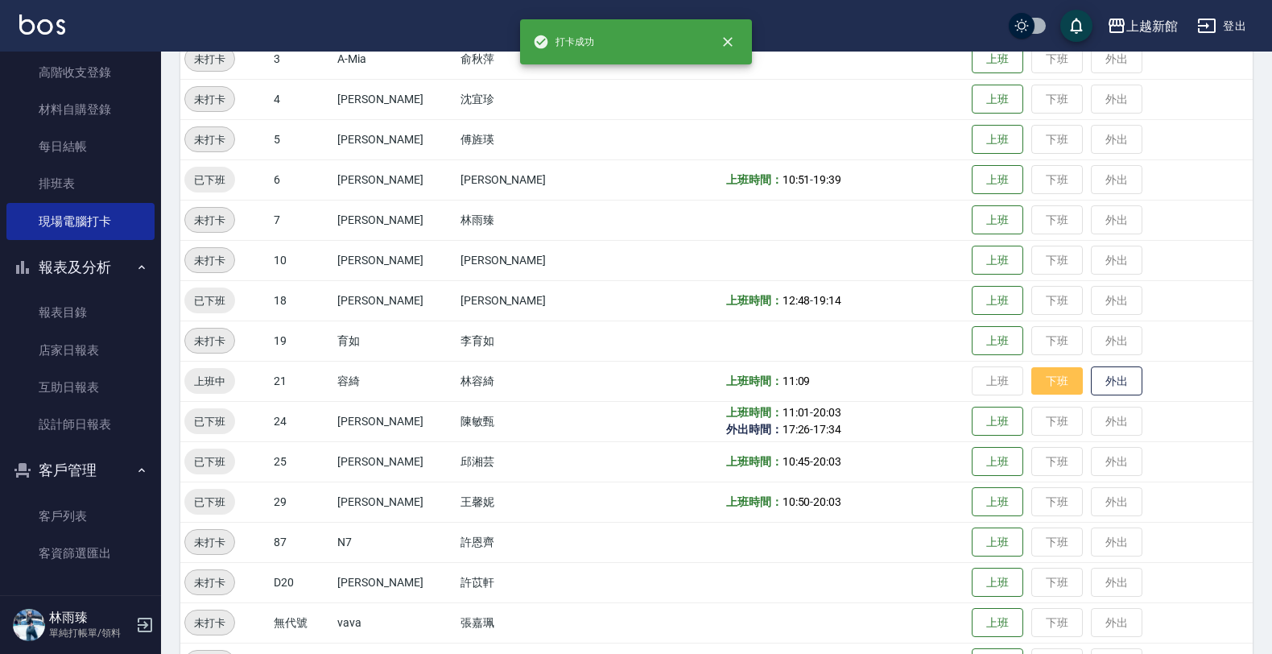
click at [1031, 374] on button "下班" at bounding box center [1057, 381] width 52 height 28
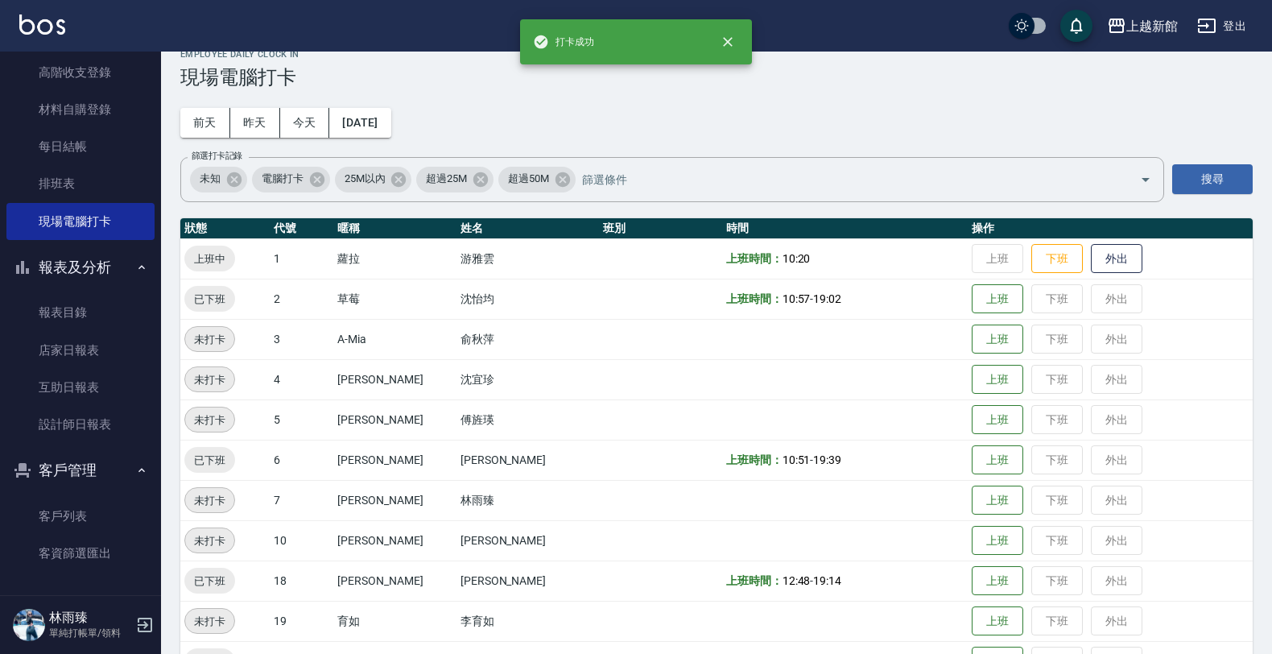
scroll to position [0, 0]
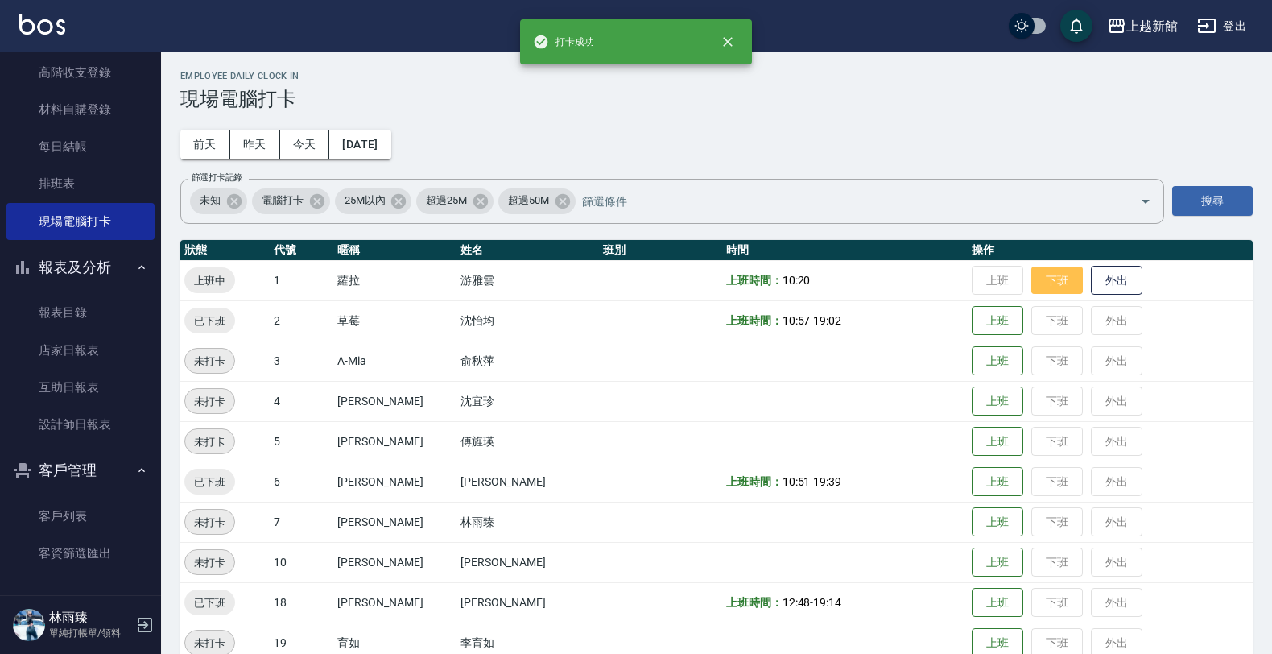
click at [1032, 275] on button "下班" at bounding box center [1057, 280] width 52 height 28
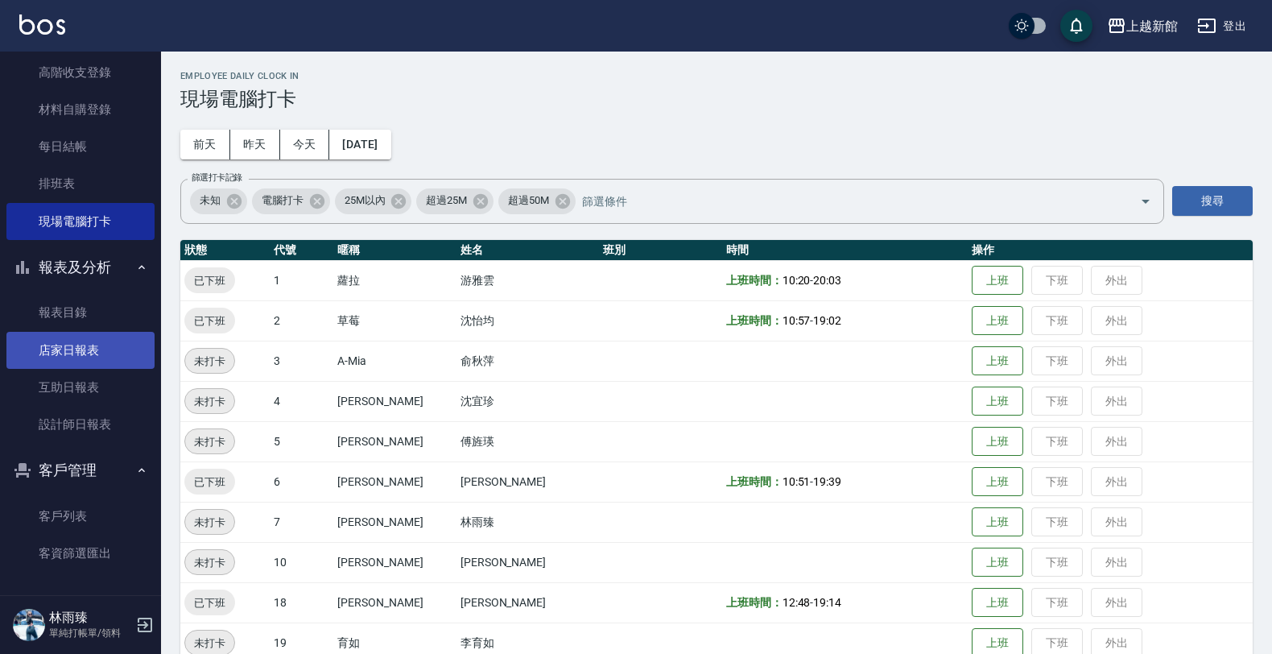
click at [81, 350] on link "店家日報表" at bounding box center [80, 350] width 148 height 37
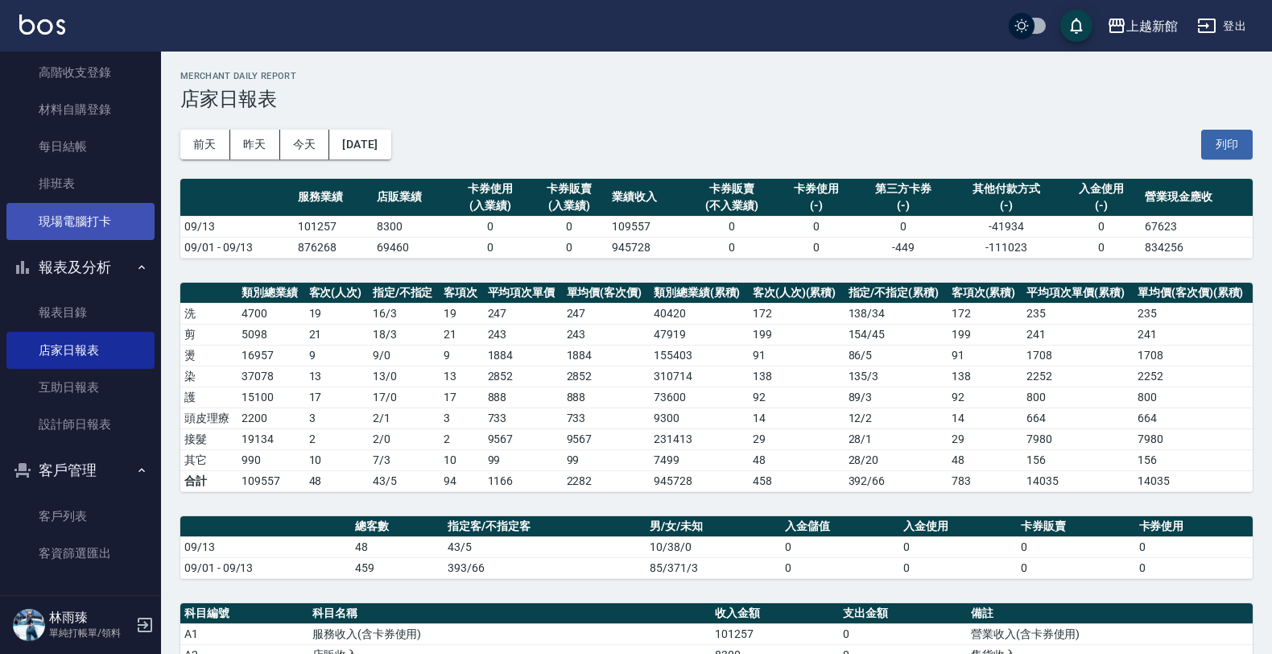
click at [134, 203] on link "現場電腦打卡" at bounding box center [80, 221] width 148 height 37
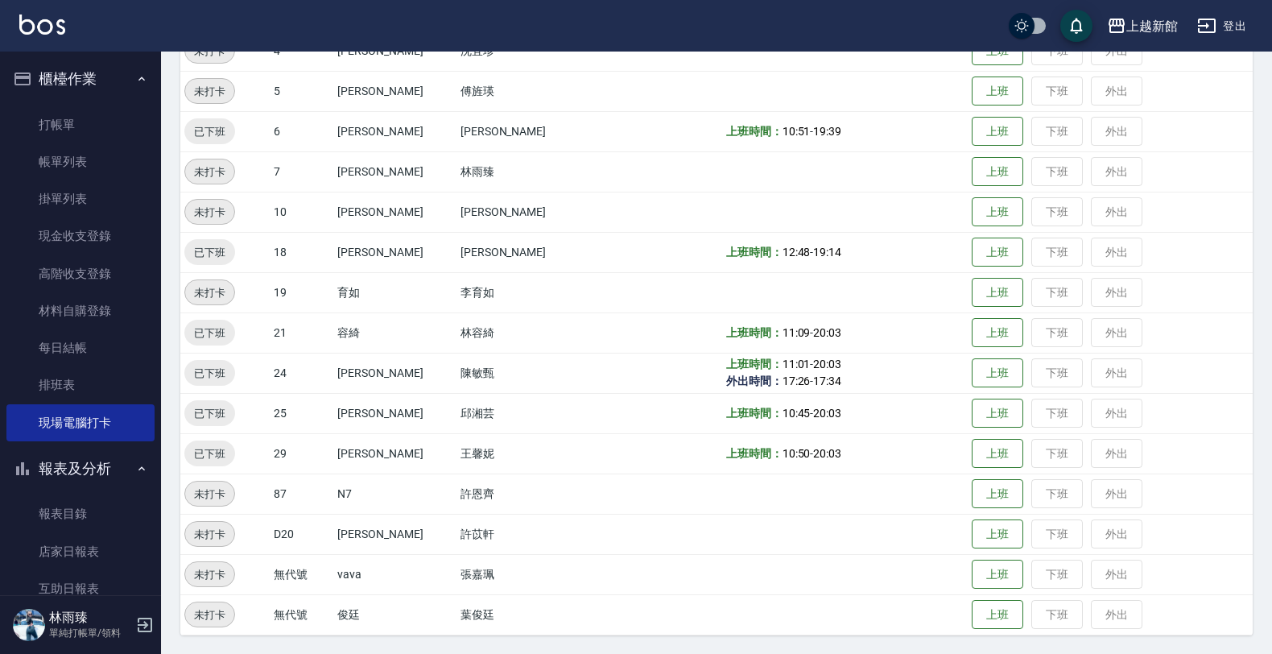
click at [146, 622] on icon "button" at bounding box center [145, 624] width 14 height 14
